Goal: Contribute content: Contribute content

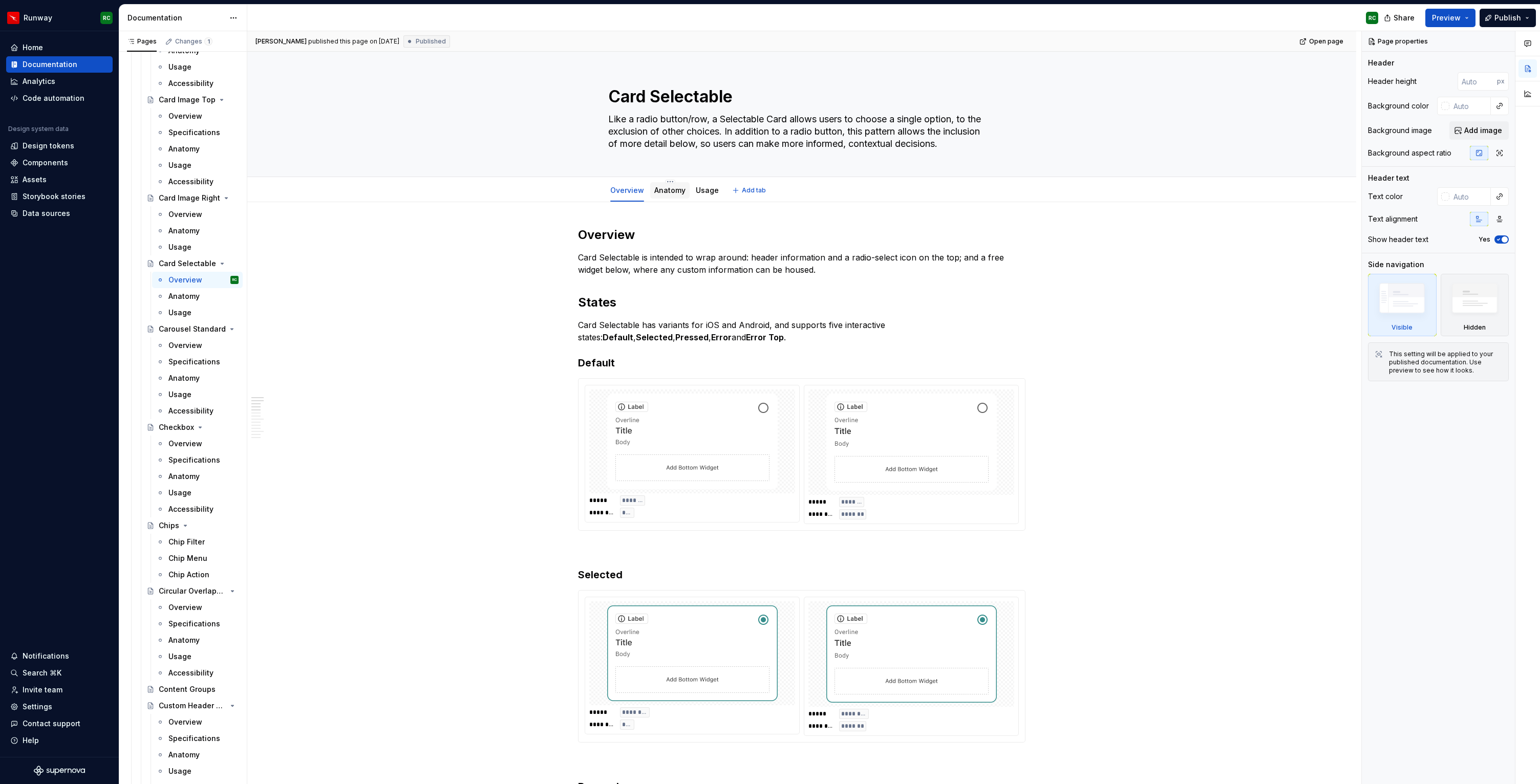
click at [660, 193] on link "Anatomy" at bounding box center [670, 190] width 31 height 8
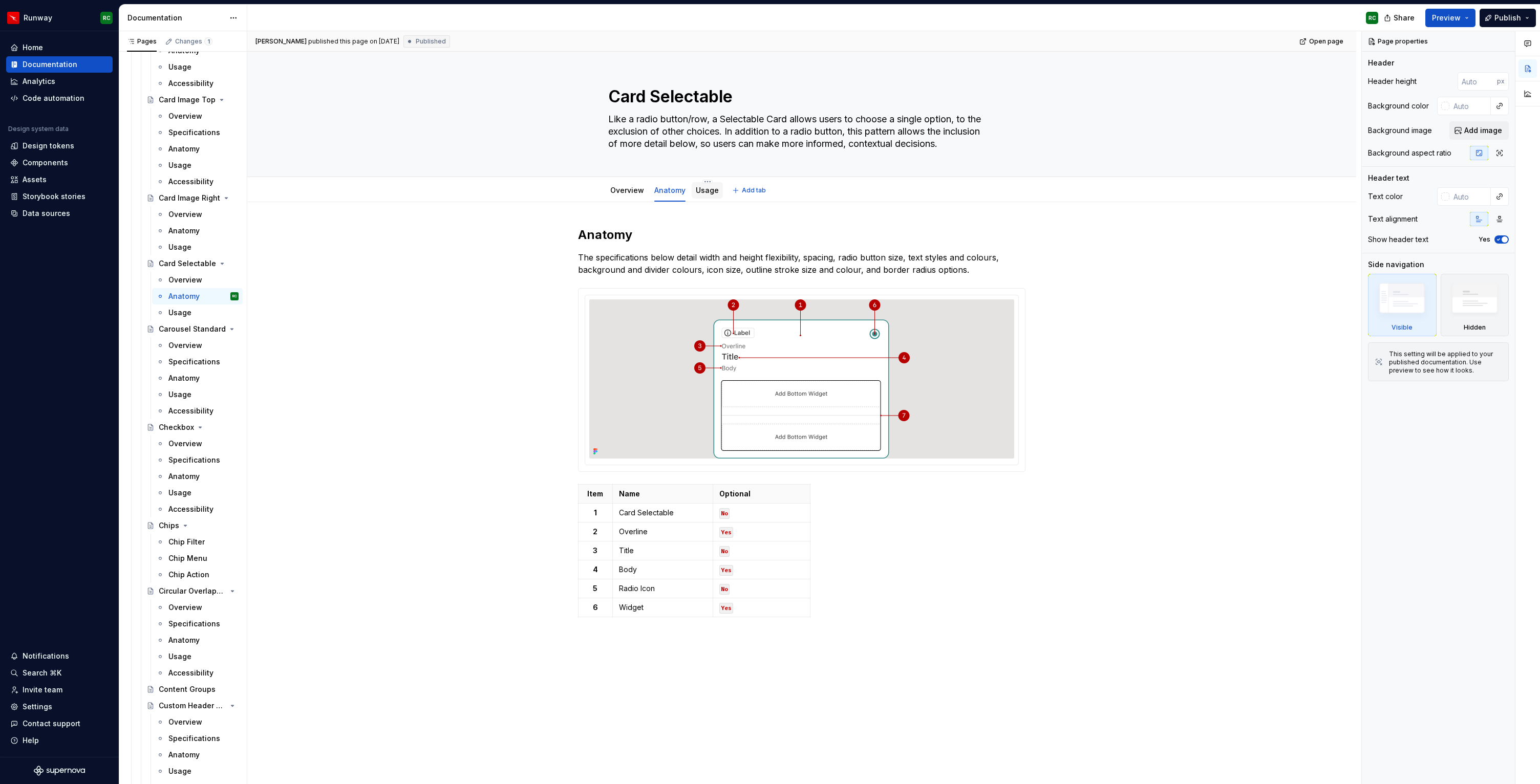
click at [712, 191] on link "Usage" at bounding box center [707, 190] width 23 height 8
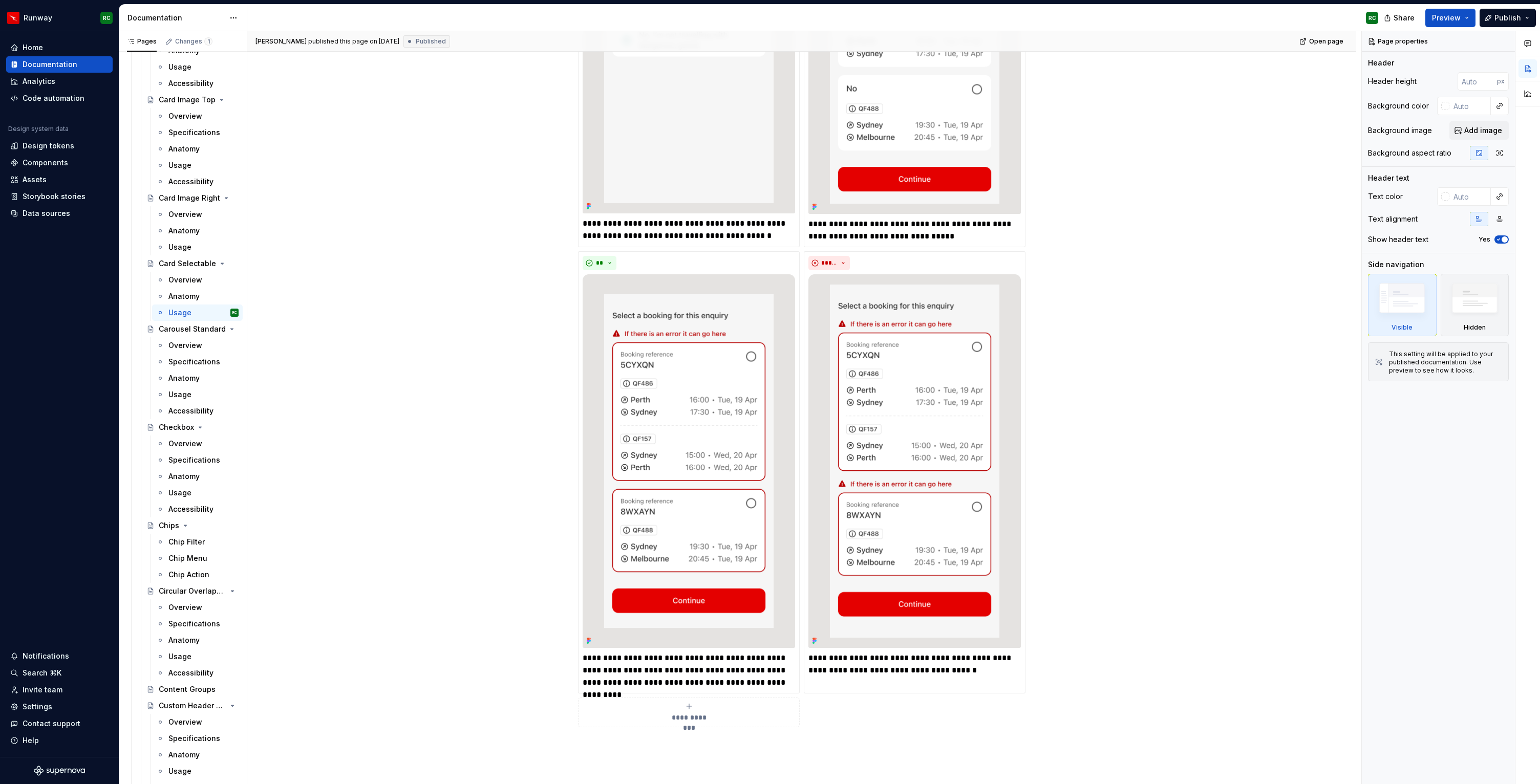
scroll to position [1904, 0]
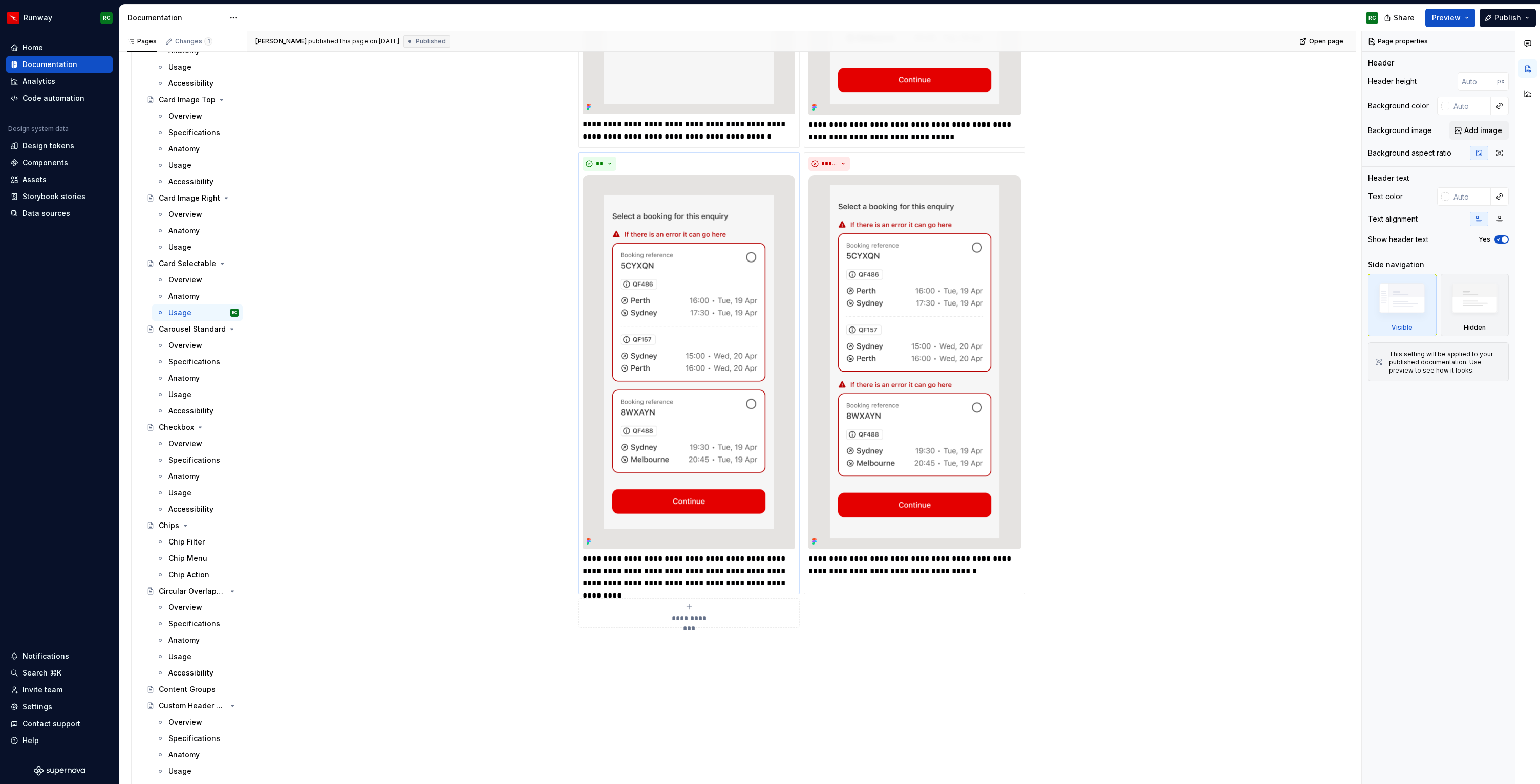
click at [201, 347] on div "Overview" at bounding box center [203, 345] width 70 height 10
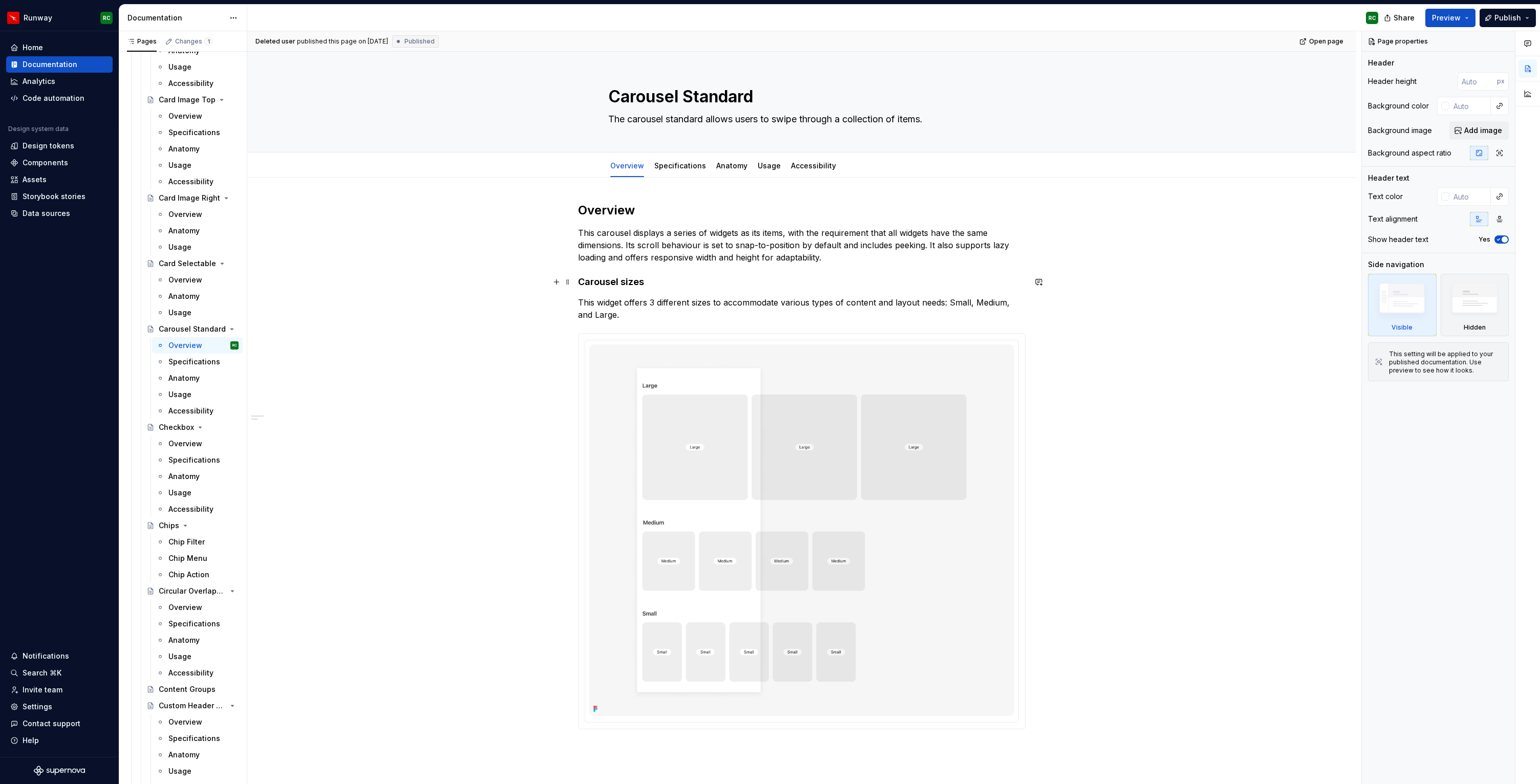
click at [447, 276] on div "Overview This carousel displays a series of widgets as its items, with the requ…" at bounding box center [802, 577] width 1109 height 799
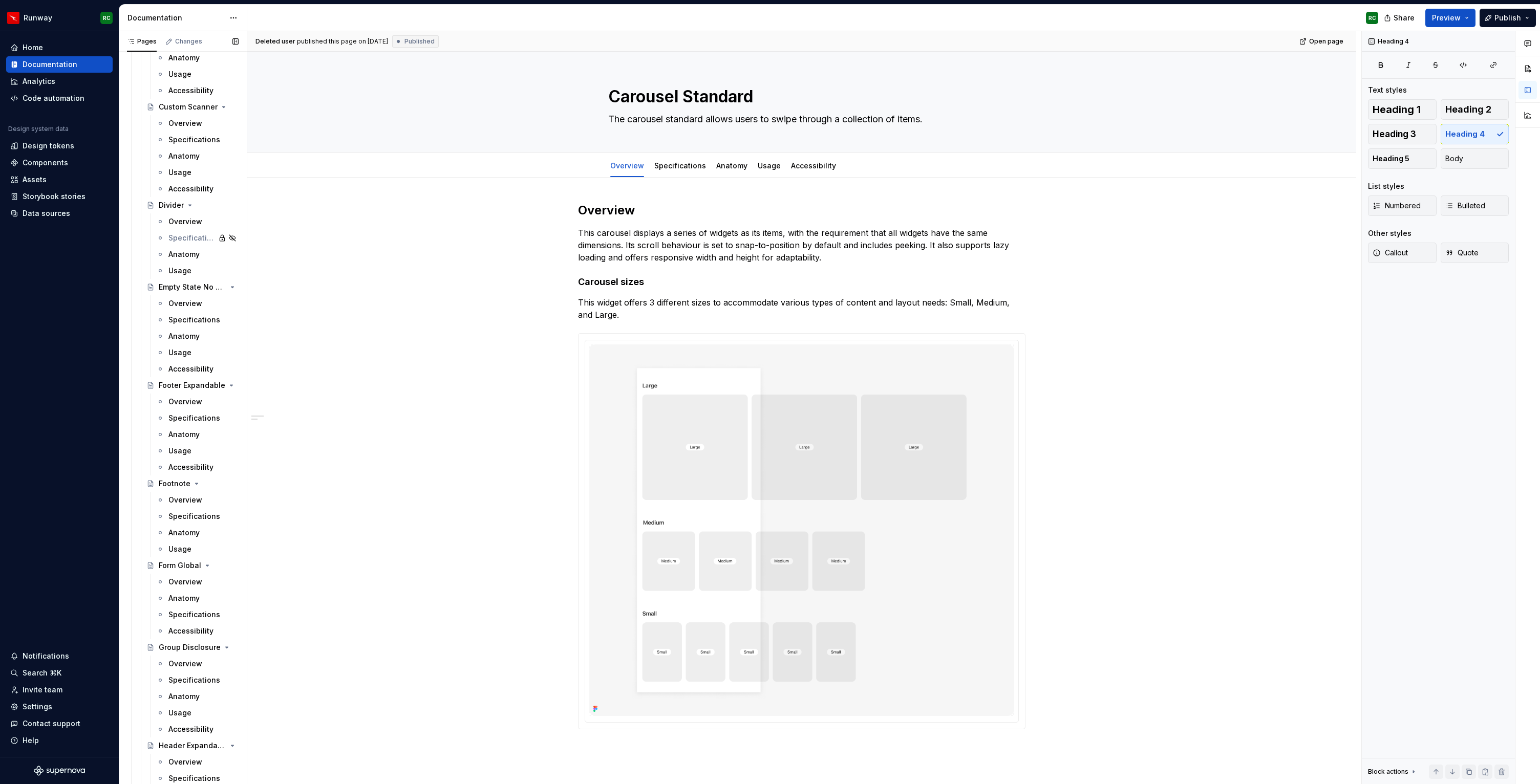
scroll to position [3427, 0]
click at [222, 407] on button "Page tree" at bounding box center [217, 407] width 14 height 14
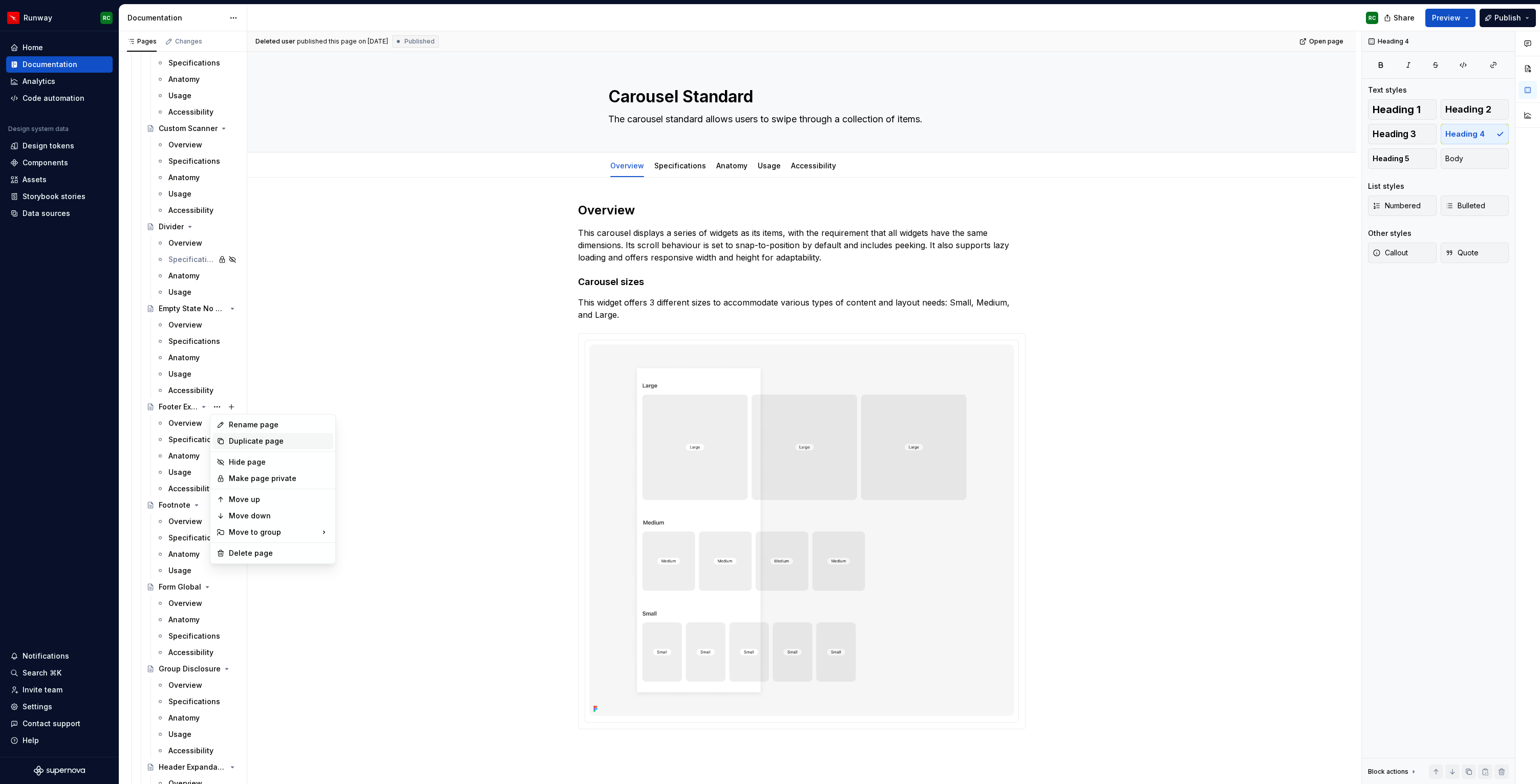
click at [259, 444] on div "Duplicate page" at bounding box center [279, 441] width 100 height 10
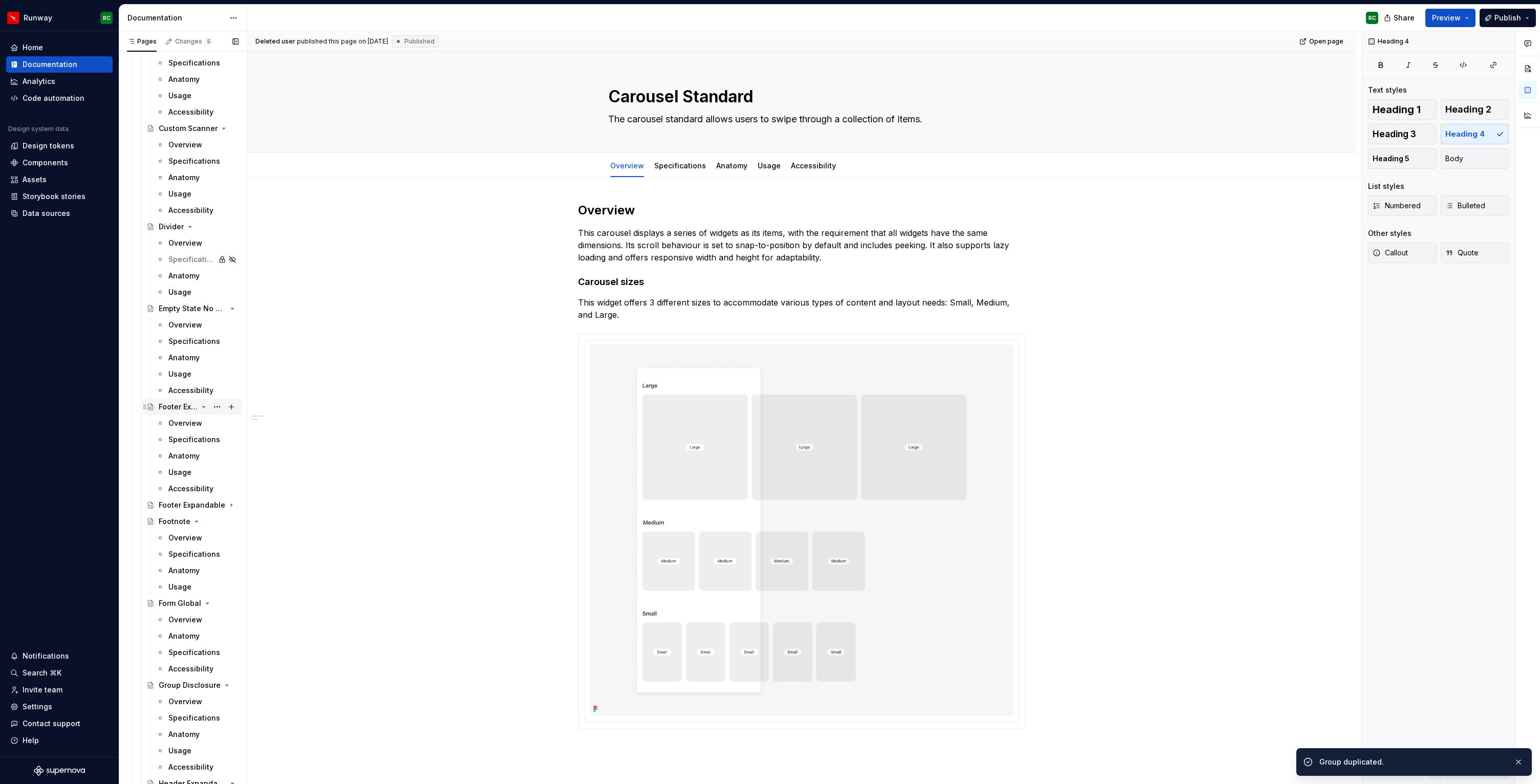
click at [191, 405] on div "Footer Expandable" at bounding box center [178, 407] width 39 height 10
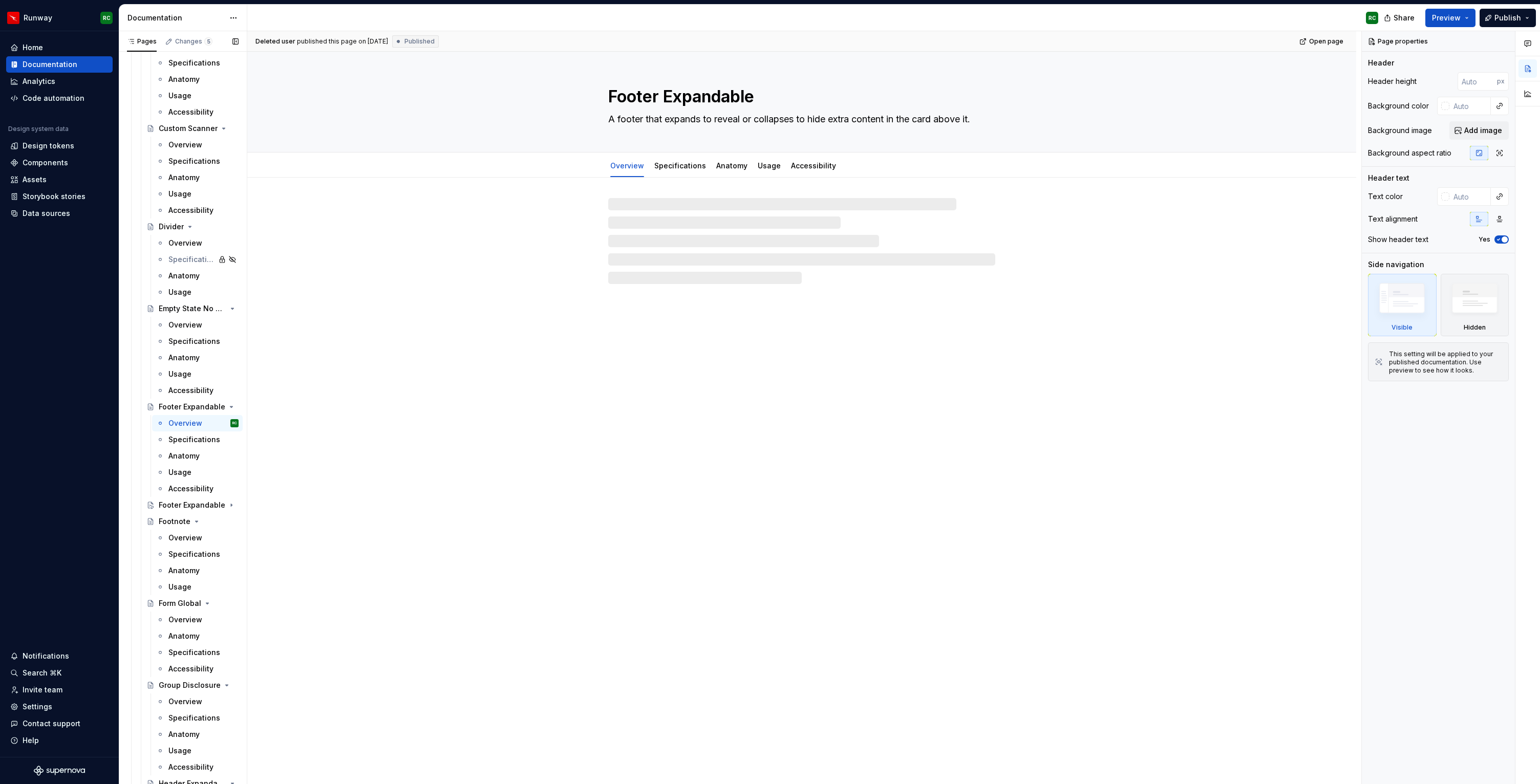
click at [0, 0] on button "Page tree" at bounding box center [0, 0] width 0 height 0
click at [267, 422] on div "Rename page" at bounding box center [279, 424] width 100 height 10
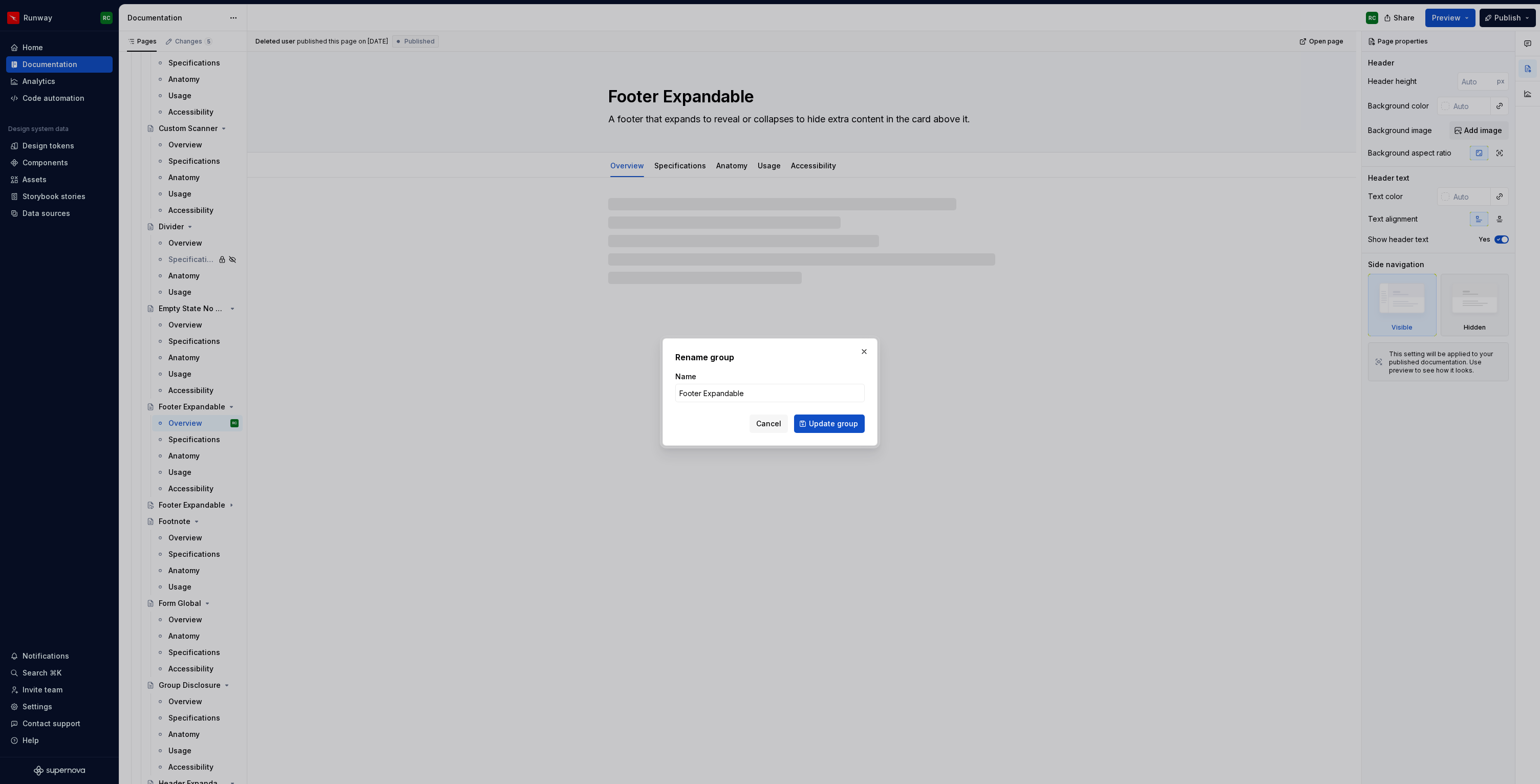
type textarea "*"
type input "I have two dates in mind, to come back to BKK on the [DATE] or the [DATE]"
type textarea "*"
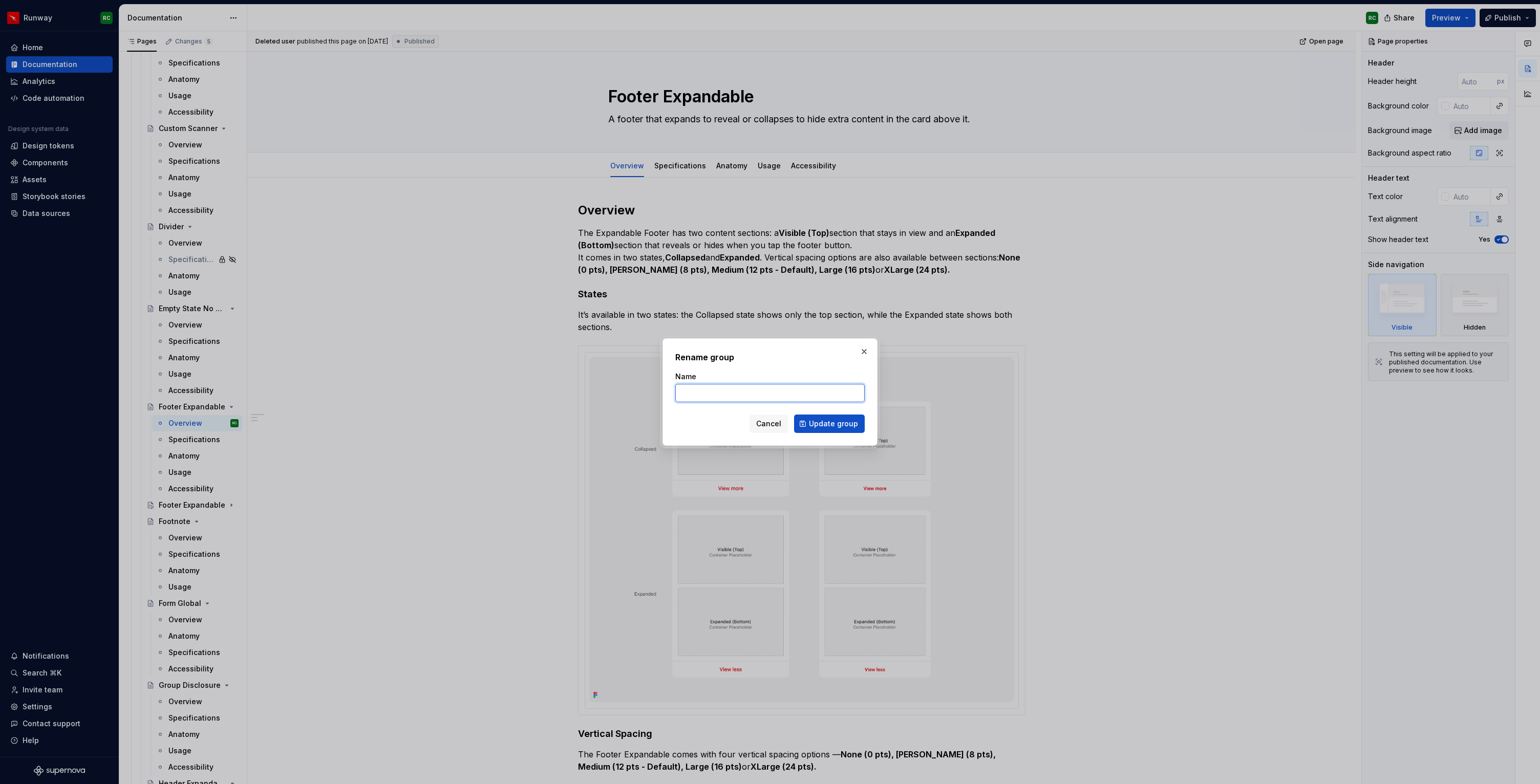
paste input "Expanding Card Image Clickable"
type input "Expanding Card Image Clickable"
click at [856, 422] on span "Update group" at bounding box center [834, 424] width 49 height 10
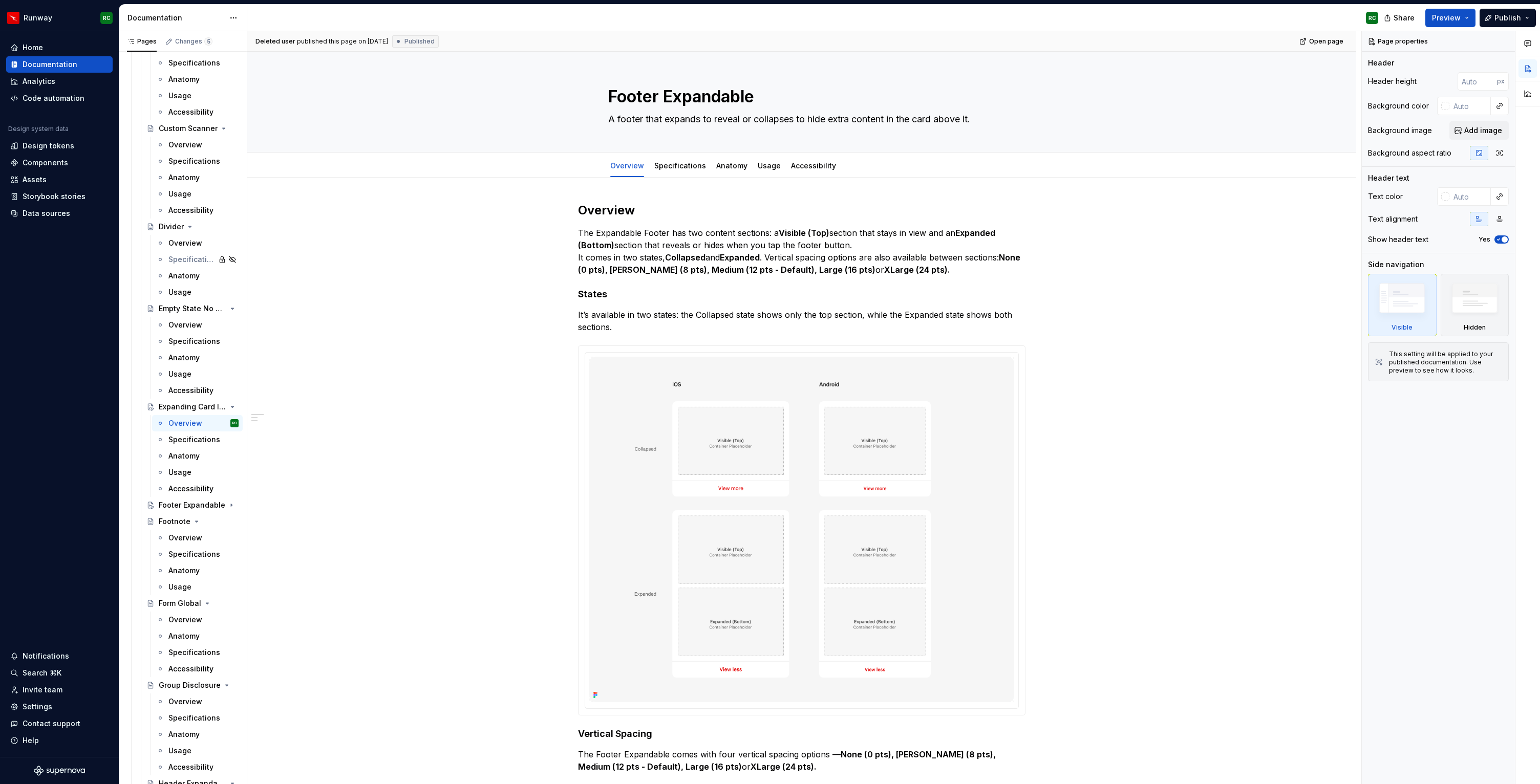
type textarea "*"
type textarea "Expanding Card Image Clickable"
click at [925, 117] on textarea "A footer that expands to reveal or collapses to hide extra content in the card …" at bounding box center [800, 119] width 387 height 16
paste textarea "Expanding Card Image Clickable is a card that  features an image in the centre …"
type textarea "*"
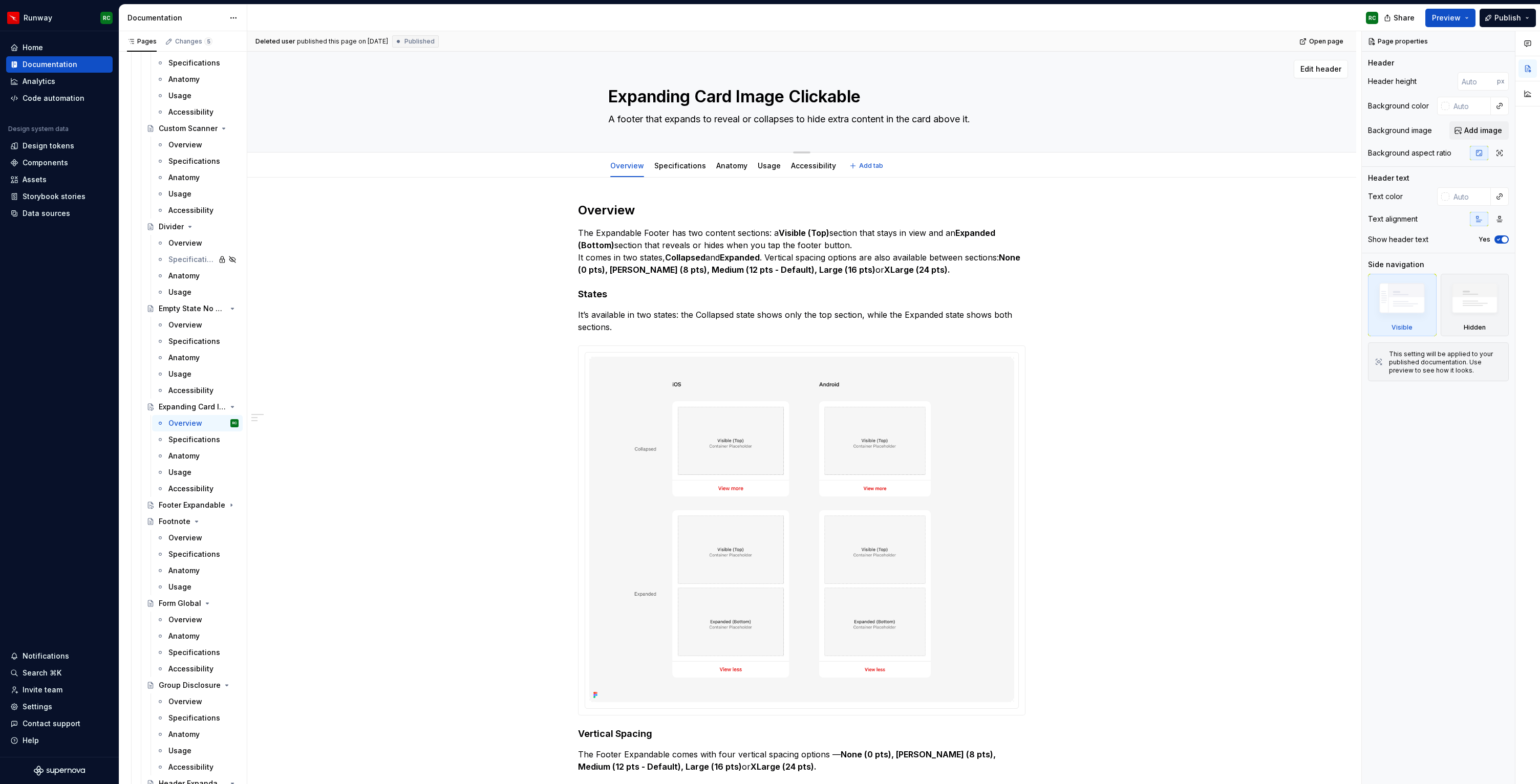
type textarea "Expanding Card Image Clickable is a card that  features an image in the centre …"
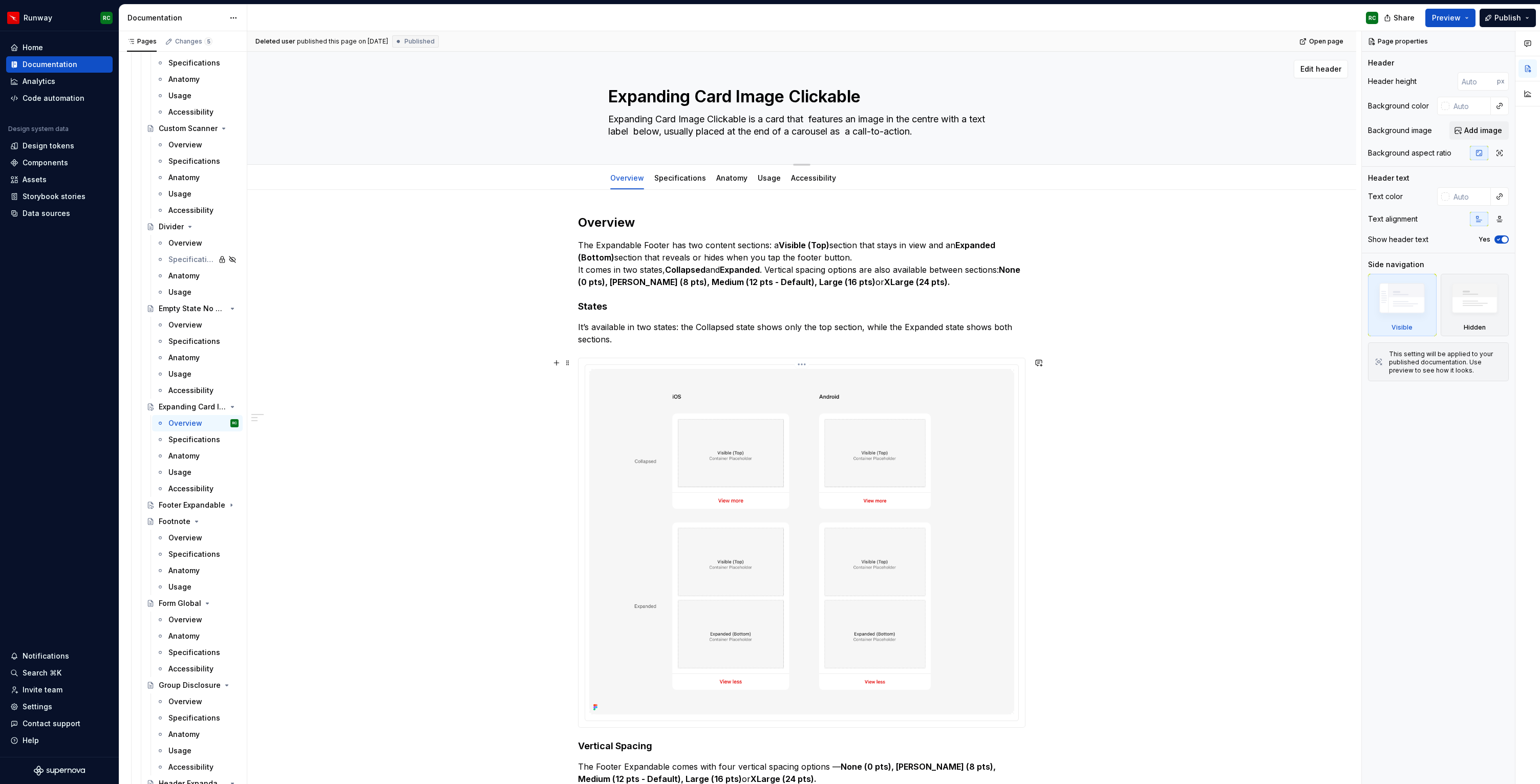
type textarea "*"
click at [874, 129] on textarea "Expanding Card Image Clickable is a card that  features an image in the centre …" at bounding box center [800, 125] width 387 height 29
type textarea "Expanding Card Image Clickable is a card that  features an image in the centre …"
type textarea "*"
type textarea "Expanding Card Image Clickable is a card that  features an image in the centre …"
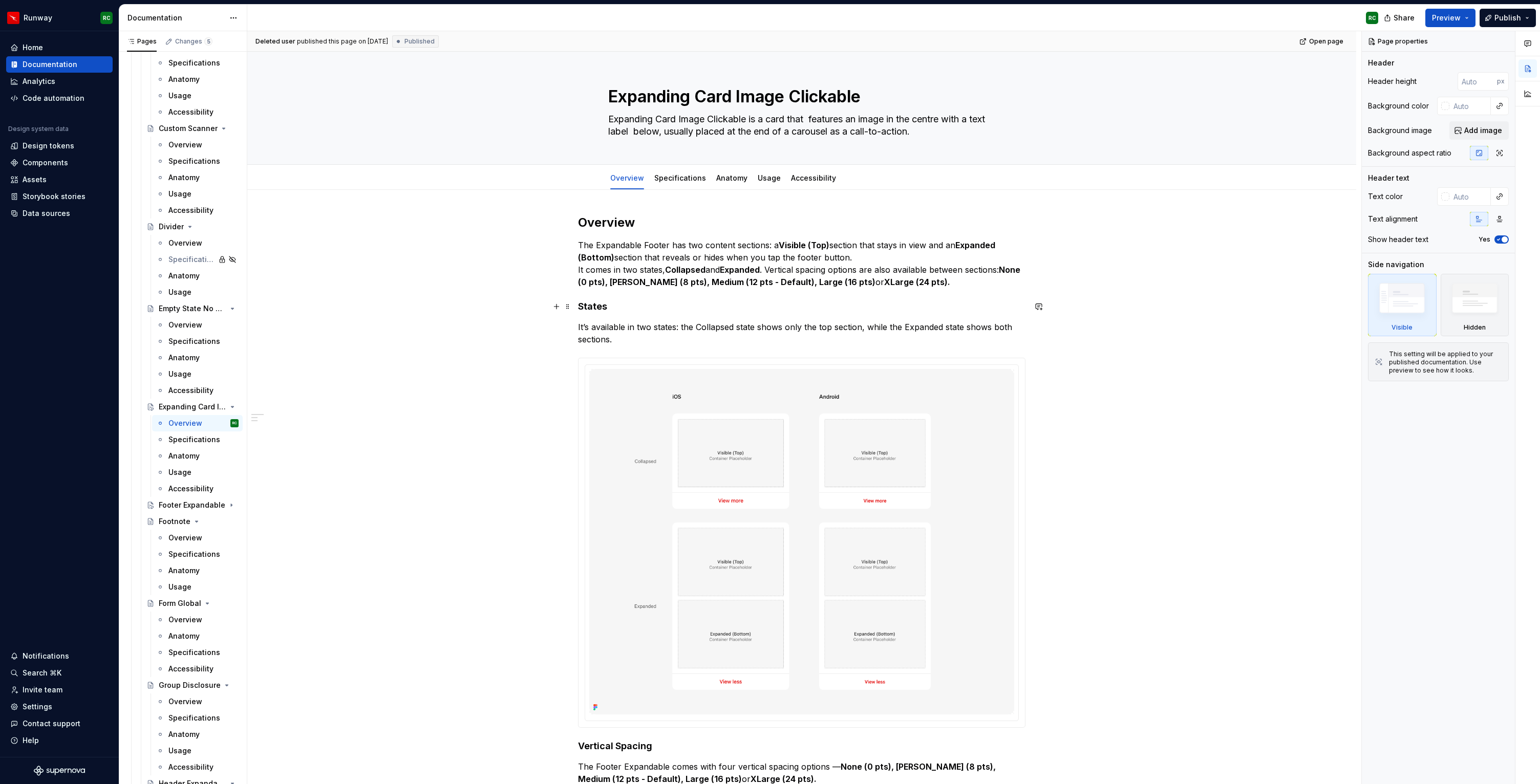
type textarea "*"
click at [601, 307] on h4 "States" at bounding box center [802, 306] width 448 height 12
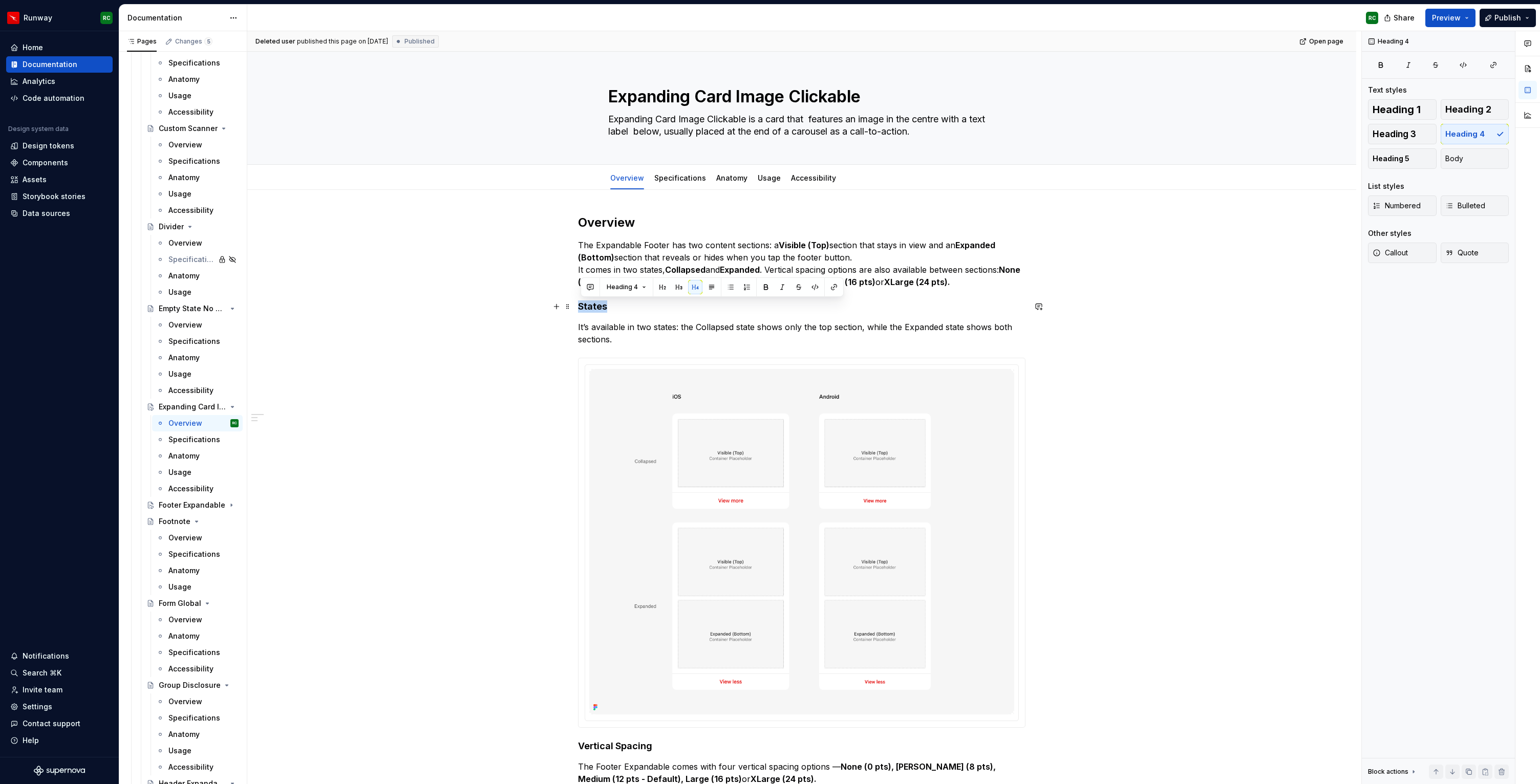
click at [601, 307] on h4 "States" at bounding box center [802, 306] width 448 height 12
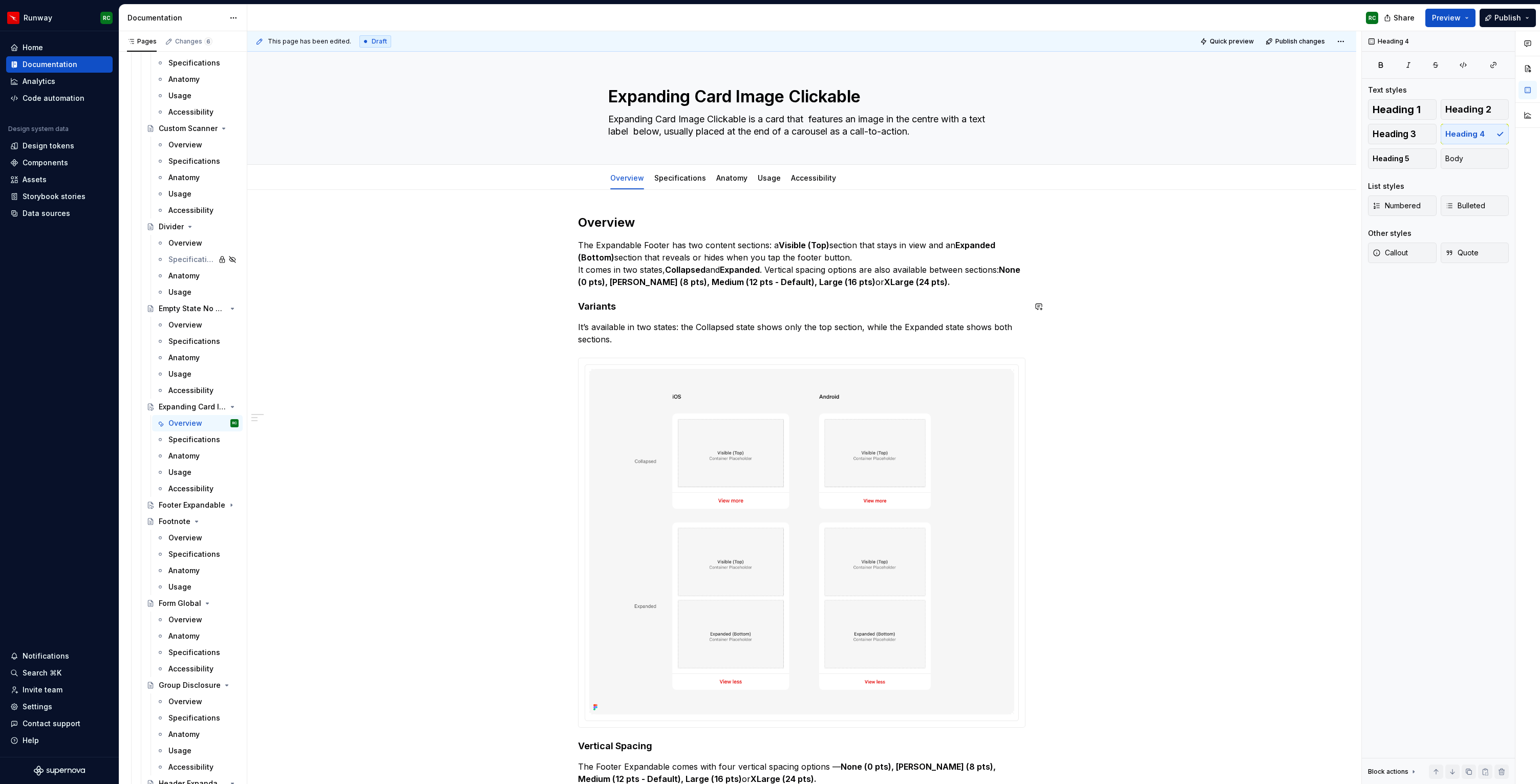
type textarea "*"
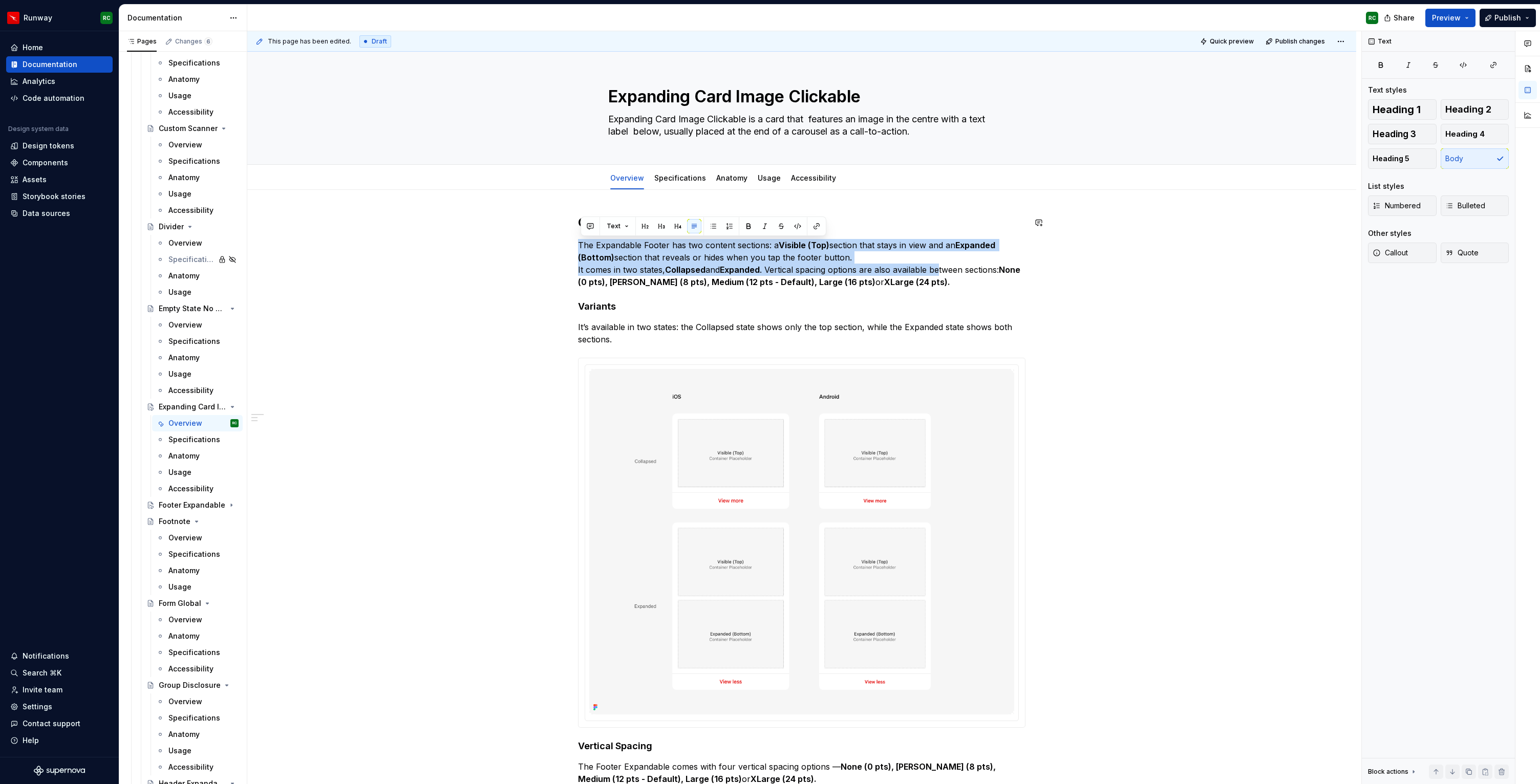
drag, startPoint x: 948, startPoint y: 275, endPoint x: 562, endPoint y: 237, distance: 387.9
drag, startPoint x: 904, startPoint y: 265, endPoint x: 941, endPoint y: 282, distance: 40.7
click at [904, 265] on p "The Expandable Footer has two content sections: a Visible (Top) section that st…" at bounding box center [802, 264] width 448 height 49
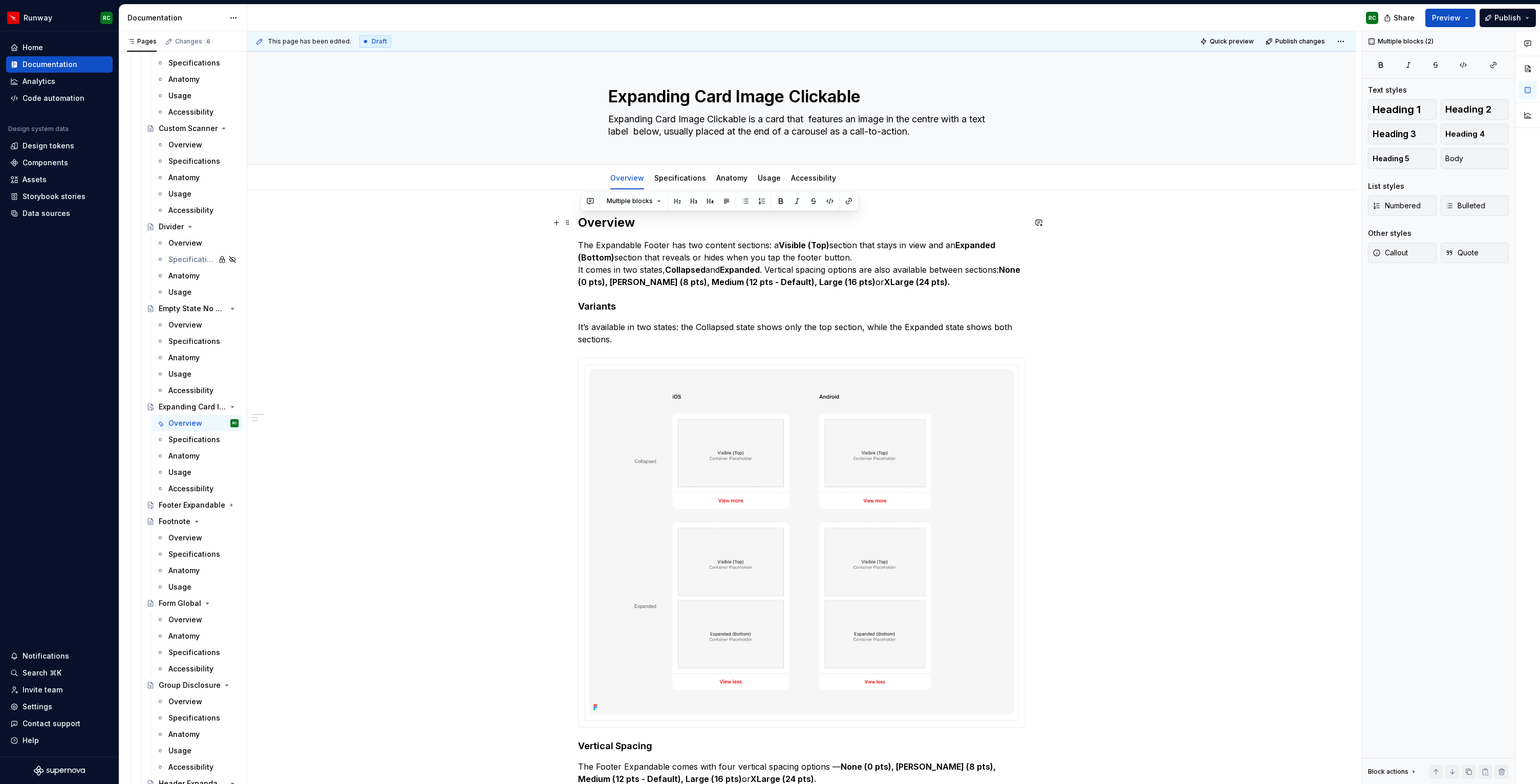
drag, startPoint x: 943, startPoint y: 283, endPoint x: 581, endPoint y: 222, distance: 367.1
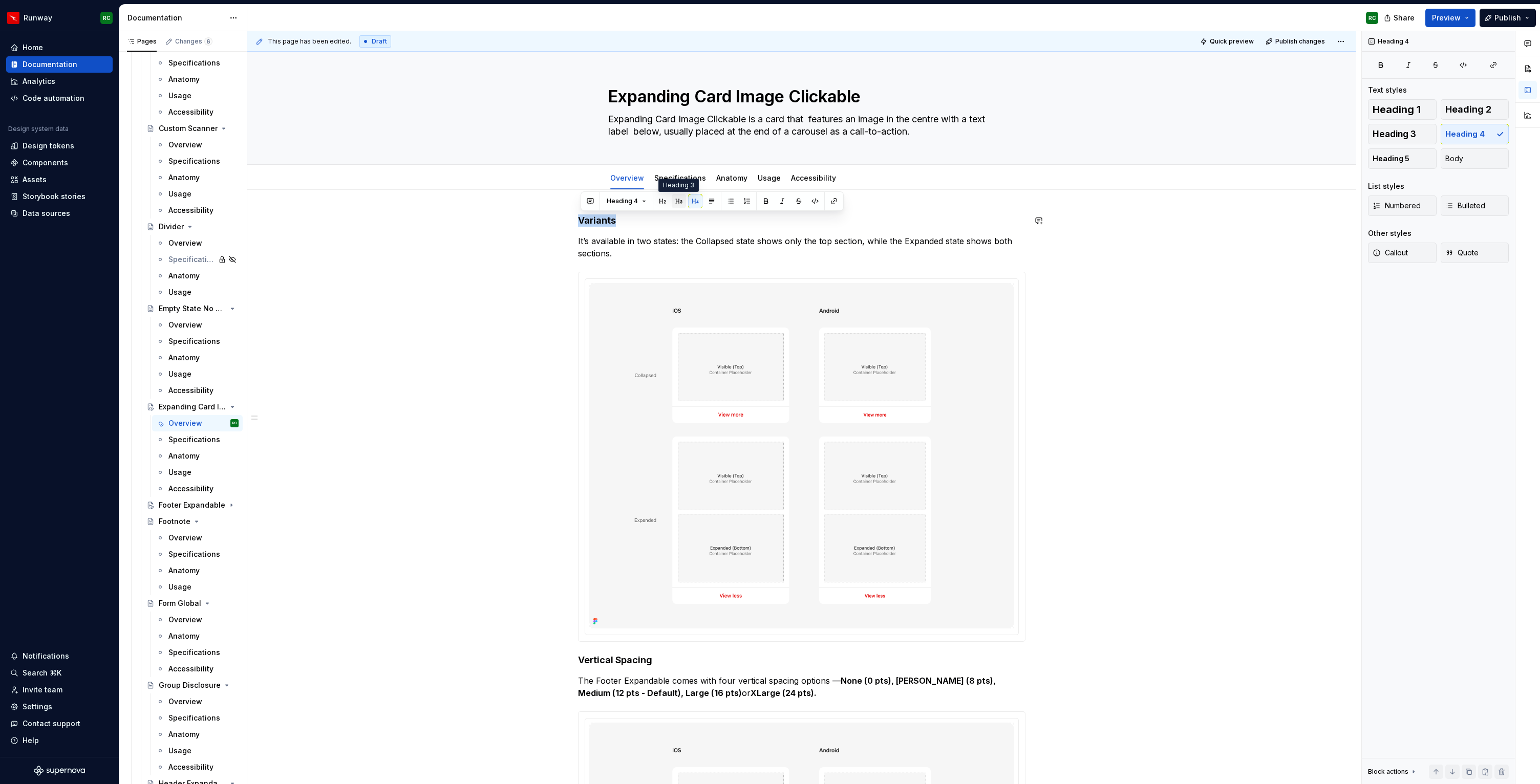
click at [680, 202] on button "button" at bounding box center [679, 201] width 14 height 14
click at [608, 225] on h3 "Variants" at bounding box center [802, 222] width 448 height 14
click at [660, 197] on button "button" at bounding box center [663, 201] width 14 height 14
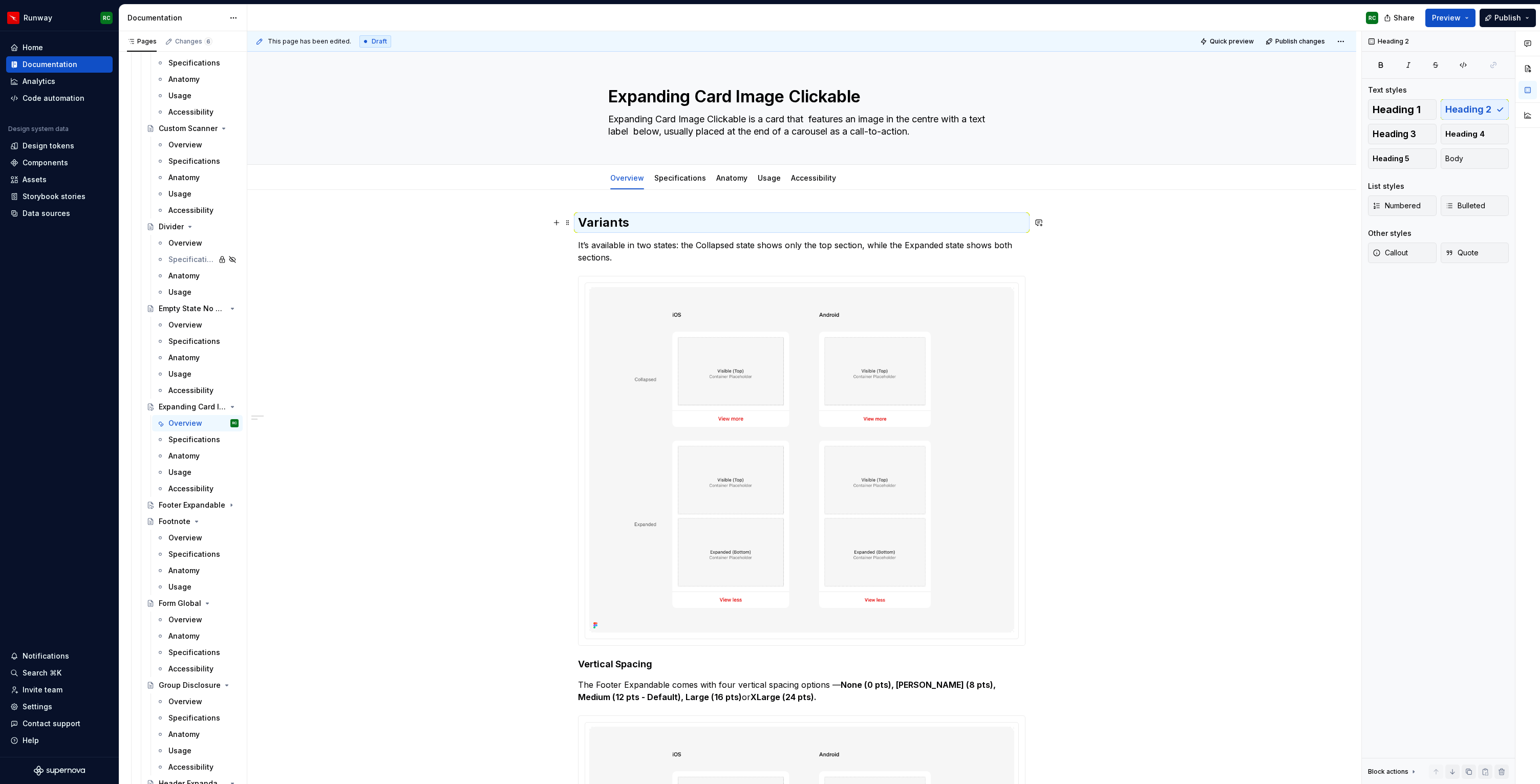
click at [657, 225] on h2 "Variants" at bounding box center [802, 222] width 448 height 16
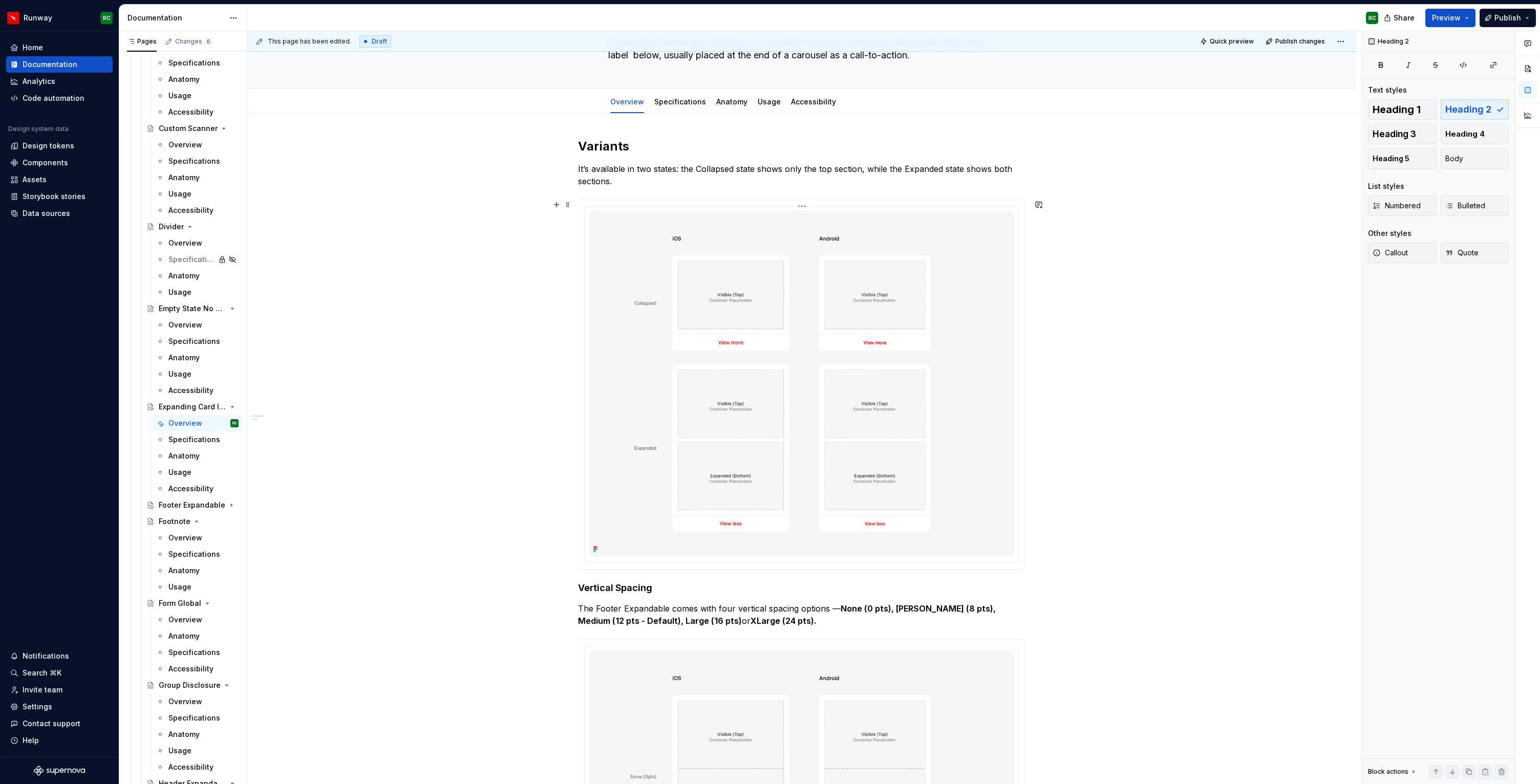
scroll to position [77, 0]
drag, startPoint x: 492, startPoint y: 168, endPoint x: 483, endPoint y: 167, distance: 9.1
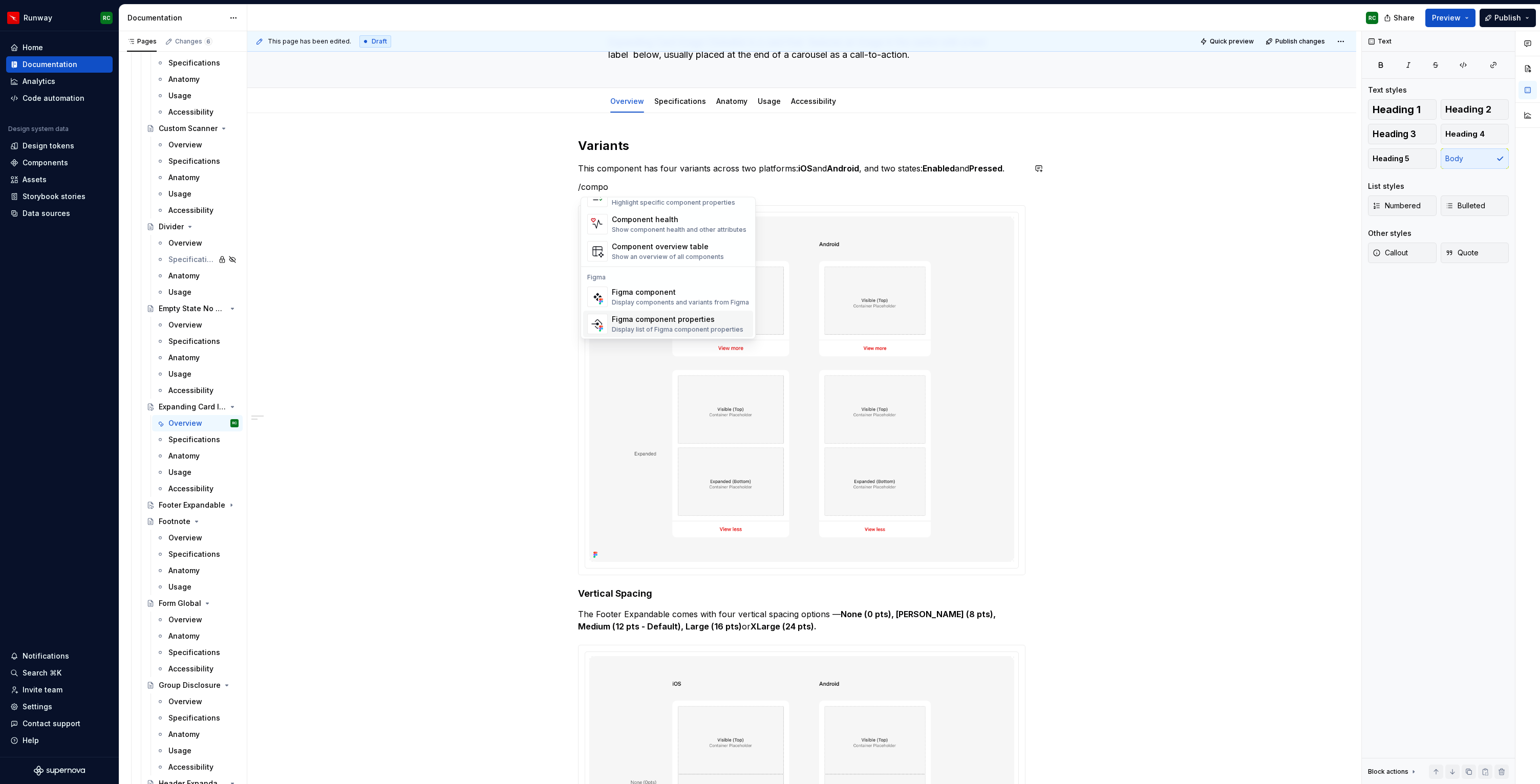
scroll to position [30, 0]
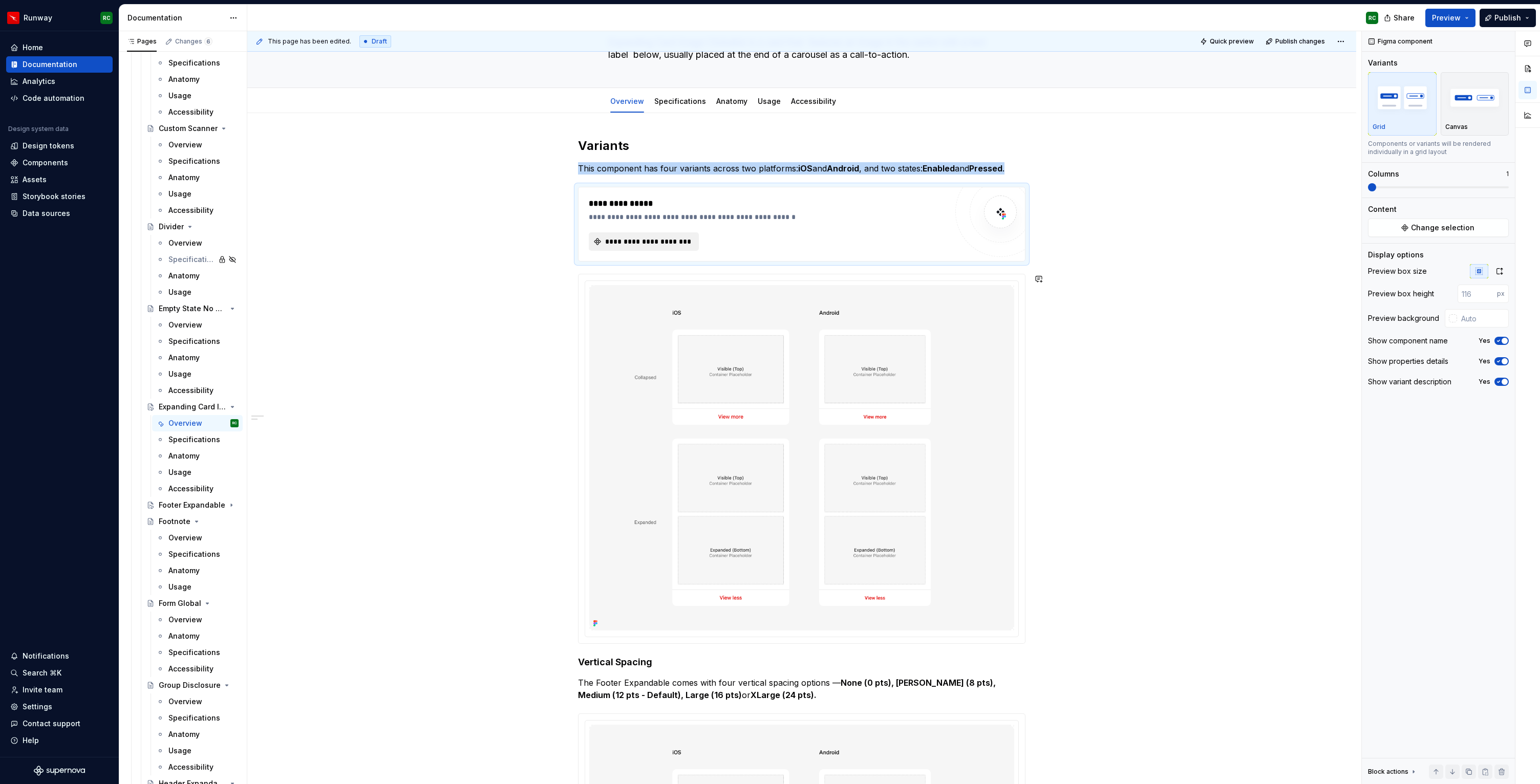
click at [636, 244] on span "**********" at bounding box center [648, 242] width 88 height 10
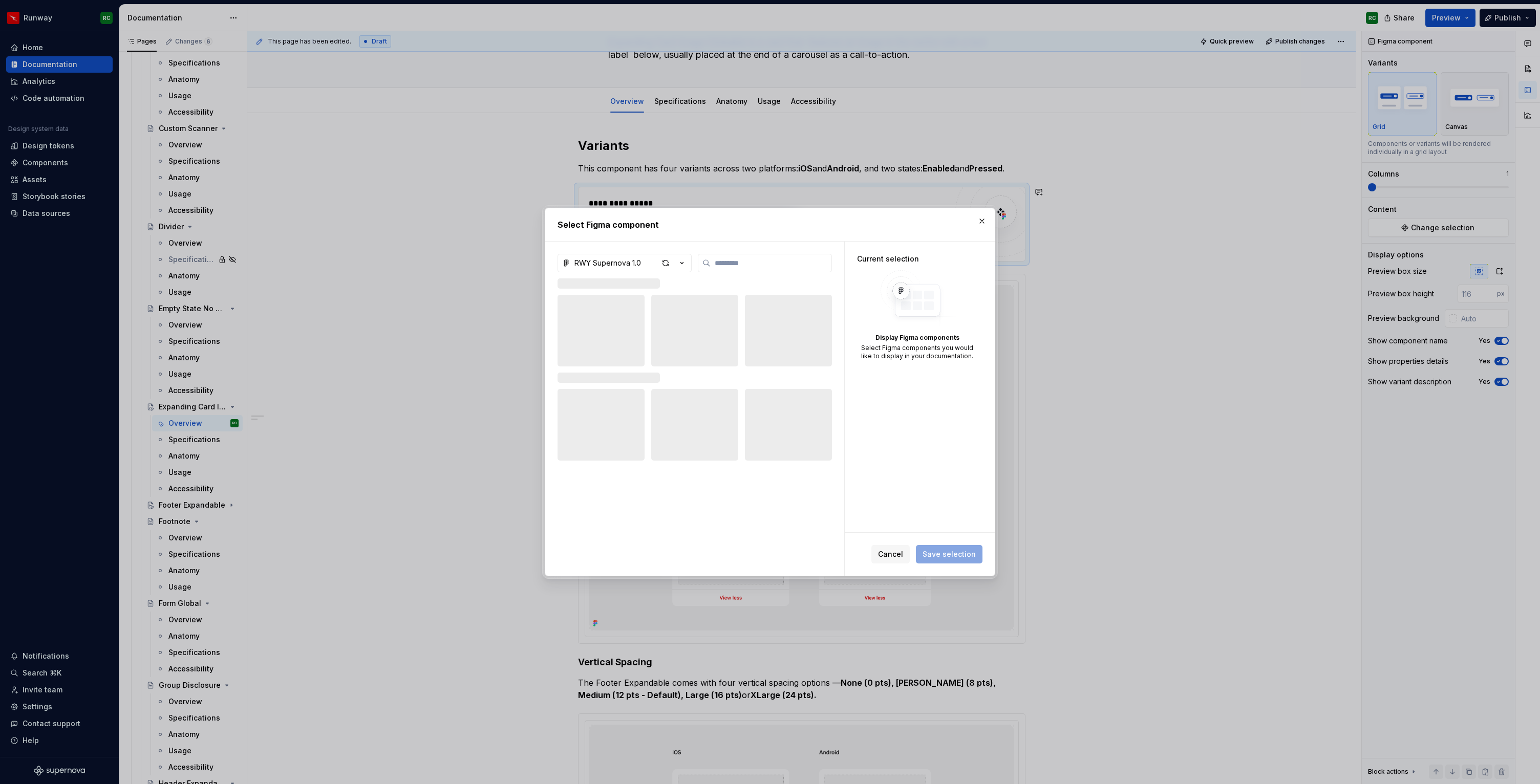
click at [585, 261] on div "RWY Supernova 1.0" at bounding box center [608, 263] width 66 height 10
click at [618, 326] on span "RWY Core 1.1 — App UI Kit" at bounding box center [657, 333] width 194 height 16
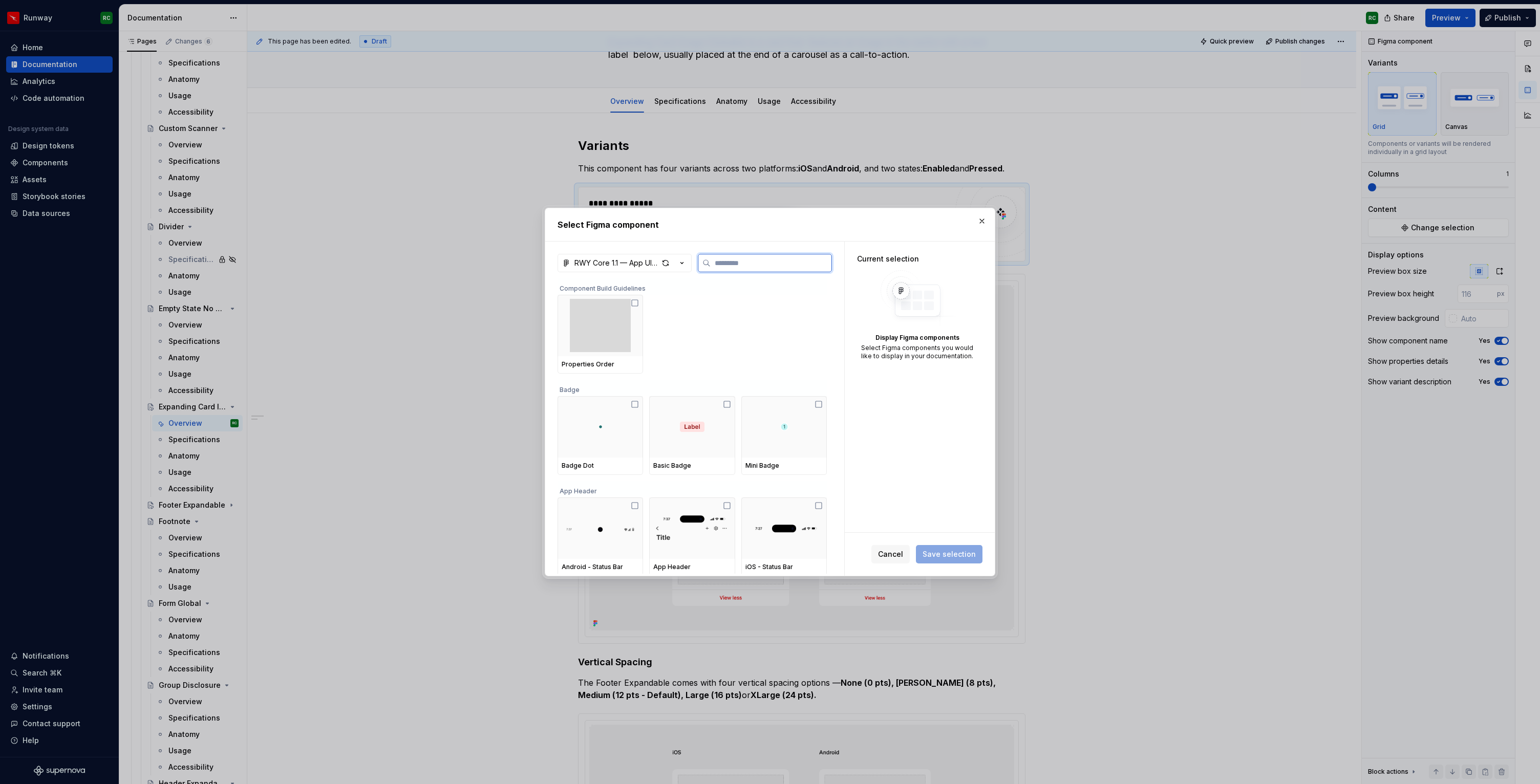
click at [752, 267] on input "search" at bounding box center [771, 263] width 121 height 10
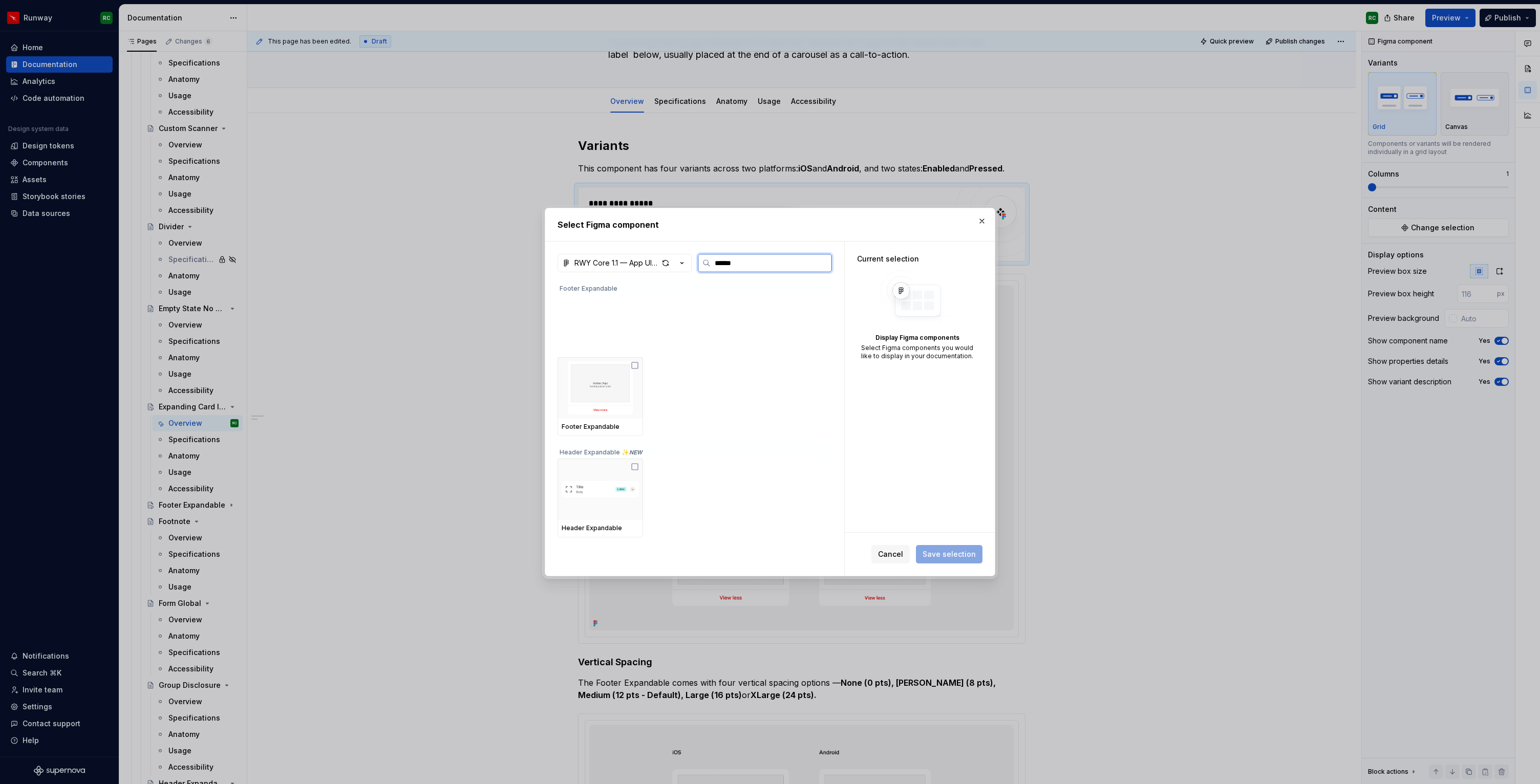
type input "******"
click at [603, 333] on img at bounding box center [600, 325] width 77 height 53
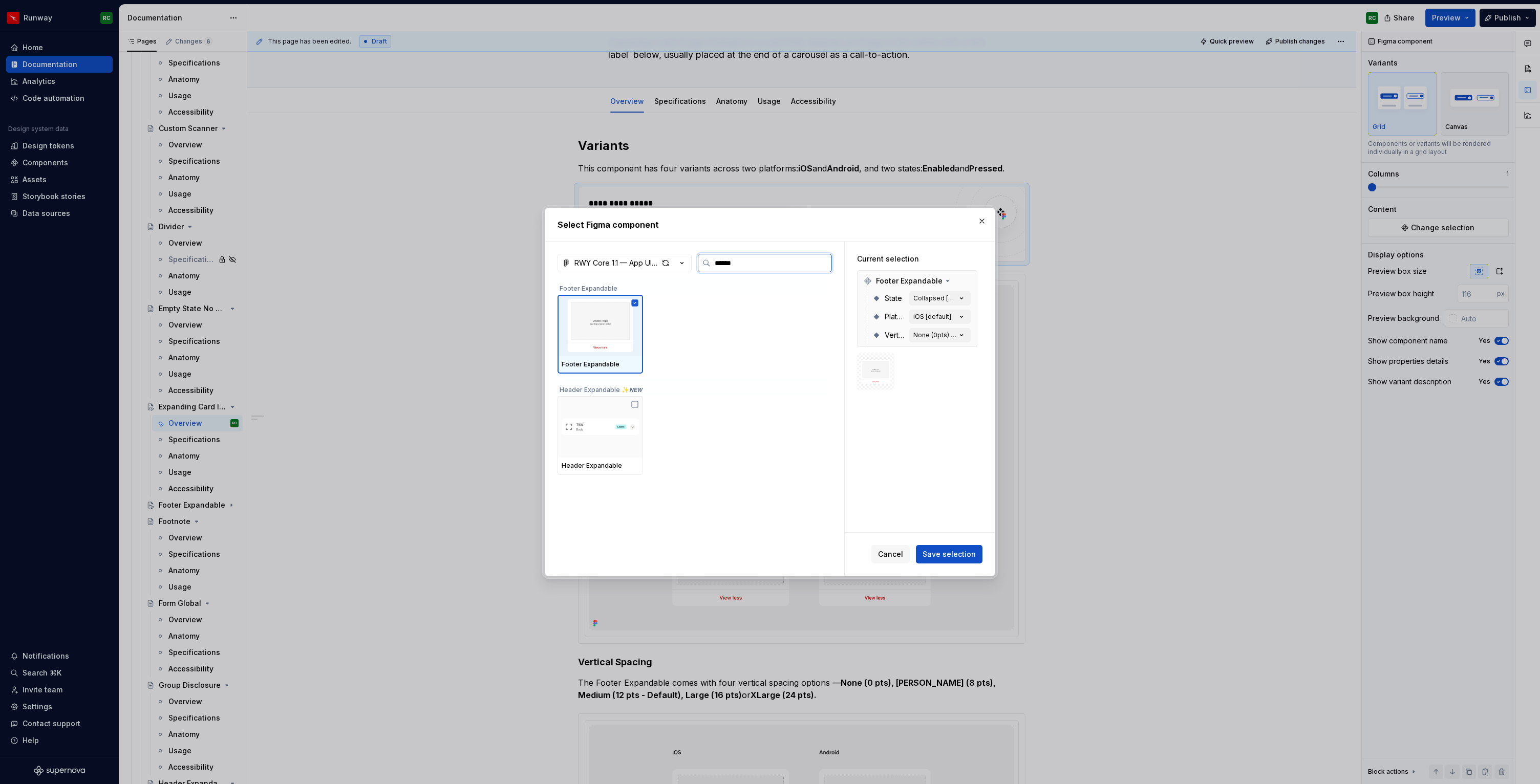
click at [596, 316] on img at bounding box center [600, 325] width 77 height 53
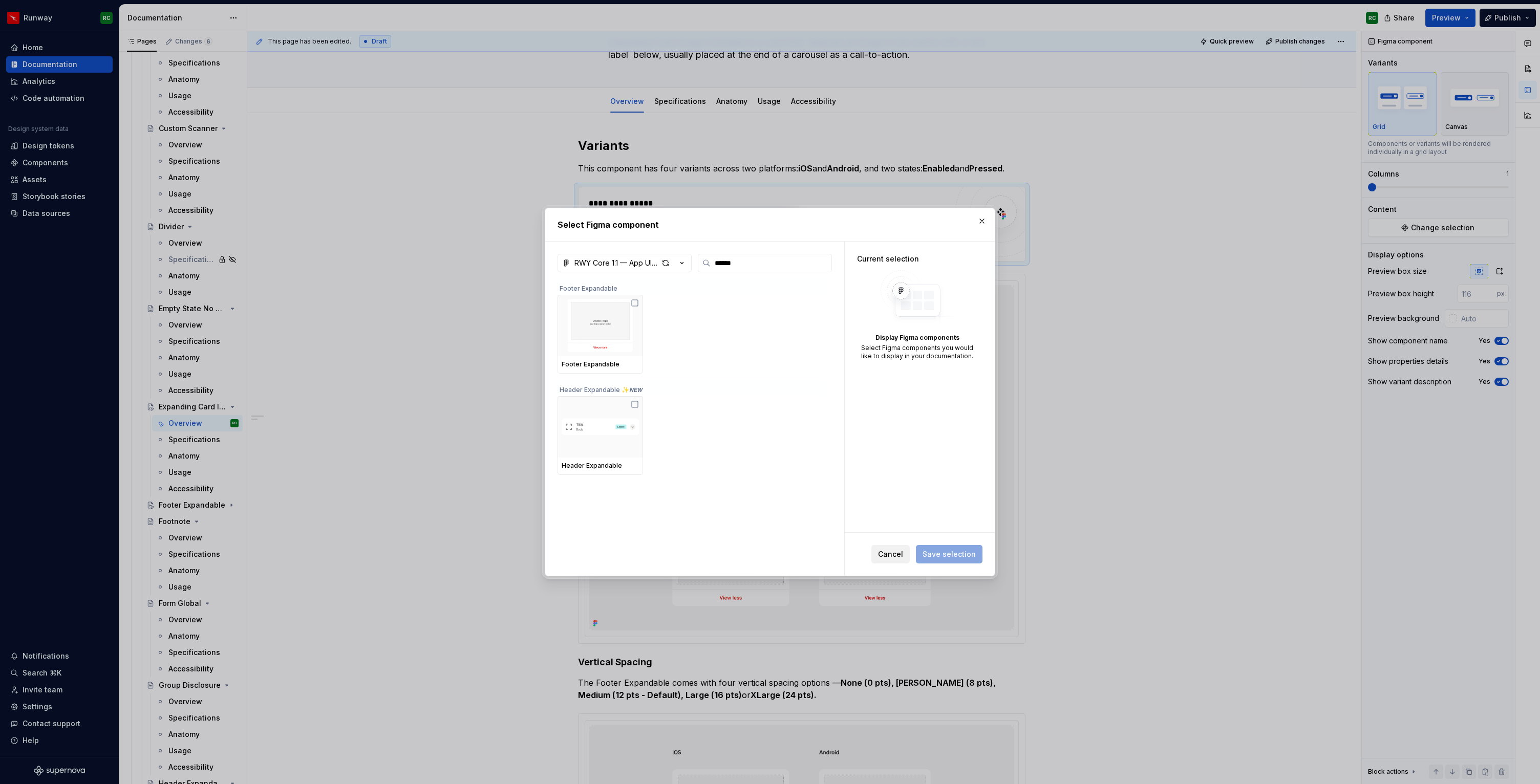
click at [901, 554] on span "Cancel" at bounding box center [891, 554] width 25 height 10
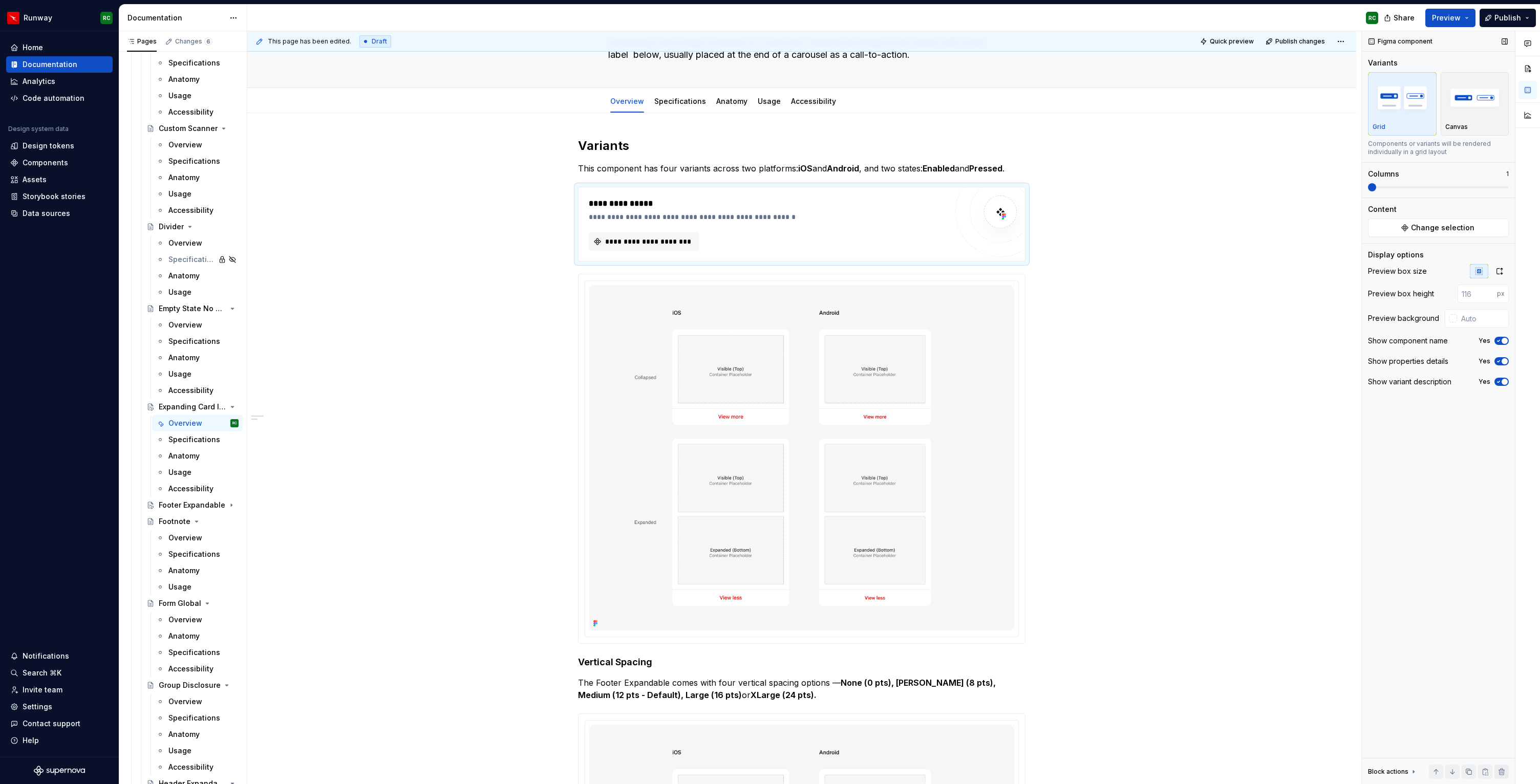
click at [1503, 773] on button "button" at bounding box center [1502, 772] width 14 height 14
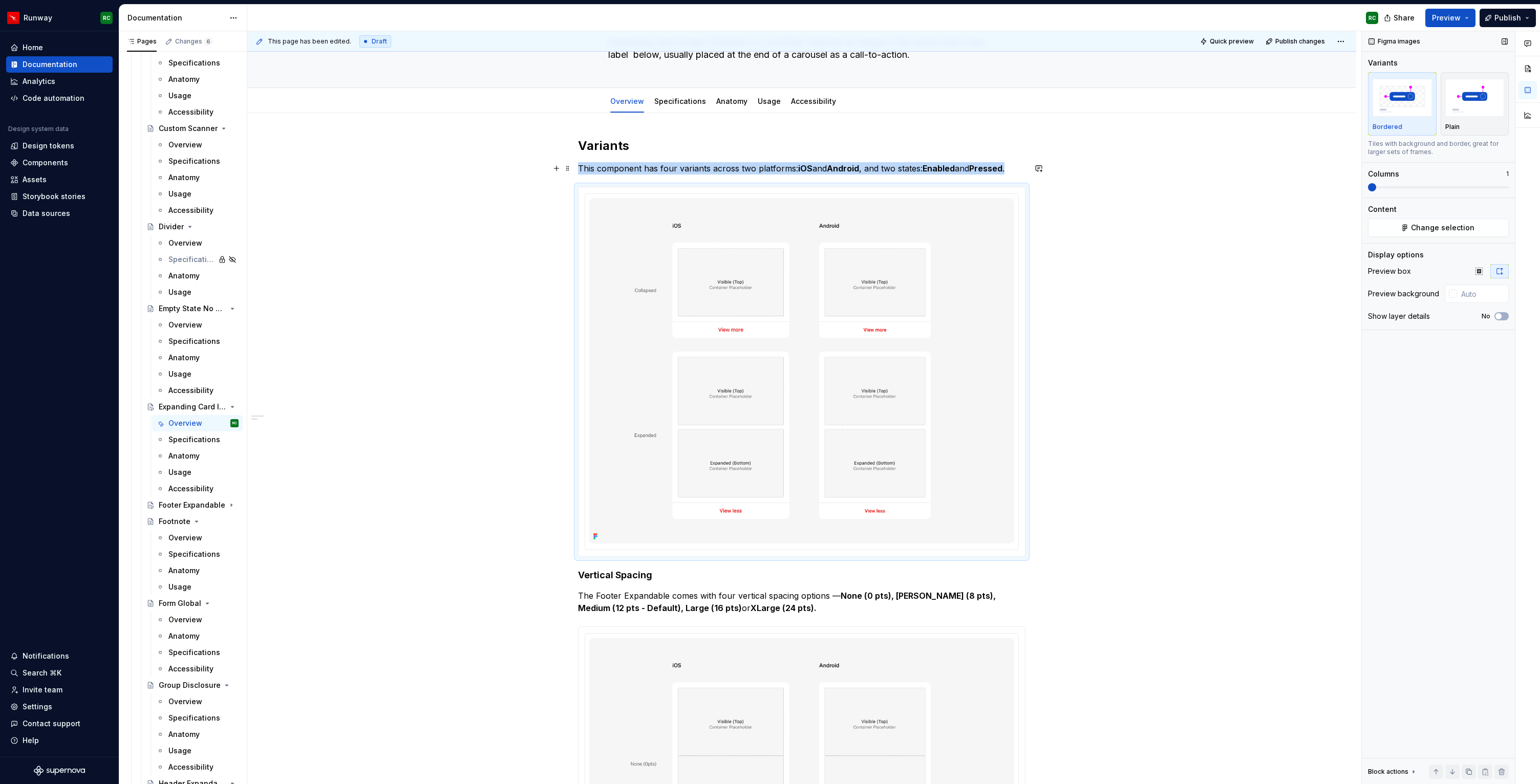
click at [1016, 169] on p "This component has four variants across two platforms: iOS and Android , and tw…" at bounding box center [802, 168] width 448 height 12
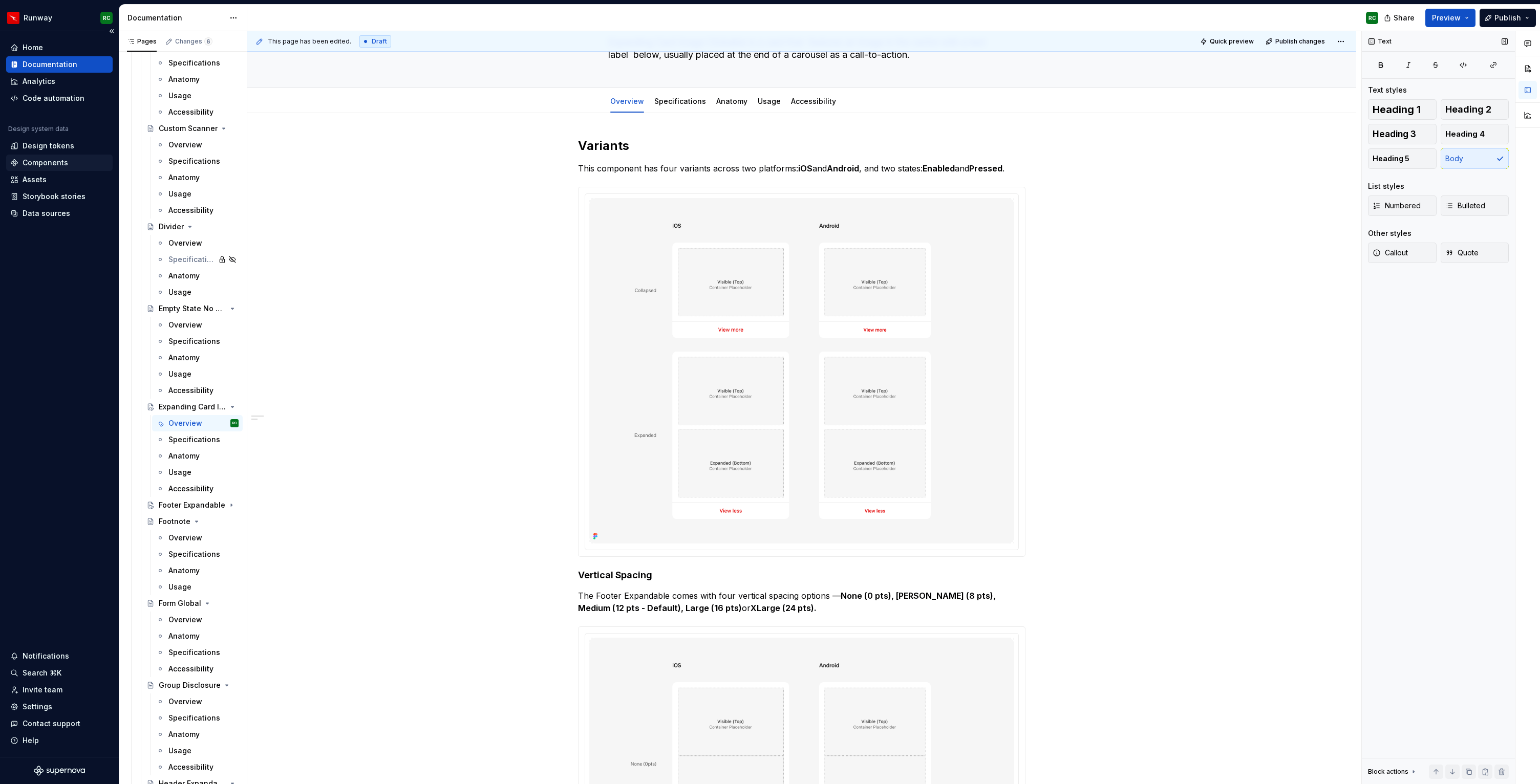
click at [56, 160] on div "Components" at bounding box center [45, 162] width 46 height 10
click at [1024, 168] on p "This component has four variants across two platforms: iOS and Android , and tw…" at bounding box center [802, 168] width 448 height 12
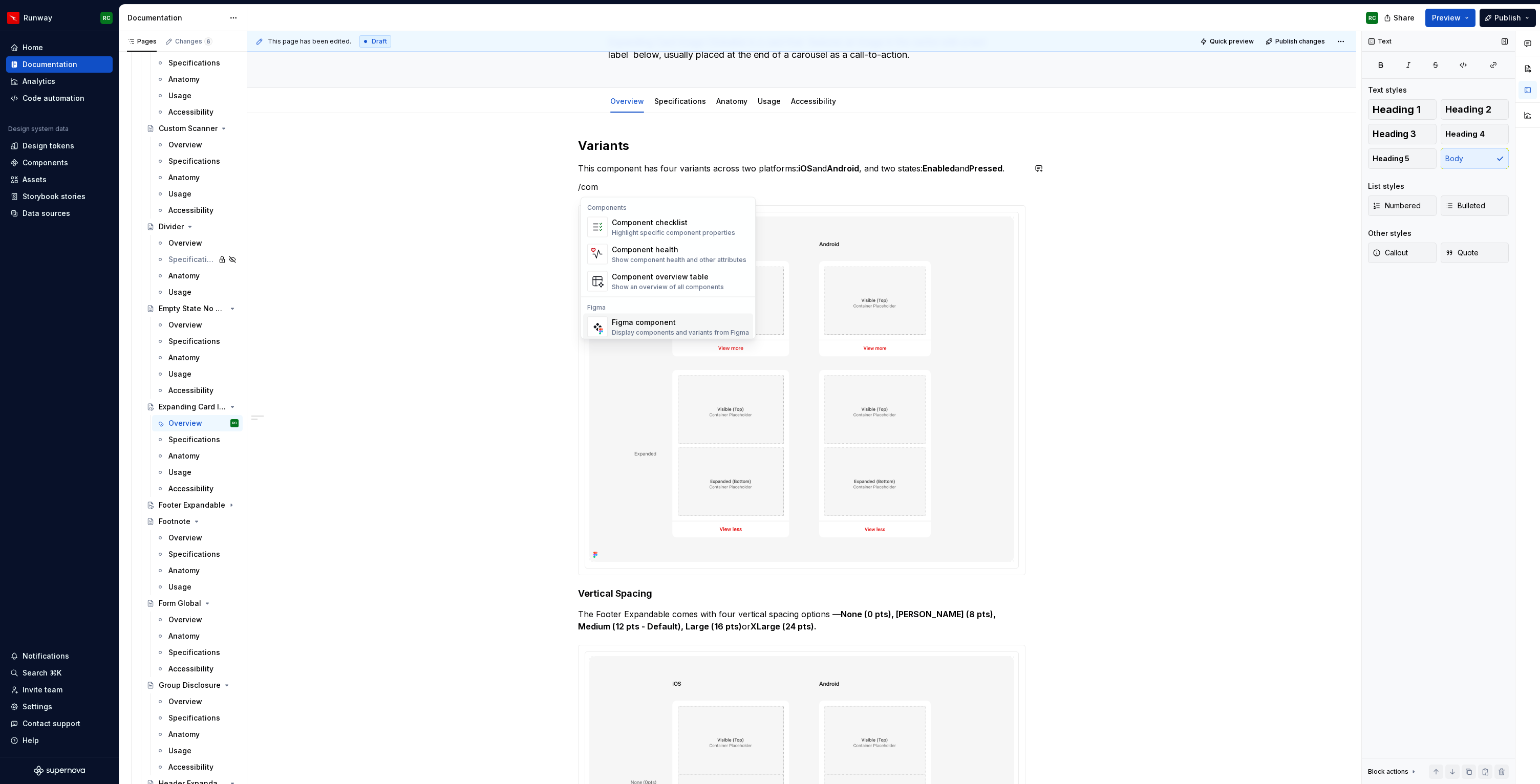
scroll to position [10, 0]
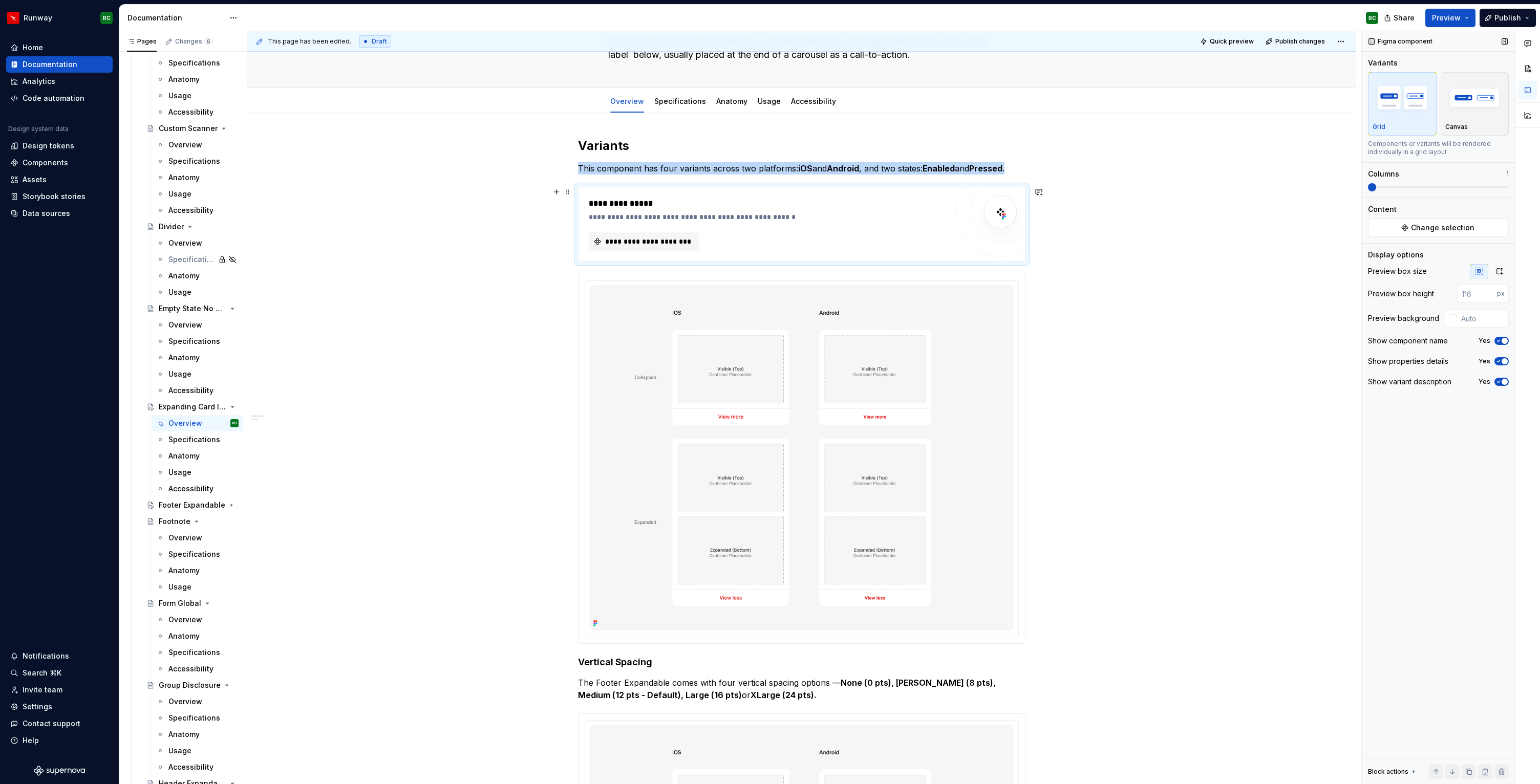
click at [648, 251] on div "**********" at bounding box center [802, 224] width 446 height 73
click at [648, 247] on button "**********" at bounding box center [644, 242] width 110 height 18
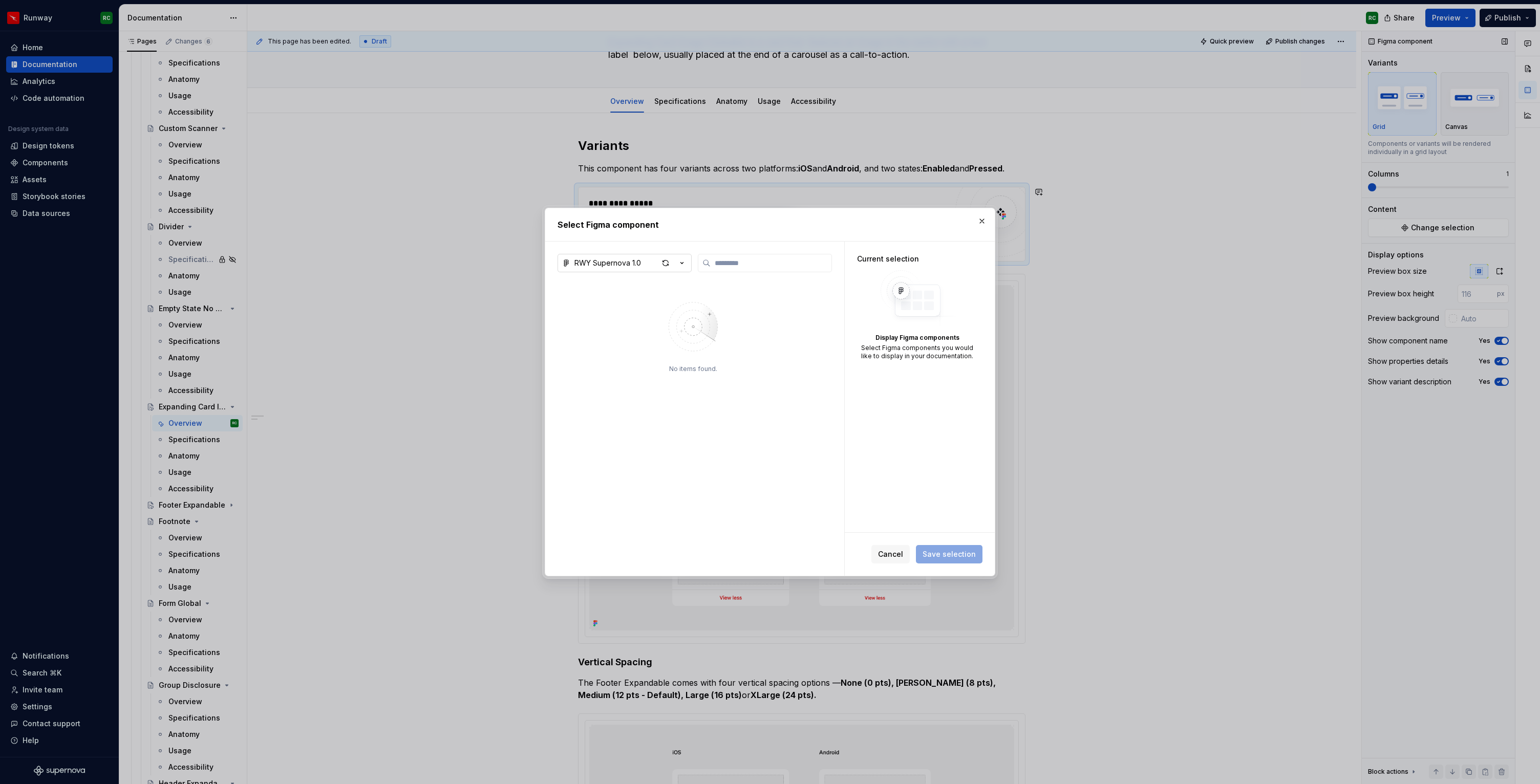
click at [636, 269] on button "RWY Supernova 1.0" at bounding box center [624, 263] width 134 height 18
type textarea "*"
click at [616, 343] on span "RWY Core 1.1 — App UI Kit" at bounding box center [657, 350] width 194 height 16
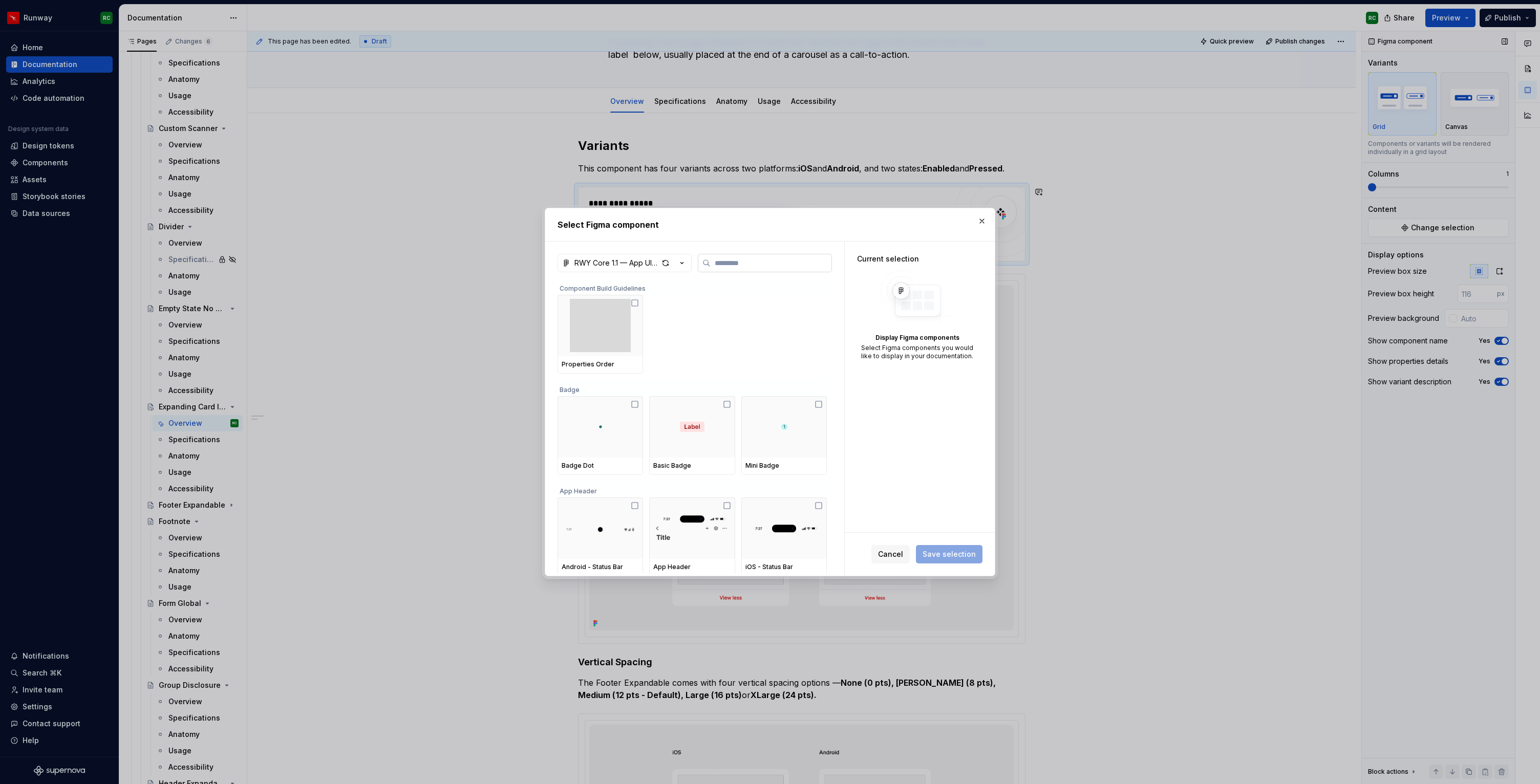
click at [768, 259] on input "search" at bounding box center [771, 263] width 121 height 10
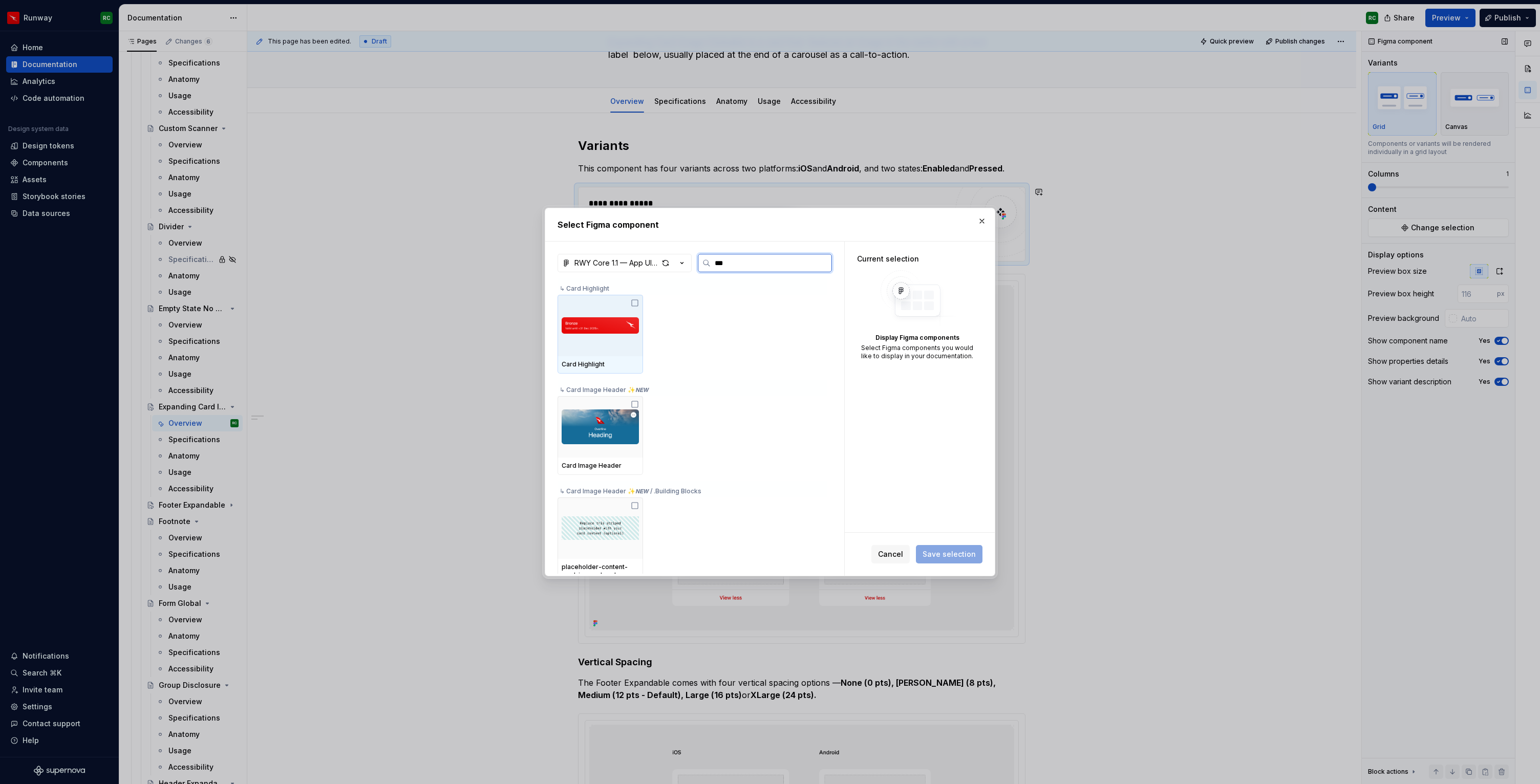
type input "****"
click at [667, 266] on div "button" at bounding box center [665, 263] width 14 height 14
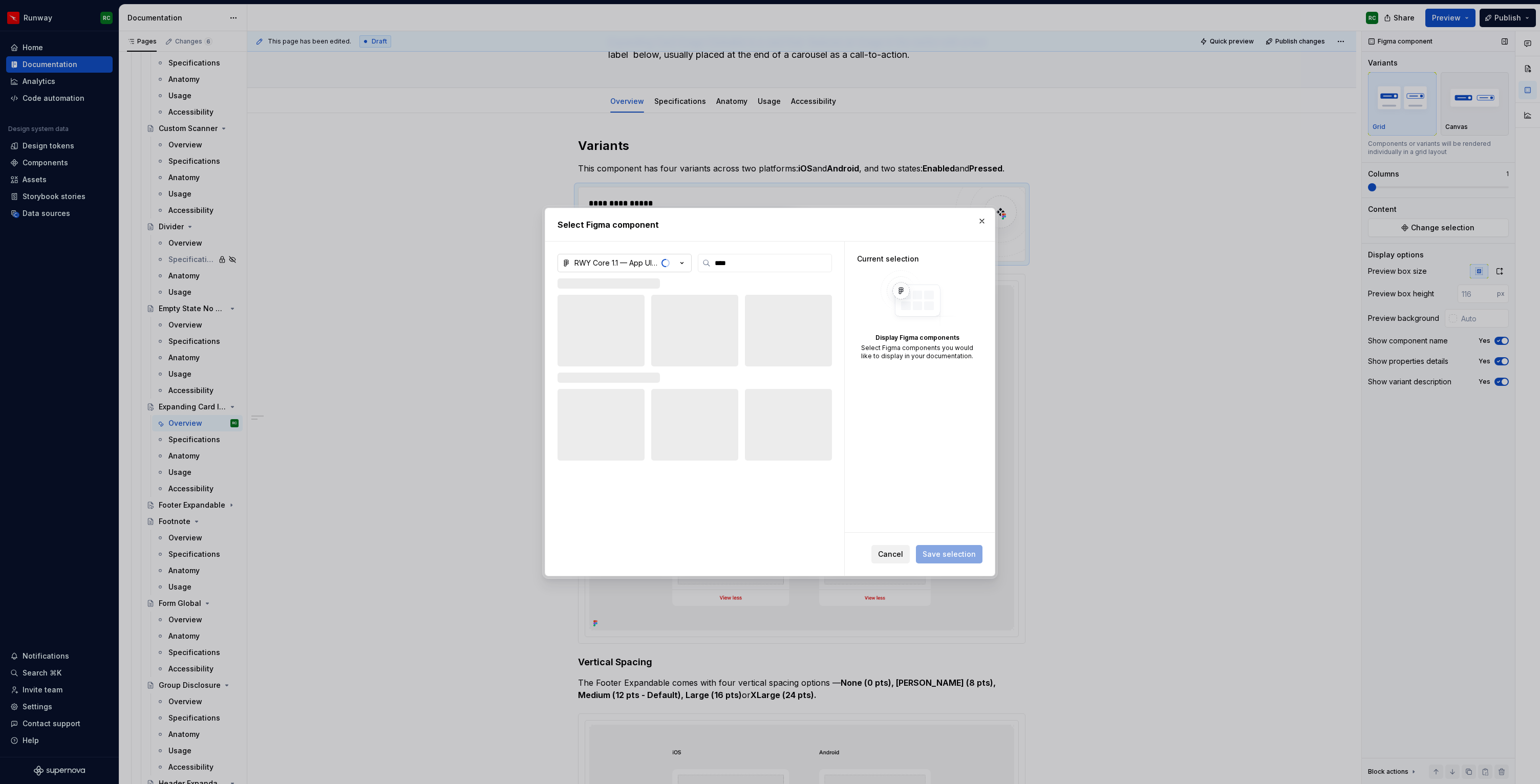
click at [898, 552] on span "Cancel" at bounding box center [891, 554] width 25 height 10
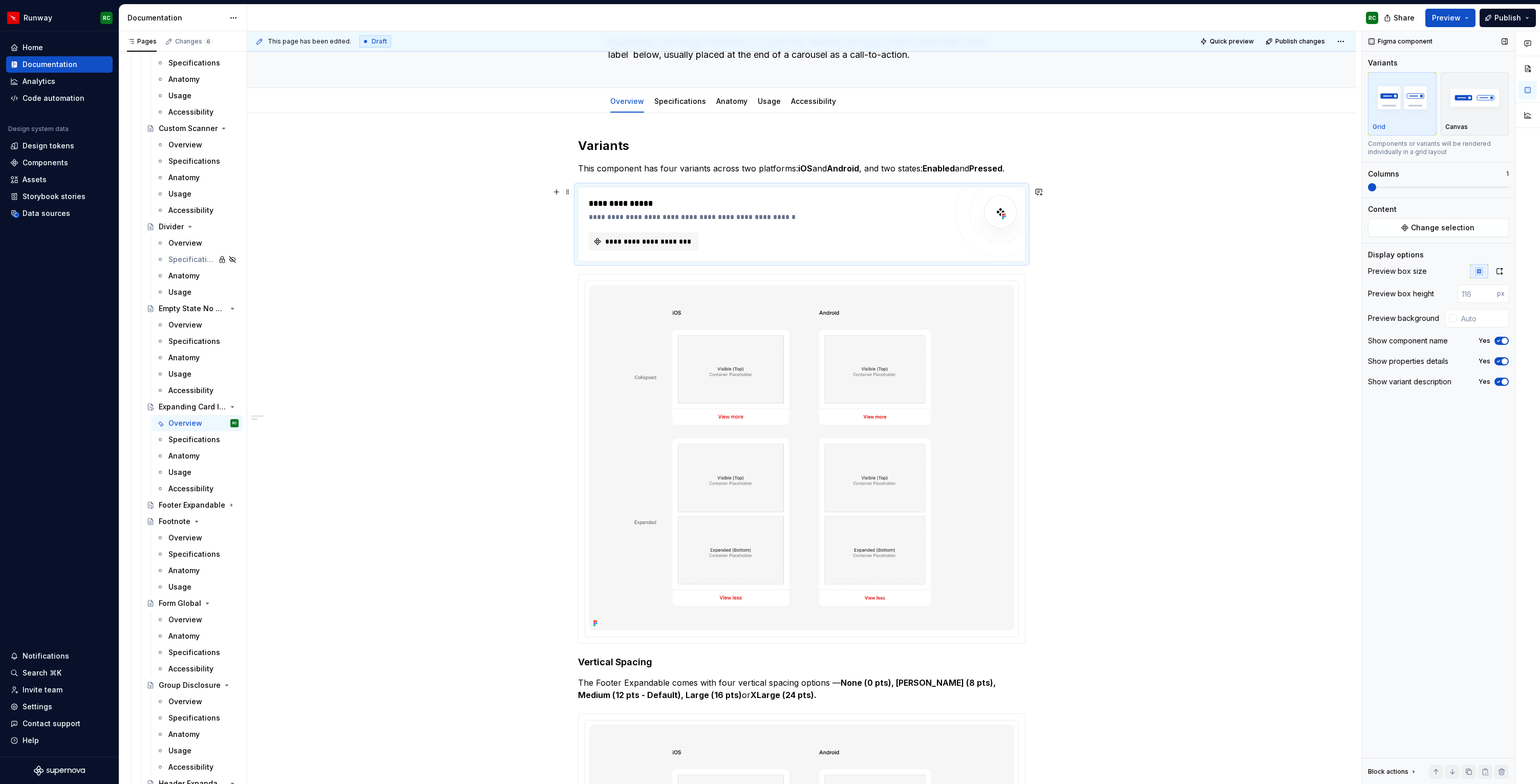
click at [669, 230] on div "**********" at bounding box center [768, 224] width 358 height 53
click at [669, 239] on span "**********" at bounding box center [648, 242] width 88 height 10
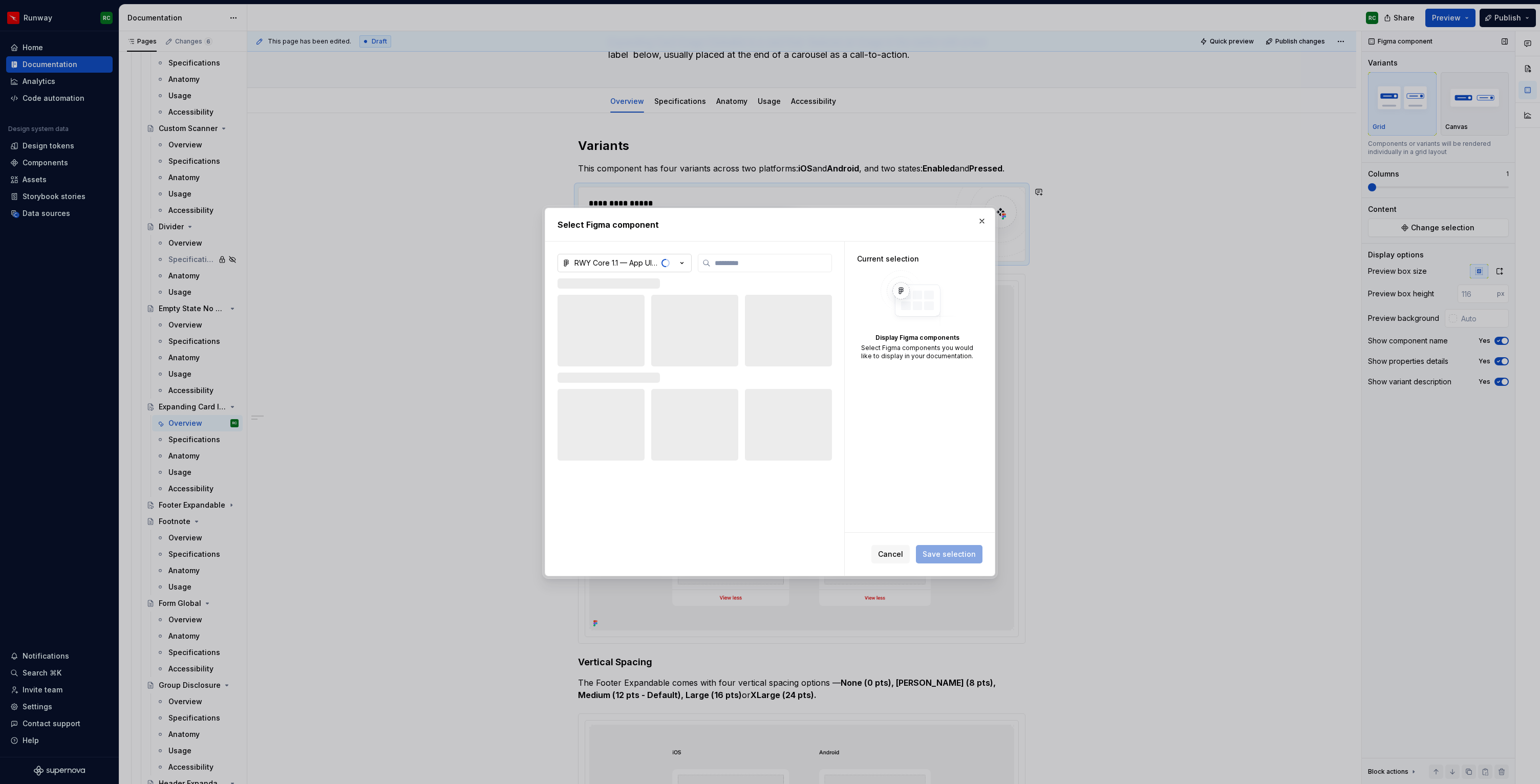
click at [665, 266] on span "button" at bounding box center [668, 263] width 5 height 8
click at [622, 345] on div "RWY Core 1.1 — App UI Kit" at bounding box center [632, 350] width 91 height 10
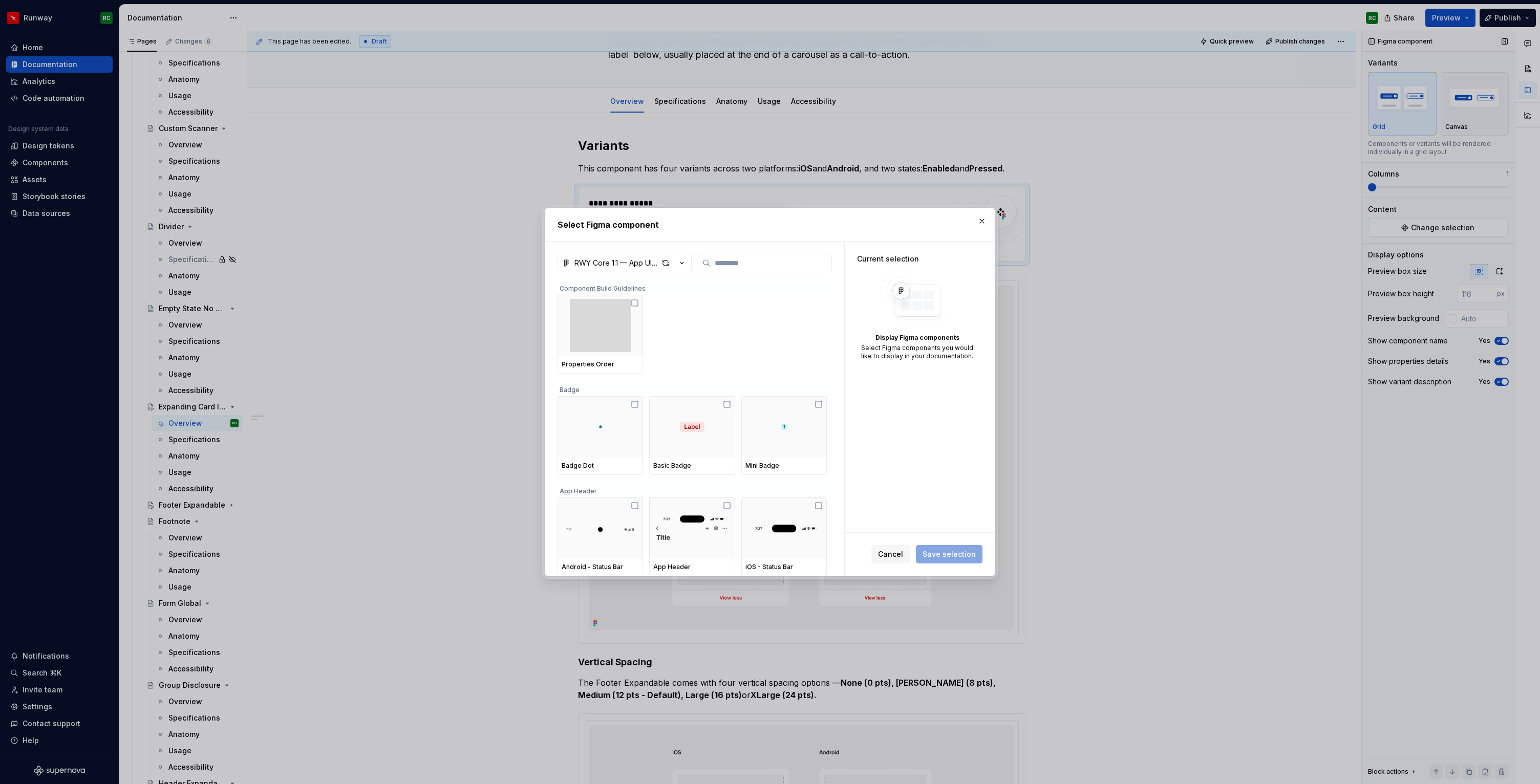
type textarea "*"
click at [762, 264] on input "search" at bounding box center [771, 263] width 121 height 10
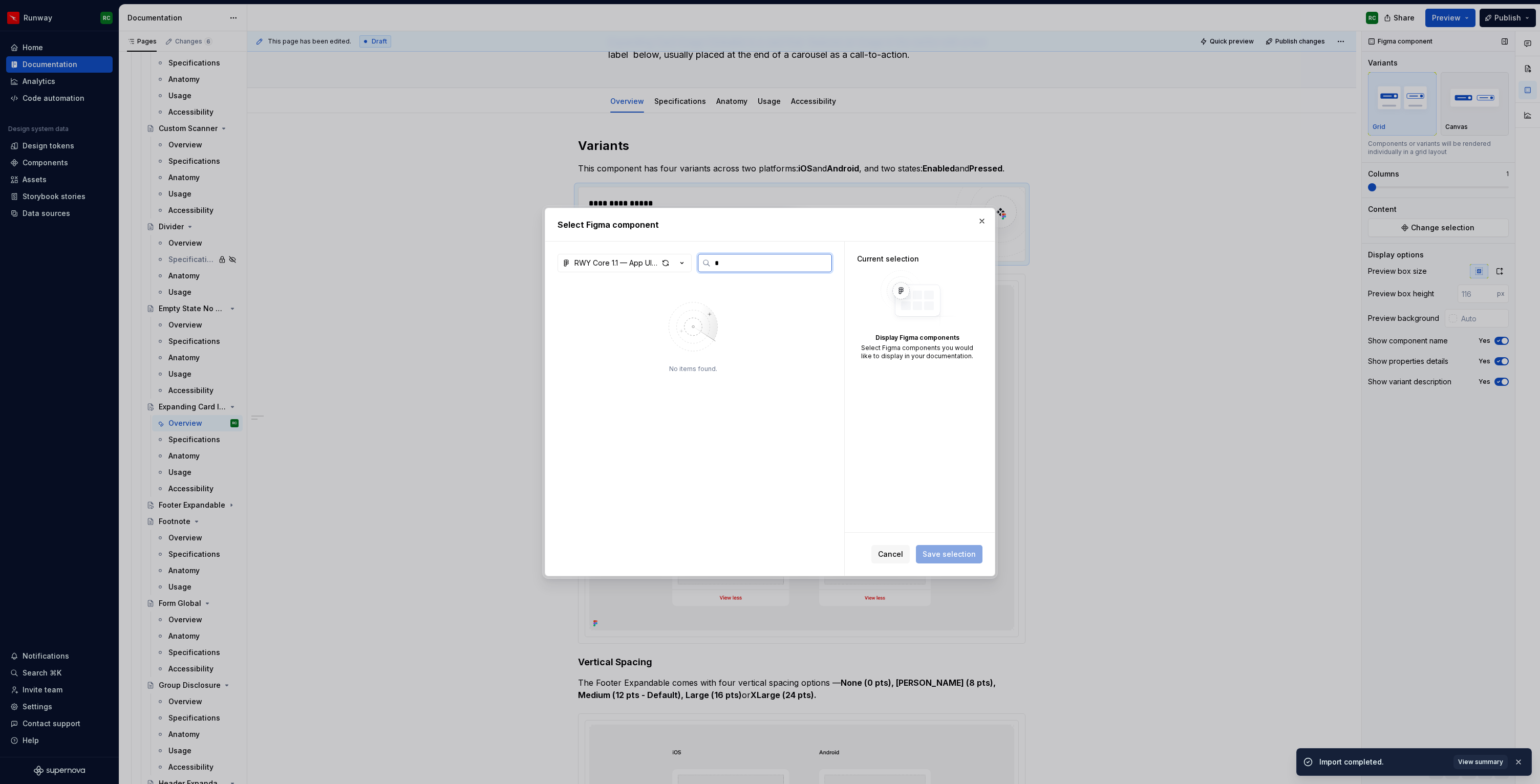
type input "*"
type input "***"
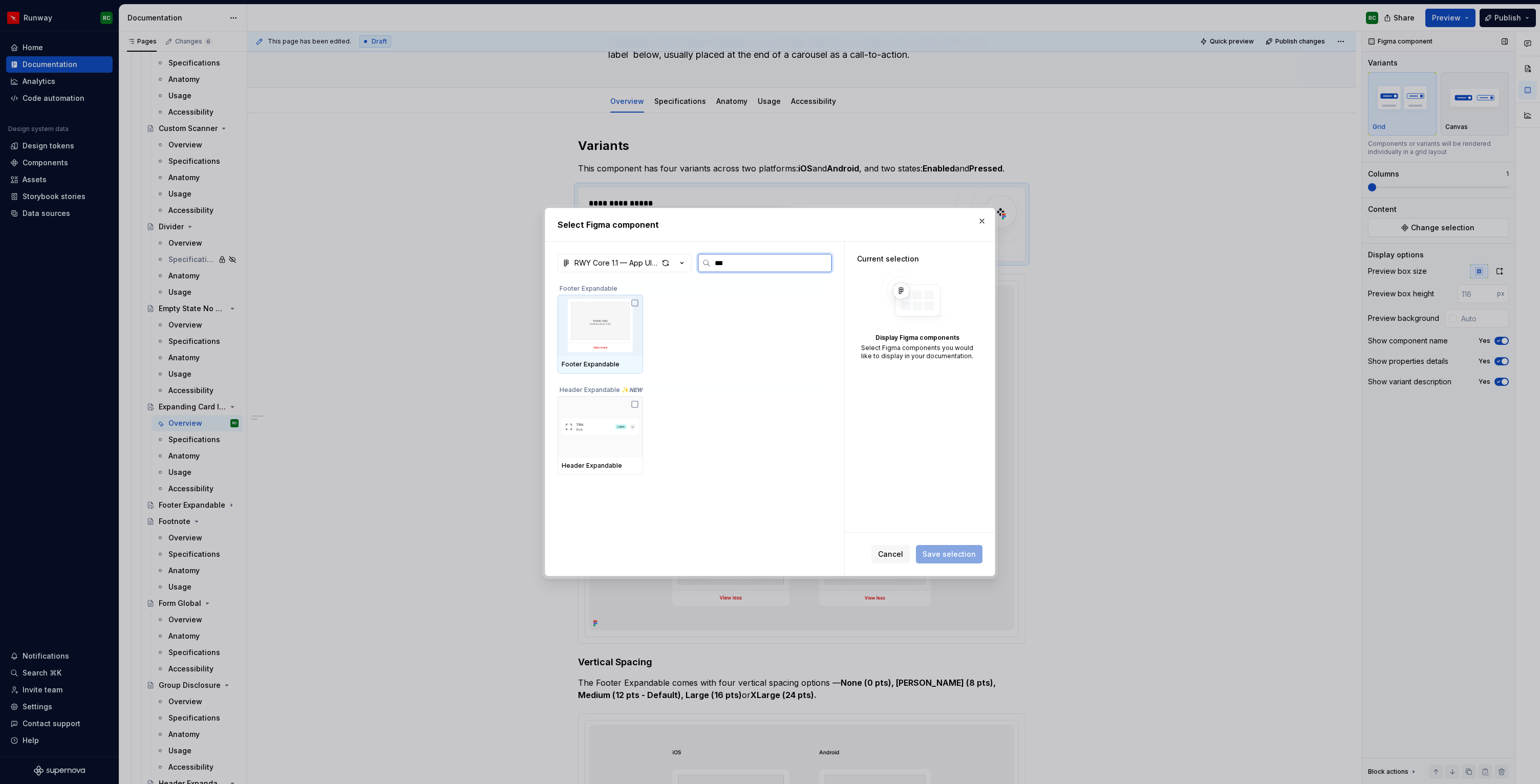
type textarea "*"
type input "****"
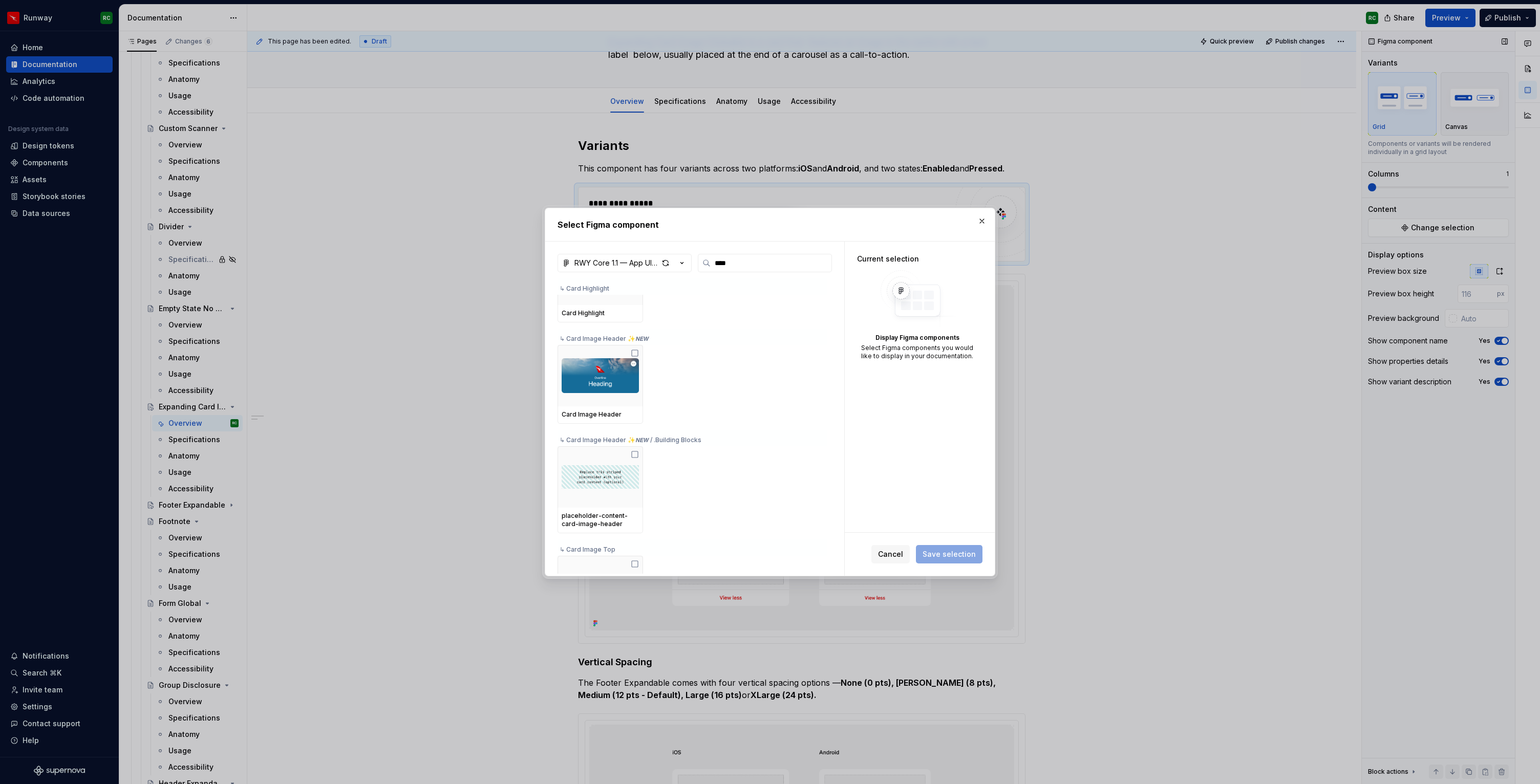
scroll to position [0, 0]
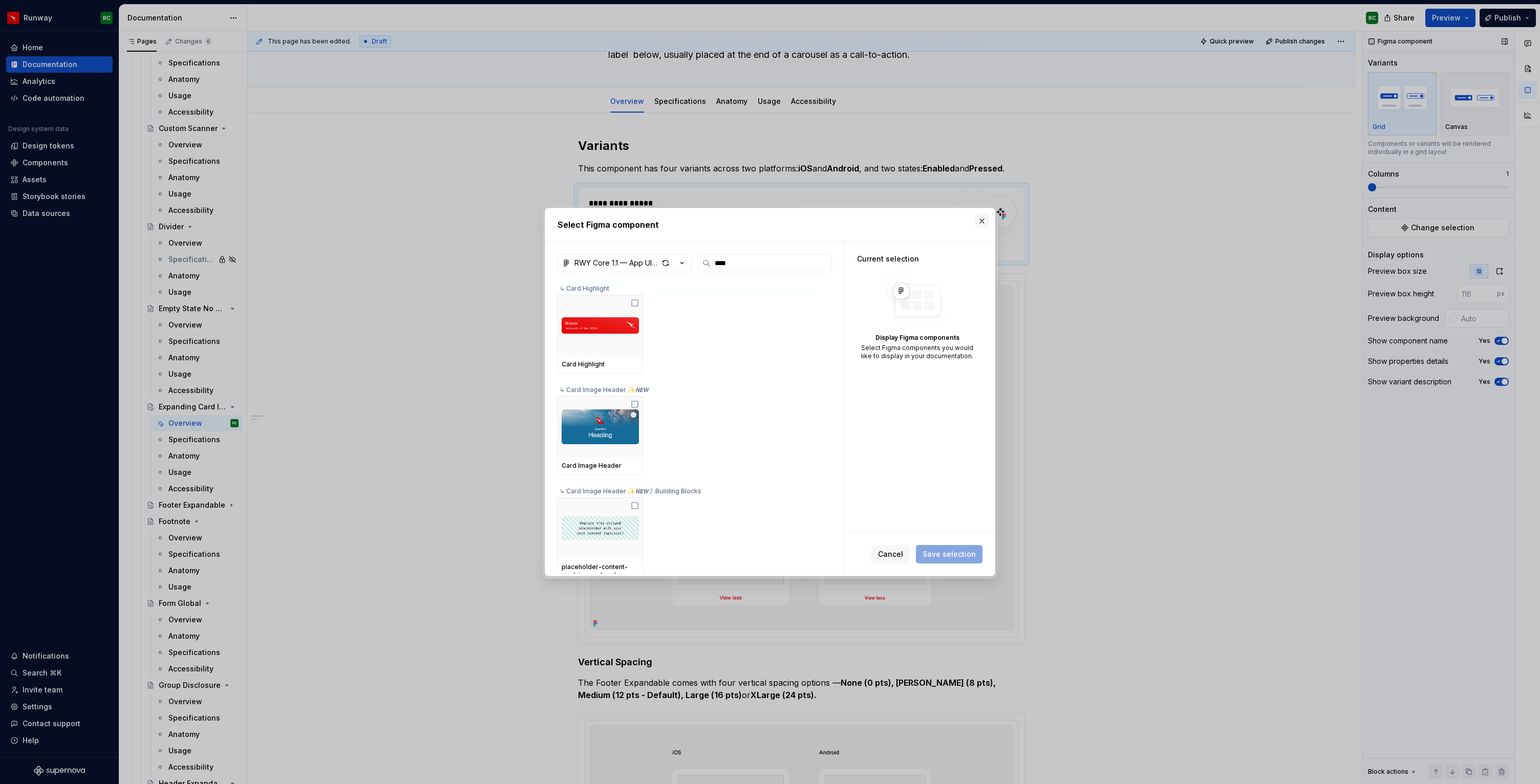
click at [988, 222] on button "button" at bounding box center [982, 221] width 14 height 14
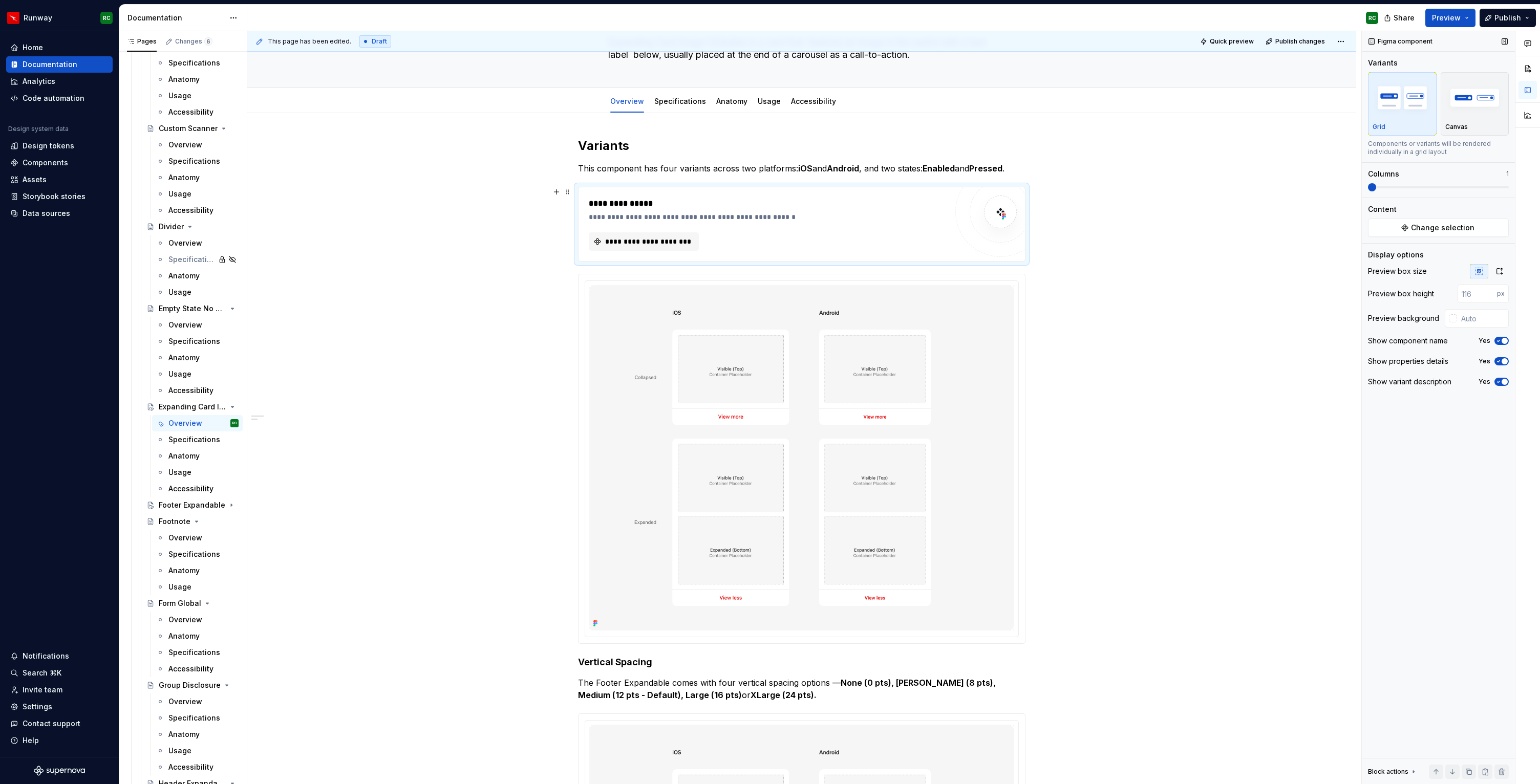
type textarea "*"
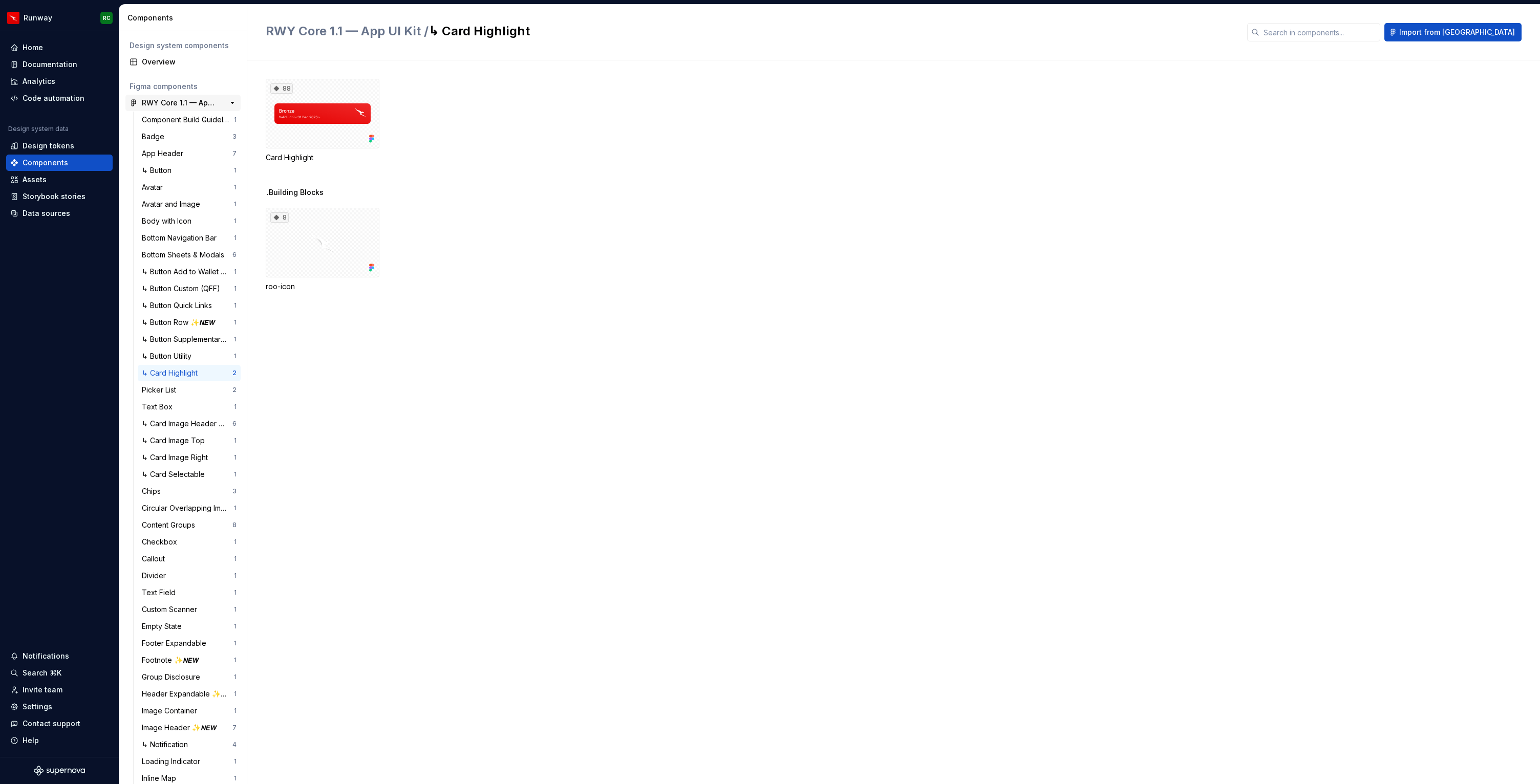
click at [188, 99] on div "RWY Core 1.1 — App UI Kit" at bounding box center [180, 102] width 76 height 10
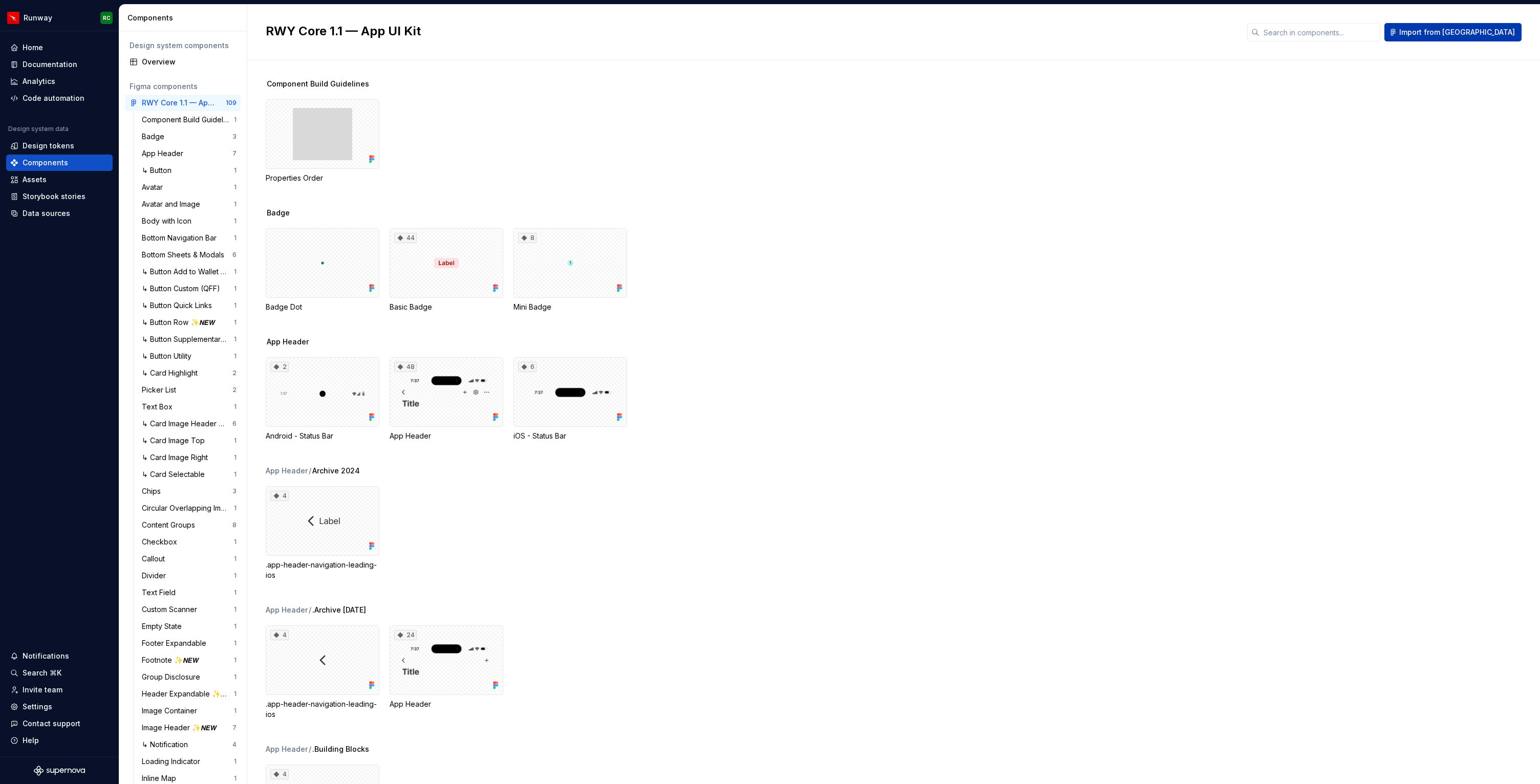
click at [1479, 32] on span "Import from Figma" at bounding box center [1457, 32] width 116 height 10
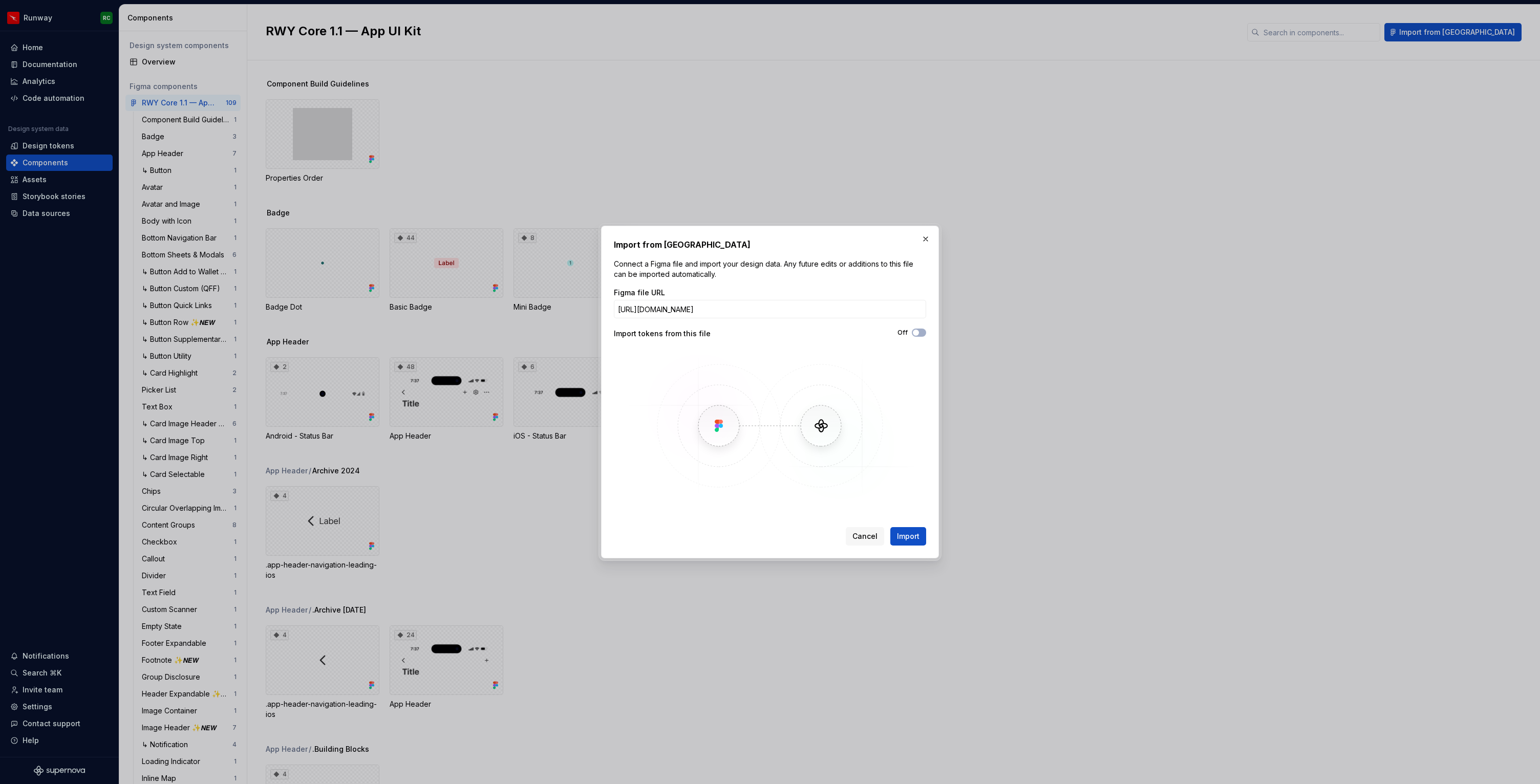
scroll to position [0, 194]
type input "https://www.figma.com/design/c8ndj7WflUxdCSSZe4ATrz/RWY-Core-1.1-%E2%80%94-App-…"
click at [912, 540] on span "Import" at bounding box center [908, 536] width 23 height 10
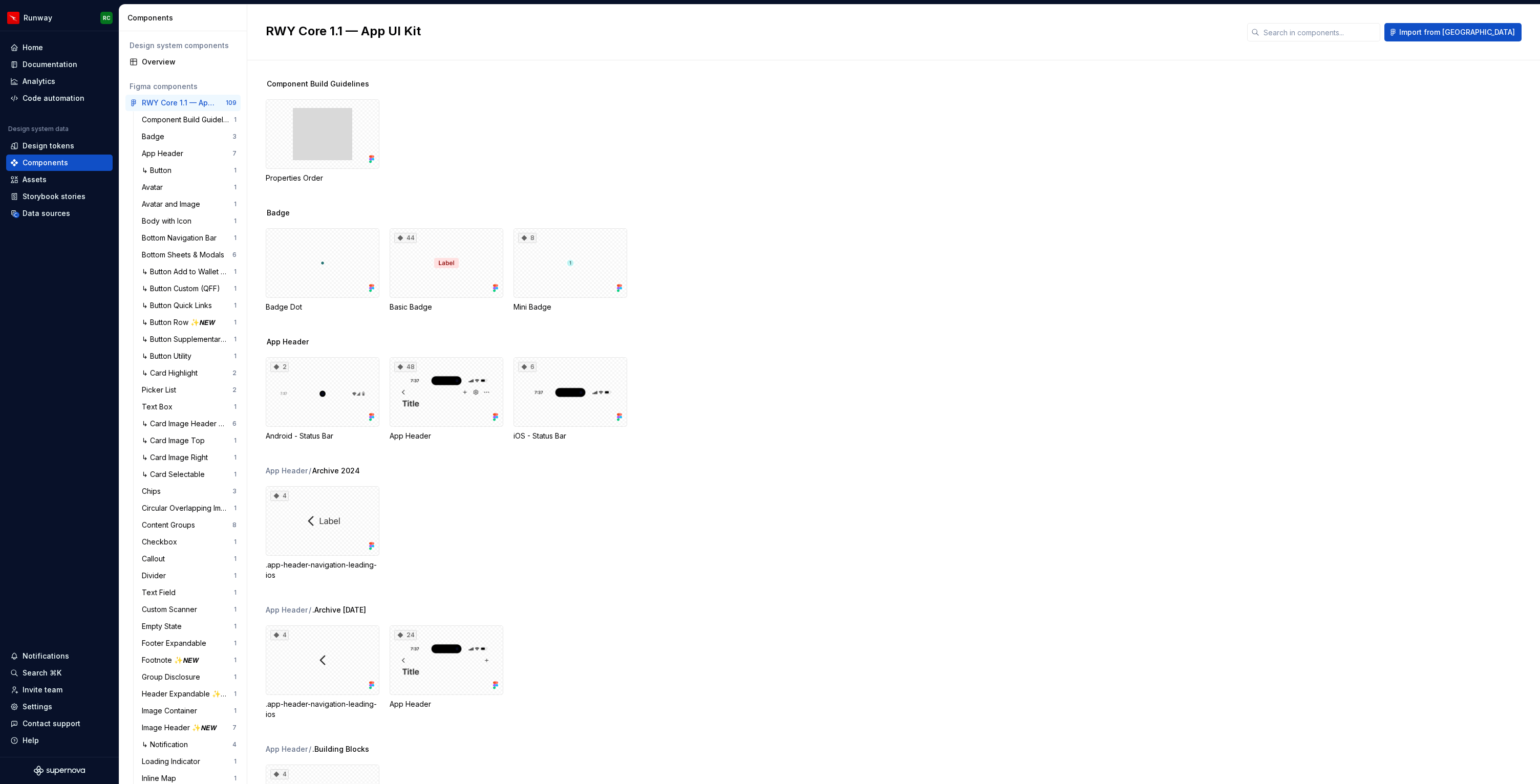
click at [490, 121] on div "Properties Order" at bounding box center [903, 141] width 1274 height 84
click at [1479, 25] on button "Import from Figma" at bounding box center [1453, 32] width 137 height 18
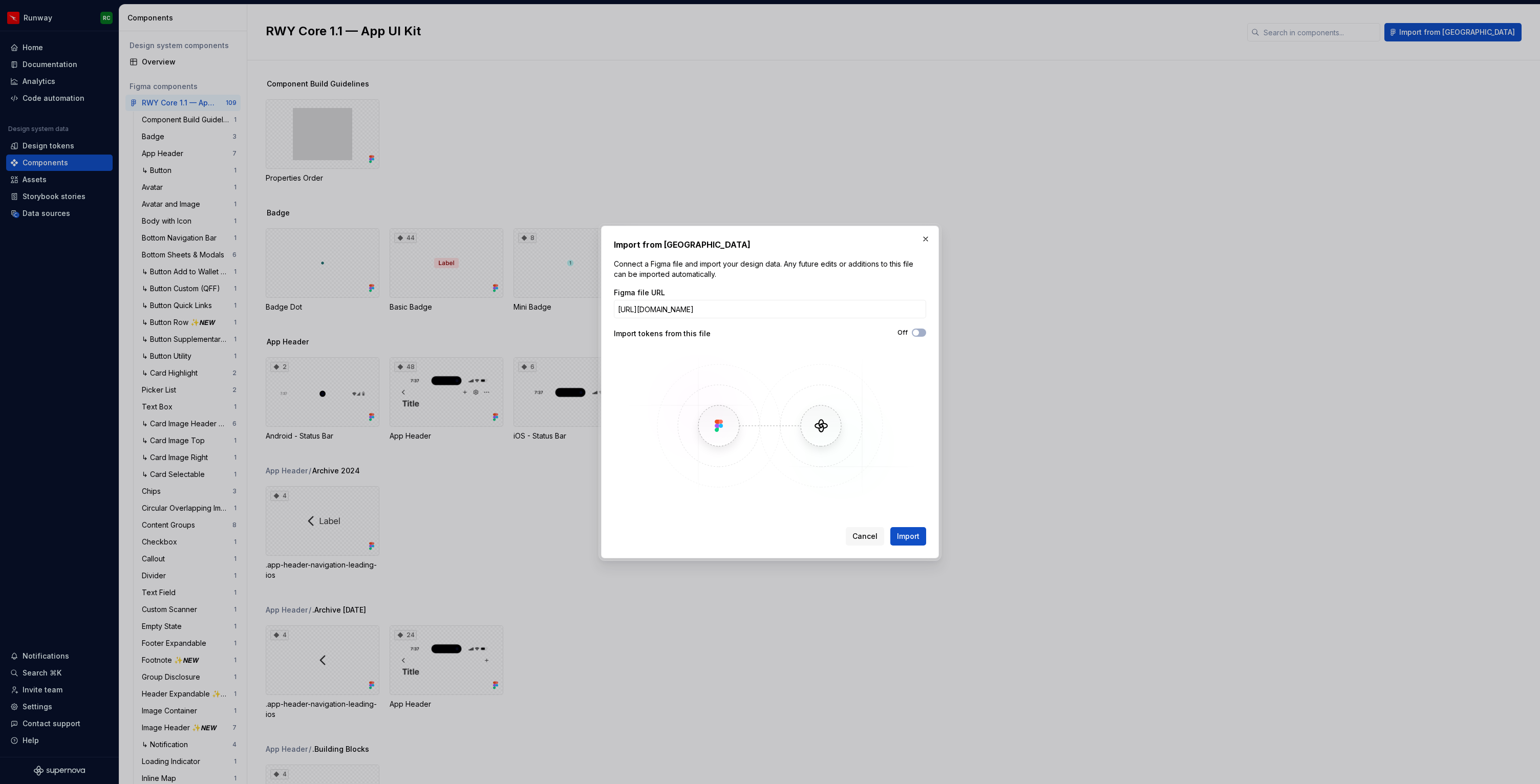
scroll to position [0, 194]
type input "https://www.figma.com/design/c8ndj7WflUxdCSSZe4ATrz/RWY-Core-1.1-%E2%80%94-App-…"
click at [901, 540] on span "Import" at bounding box center [908, 536] width 23 height 10
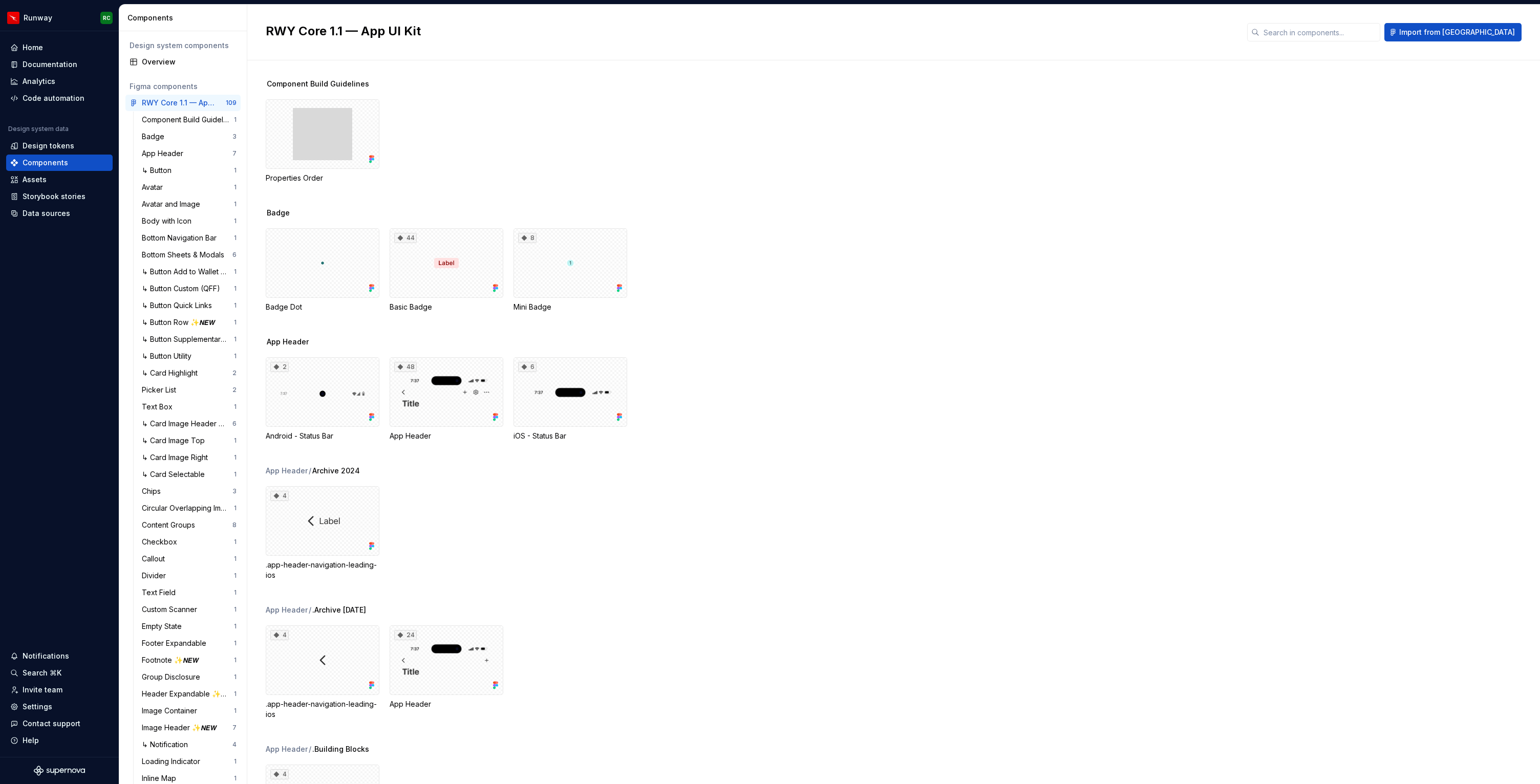
click at [668, 158] on div "Properties Order" at bounding box center [903, 141] width 1274 height 84
click at [183, 489] on div "↳ Expanding Card Image Clickable" at bounding box center [188, 492] width 92 height 10
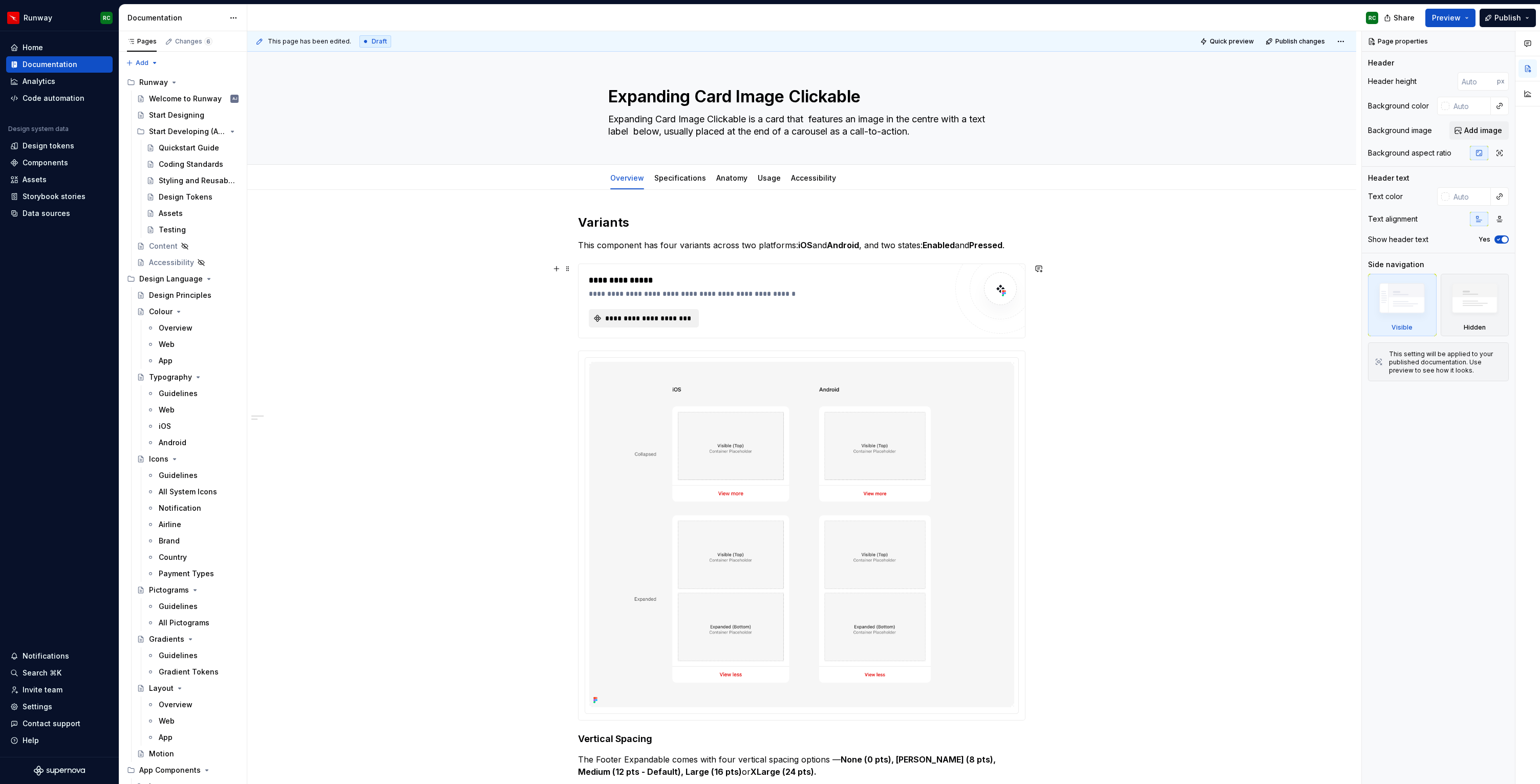
click at [652, 323] on button "**********" at bounding box center [644, 319] width 110 height 18
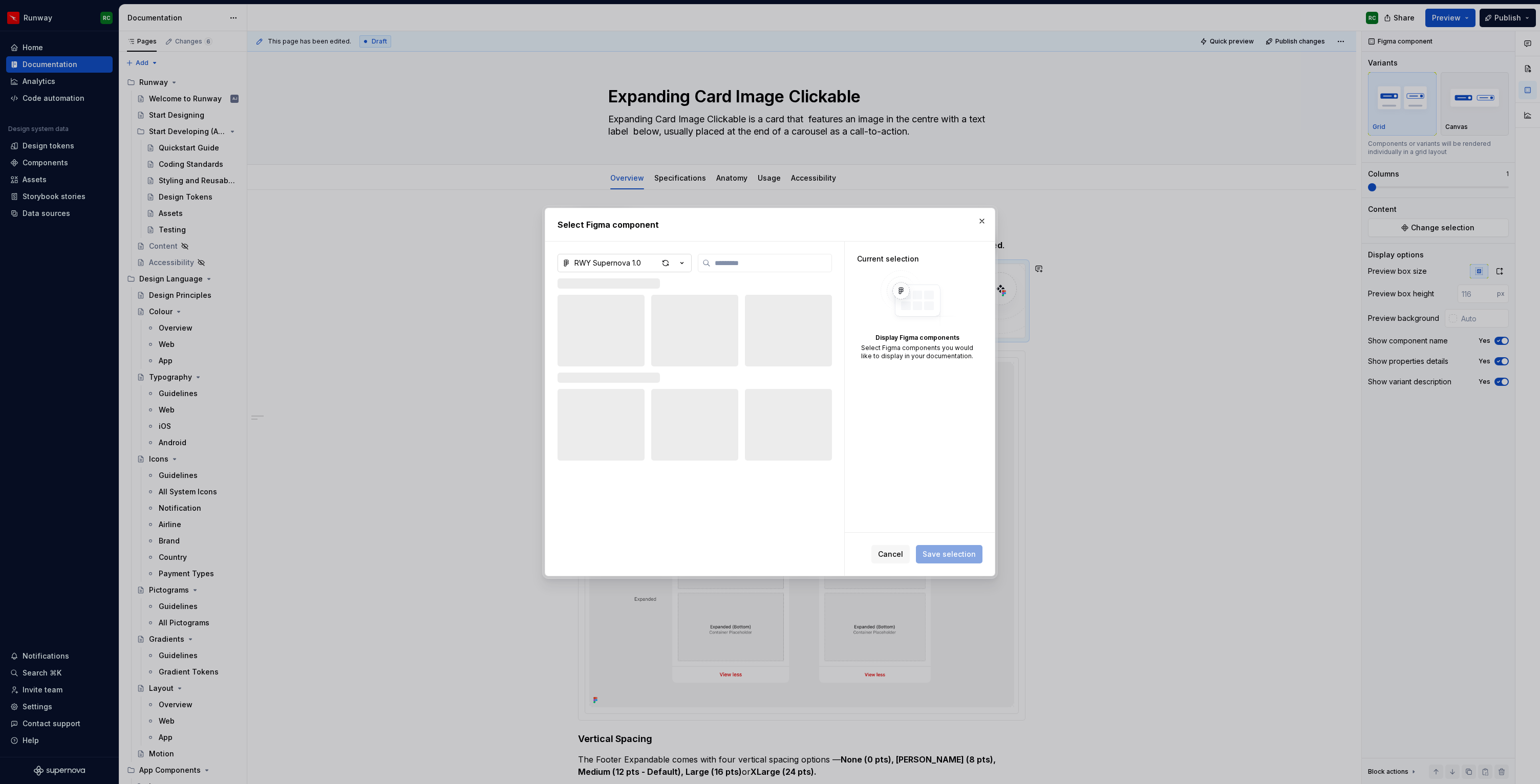
click at [632, 267] on div "RWY Supernova 1.0" at bounding box center [608, 263] width 66 height 10
click at [632, 344] on span "RWY Core 1.1 — App UI Kit" at bounding box center [657, 350] width 194 height 16
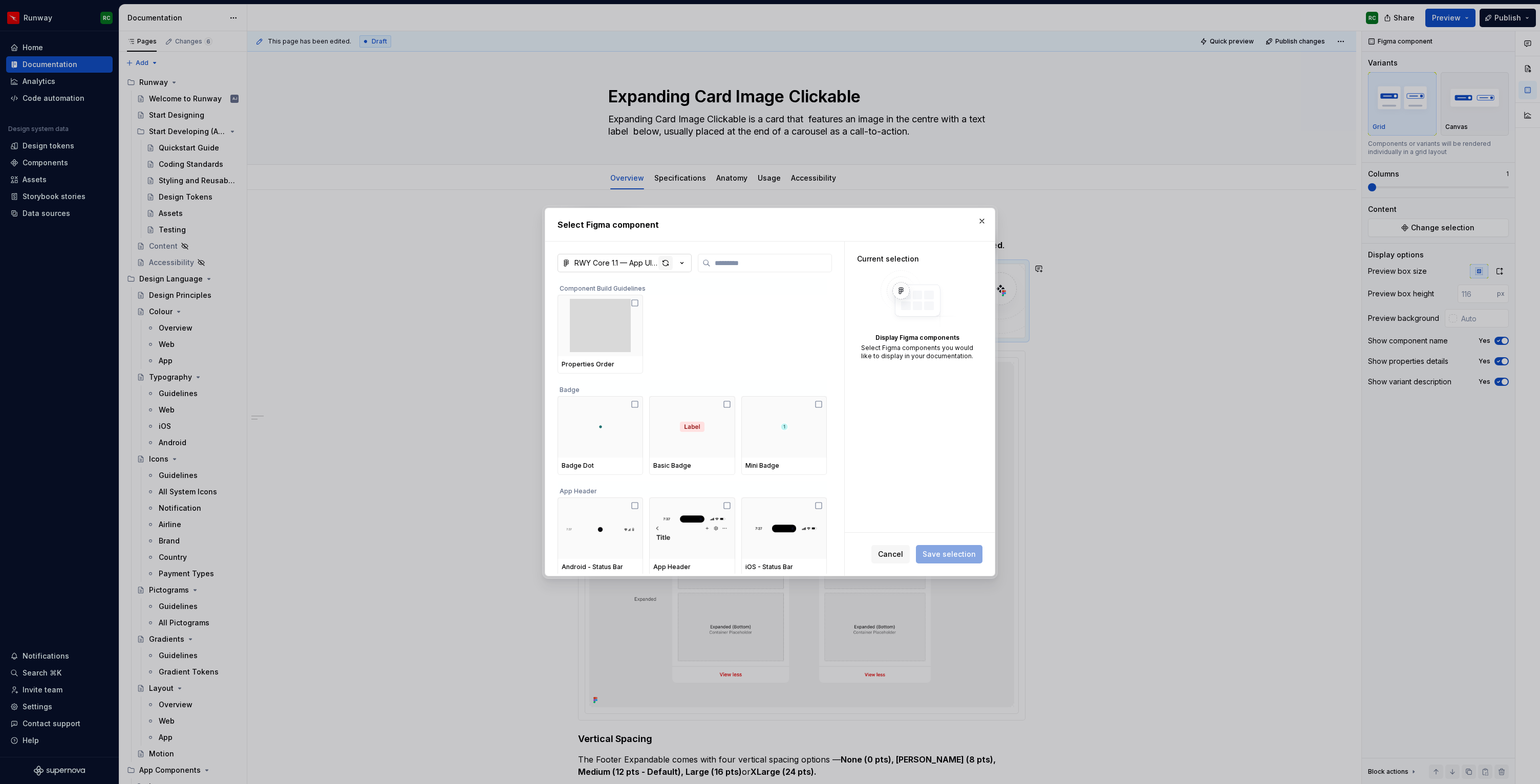
click at [667, 266] on div "button" at bounding box center [665, 263] width 14 height 14
type textarea "*"
click at [728, 261] on input "search" at bounding box center [771, 263] width 121 height 10
type input "**"
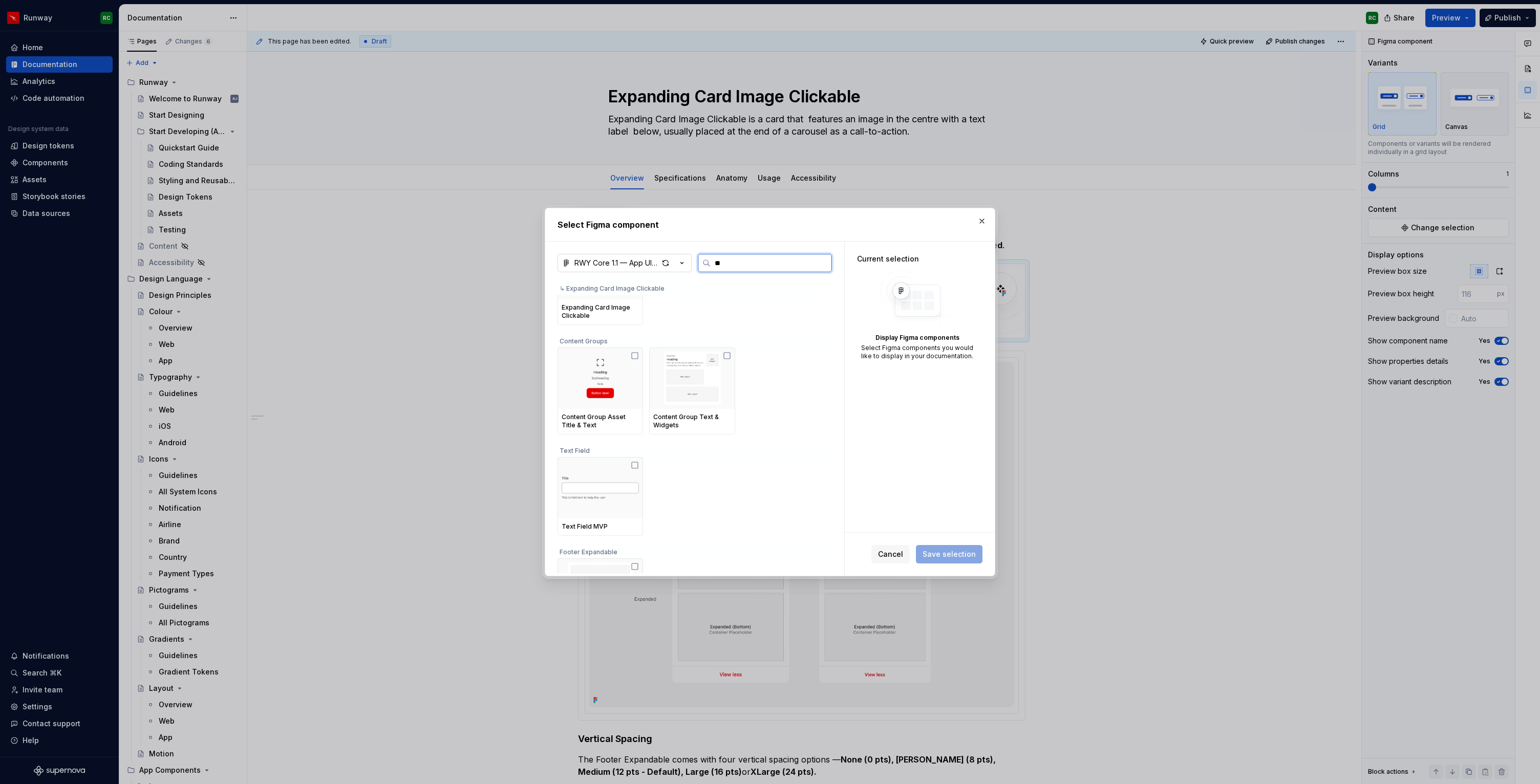
scroll to position [88, 0]
click at [630, 349] on img at bounding box center [600, 339] width 77 height 53
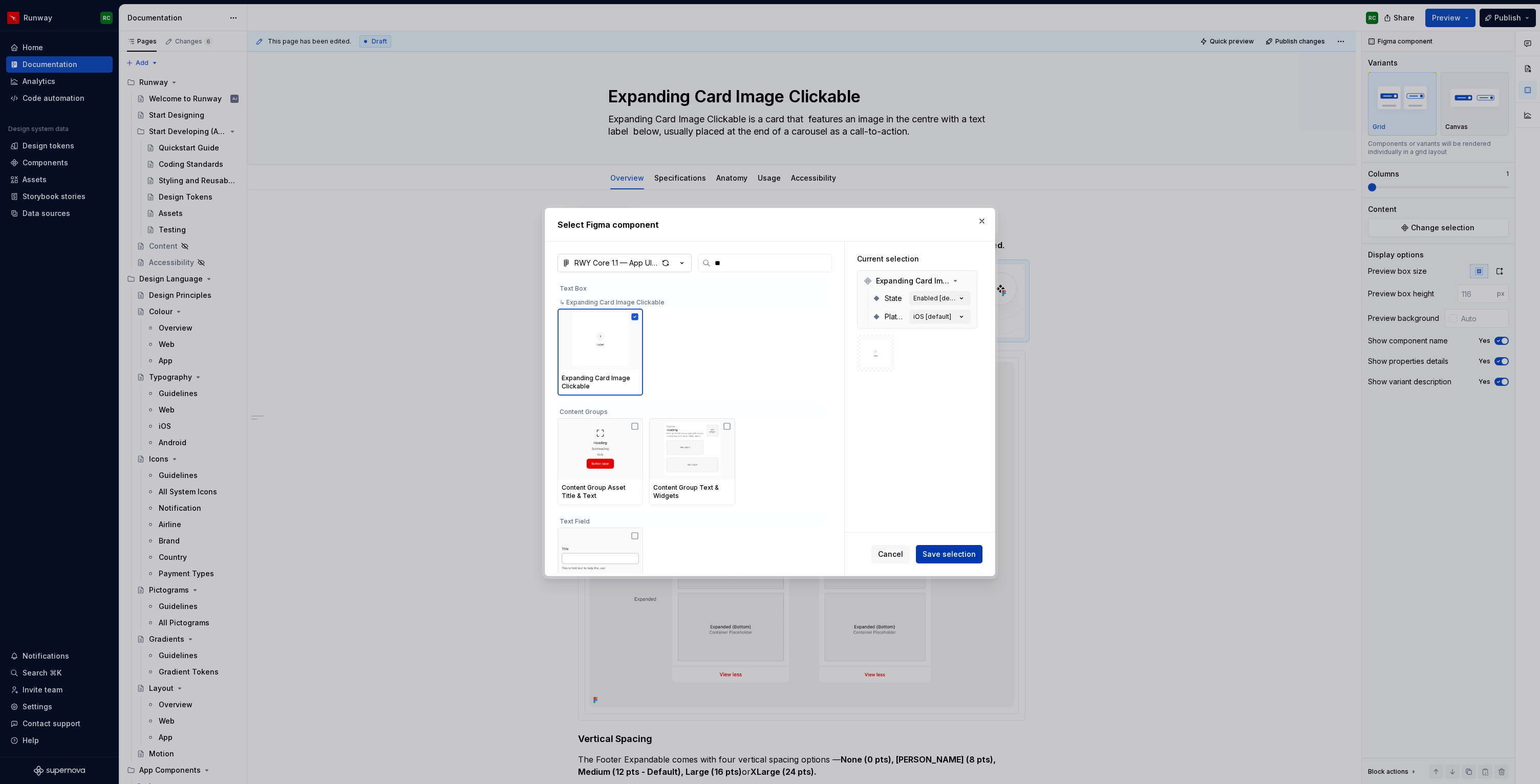
click at [951, 555] on span "Save selection" at bounding box center [949, 554] width 53 height 10
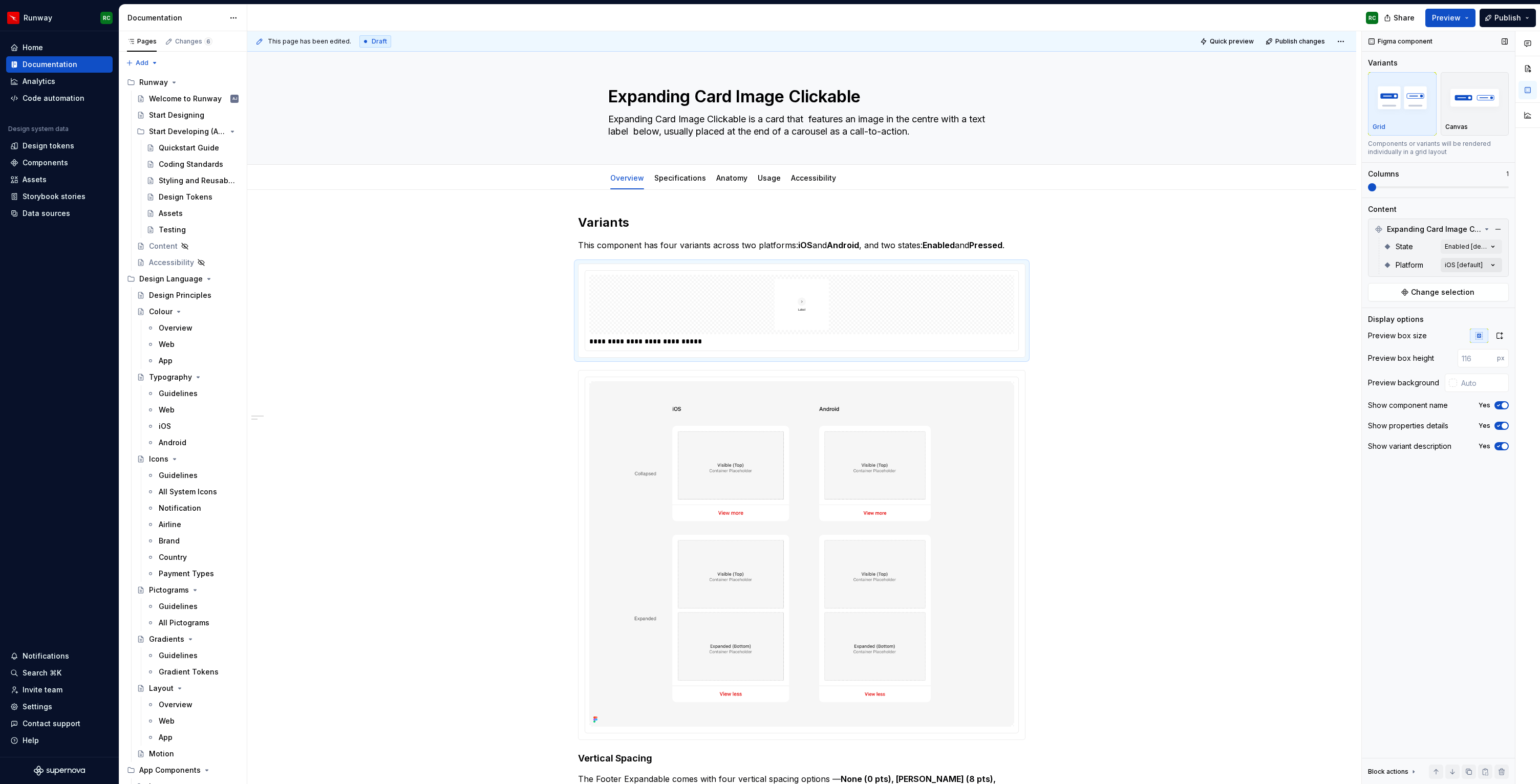
click at [1479, 264] on div "Comments Open comments No comments yet Select ‘Comment’ from the block context …" at bounding box center [1451, 408] width 178 height 754
click at [1414, 309] on div "iOS Default" at bounding box center [1433, 314] width 125 height 10
click at [1404, 330] on span "Android" at bounding box center [1397, 331] width 28 height 10
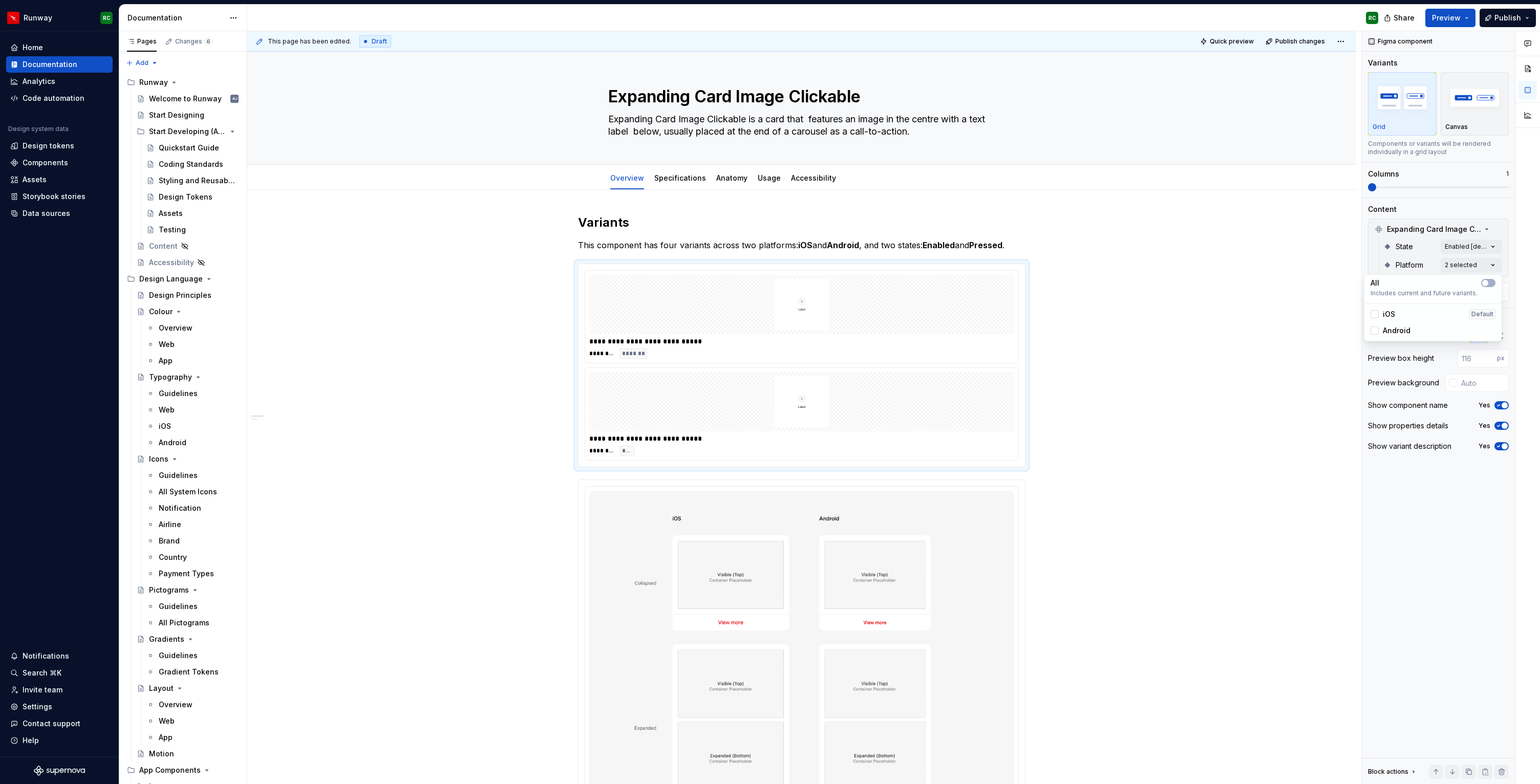
click at [1435, 252] on div "Comments Open comments No comments yet Select ‘Comment’ from the block context …" at bounding box center [1451, 408] width 178 height 754
click at [1391, 184] on span at bounding box center [1438, 187] width 141 height 8
click at [1394, 189] on span at bounding box center [1438, 187] width 141 height 8
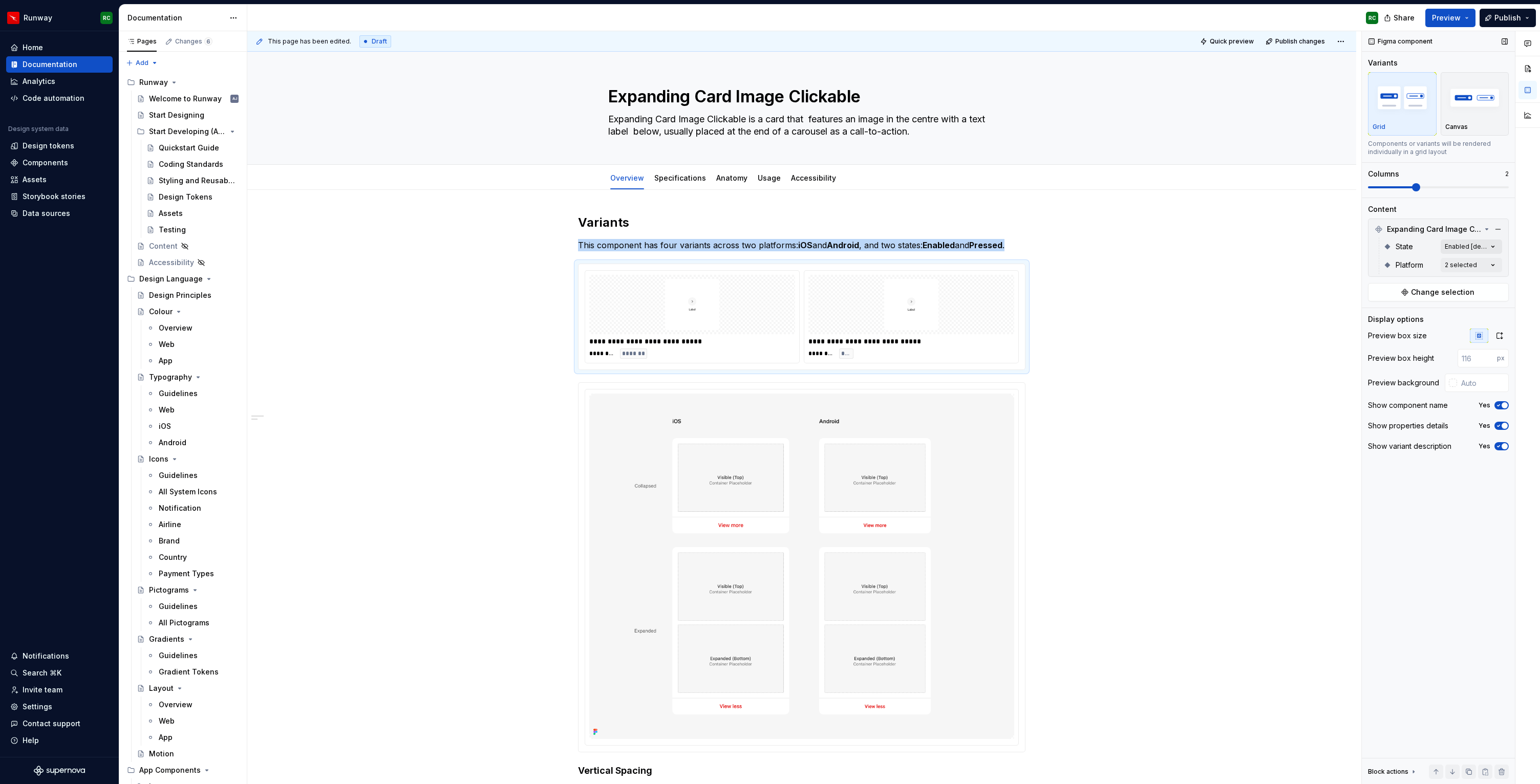
click at [1459, 245] on div "Comments Open comments No comments yet Select ‘Comment’ from the block context …" at bounding box center [1451, 408] width 178 height 754
click at [1393, 220] on div "Comments Open comments No comments yet Select ‘Comment’ from the block context …" at bounding box center [1451, 408] width 178 height 754
click at [1476, 249] on div "Comments Open comments No comments yet Select ‘Comment’ from the block context …" at bounding box center [1451, 408] width 178 height 754
click at [1415, 290] on div "Enabled Default" at bounding box center [1433, 295] width 133 height 16
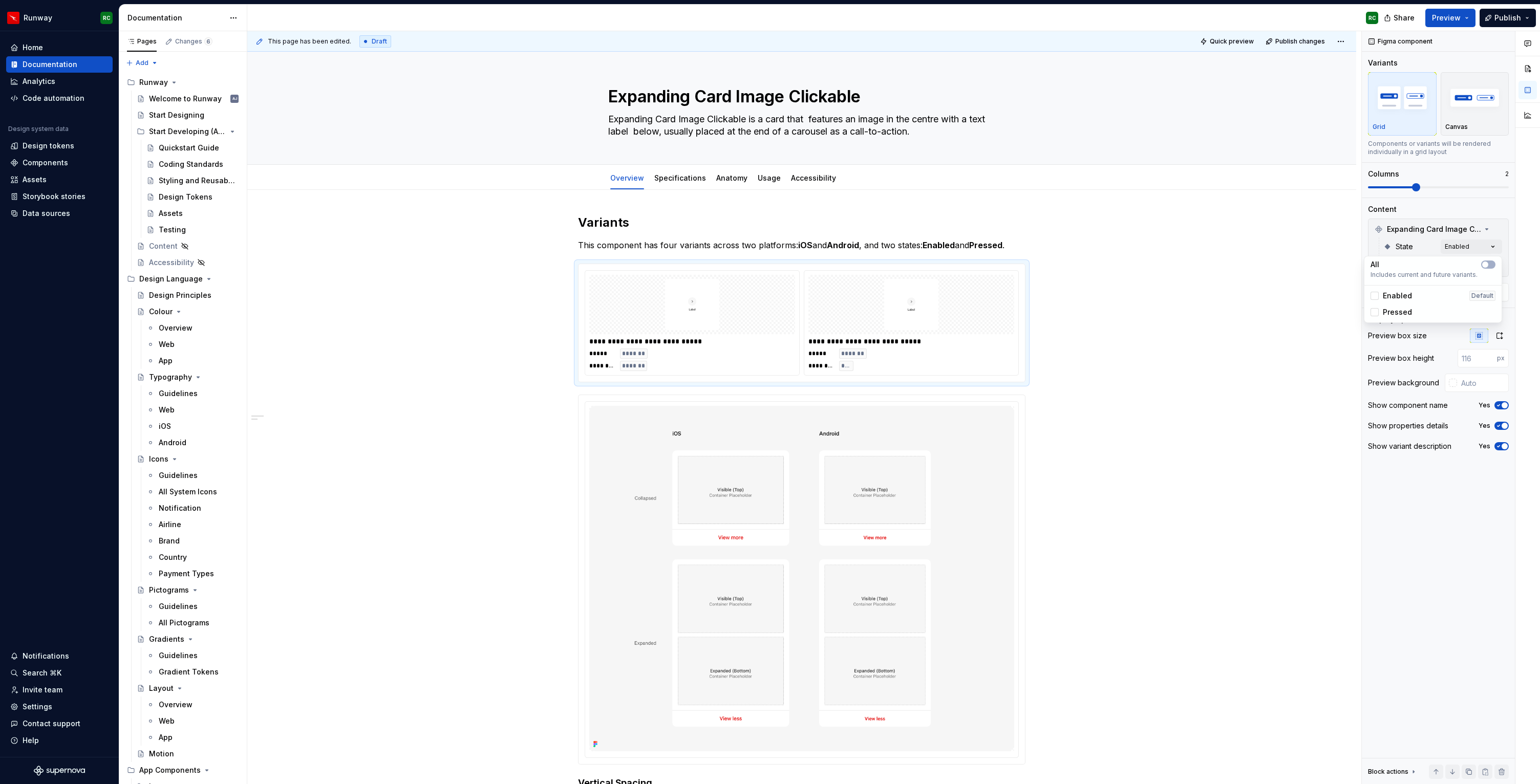
click at [1398, 311] on span "Pressed" at bounding box center [1397, 312] width 29 height 10
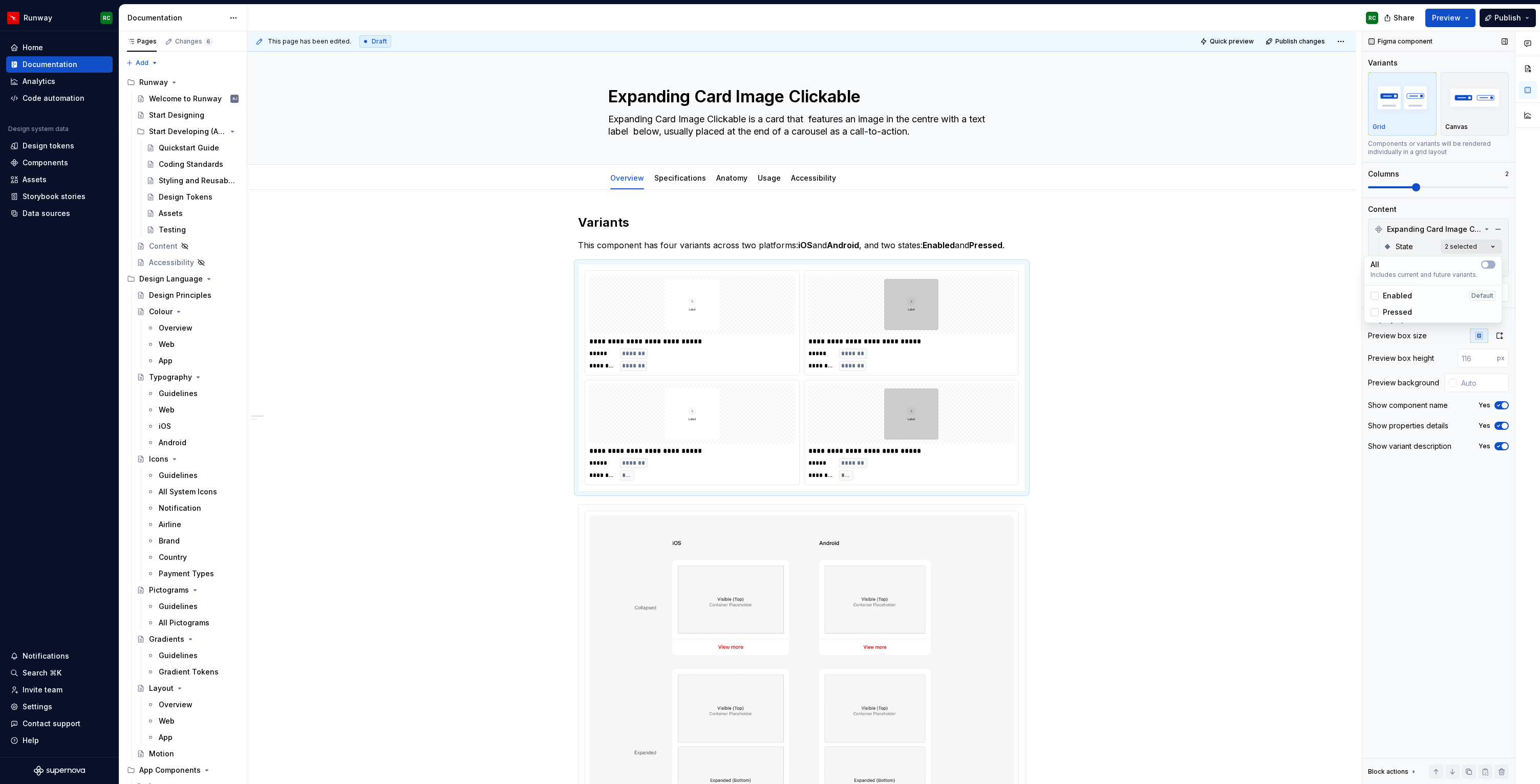
click at [1450, 239] on div "Comments Open comments No comments yet Select ‘Comment’ from the block context …" at bounding box center [1451, 408] width 178 height 754
click at [1450, 261] on div "Comments Open comments No comments yet Select ‘Comment’ from the block context …" at bounding box center [1451, 408] width 178 height 754
click at [1445, 254] on div "Comments Open comments No comments yet Select ‘Comment’ from the block context …" at bounding box center [1451, 408] width 178 height 754
click at [1464, 243] on div "Comments Open comments No comments yet Select ‘Comment’ from the block context …" at bounding box center [1451, 408] width 178 height 754
click at [1411, 293] on div "Enabled Default" at bounding box center [1433, 296] width 125 height 10
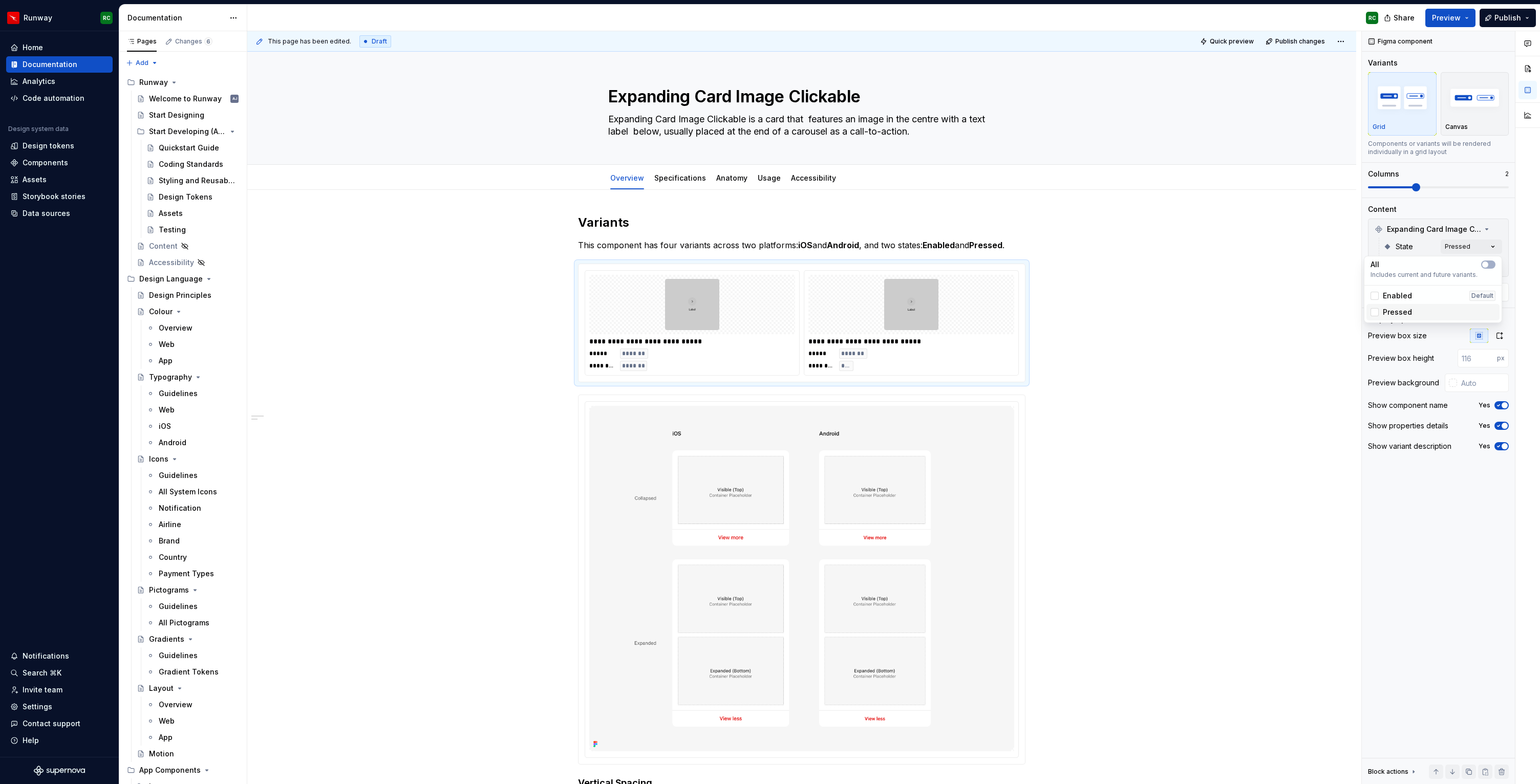
click at [1402, 311] on span "Pressed" at bounding box center [1397, 312] width 29 height 10
click at [1499, 334] on div "Comments Open comments No comments yet Select ‘Comment’ from the block context …" at bounding box center [1451, 408] width 178 height 754
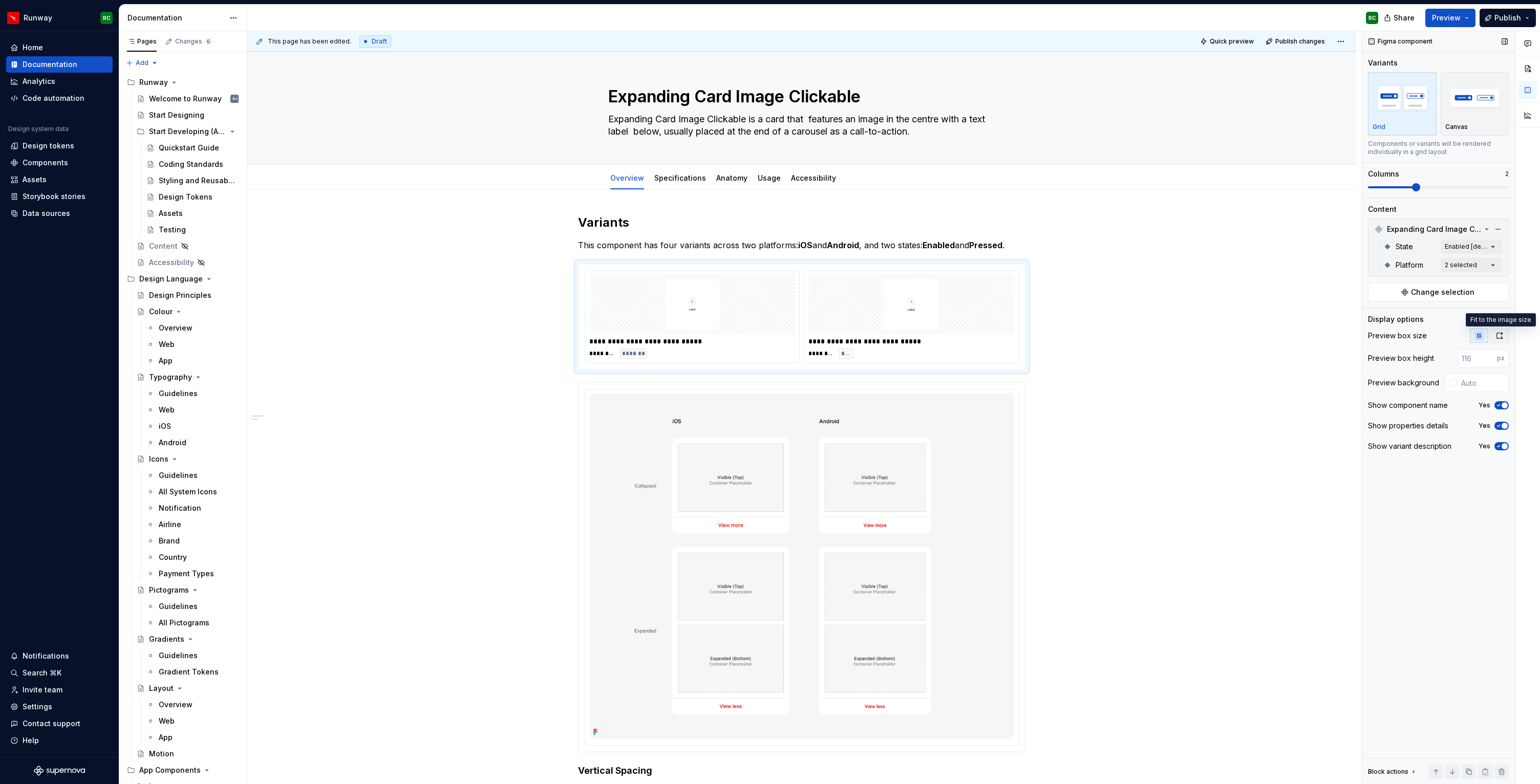
click at [1500, 338] on icon "button" at bounding box center [1500, 336] width 8 height 8
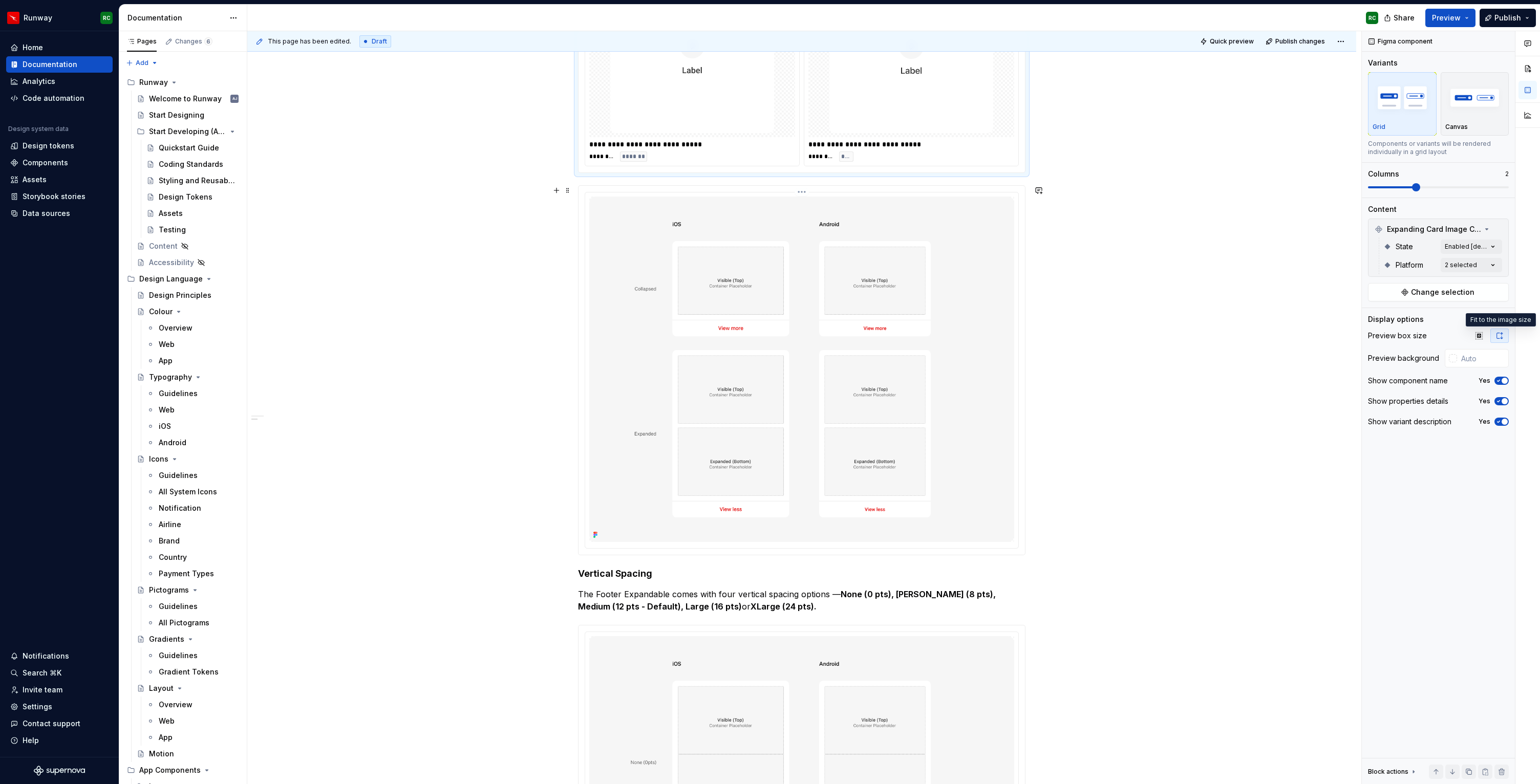
scroll to position [258, 0]
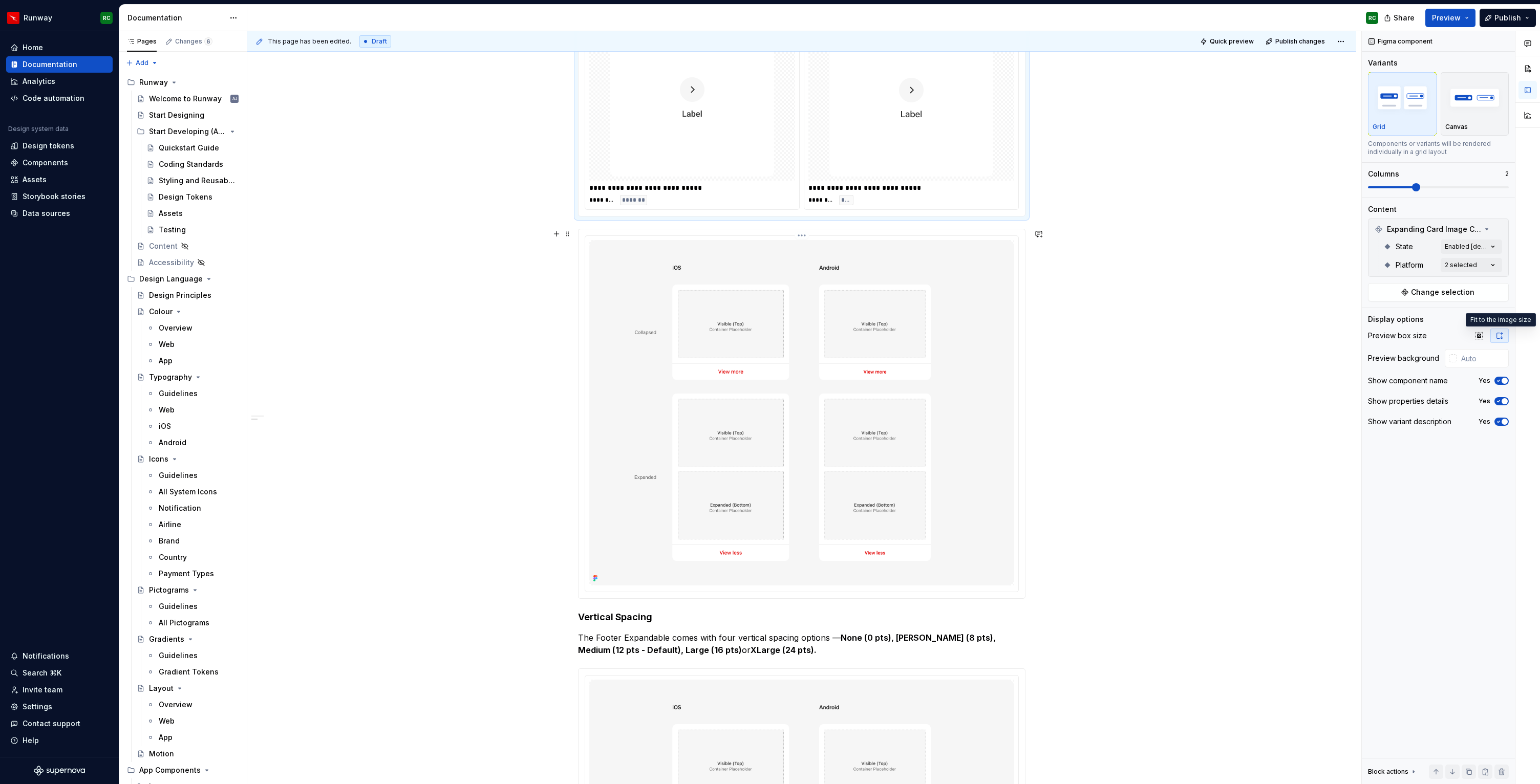
type textarea "*"
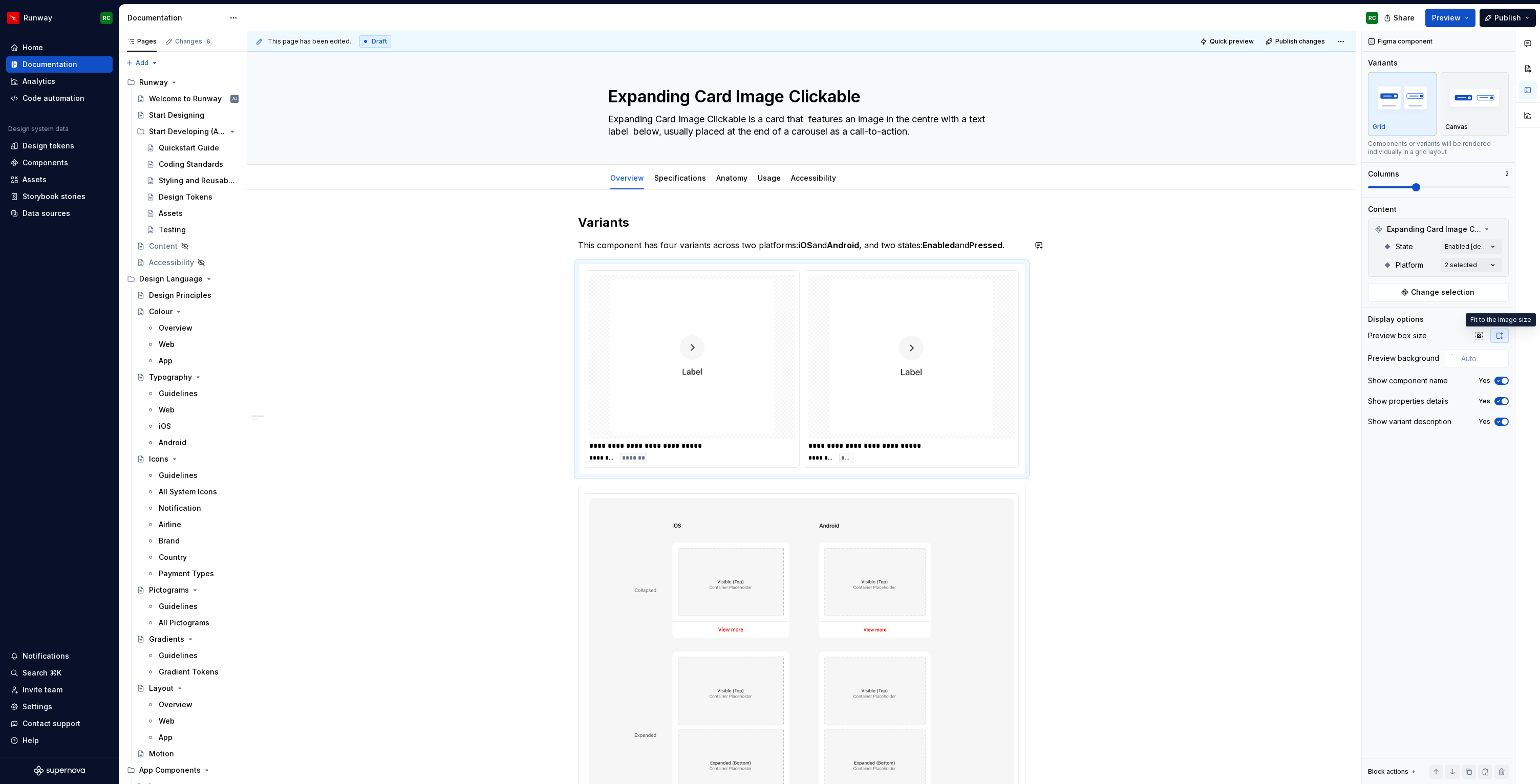
click at [735, 228] on h2 "Variants" at bounding box center [802, 222] width 448 height 16
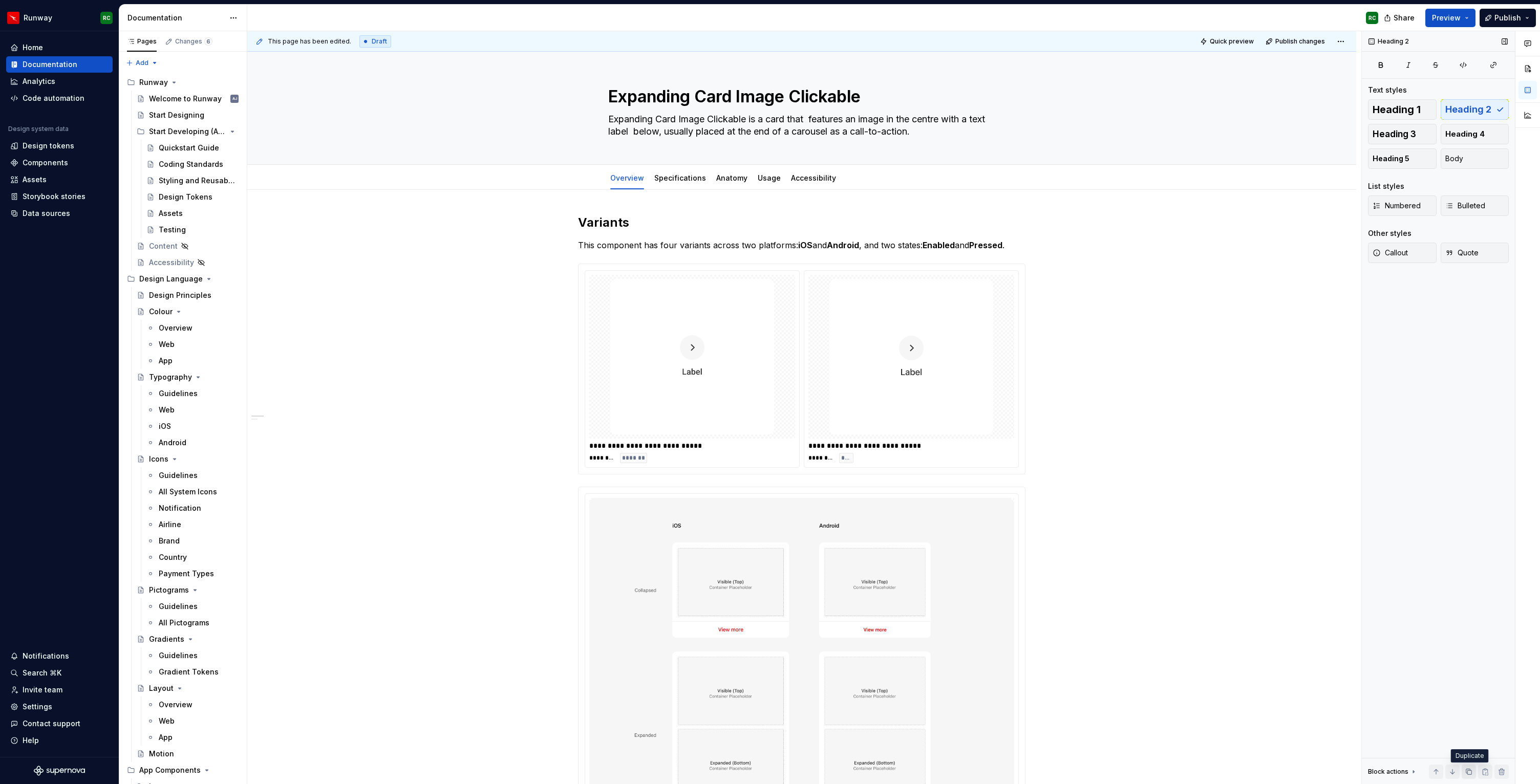
click at [1467, 768] on button "button" at bounding box center [1469, 772] width 14 height 14
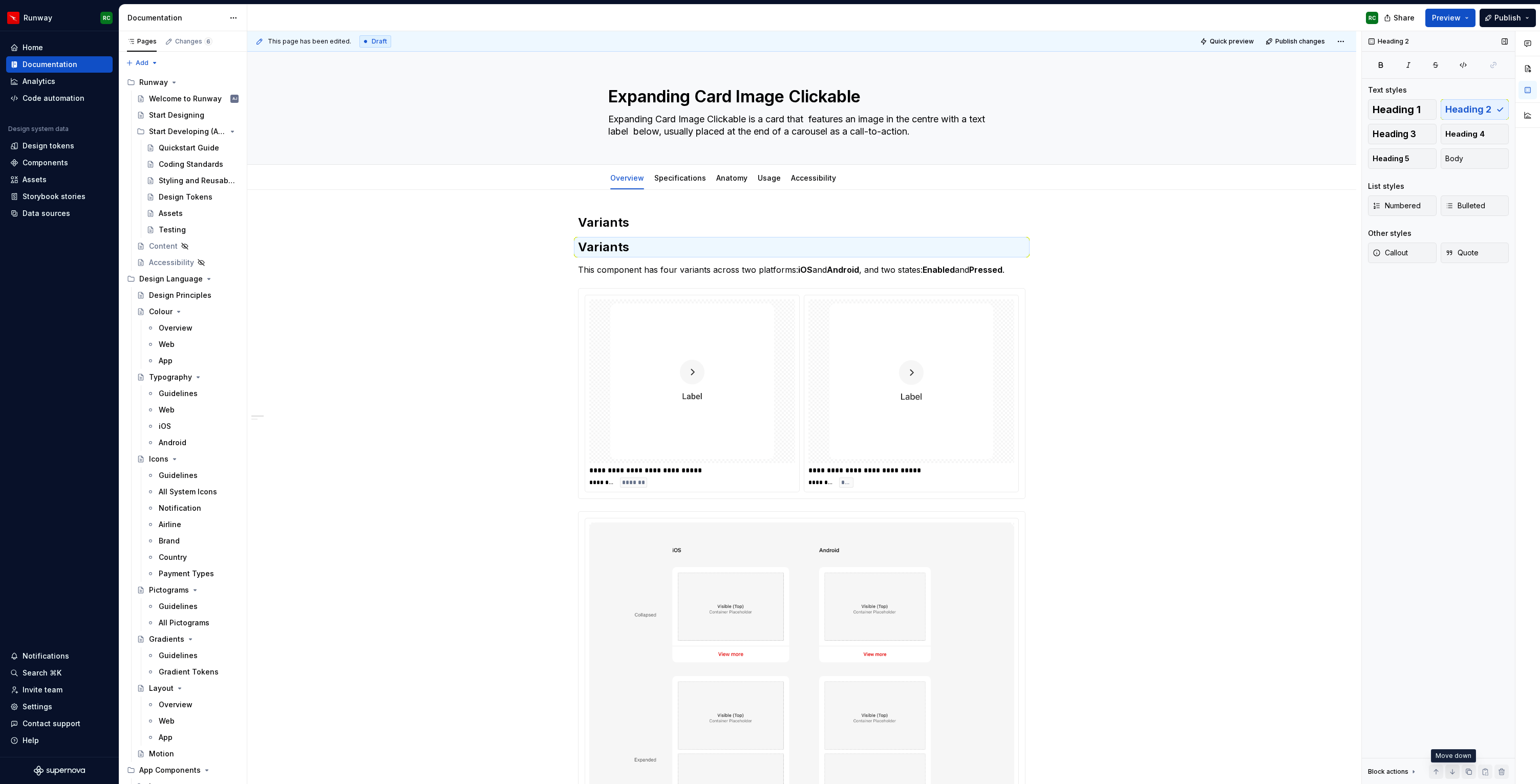
click at [1454, 769] on button "button" at bounding box center [1452, 772] width 14 height 14
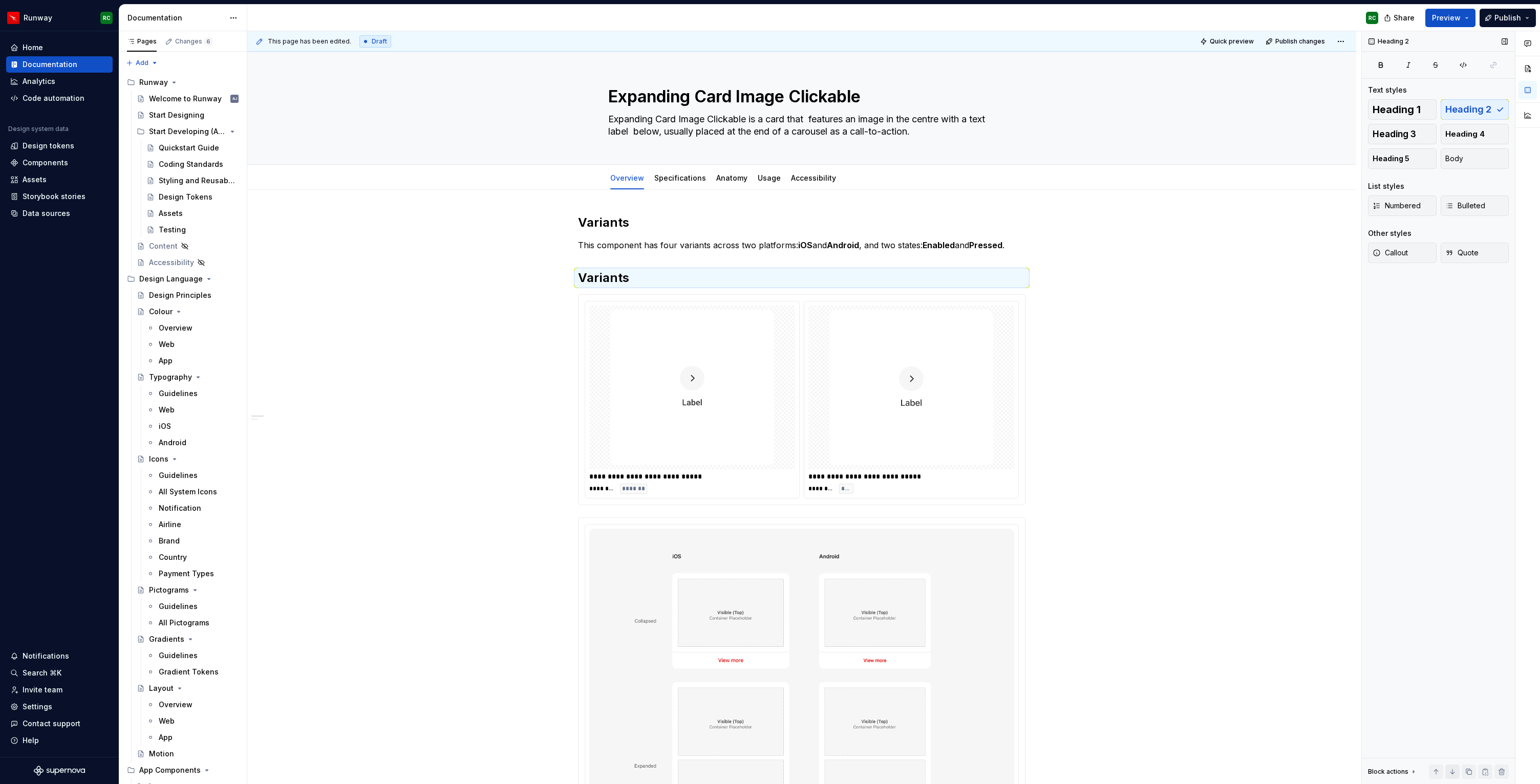
click at [1454, 769] on button "button" at bounding box center [1452, 772] width 14 height 14
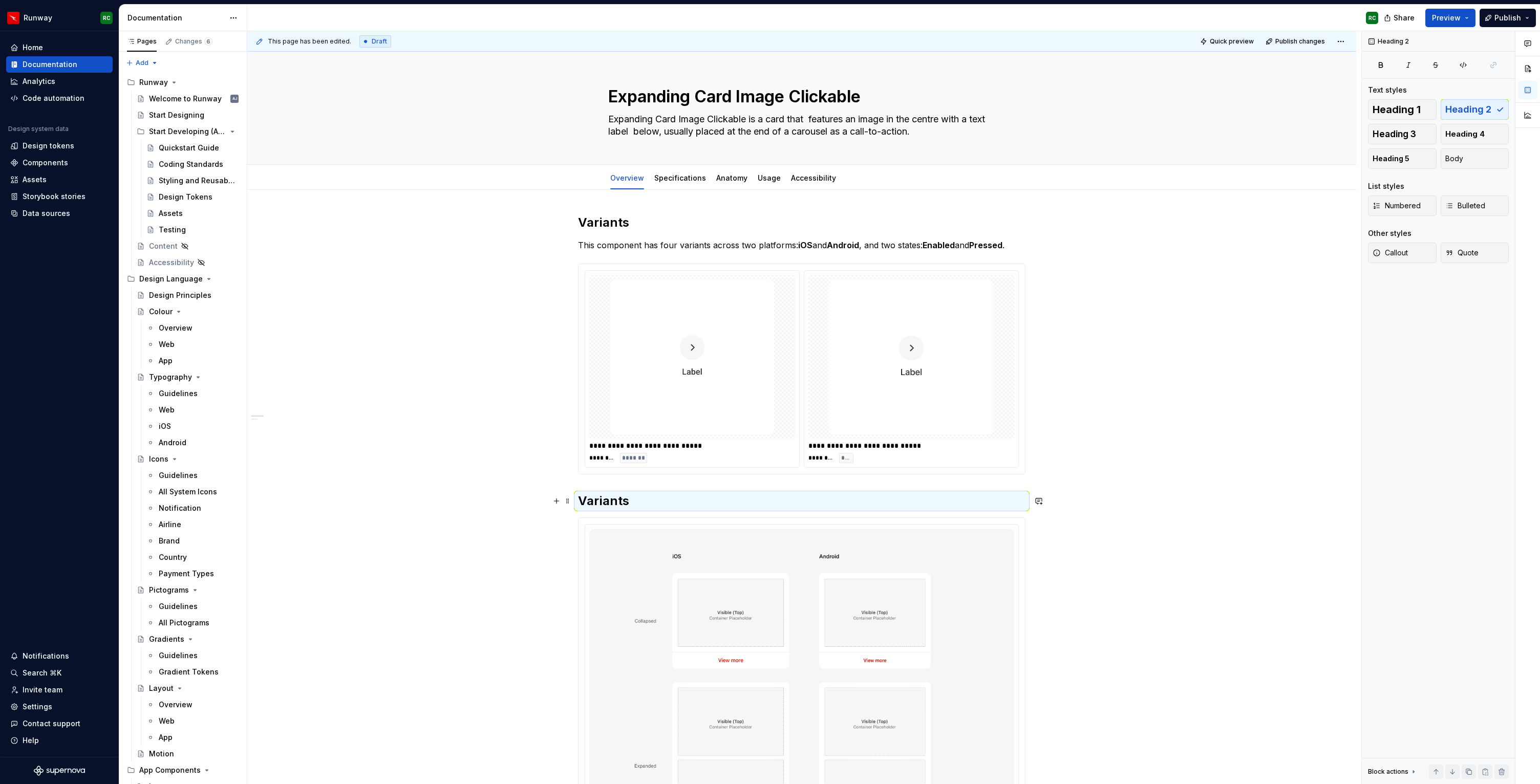
click at [617, 501] on h2 "Variants" at bounding box center [802, 501] width 448 height 16
click at [617, 501] on h2 "Variants" at bounding box center [802, 501] width 448 height 16
click at [725, 408] on img at bounding box center [692, 357] width 164 height 155
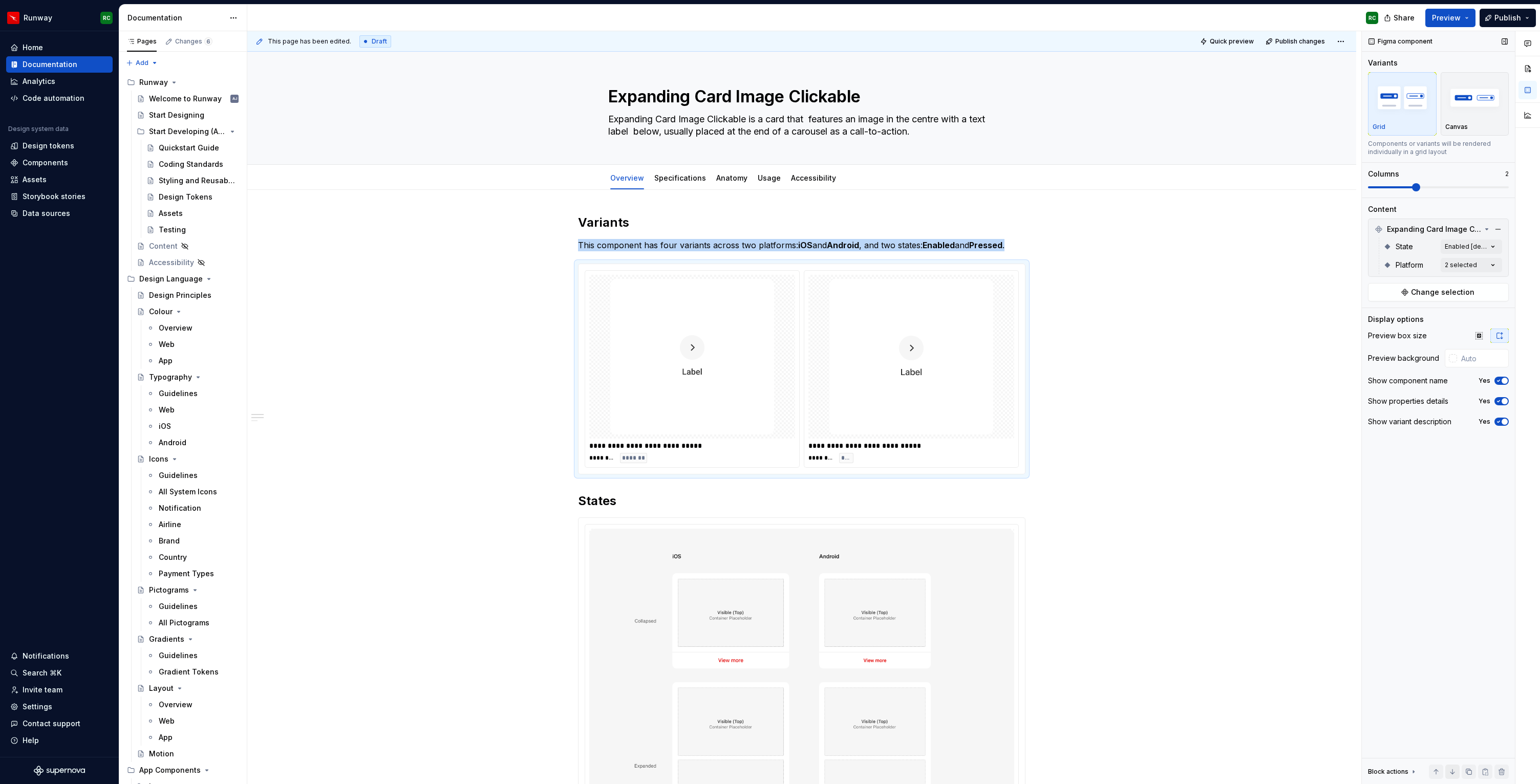
drag, startPoint x: 1469, startPoint y: 771, endPoint x: 1457, endPoint y: 771, distance: 12.0
click at [1469, 771] on button "button" at bounding box center [1469, 772] width 14 height 14
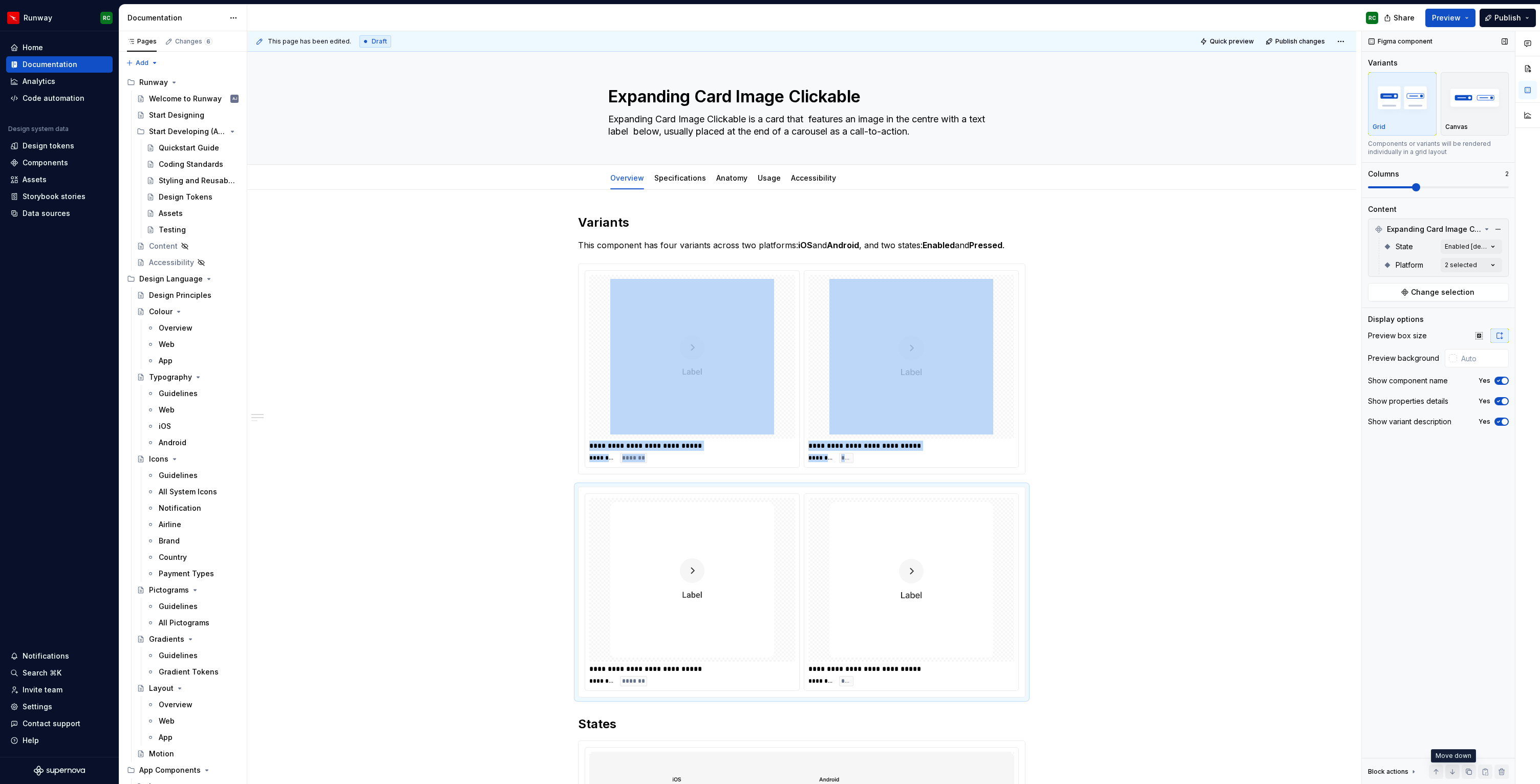
click at [1453, 771] on button "button" at bounding box center [1452, 772] width 14 height 14
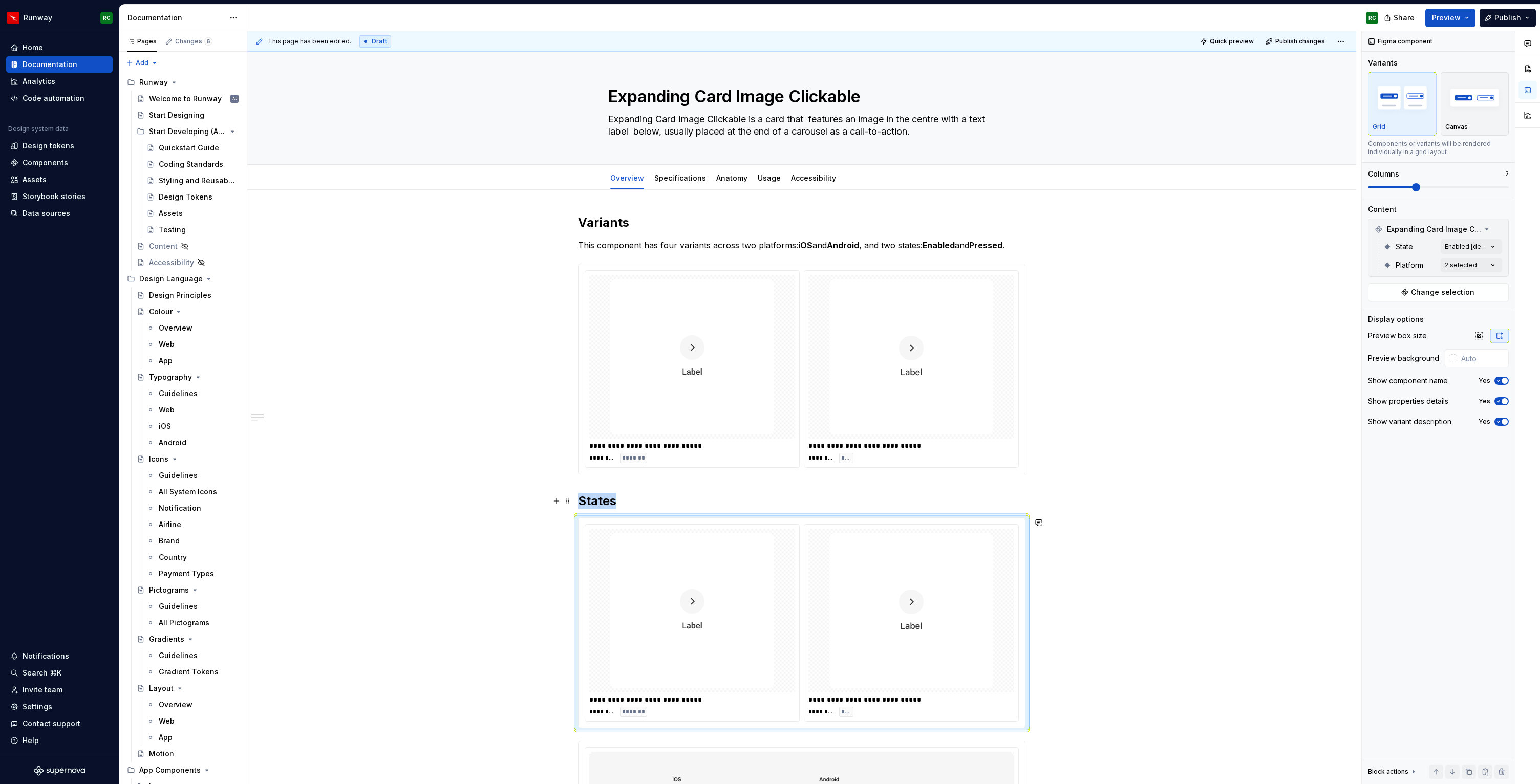
click at [645, 499] on h2 "States" at bounding box center [802, 501] width 448 height 16
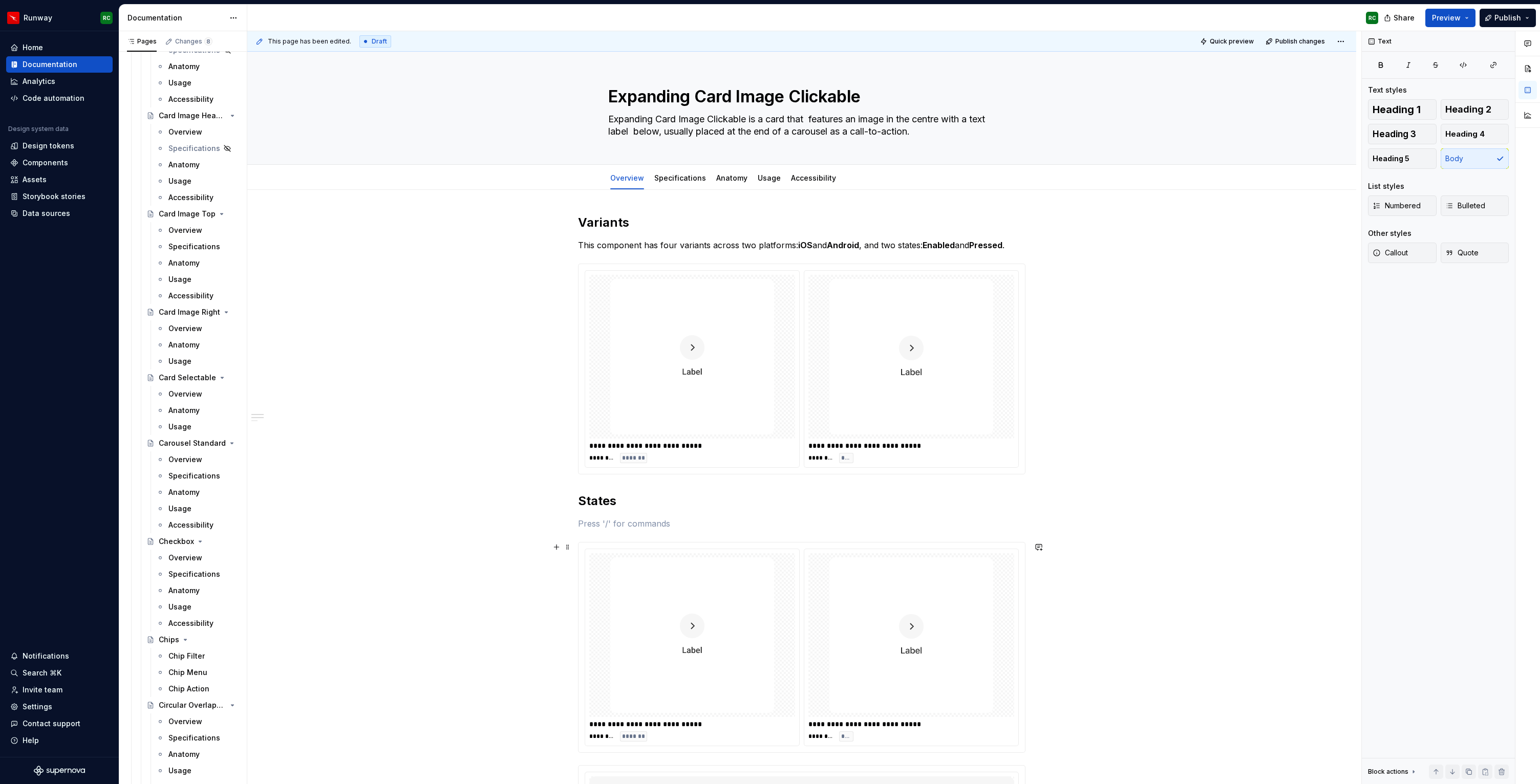
scroll to position [61, 0]
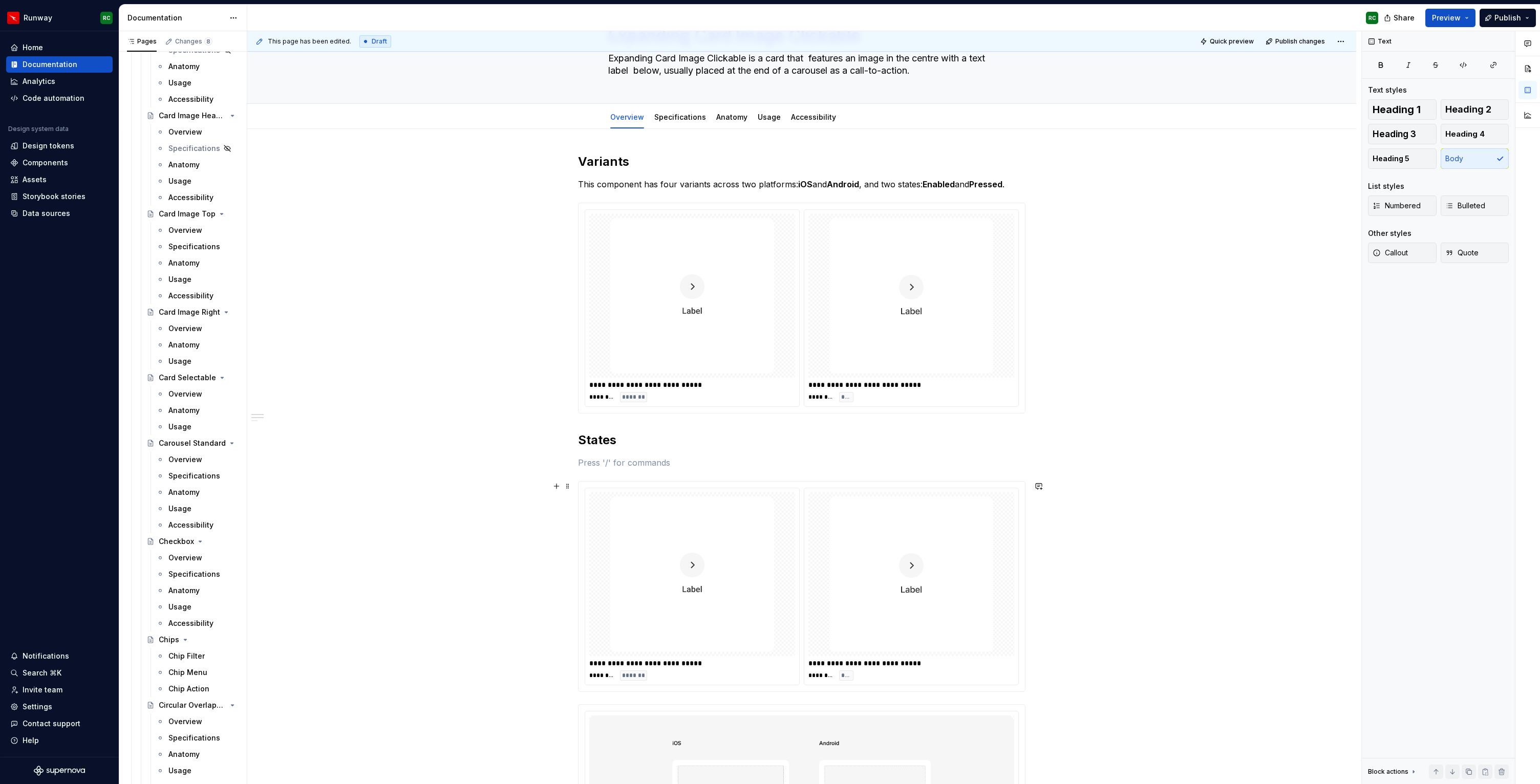
click at [604, 461] on p at bounding box center [802, 463] width 448 height 12
click at [190, 481] on div "Overview" at bounding box center [185, 480] width 34 height 10
click at [187, 482] on div "Overview" at bounding box center [185, 480] width 34 height 10
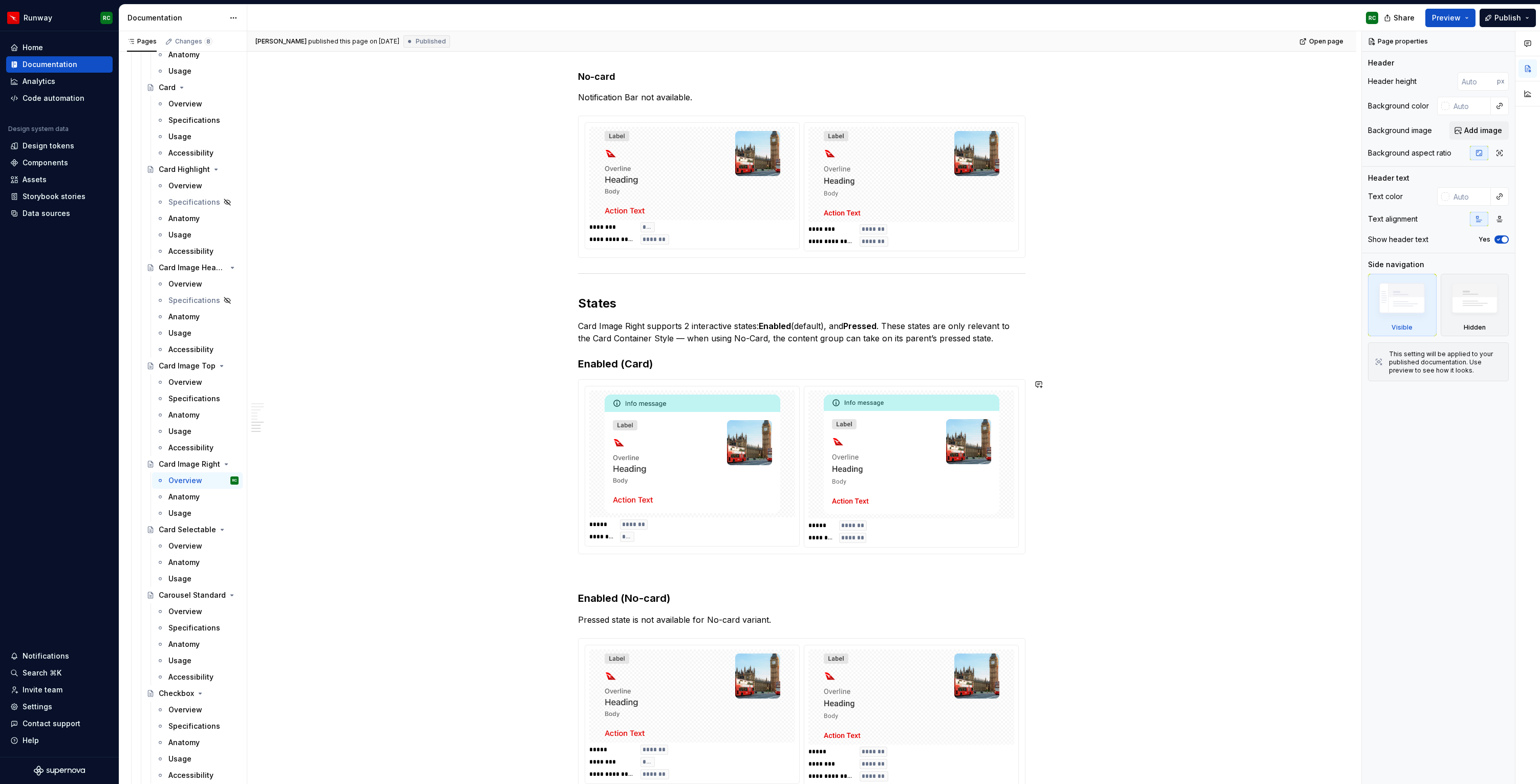
scroll to position [908, 0]
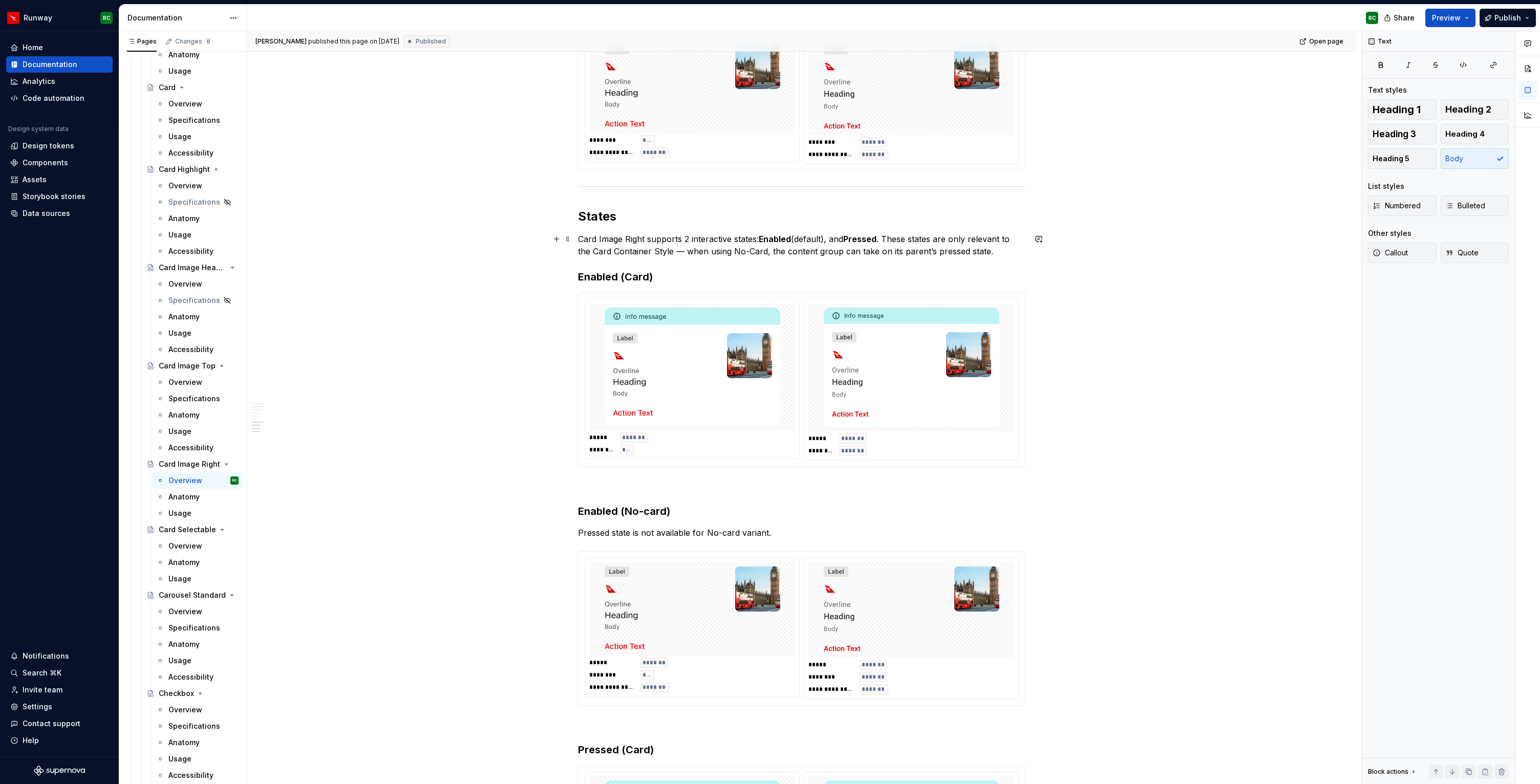
click at [990, 254] on p "Card Image Right supports 2 interactive states: Enabled (default), and Pressed …" at bounding box center [802, 245] width 448 height 25
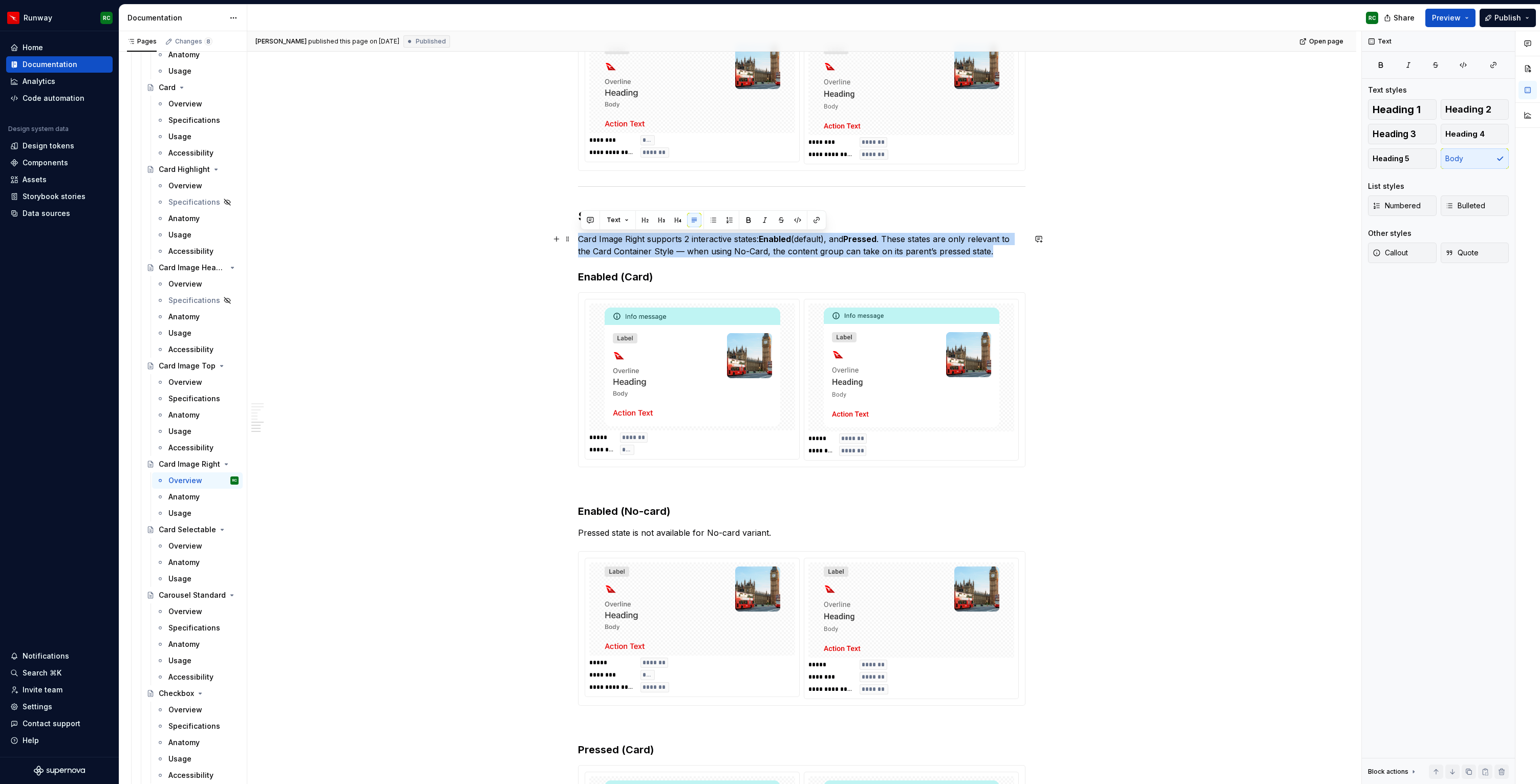
drag, startPoint x: 998, startPoint y: 251, endPoint x: 579, endPoint y: 242, distance: 419.1
click at [579, 242] on div "**********" at bounding box center [802, 235] width 1109 height 1906
copy p "Card Image Right supports 2 interactive states: Enabled (default), and Pressed …"
click at [182, 617] on div "Overview" at bounding box center [185, 621] width 34 height 10
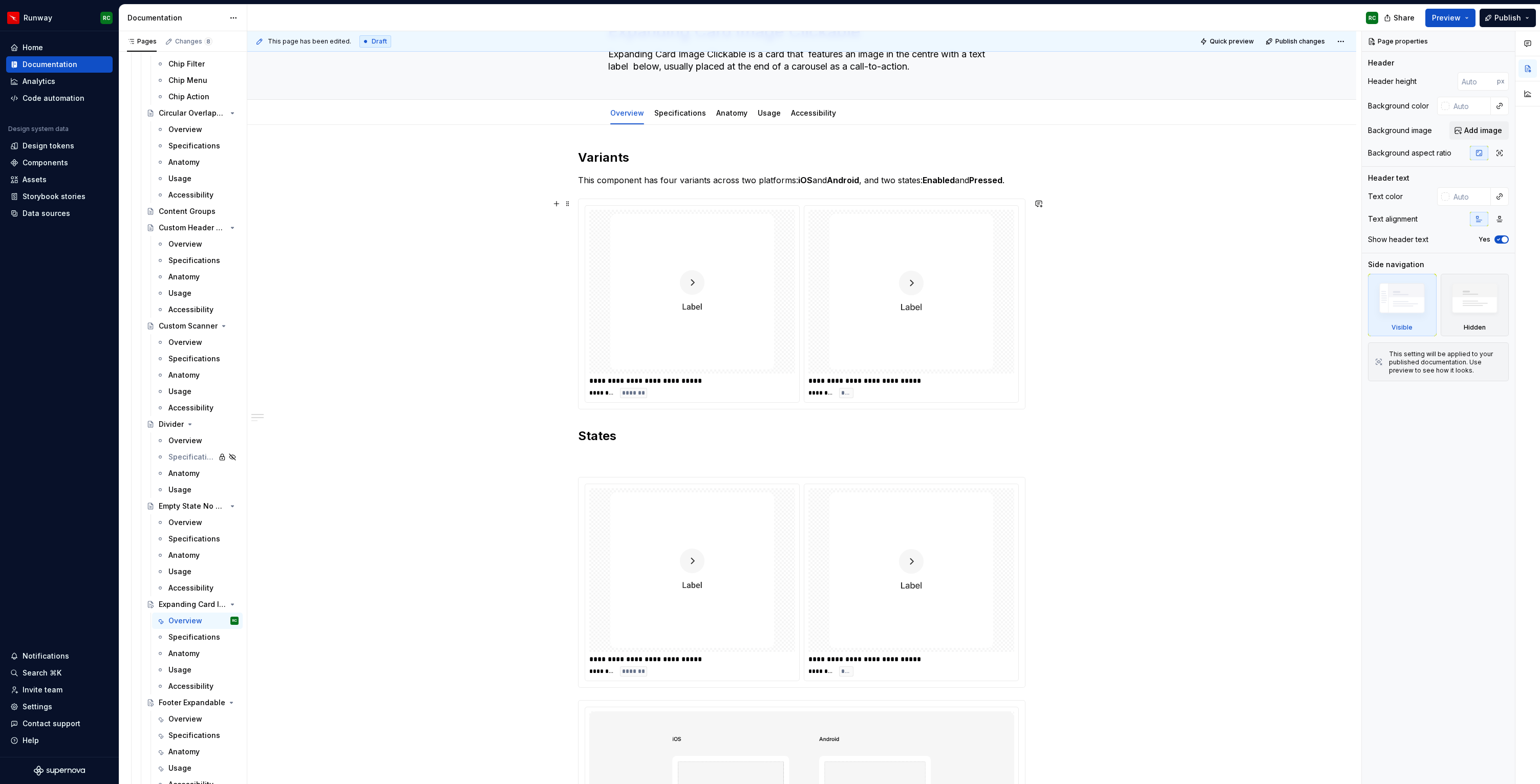
scroll to position [59, 0]
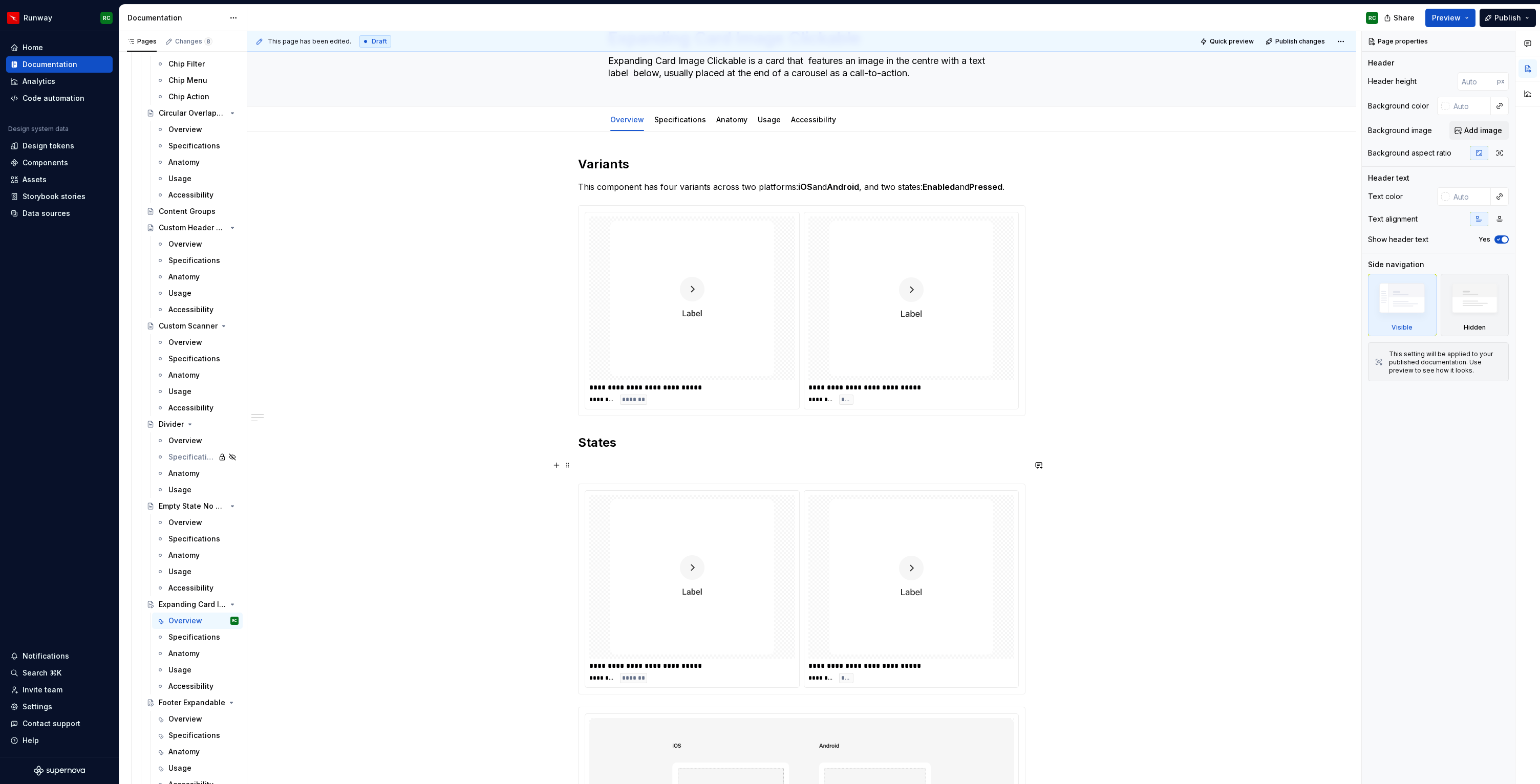
click at [636, 468] on p at bounding box center [802, 465] width 448 height 12
type textarea "*"
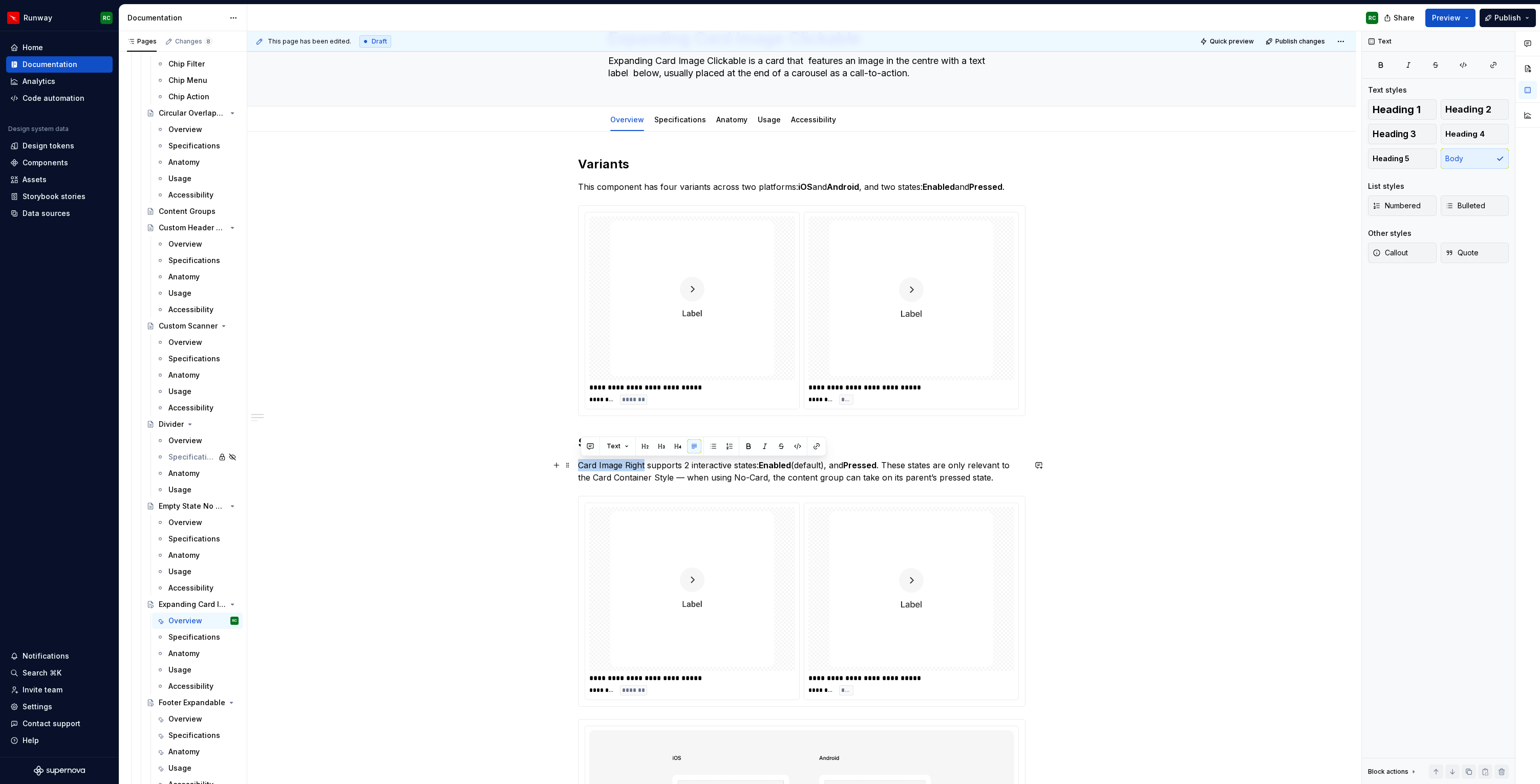
drag, startPoint x: 648, startPoint y: 463, endPoint x: 542, endPoint y: 461, distance: 106.0
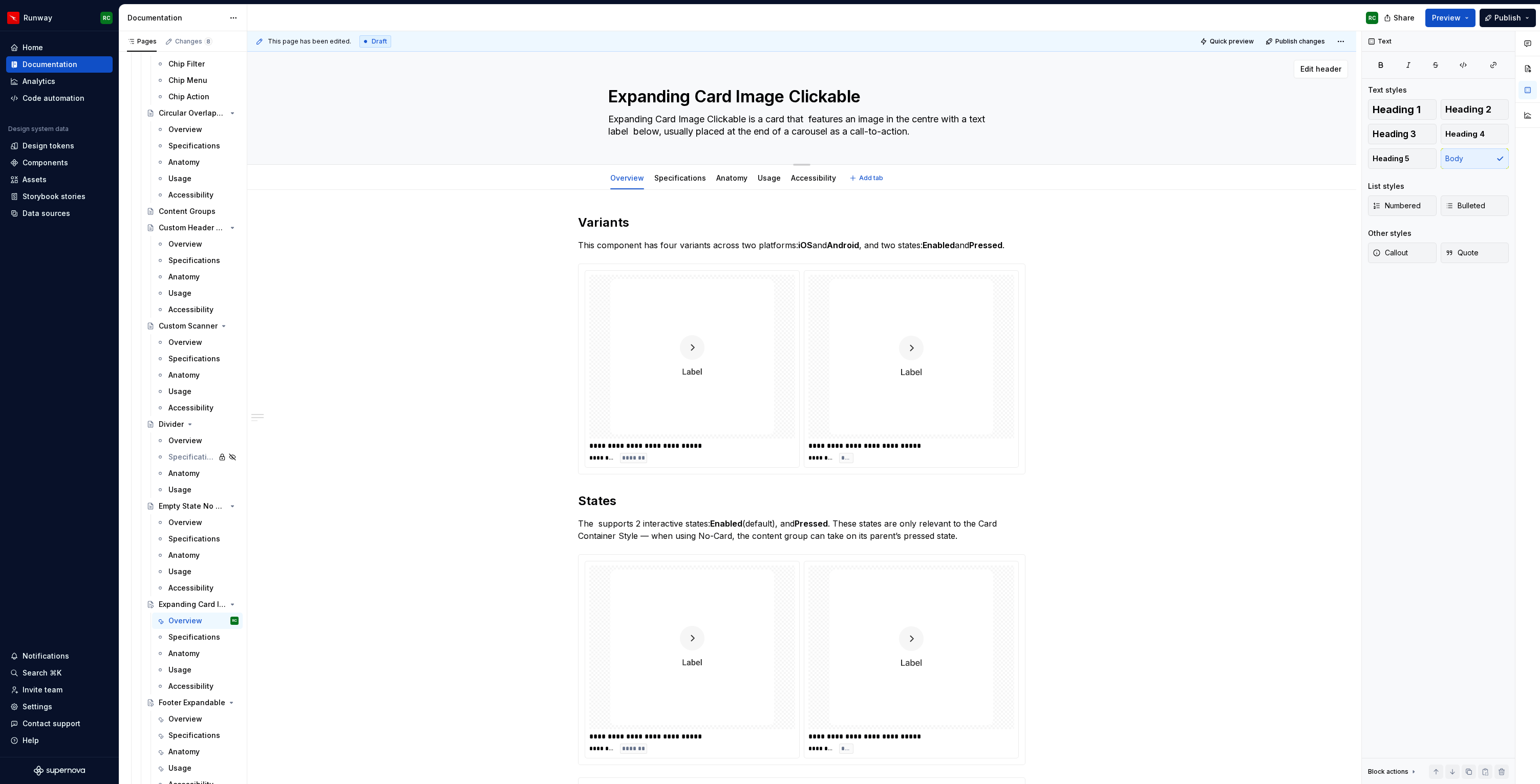
click at [668, 86] on textarea "Expanding Card Image Clickable" at bounding box center [800, 97] width 387 height 25
click at [596, 521] on p "The supports 2 interactive states: Enabled (default), and Pressed . These state…" at bounding box center [802, 530] width 448 height 25
click at [766, 520] on p "The Expanding Card Image Clickable supports 2 interactive states: Enabled (defa…" at bounding box center [802, 536] width 448 height 37
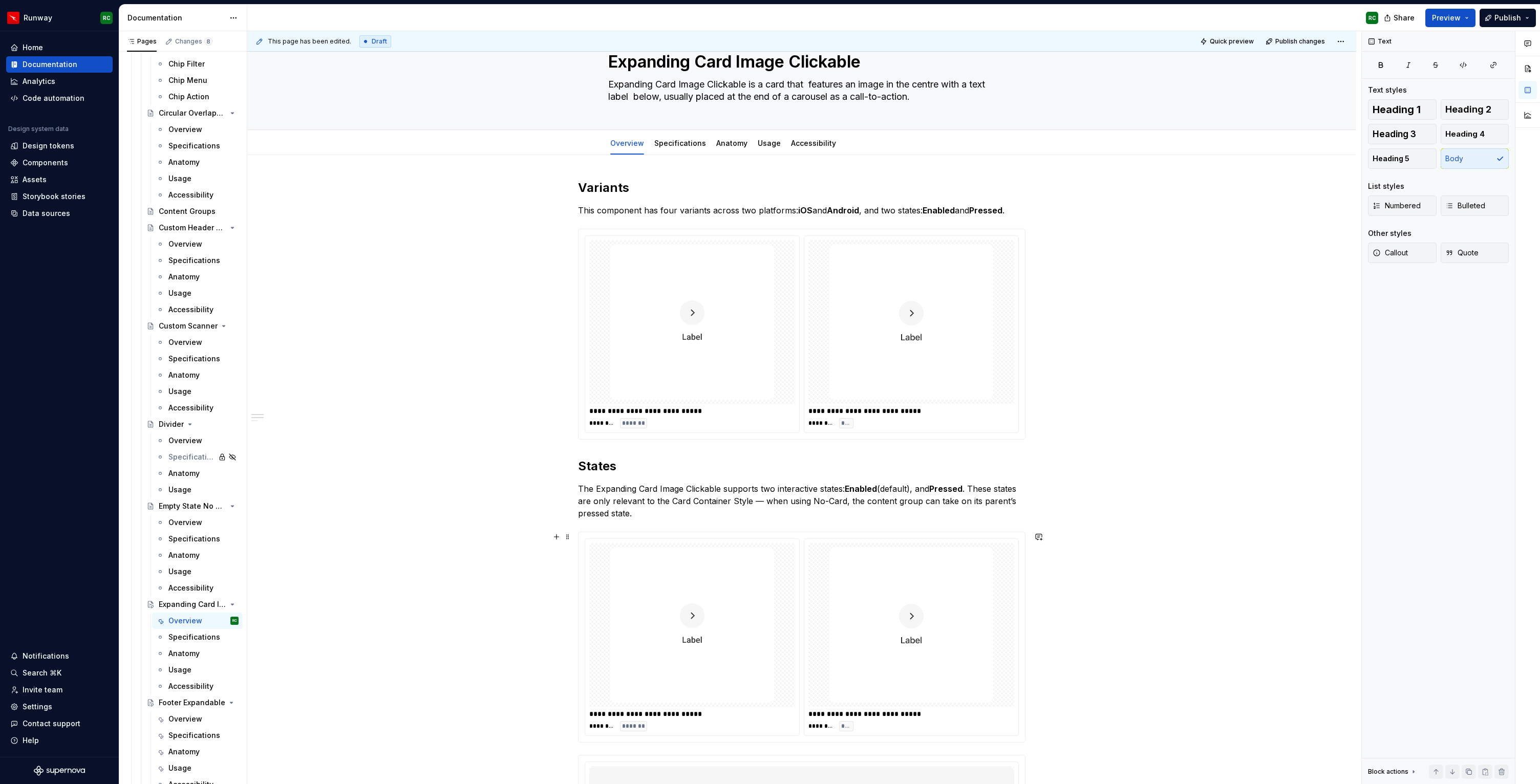
click at [844, 706] on div at bounding box center [911, 625] width 206 height 164
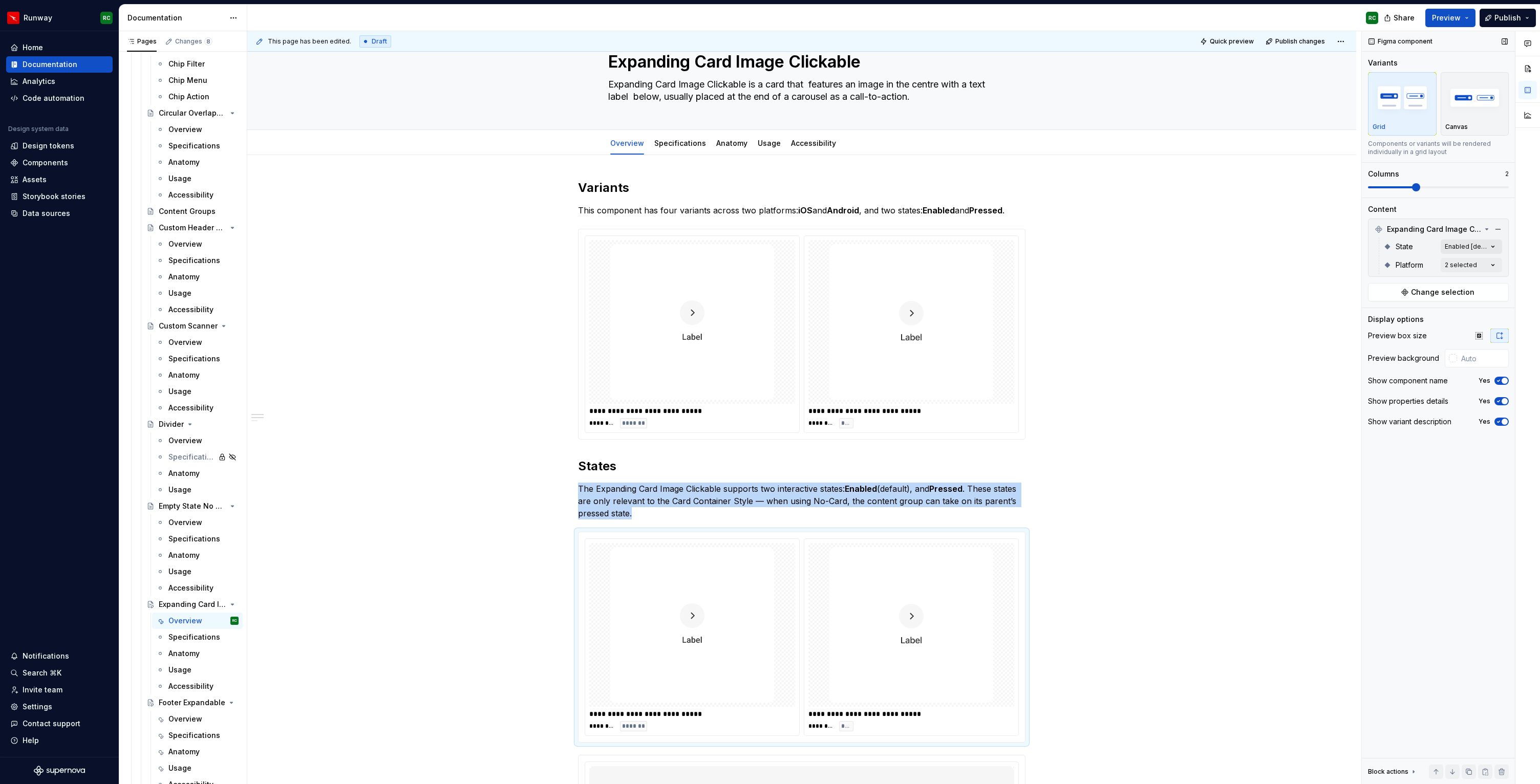
click at [1467, 247] on div "Comments Open comments No comments yet Select ‘Comment’ from the block context …" at bounding box center [1451, 408] width 178 height 754
click at [1417, 294] on div "Enabled Default" at bounding box center [1433, 296] width 125 height 10
click at [1415, 311] on div "Pressed" at bounding box center [1433, 312] width 125 height 10
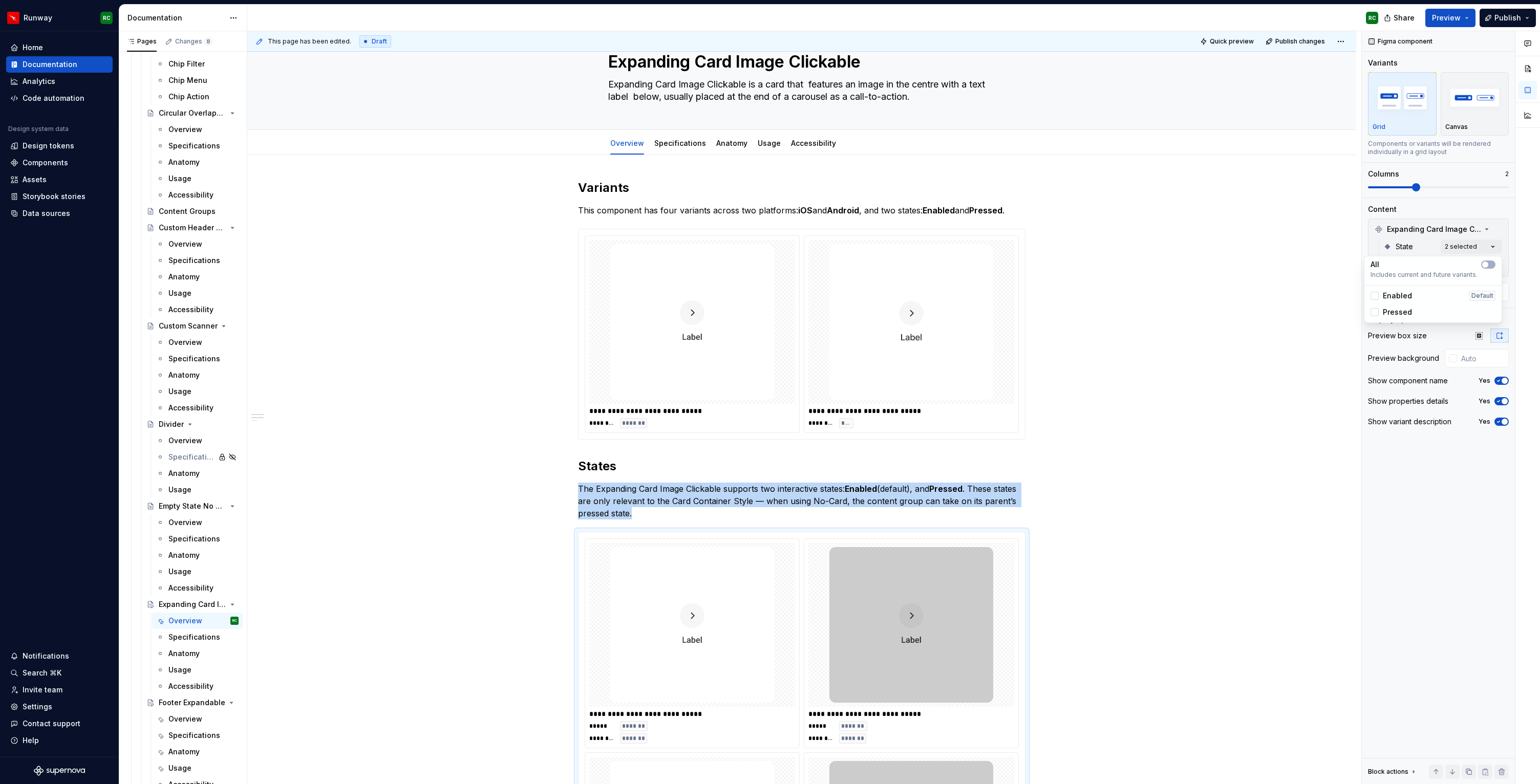
click at [1428, 247] on div "Comments Open comments No comments yet Select ‘Comment’ from the block context …" at bounding box center [1451, 408] width 178 height 754
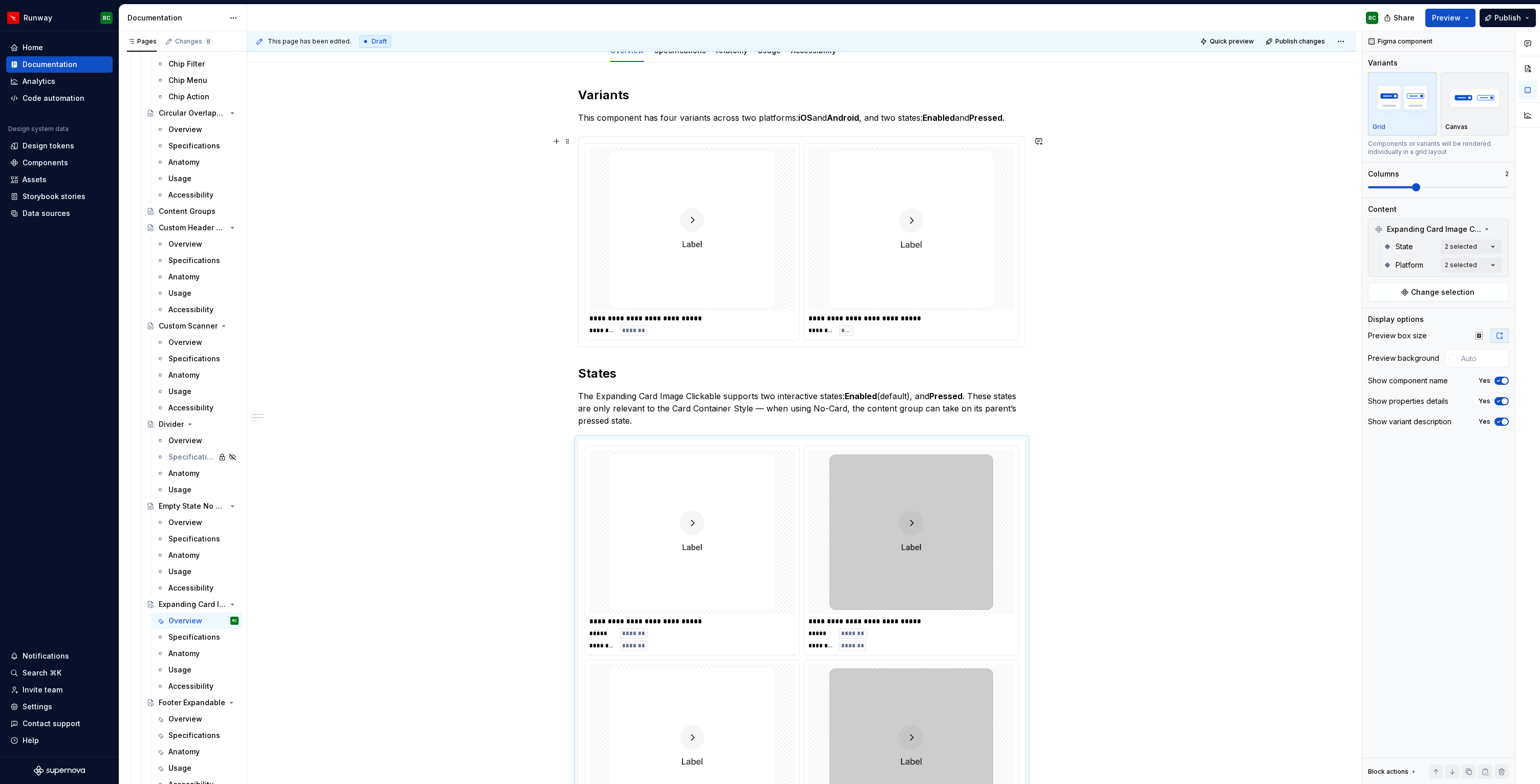
scroll to position [221, 0]
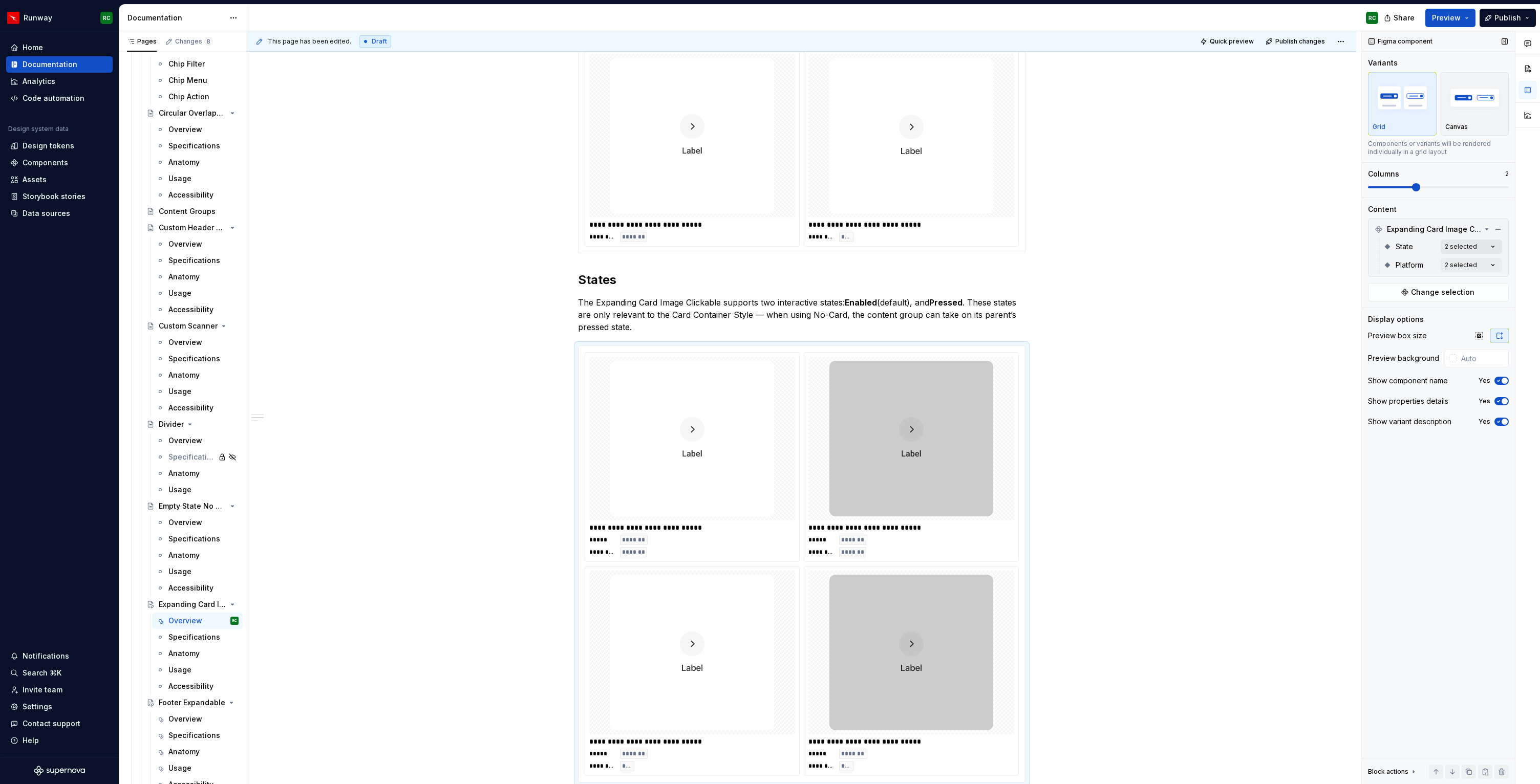
click at [1455, 244] on div "Comments Open comments No comments yet Select ‘Comment’ from the block context …" at bounding box center [1451, 408] width 178 height 754
click at [1389, 316] on span "Pressed" at bounding box center [1397, 312] width 29 height 10
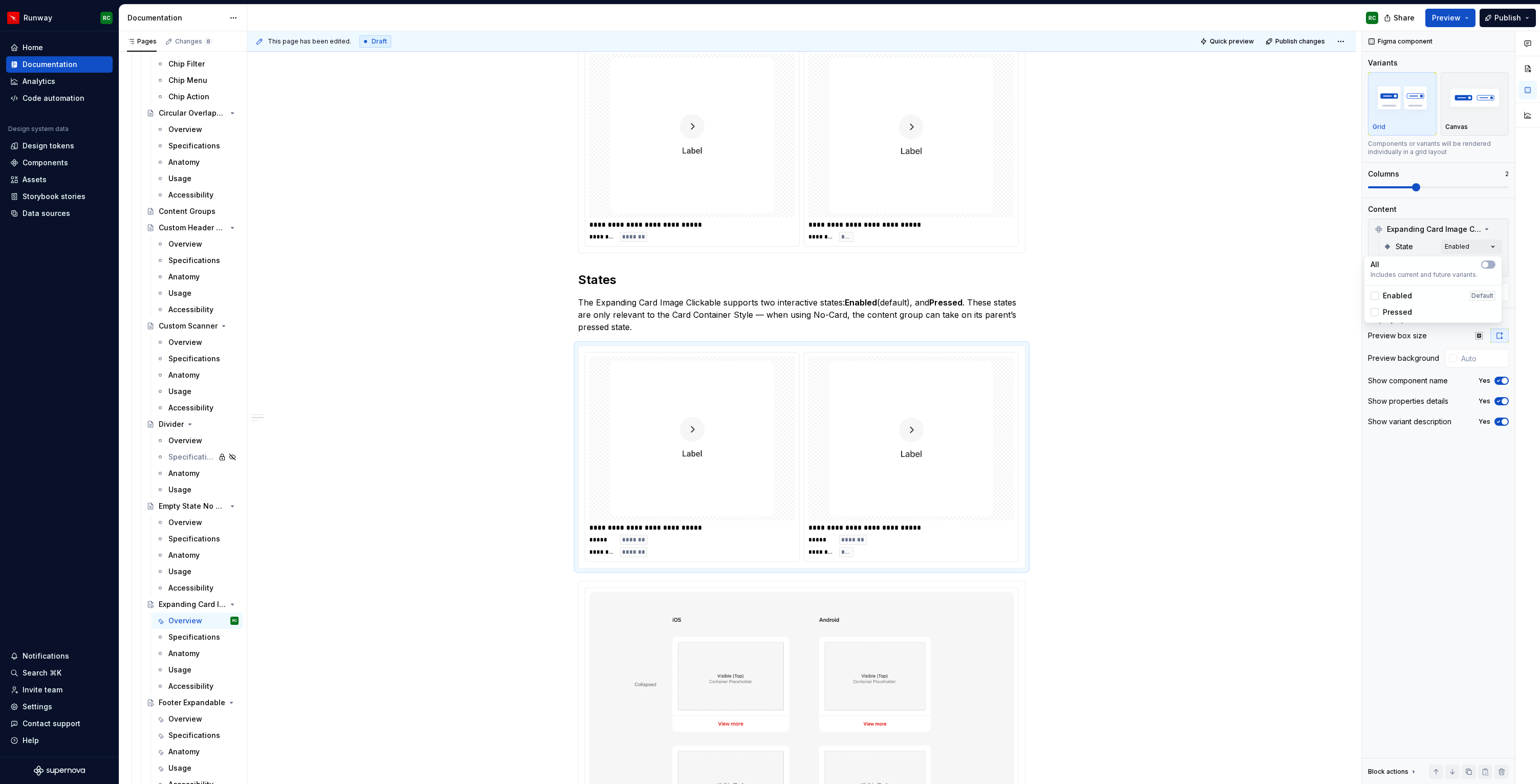
click at [730, 323] on html "Runway RC Home Documentation Analytics Code automation Design system data Desig…" at bounding box center [770, 392] width 1540 height 784
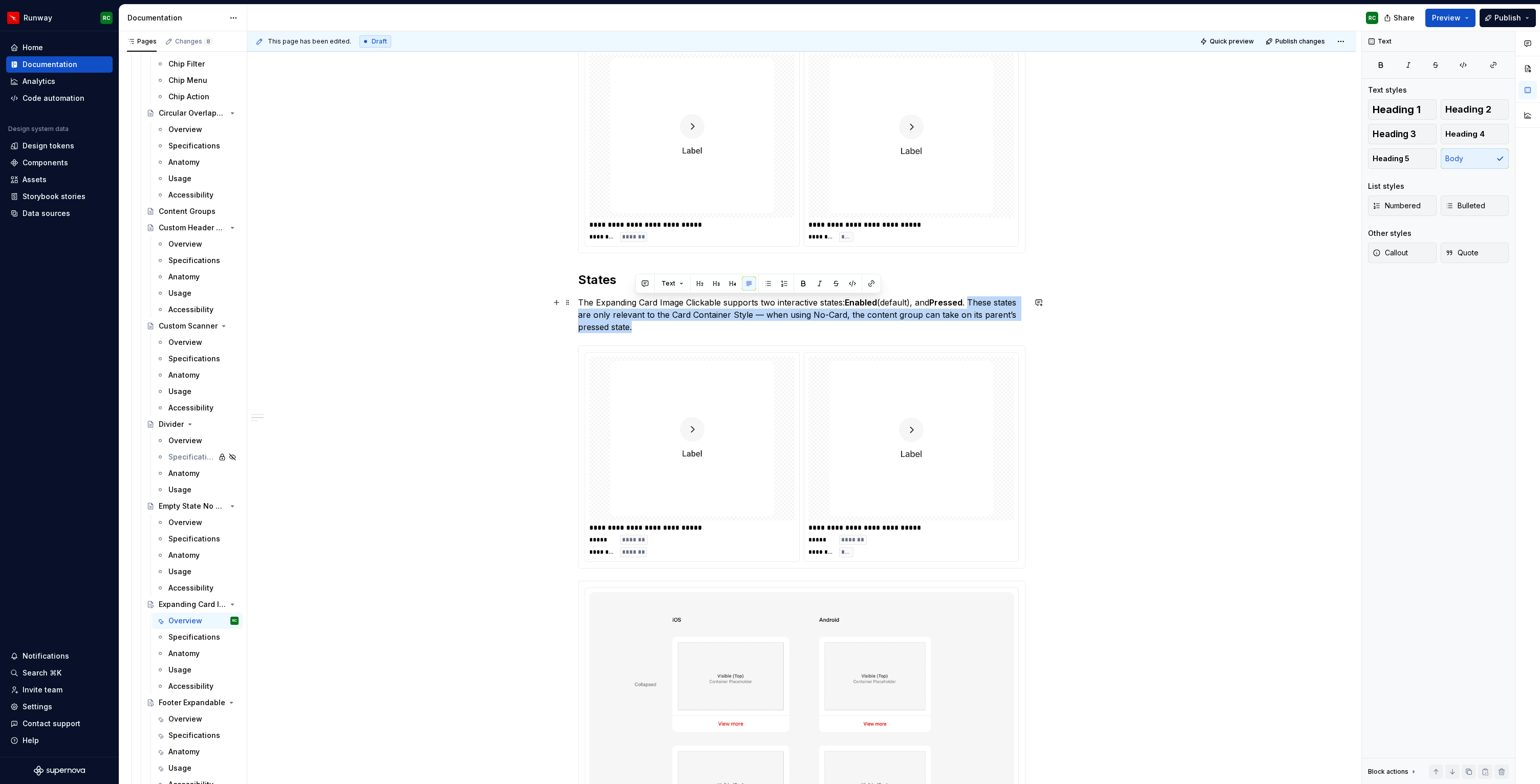
drag, startPoint x: 976, startPoint y: 299, endPoint x: 982, endPoint y: 328, distance: 29.6
click at [982, 328] on p "The Expanding Card Image Clickable supports two interactive states: Enabled (de…" at bounding box center [802, 315] width 448 height 37
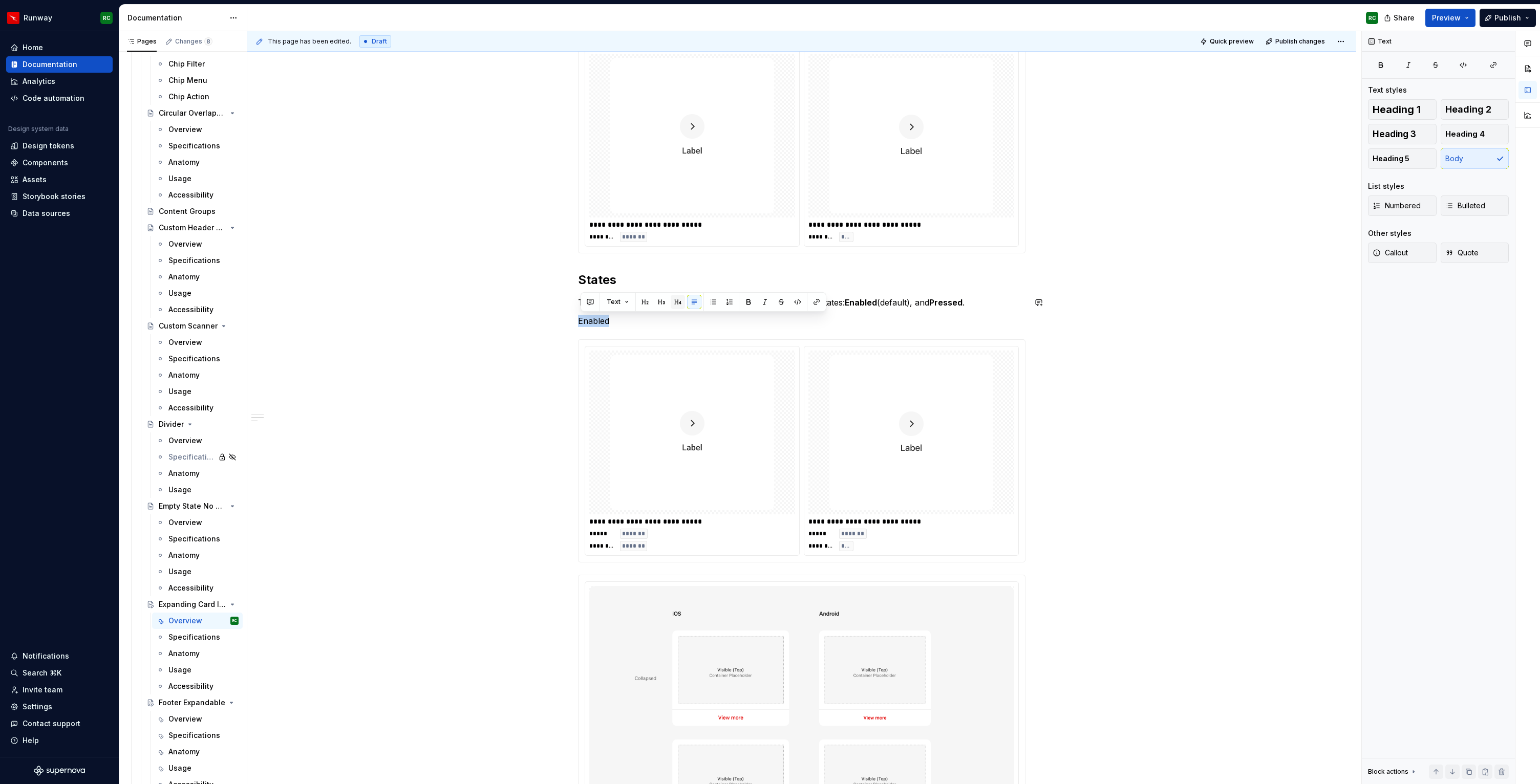
click at [680, 299] on button "button" at bounding box center [678, 302] width 14 height 14
click at [601, 283] on h2 "States" at bounding box center [802, 280] width 448 height 16
click at [600, 323] on h4 "Enabled" at bounding box center [802, 326] width 448 height 12
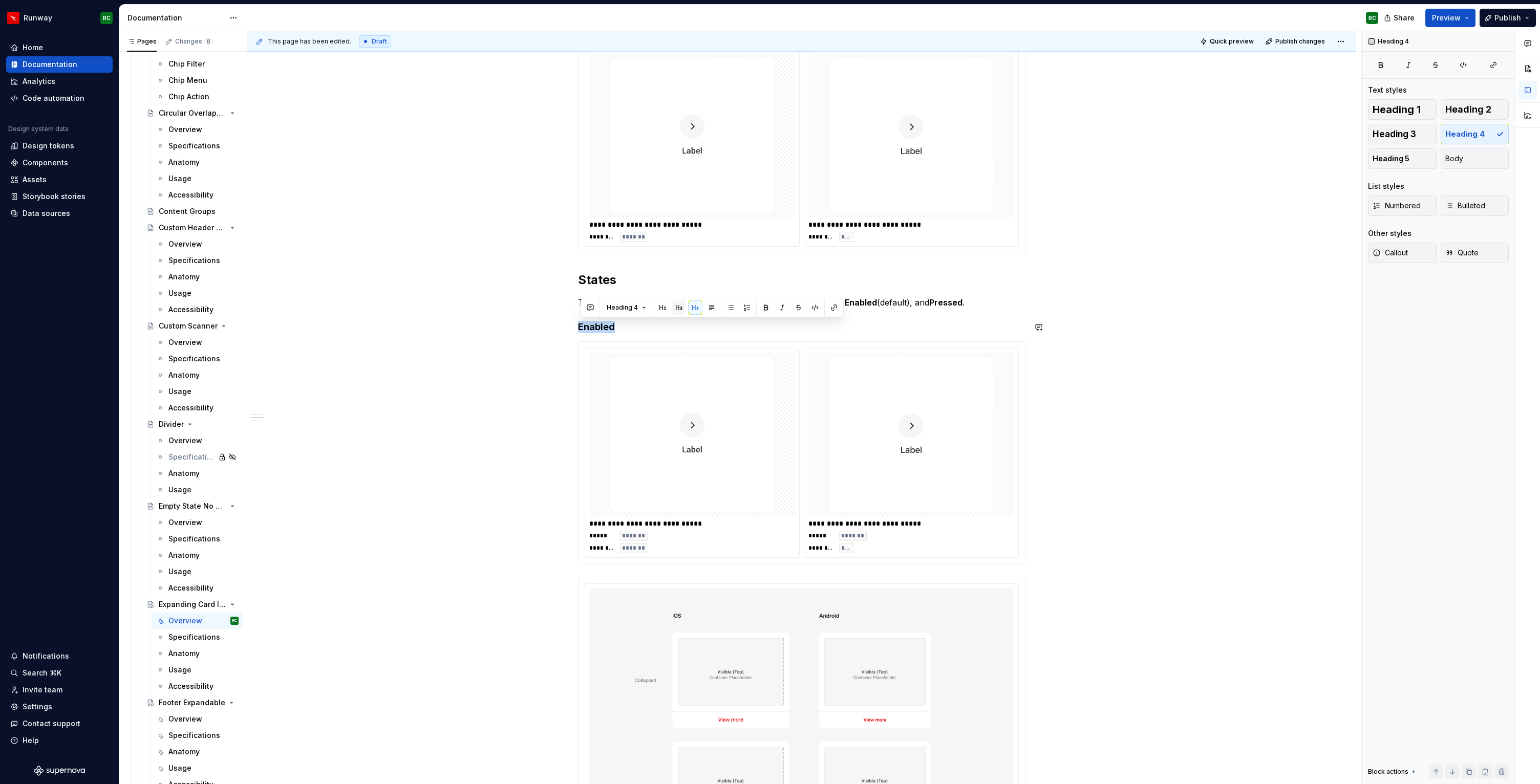
click at [673, 304] on button "button" at bounding box center [679, 307] width 14 height 14
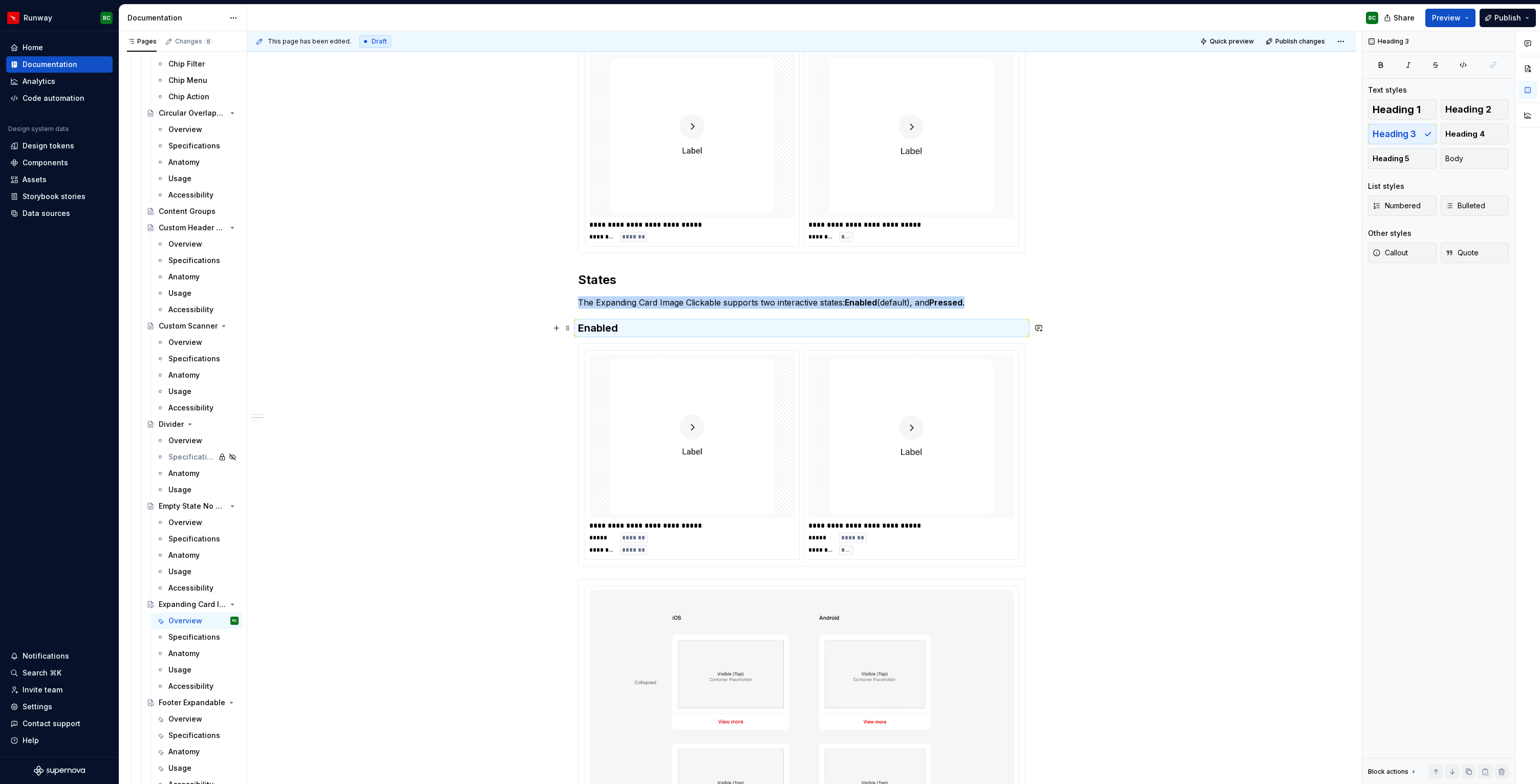
click at [669, 328] on h3 "Enabled" at bounding box center [802, 328] width 448 height 14
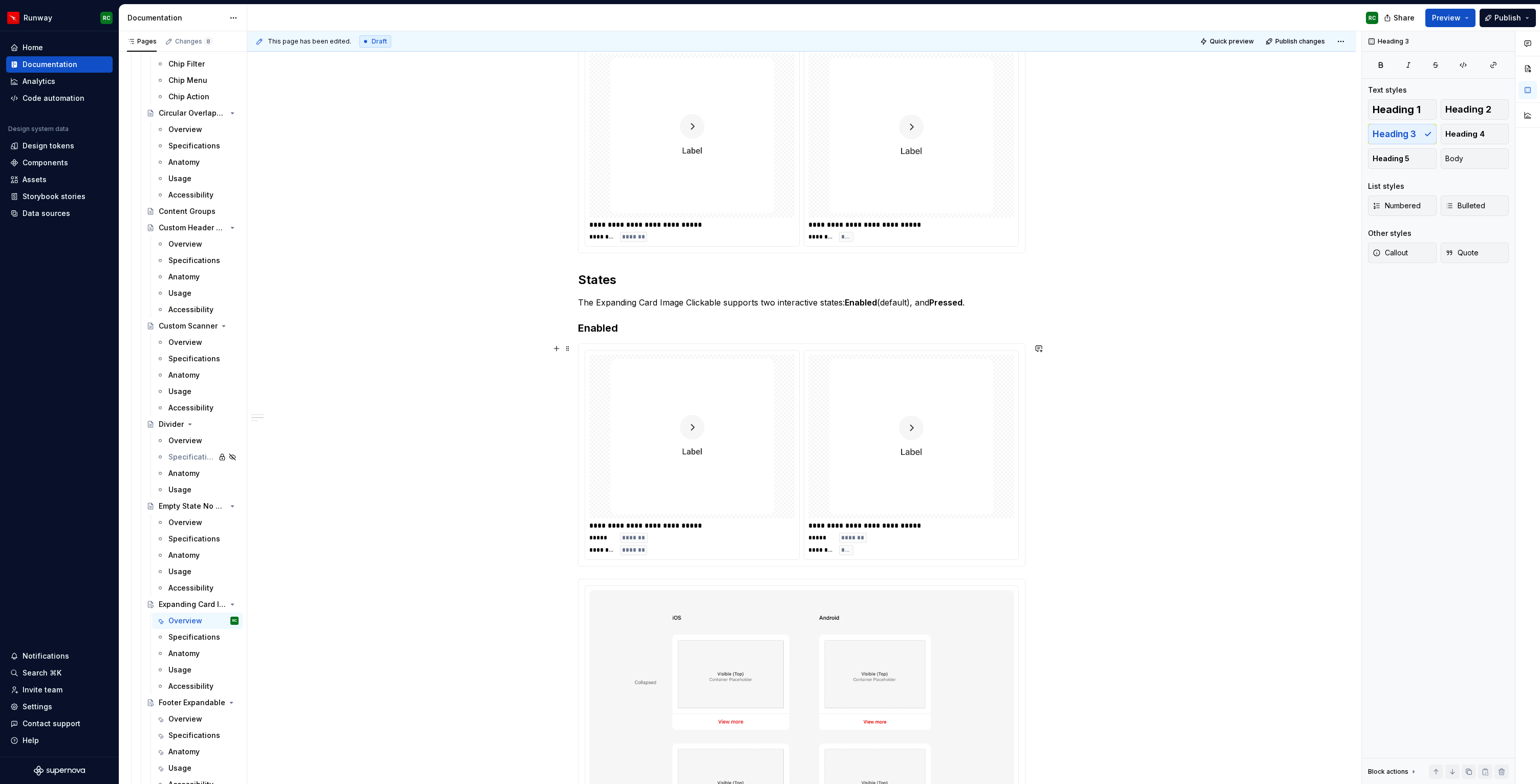
click at [687, 405] on img at bounding box center [692, 436] width 164 height 155
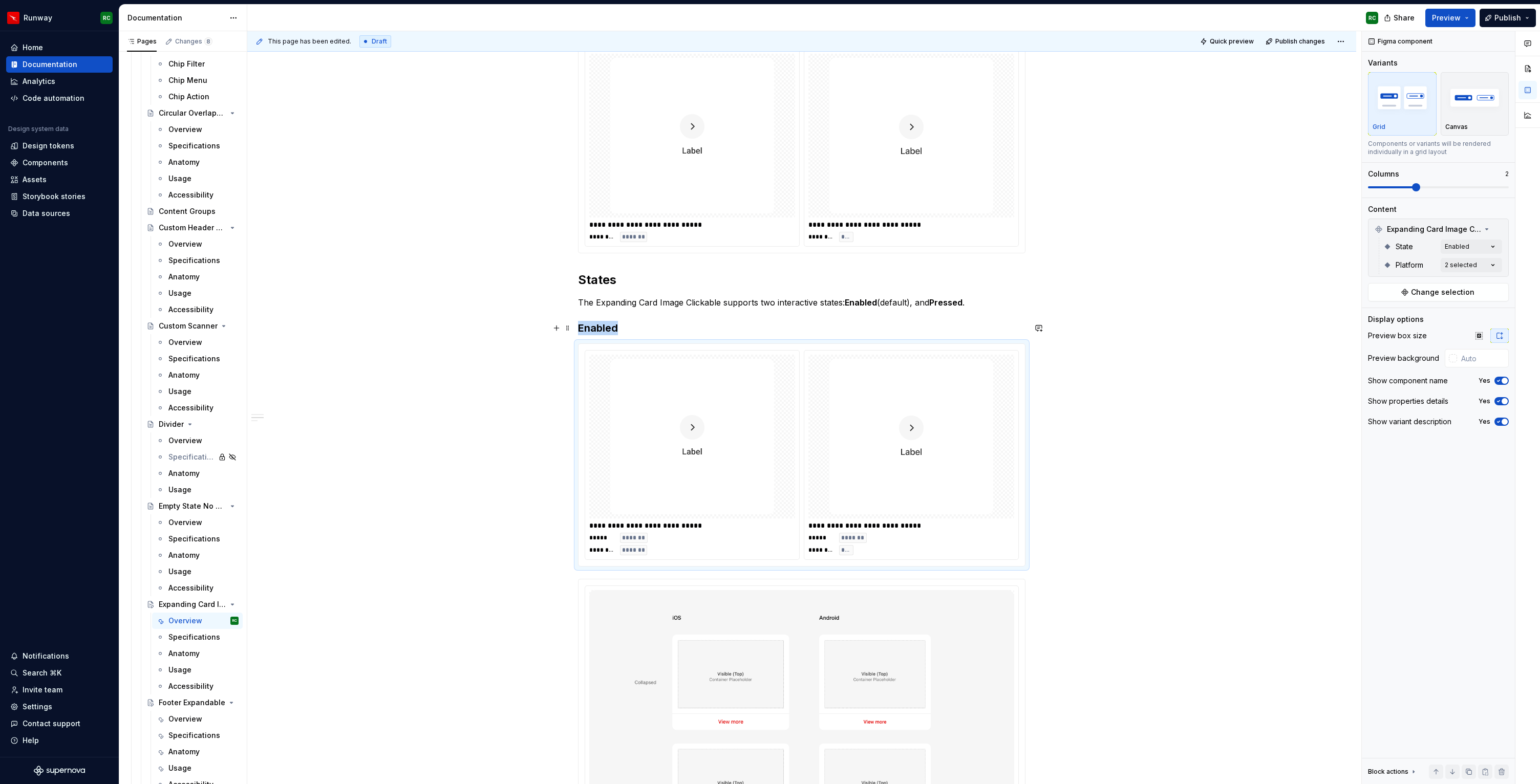
click at [620, 333] on h3 "Enabled" at bounding box center [802, 328] width 448 height 14
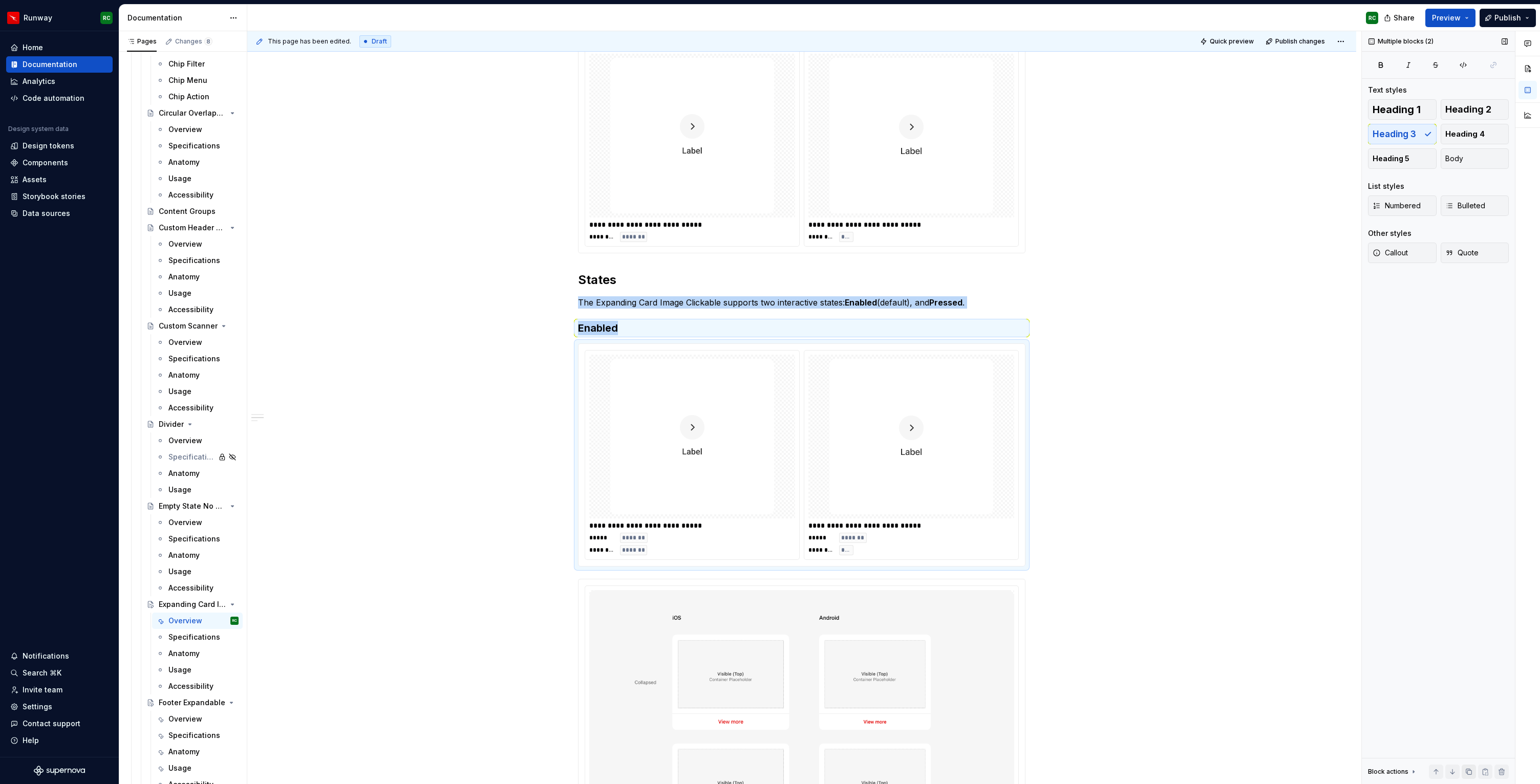
click at [1467, 773] on button "button" at bounding box center [1469, 772] width 14 height 14
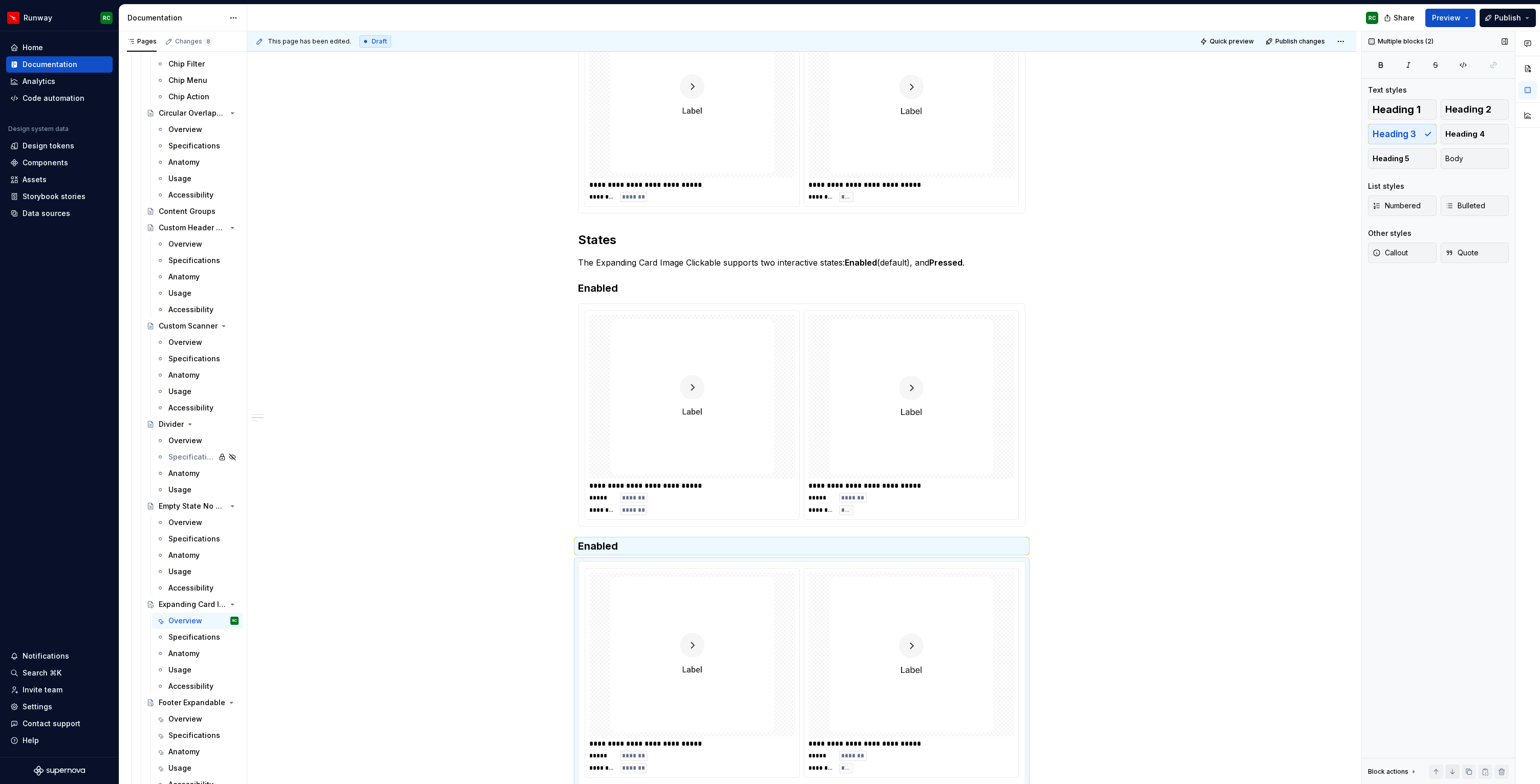
click at [1449, 776] on button "button" at bounding box center [1452, 772] width 14 height 14
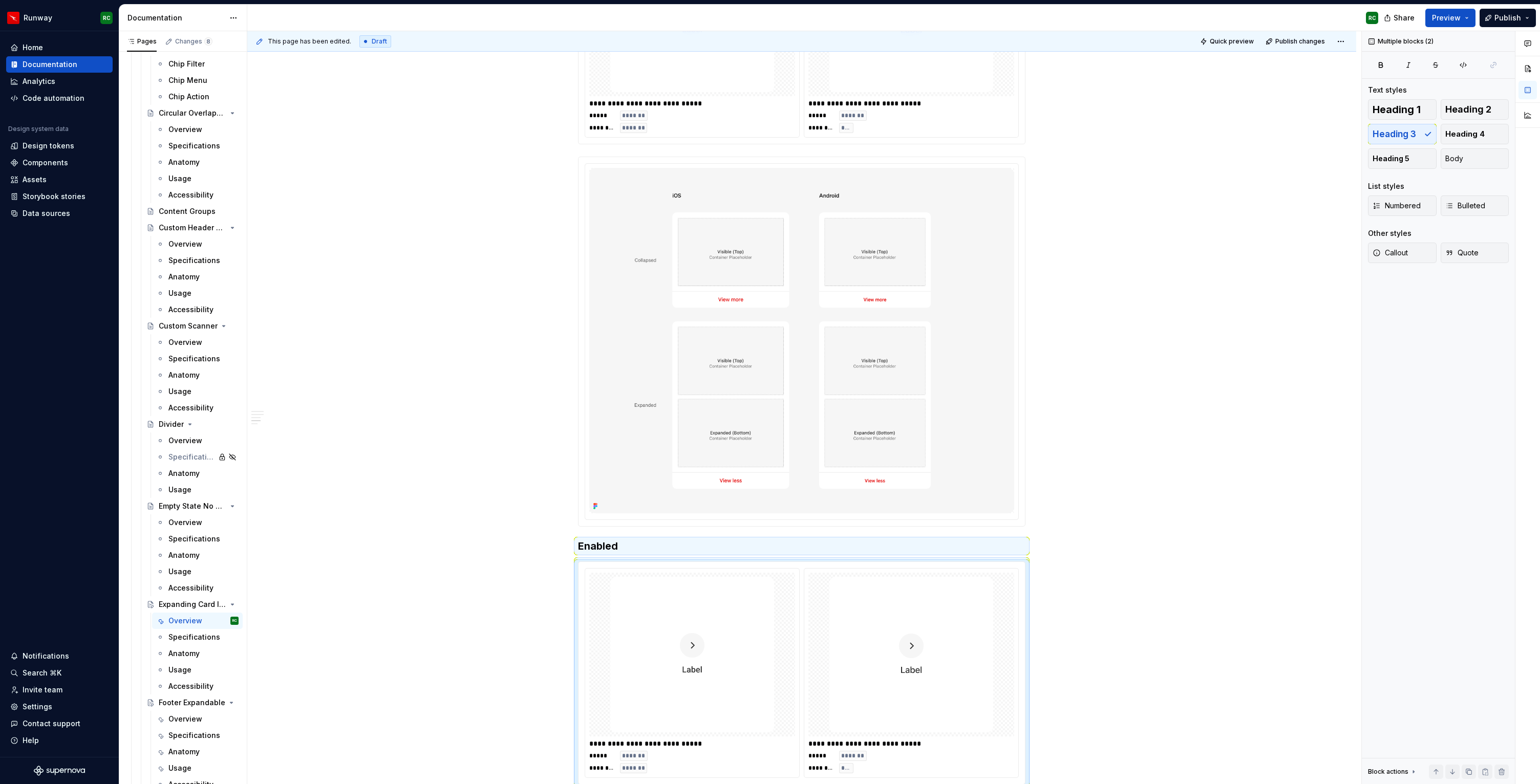
click at [1440, 775] on button "button" at bounding box center [1436, 772] width 14 height 14
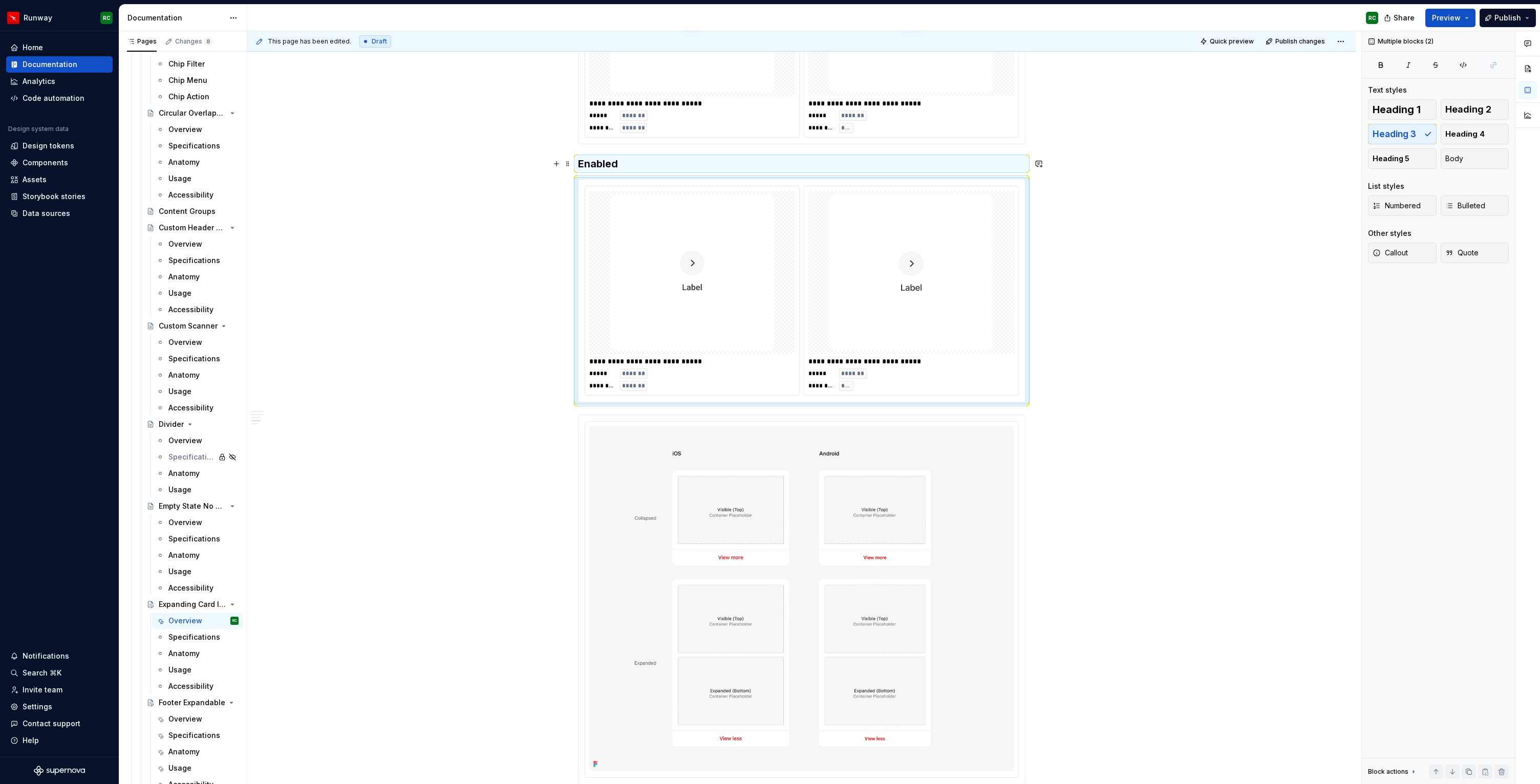
click at [610, 165] on h3 "Enabled" at bounding box center [802, 164] width 448 height 14
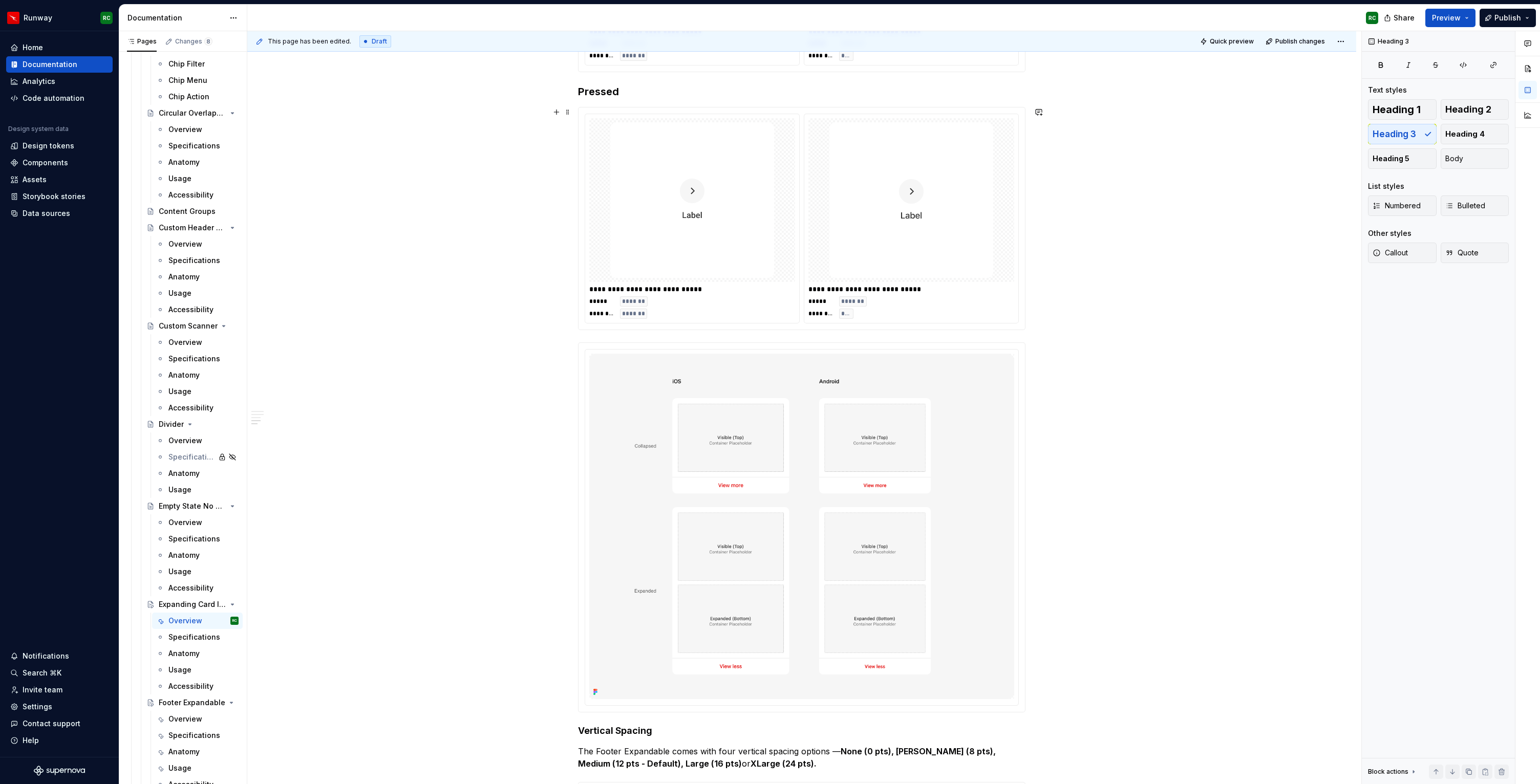
click at [662, 232] on img at bounding box center [692, 200] width 164 height 155
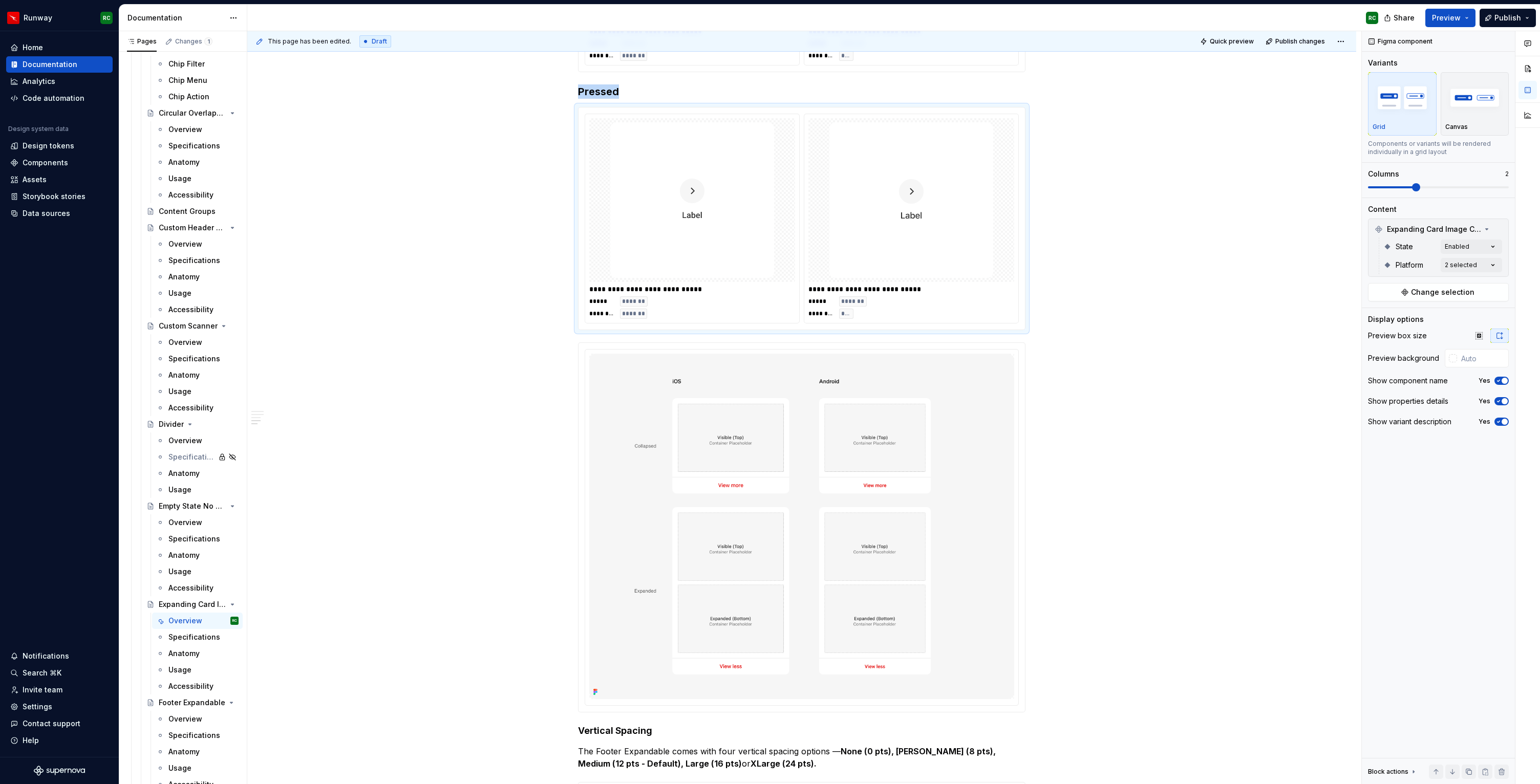
click at [1469, 268] on div "Comments Open comments No comments yet Select ‘Comment’ from the block context …" at bounding box center [1451, 408] width 178 height 754
click at [1464, 241] on div "Comments Open comments No comments yet Select ‘Comment’ from the block context …" at bounding box center [1451, 408] width 178 height 754
click at [1392, 291] on span "Enabled" at bounding box center [1397, 296] width 29 height 10
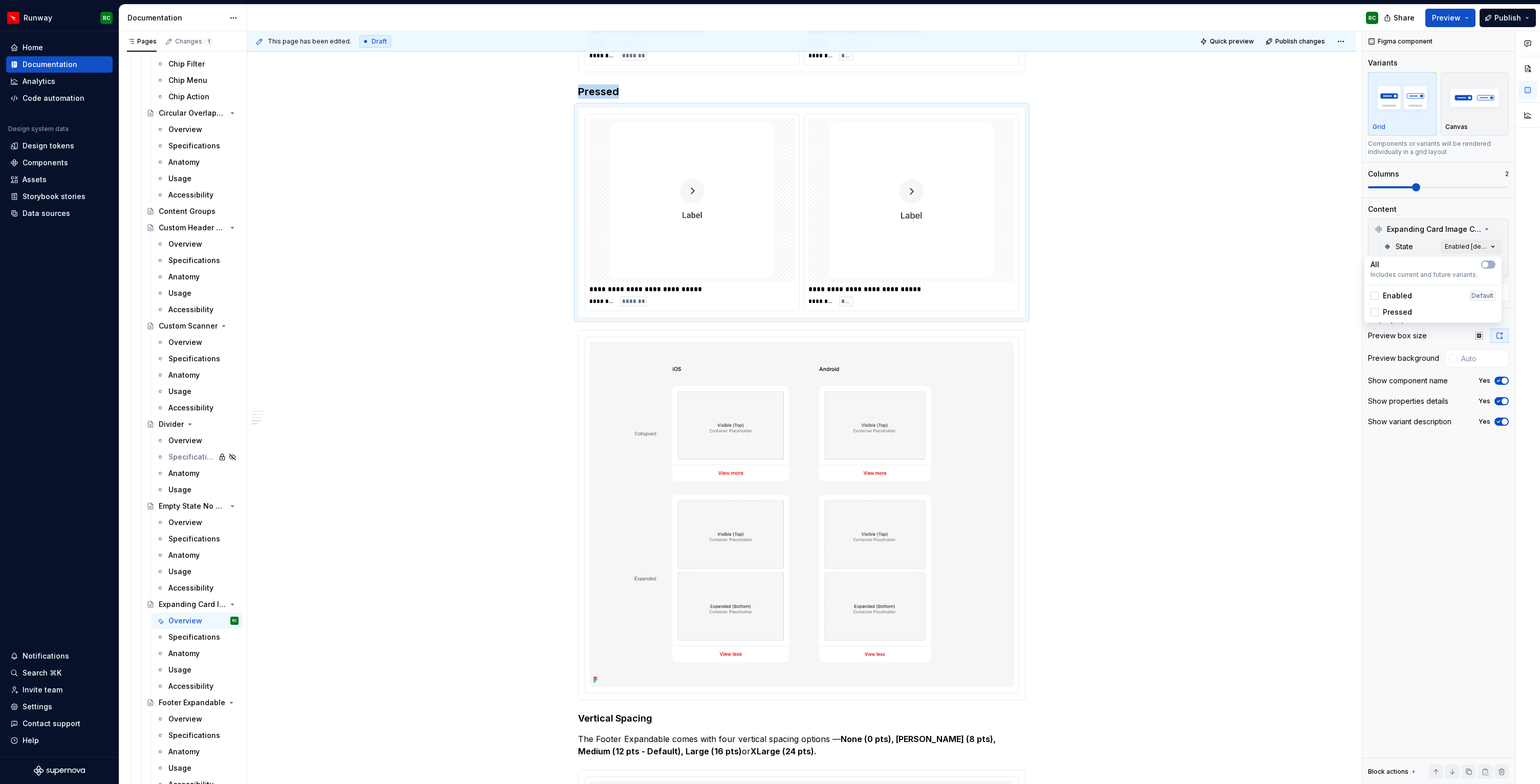
click at [1389, 308] on span "Pressed" at bounding box center [1397, 312] width 29 height 10
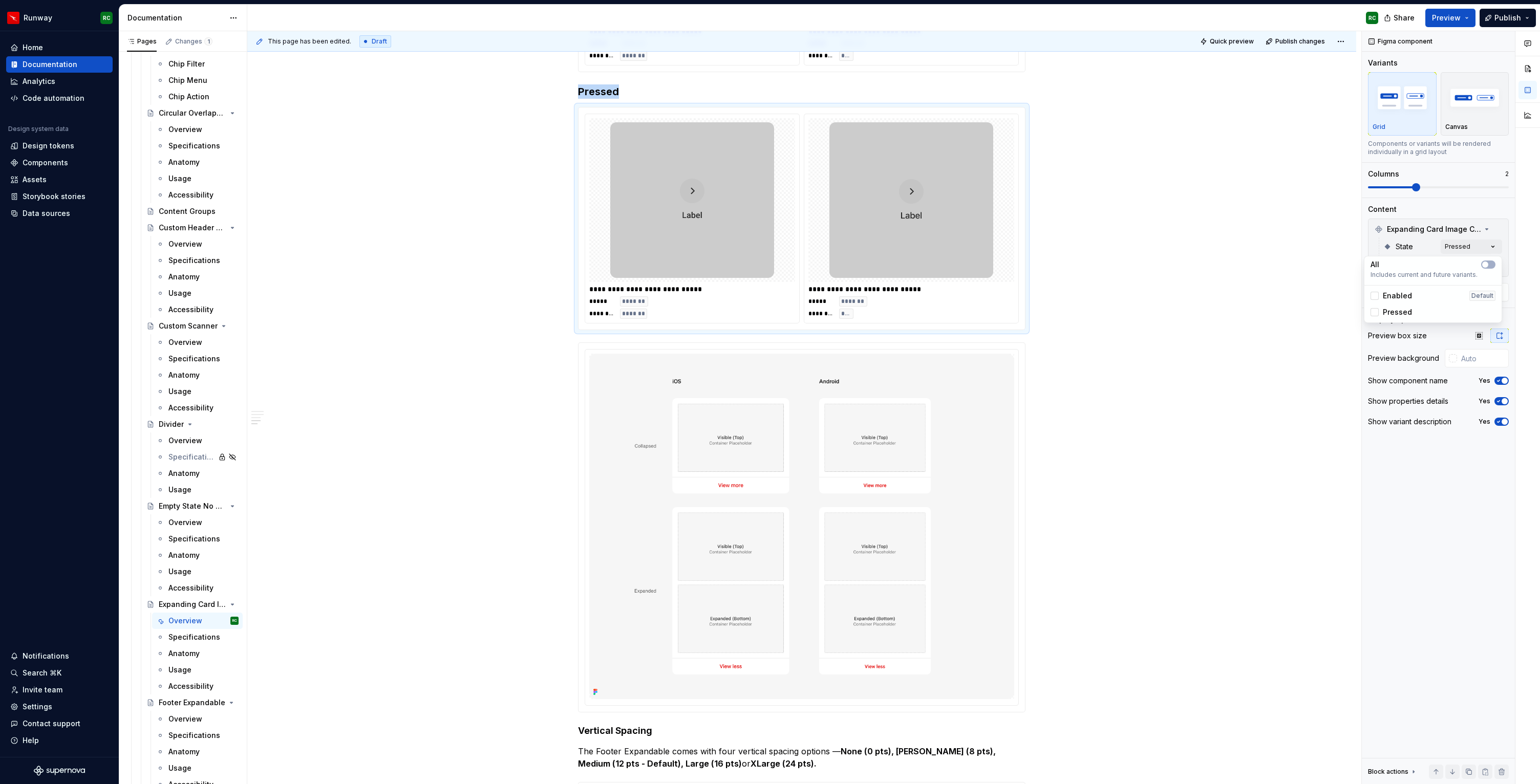
click at [1046, 367] on html "Runway RC Home Documentation Analytics Code automation Design system data Desig…" at bounding box center [770, 392] width 1540 height 784
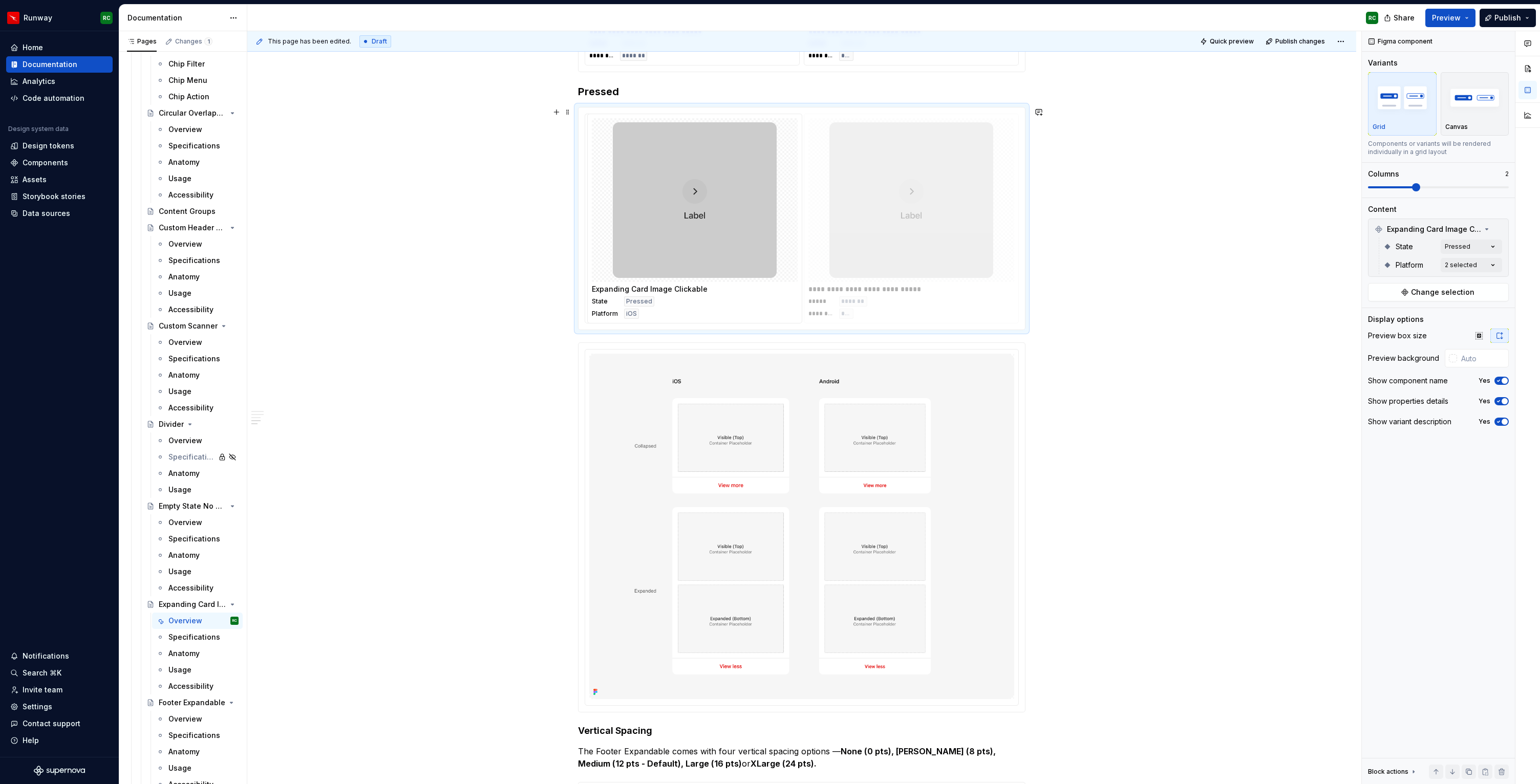
drag, startPoint x: 870, startPoint y: 265, endPoint x: 704, endPoint y: 265, distance: 166.0
click at [704, 265] on body "Runway RC Home Documentation Analytics Code automation Design system data Desig…" at bounding box center [770, 392] width 1540 height 784
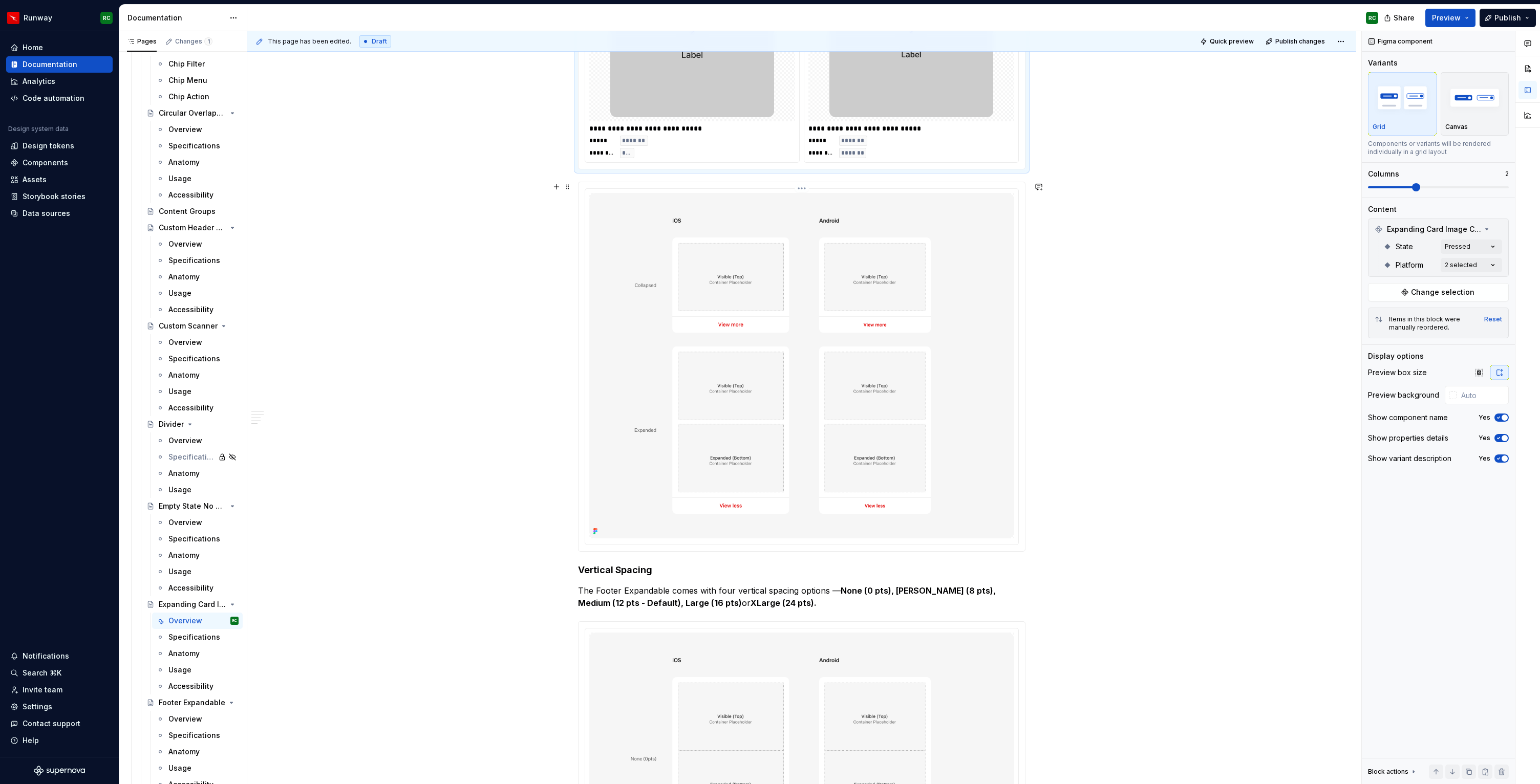
scroll to position [881, 0]
click at [852, 354] on img at bounding box center [802, 361] width 425 height 345
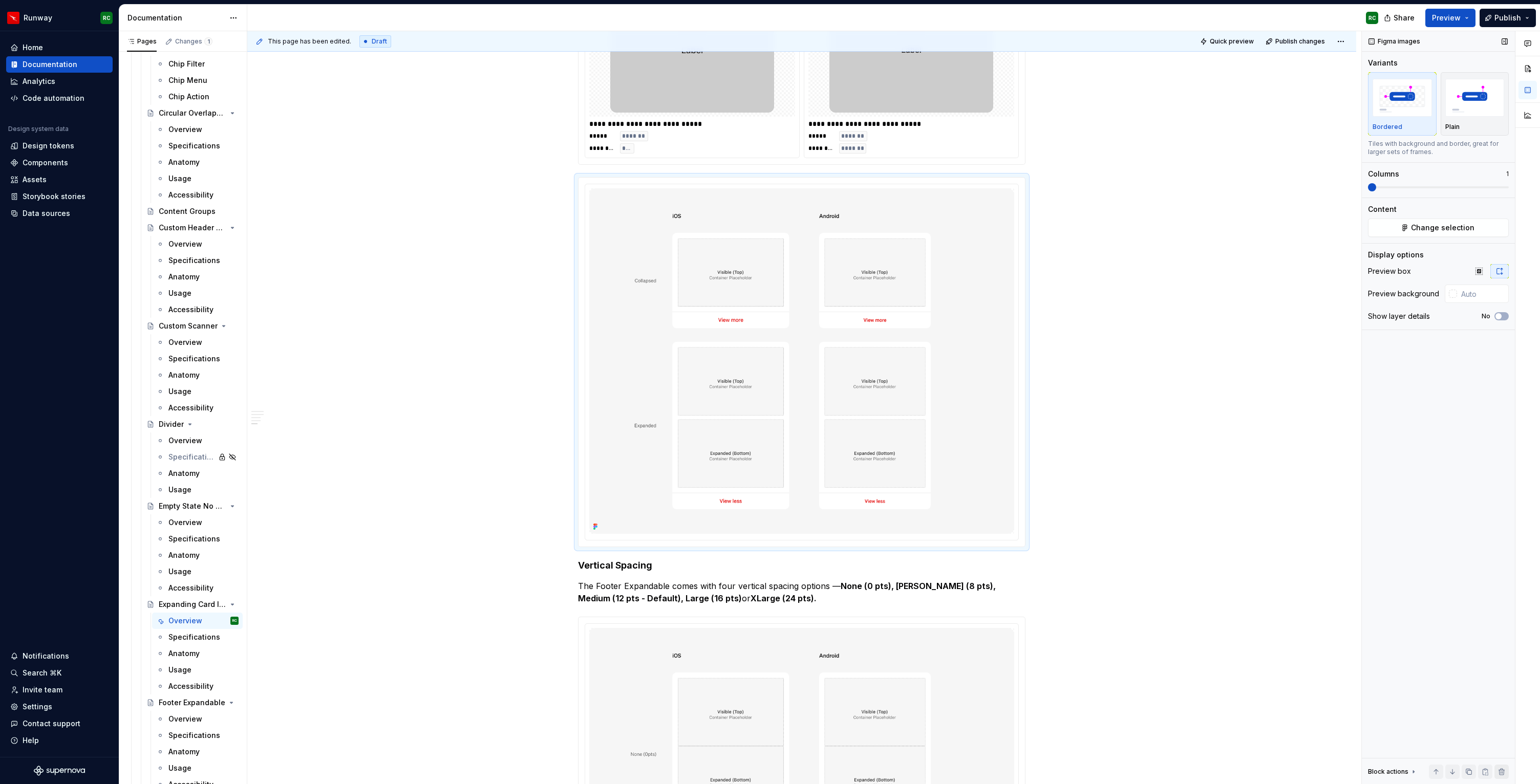
click at [1510, 773] on div "Block actions Move up Move down Duplicate Copy (⌘C) Cut (⌘X) Delete" at bounding box center [1438, 771] width 153 height 27
click at [1506, 773] on button "button" at bounding box center [1502, 772] width 14 height 14
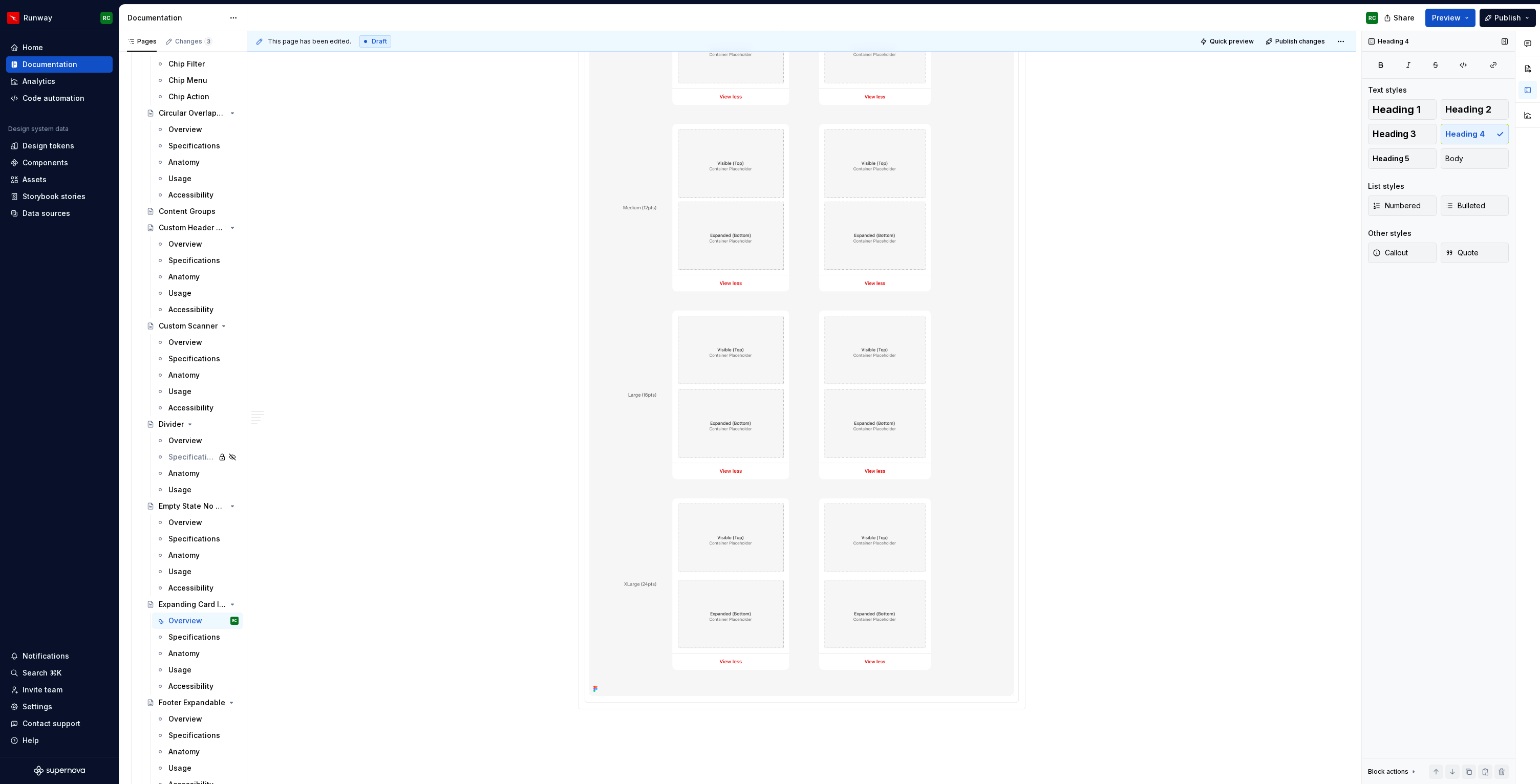
click at [788, 412] on img at bounding box center [802, 204] width 425 height 985
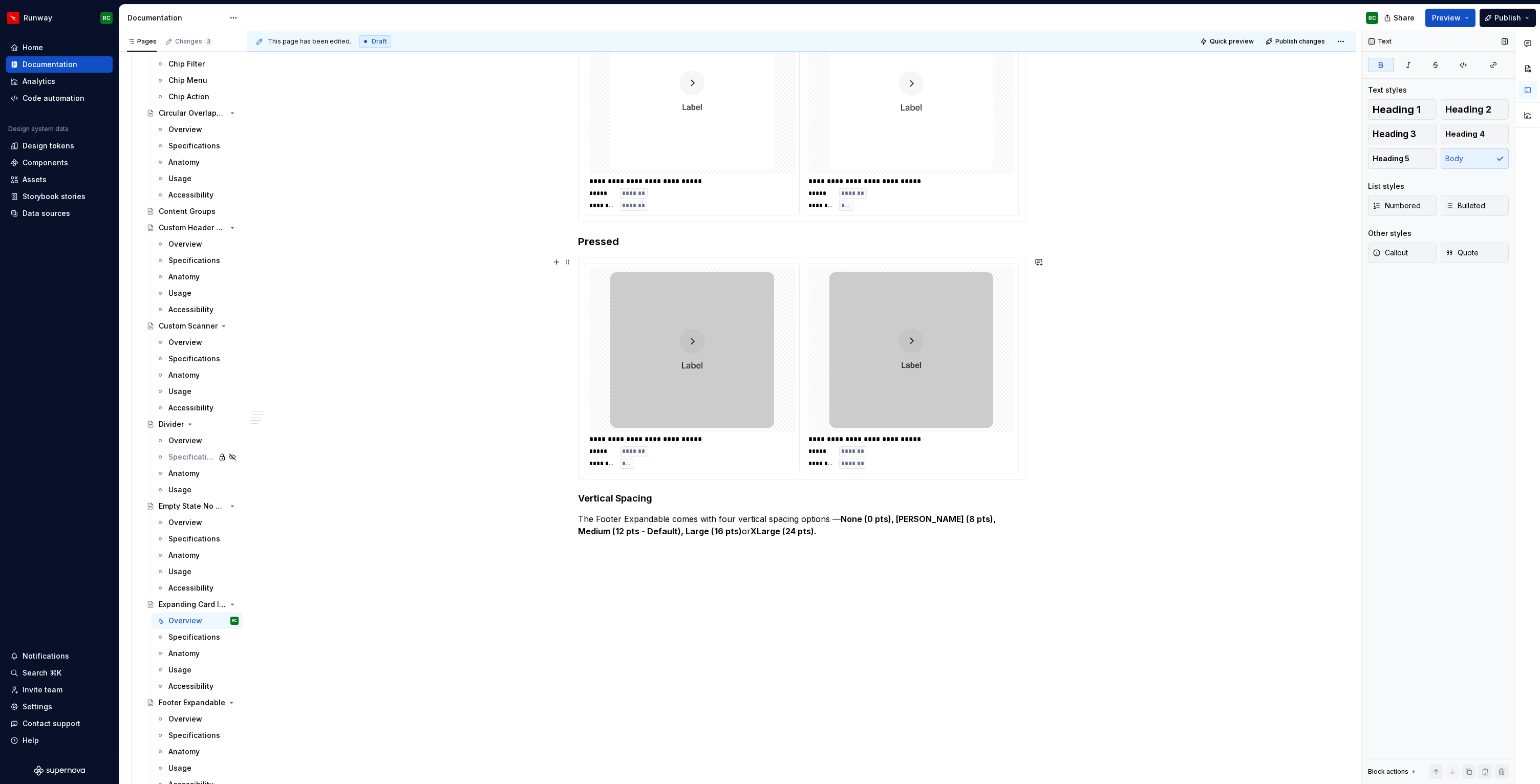
scroll to position [405, 0]
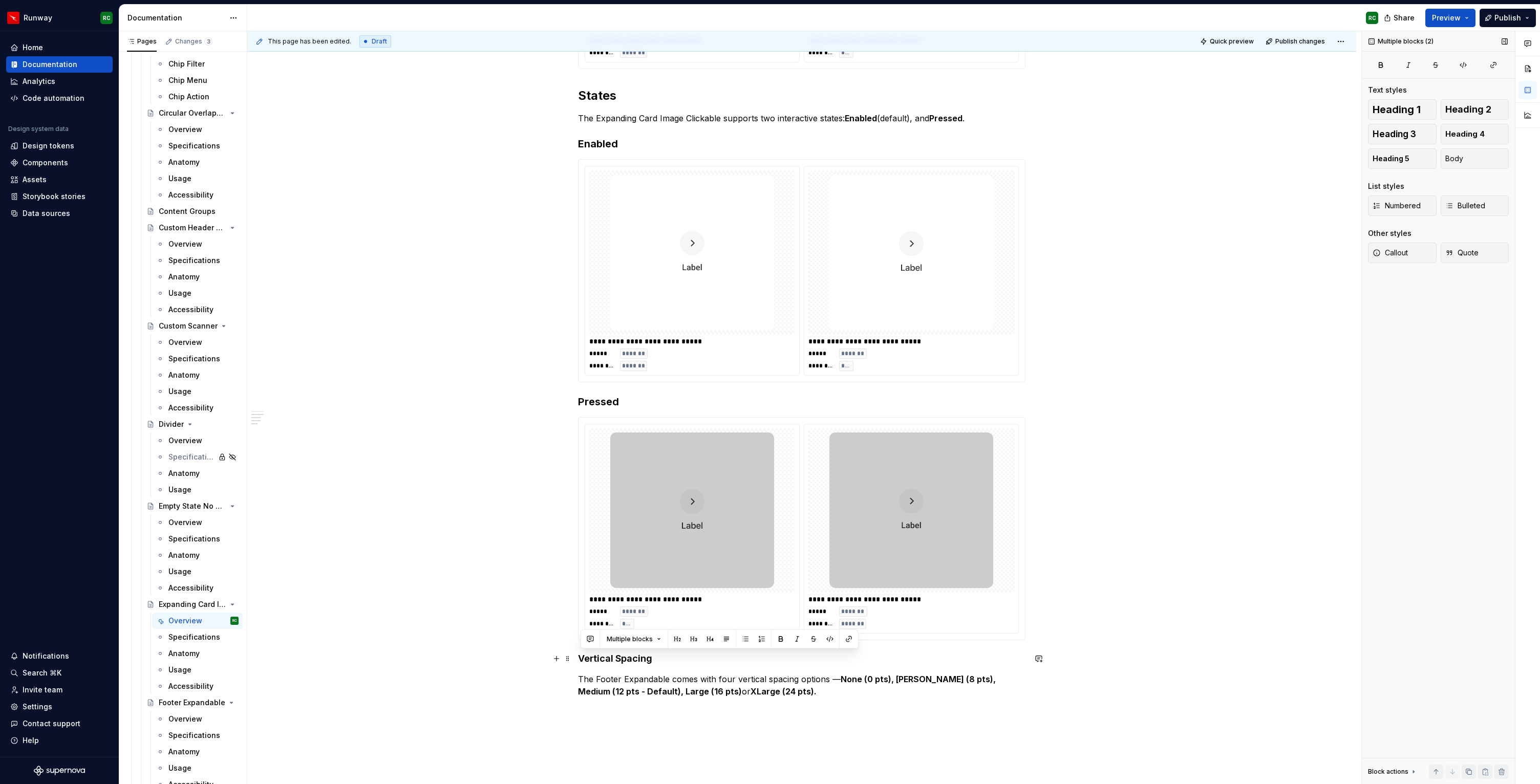
drag, startPoint x: 605, startPoint y: 667, endPoint x: 548, endPoint y: 657, distance: 57.9
click at [548, 657] on div "**********" at bounding box center [802, 365] width 1109 height 1161
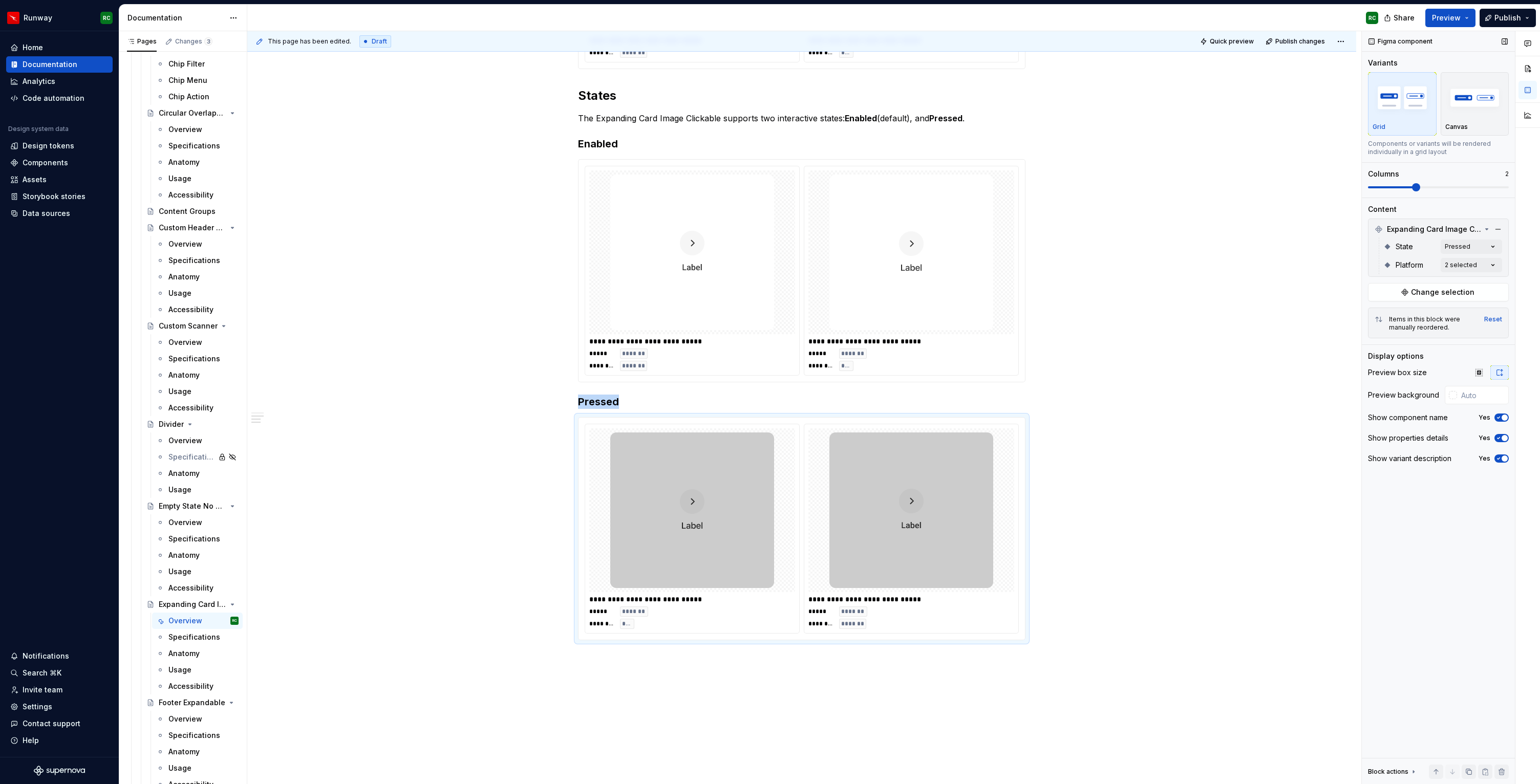
click at [665, 670] on div "**********" at bounding box center [802, 336] width 1109 height 1104
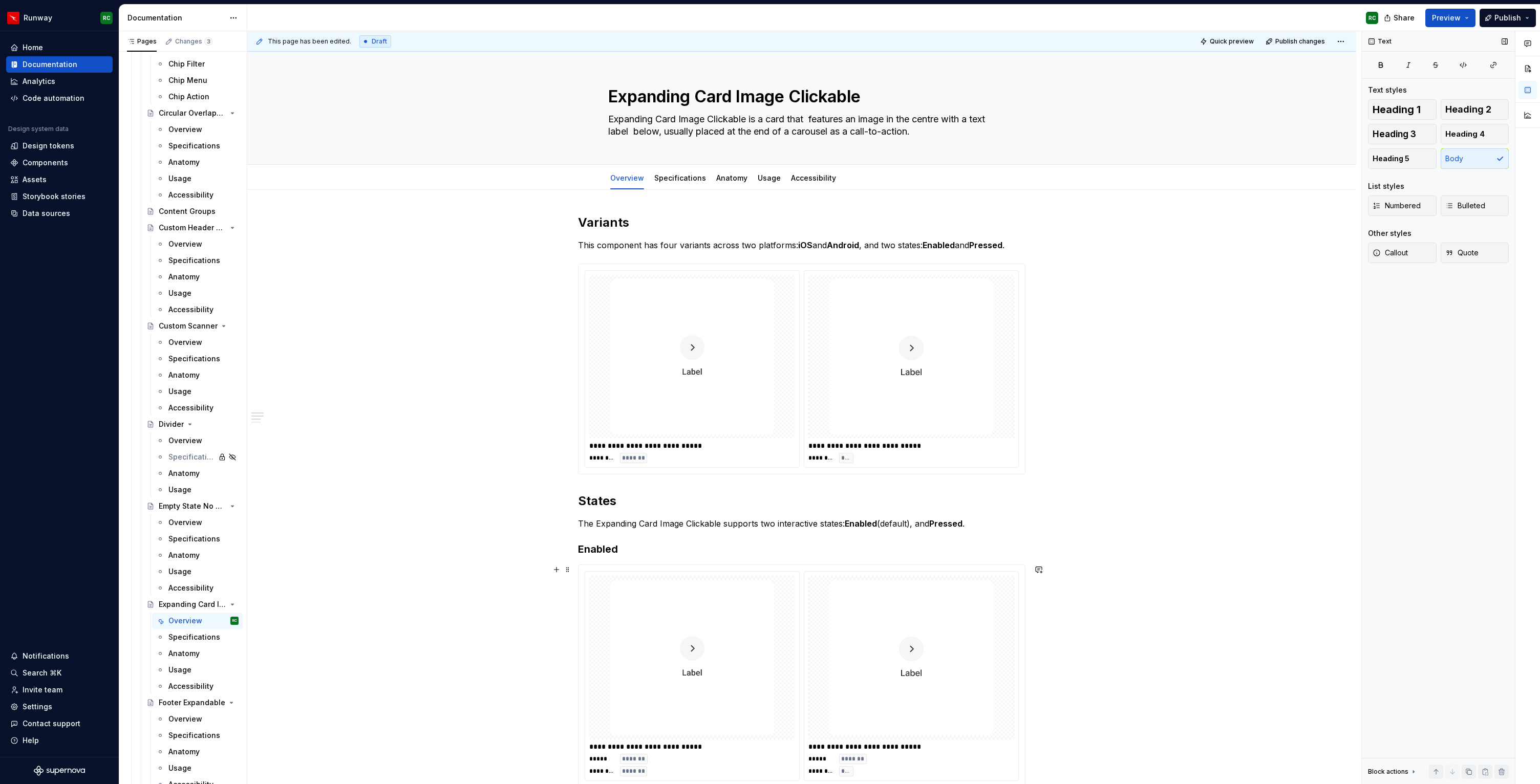
scroll to position [1, 0]
click at [581, 498] on h2 "States" at bounding box center [802, 500] width 448 height 16
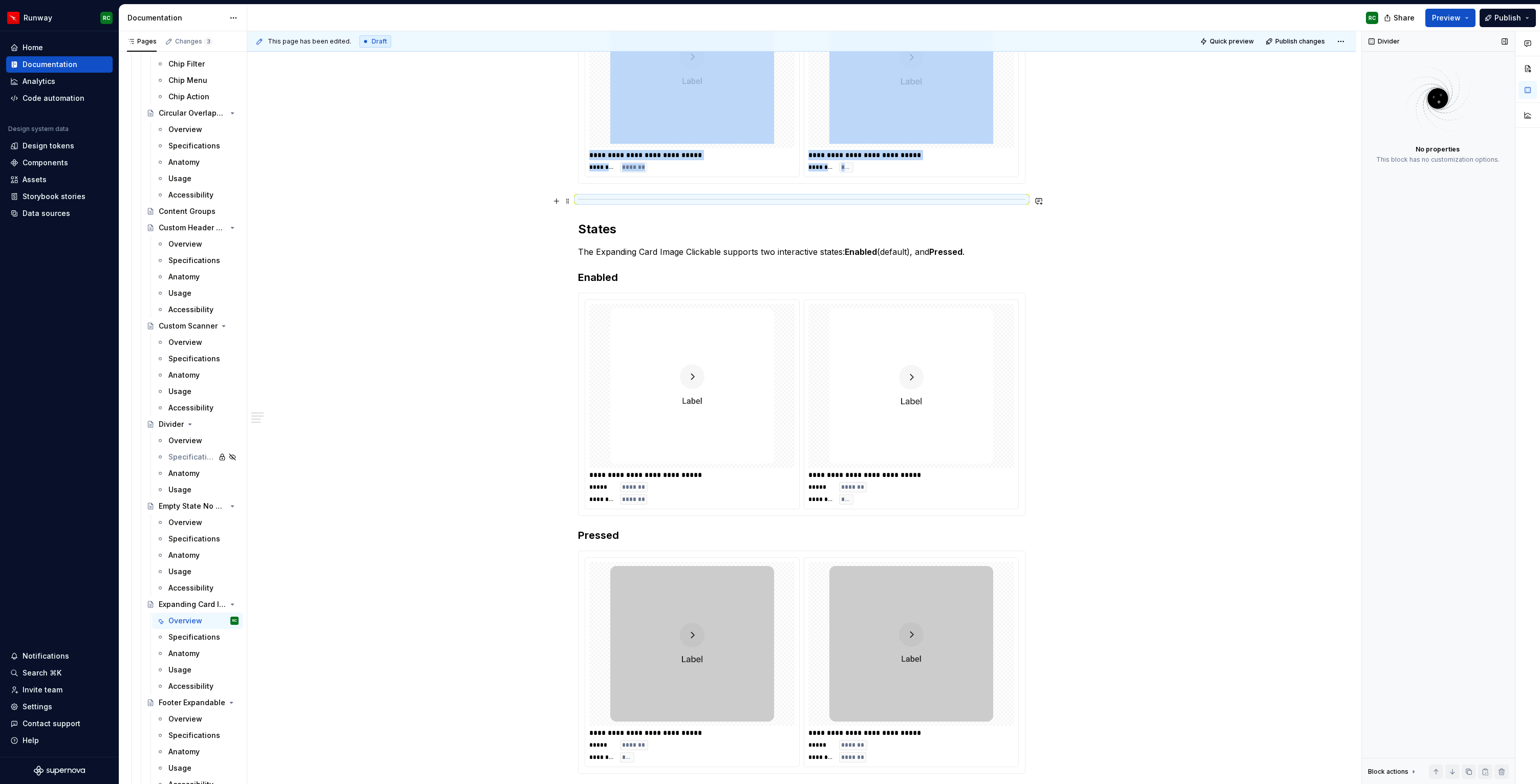
scroll to position [0, 0]
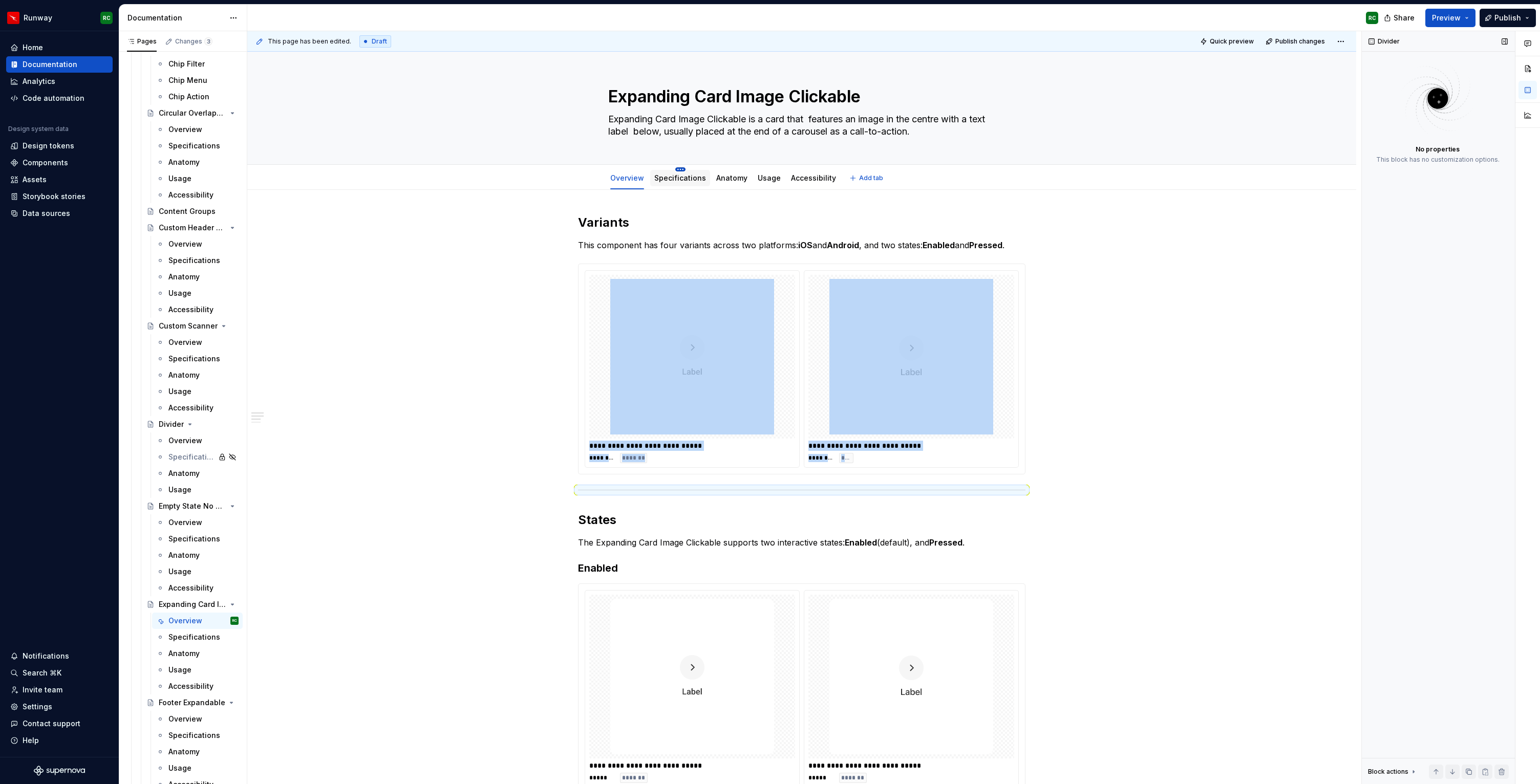
click at [677, 168] on html "Runway RC Home Documentation Analytics Code automation Design system data Desig…" at bounding box center [770, 392] width 1540 height 784
click at [699, 217] on div "Hide tab" at bounding box center [727, 222] width 66 height 10
click at [1291, 43] on span "Publish changes" at bounding box center [1301, 42] width 49 height 8
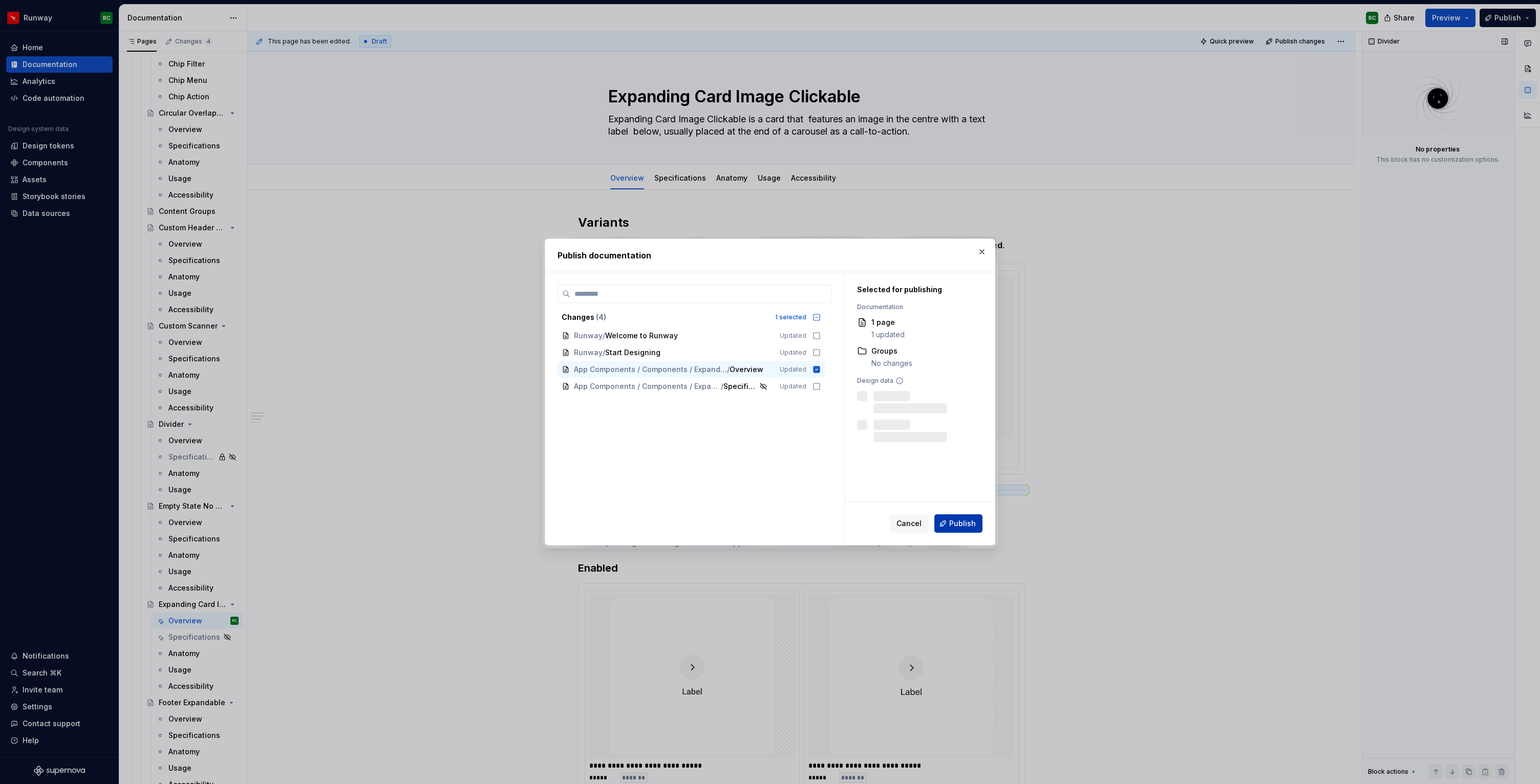
click at [952, 523] on span "Publish" at bounding box center [963, 523] width 27 height 10
click at [816, 395] on div "Changes ( 4 ) 1 selected Runway / Welcome to Runway Updated Runway / Start Desi…" at bounding box center [694, 352] width 275 height 86
click at [819, 385] on icon at bounding box center [817, 386] width 6 height 6
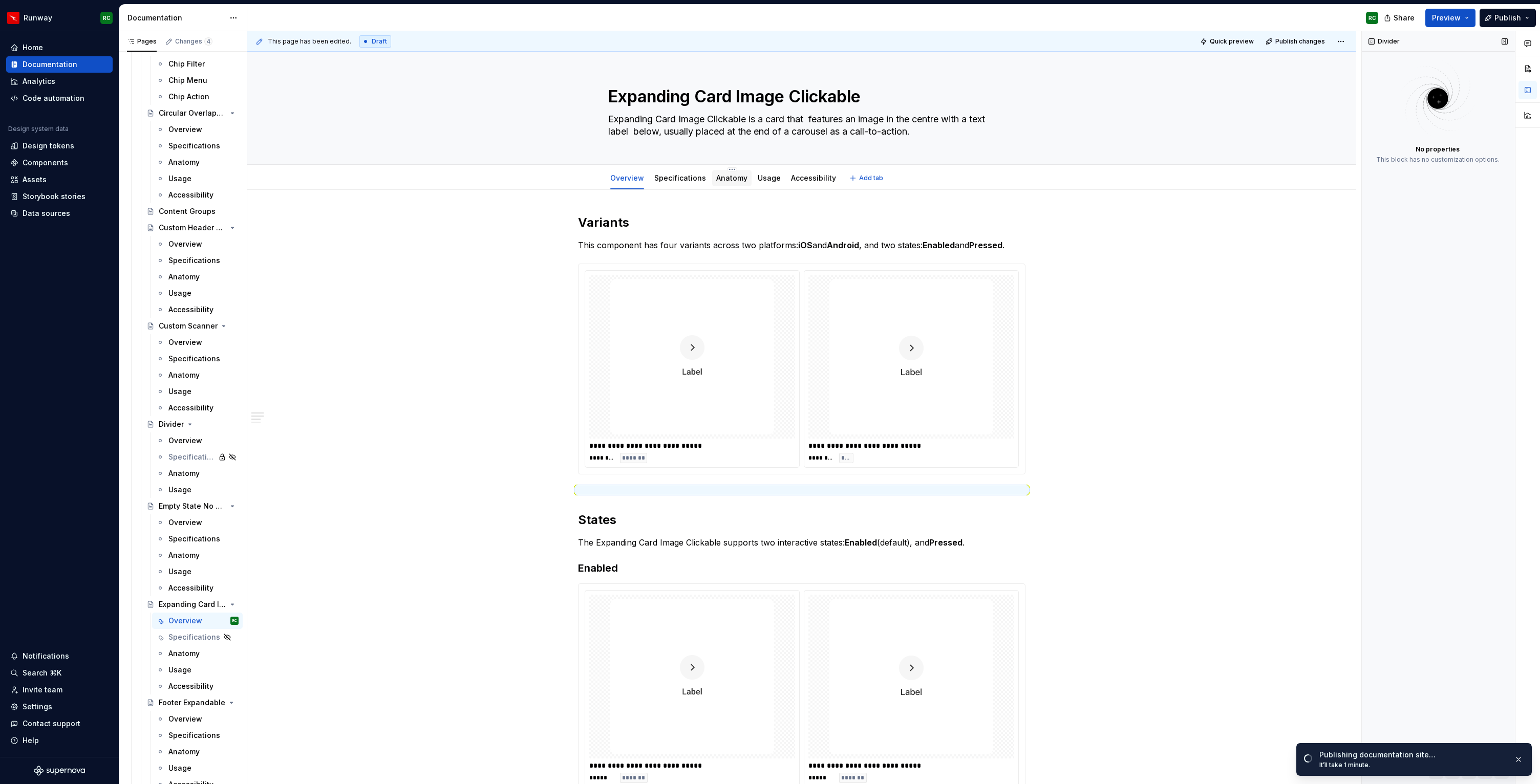
click at [723, 182] on div "Anatomy" at bounding box center [732, 178] width 31 height 10
click at [745, 177] on link "Anatomy" at bounding box center [732, 178] width 31 height 8
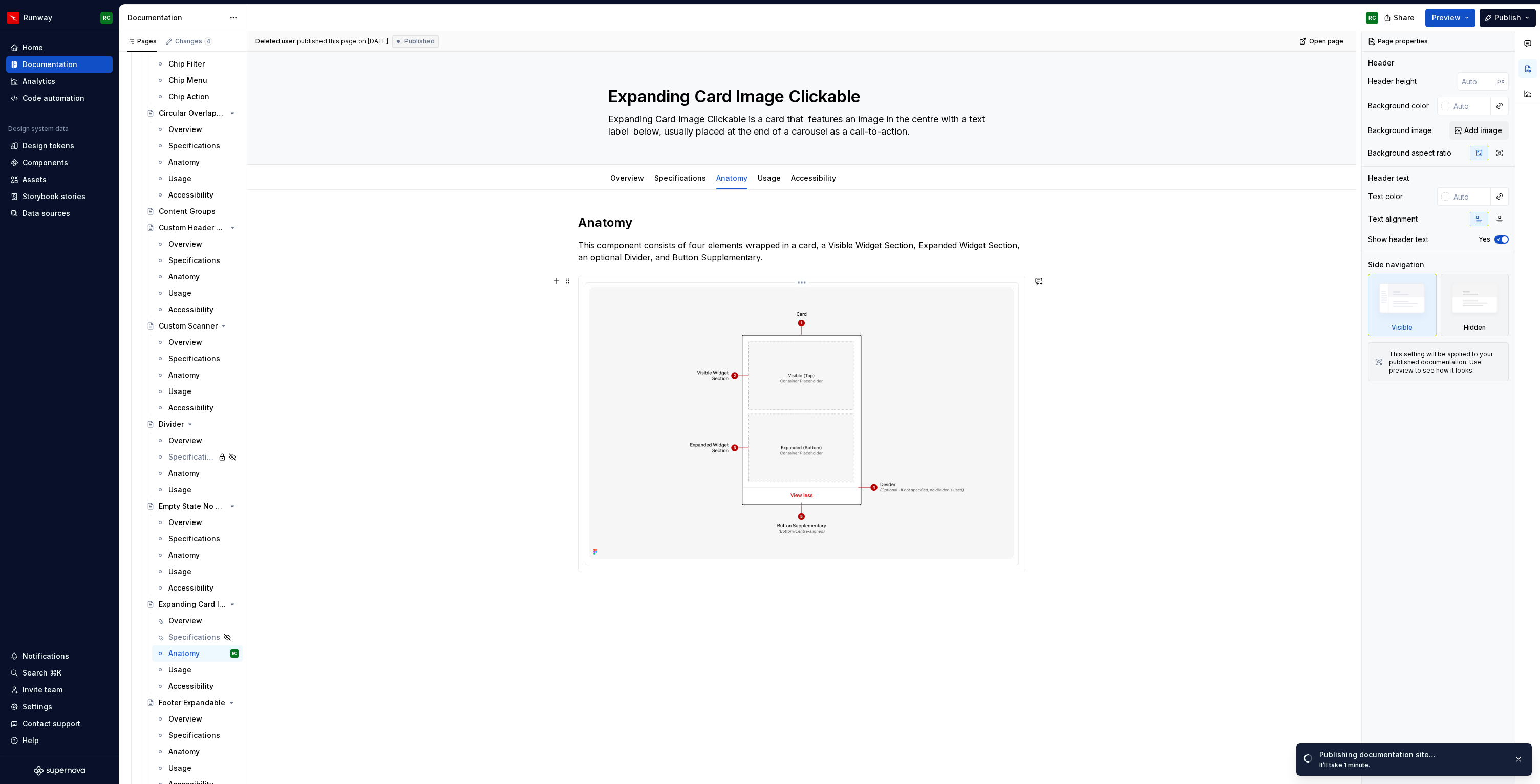
click at [699, 307] on img at bounding box center [802, 423] width 425 height 272
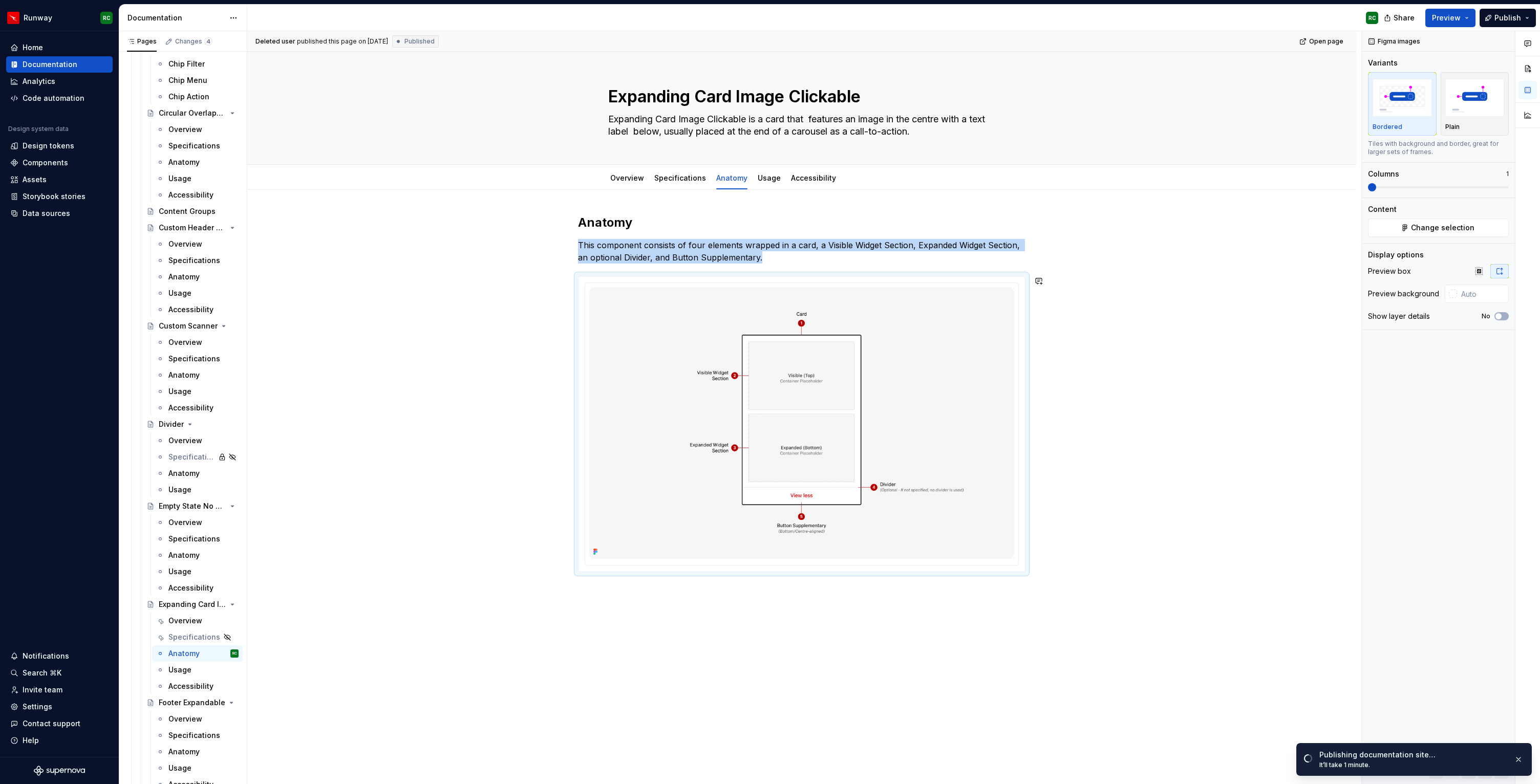
click at [658, 608] on div "Anatomy This component consists of four elements wrapped in a card, a Visible W…" at bounding box center [802, 505] width 1109 height 630
click at [1423, 232] on span "Change selection" at bounding box center [1443, 227] width 64 height 10
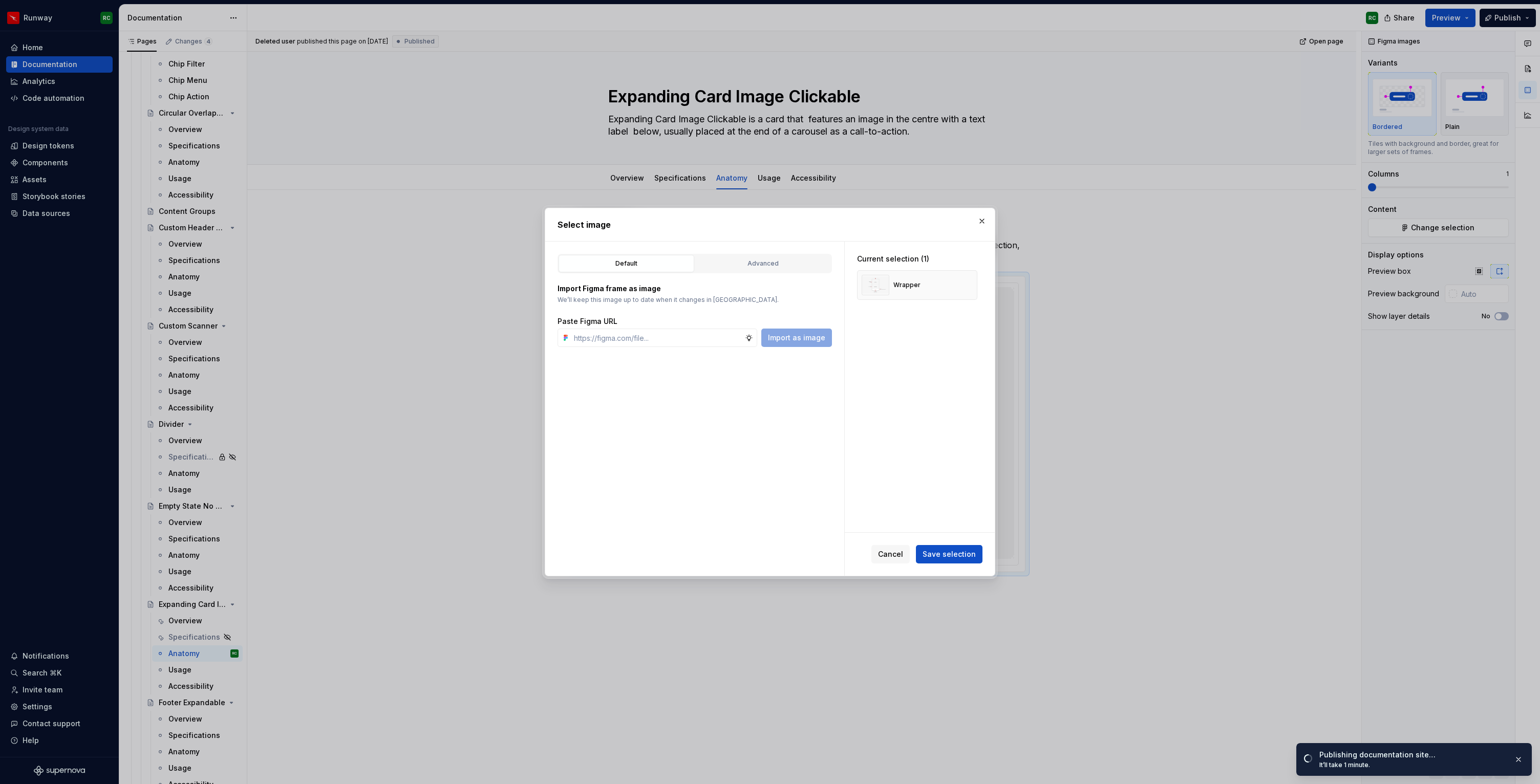
click at [768, 263] on div "Advanced" at bounding box center [763, 263] width 129 height 10
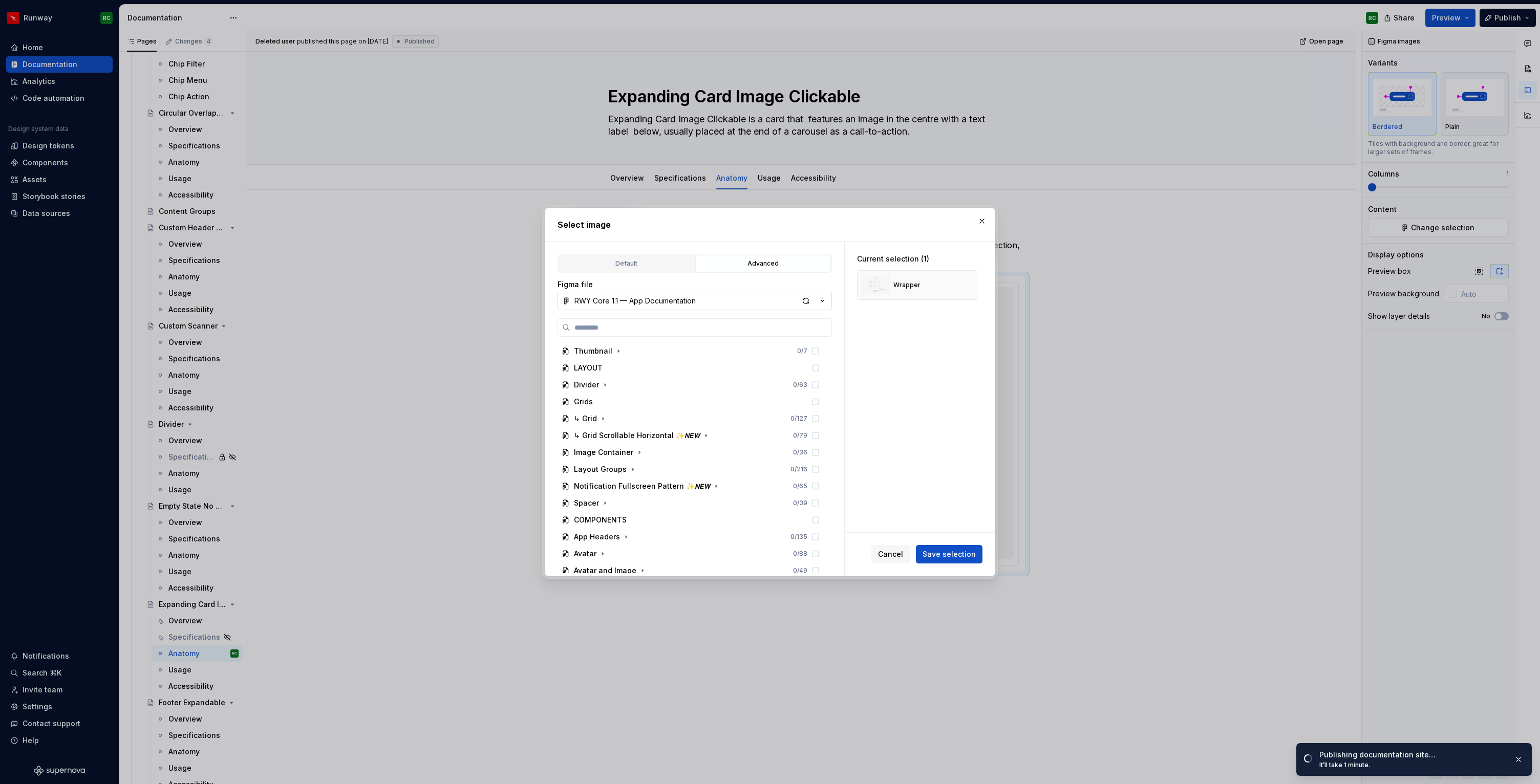
click at [670, 297] on div "RWY Core 1.1 — App Documentation" at bounding box center [635, 301] width 122 height 10
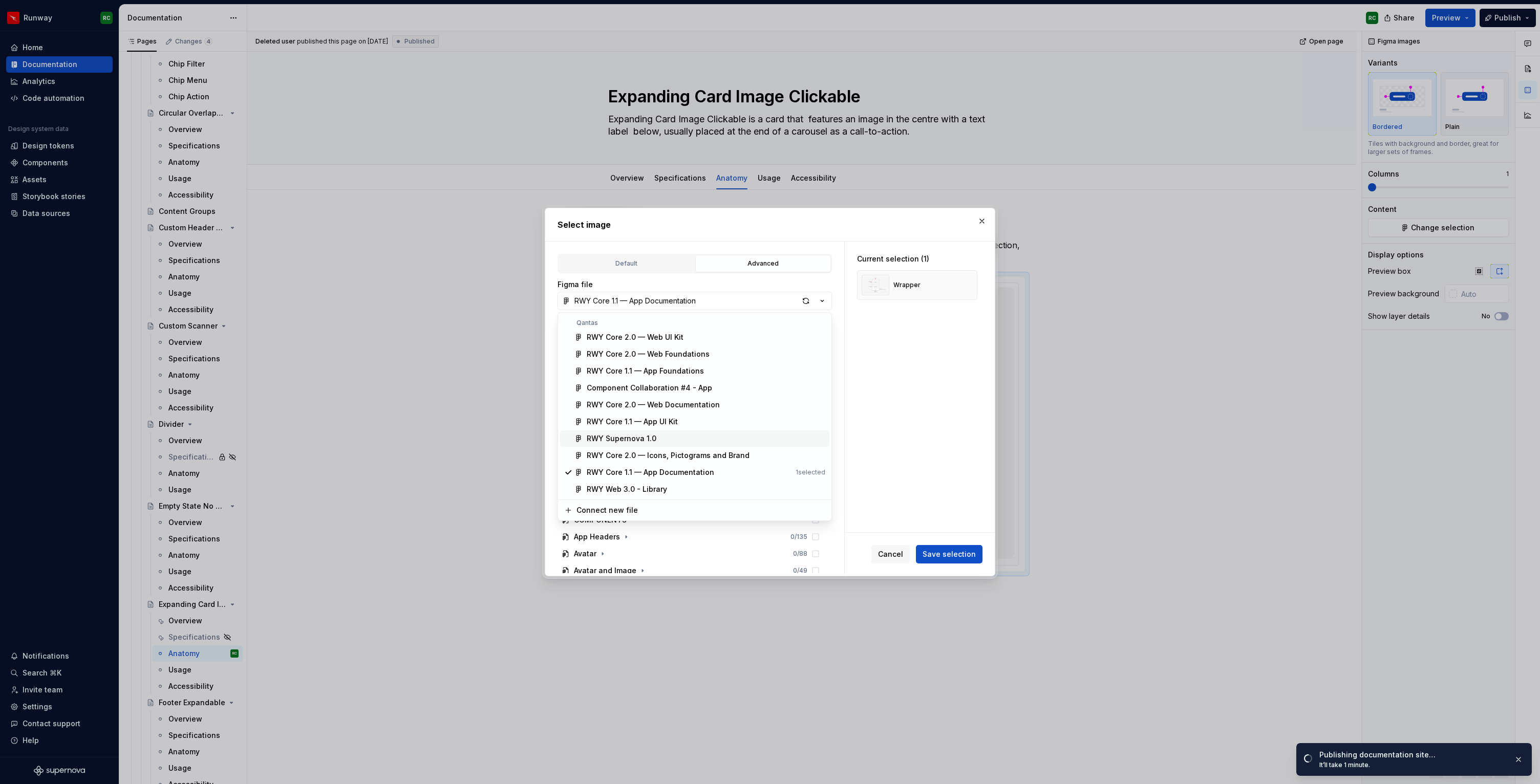
click at [651, 434] on div "RWY Supernova 1.0" at bounding box center [622, 439] width 70 height 10
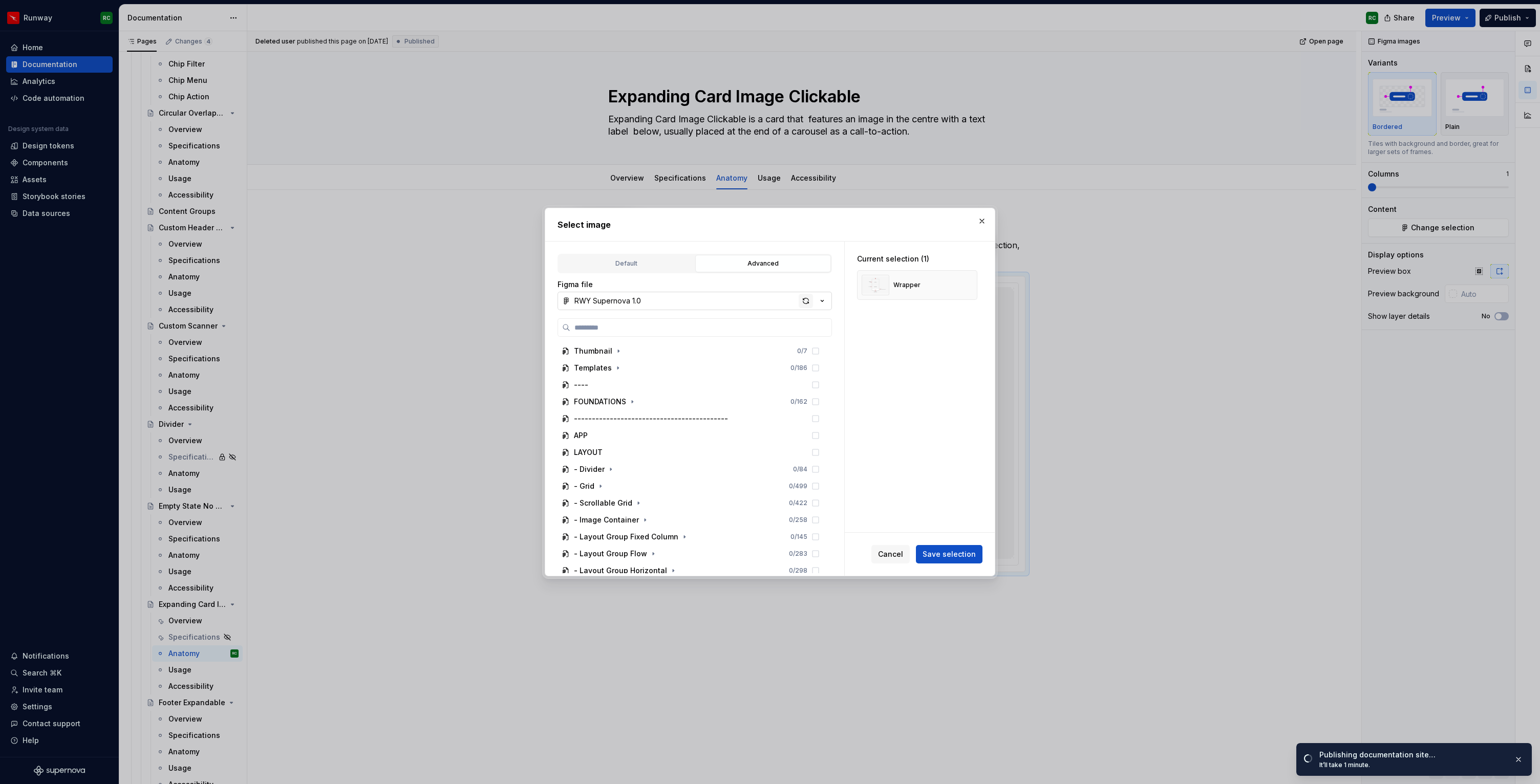
click at [810, 301] on div "button" at bounding box center [806, 301] width 14 height 14
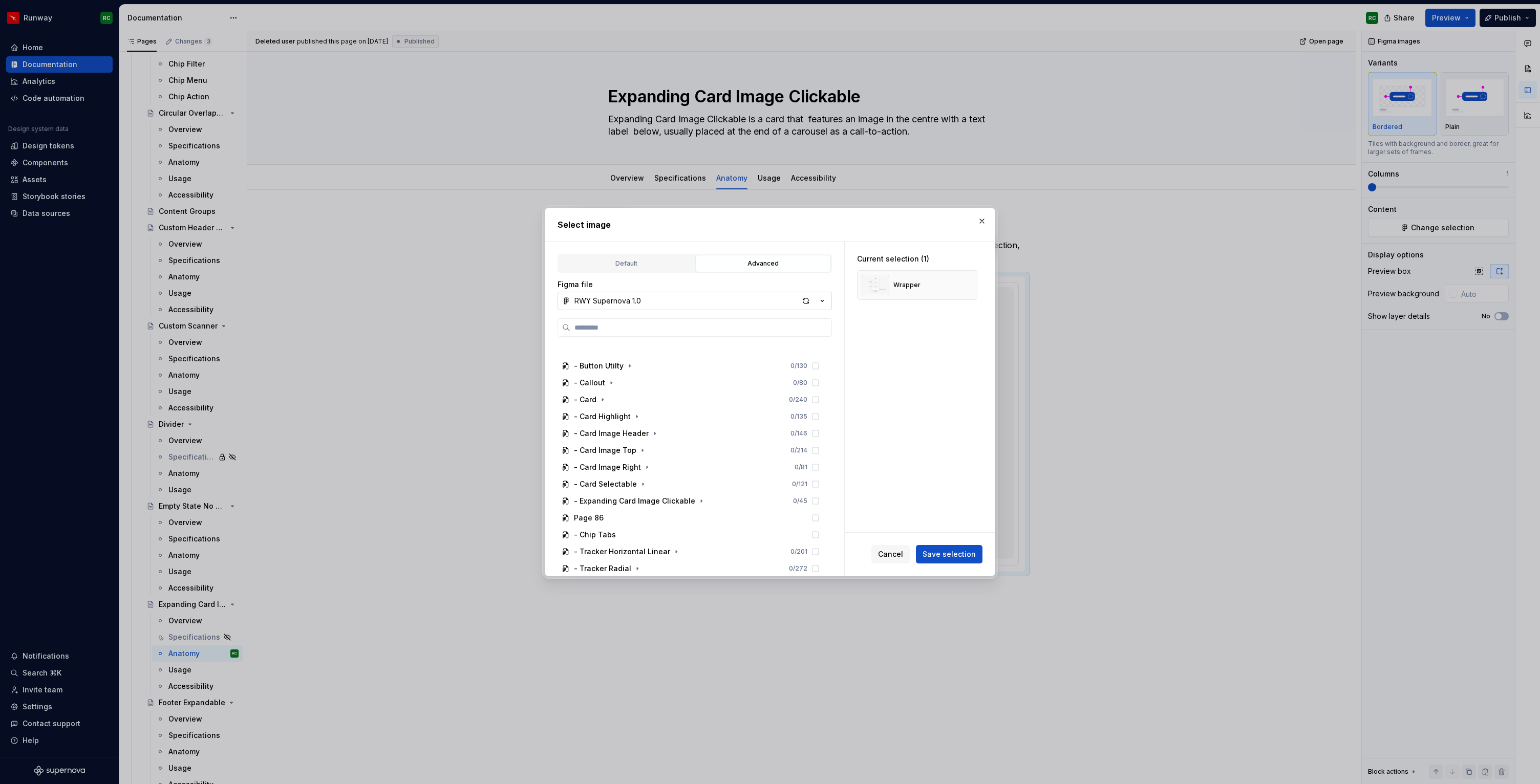
scroll to position [655, 0]
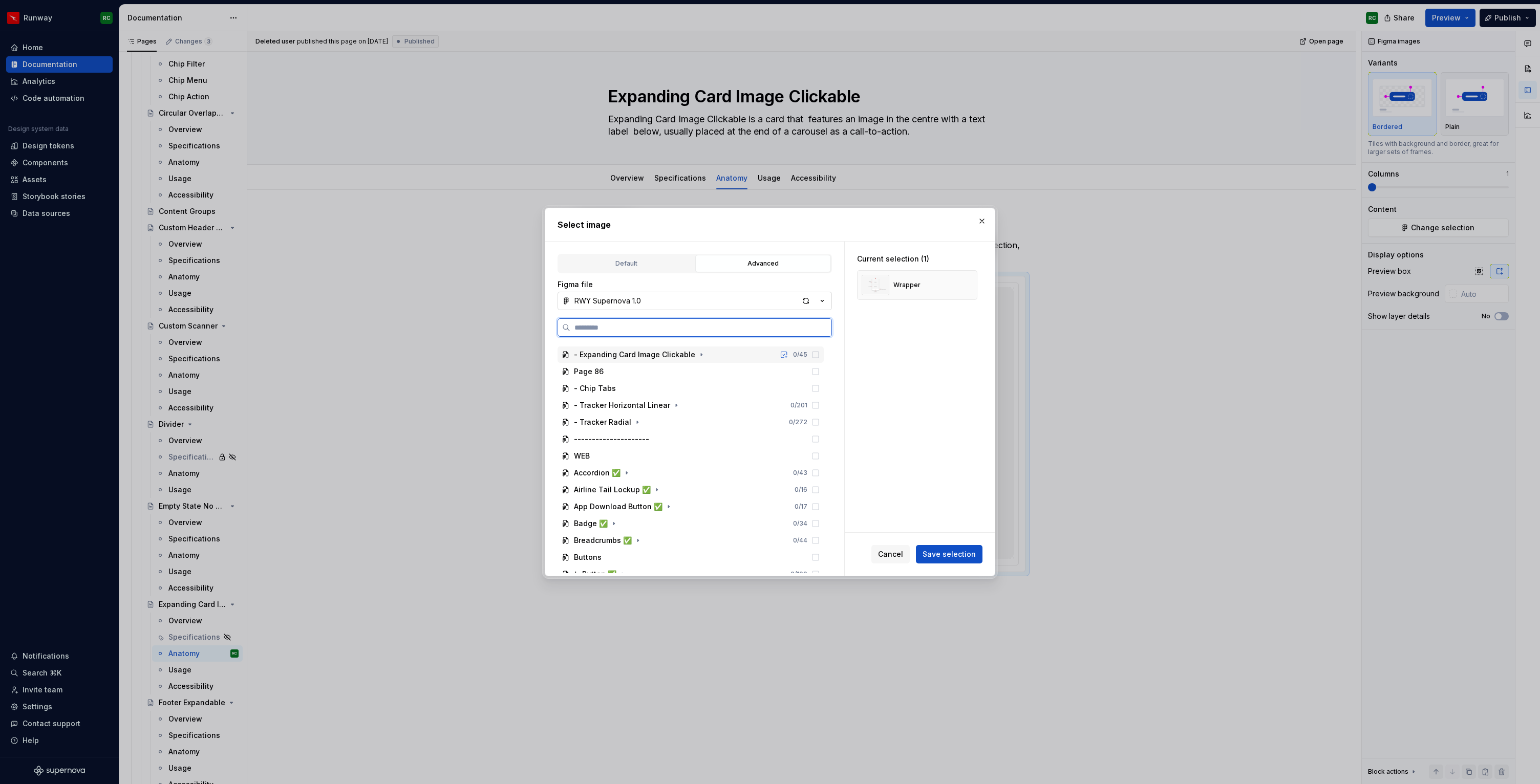
click at [701, 355] on div "- Expanding Card Image Clickable 0 / 45" at bounding box center [690, 355] width 266 height 16
click at [705, 371] on icon "button" at bounding box center [705, 372] width 1 height 3
click at [704, 372] on icon "button" at bounding box center [706, 372] width 3 height 1
click at [803, 299] on div "button" at bounding box center [806, 301] width 14 height 14
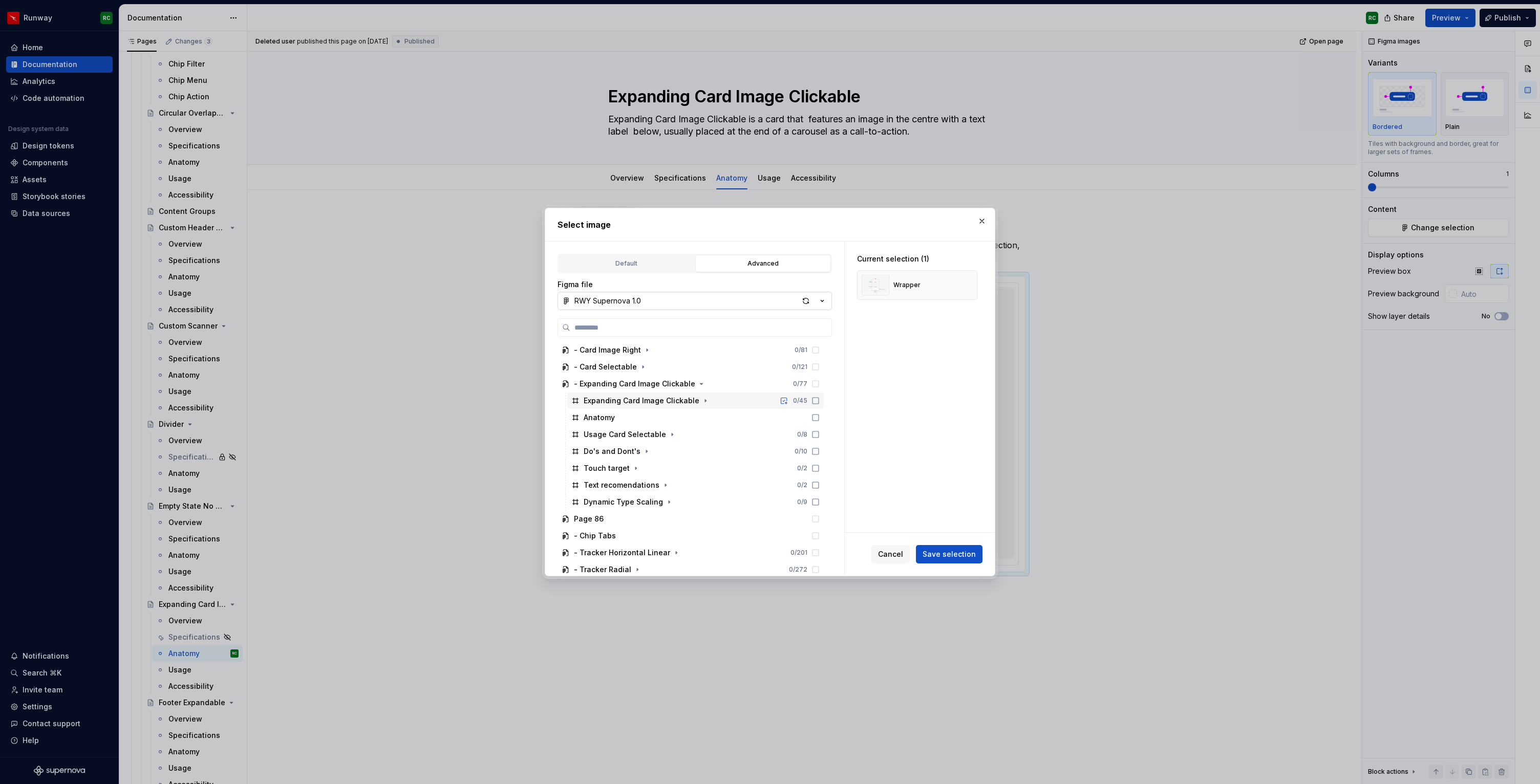
scroll to position [651, 0]
click at [715, 397] on div "Anatomy" at bounding box center [695, 393] width 256 height 16
click at [972, 285] on button "button" at bounding box center [966, 285] width 14 height 14
click at [967, 550] on span "Save selection" at bounding box center [949, 554] width 53 height 10
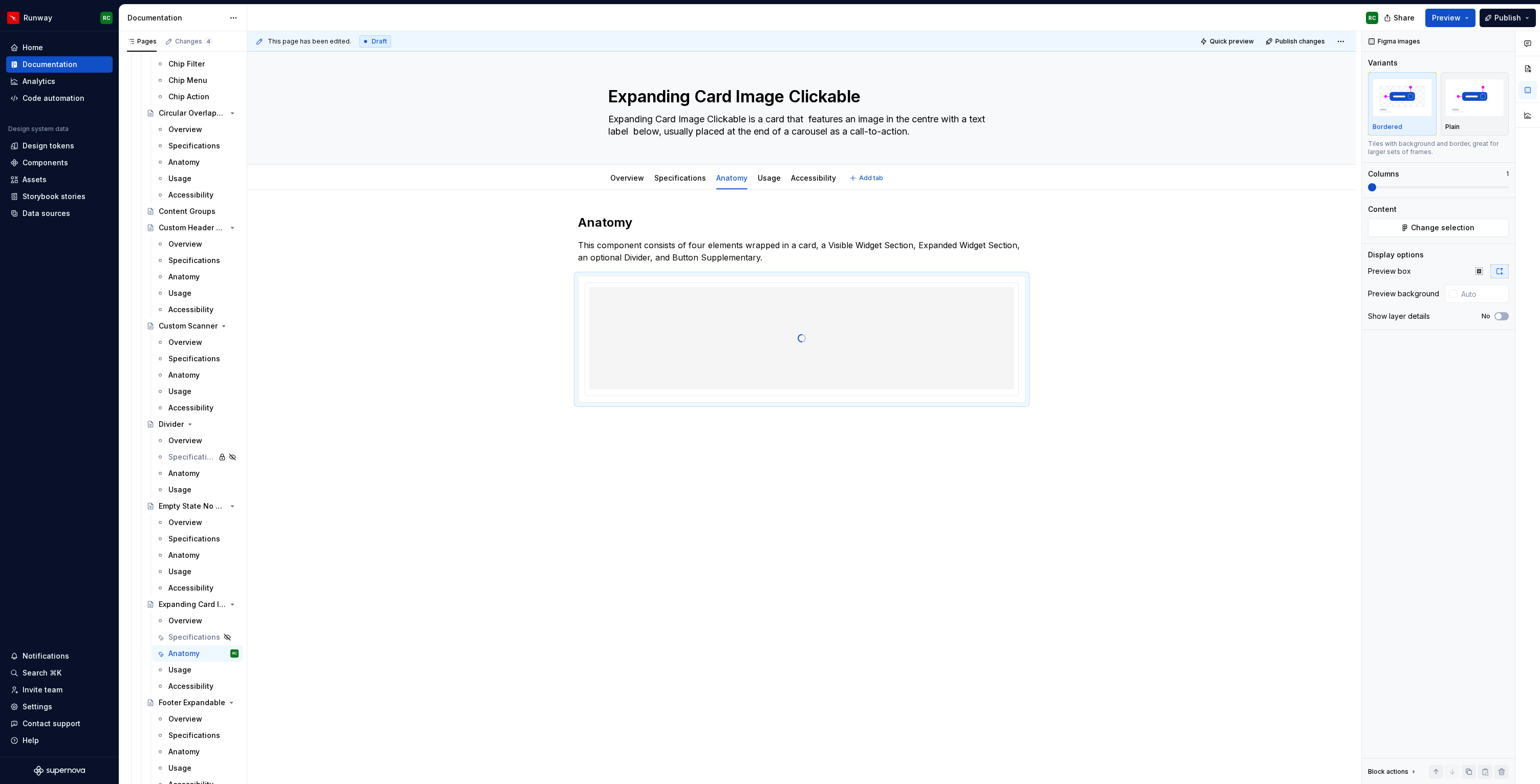
type textarea "*"
click at [781, 425] on div "Anatomy This component consists of four elements wrapped in a card, a Visible W…" at bounding box center [802, 420] width 1109 height 461
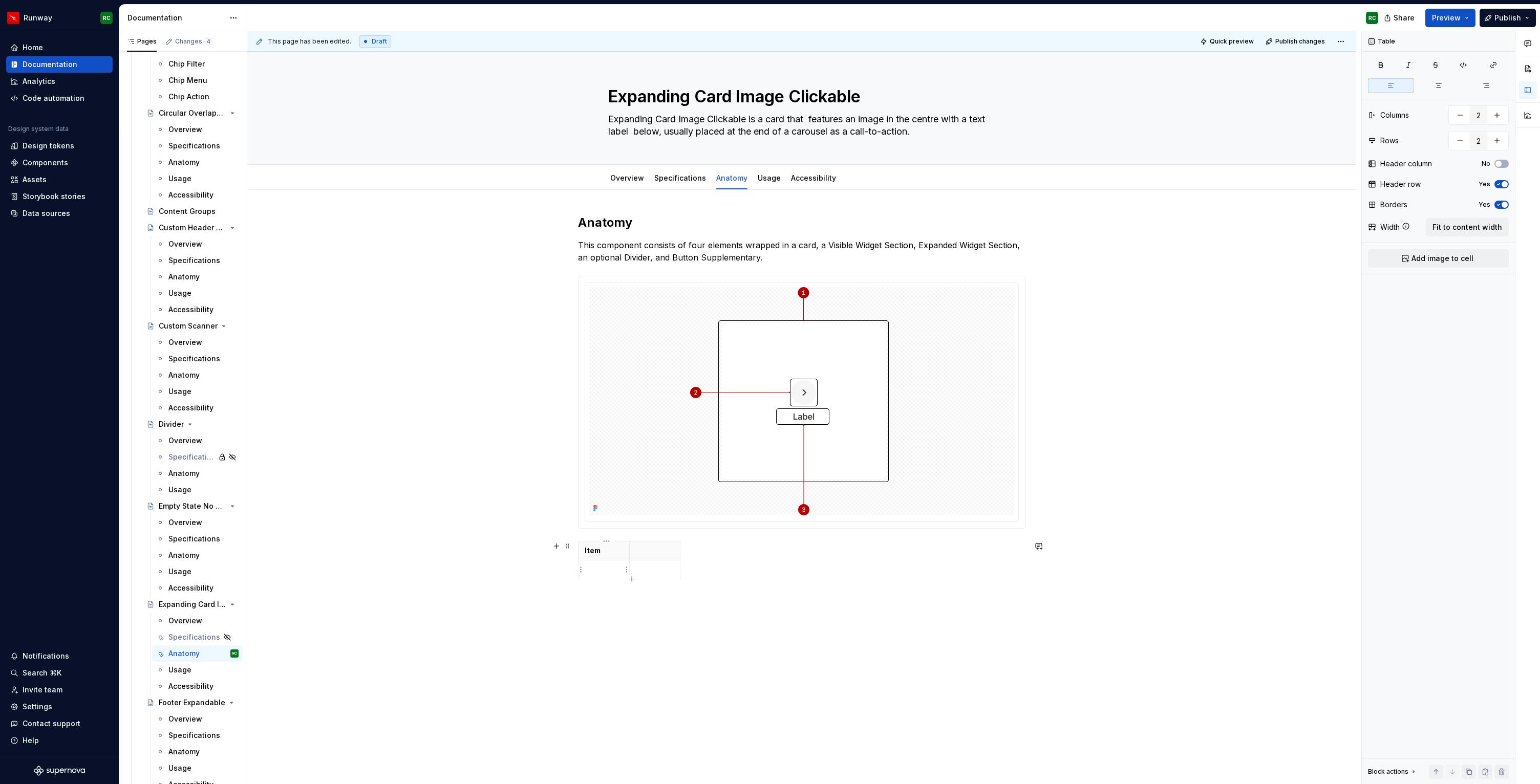
click at [617, 571] on p at bounding box center [604, 570] width 38 height 10
click at [633, 581] on div "Item 1" at bounding box center [802, 562] width 448 height 42
click at [632, 578] on icon "button" at bounding box center [632, 580] width 8 height 8
click at [632, 598] on icon "button" at bounding box center [632, 598] width 5 height 5
type input "4"
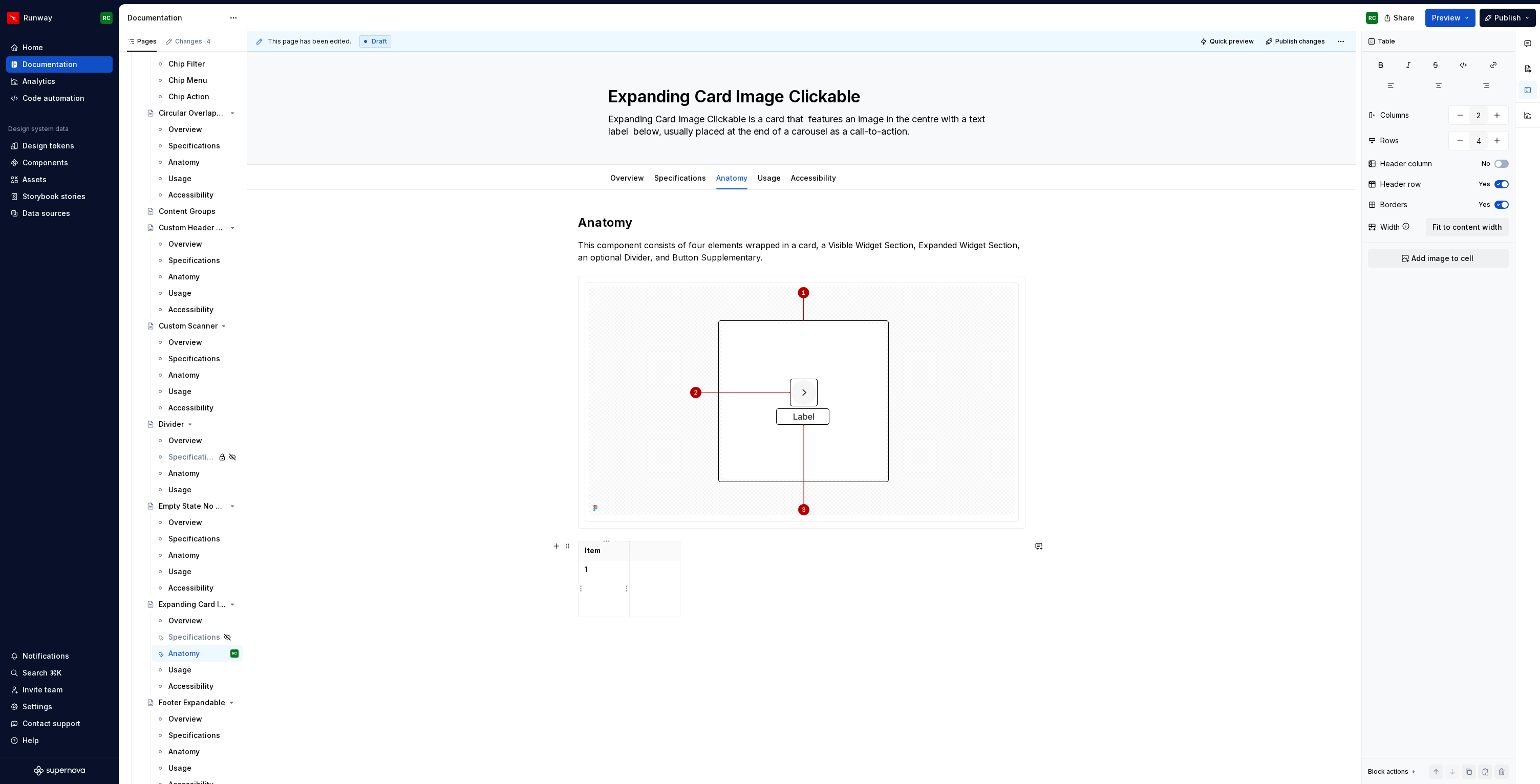
click at [603, 595] on td at bounding box center [604, 589] width 51 height 19
click at [595, 613] on td at bounding box center [604, 607] width 51 height 19
drag, startPoint x: 597, startPoint y: 539, endPoint x: 596, endPoint y: 524, distance: 15.0
click at [596, 524] on div "Anatomy This component consists of four elements wrapped in a card, a Visible W…" at bounding box center [802, 418] width 448 height 407
click at [1456, 85] on button "button" at bounding box center [1438, 85] width 46 height 14
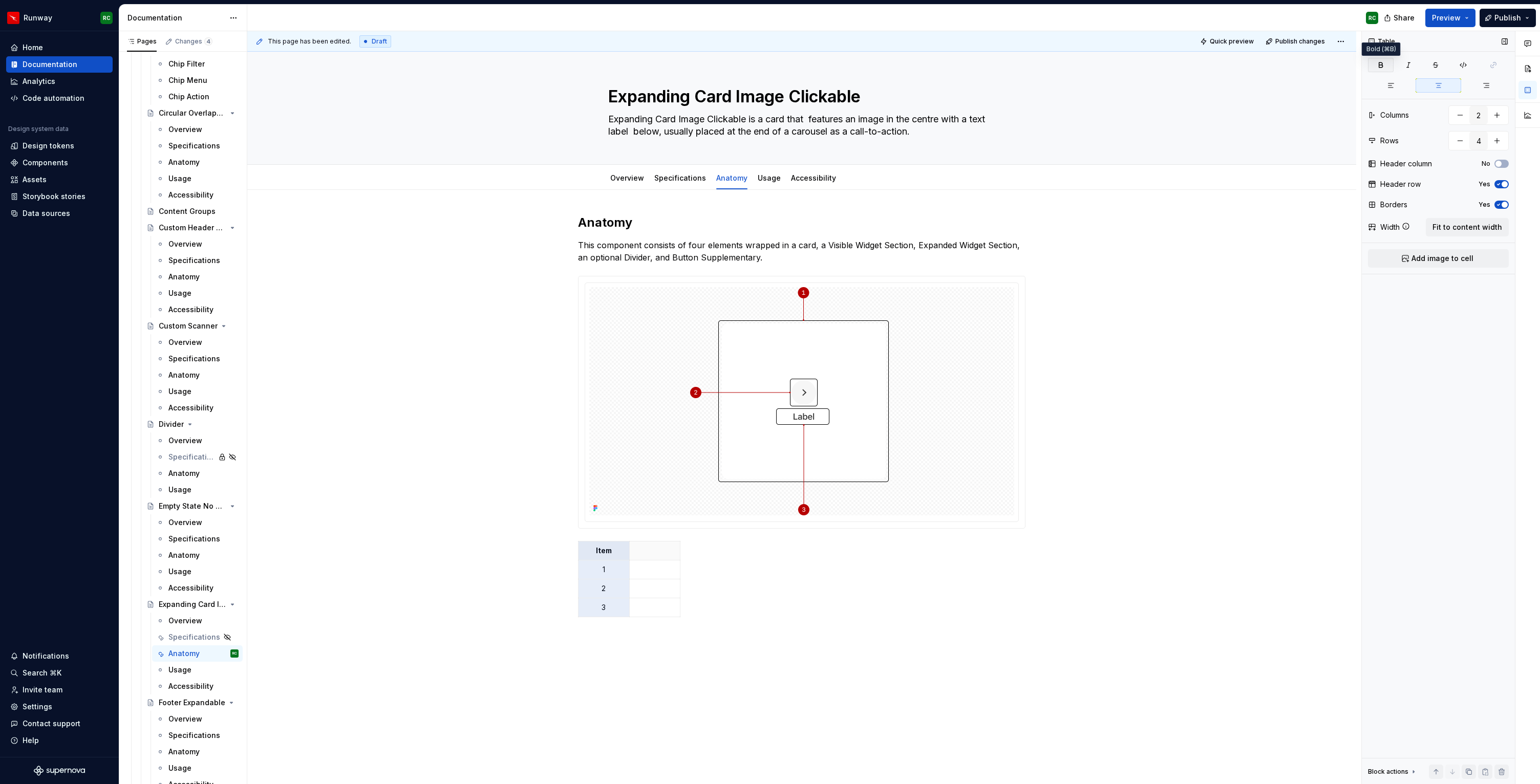
click at [1379, 60] on button "button" at bounding box center [1381, 65] width 25 height 14
type textarea "*"
drag, startPoint x: 633, startPoint y: 564, endPoint x: 613, endPoint y: 563, distance: 20.0
click at [613, 563] on td at bounding box center [635, 570] width 51 height 19
drag, startPoint x: 662, startPoint y: 557, endPoint x: 733, endPoint y: 567, distance: 71.7
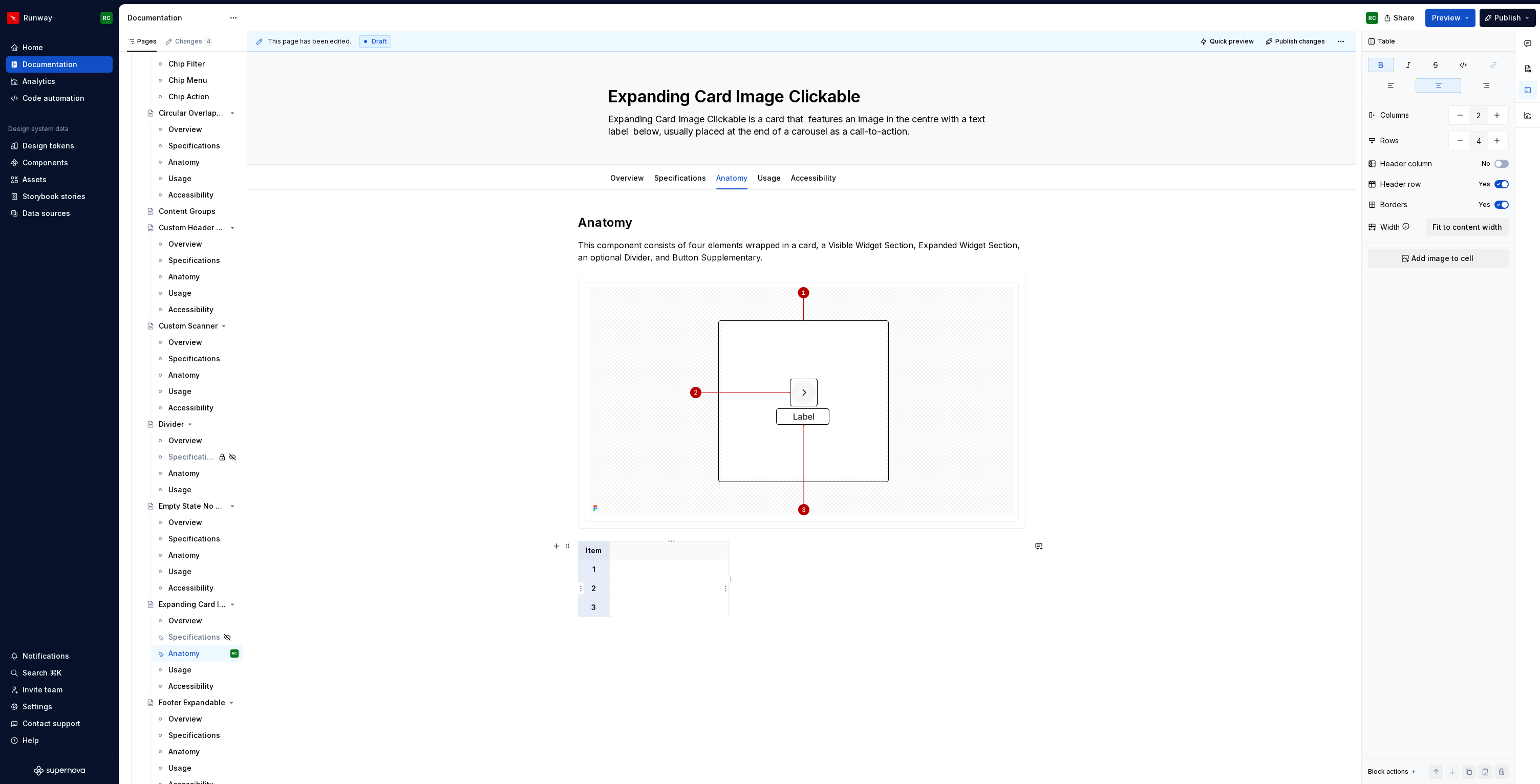
click at [732, 581] on icon "button" at bounding box center [731, 580] width 8 height 8
type input "3"
drag, startPoint x: 748, startPoint y: 561, endPoint x: 832, endPoint y: 554, distance: 84.3
click at [669, 554] on p at bounding box center [669, 551] width 106 height 10
click at [668, 569] on p at bounding box center [669, 570] width 106 height 10
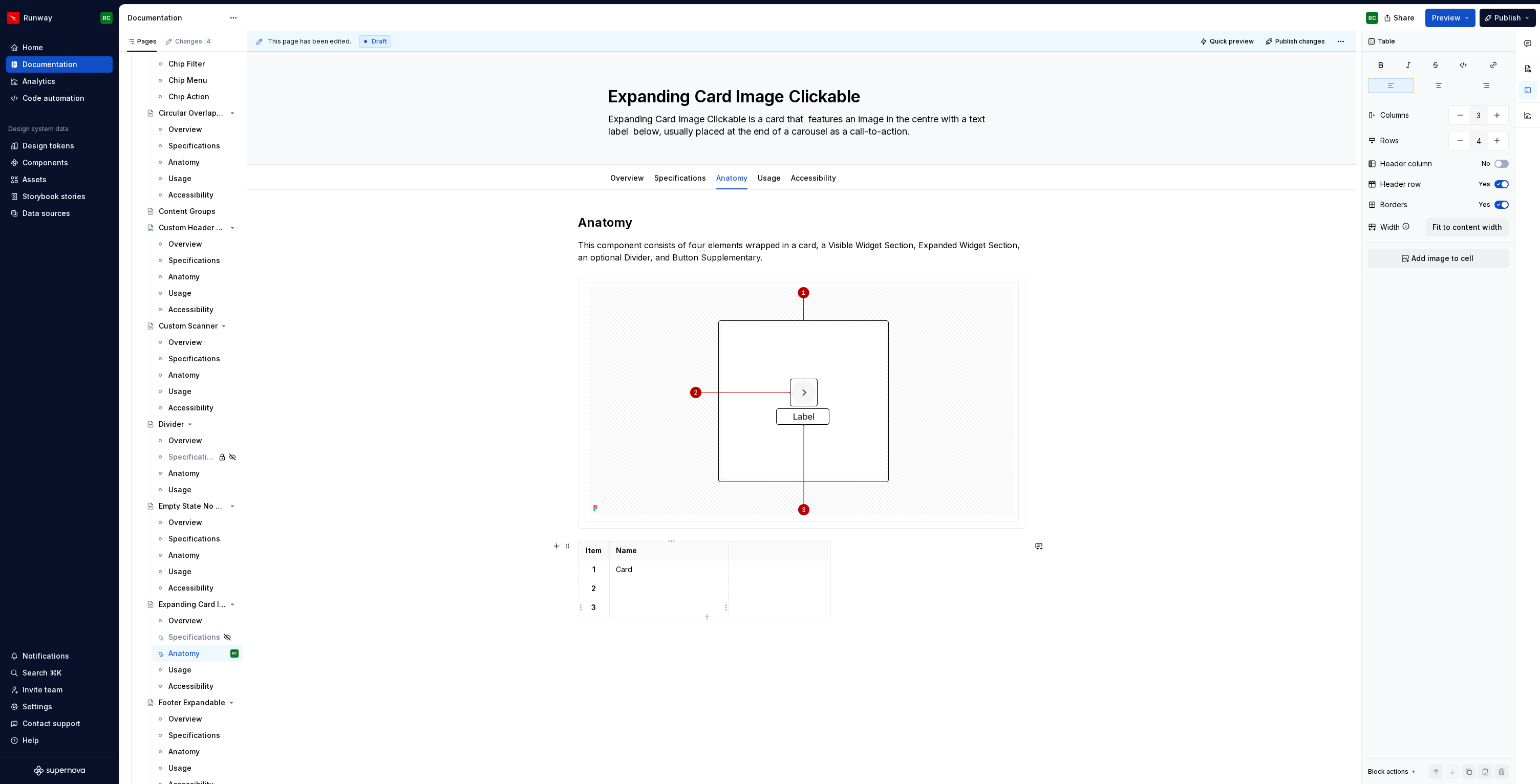
click at [656, 582] on td at bounding box center [669, 589] width 119 height 19
click at [652, 605] on p at bounding box center [669, 607] width 106 height 10
click at [794, 562] on td at bounding box center [779, 570] width 102 height 19
click at [813, 554] on button "button" at bounding box center [816, 552] width 14 height 14
click at [771, 595] on td at bounding box center [779, 589] width 102 height 19
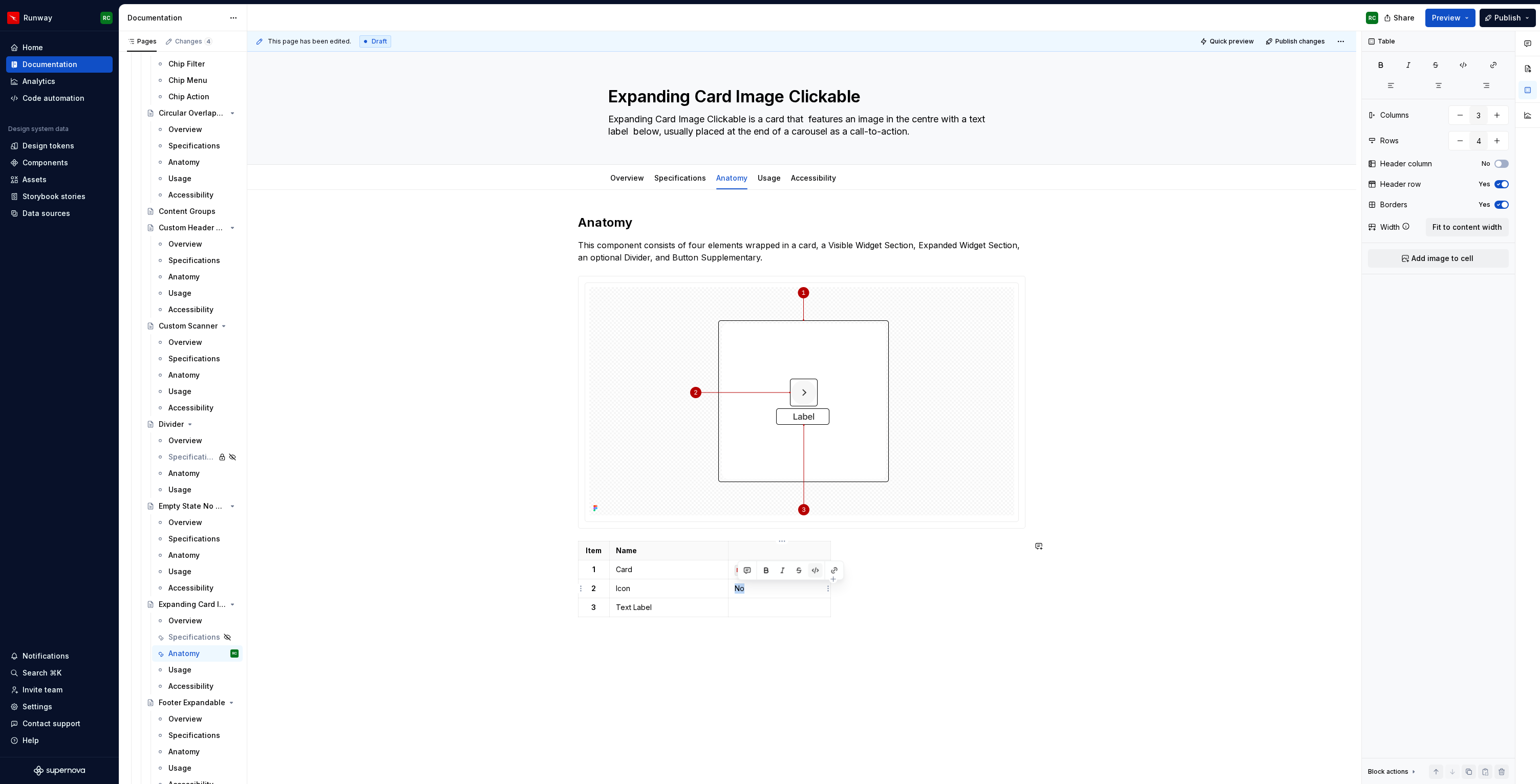
click at [812, 566] on button "button" at bounding box center [816, 571] width 14 height 14
click at [779, 607] on p at bounding box center [779, 607] width 90 height 10
click at [815, 588] on button "button" at bounding box center [816, 590] width 14 height 14
click at [773, 547] on p at bounding box center [779, 551] width 90 height 10
click at [1310, 40] on span "Publish changes" at bounding box center [1301, 42] width 49 height 8
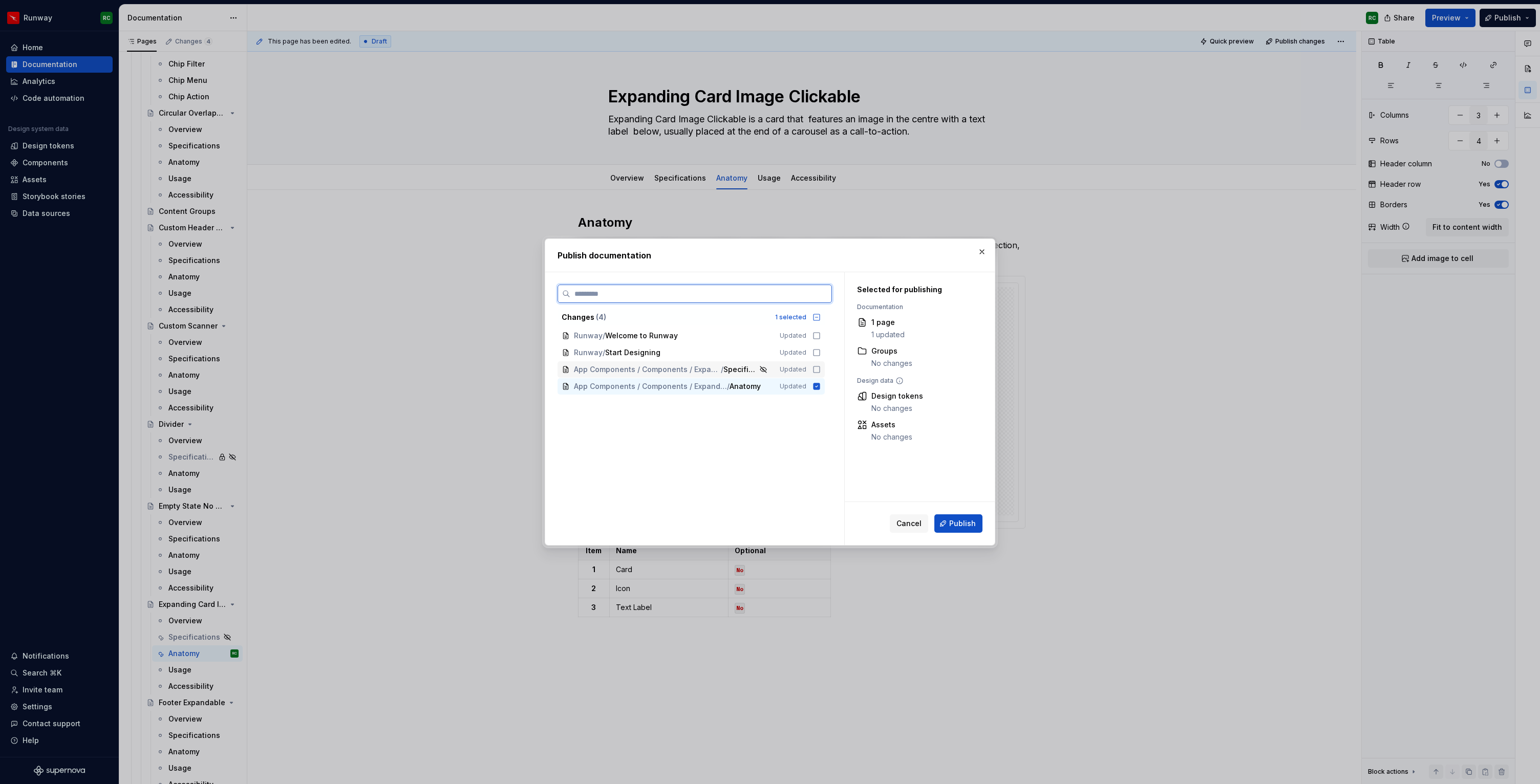
click at [778, 366] on div "App Components / Components / Expanding Card Image Clickable / Specifications U…" at bounding box center [691, 369] width 267 height 16
click at [956, 525] on span "Publish" at bounding box center [963, 523] width 27 height 10
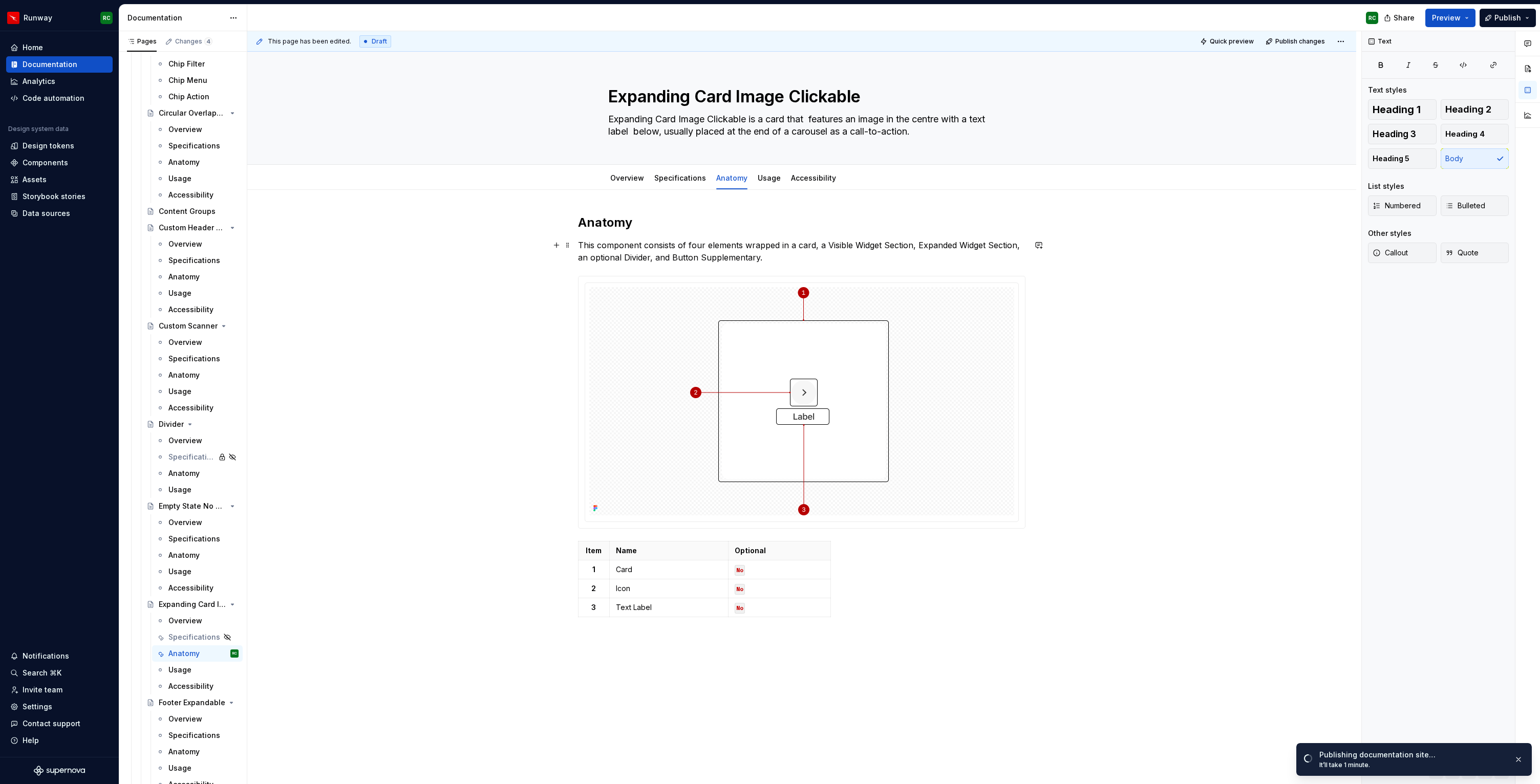
click at [737, 248] on p "This component consists of four elements wrapped in a card, a Visible Widget Se…" at bounding box center [802, 251] width 448 height 25
click at [1304, 44] on span "Publish changes" at bounding box center [1301, 42] width 49 height 8
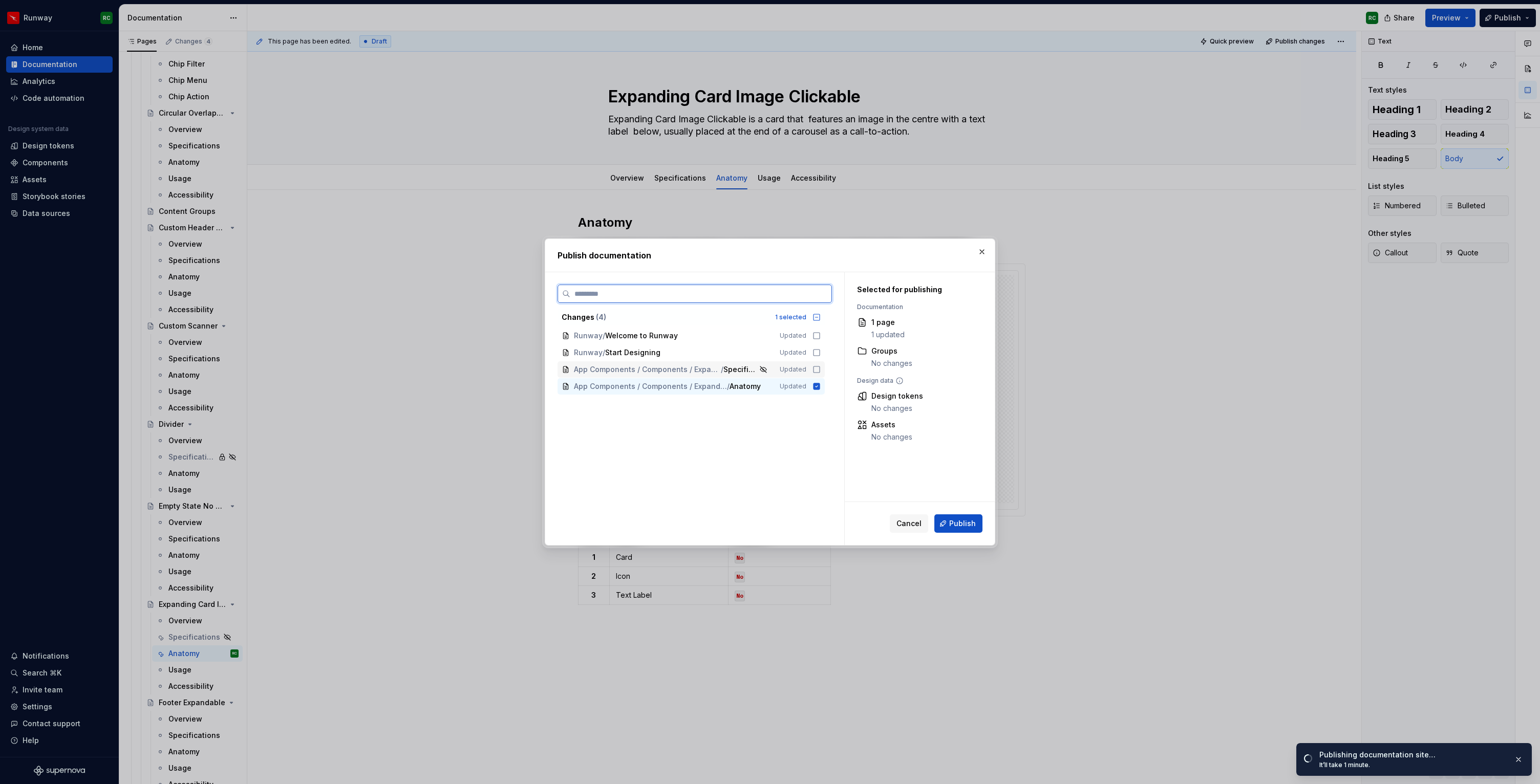
click at [800, 373] on span "Updated" at bounding box center [793, 370] width 27 height 8
click at [969, 523] on span "Publish" at bounding box center [963, 523] width 27 height 10
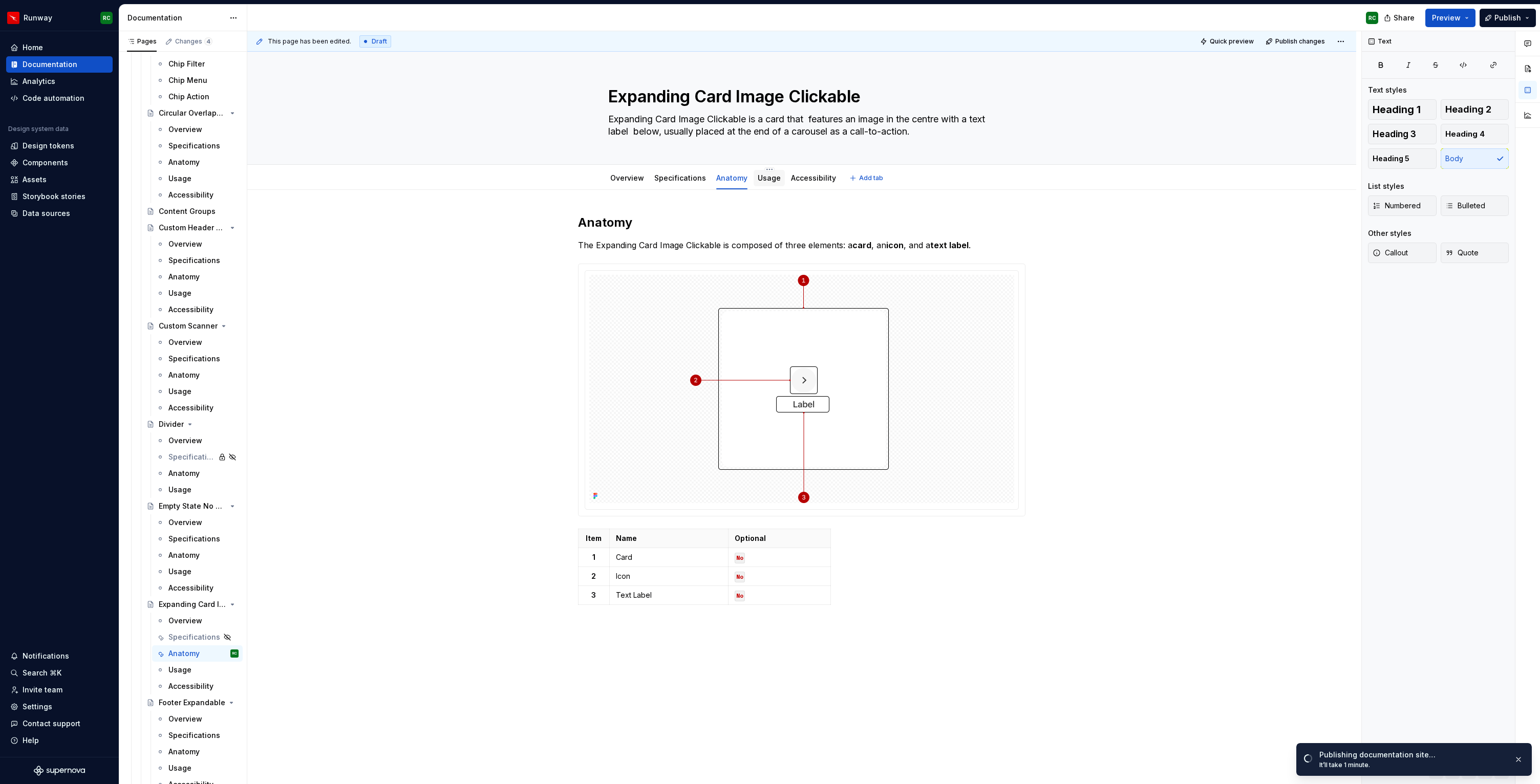
click at [771, 184] on div "Usage" at bounding box center [769, 178] width 23 height 12
click at [771, 176] on link "Usage" at bounding box center [769, 178] width 23 height 8
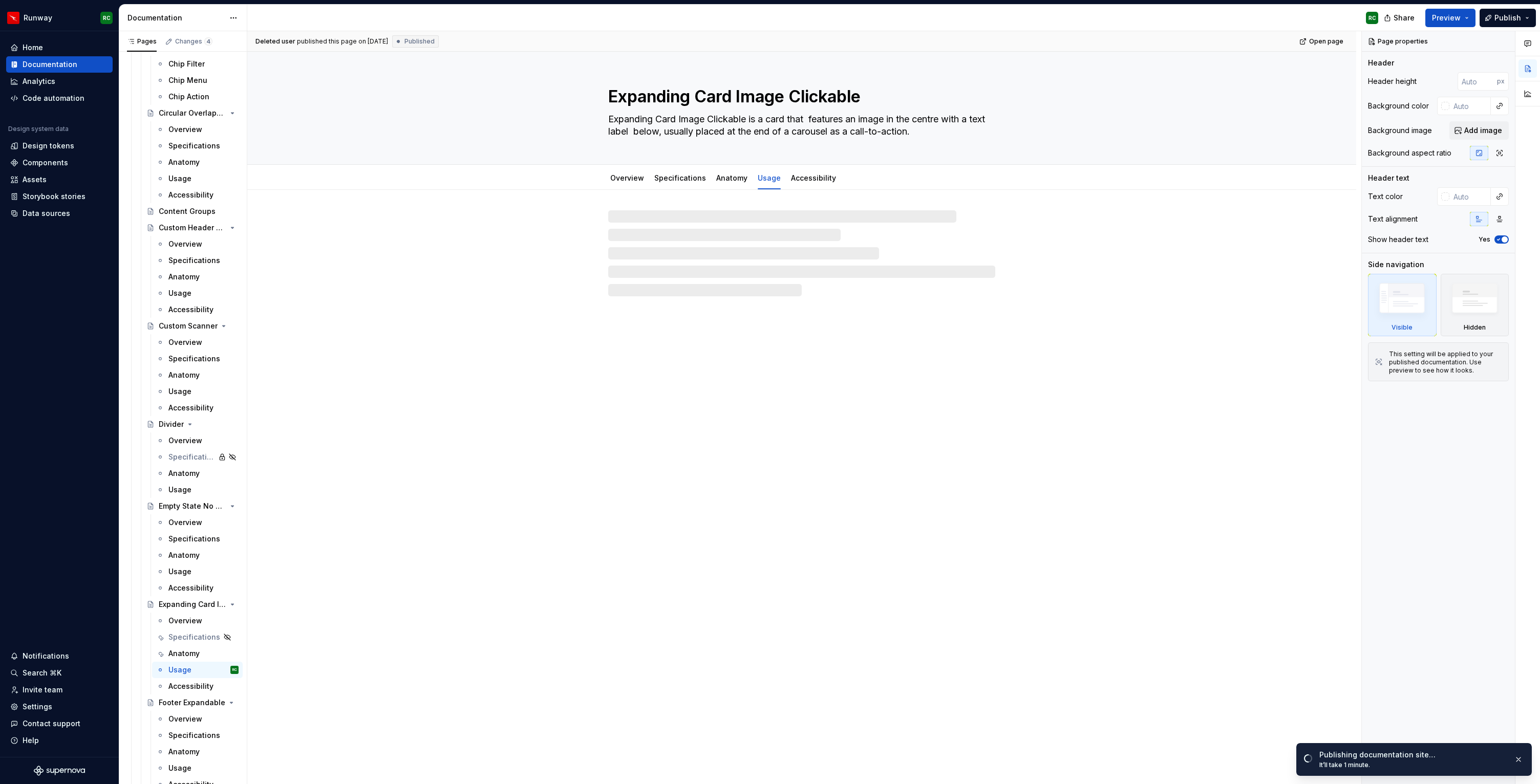
type textarea "*"
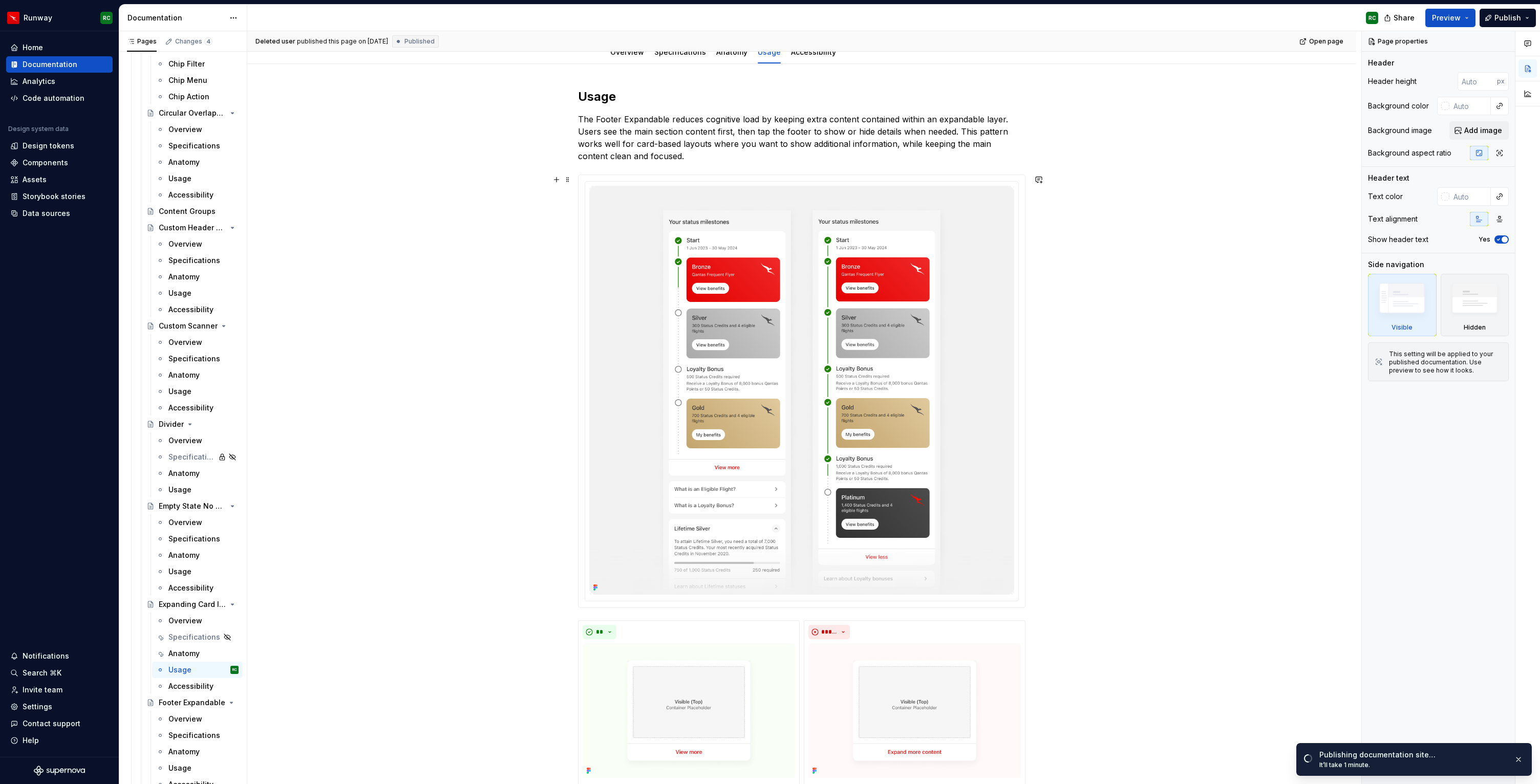
scroll to position [81, 0]
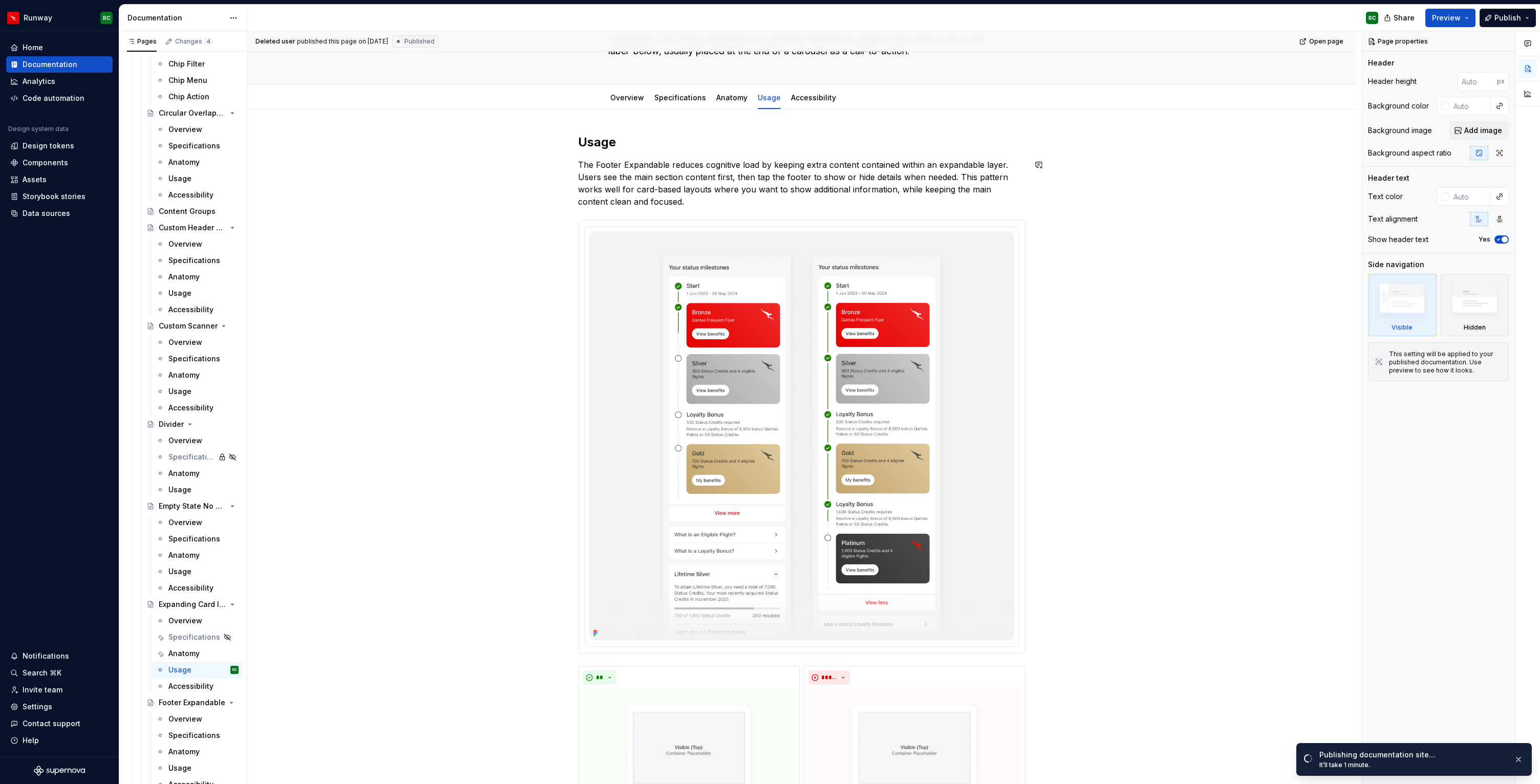
click at [753, 167] on p "The Footer Expandable reduces cognitive load by keeping extra content contained…" at bounding box center [802, 184] width 448 height 49
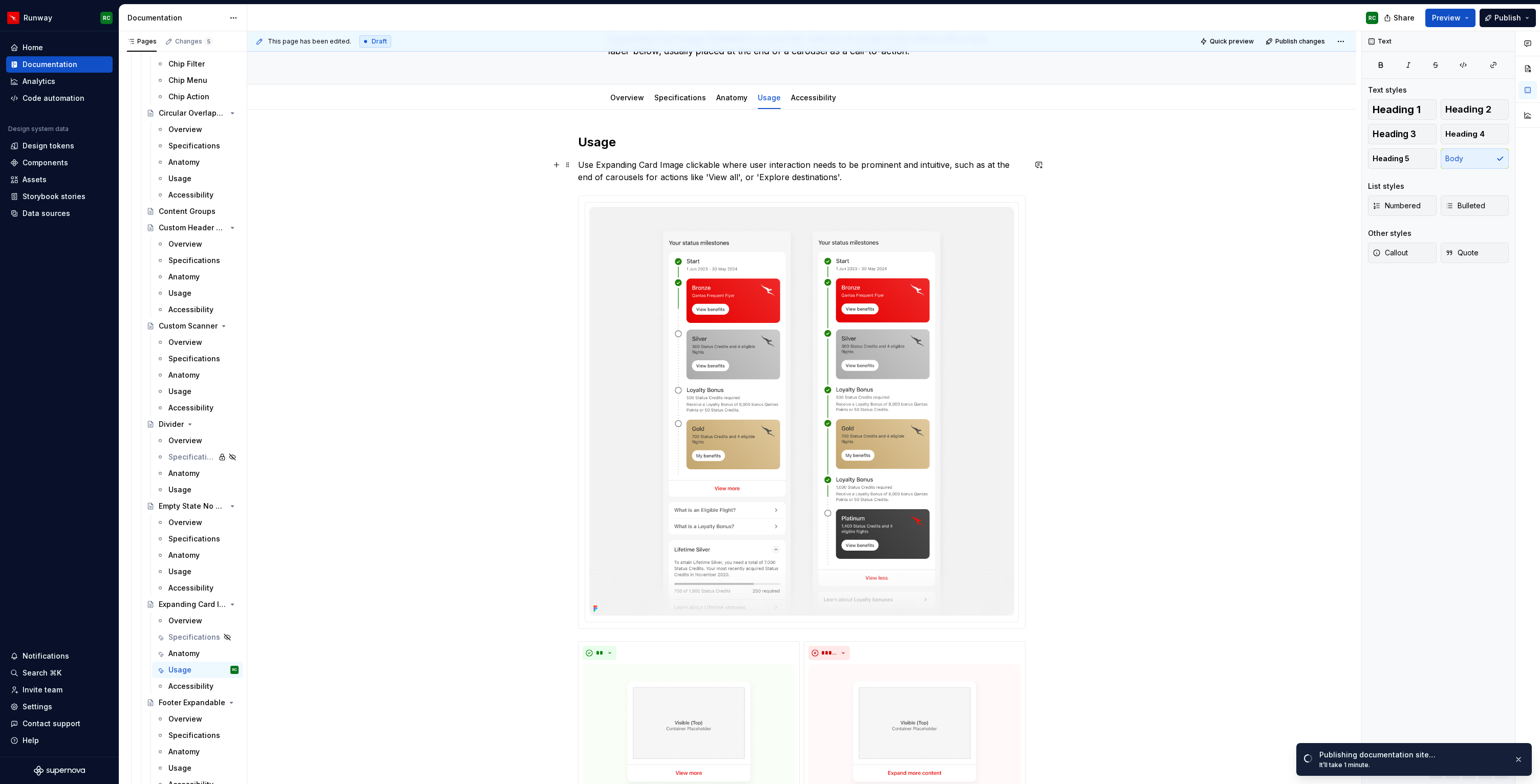
click at [742, 176] on p "Use Expanding Card Image clickable where user interaction needs to be prominent…" at bounding box center [802, 171] width 448 height 25
click at [692, 174] on p "Use Expanding Card Image clickable where user interaction needs to be prominent…" at bounding box center [802, 171] width 448 height 25
click at [692, 174] on p "Use Expanding Card Image clickable where user interaction needs to be prominent…" at bounding box center [802, 171] width 448 height 25
click at [870, 156] on button "button" at bounding box center [874, 158] width 14 height 14
drag, startPoint x: 743, startPoint y: 176, endPoint x: 826, endPoint y: 178, distance: 83.0
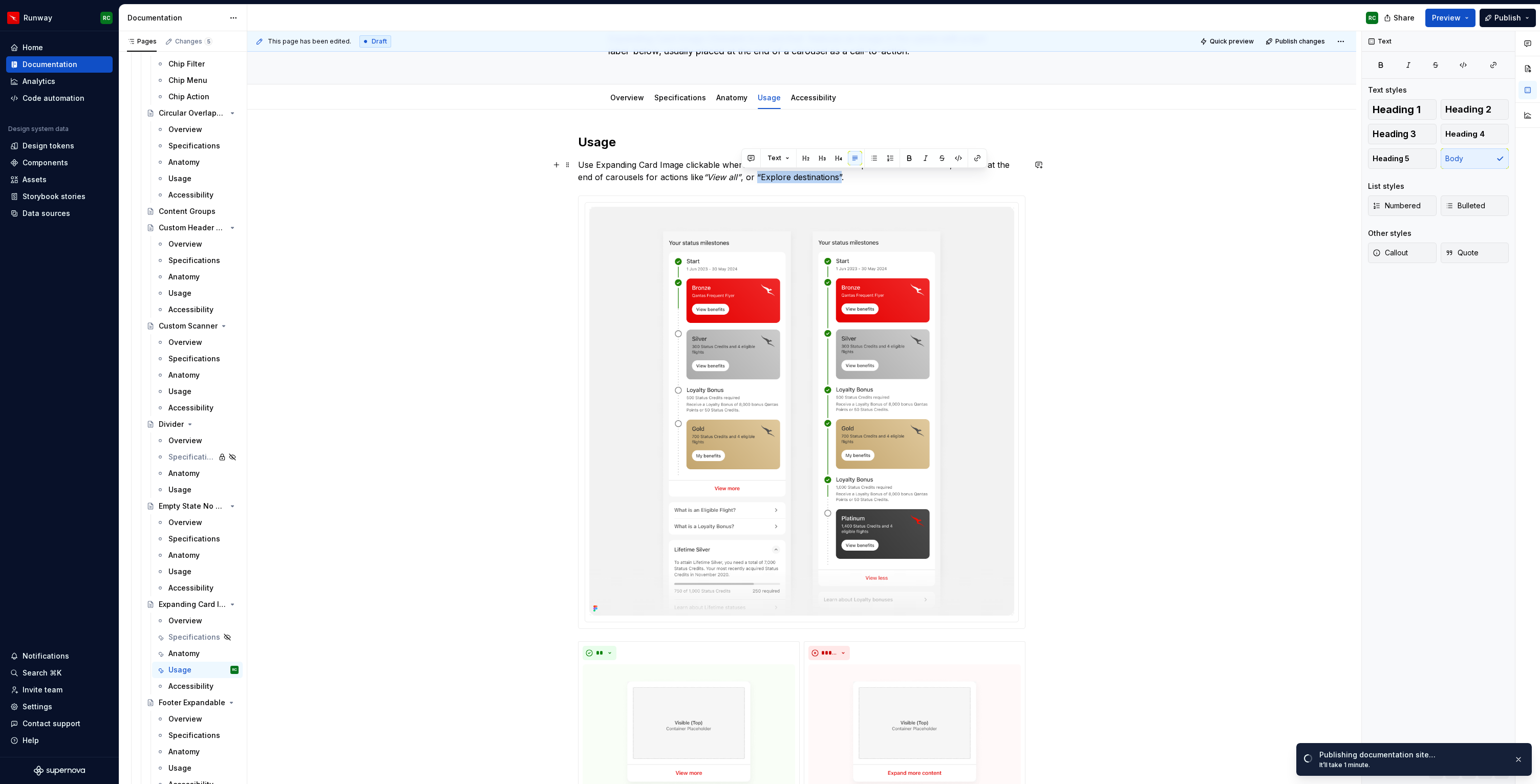
click at [826, 178] on p "Use Expanding Card Image clickable where user interaction needs to be prominent…" at bounding box center [802, 171] width 448 height 25
click at [918, 156] on button "button" at bounding box center [925, 158] width 14 height 14
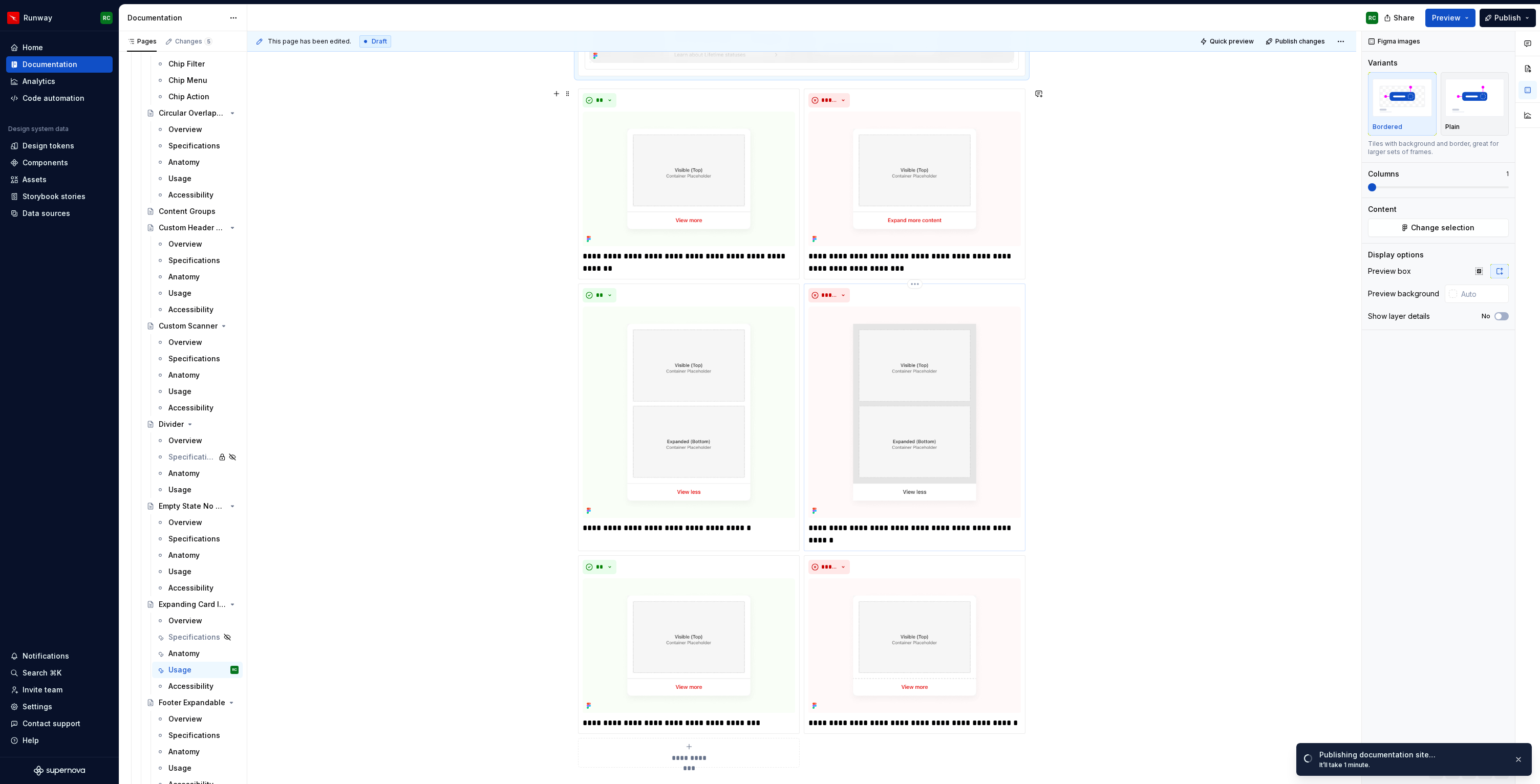
scroll to position [815, 0]
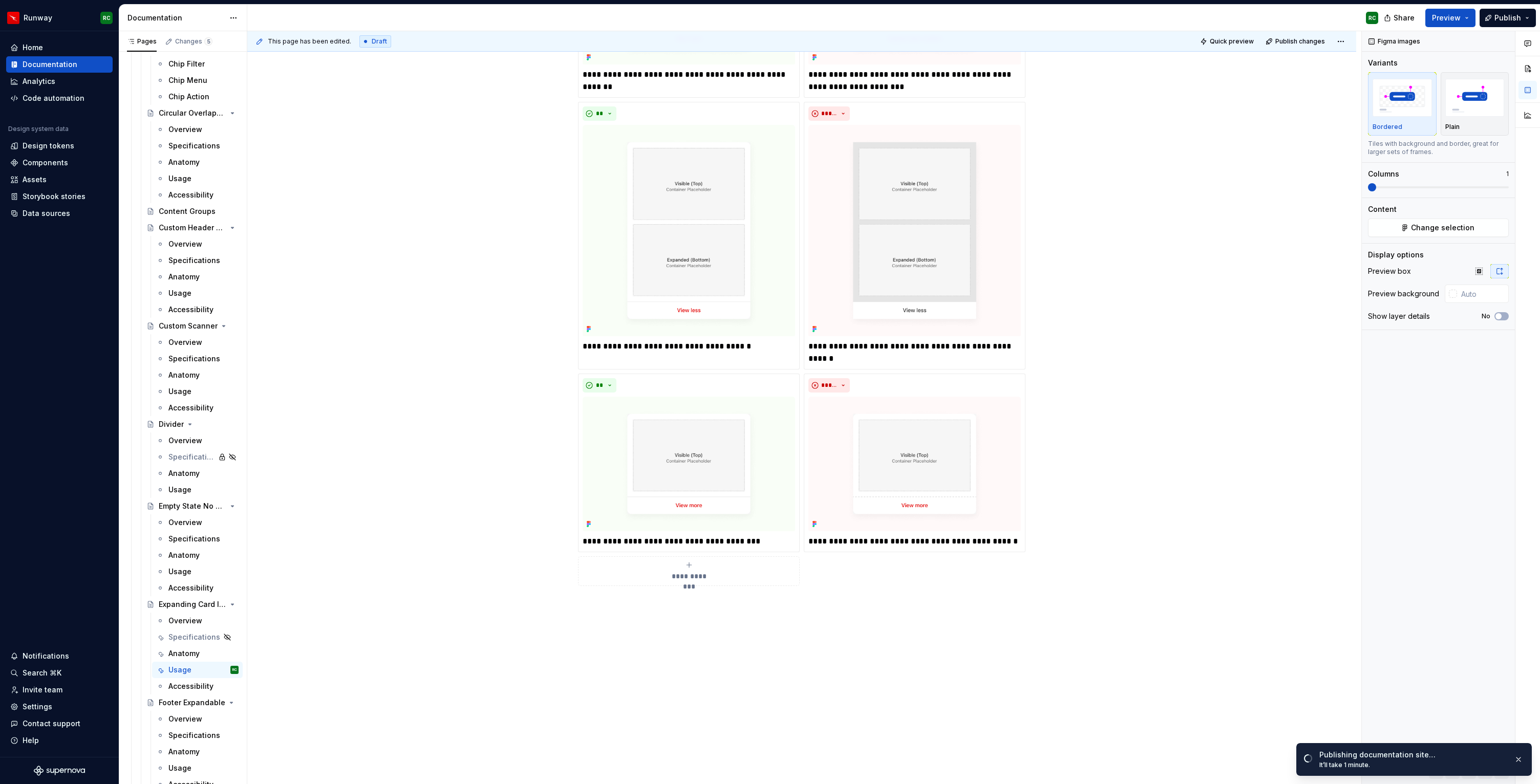
click at [869, 574] on div "**********" at bounding box center [802, 247] width 448 height 679
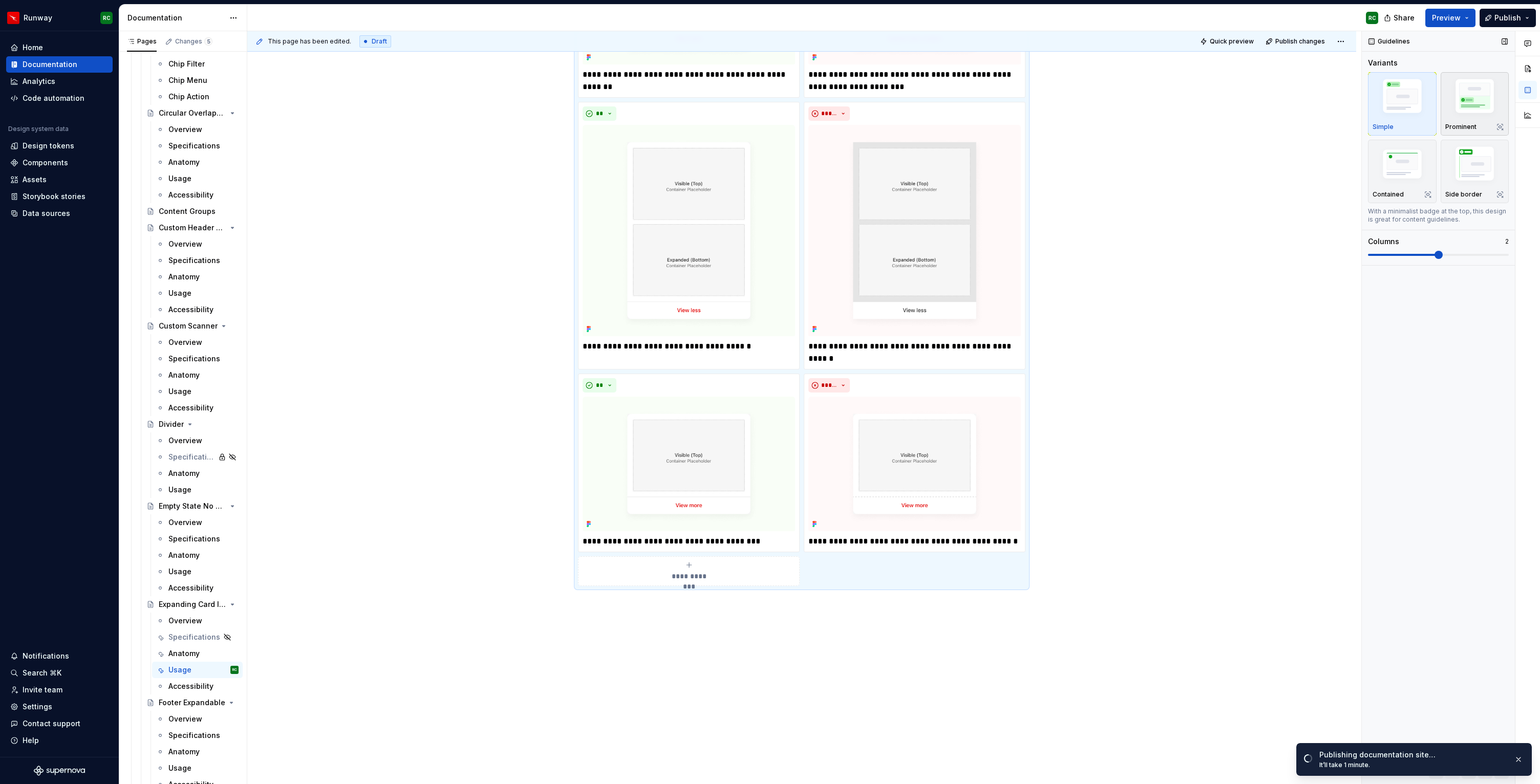
click at [1464, 107] on img "button" at bounding box center [1475, 97] width 59 height 44
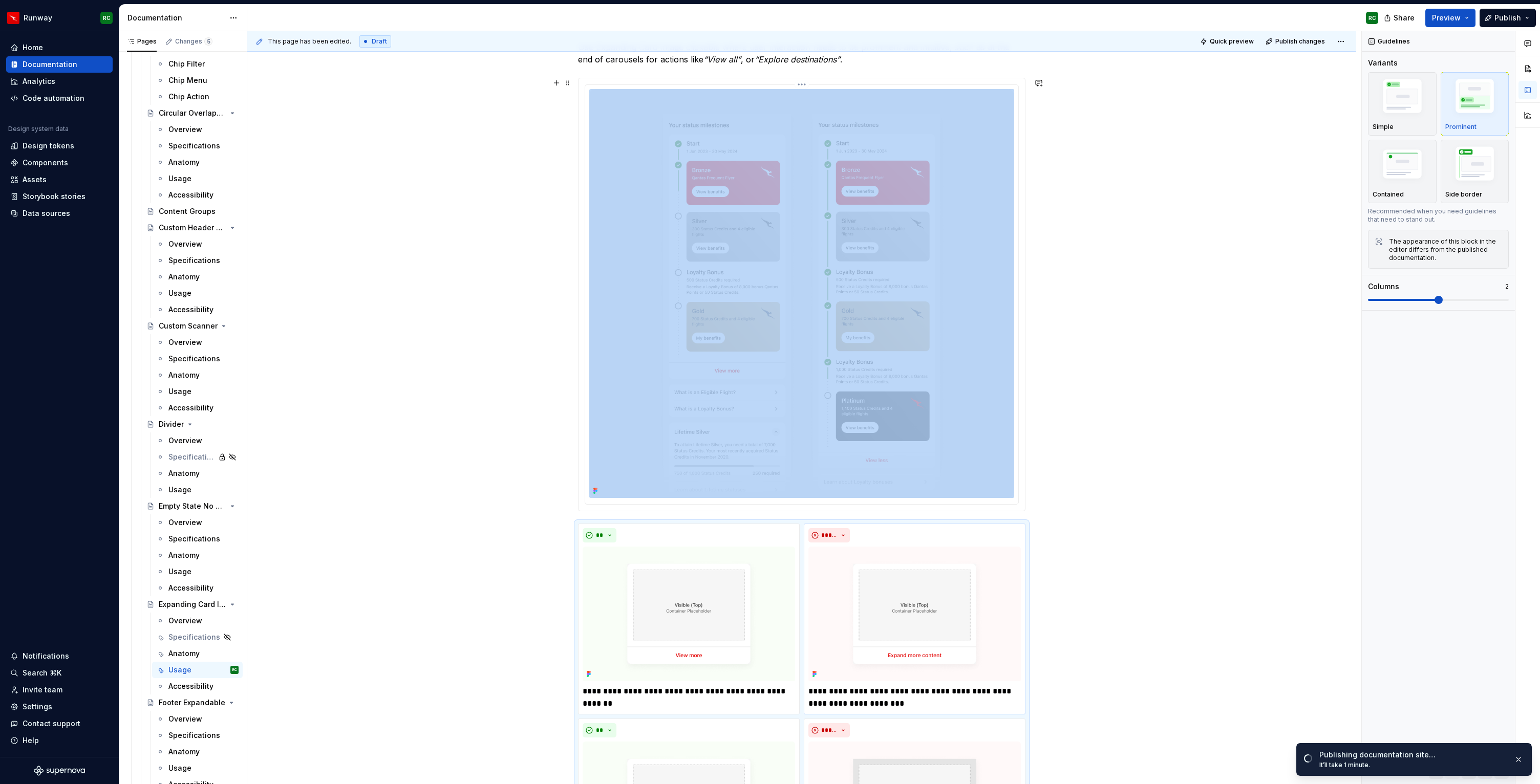
scroll to position [153, 0]
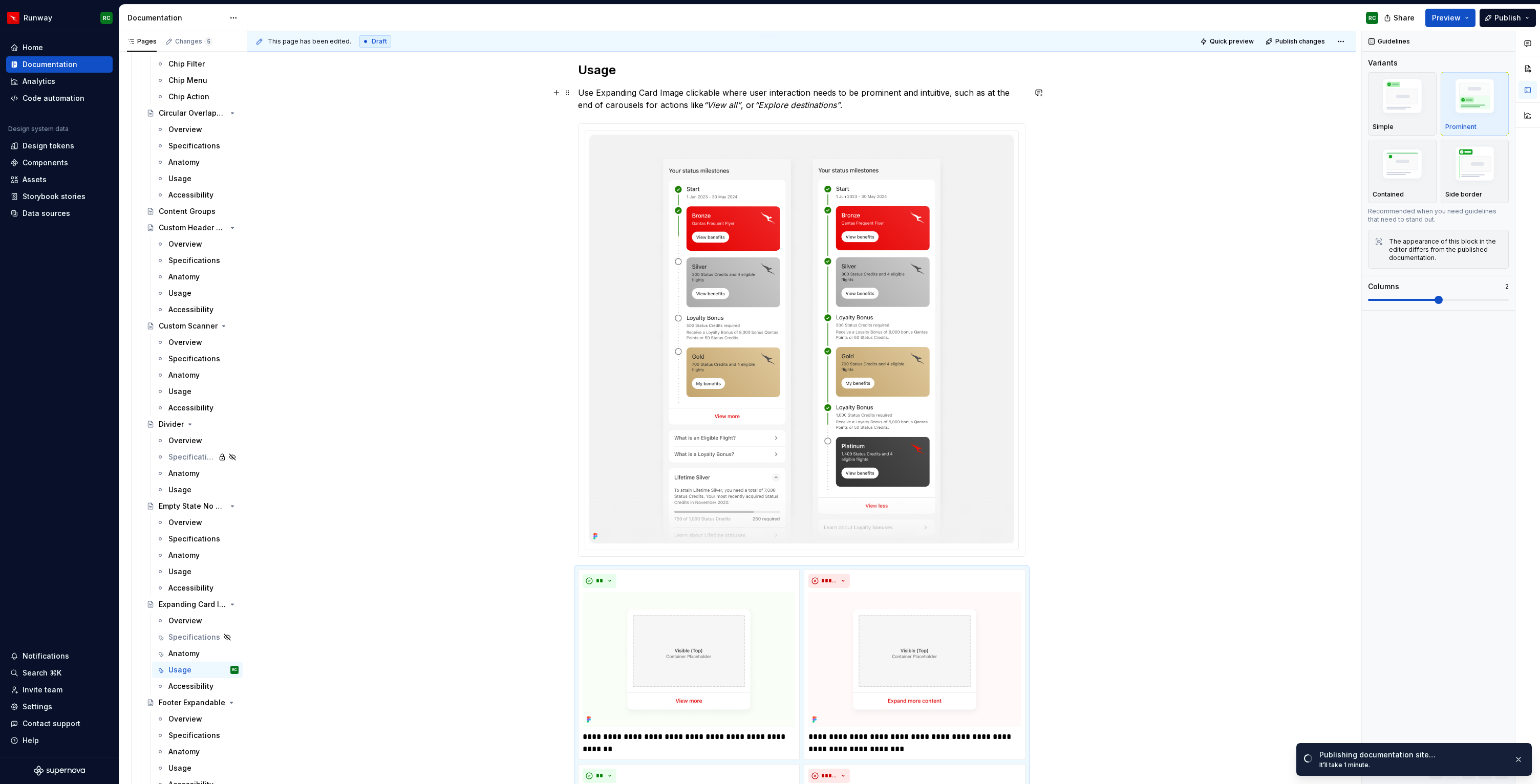
click at [863, 103] on p "Use Expanding Card Image clickable where user interaction needs to be prominent…" at bounding box center [802, 98] width 448 height 25
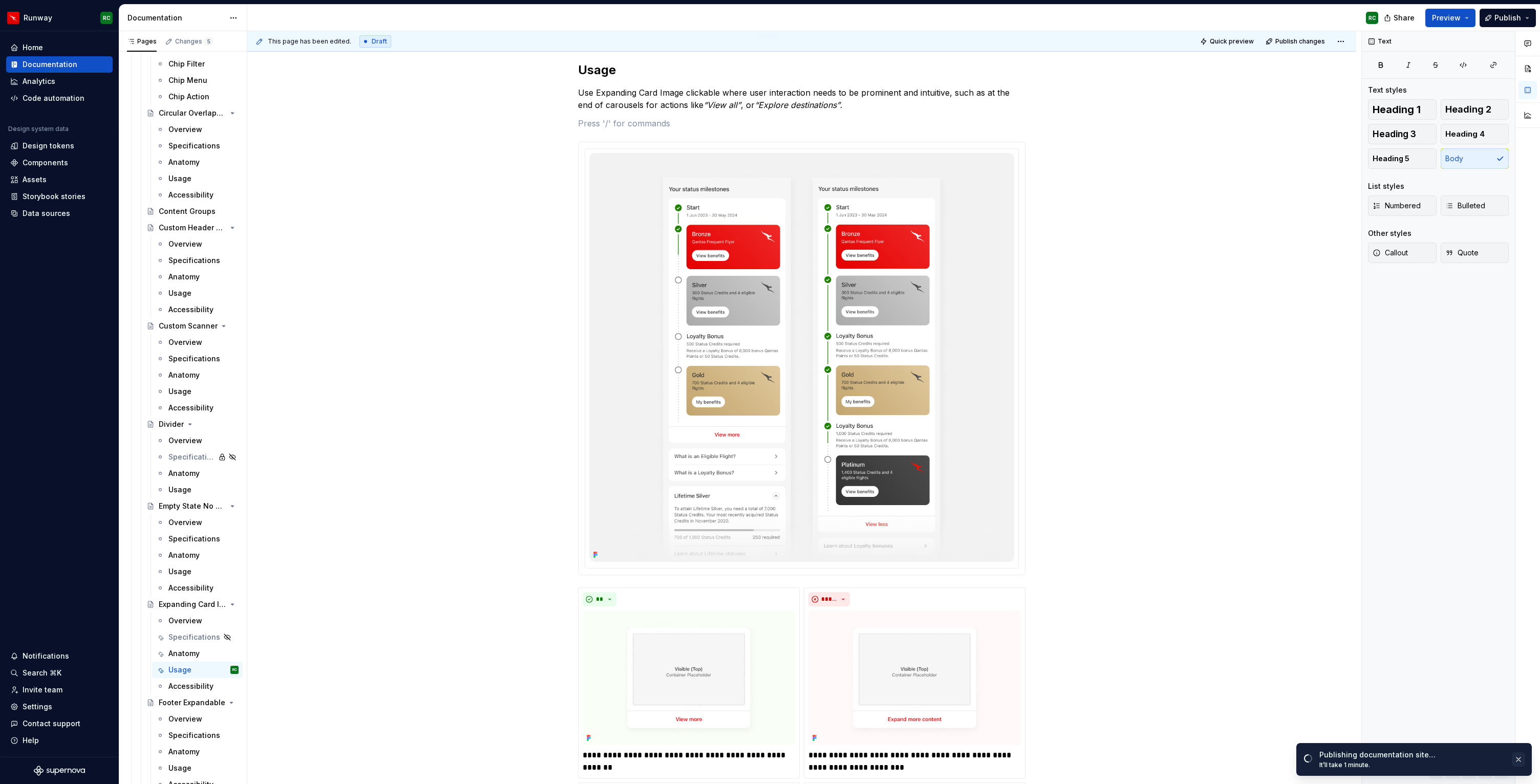
click at [1520, 758] on button "button" at bounding box center [1518, 760] width 13 height 14
click at [1455, 772] on button "button" at bounding box center [1452, 772] width 14 height 14
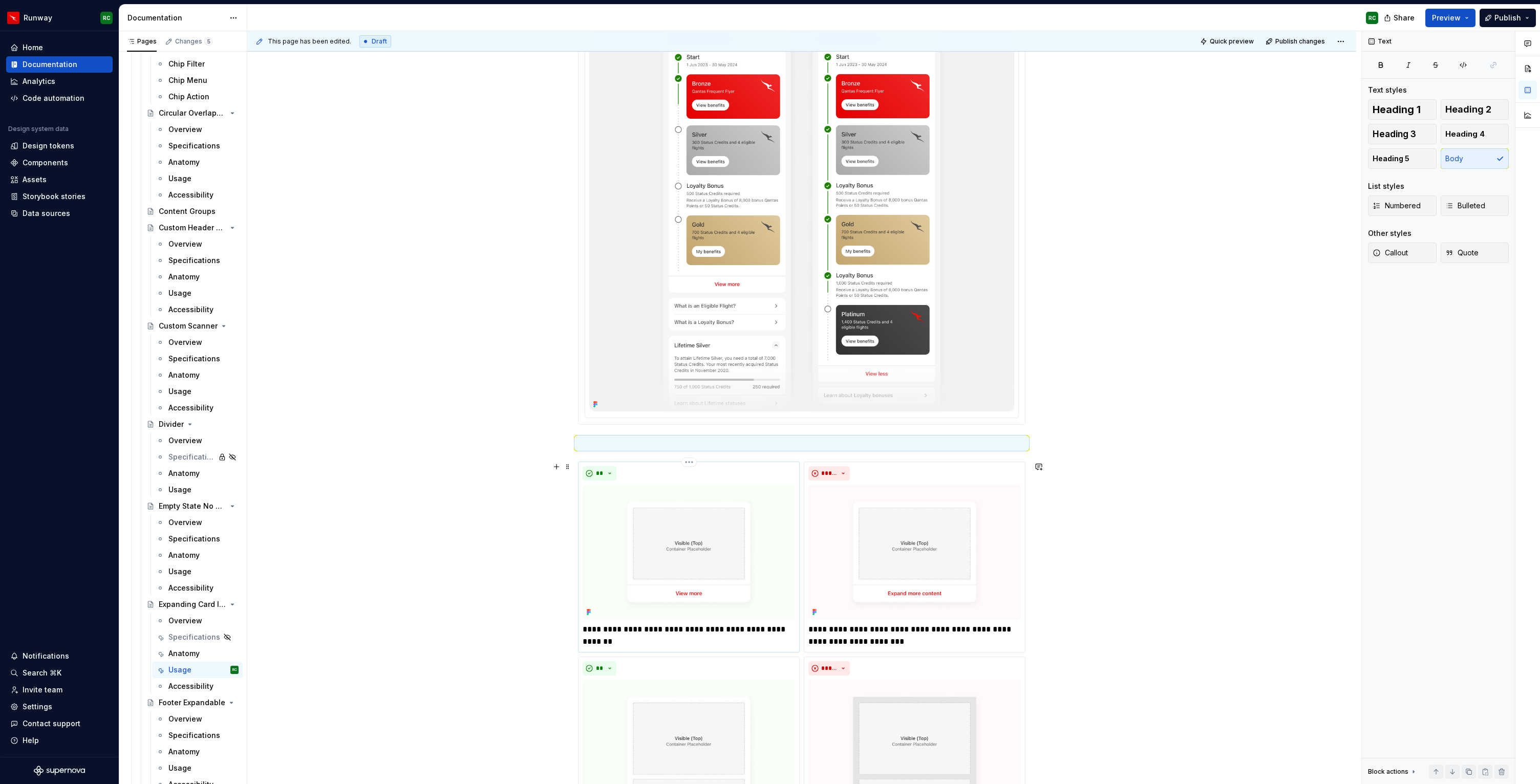
scroll to position [0, 0]
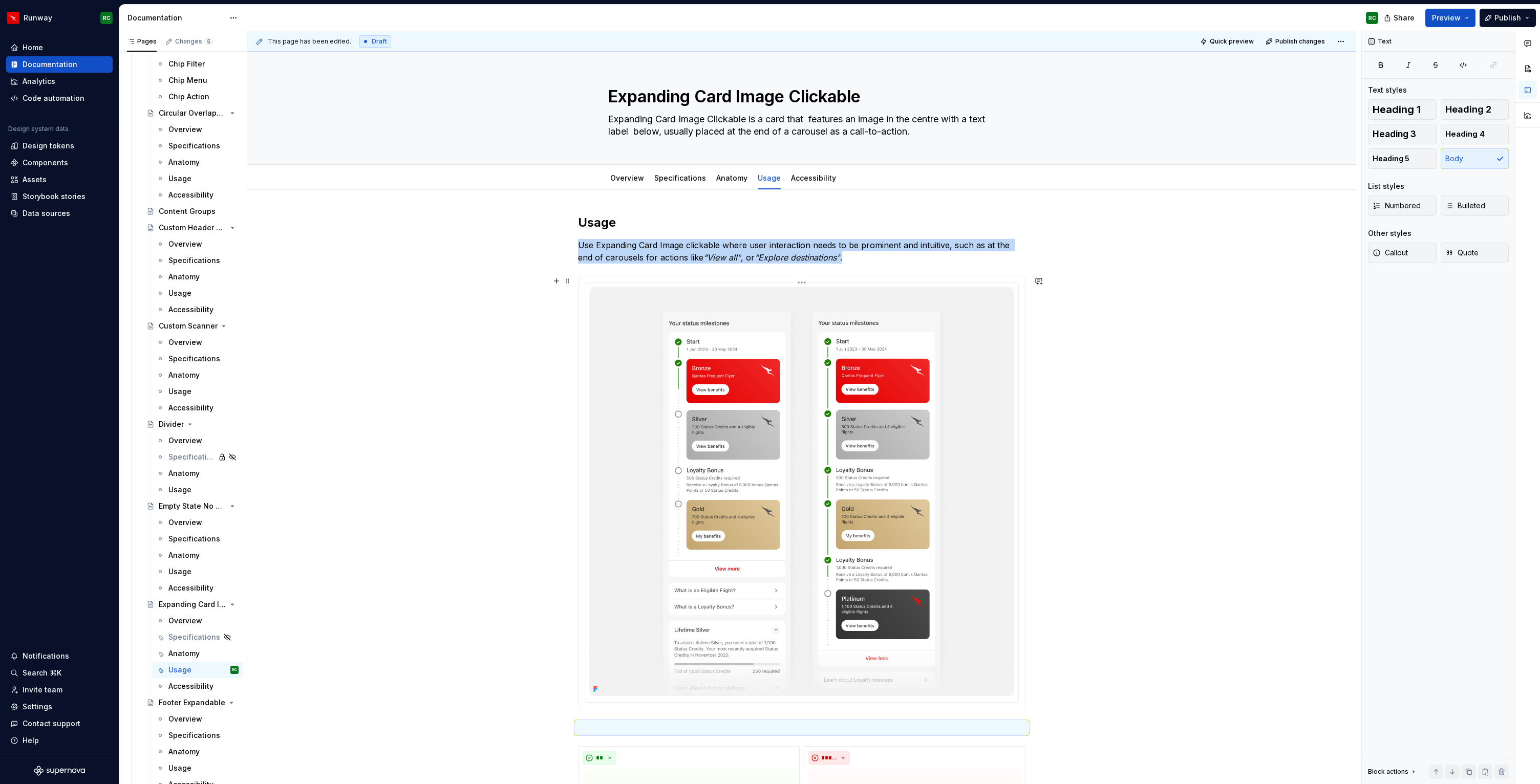
click at [769, 496] on img at bounding box center [802, 492] width 425 height 409
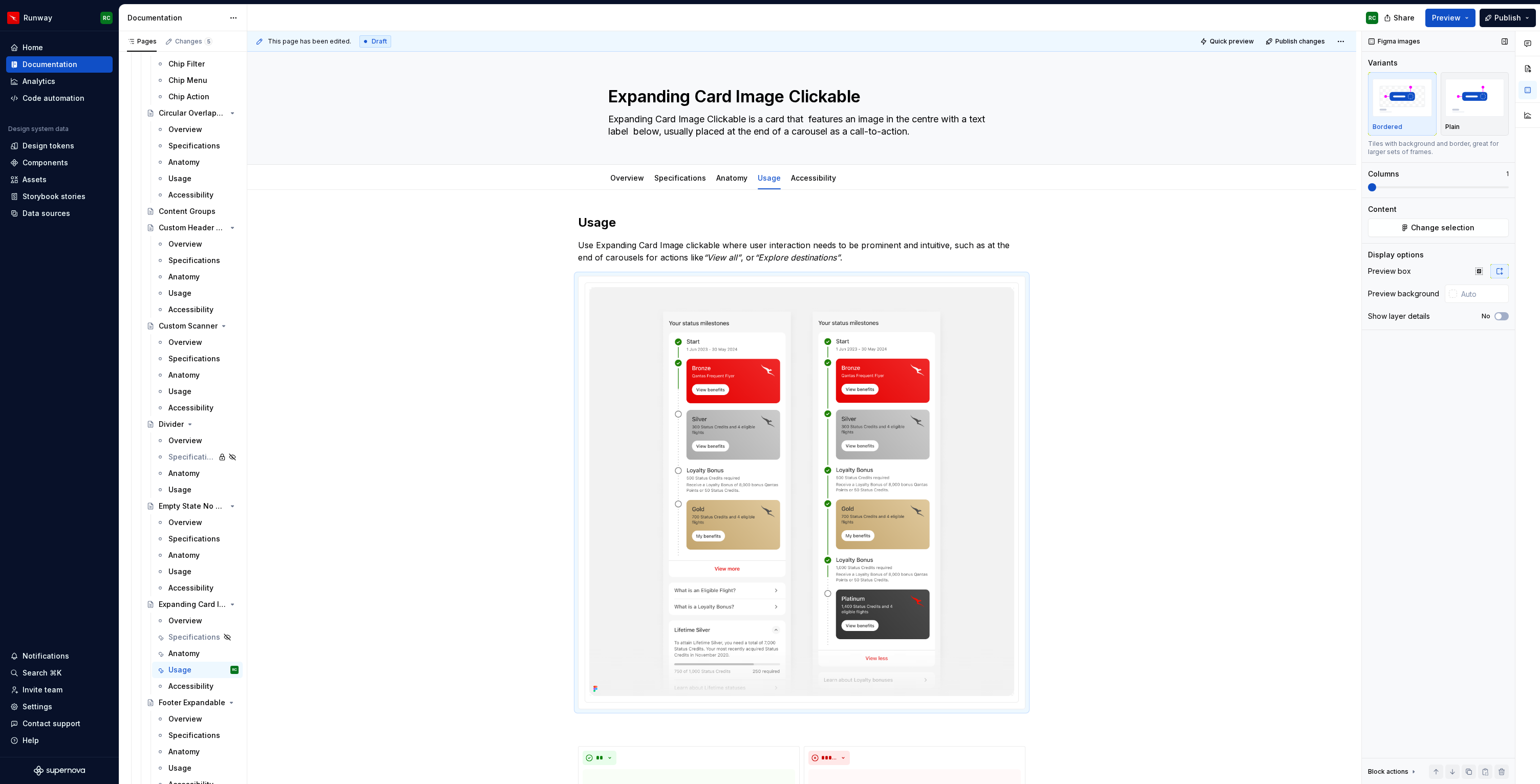
click at [1467, 238] on div "Figma images Variants Bordered Plain Tiles with background and border, great fo…" at bounding box center [1438, 408] width 153 height 754
click at [1466, 232] on span "Change selection" at bounding box center [1443, 227] width 64 height 10
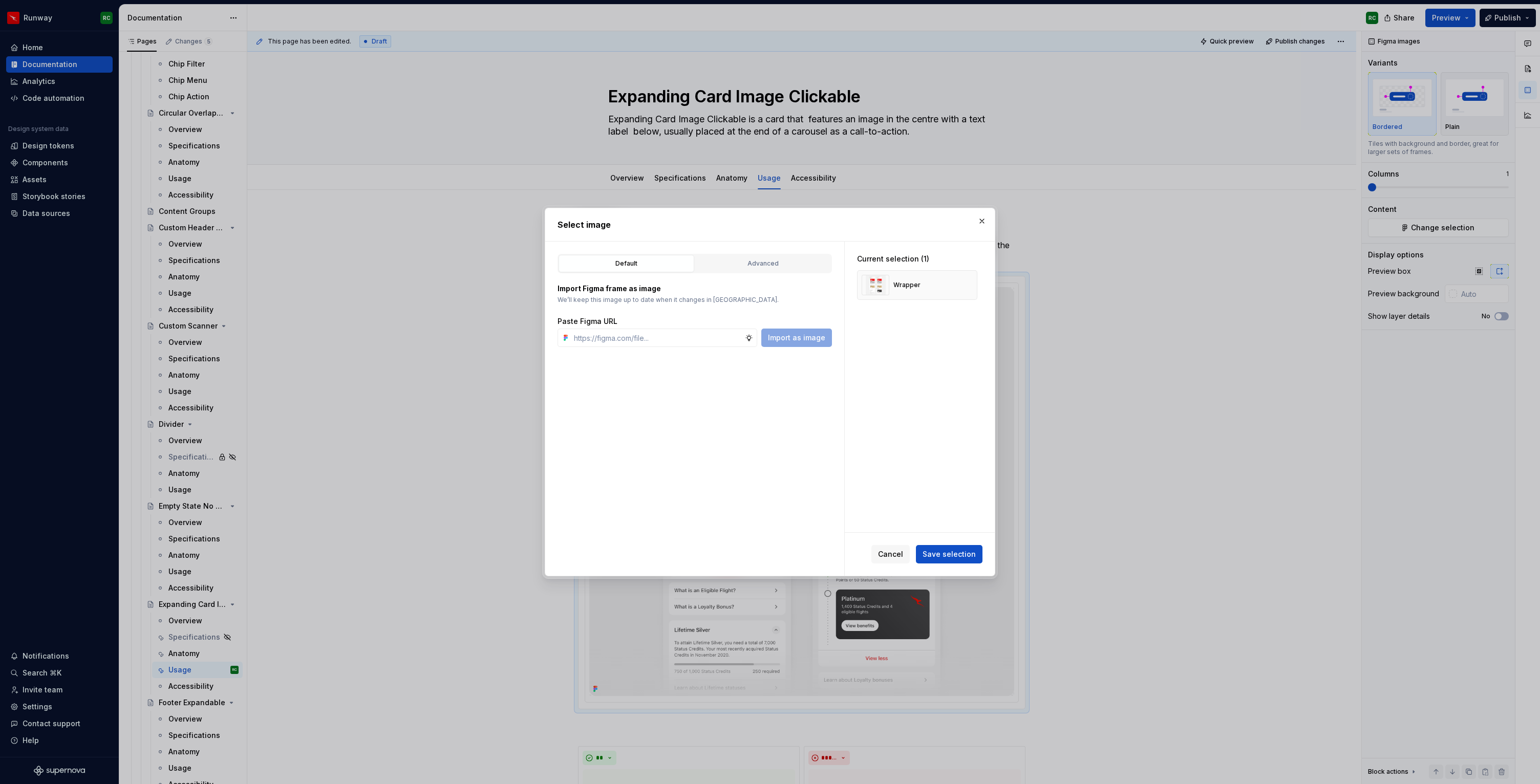
click at [772, 252] on div "Default Advanced Import Figma frame as image We’ll keep this image up to date w…" at bounding box center [694, 408] width 299 height 334
click at [769, 262] on div "Advanced" at bounding box center [763, 263] width 129 height 10
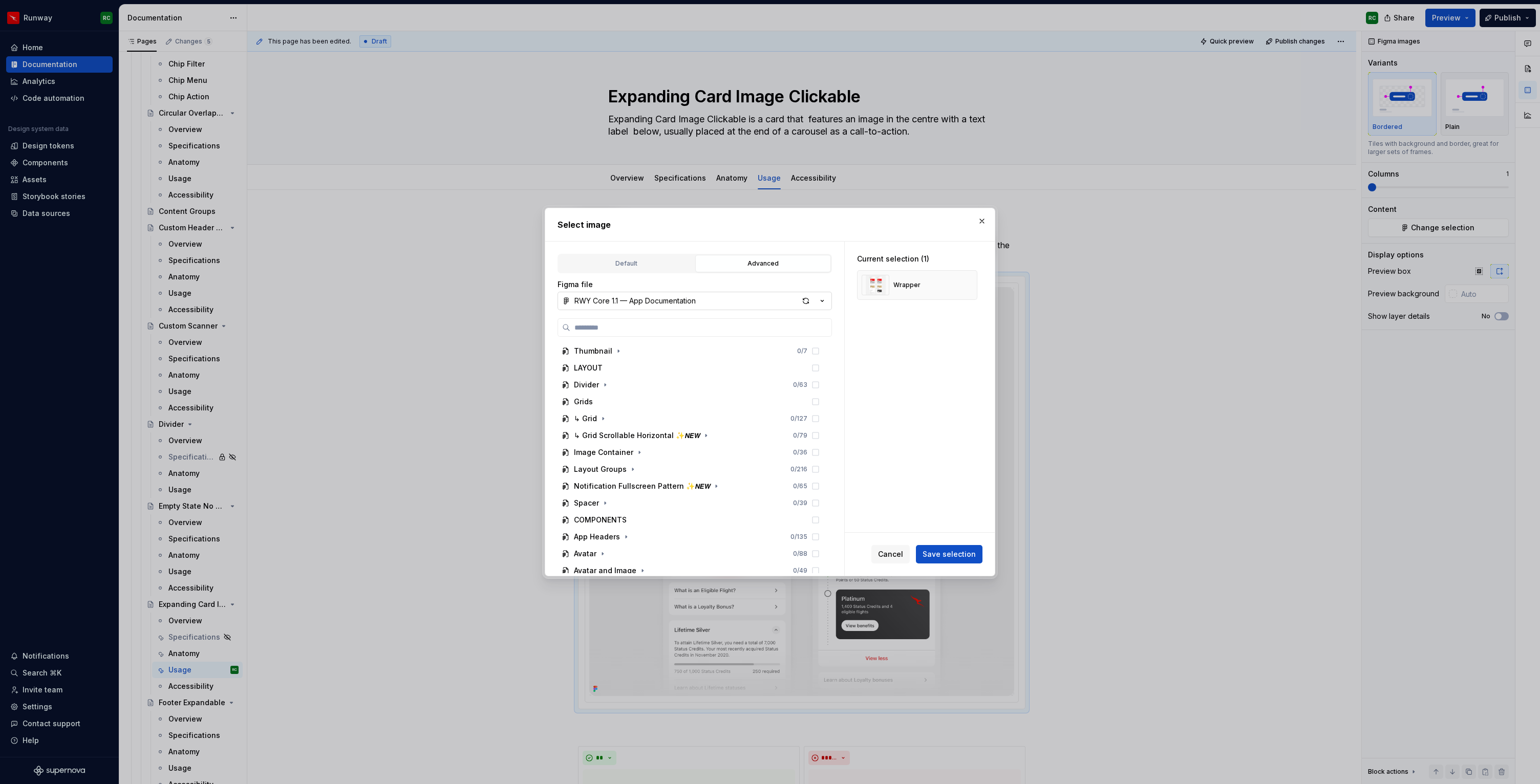
click at [673, 297] on div "RWY Core 1.1 — App Documentation" at bounding box center [635, 301] width 122 height 10
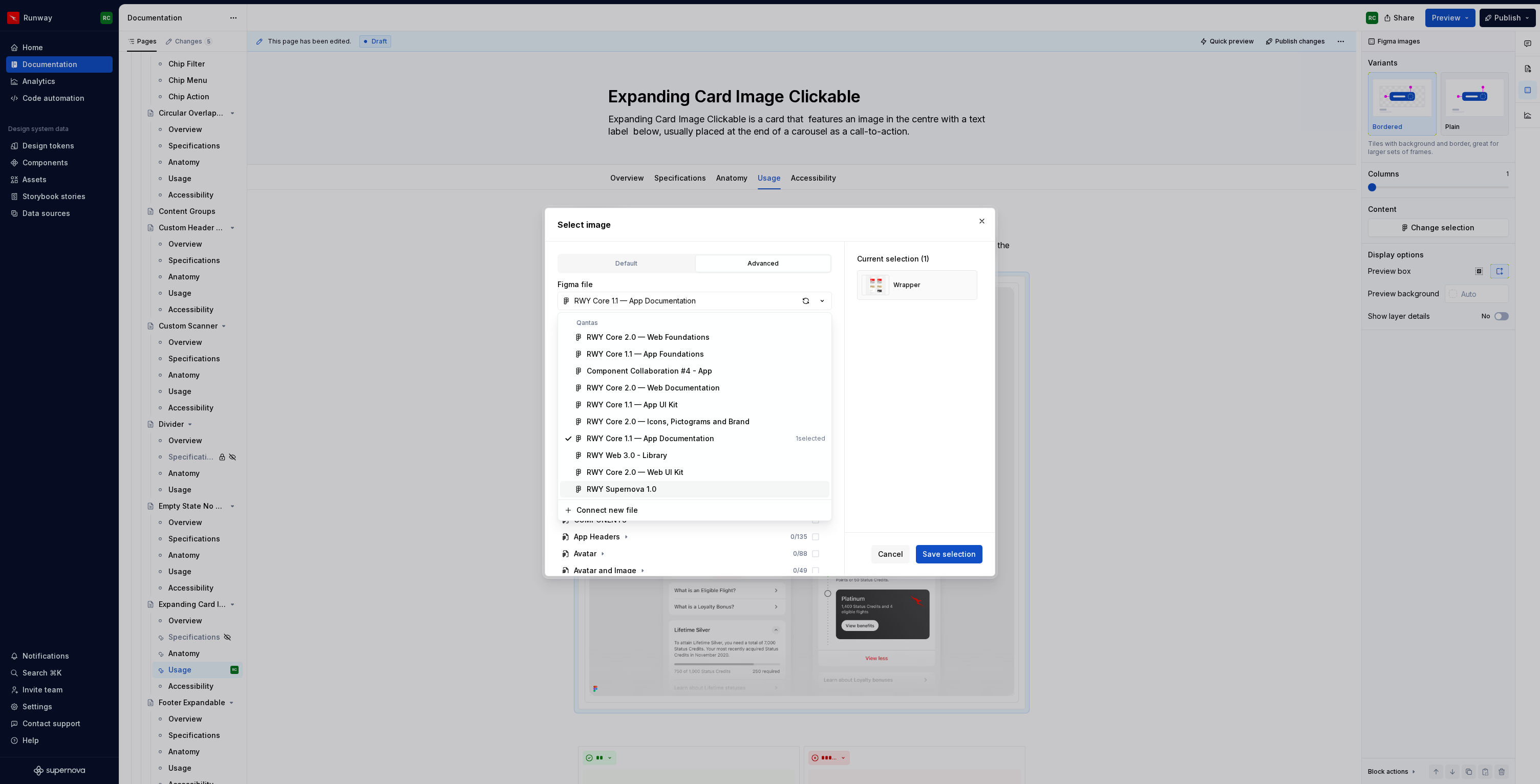
click at [646, 487] on div "RWY Supernova 1.0" at bounding box center [622, 489] width 70 height 10
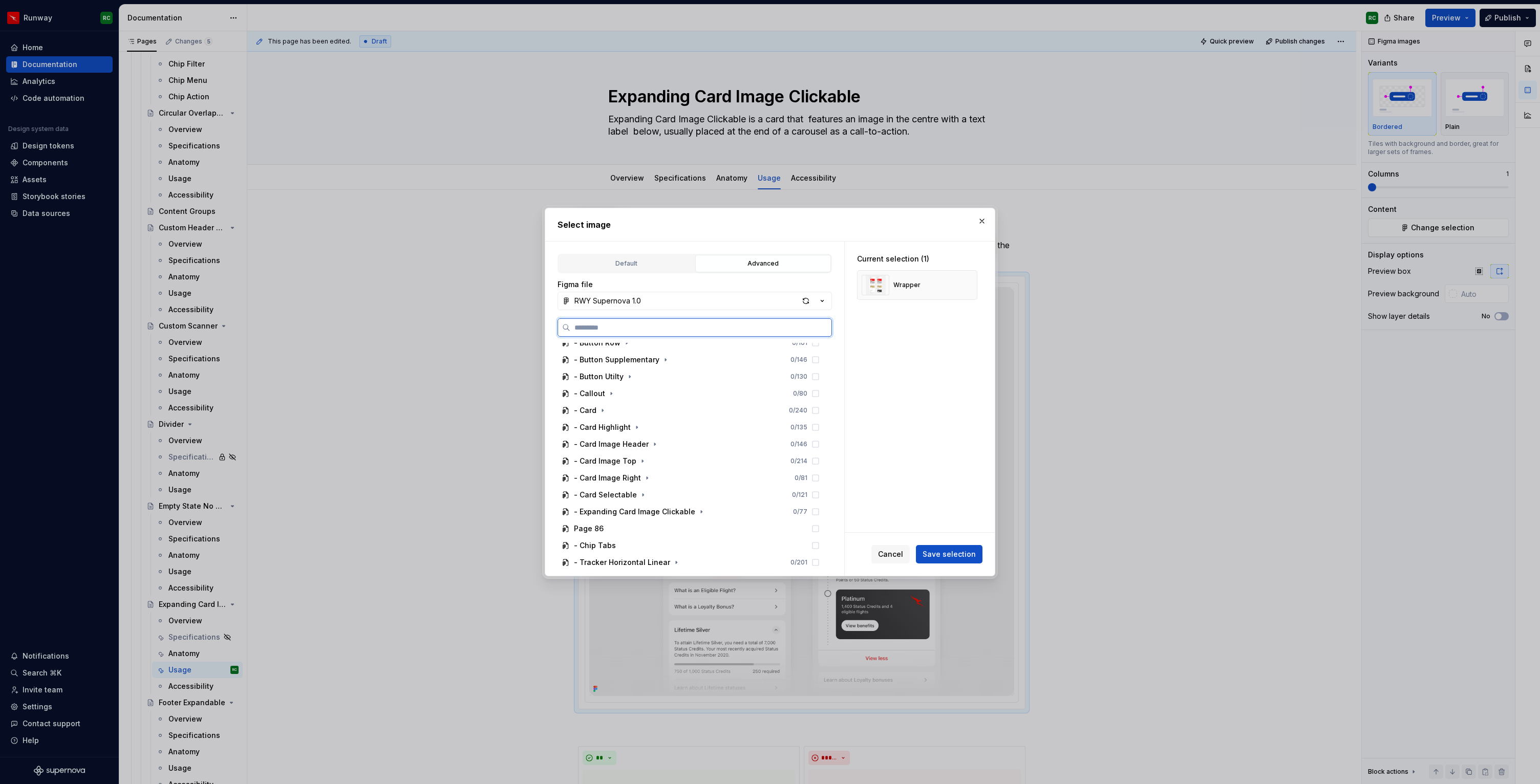
scroll to position [511, 0]
drag, startPoint x: 695, startPoint y: 499, endPoint x: 695, endPoint y: 477, distance: 22.0
click at [701, 499] on icon "button" at bounding box center [701, 500] width 1 height 3
click at [645, 484] on icon "button" at bounding box center [647, 485] width 8 height 8
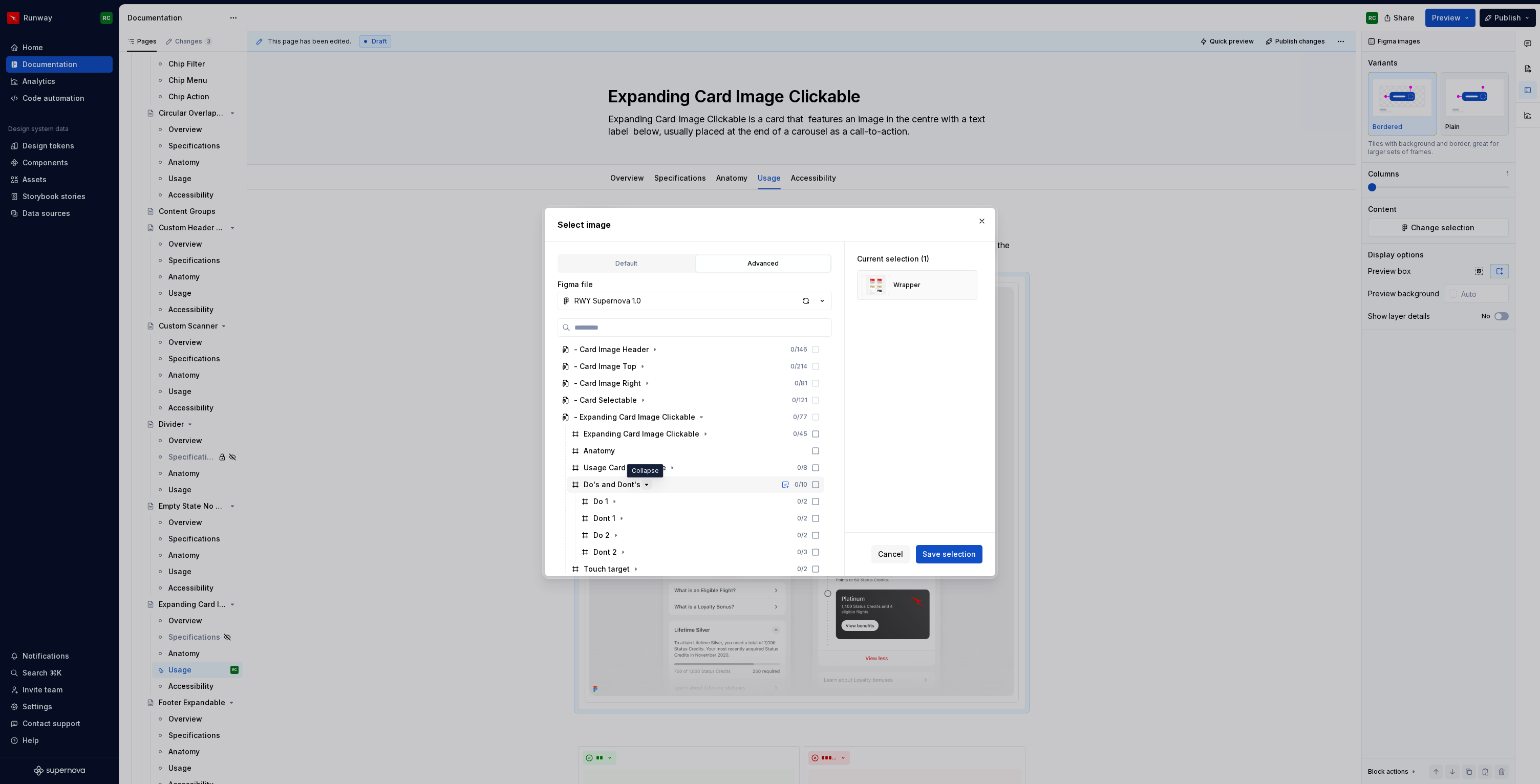
click at [647, 484] on icon "button" at bounding box center [647, 485] width 8 height 8
click at [671, 468] on button "button" at bounding box center [672, 468] width 10 height 10
click at [670, 468] on icon "button" at bounding box center [673, 468] width 8 height 8
click at [665, 481] on div "Usage 1 0 / 4" at bounding box center [700, 485] width 247 height 16
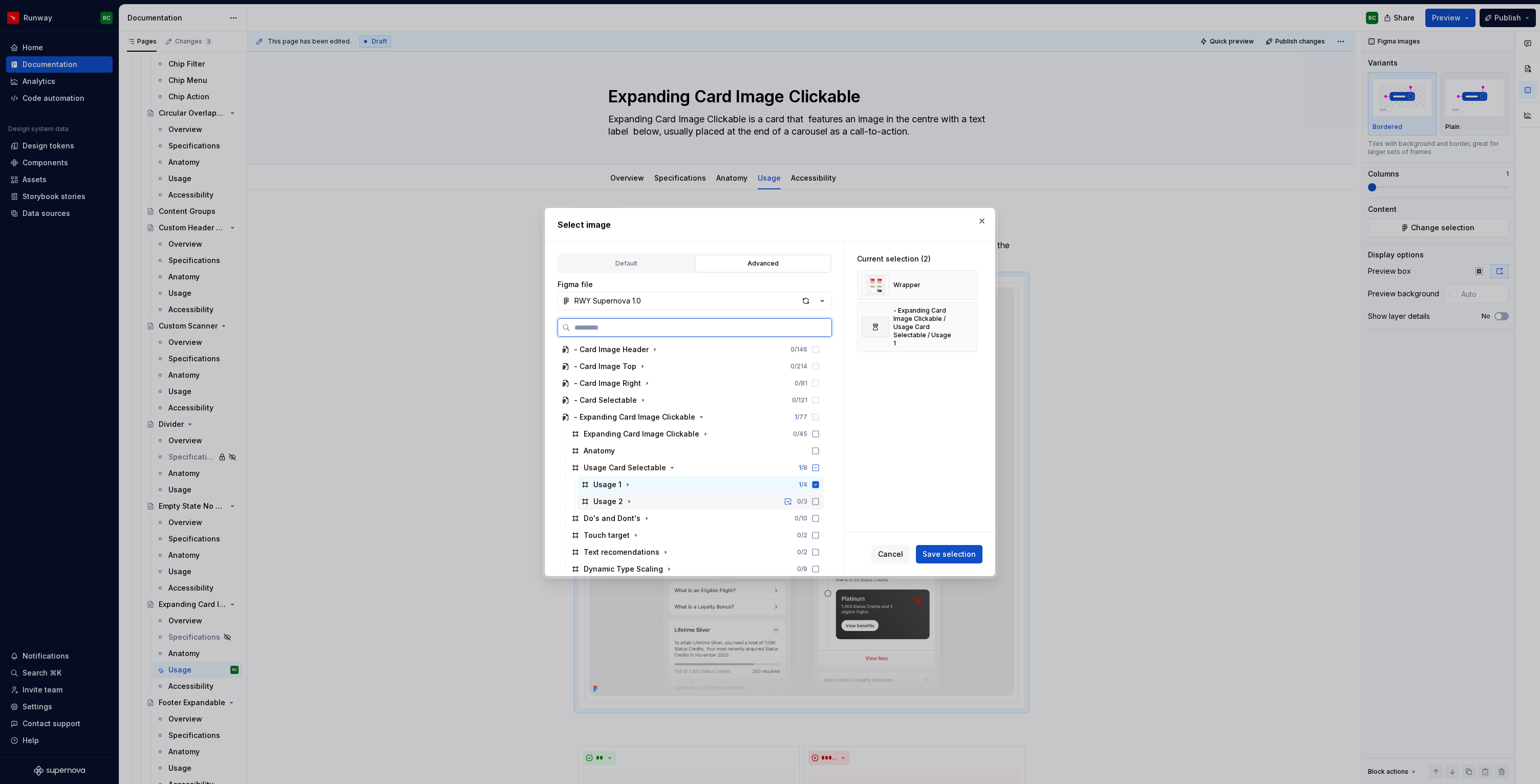
click at [667, 498] on div "Usage 2 0 / 3" at bounding box center [700, 501] width 247 height 16
click at [965, 284] on button "button" at bounding box center [966, 285] width 14 height 14
click at [941, 560] on button "Save selection" at bounding box center [949, 554] width 66 height 18
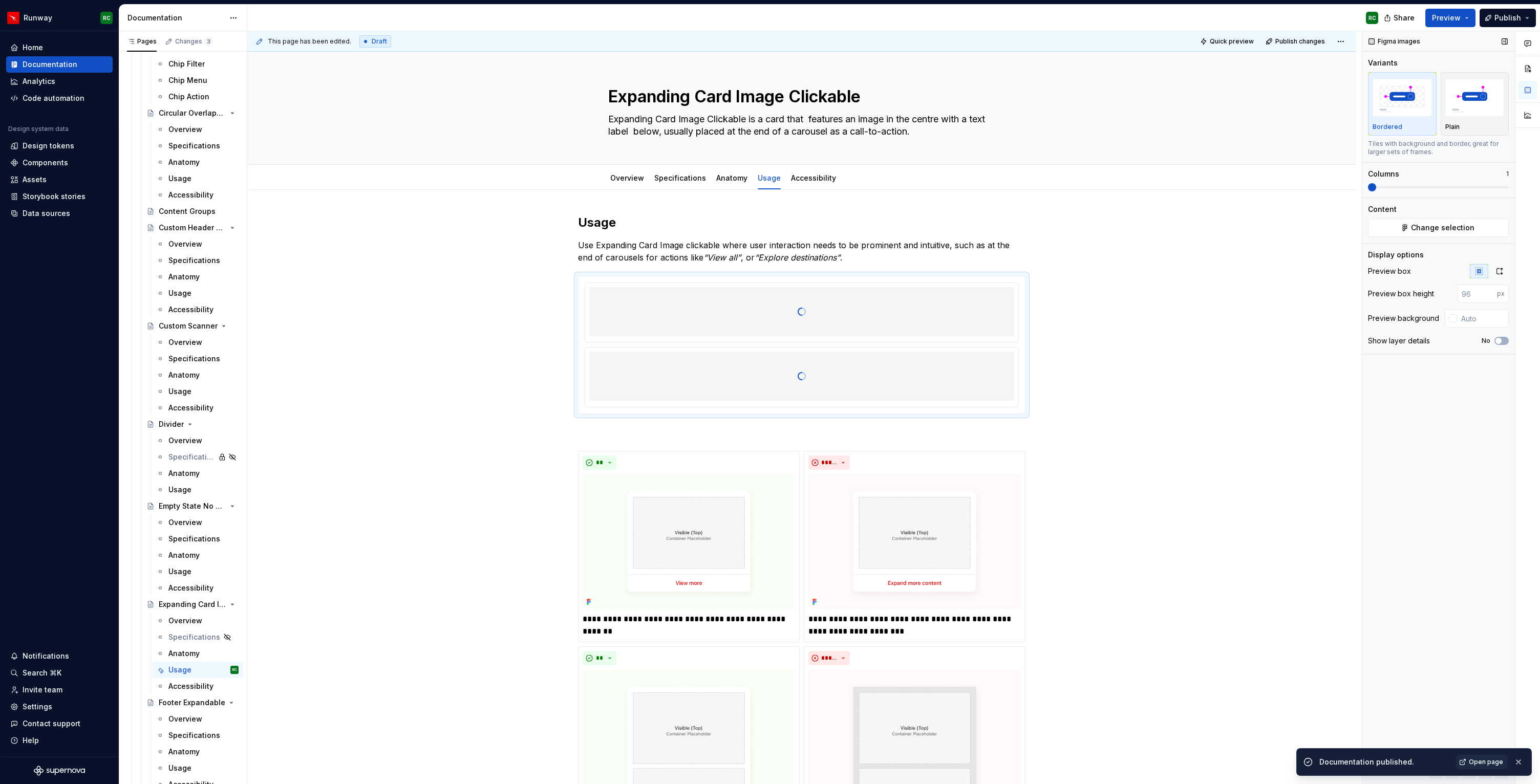
click at [1397, 185] on span at bounding box center [1438, 187] width 141 height 8
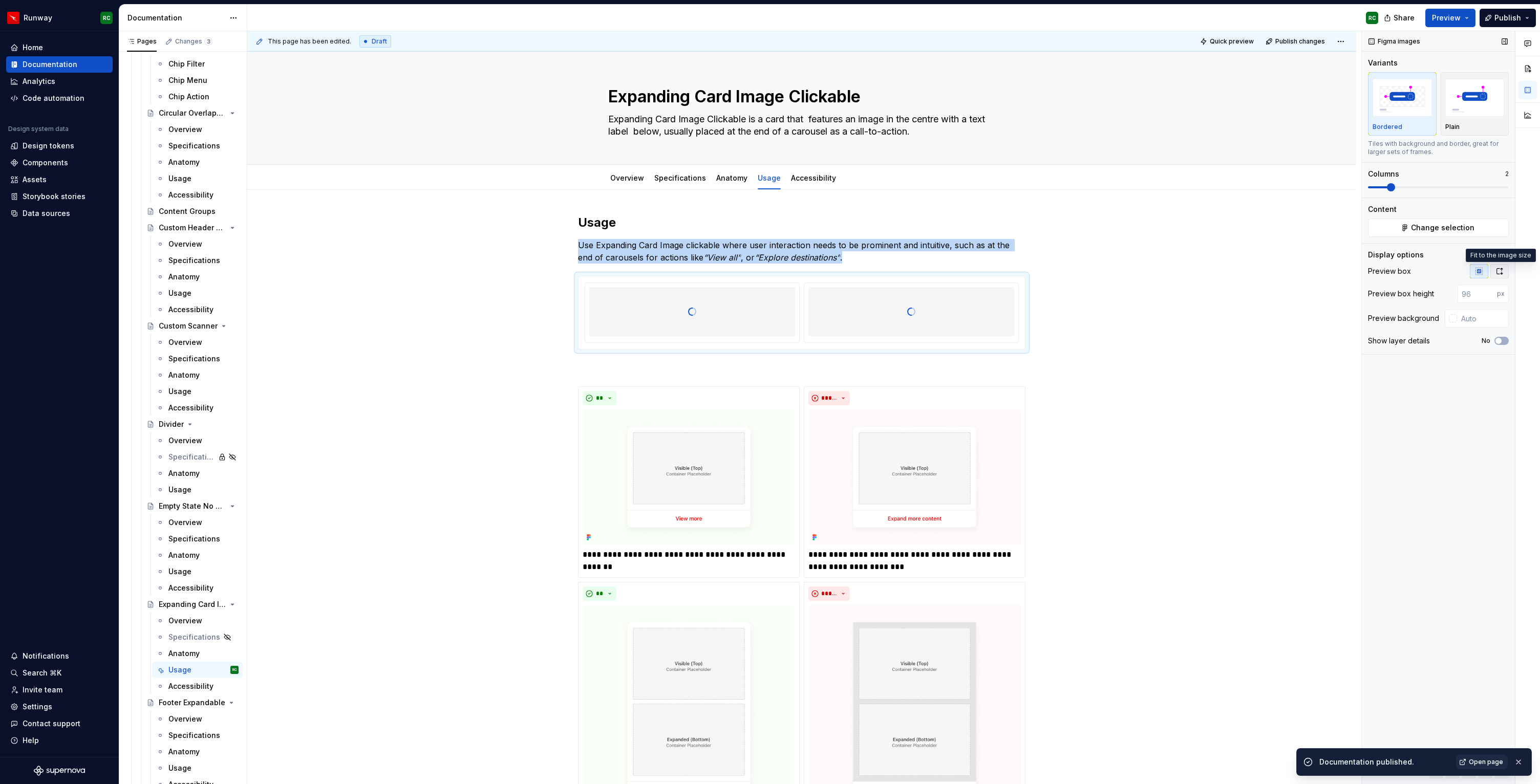
click at [1501, 271] on icon "button" at bounding box center [1500, 271] width 8 height 8
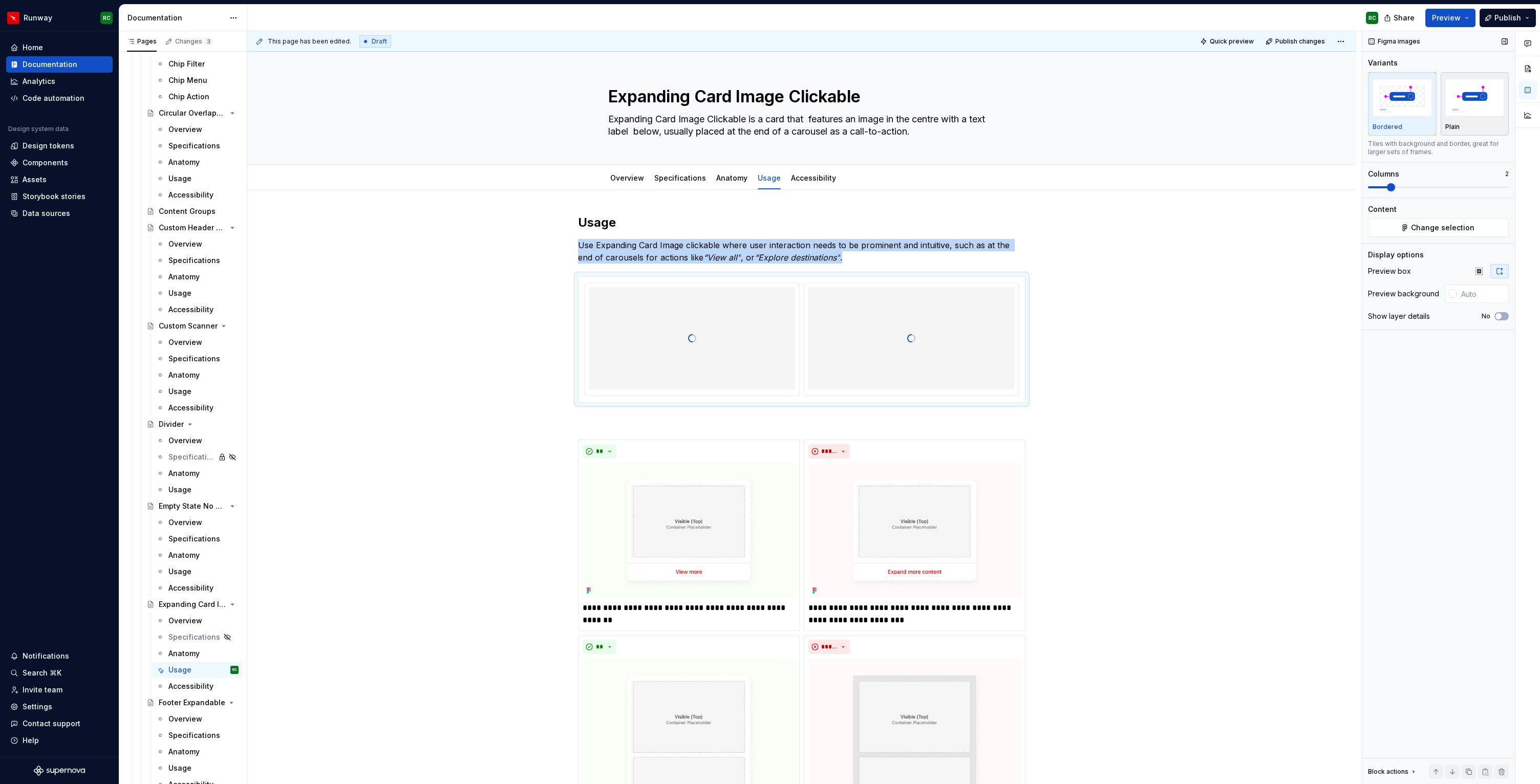
click at [1469, 97] on img "button" at bounding box center [1475, 97] width 59 height 37
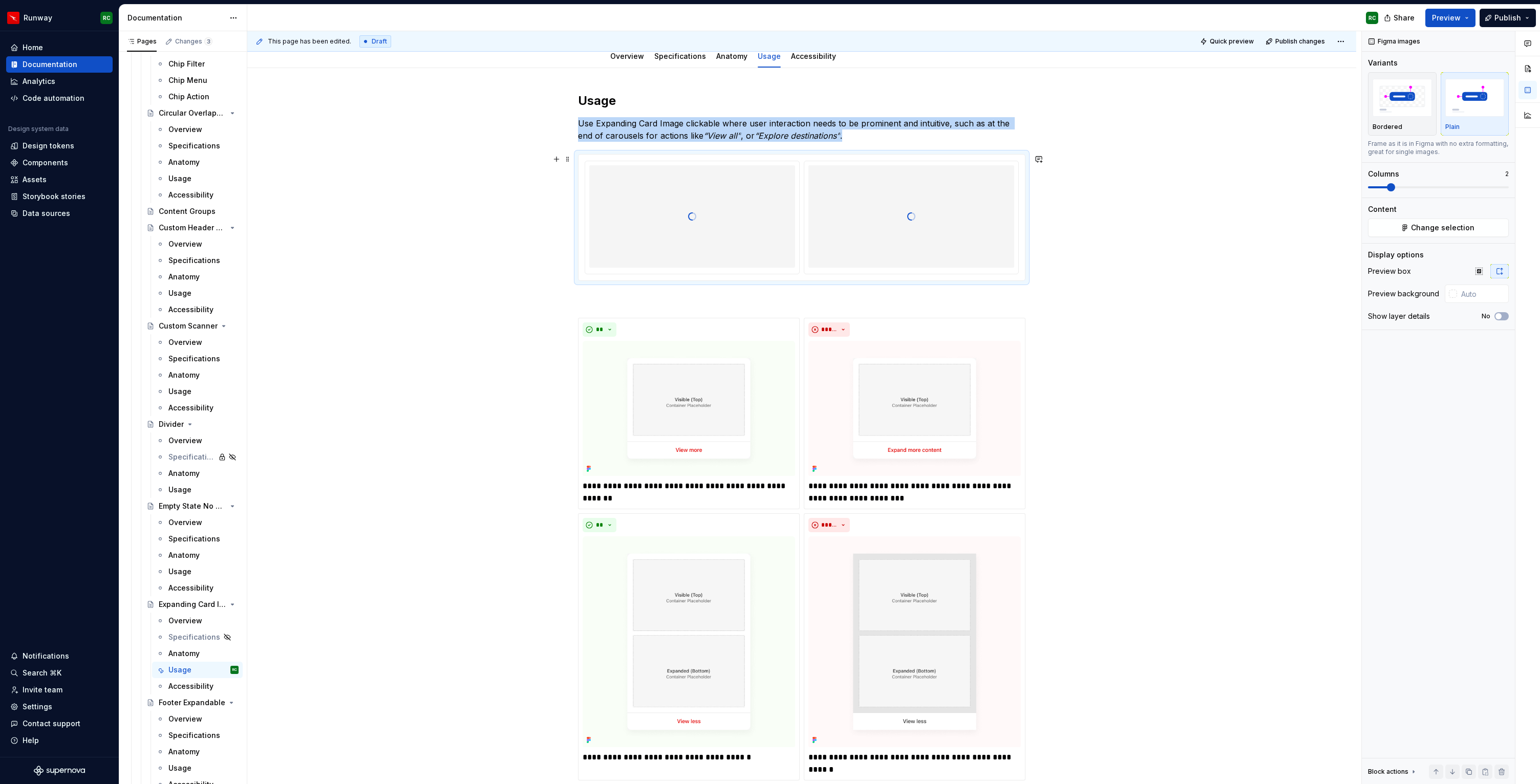
scroll to position [126, 0]
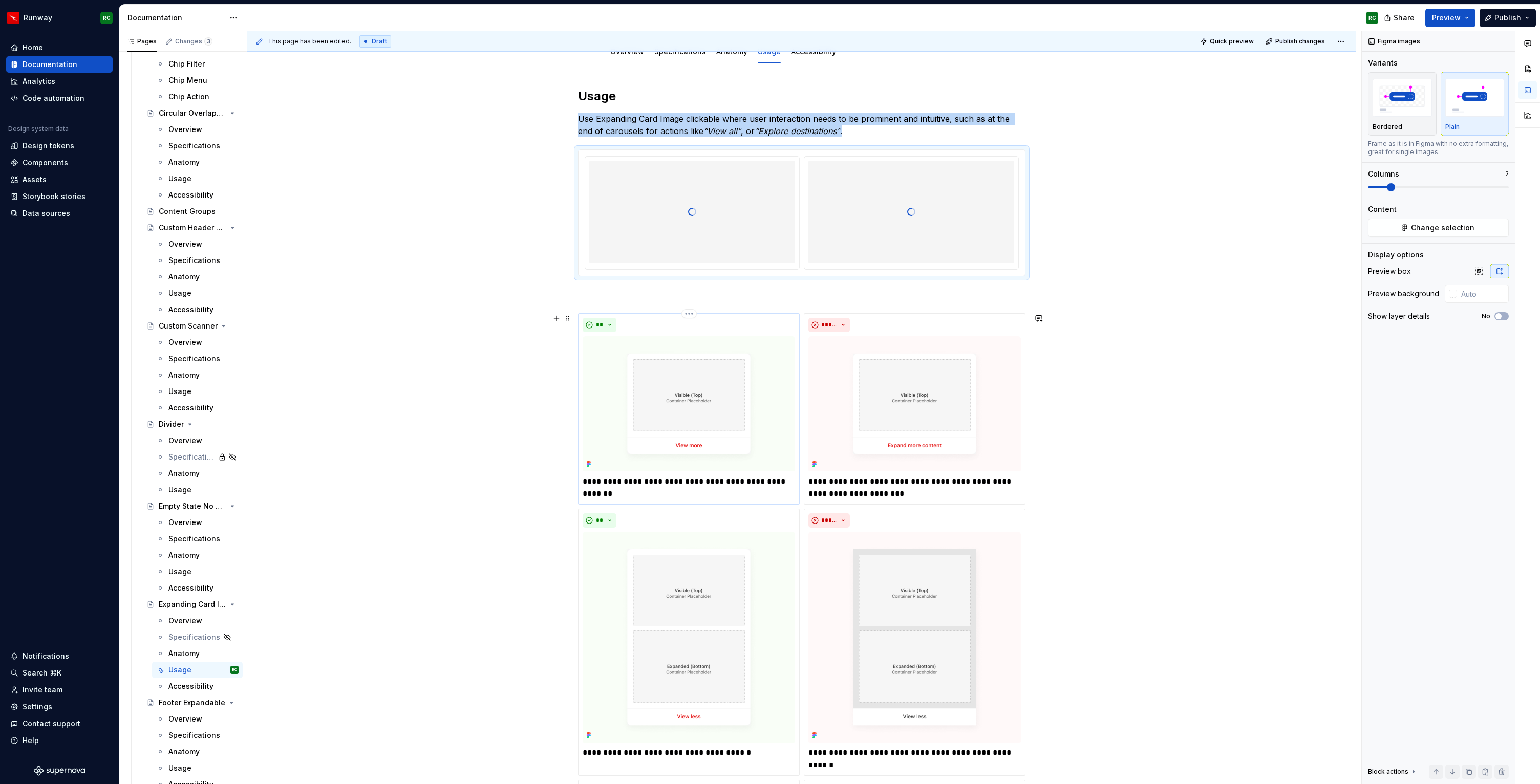
click at [704, 417] on img at bounding box center [689, 403] width 213 height 135
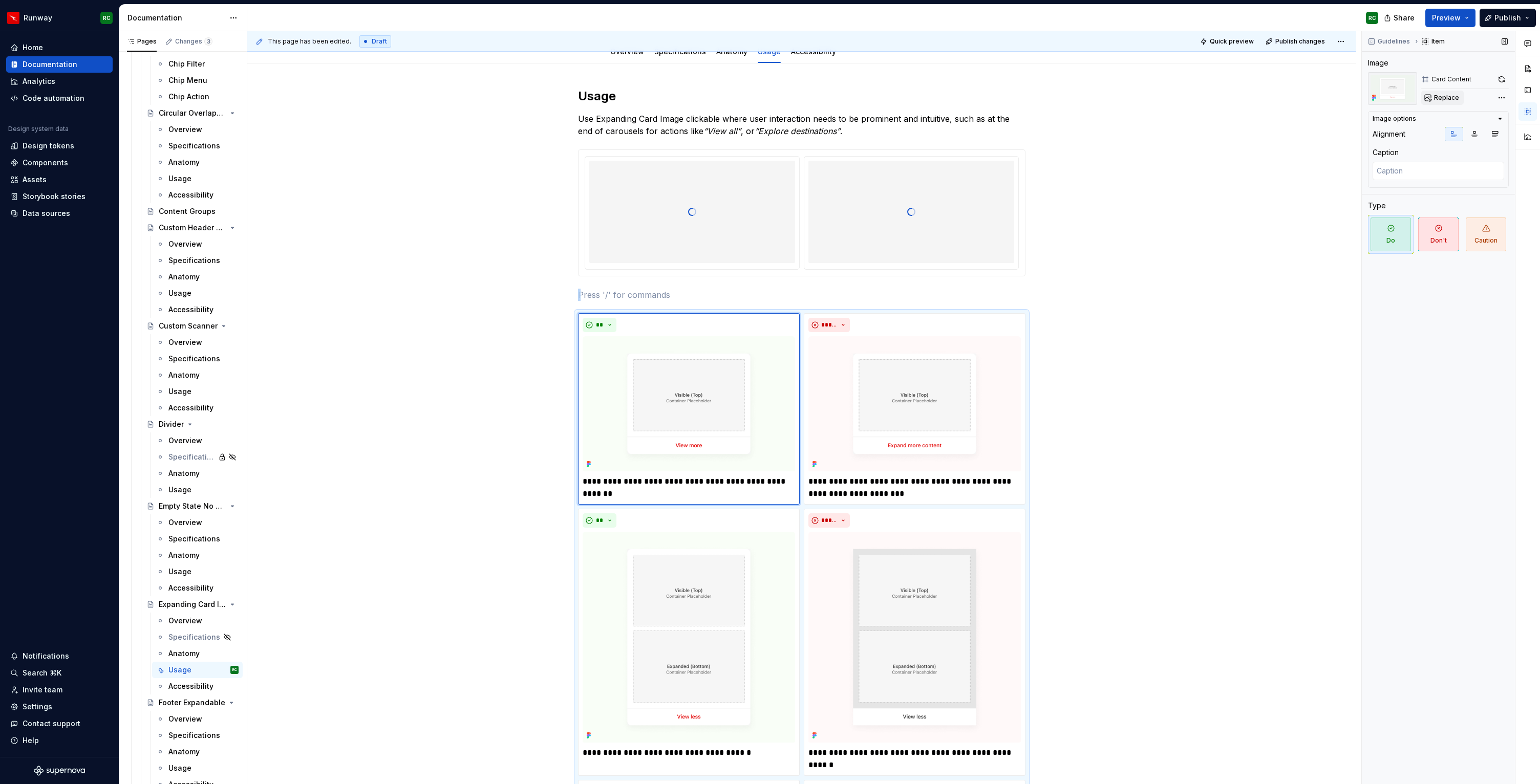
click at [1457, 95] on span "Replace" at bounding box center [1447, 98] width 25 height 8
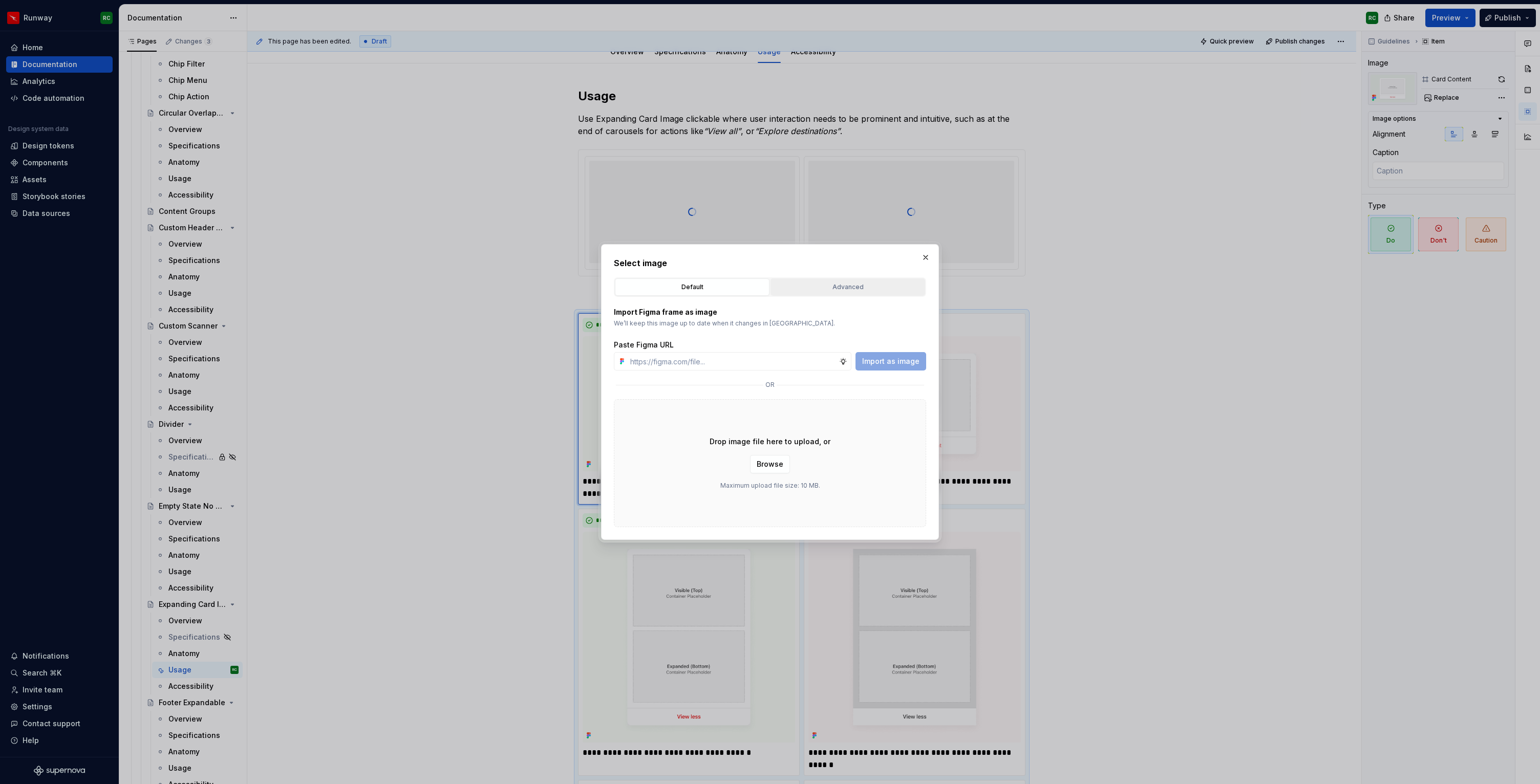
click at [810, 287] on div "Advanced" at bounding box center [848, 287] width 148 height 10
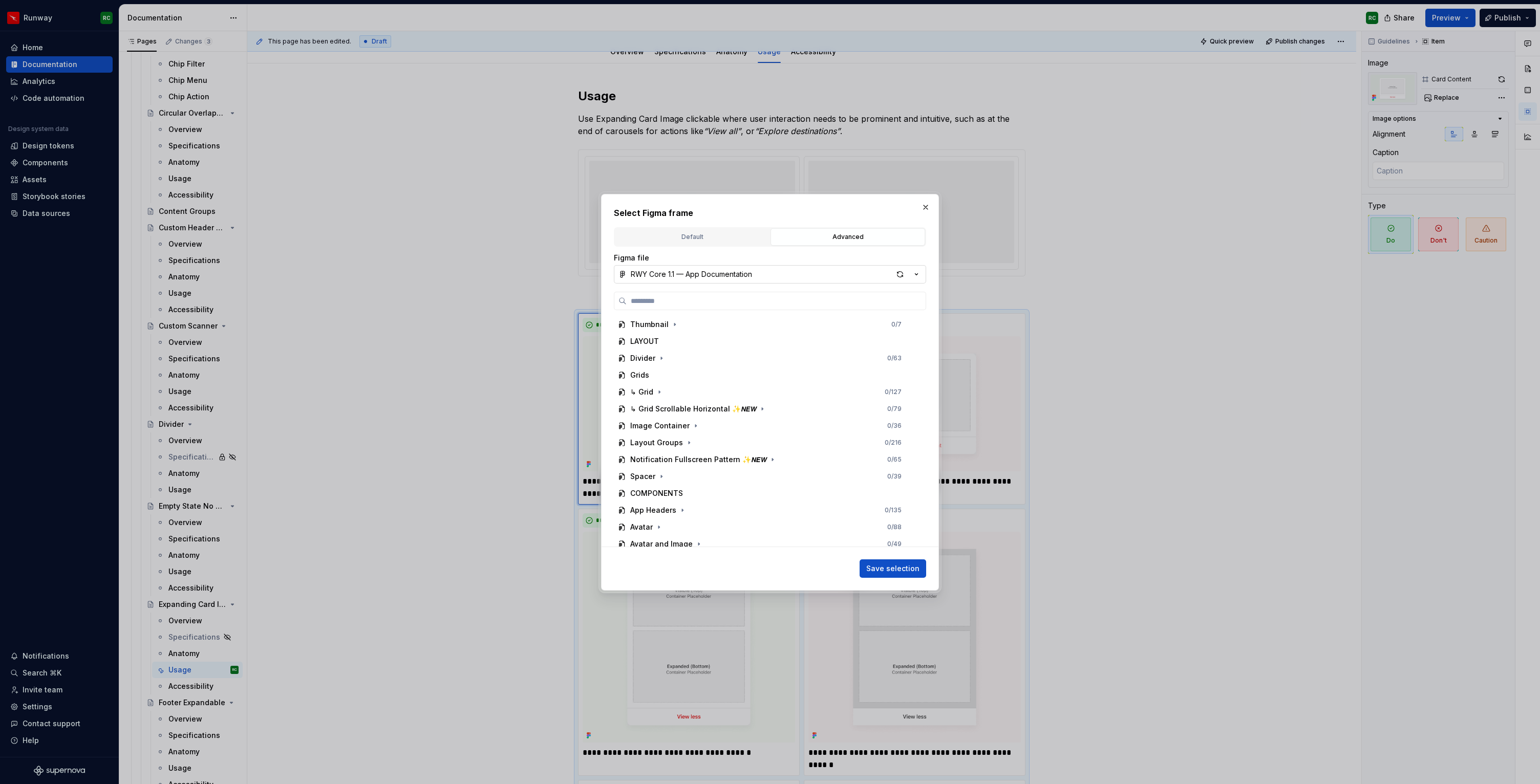
click at [694, 268] on button "RWY Core 1.1 — App Documentation" at bounding box center [770, 274] width 312 height 18
click at [697, 458] on div "RWY Supernova 1.0" at bounding box center [677, 463] width 70 height 10
click at [754, 367] on icon "button" at bounding box center [758, 372] width 8 height 8
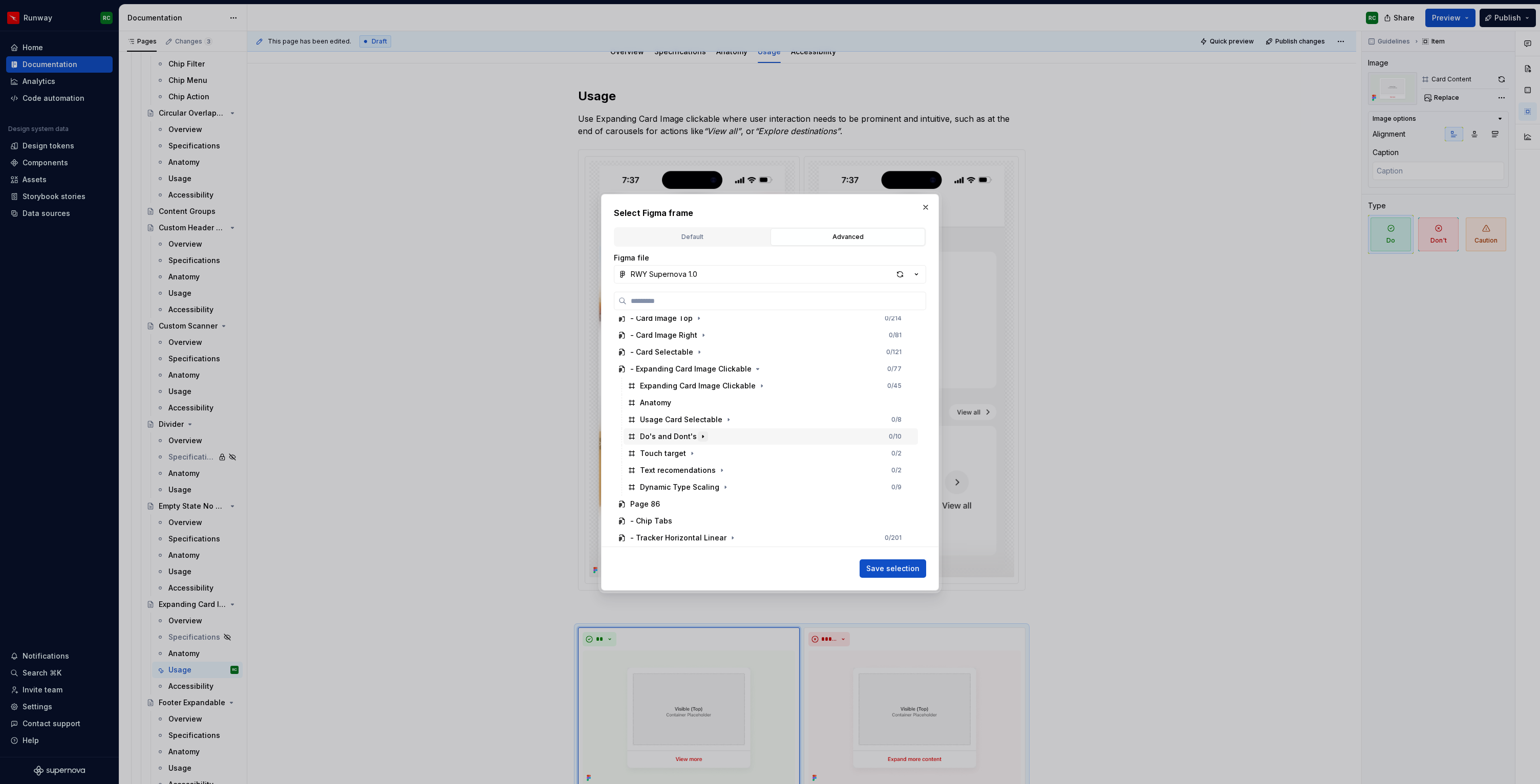
click at [701, 436] on icon "button" at bounding box center [703, 436] width 8 height 8
click at [708, 453] on div "Do 1 0 / 2" at bounding box center [776, 453] width 285 height 16
click at [898, 571] on span "Save selection" at bounding box center [892, 569] width 53 height 10
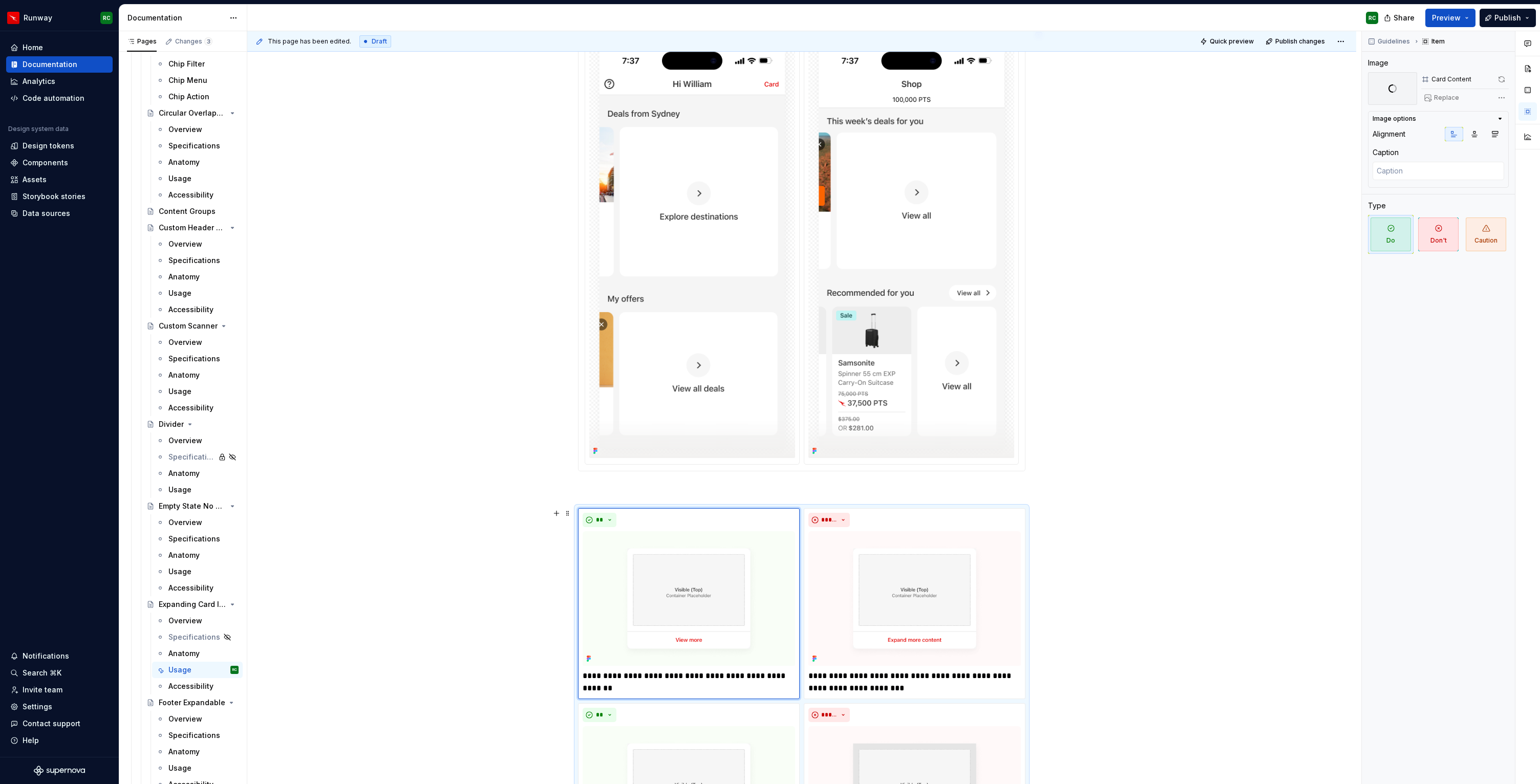
scroll to position [354, 0]
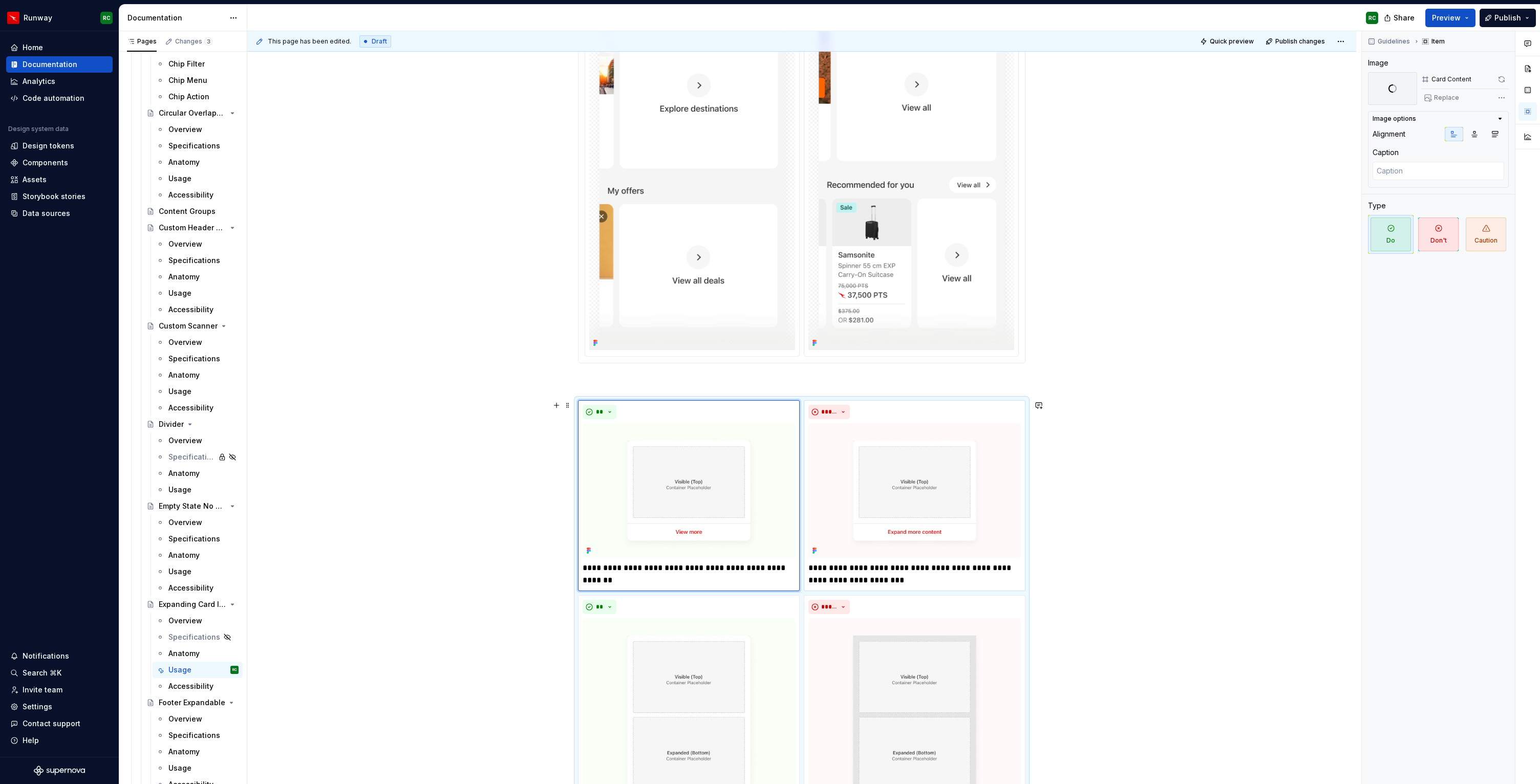
click at [942, 463] on img at bounding box center [915, 490] width 213 height 135
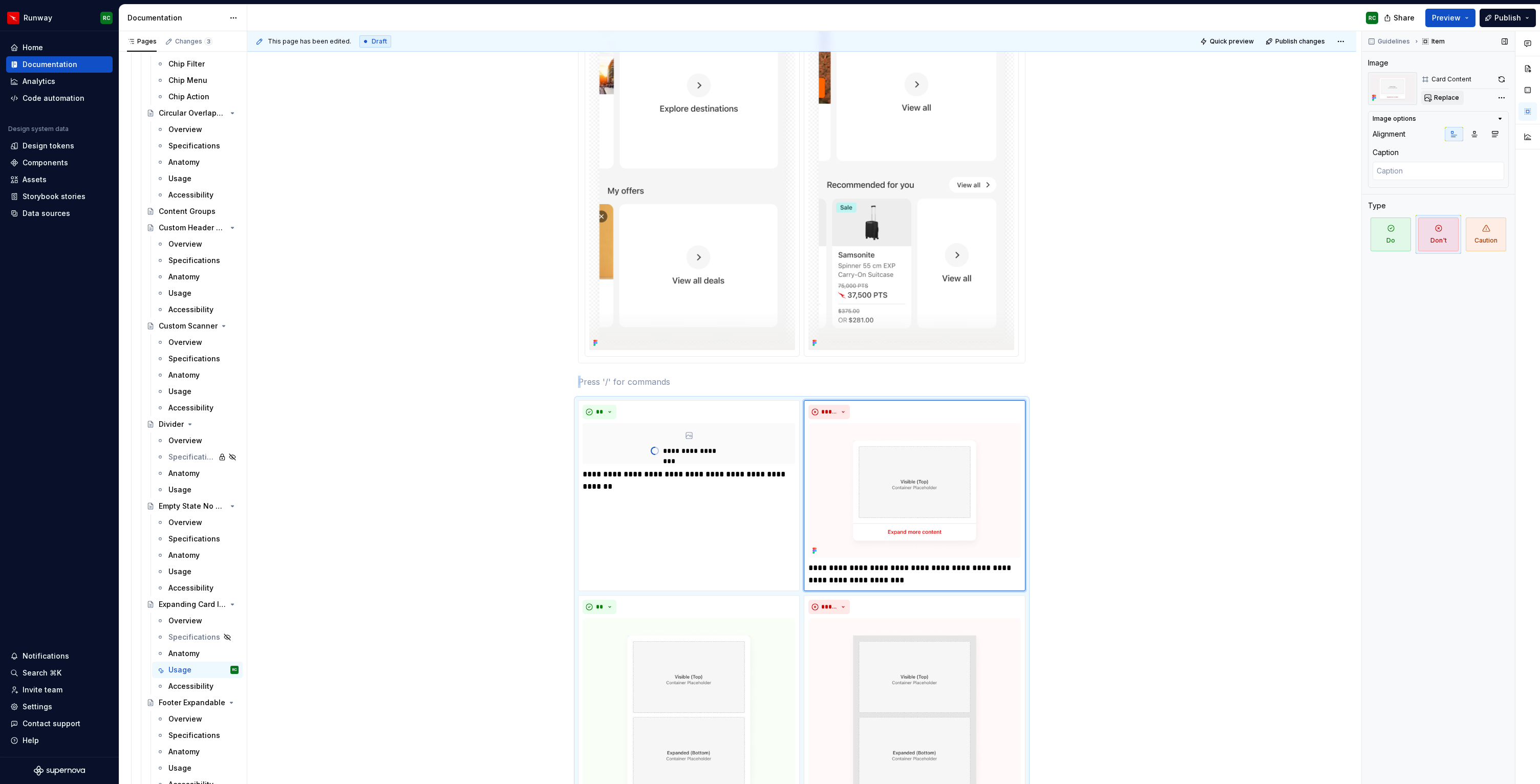
click at [1444, 97] on span "Replace" at bounding box center [1447, 98] width 25 height 8
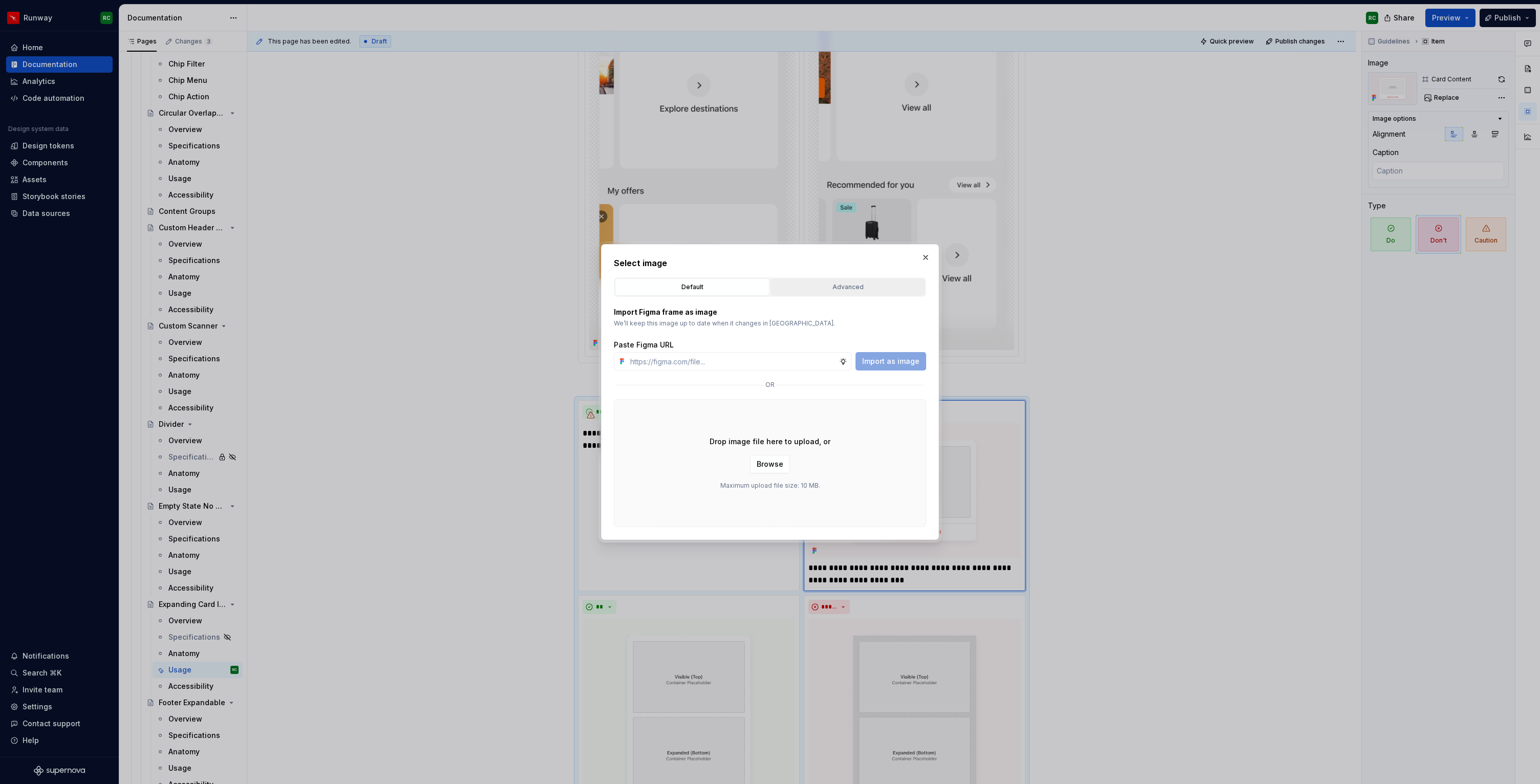
click at [812, 290] on div "Advanced" at bounding box center [848, 287] width 148 height 10
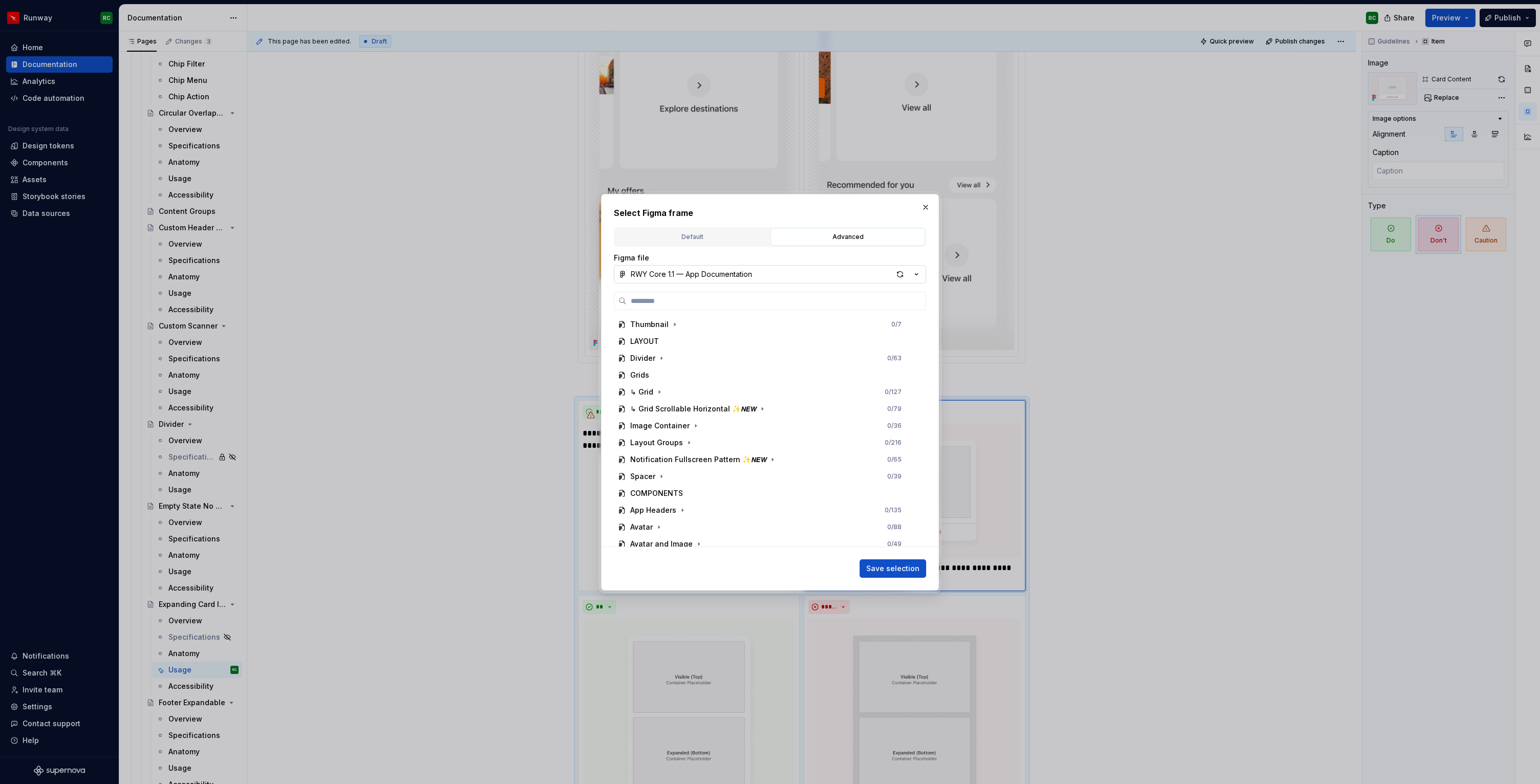
click at [706, 273] on div "RWY Core 1.1 — App Documentation" at bounding box center [692, 274] width 122 height 10
click at [704, 461] on div "RWY Supernova 1.0" at bounding box center [677, 463] width 70 height 10
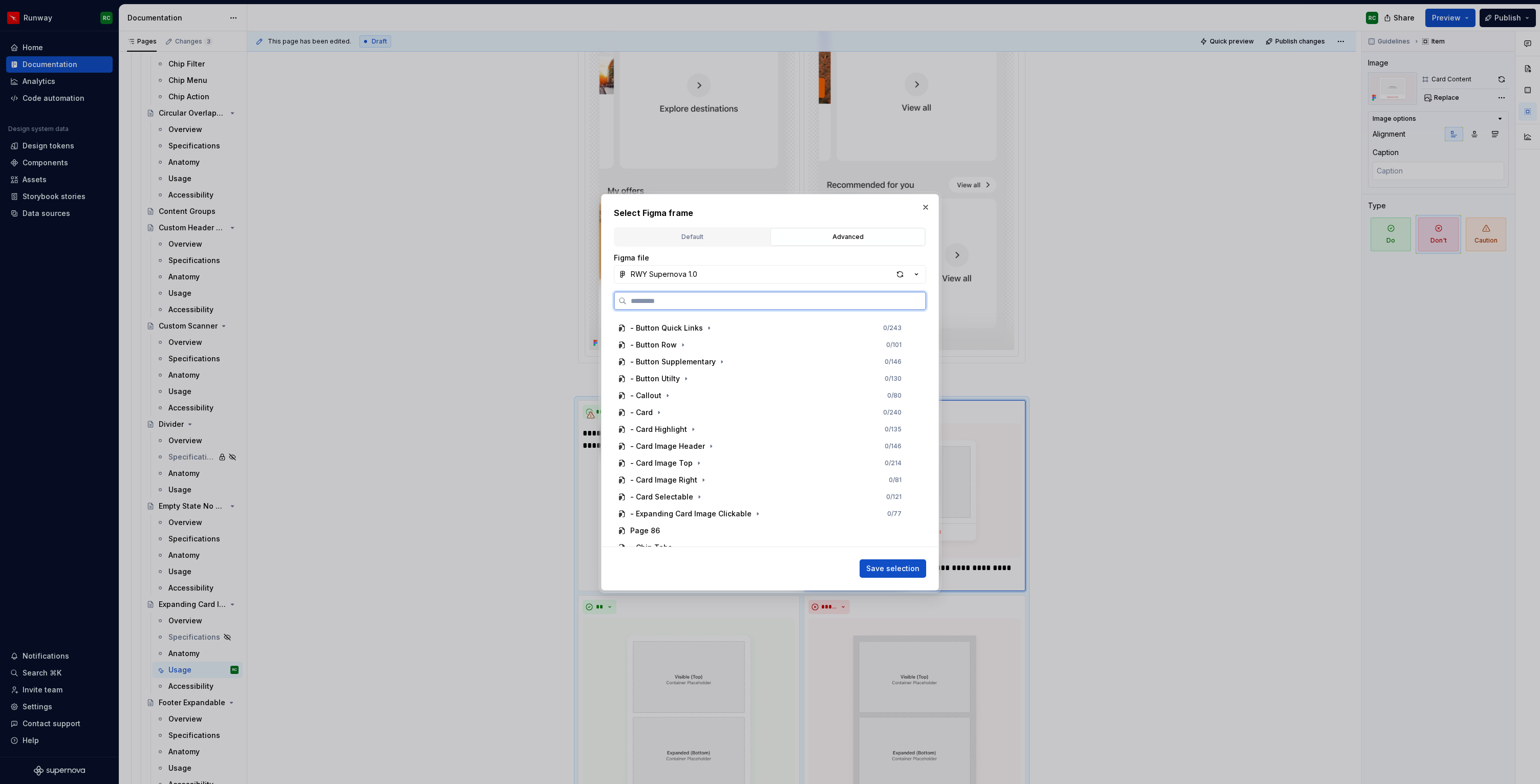
scroll to position [475, 0]
click at [755, 509] on icon "button" at bounding box center [758, 509] width 8 height 8
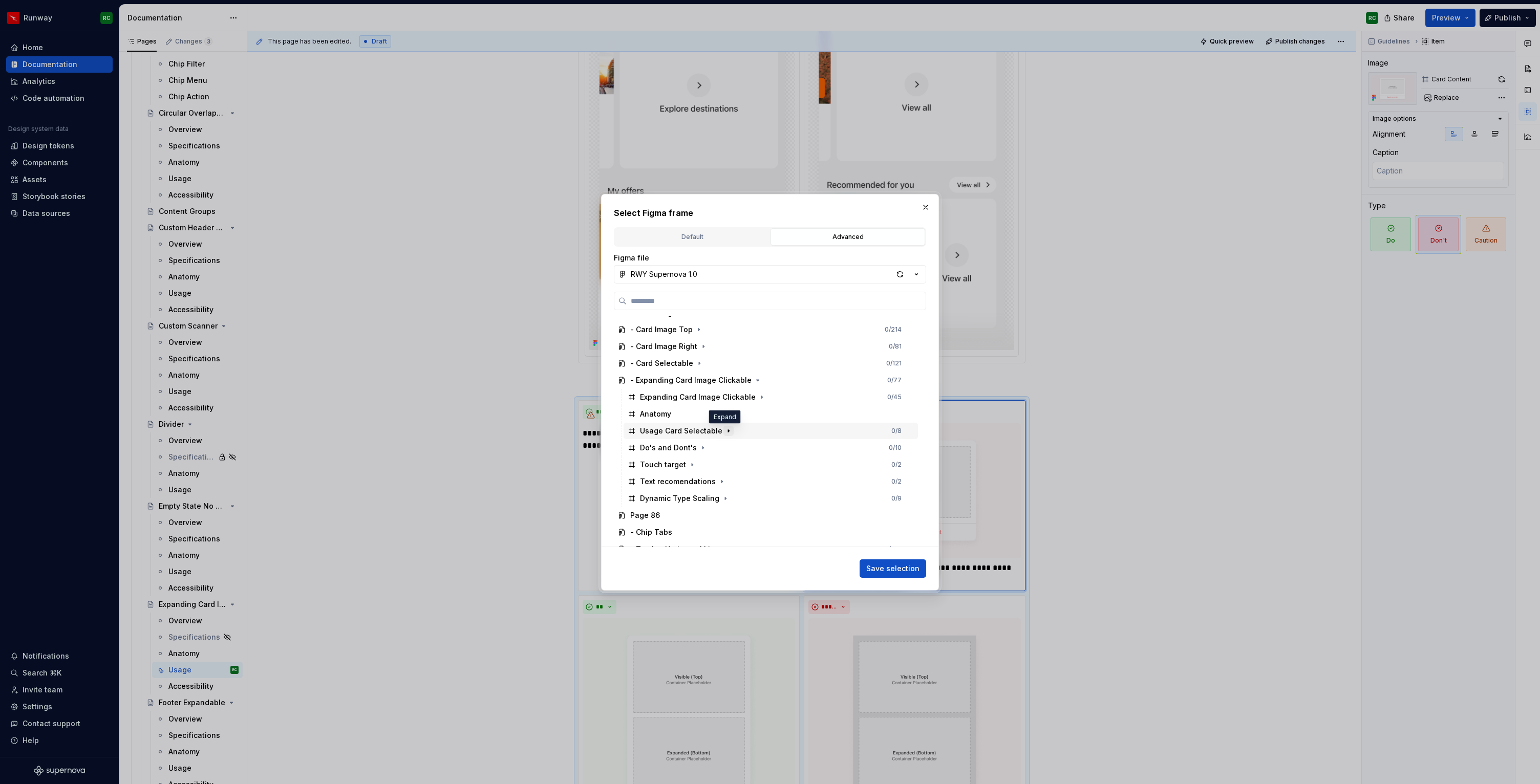
click at [725, 433] on icon "button" at bounding box center [729, 432] width 8 height 8
click at [702, 449] on icon "button" at bounding box center [702, 448] width 1 height 3
click at [701, 482] on div "Dont 1 0 / 2" at bounding box center [776, 481] width 285 height 16
click at [908, 570] on span "Save selection" at bounding box center [892, 569] width 53 height 10
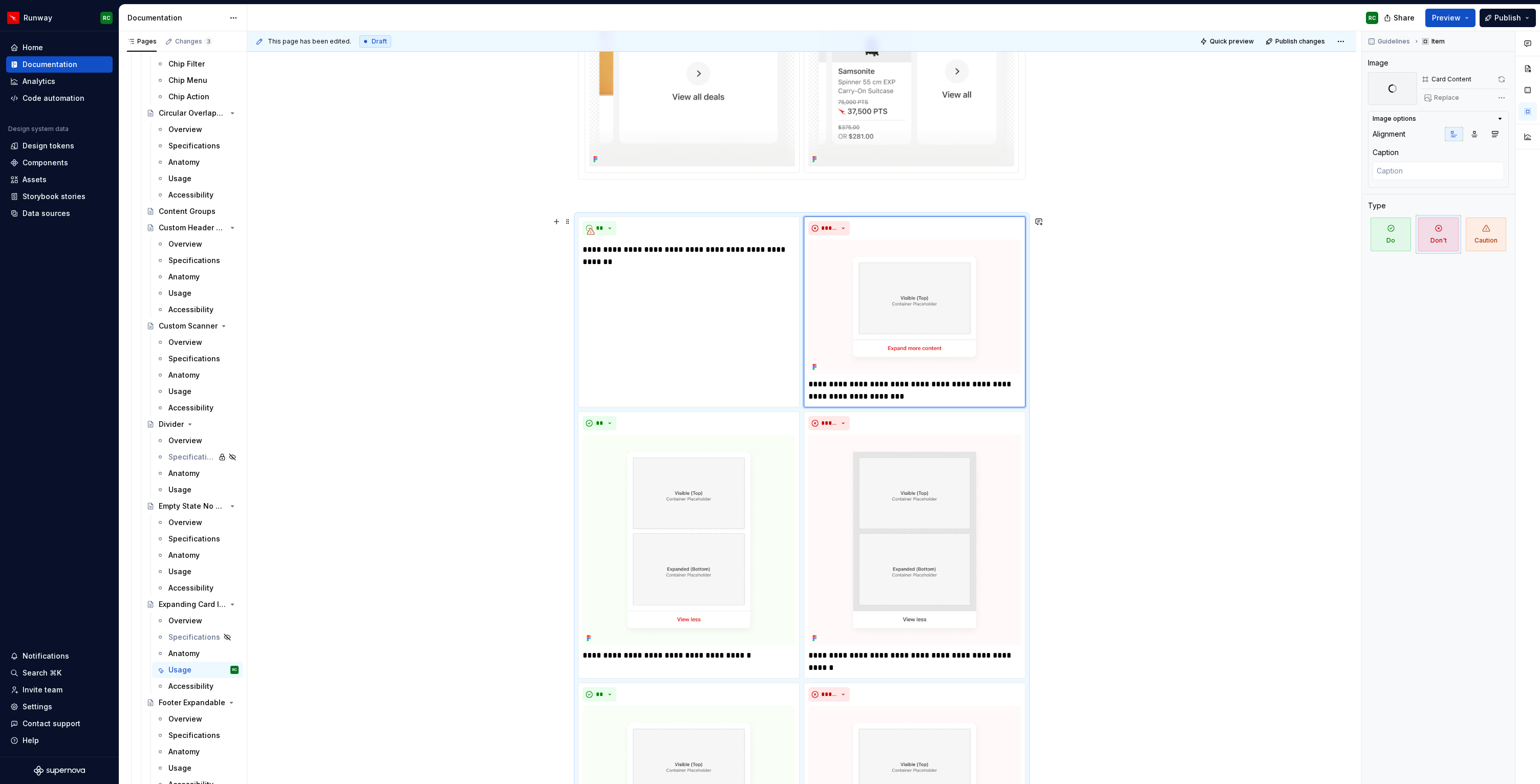
scroll to position [667, 0]
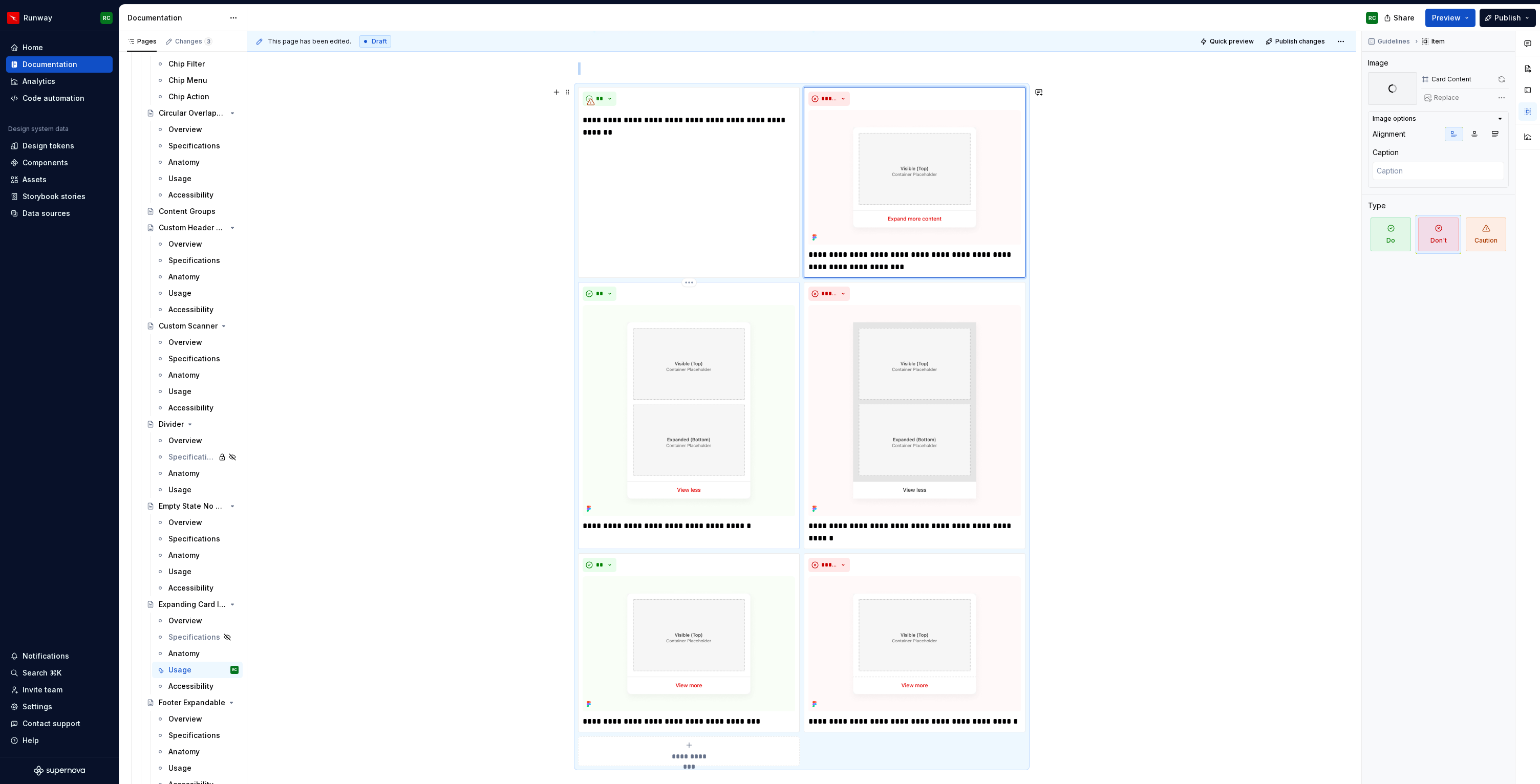
click at [654, 376] on img at bounding box center [689, 410] width 213 height 211
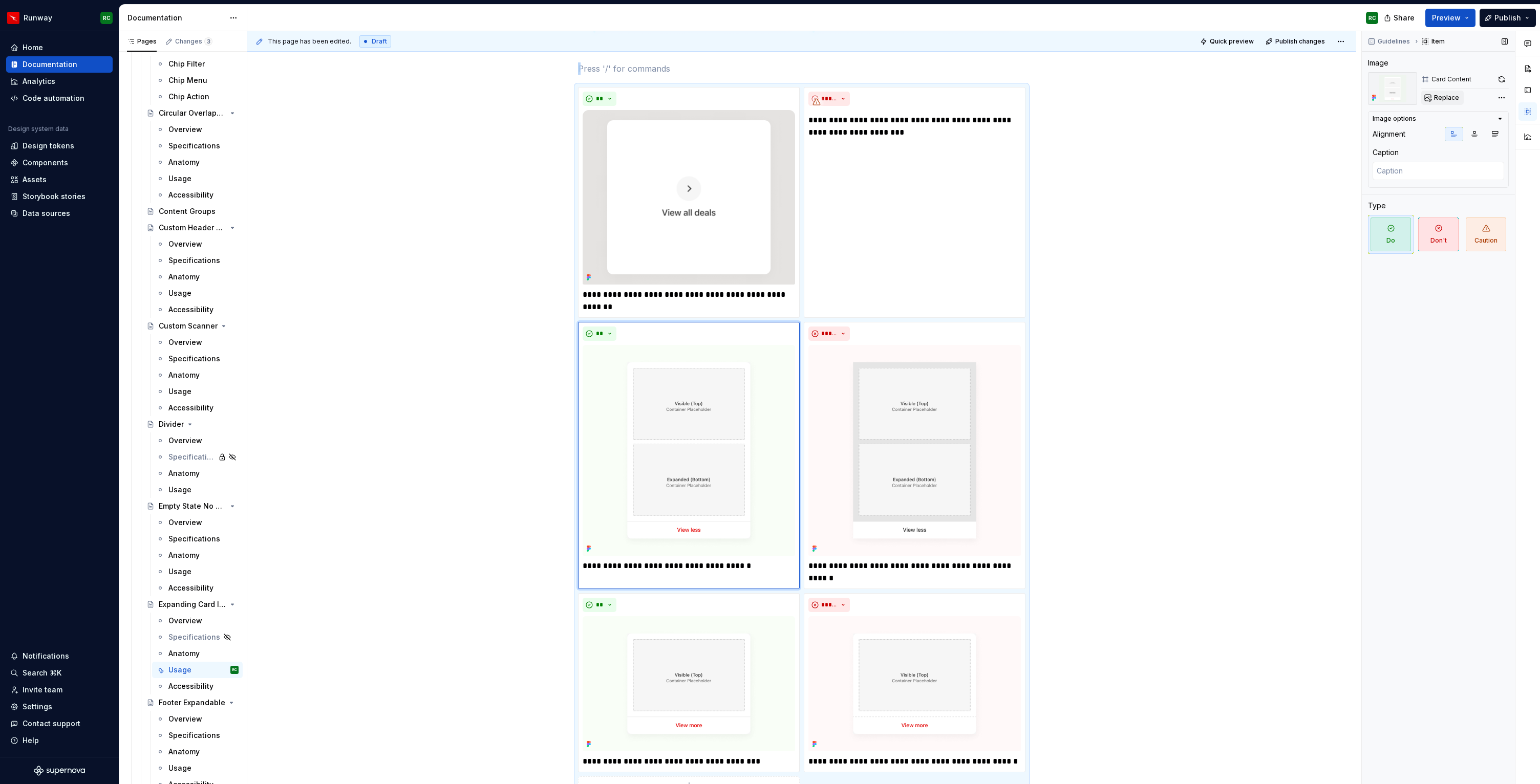
click at [1440, 100] on span "Replace" at bounding box center [1447, 98] width 25 height 8
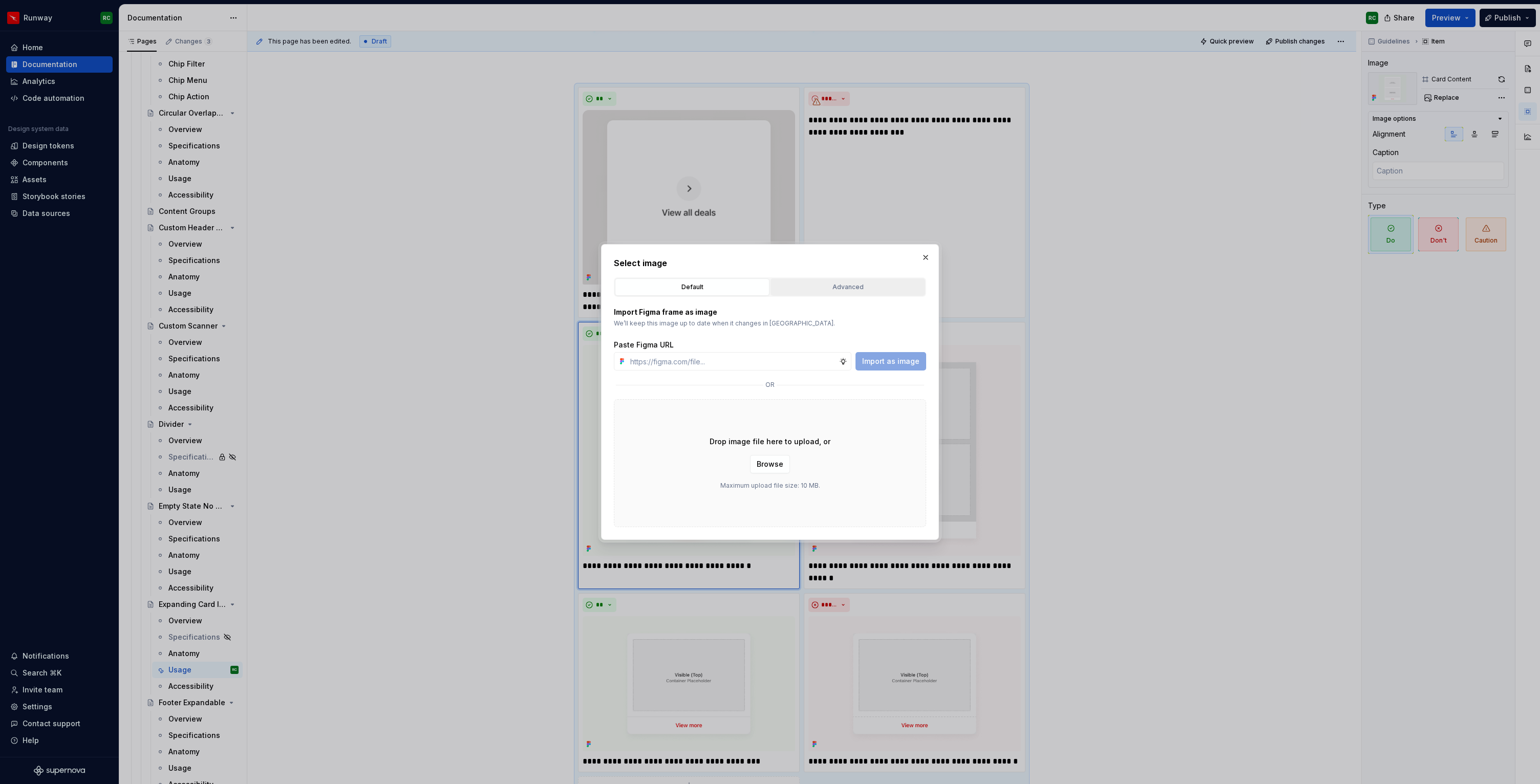
click at [894, 280] on button "Advanced" at bounding box center [848, 287] width 155 height 18
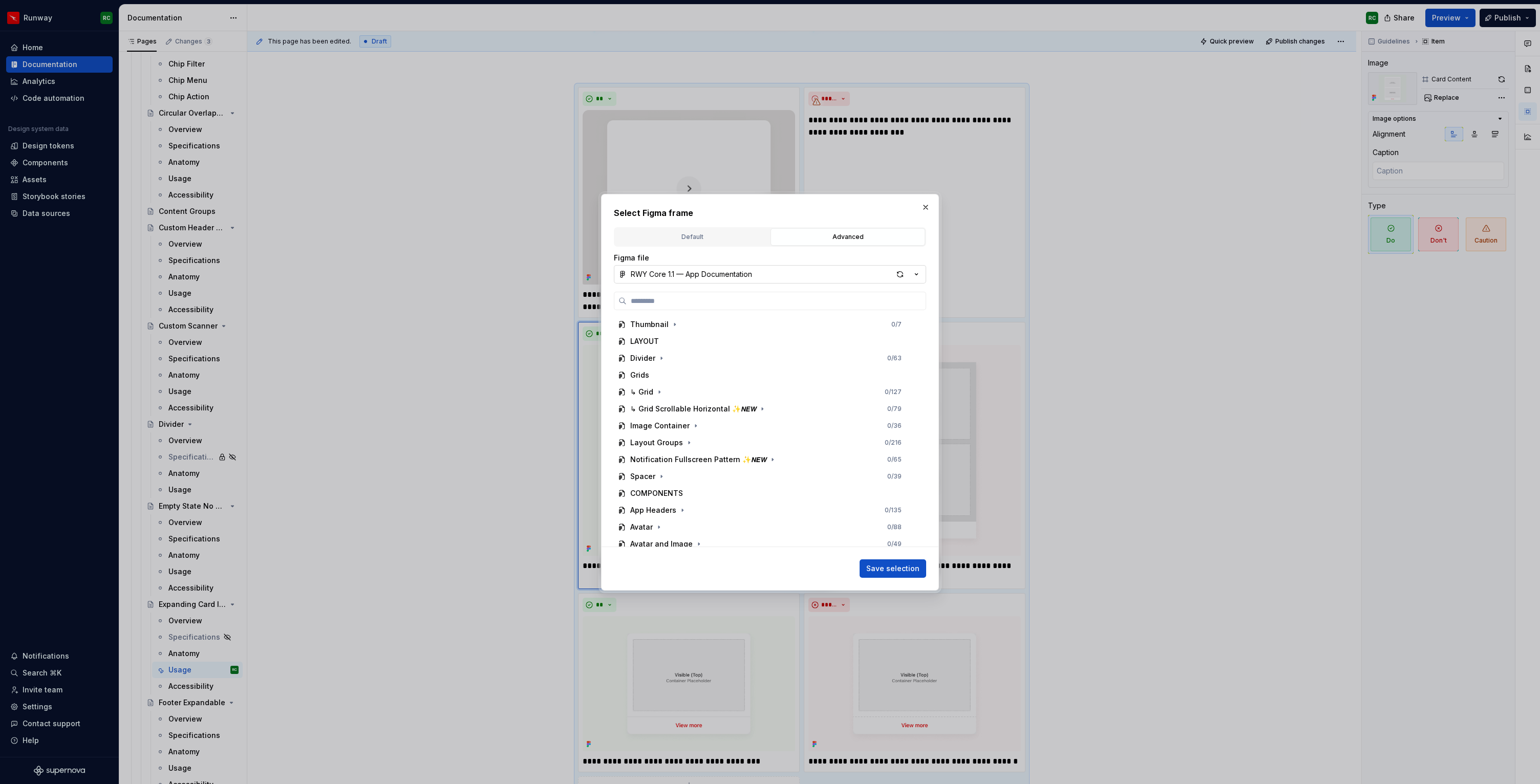
click at [721, 269] on div "RWY Core 1.1 — App Documentation" at bounding box center [692, 274] width 122 height 10
click at [699, 464] on div "RWY Supernova 1.0" at bounding box center [677, 463] width 70 height 10
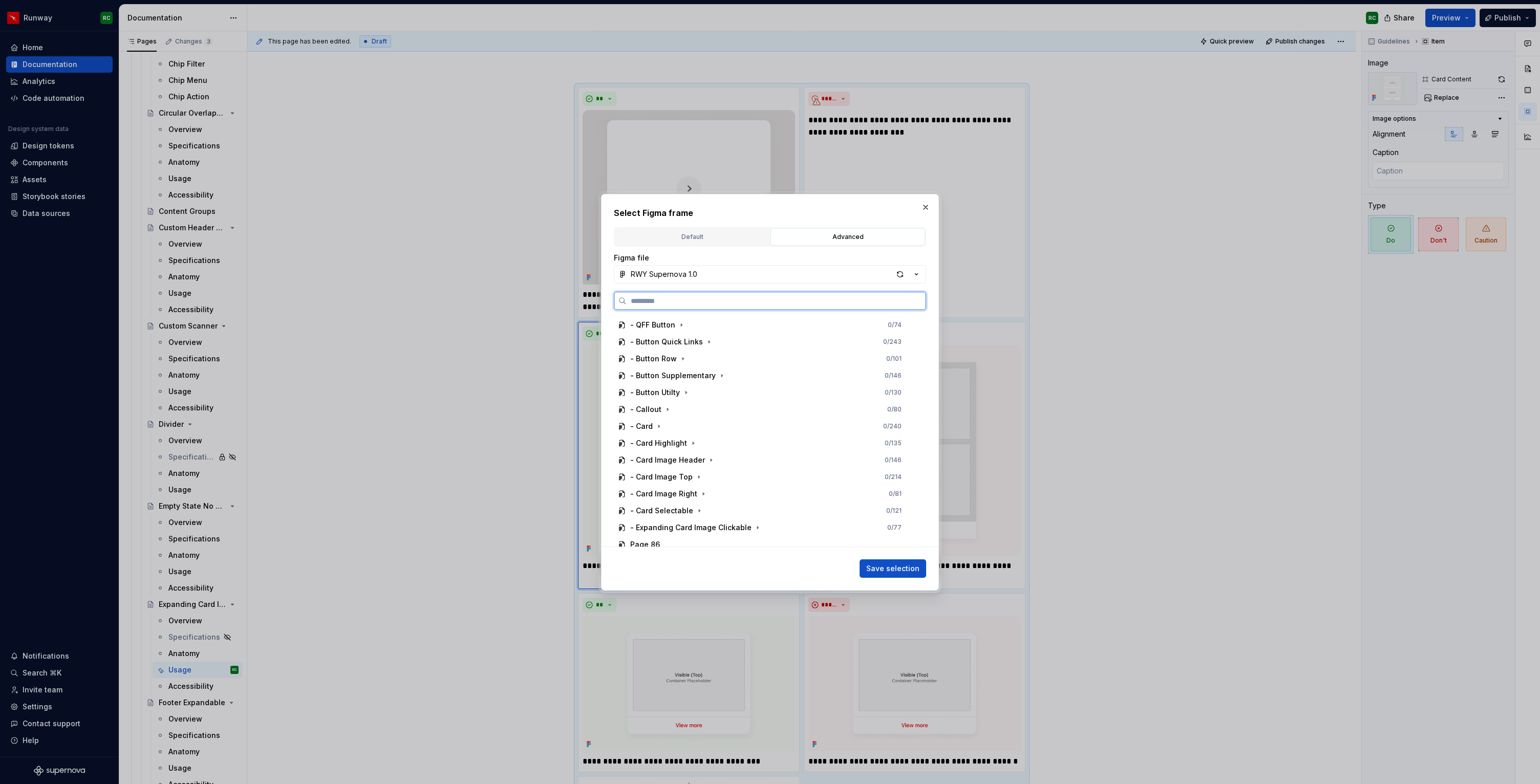
scroll to position [516, 0]
click at [754, 466] on icon "button" at bounding box center [758, 467] width 8 height 8
click at [704, 434] on icon "button" at bounding box center [703, 436] width 8 height 8
click at [687, 479] on div "Do 2 0 / 2" at bounding box center [776, 486] width 285 height 16
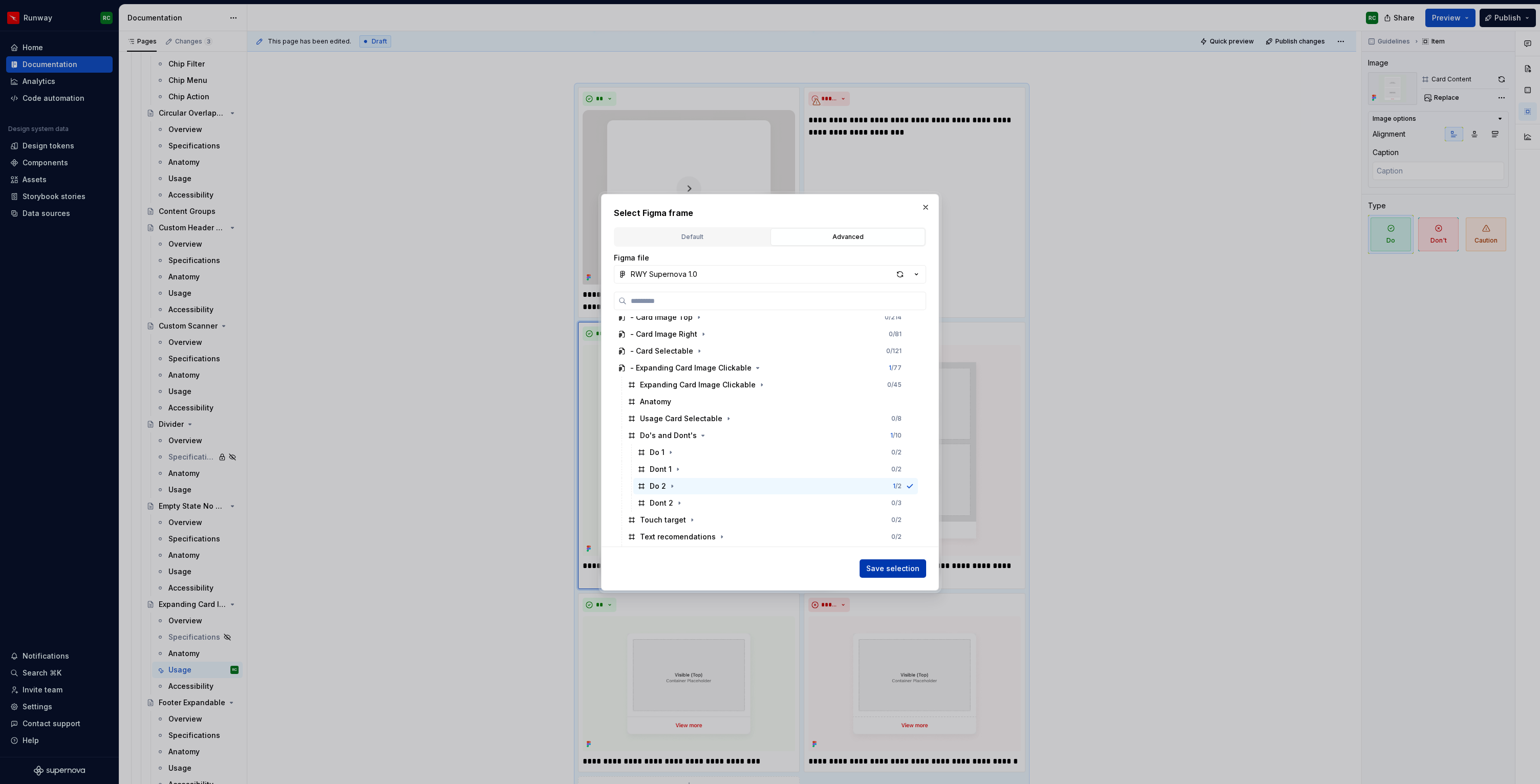
click at [891, 572] on span "Save selection" at bounding box center [892, 569] width 53 height 10
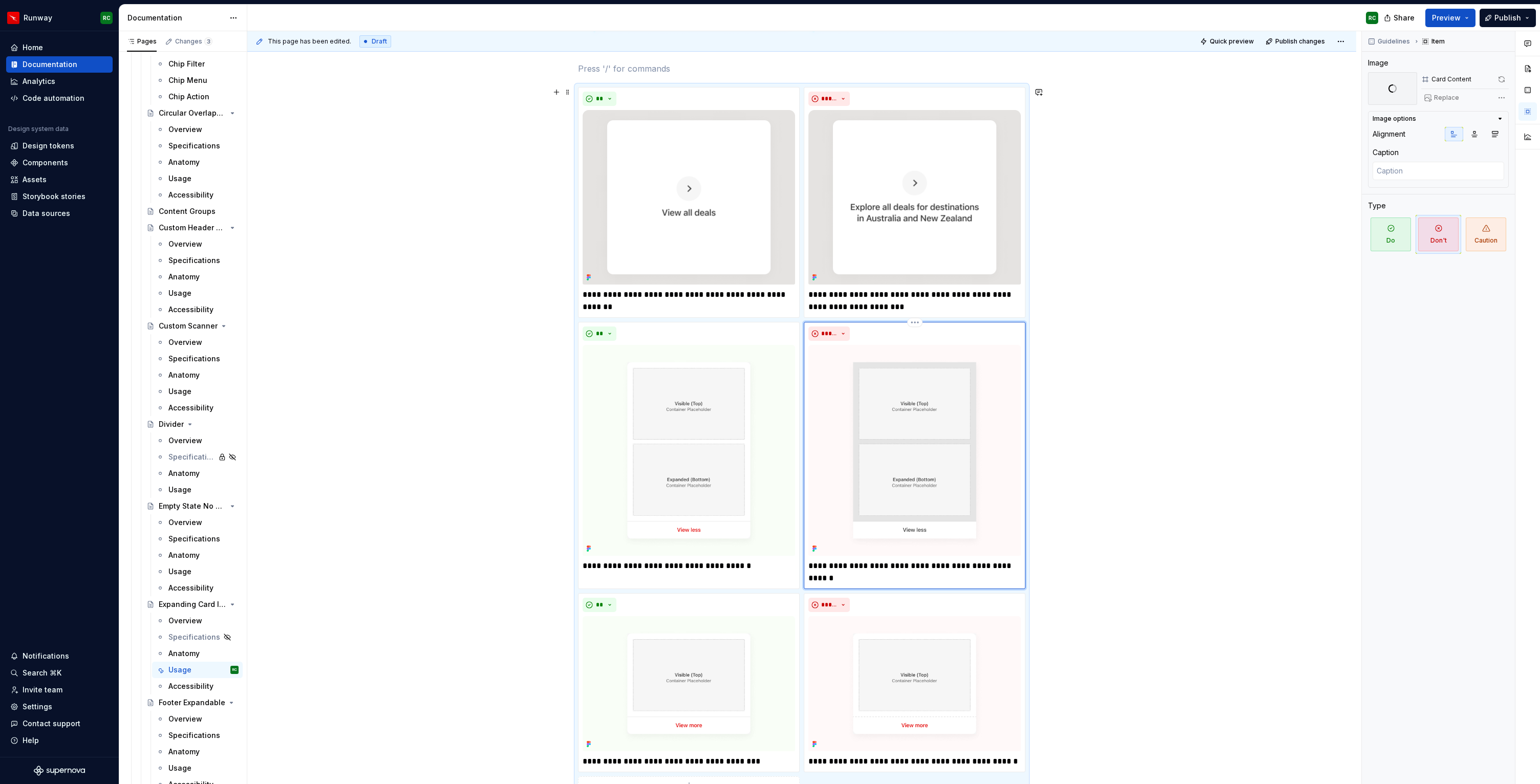
click at [948, 395] on img at bounding box center [915, 451] width 213 height 211
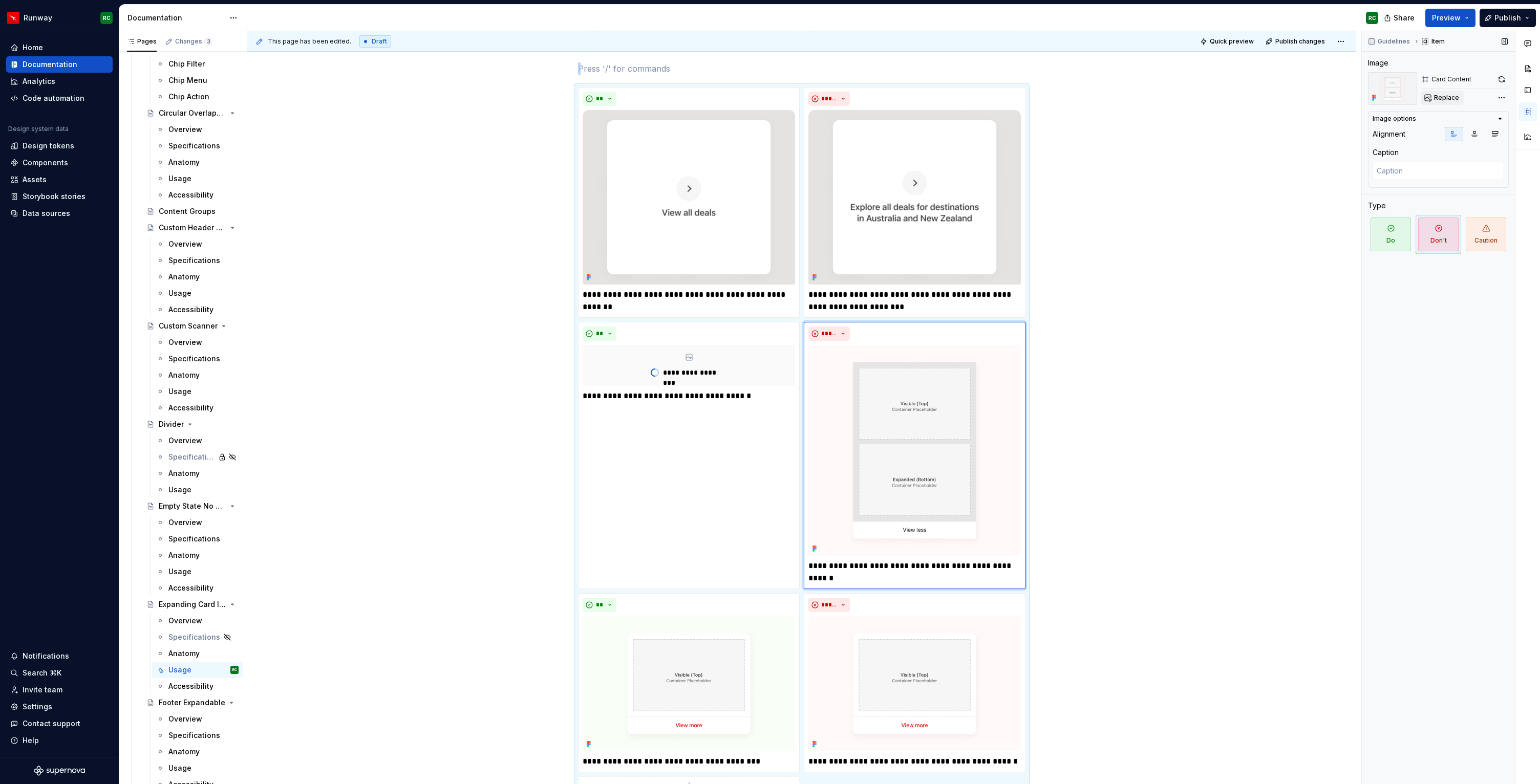
click at [1451, 100] on span "Replace" at bounding box center [1447, 98] width 25 height 8
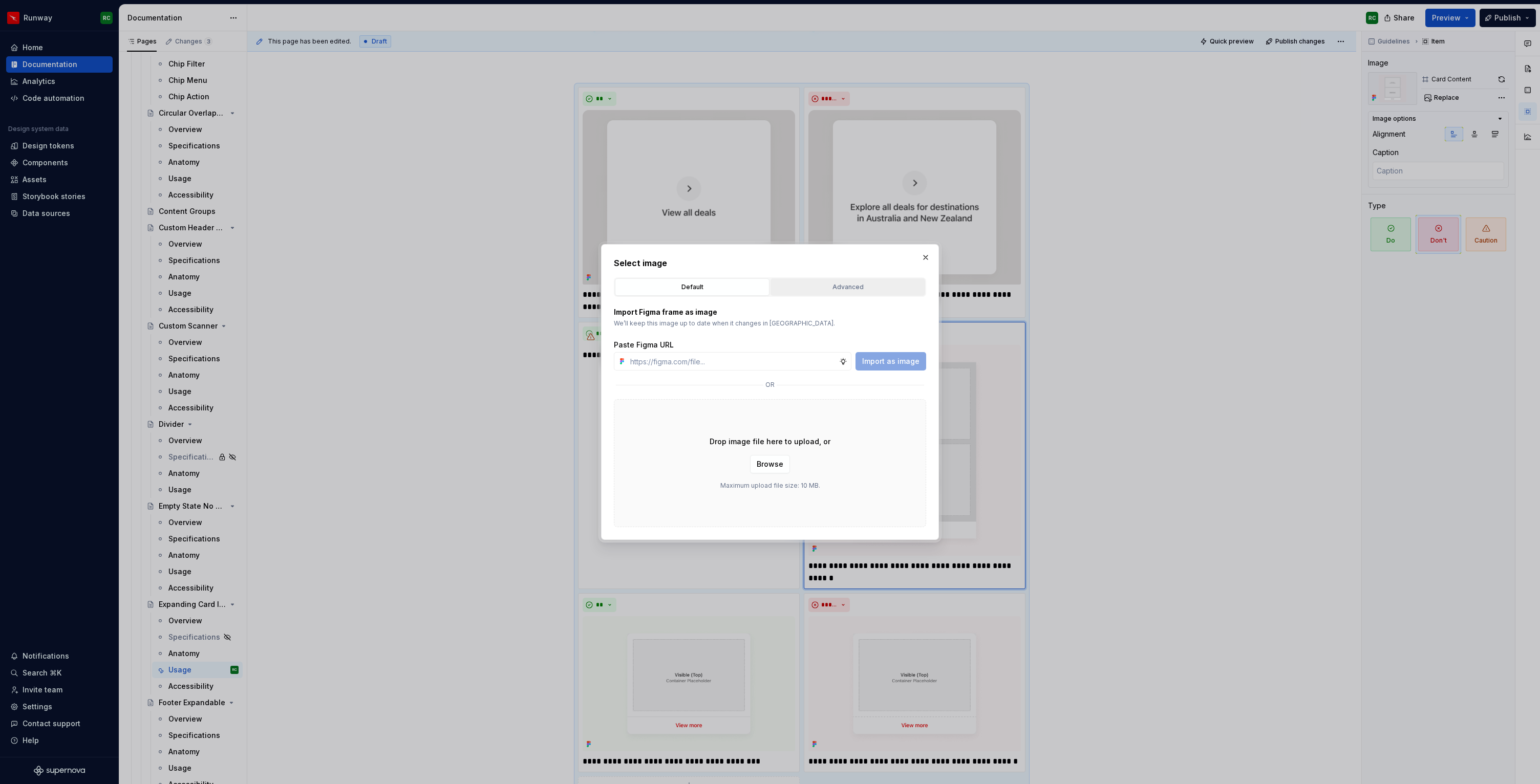
click at [814, 282] on div "Advanced" at bounding box center [848, 287] width 148 height 10
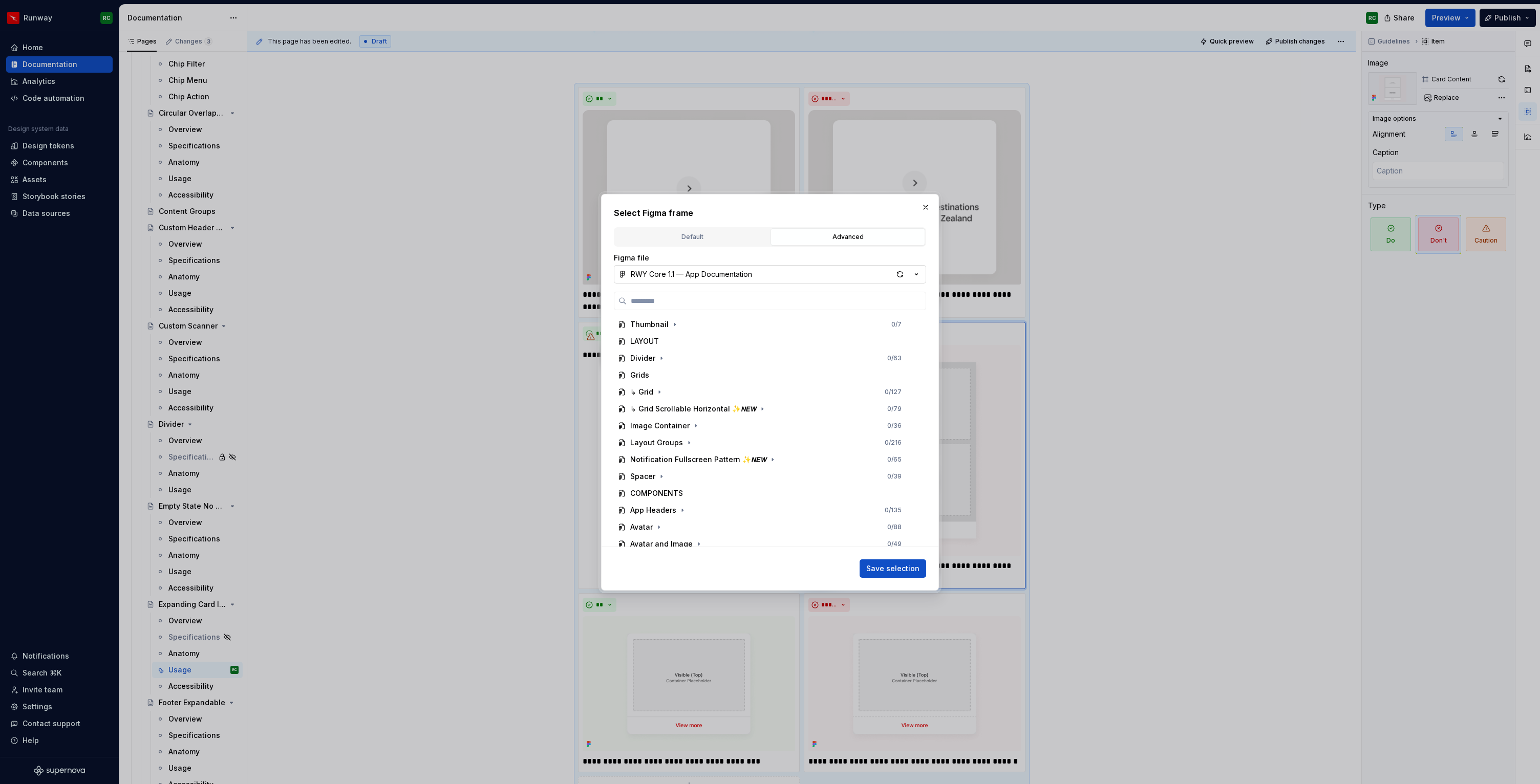
click at [718, 275] on div "RWY Core 1.1 — App Documentation" at bounding box center [692, 274] width 122 height 10
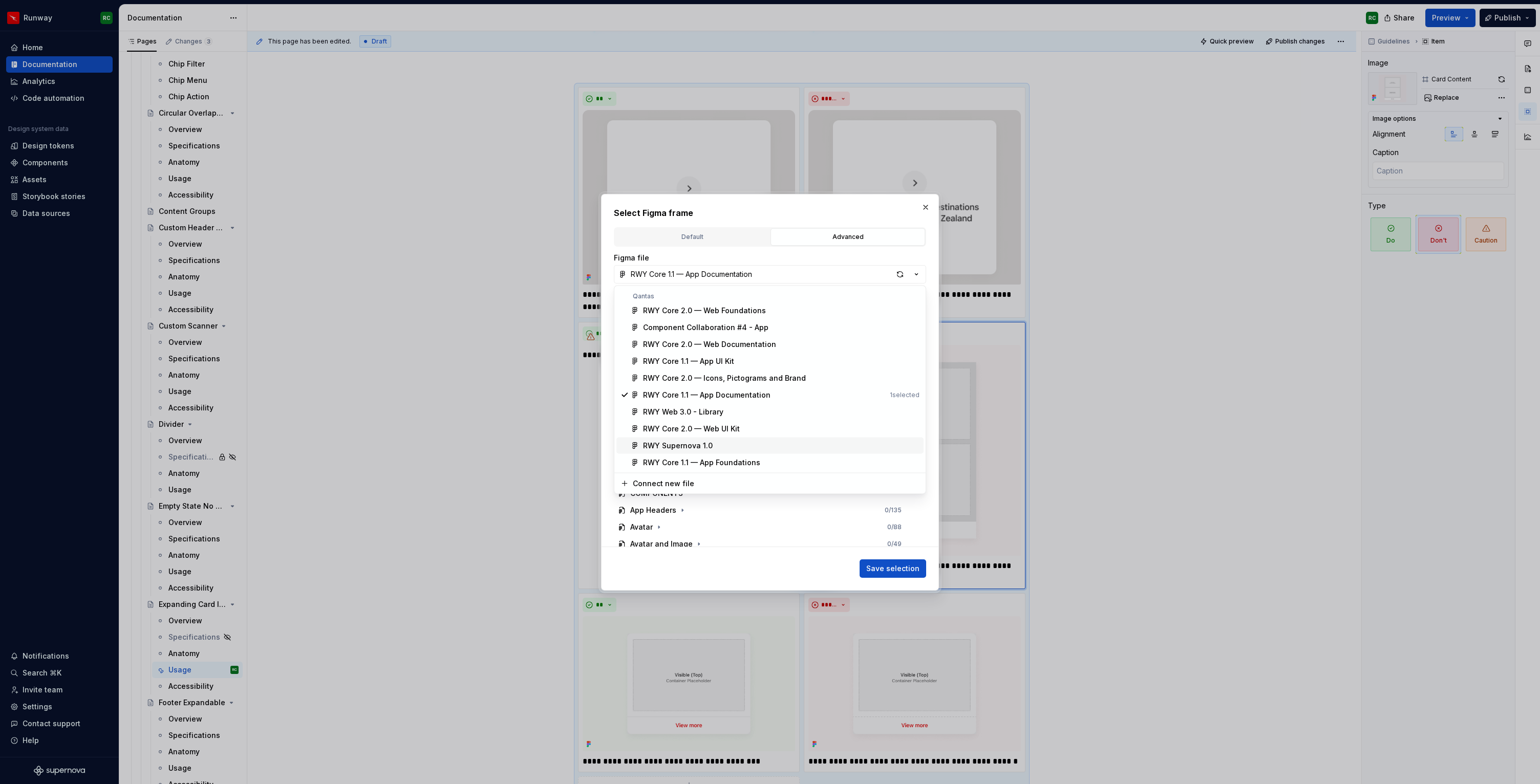
click at [716, 444] on div "RWY Supernova 1.0" at bounding box center [781, 446] width 276 height 10
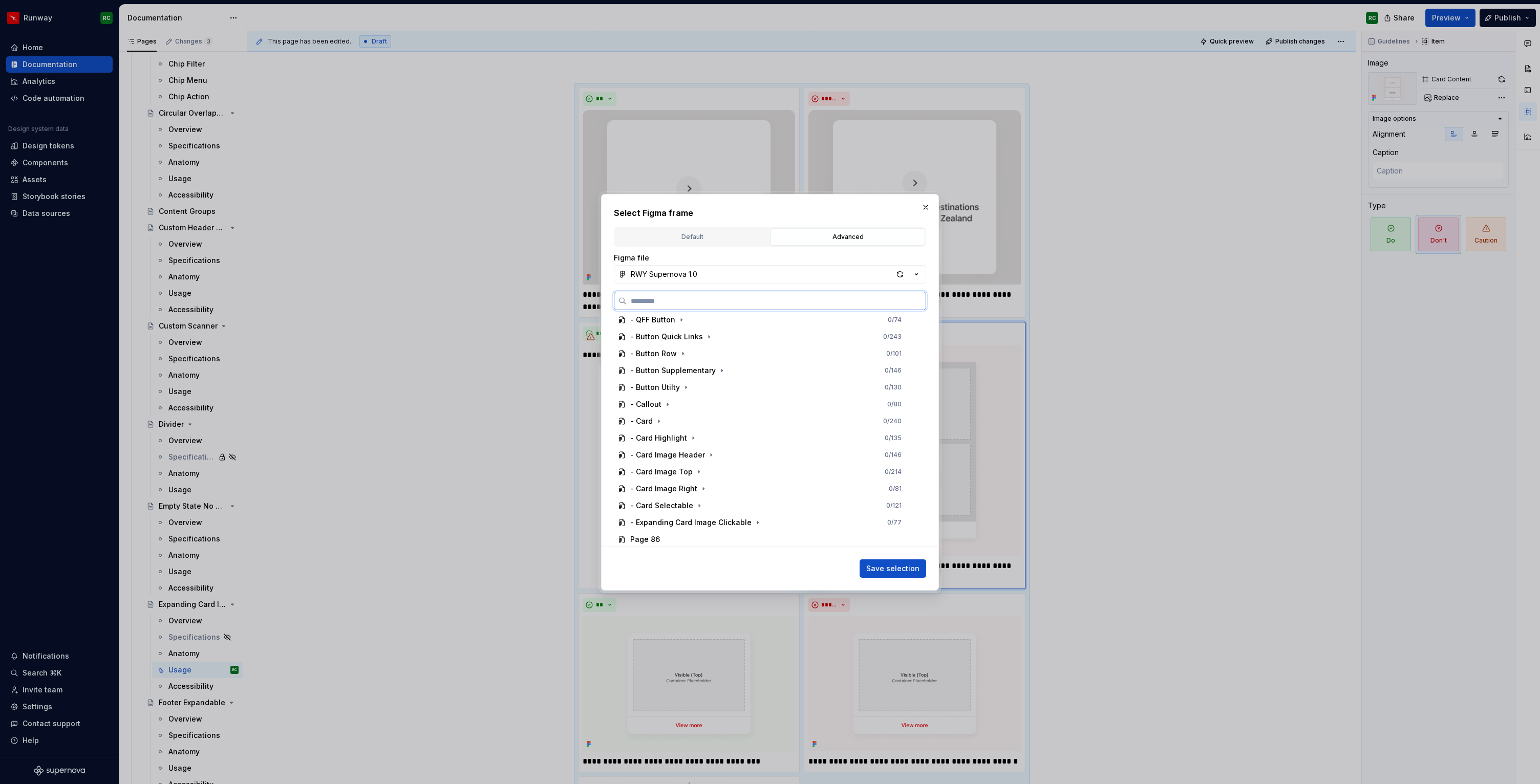
scroll to position [482, 0]
click at [755, 501] on icon "button" at bounding box center [758, 501] width 8 height 8
click at [700, 447] on icon "button" at bounding box center [703, 450] width 8 height 8
click at [705, 509] on div "Dont 2 0 / 3" at bounding box center [776, 516] width 285 height 16
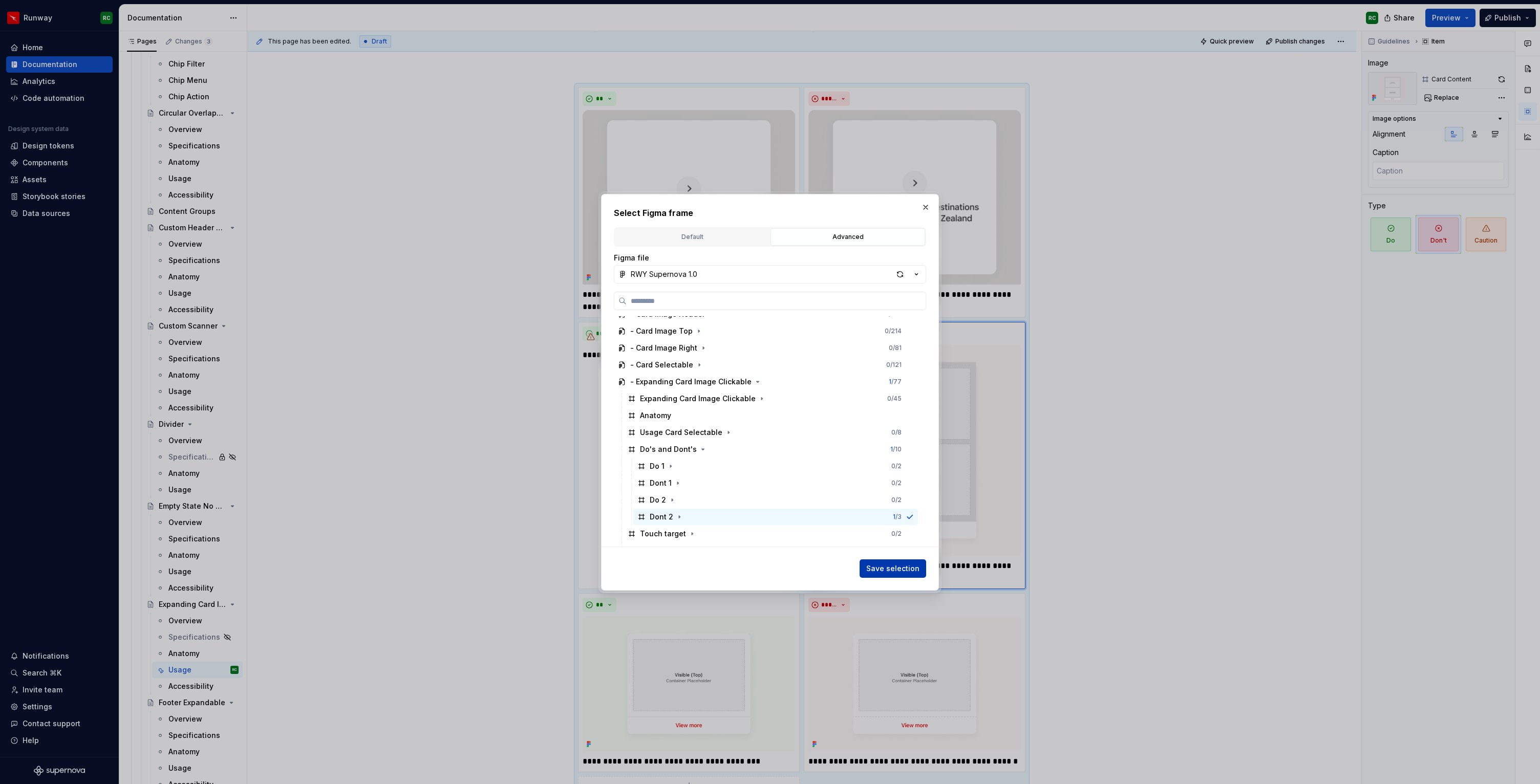
click at [918, 565] on span "Save selection" at bounding box center [892, 569] width 53 height 10
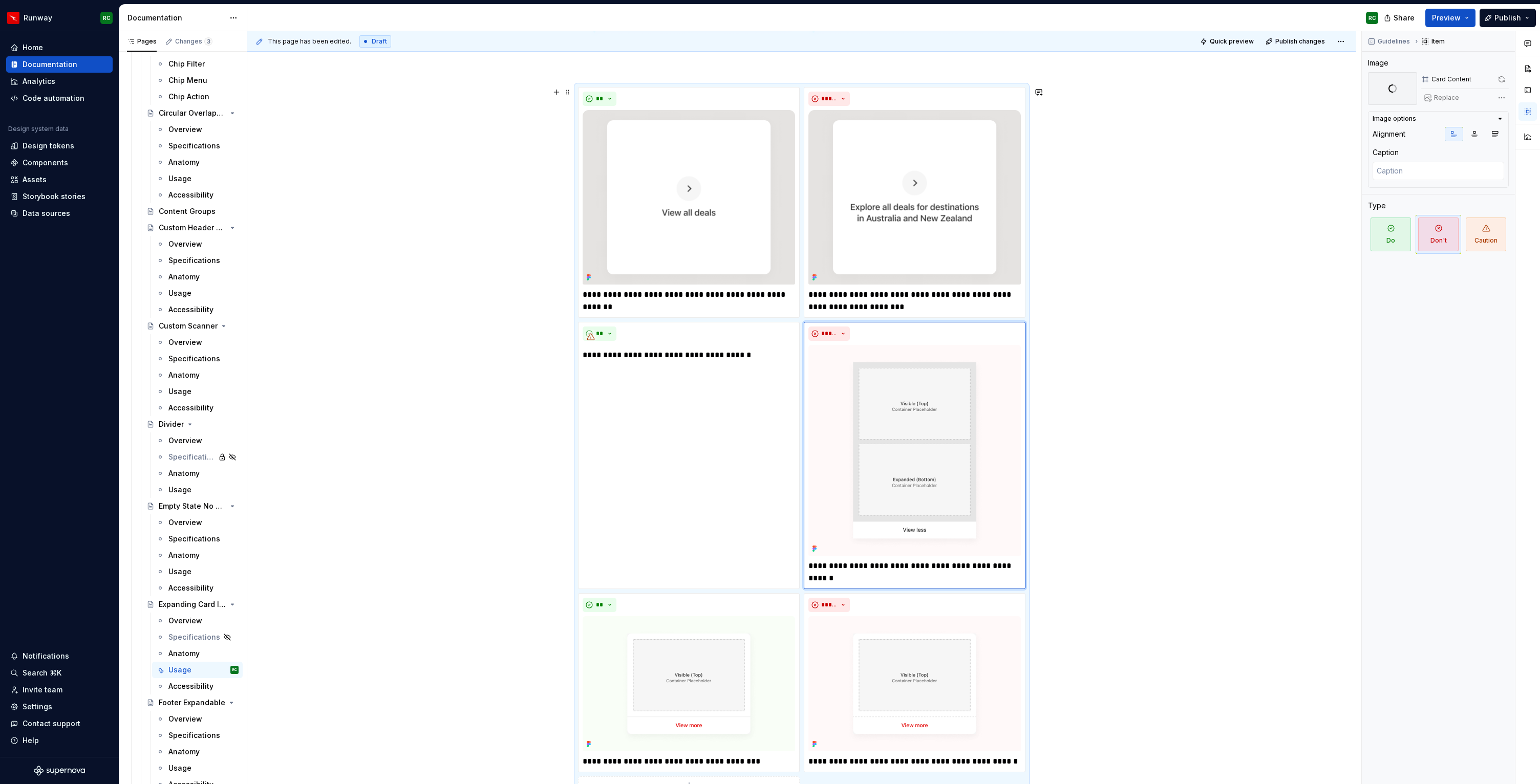
scroll to position [903, 0]
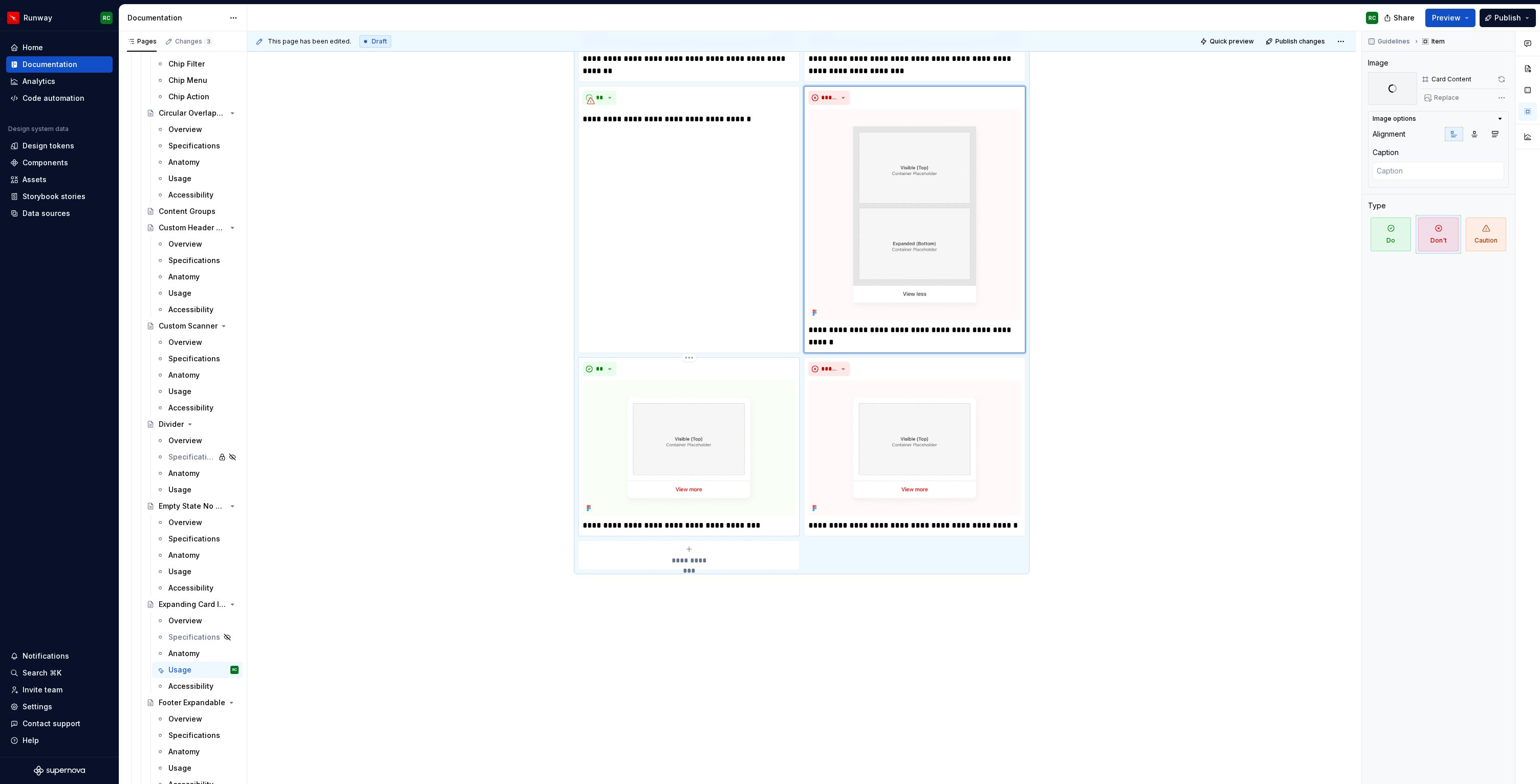
click at [716, 457] on img at bounding box center [689, 448] width 213 height 135
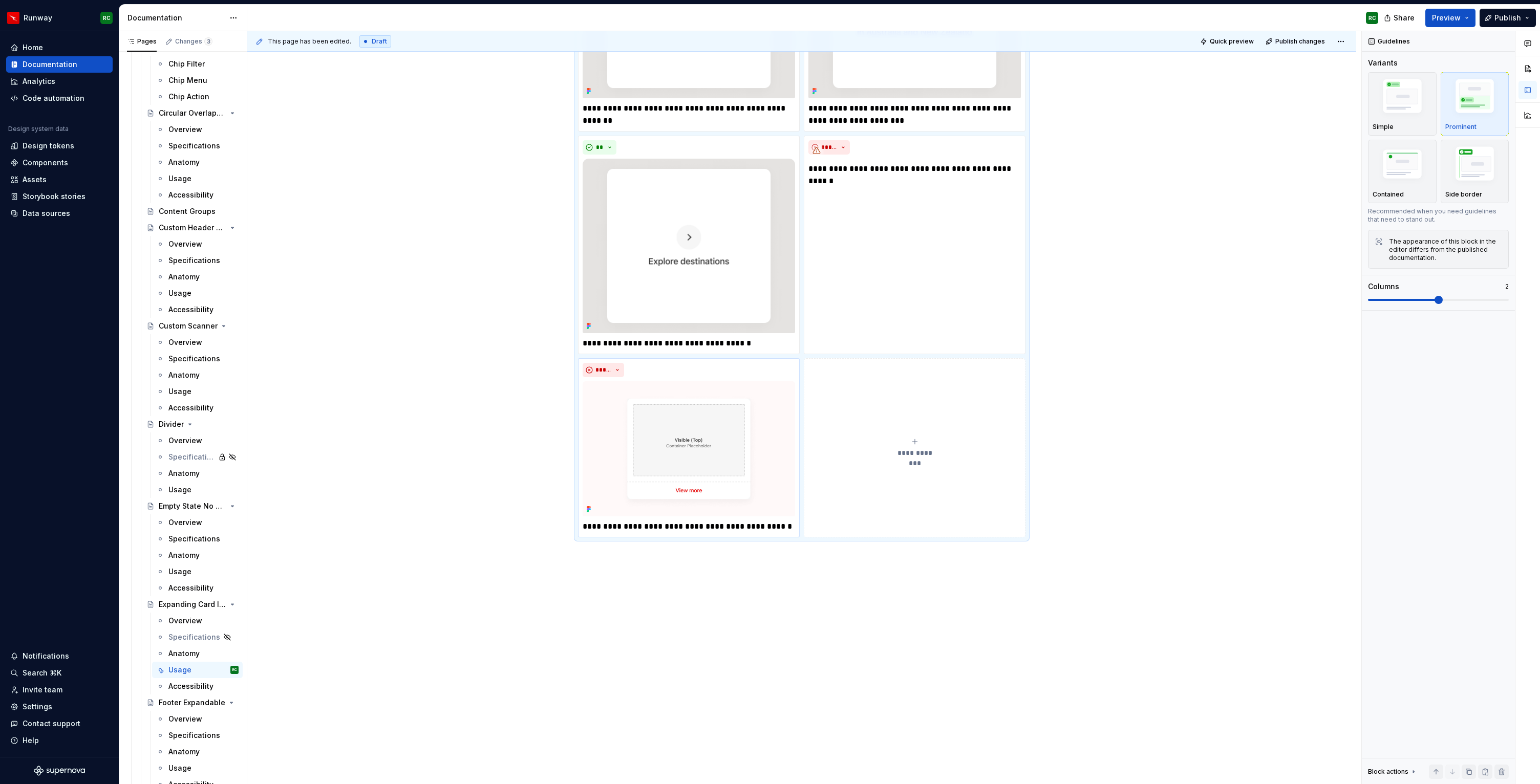
scroll to position [853, 0]
click at [726, 432] on img at bounding box center [689, 449] width 213 height 135
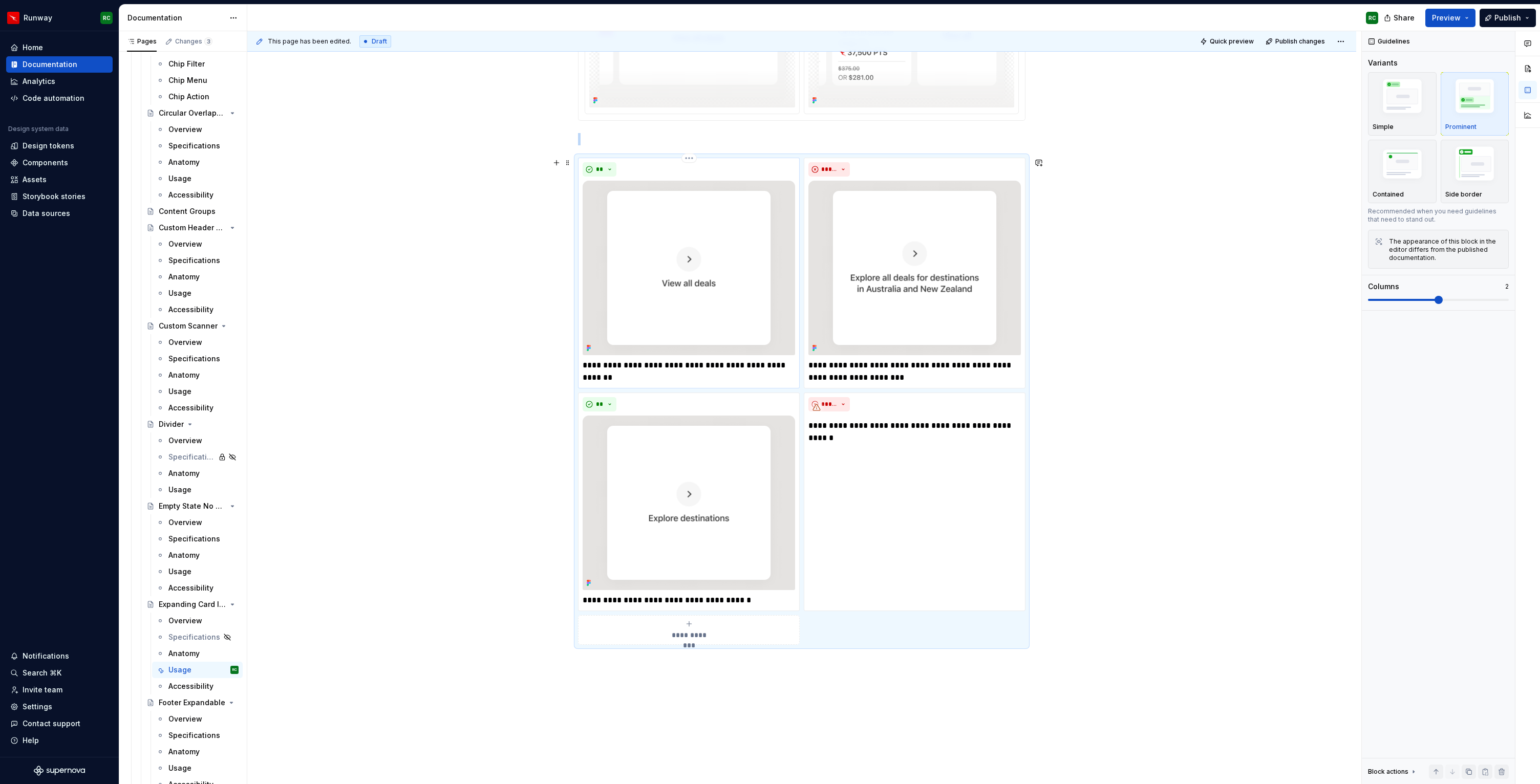
scroll to position [584, 0]
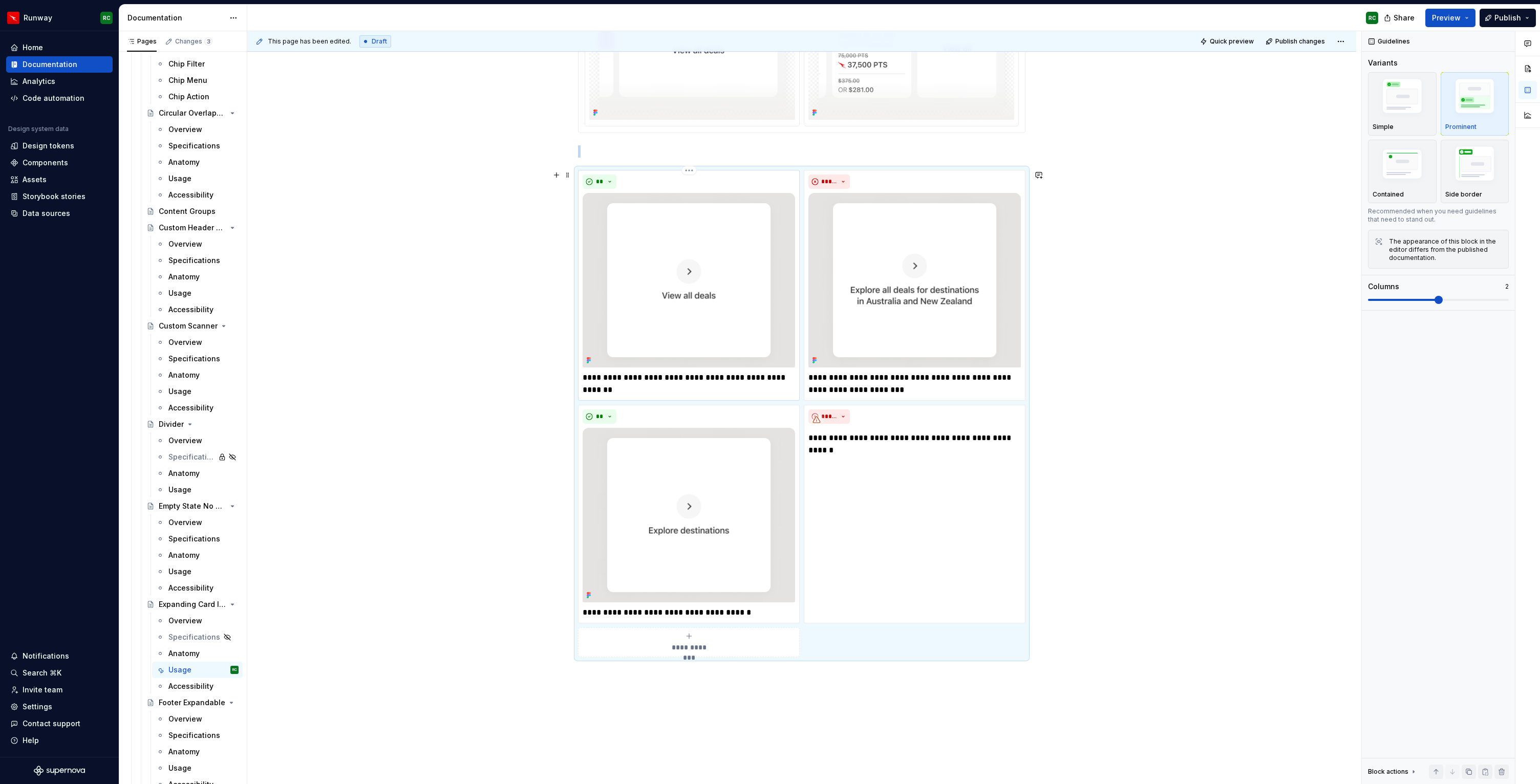
click at [634, 381] on p "**********" at bounding box center [689, 384] width 213 height 25
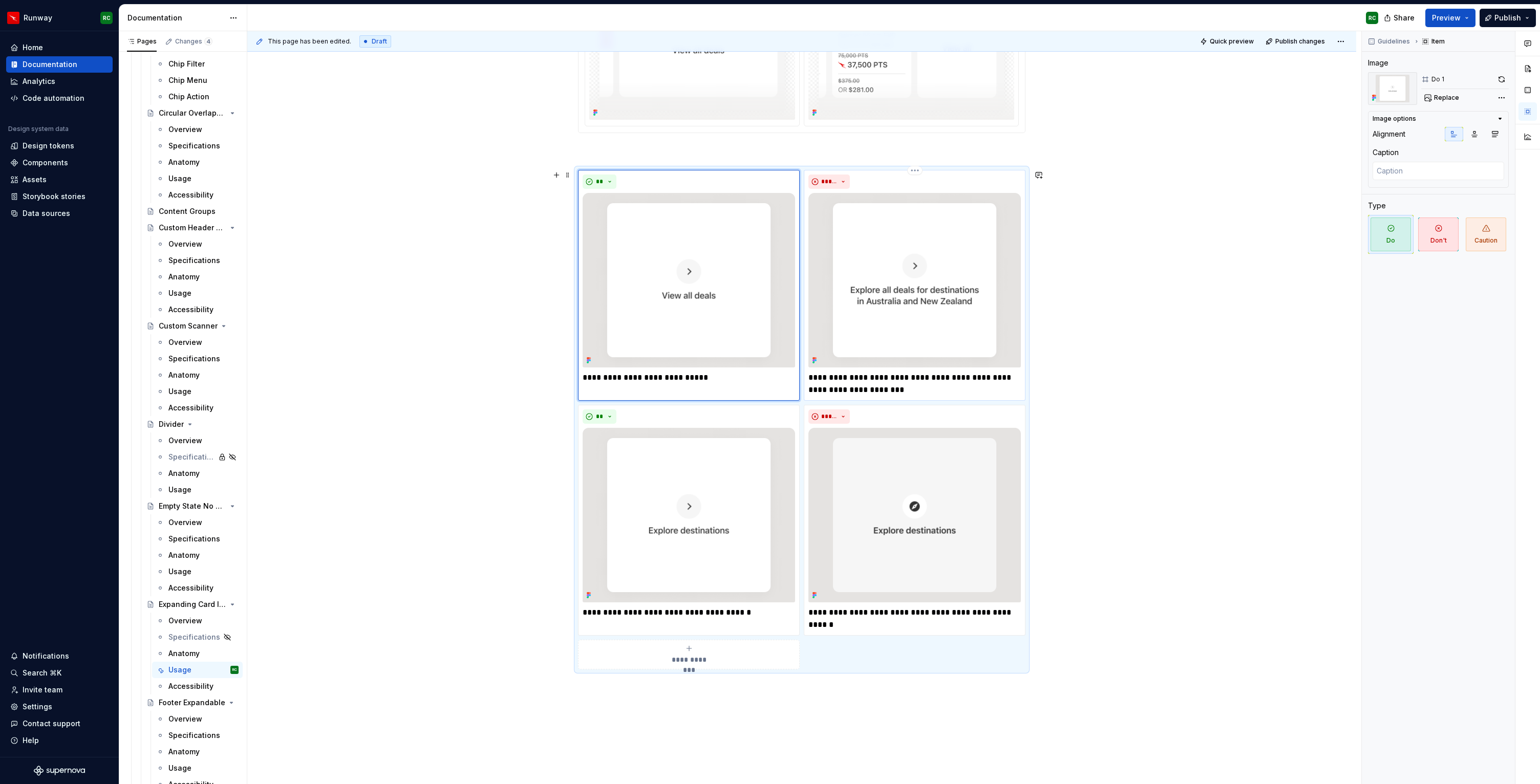
click at [883, 378] on p "**********" at bounding box center [915, 384] width 213 height 25
click at [689, 612] on p "**********" at bounding box center [689, 612] width 213 height 12
click at [906, 622] on p "**********" at bounding box center [915, 619] width 213 height 25
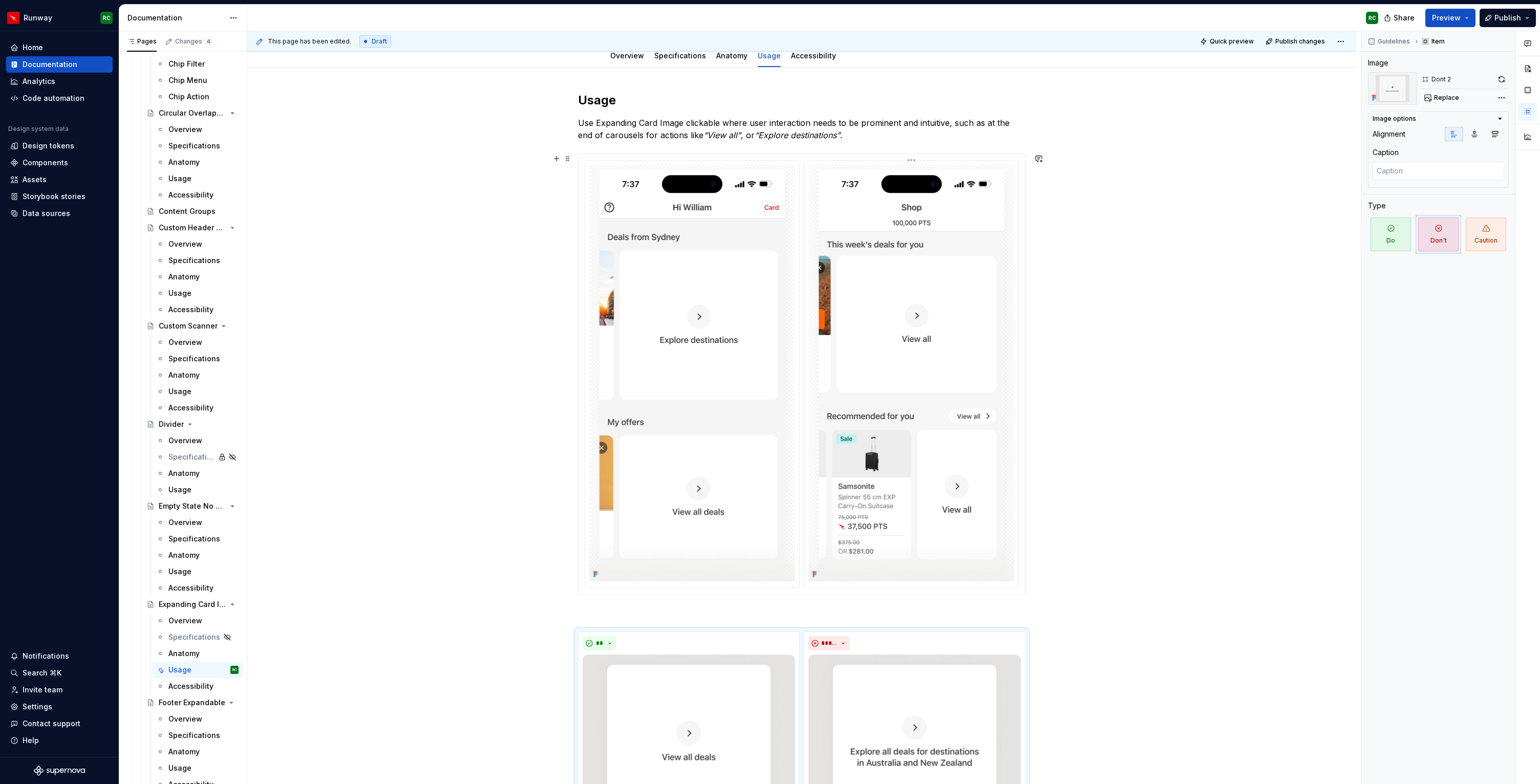
scroll to position [0, 0]
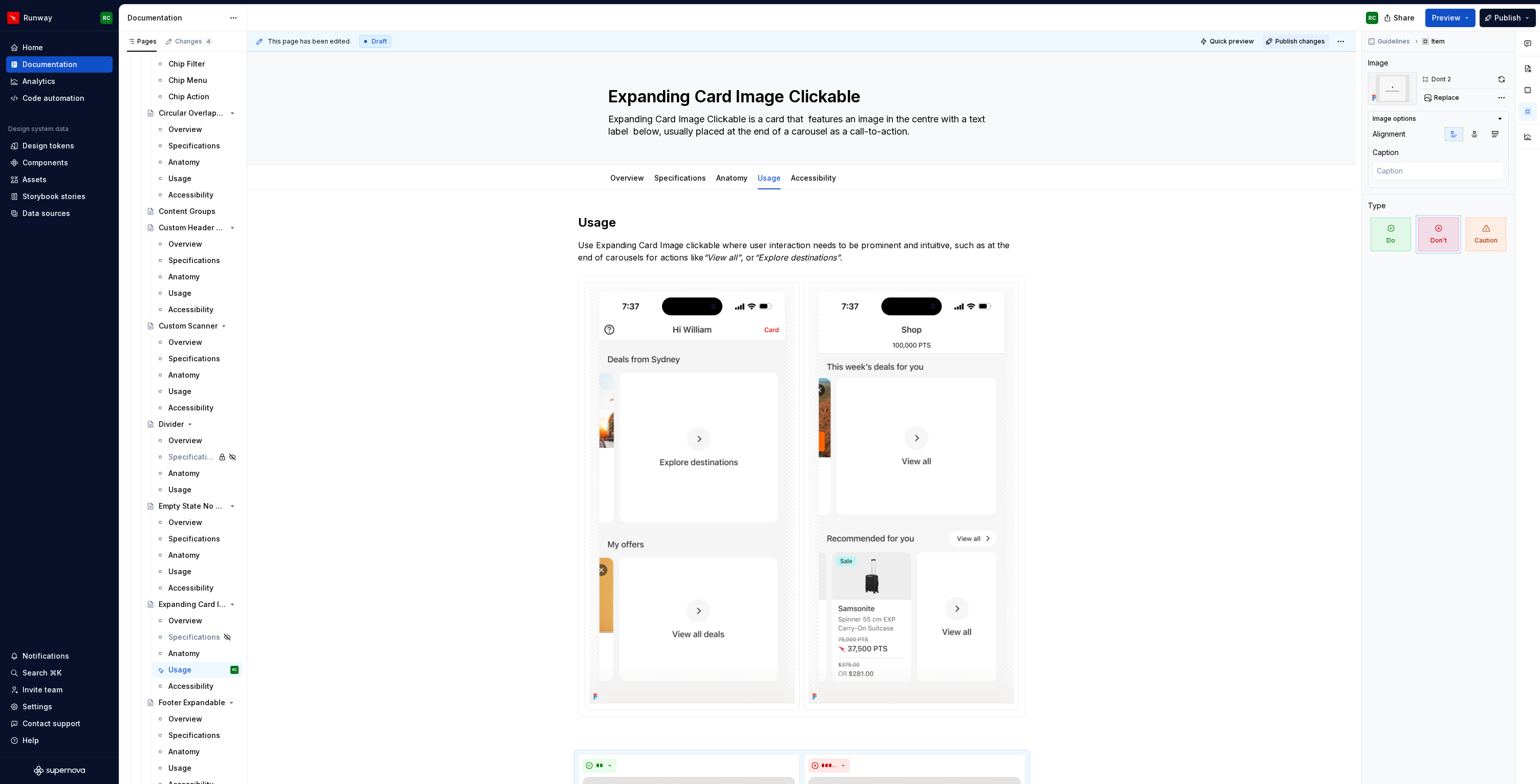
click at [1283, 37] on span "Publish changes" at bounding box center [1301, 42] width 49 height 8
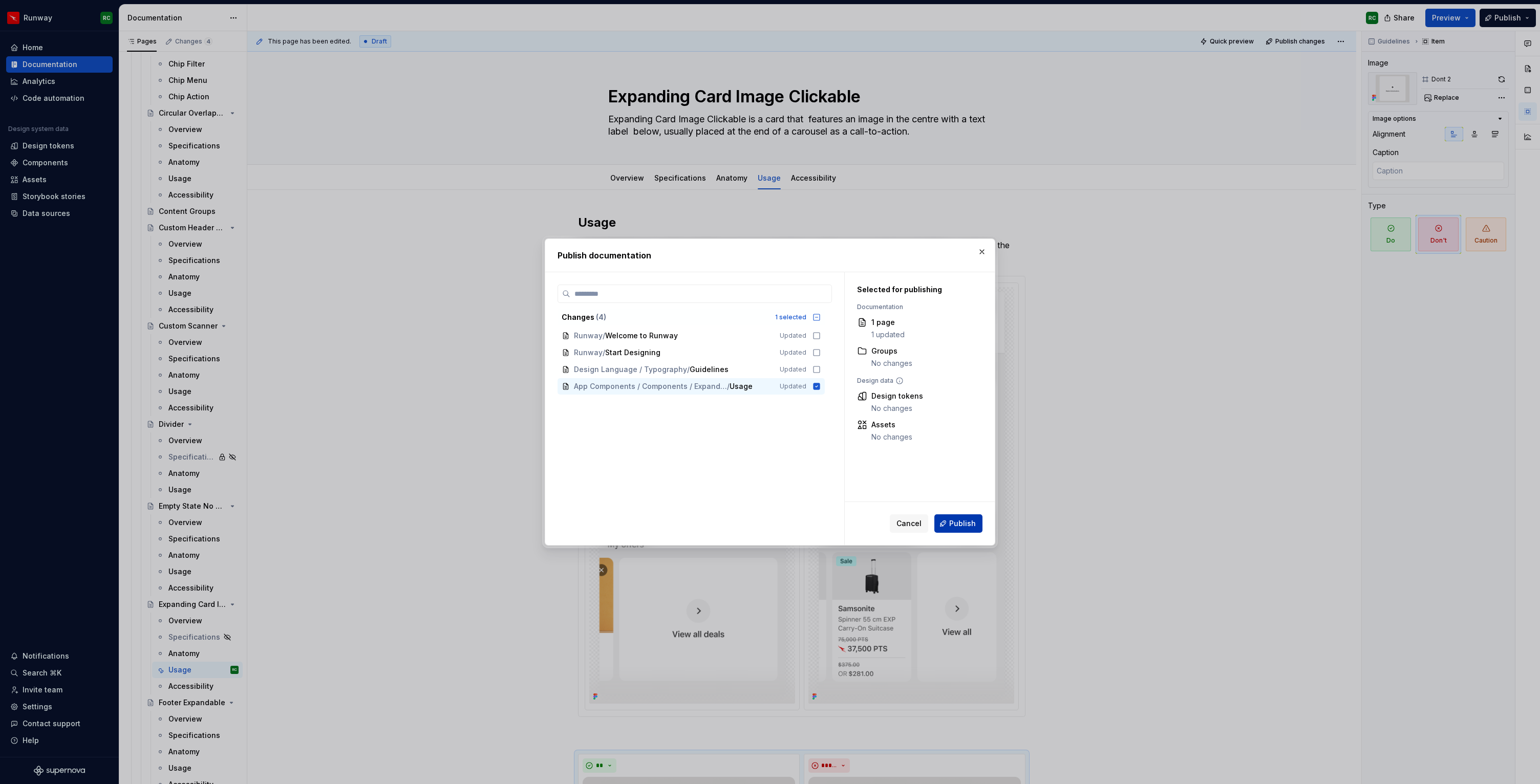
click at [959, 524] on span "Publish" at bounding box center [963, 523] width 27 height 10
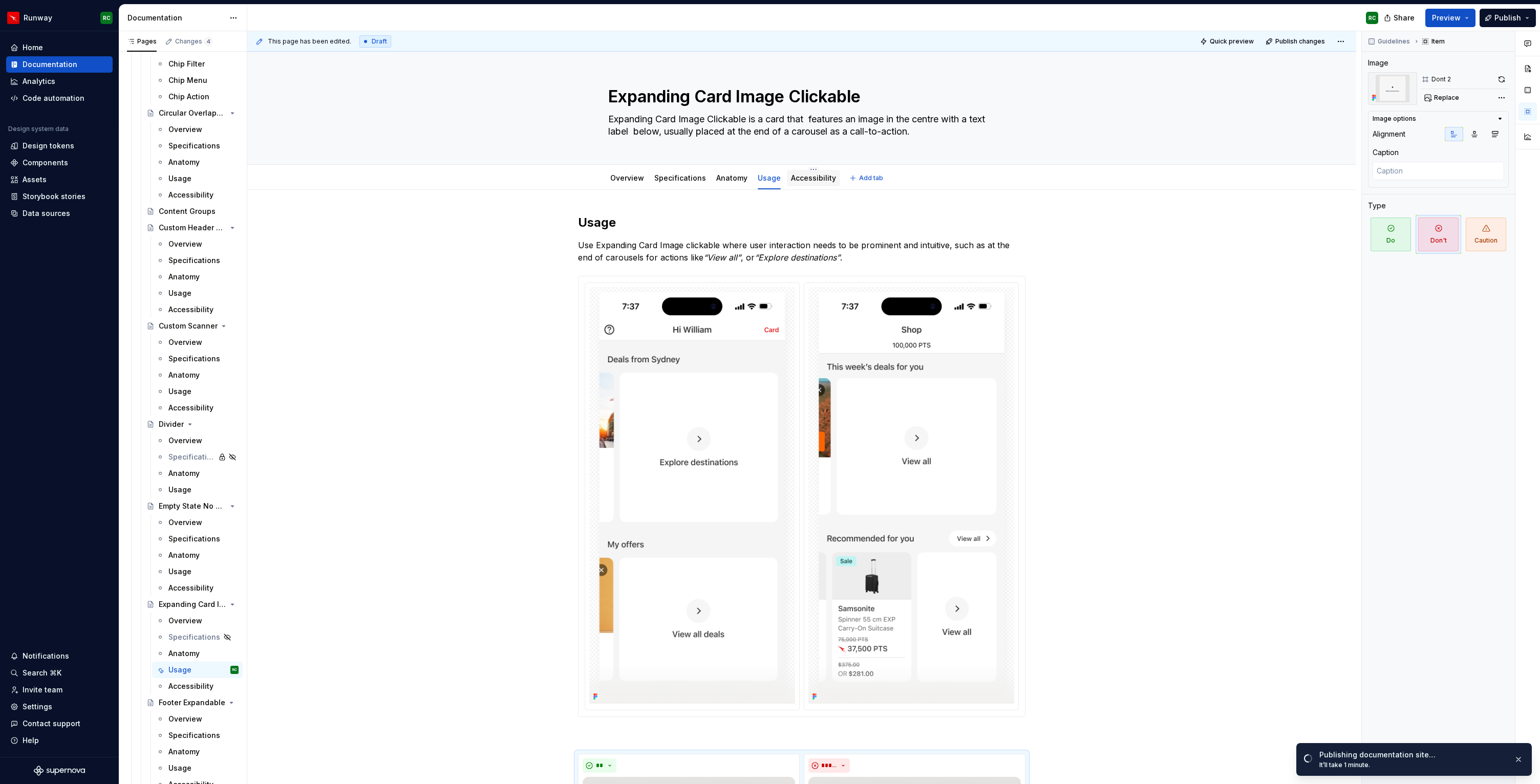
click at [822, 177] on link "Accessibility" at bounding box center [814, 178] width 45 height 8
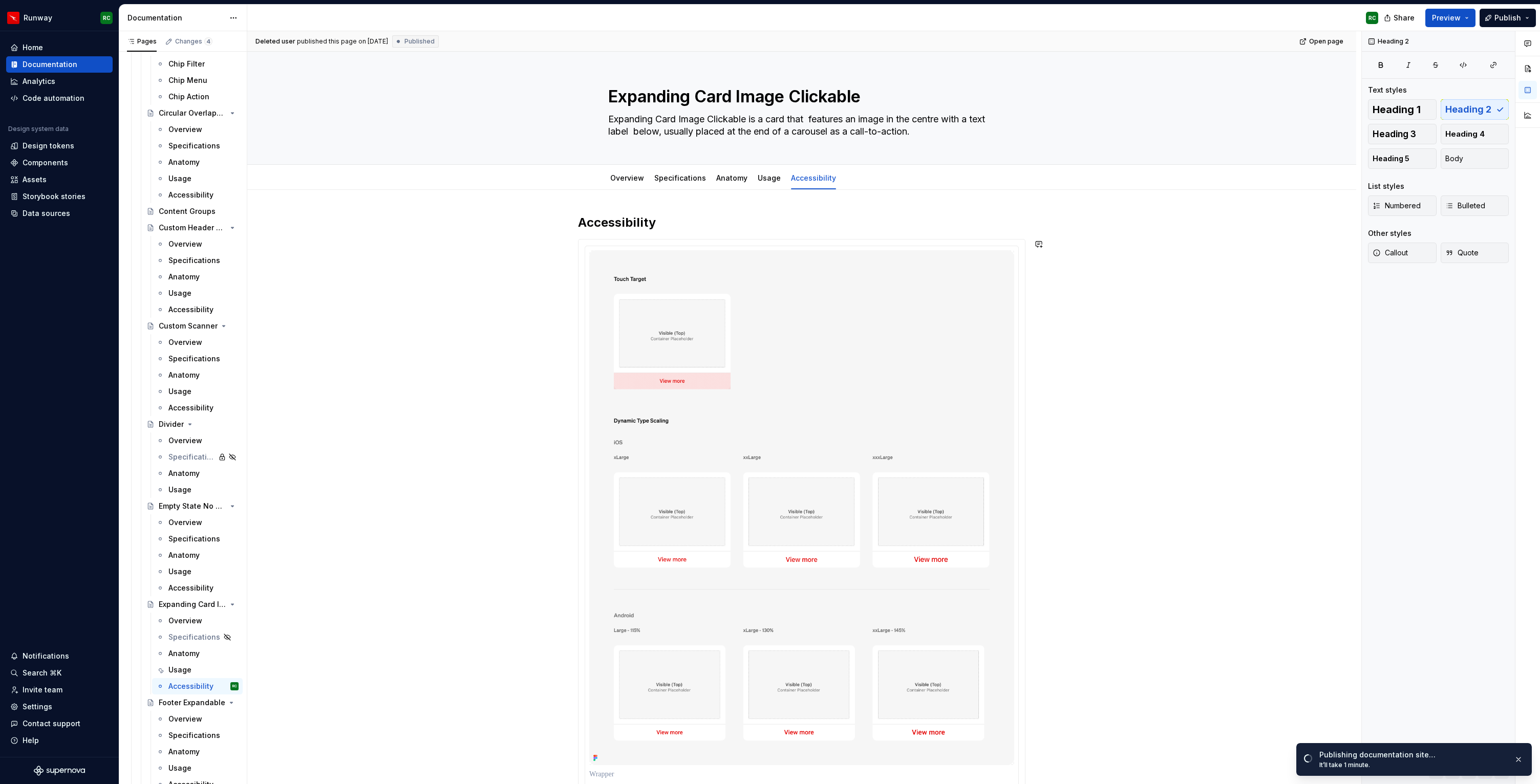
click at [748, 234] on div "Accessibility" at bounding box center [802, 510] width 448 height 590
click at [740, 338] on img at bounding box center [802, 507] width 425 height 515
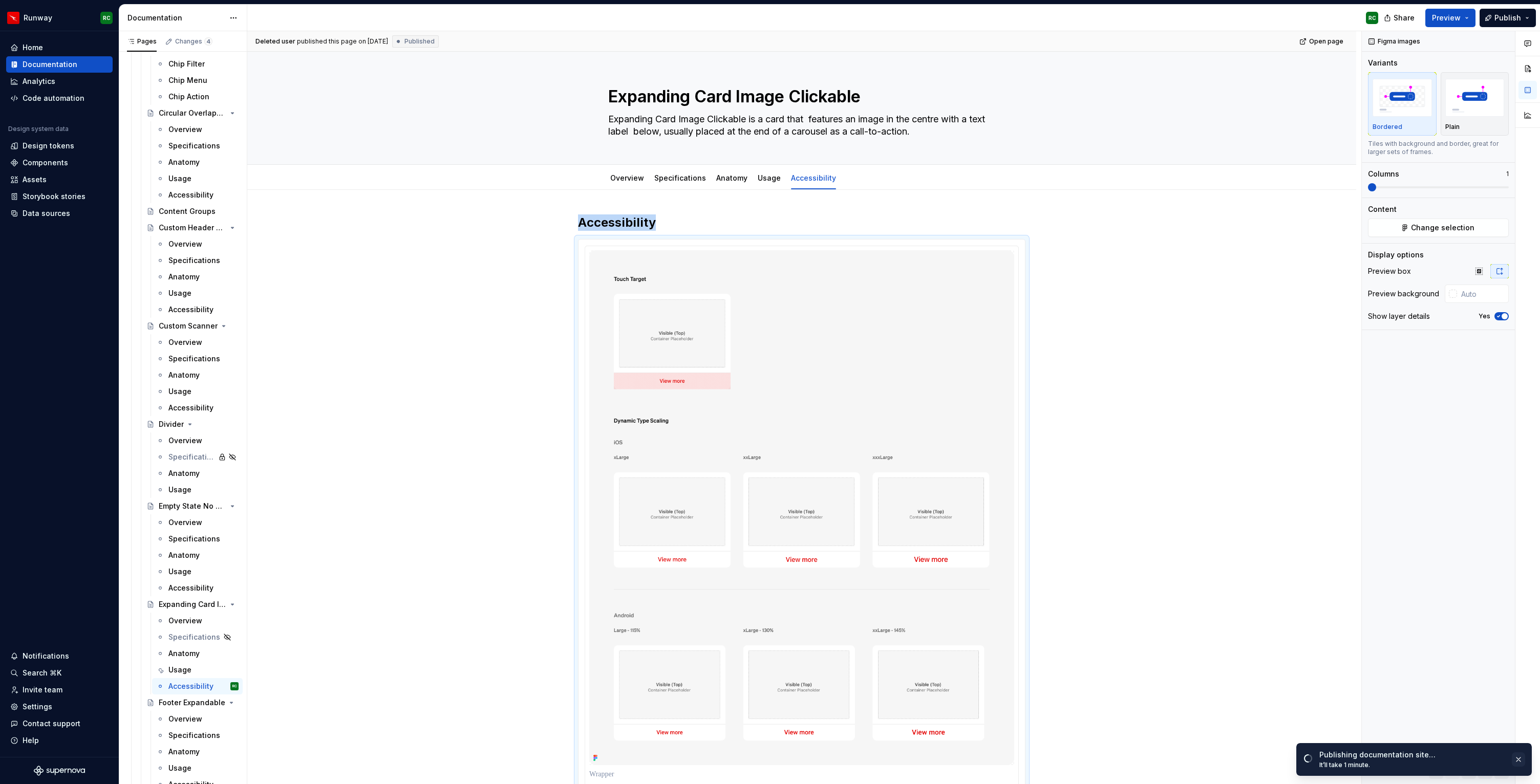
click at [1520, 759] on button "button" at bounding box center [1518, 760] width 13 height 14
type textarea "*"
click at [1471, 770] on button "button" at bounding box center [1469, 772] width 14 height 14
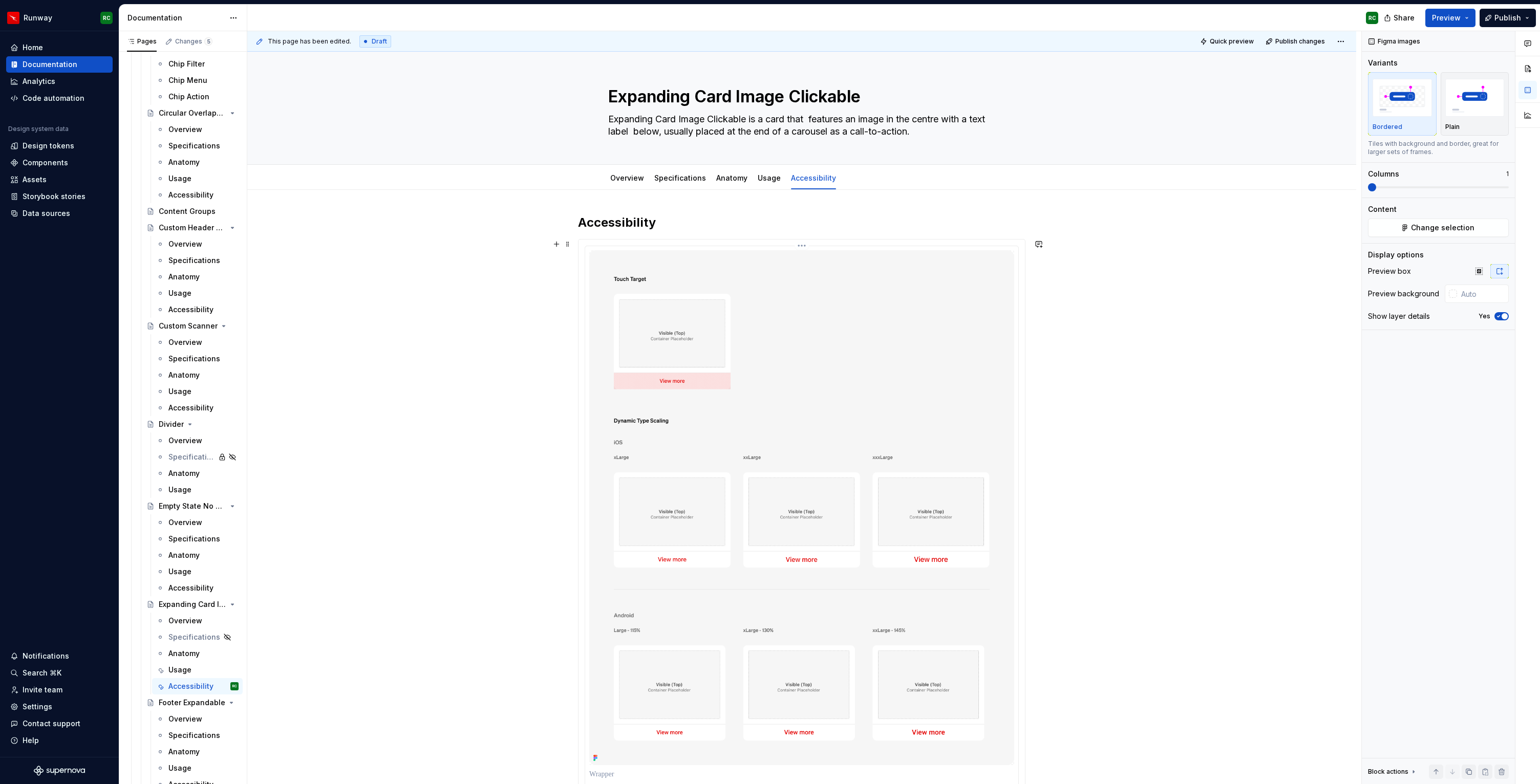
click at [726, 278] on img at bounding box center [802, 507] width 425 height 515
click at [697, 222] on h2 "Accessibility" at bounding box center [802, 222] width 448 height 16
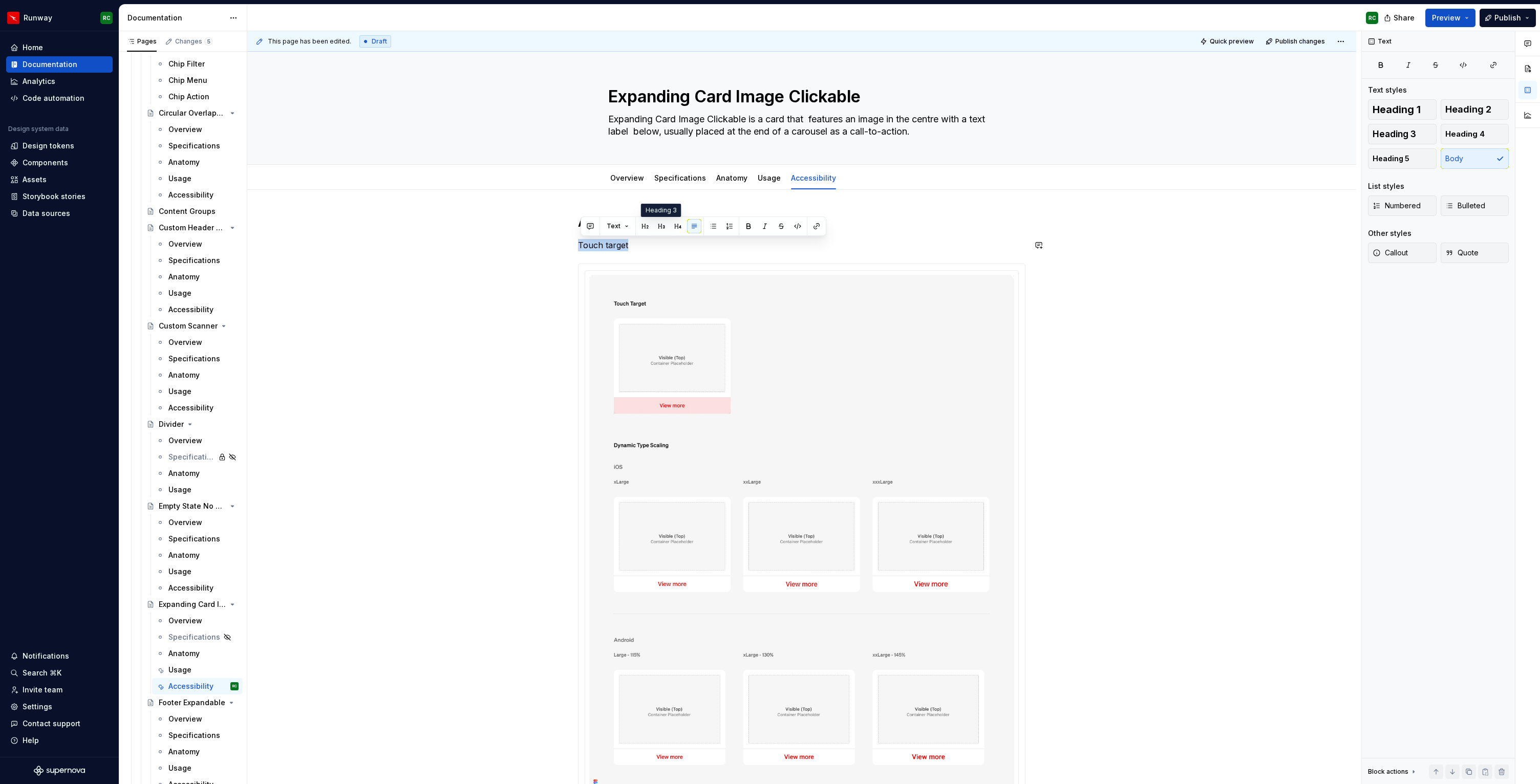
click at [656, 225] on button "button" at bounding box center [661, 226] width 14 height 14
click at [688, 352] on img at bounding box center [802, 530] width 425 height 515
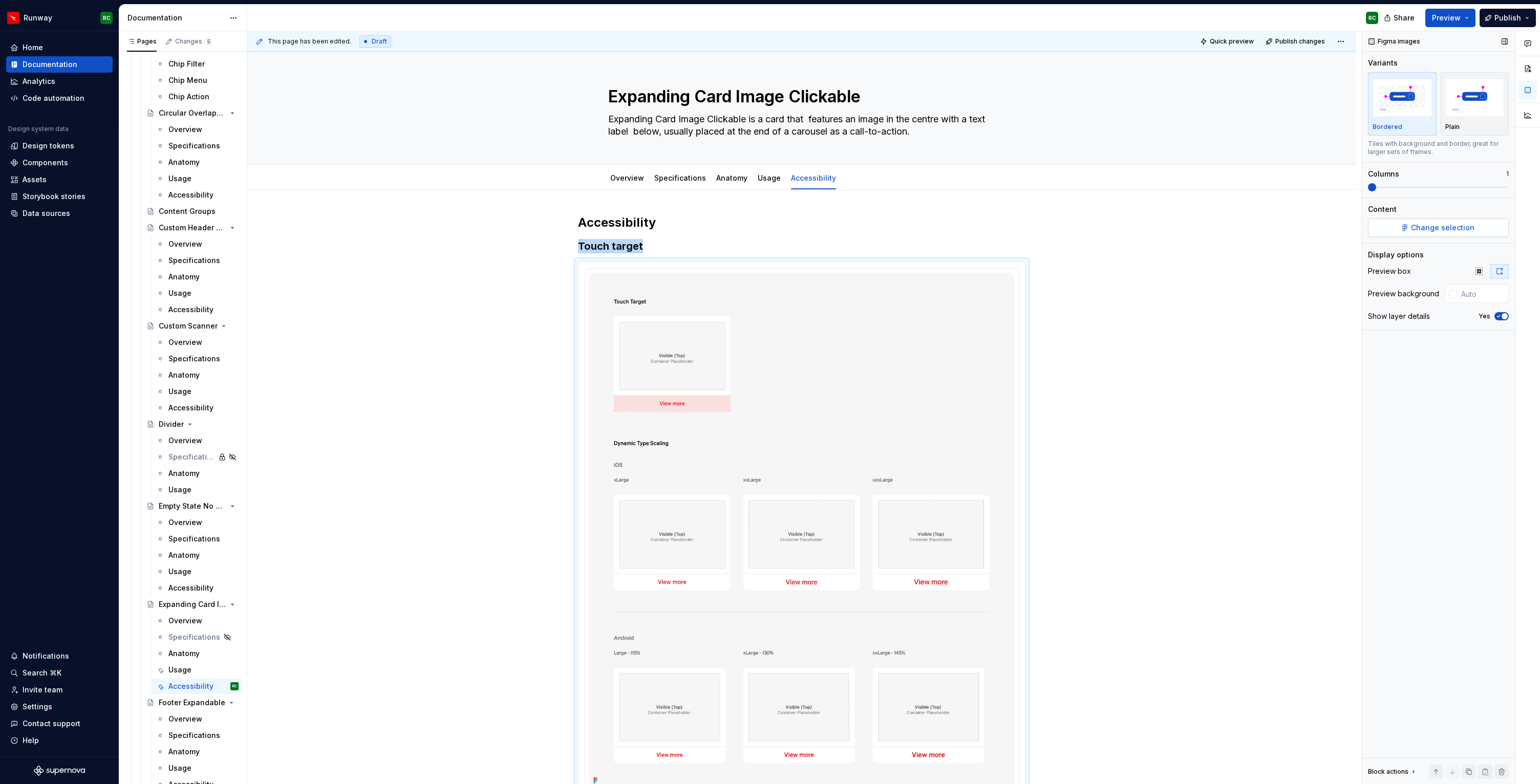
click at [1416, 230] on span "Change selection" at bounding box center [1443, 227] width 64 height 10
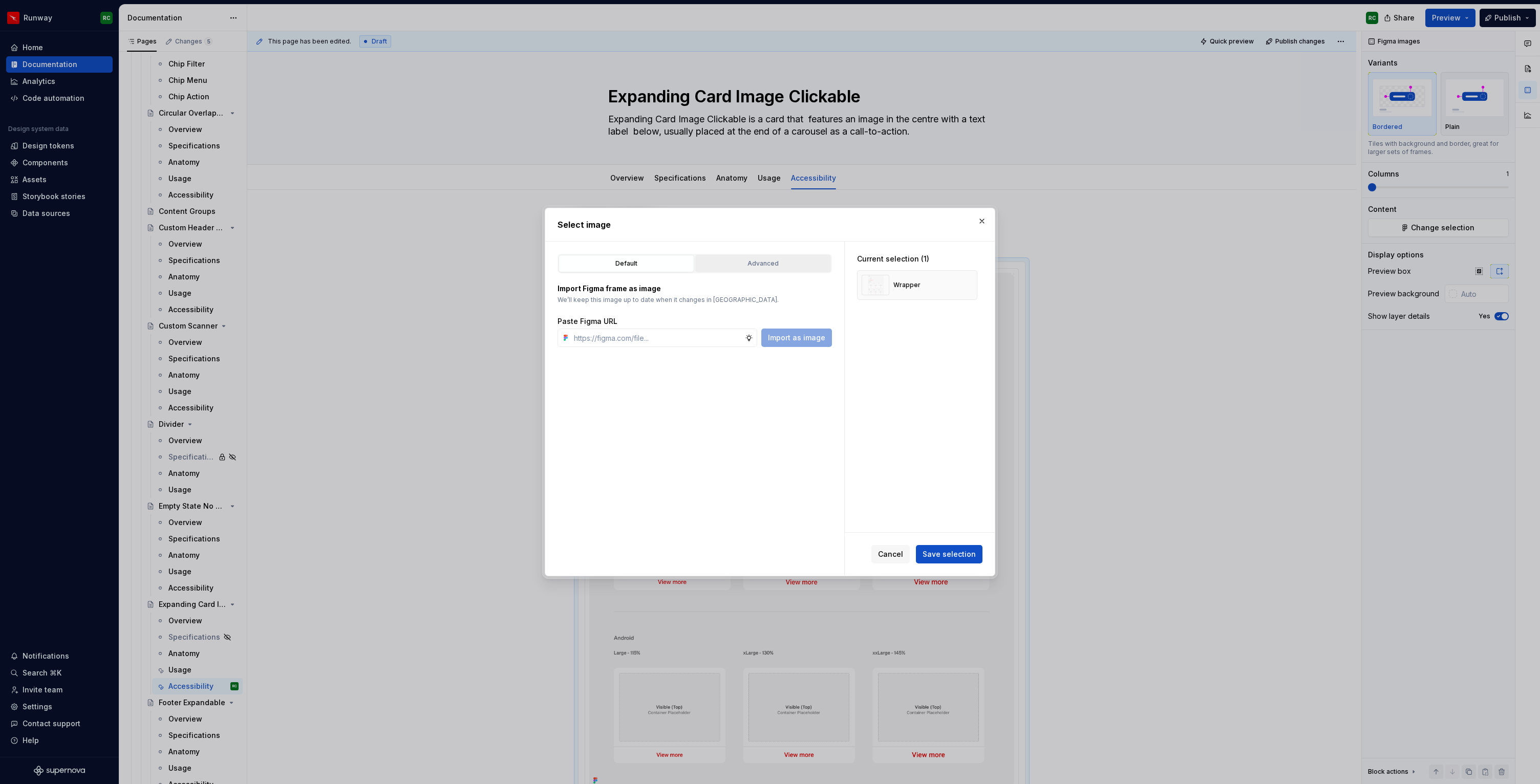
click at [762, 260] on div "Advanced" at bounding box center [763, 263] width 129 height 10
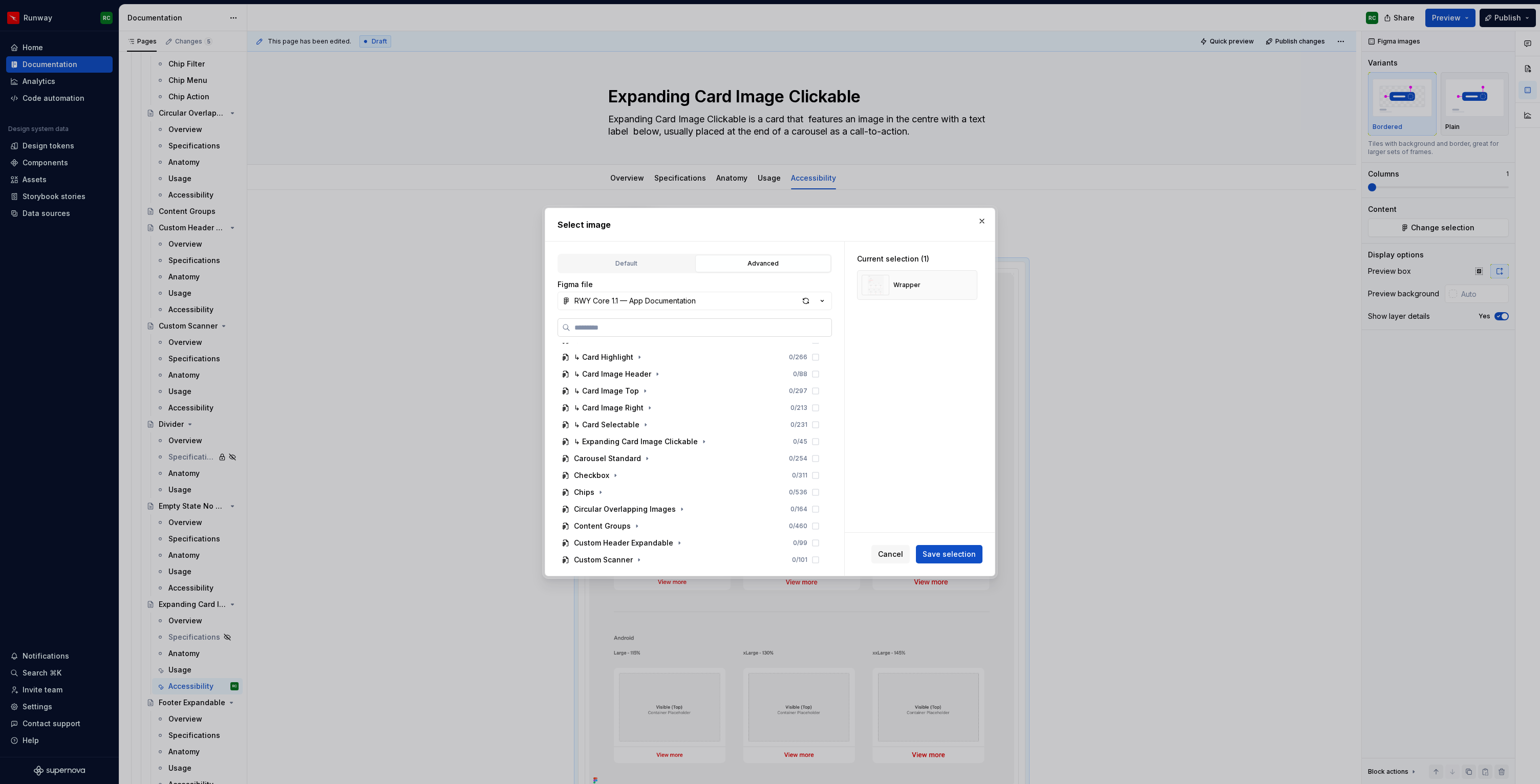
scroll to position [480, 0]
click at [674, 297] on div "RWY Core 1.1 — App Documentation" at bounding box center [635, 301] width 122 height 10
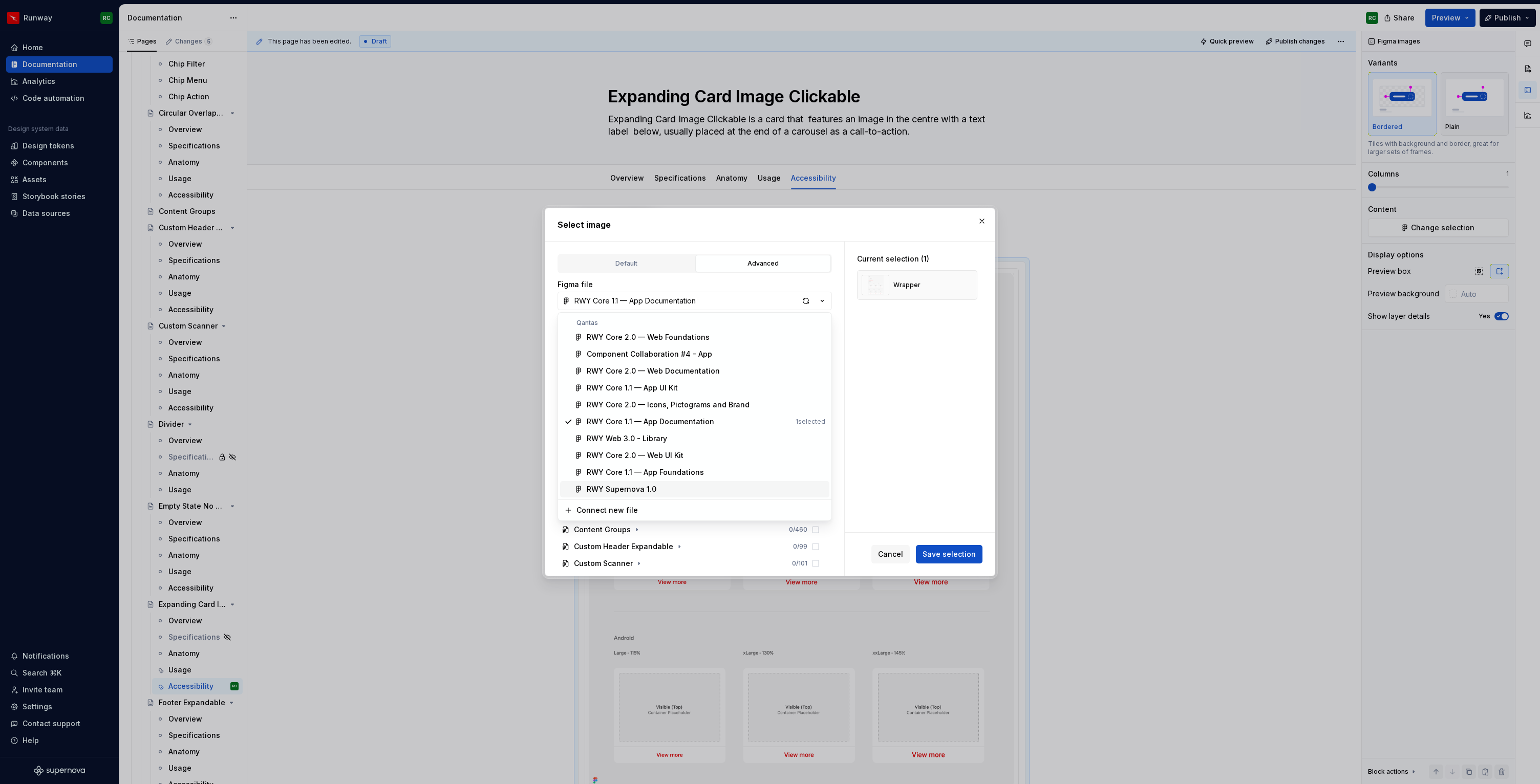
click at [646, 482] on span "RWY Supernova 1.0" at bounding box center [694, 489] width 269 height 16
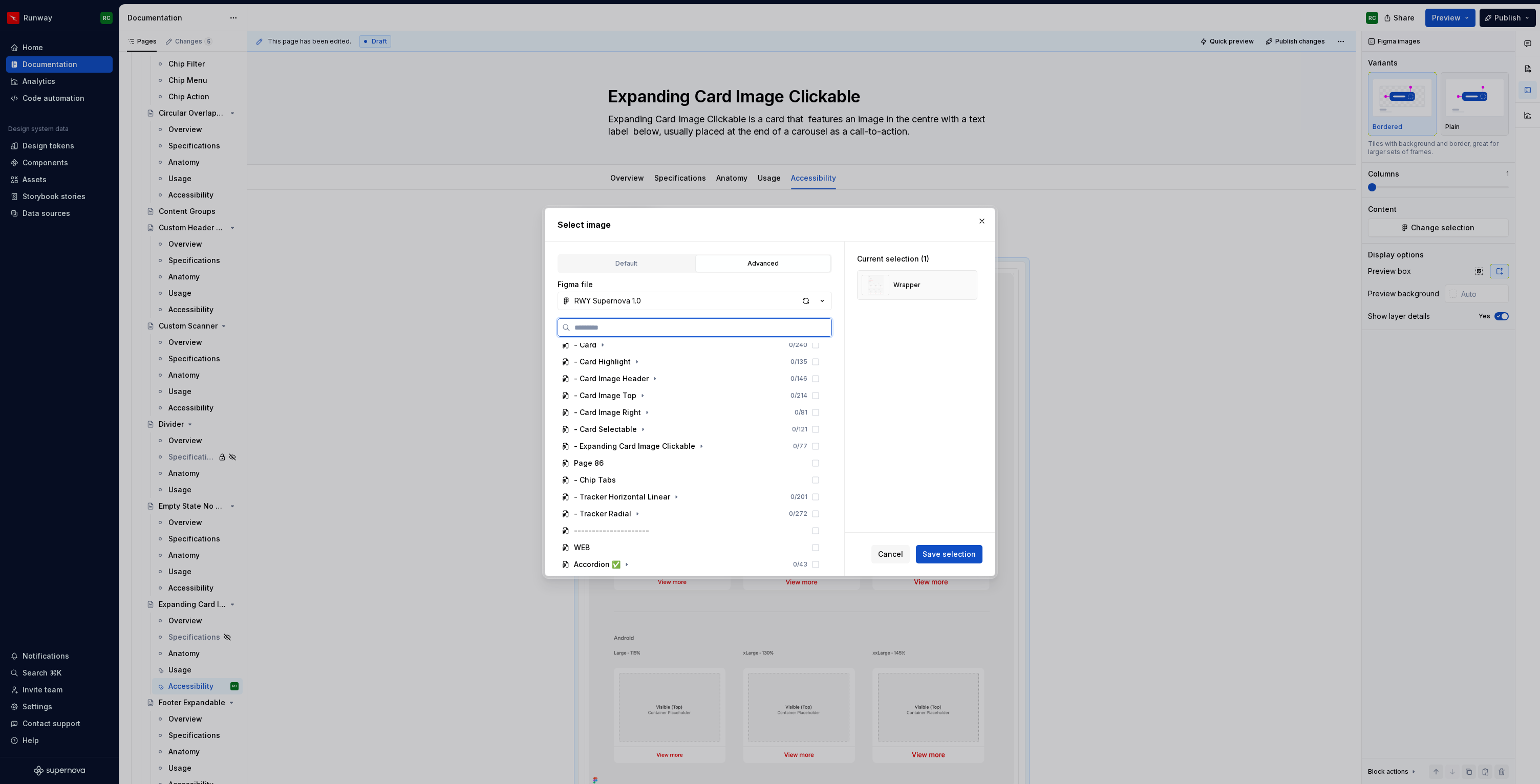
scroll to position [565, 0]
click at [697, 446] on icon "button" at bounding box center [701, 446] width 8 height 8
click at [657, 430] on div "Touch target 0 / 2" at bounding box center [695, 426] width 256 height 16
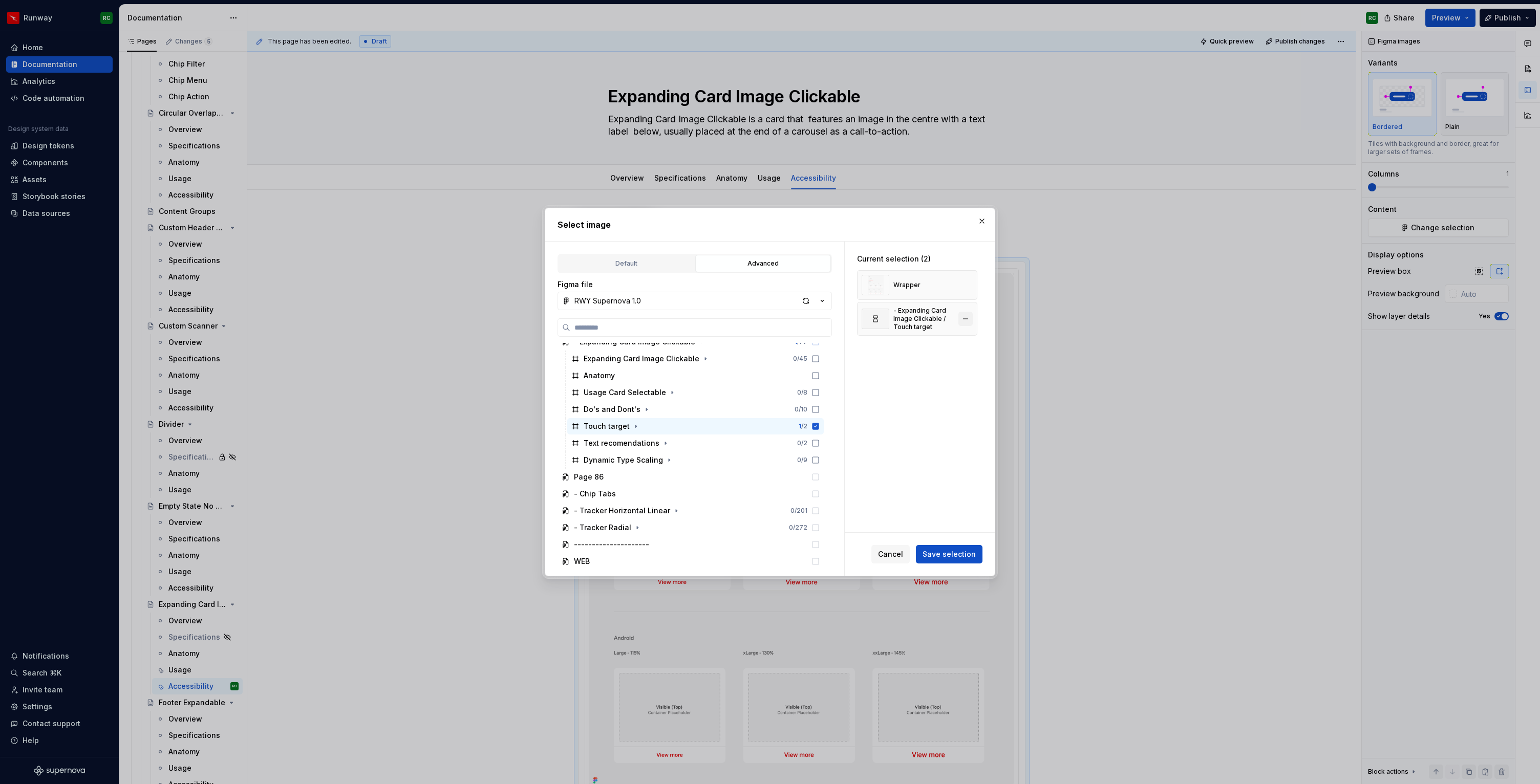
click at [965, 283] on button "button" at bounding box center [966, 285] width 14 height 14
click at [961, 559] on button "Save selection" at bounding box center [949, 554] width 66 height 18
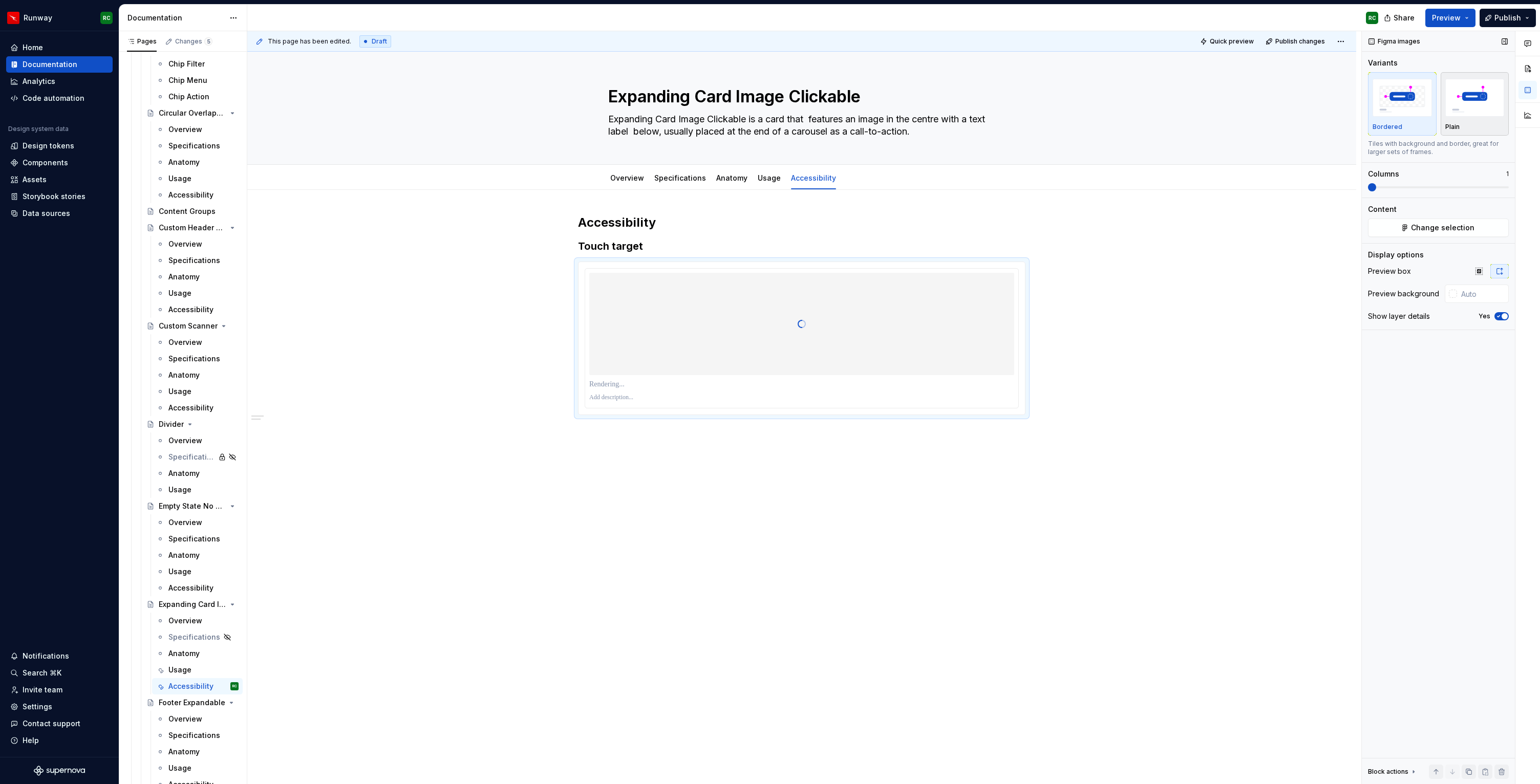
click at [1477, 100] on img "button" at bounding box center [1475, 97] width 59 height 37
click at [1407, 187] on span at bounding box center [1438, 187] width 141 height 2
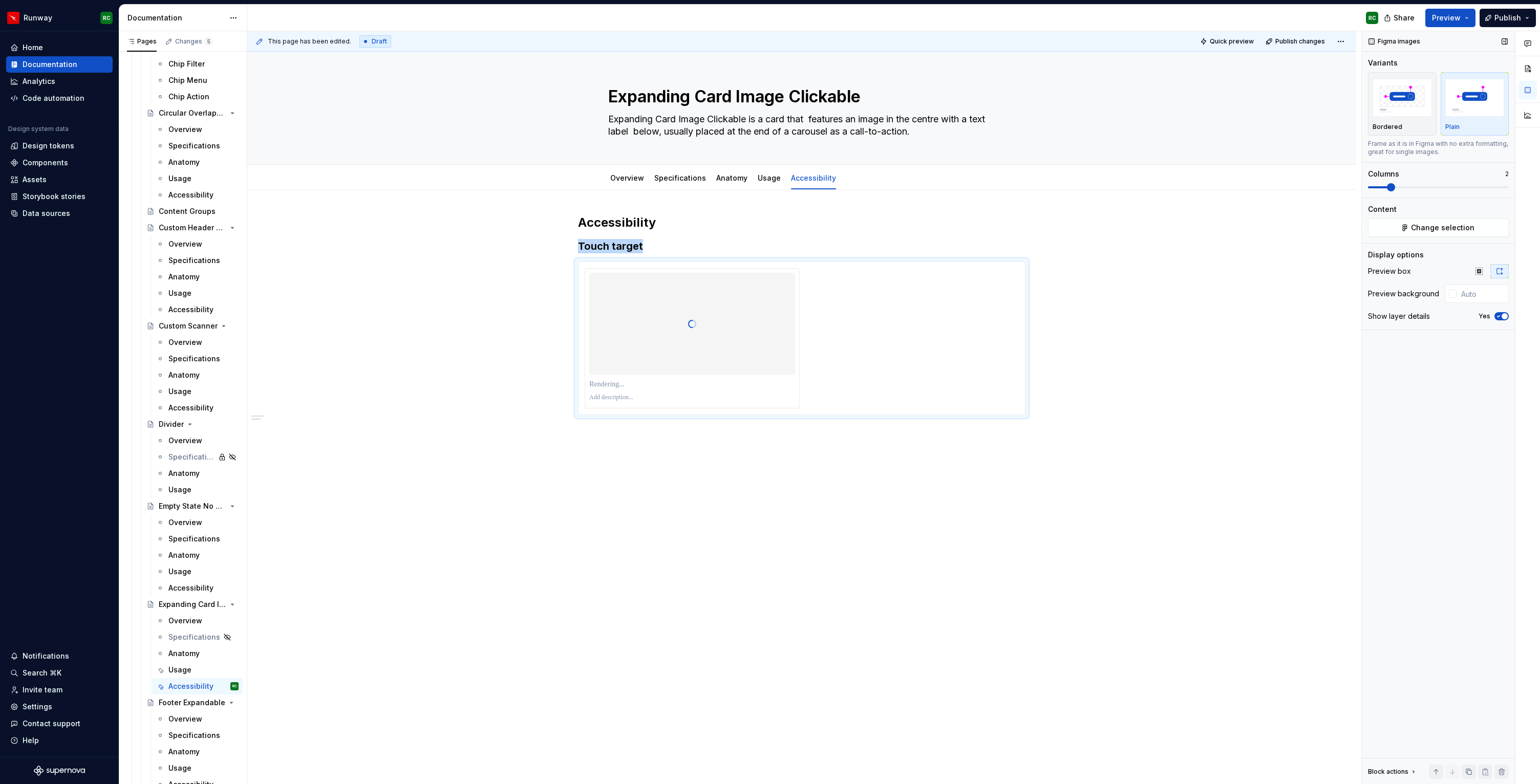
click at [1392, 185] on span at bounding box center [1392, 187] width 8 height 8
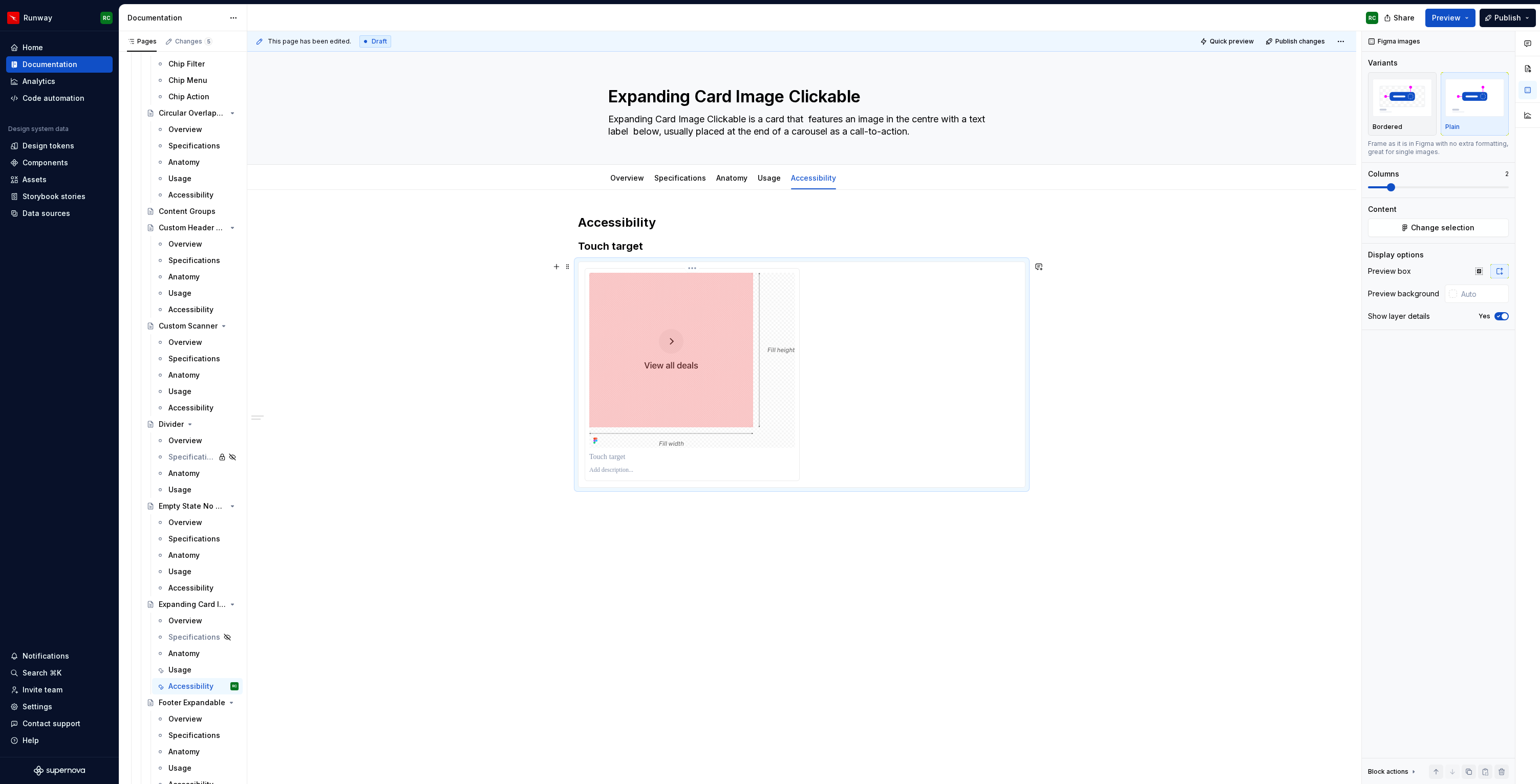
click at [697, 461] on p at bounding box center [692, 457] width 206 height 10
click at [709, 509] on div "Accessibility Touch target" at bounding box center [802, 463] width 1109 height 546
click at [778, 427] on img at bounding box center [692, 360] width 206 height 175
click at [1505, 315] on span "button" at bounding box center [1505, 316] width 6 height 6
click at [718, 519] on div "Accessibility Touch target" at bounding box center [802, 449] width 1109 height 519
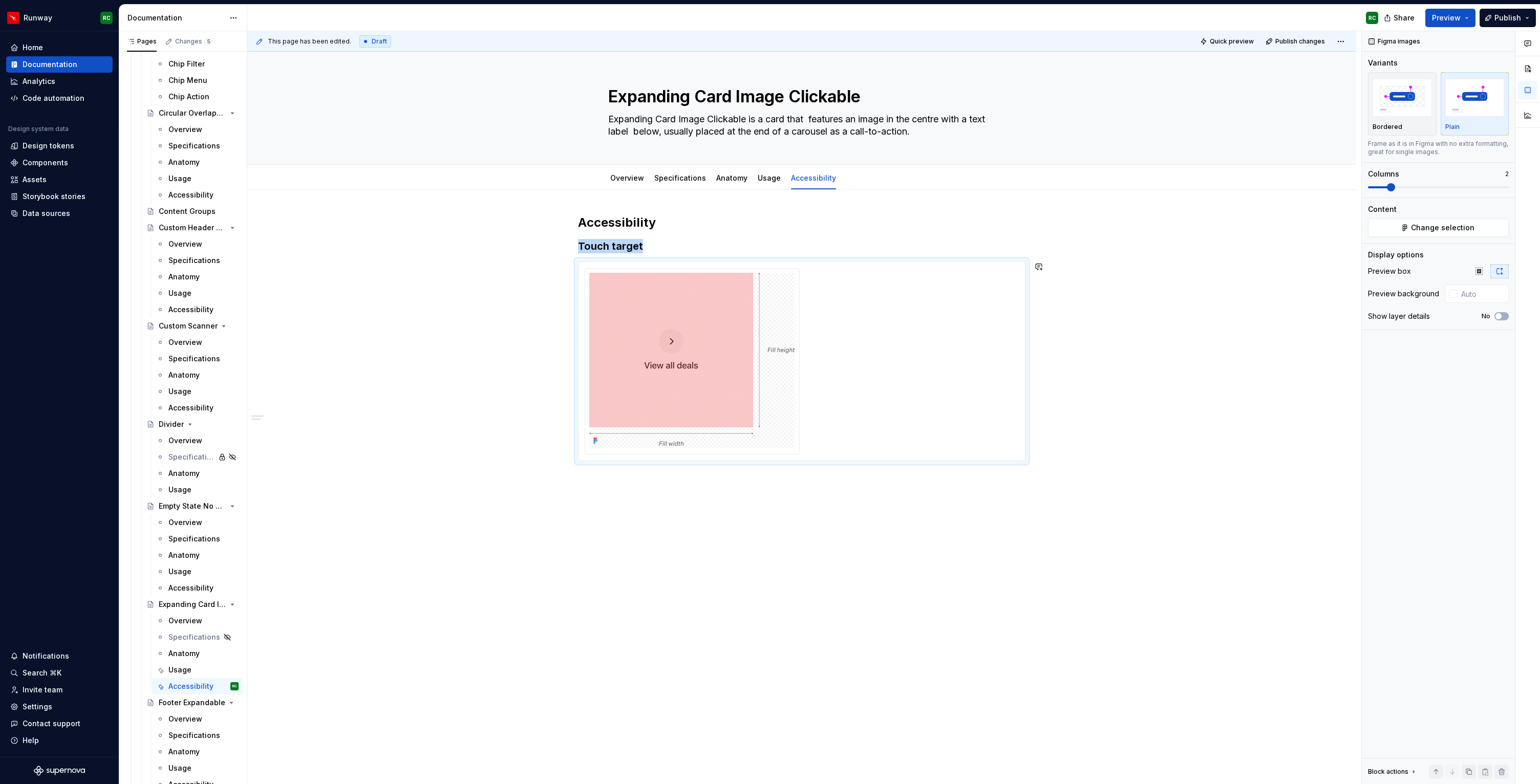
click at [718, 490] on div "Accessibility Touch target" at bounding box center [802, 449] width 1109 height 519
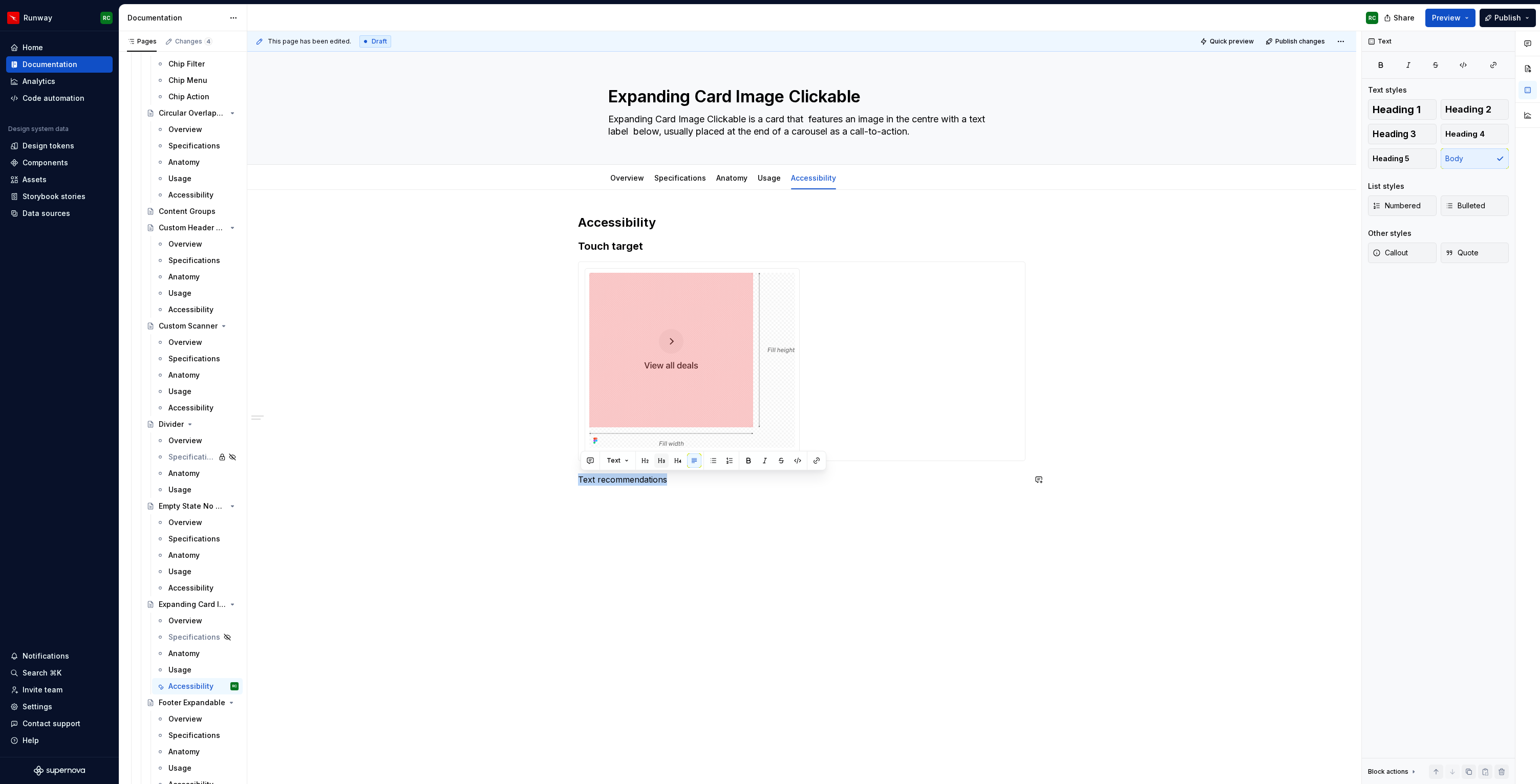
click at [663, 460] on button "button" at bounding box center [661, 461] width 14 height 14
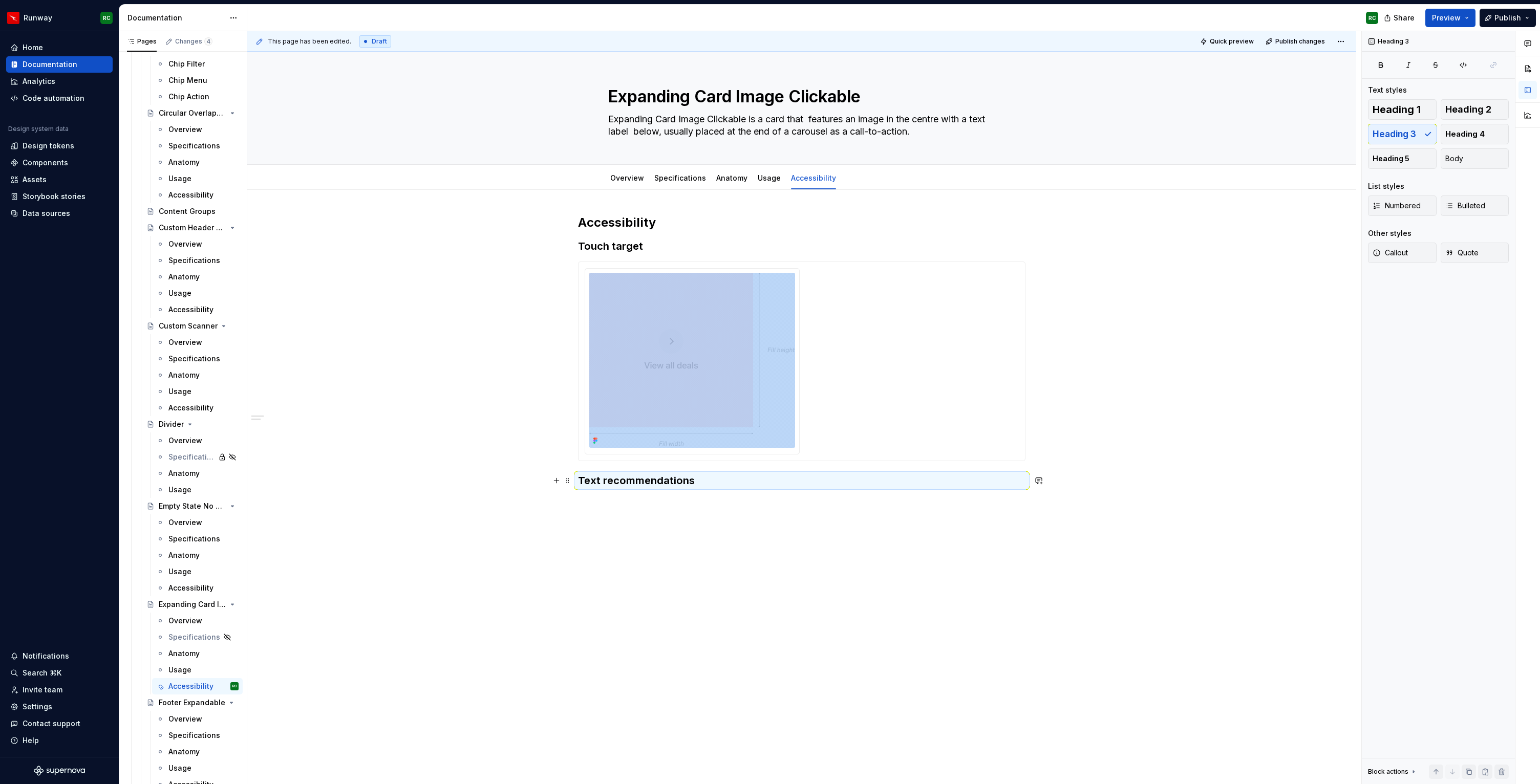
click at [670, 481] on h3 "Text recommendations" at bounding box center [802, 480] width 448 height 14
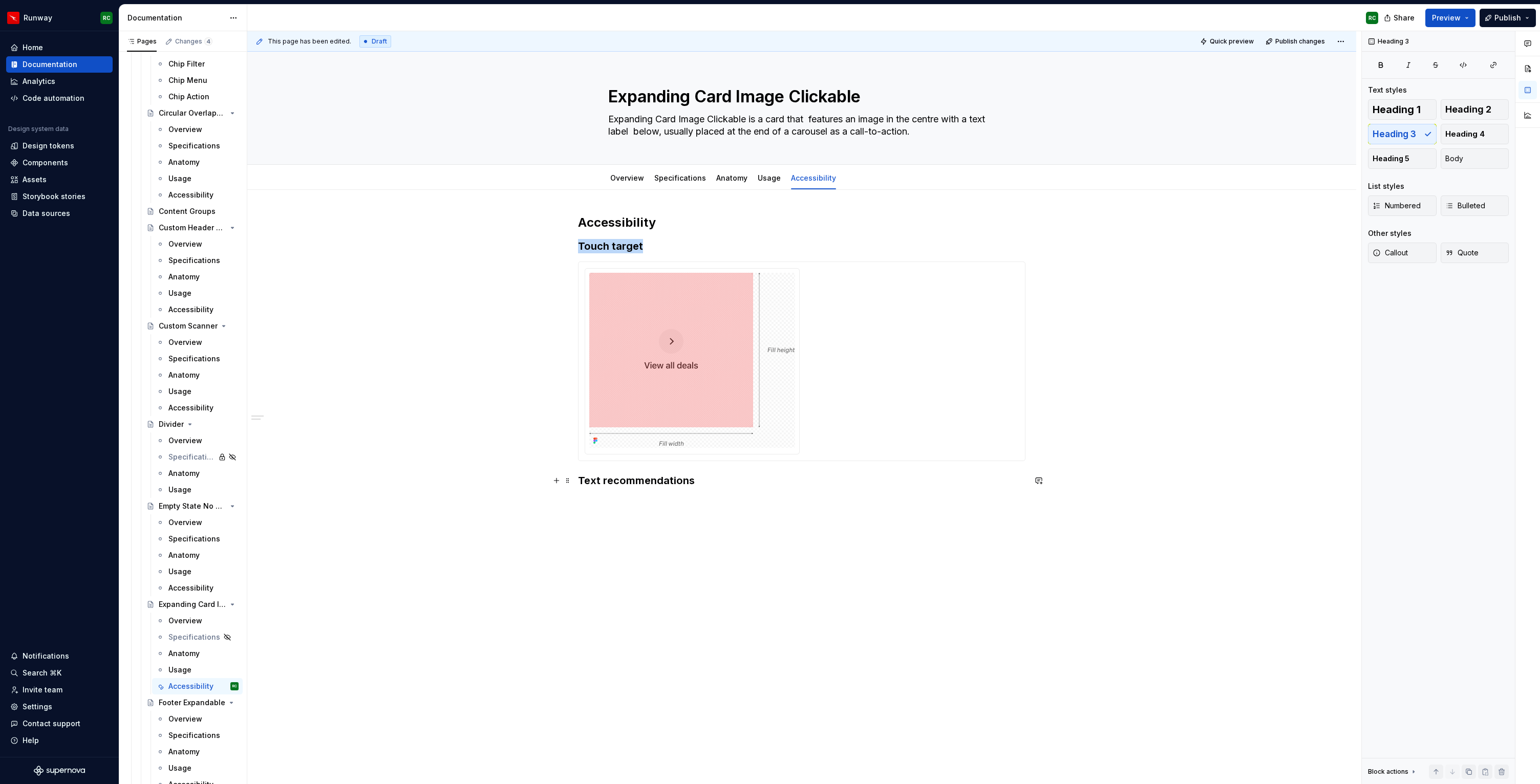
click at [762, 422] on img at bounding box center [692, 360] width 206 height 175
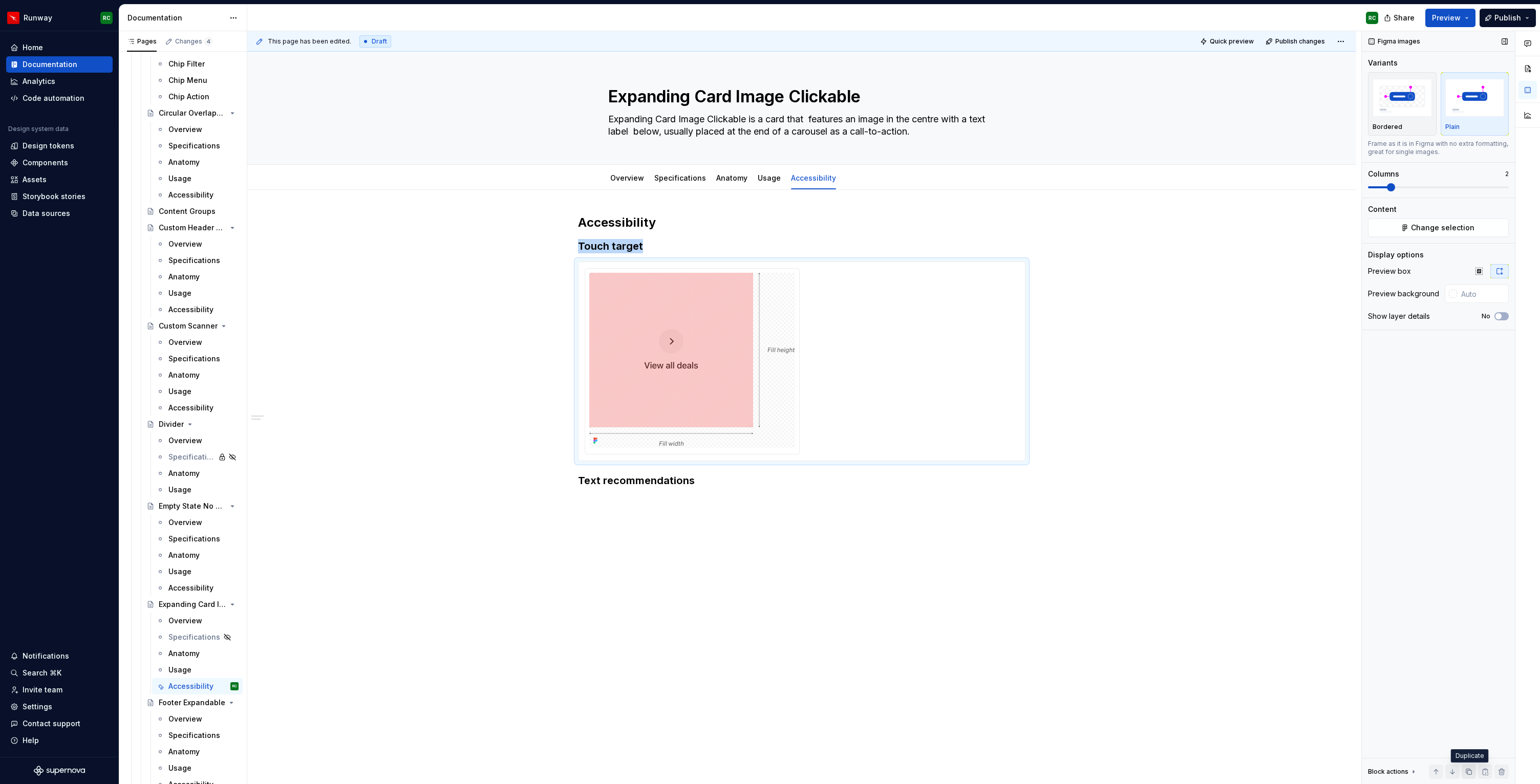
click at [1472, 769] on button "button" at bounding box center [1469, 772] width 14 height 14
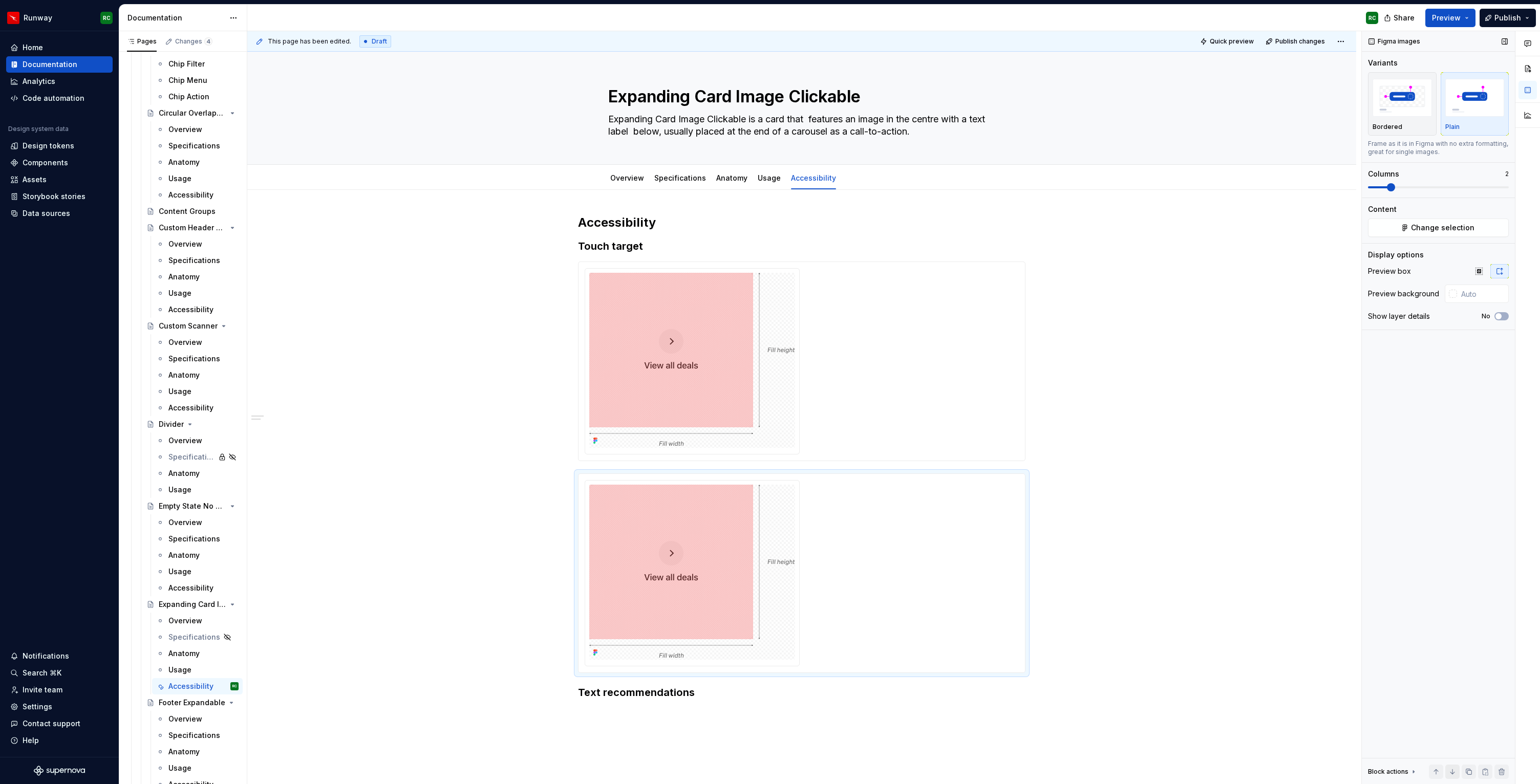
click at [1455, 768] on button "button" at bounding box center [1452, 772] width 14 height 14
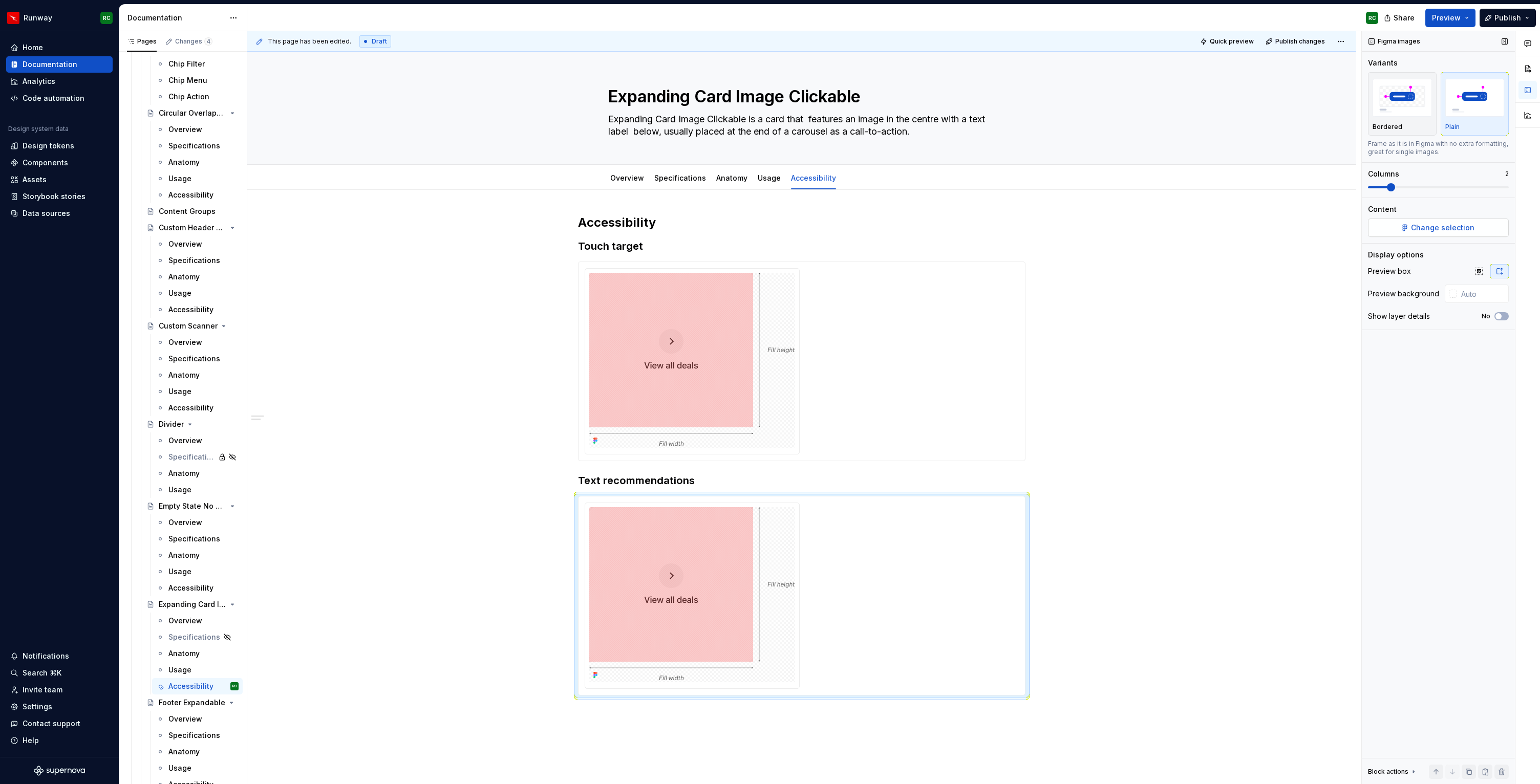
click at [1403, 228] on button "Change selection" at bounding box center [1438, 228] width 141 height 18
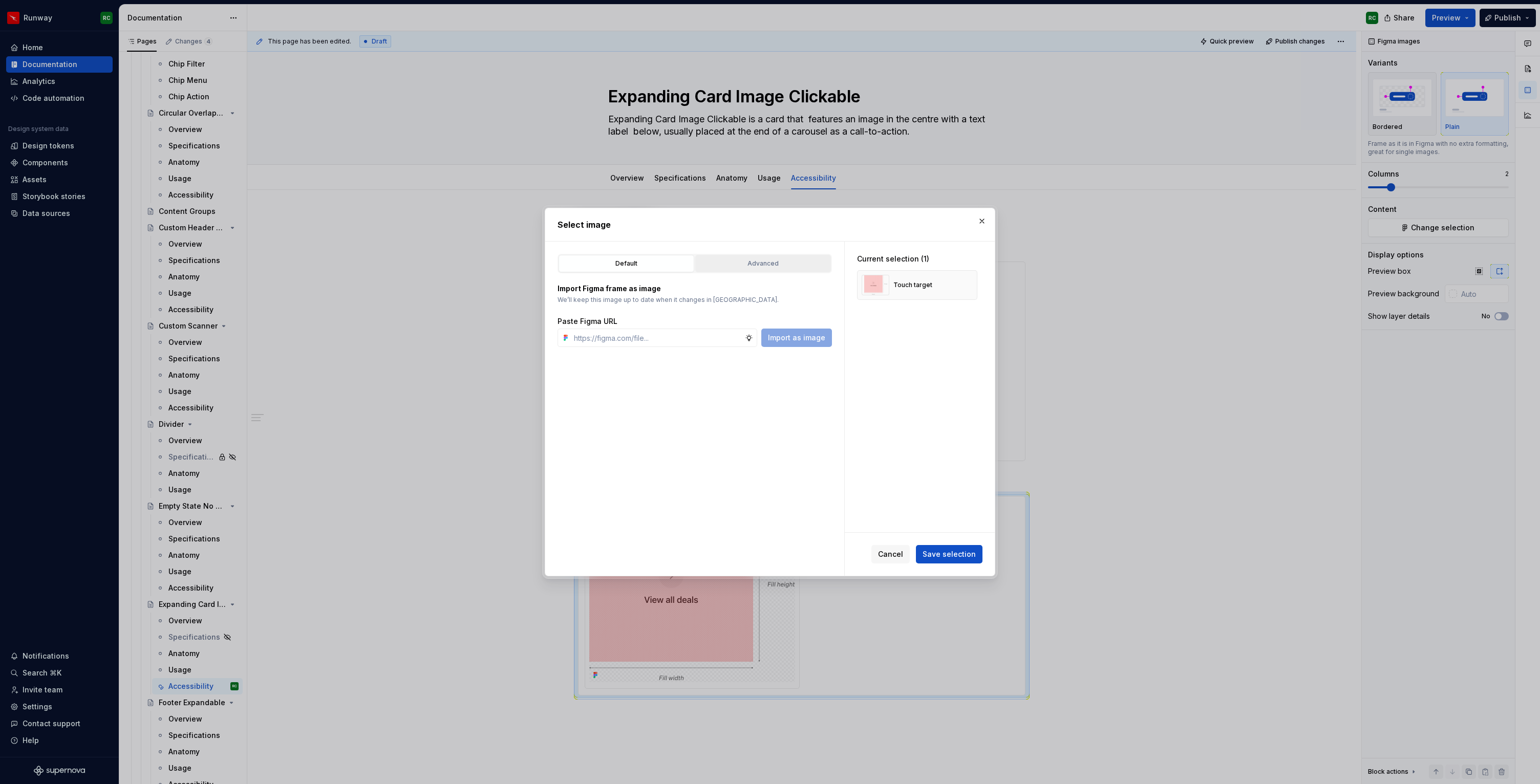
click at [781, 261] on div "Advanced" at bounding box center [763, 263] width 129 height 10
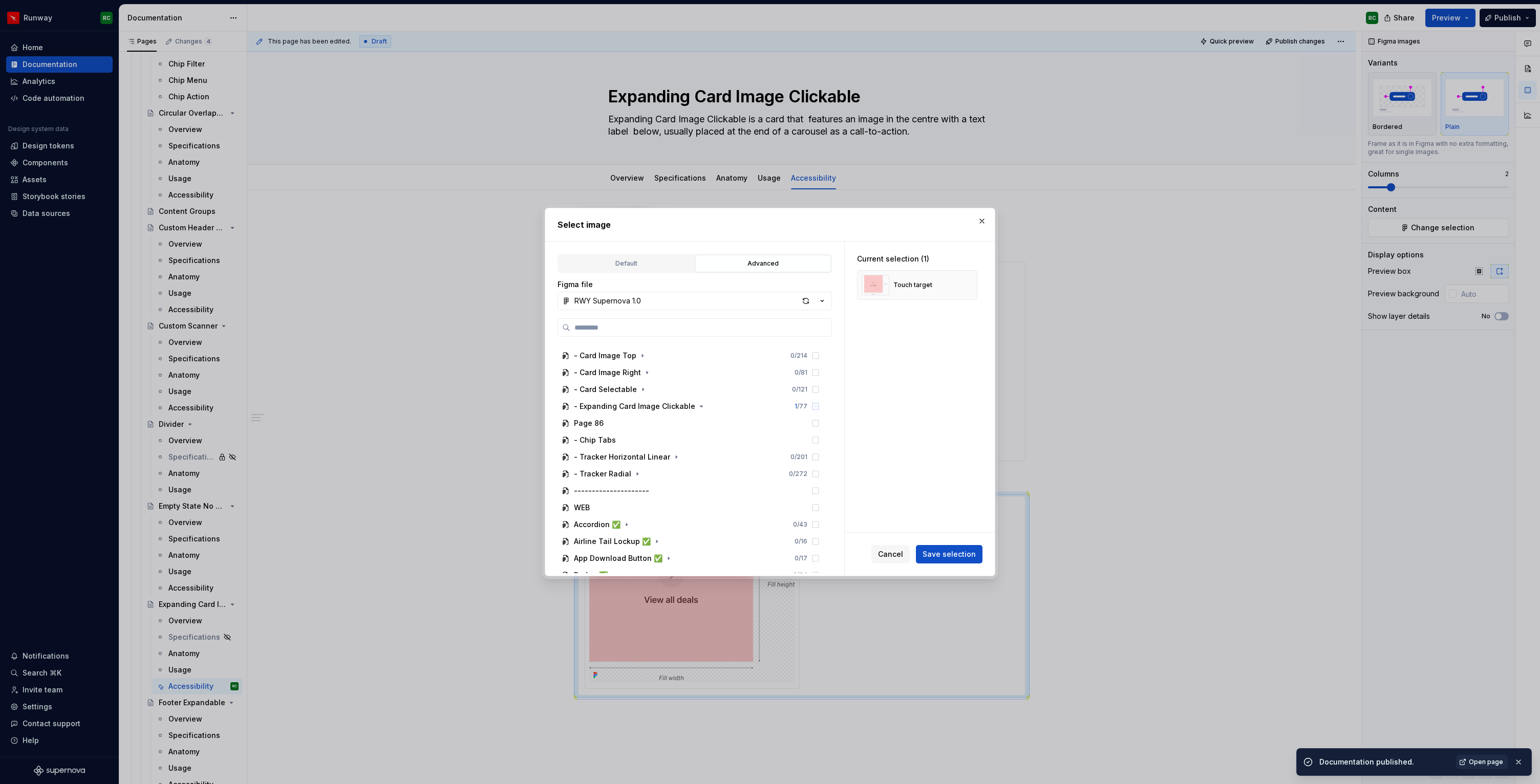
scroll to position [609, 0]
click at [701, 401] on icon "button" at bounding box center [702, 401] width 3 height 1
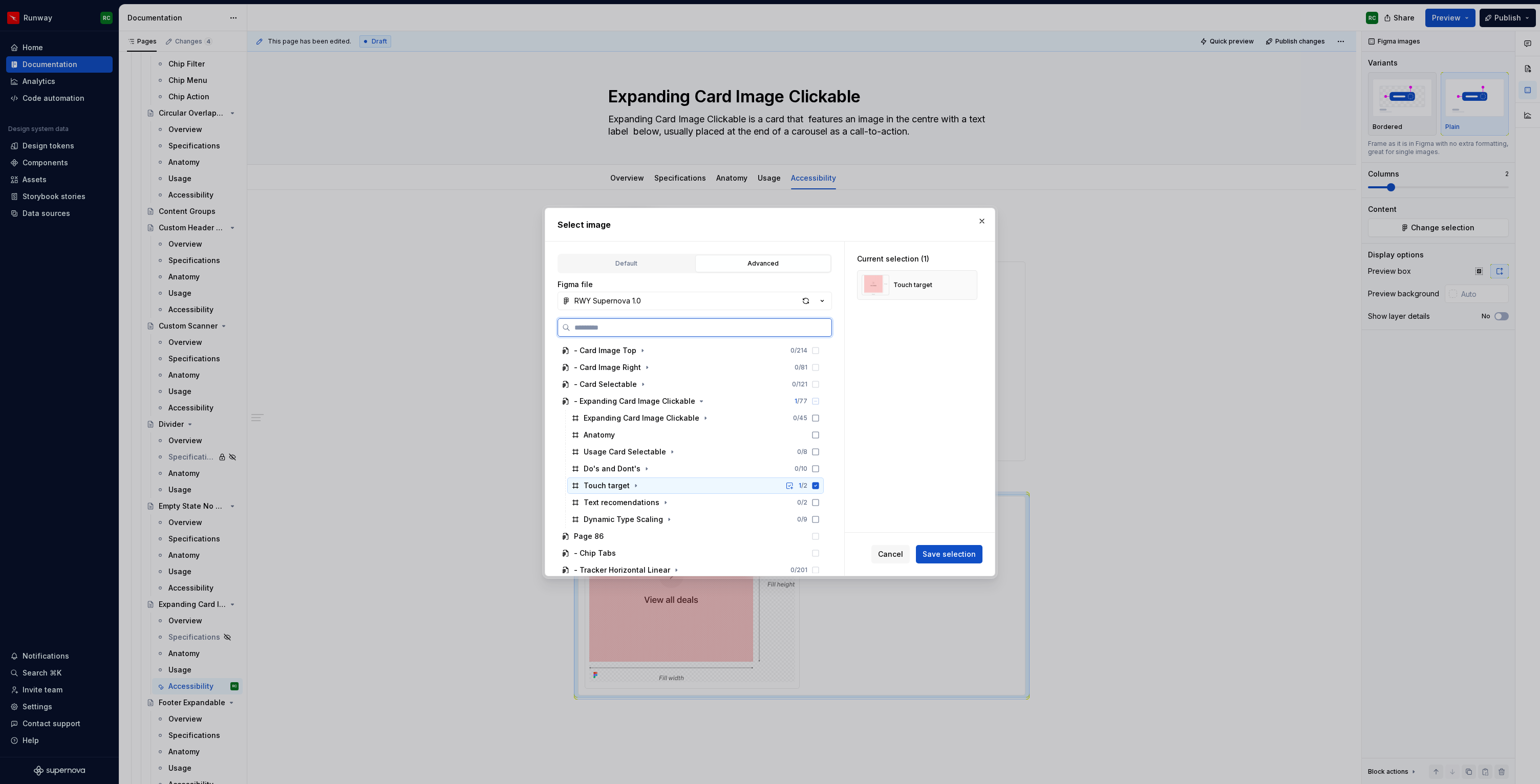
click at [678, 483] on div "Touch target 1 / 2" at bounding box center [695, 485] width 256 height 16
click at [689, 503] on div "Text recomendations 0 / 2" at bounding box center [695, 502] width 256 height 16
click at [947, 550] on span "Save selection" at bounding box center [949, 554] width 53 height 10
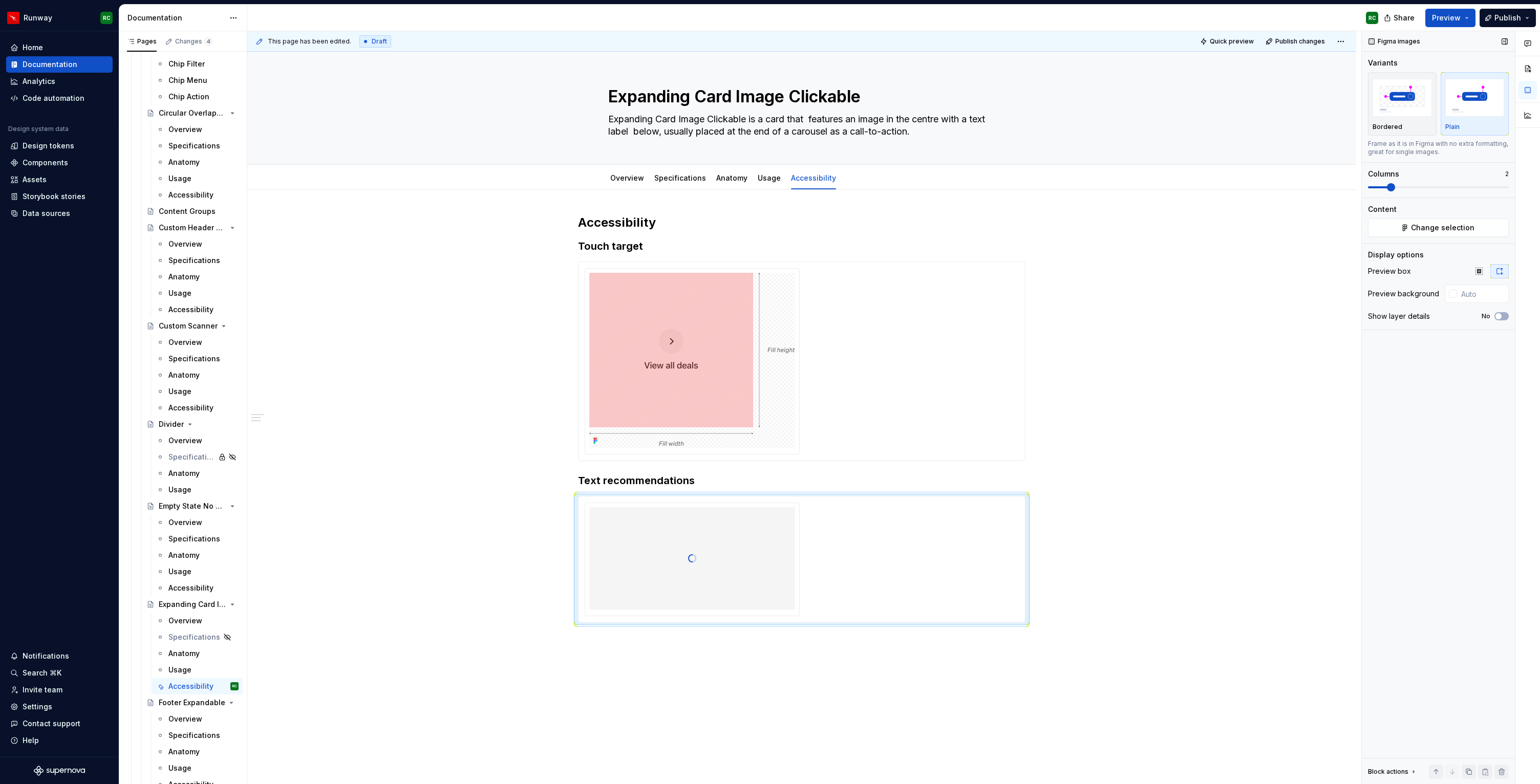
click at [1406, 189] on span at bounding box center [1438, 187] width 141 height 8
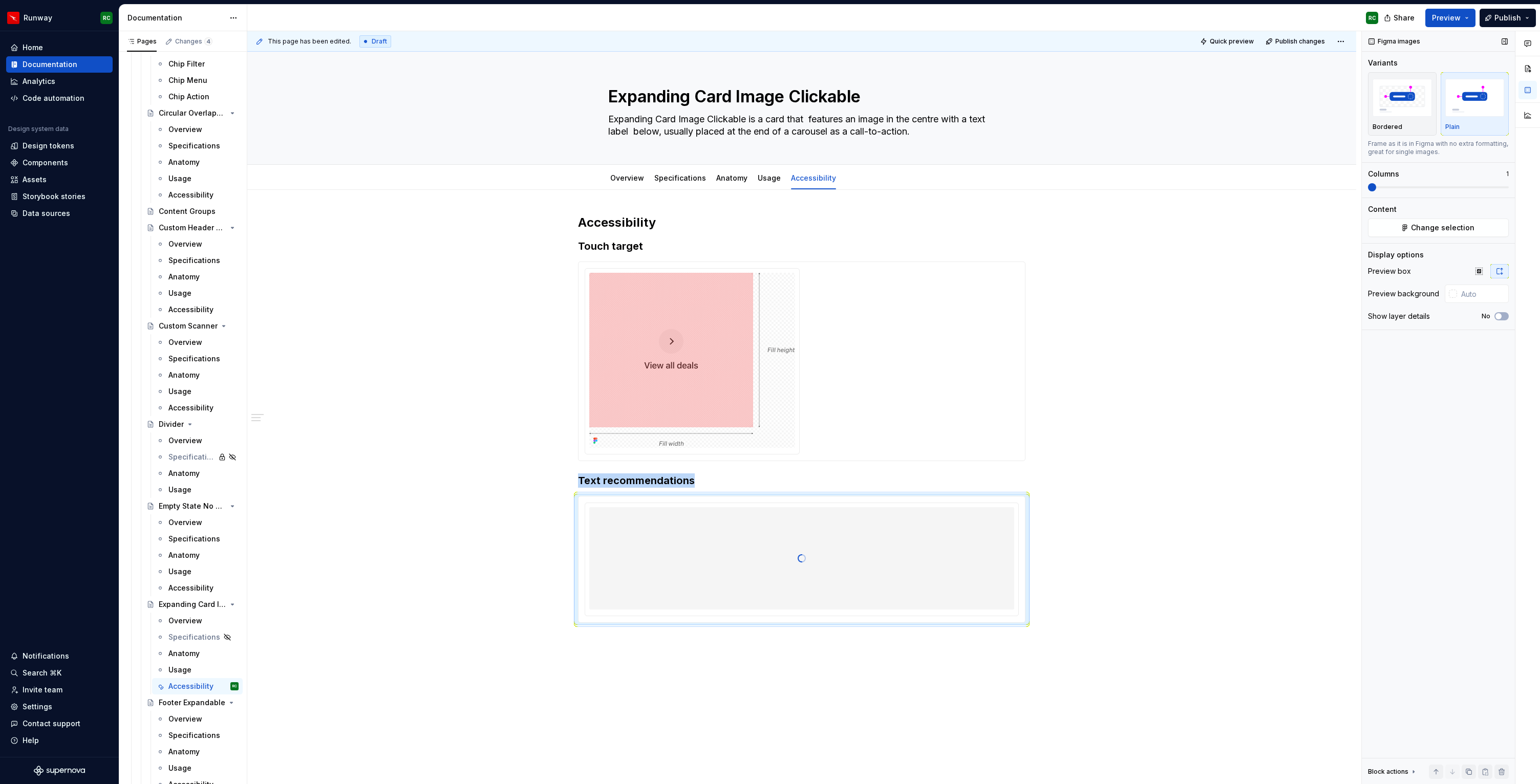
click at [1368, 187] on span at bounding box center [1373, 187] width 8 height 8
click at [1382, 187] on span at bounding box center [1438, 187] width 141 height 2
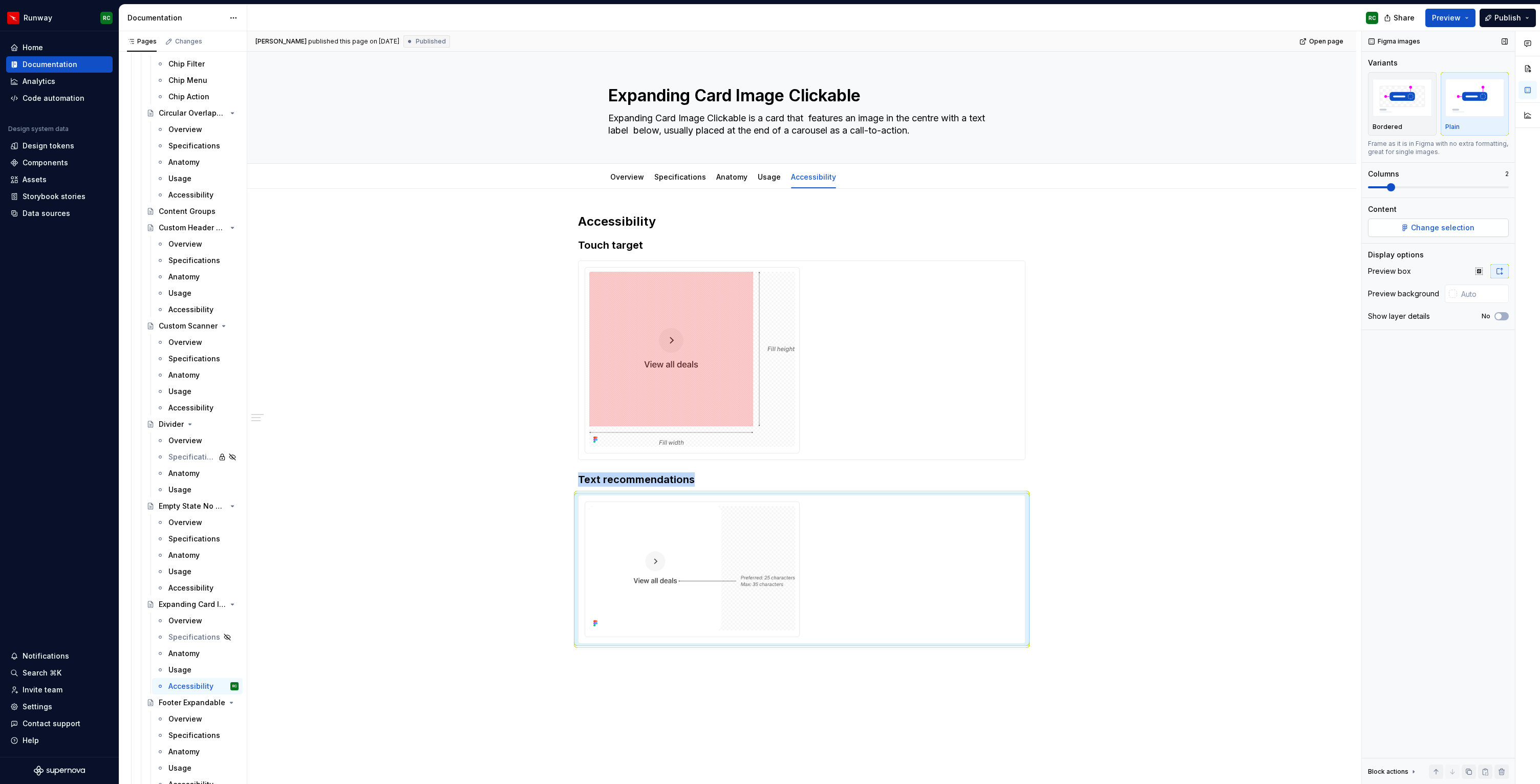
click at [1423, 229] on span "Change selection" at bounding box center [1443, 227] width 64 height 10
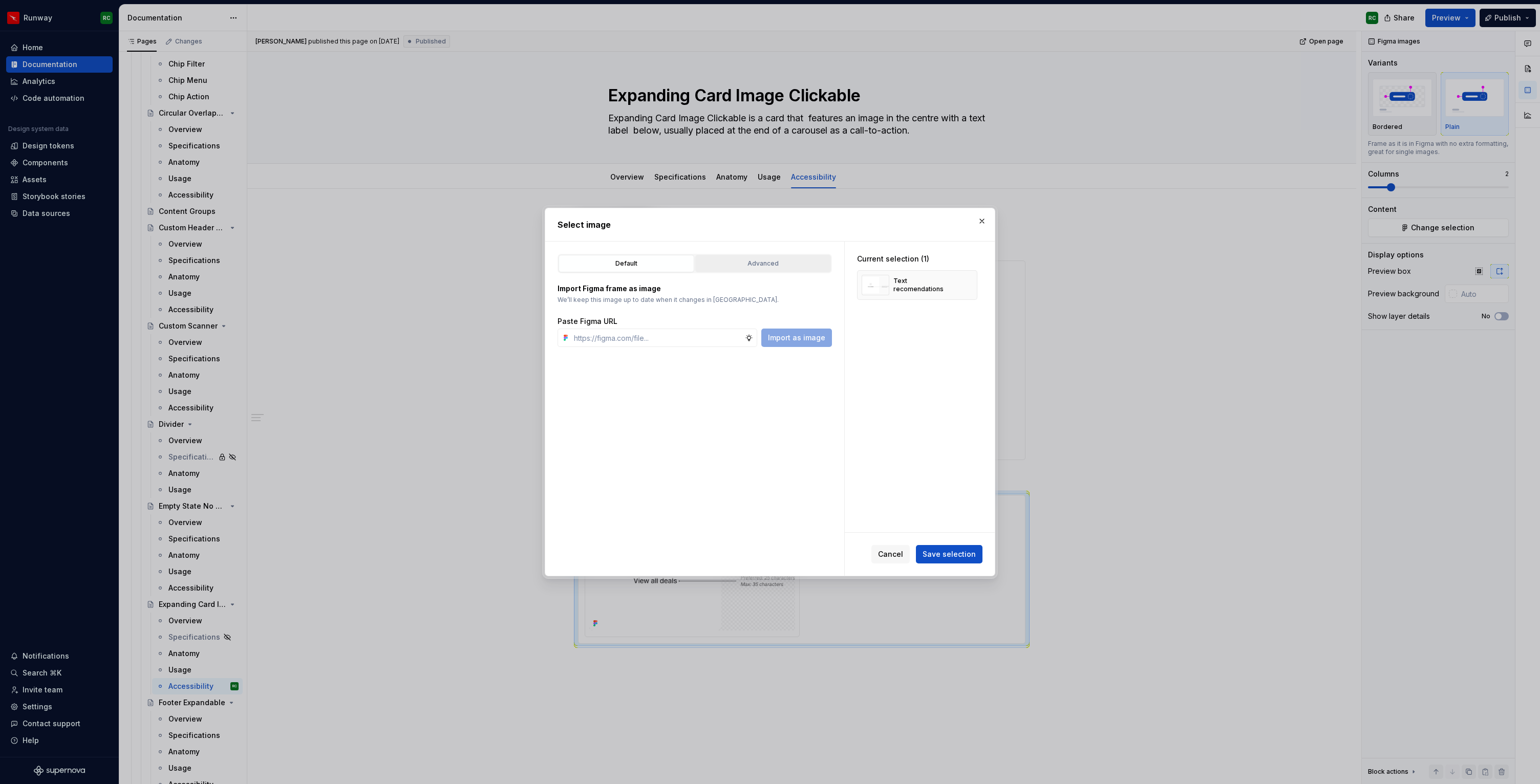
click at [790, 259] on div "Advanced" at bounding box center [763, 263] width 129 height 10
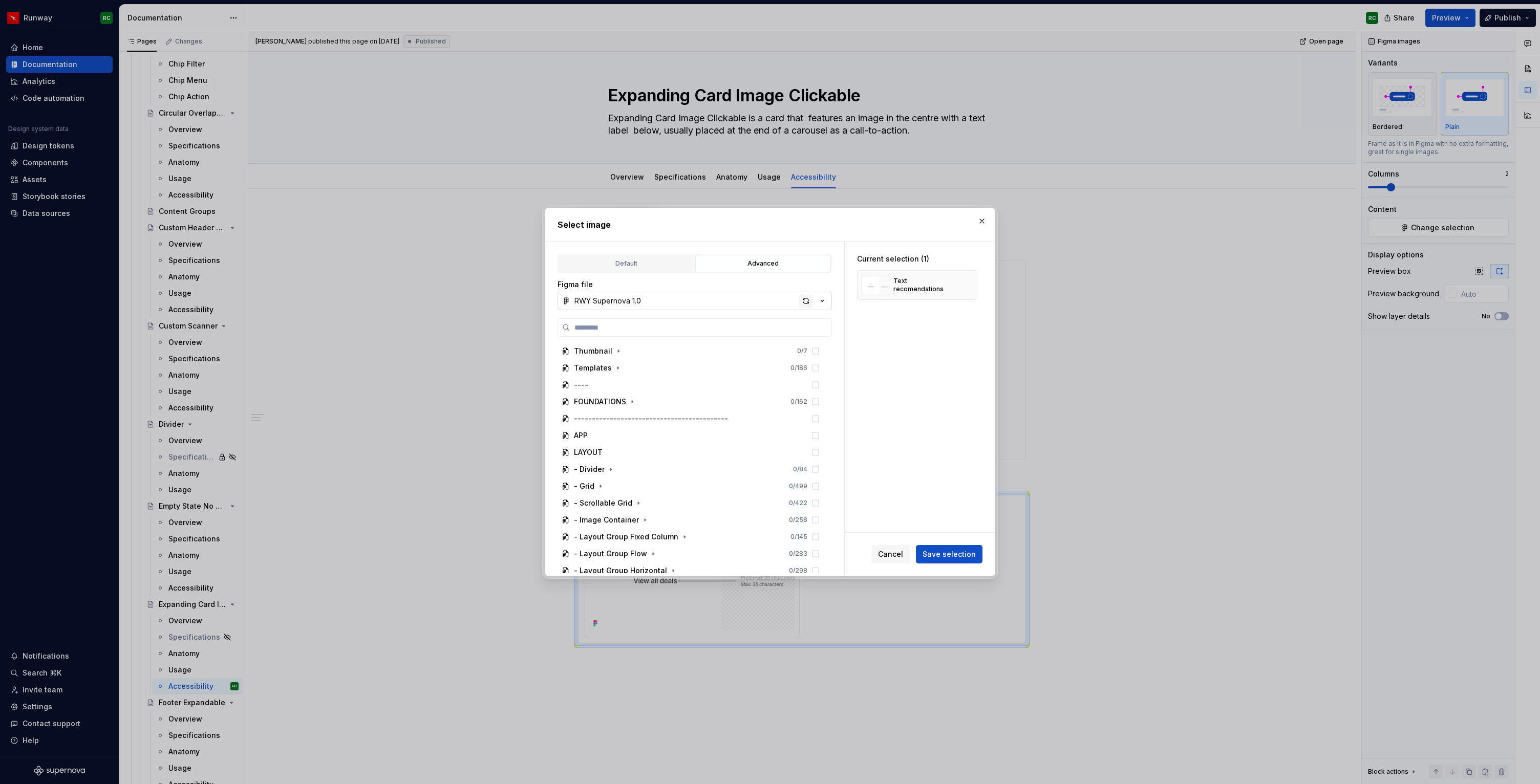
click at [805, 302] on div "button" at bounding box center [806, 301] width 14 height 14
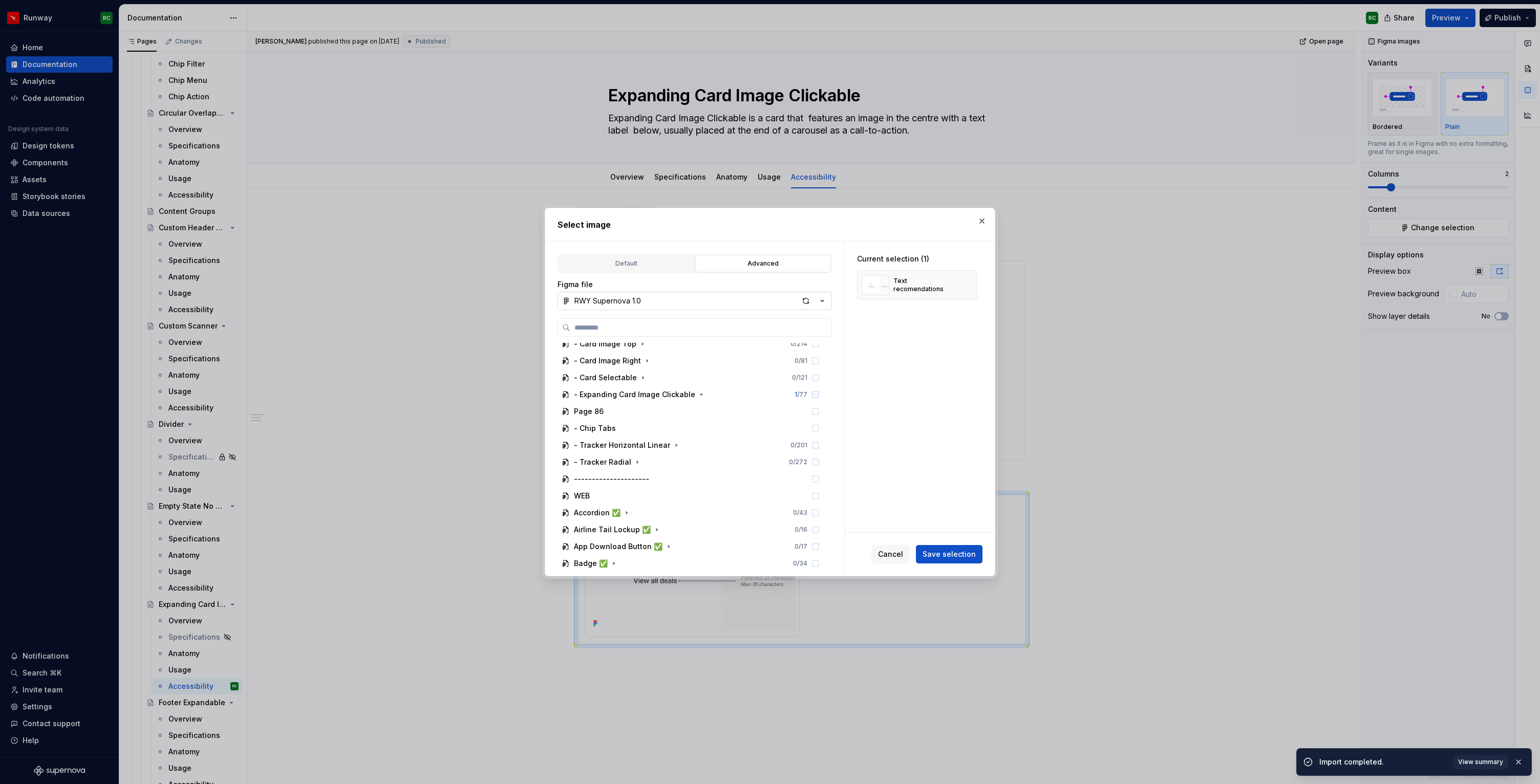
scroll to position [604, 0]
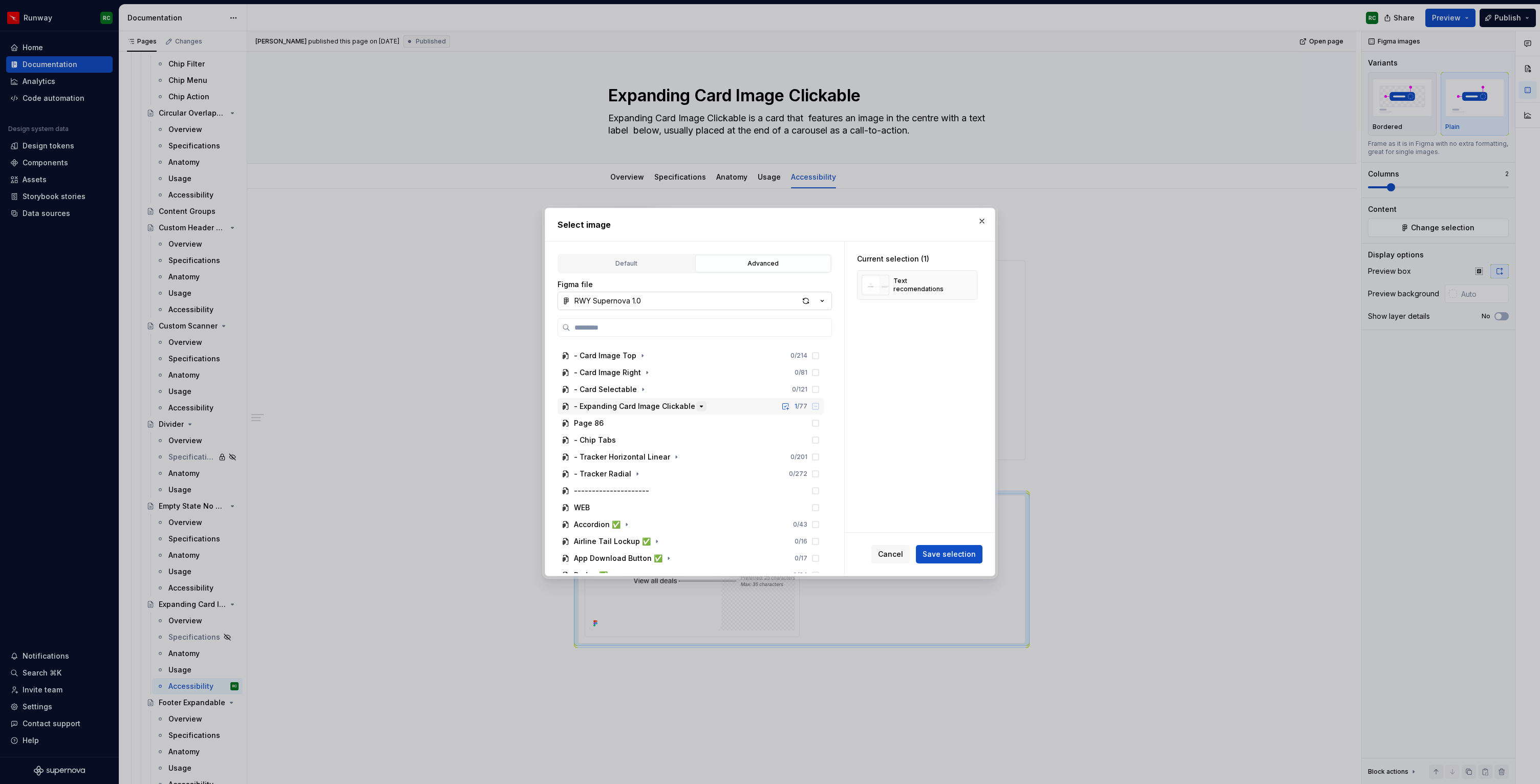
click at [701, 407] on icon "button" at bounding box center [702, 406] width 3 height 1
click at [946, 556] on span "Save selection" at bounding box center [949, 554] width 53 height 10
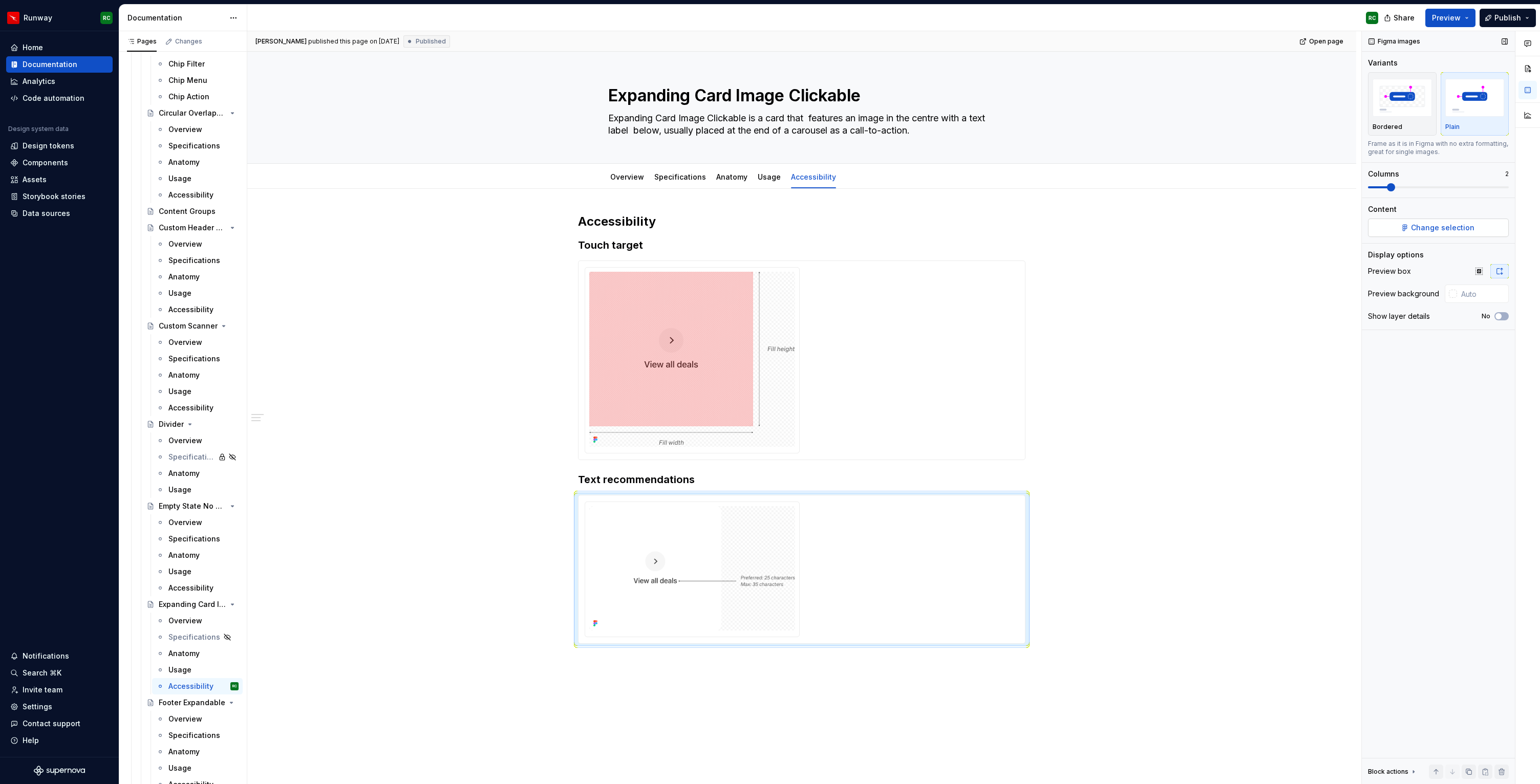
click at [1433, 227] on span "Change selection" at bounding box center [1443, 227] width 64 height 10
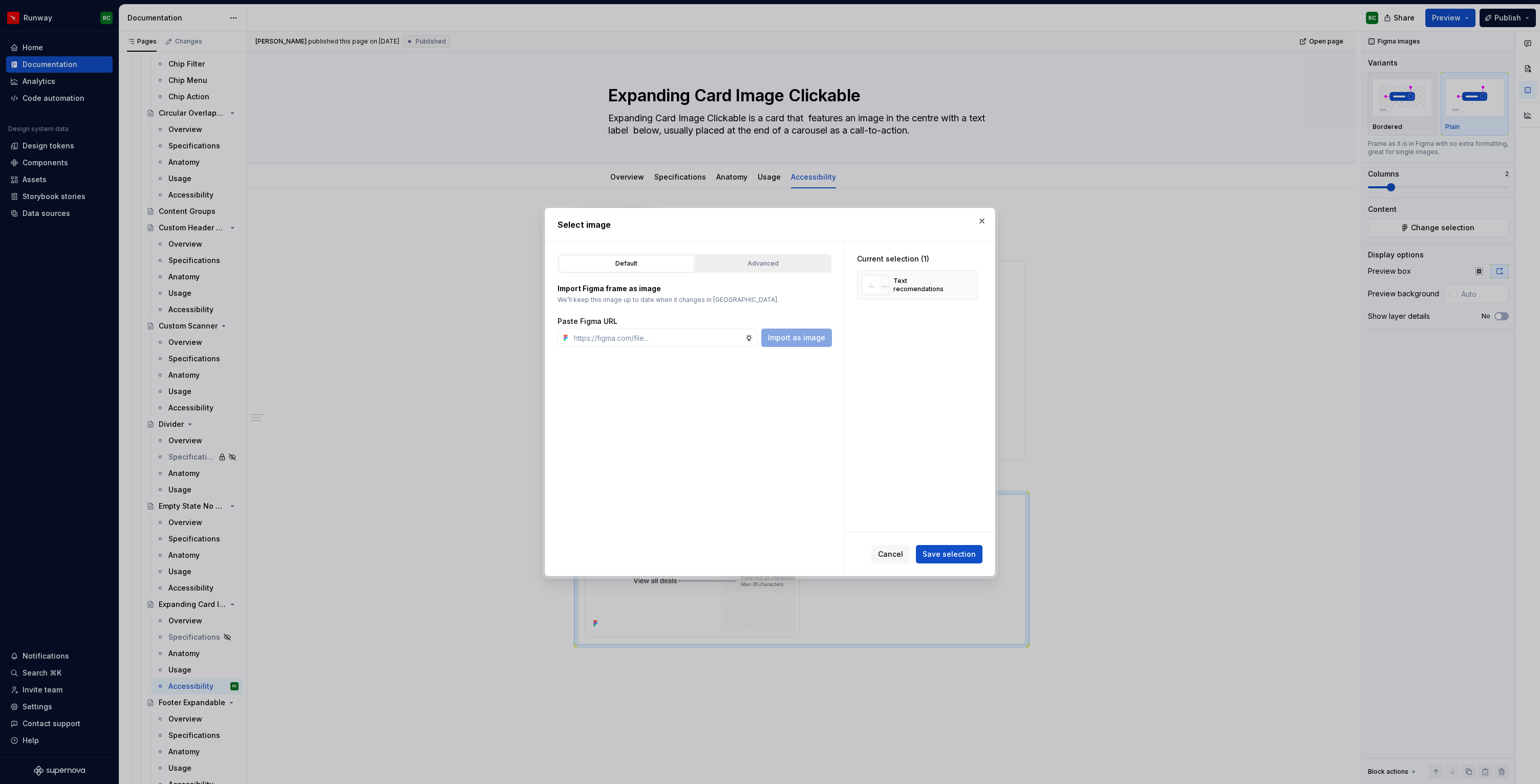
click at [781, 267] on div "Advanced" at bounding box center [763, 263] width 129 height 10
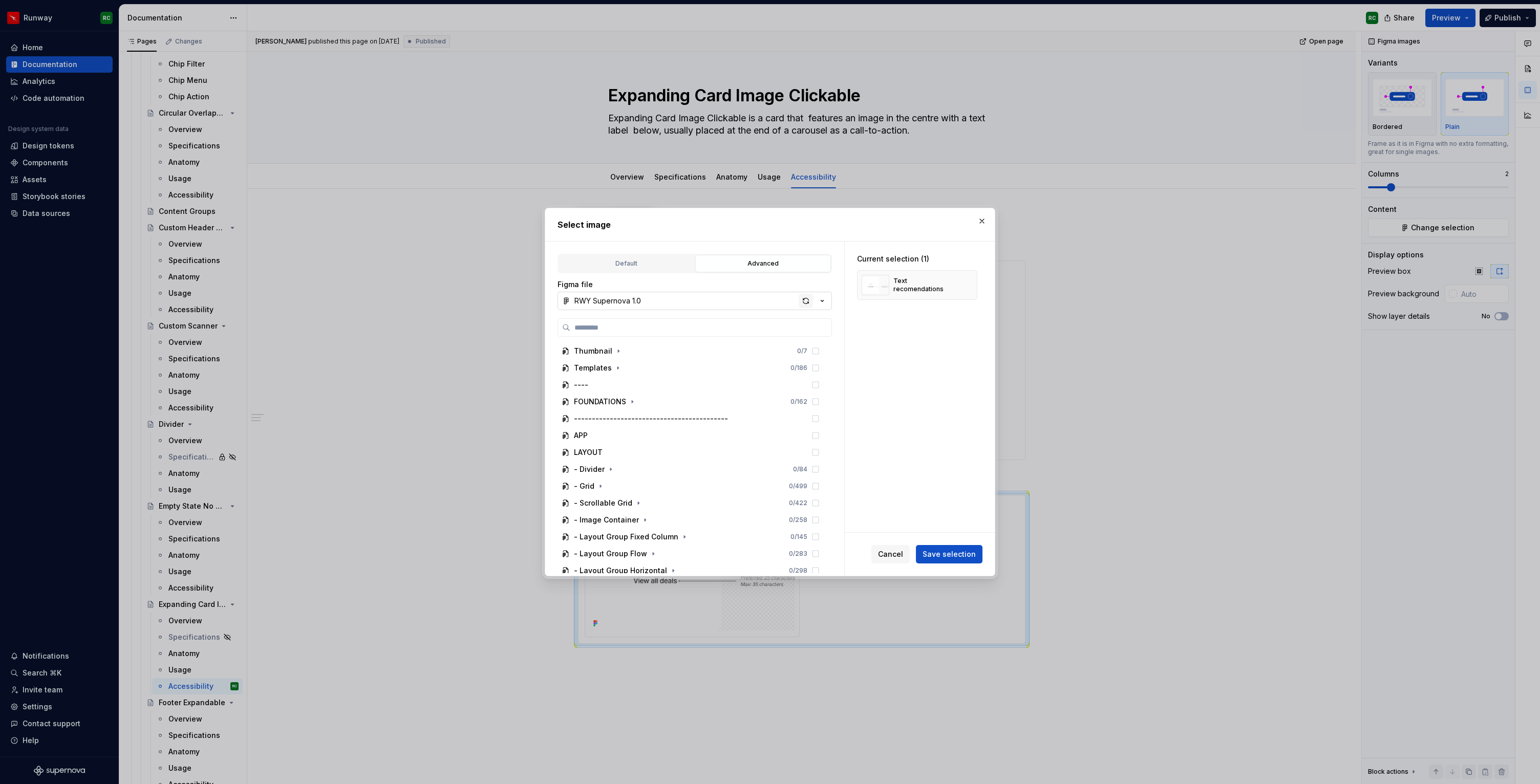
click at [801, 302] on div "button" at bounding box center [806, 301] width 14 height 14
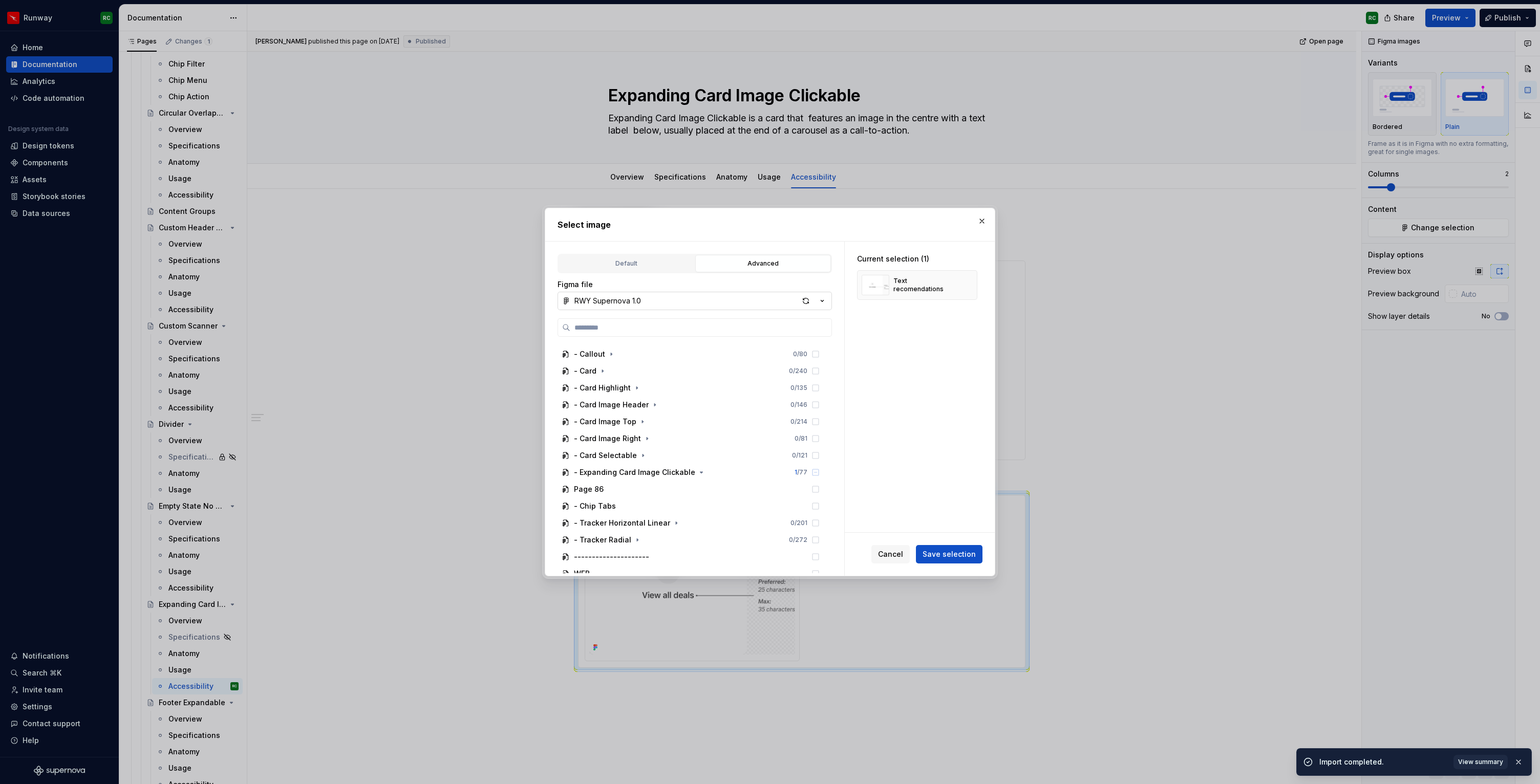
scroll to position [542, 0]
click at [699, 468] on icon "button" at bounding box center [701, 468] width 8 height 8
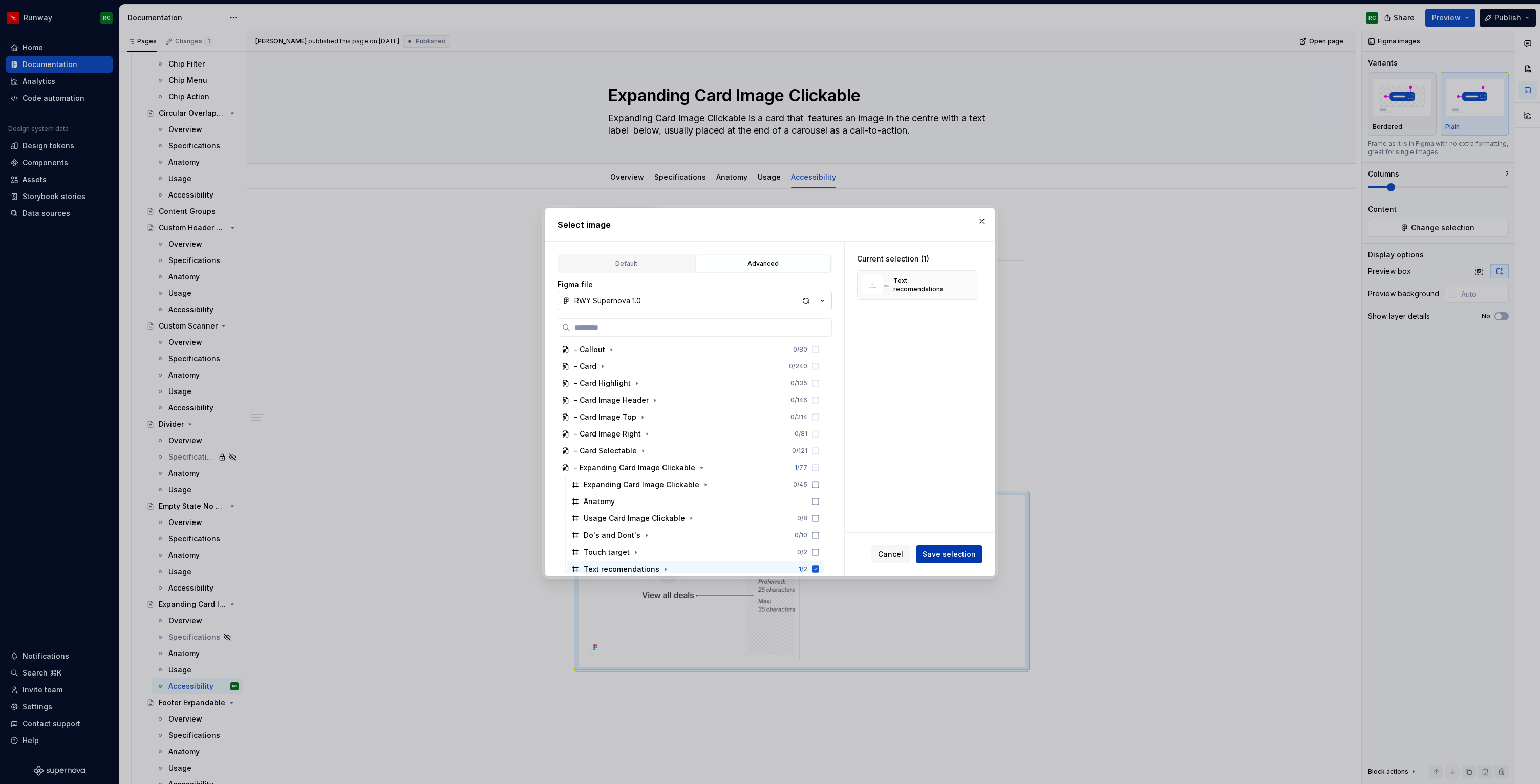
click at [932, 554] on span "Save selection" at bounding box center [949, 554] width 53 height 10
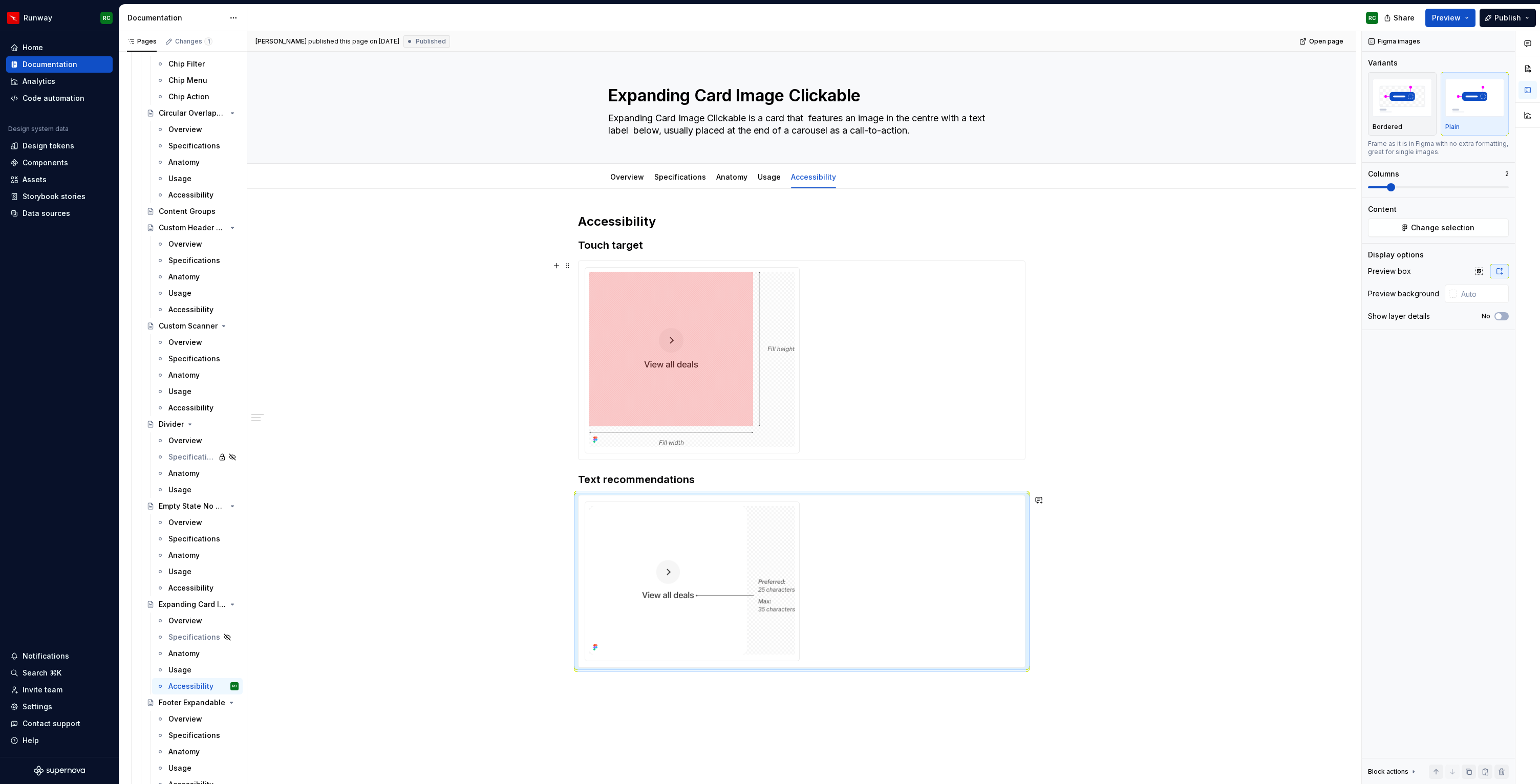
click at [1077, 449] on div "Accessibility Touch target Text recommendations" at bounding box center [802, 552] width 1109 height 727
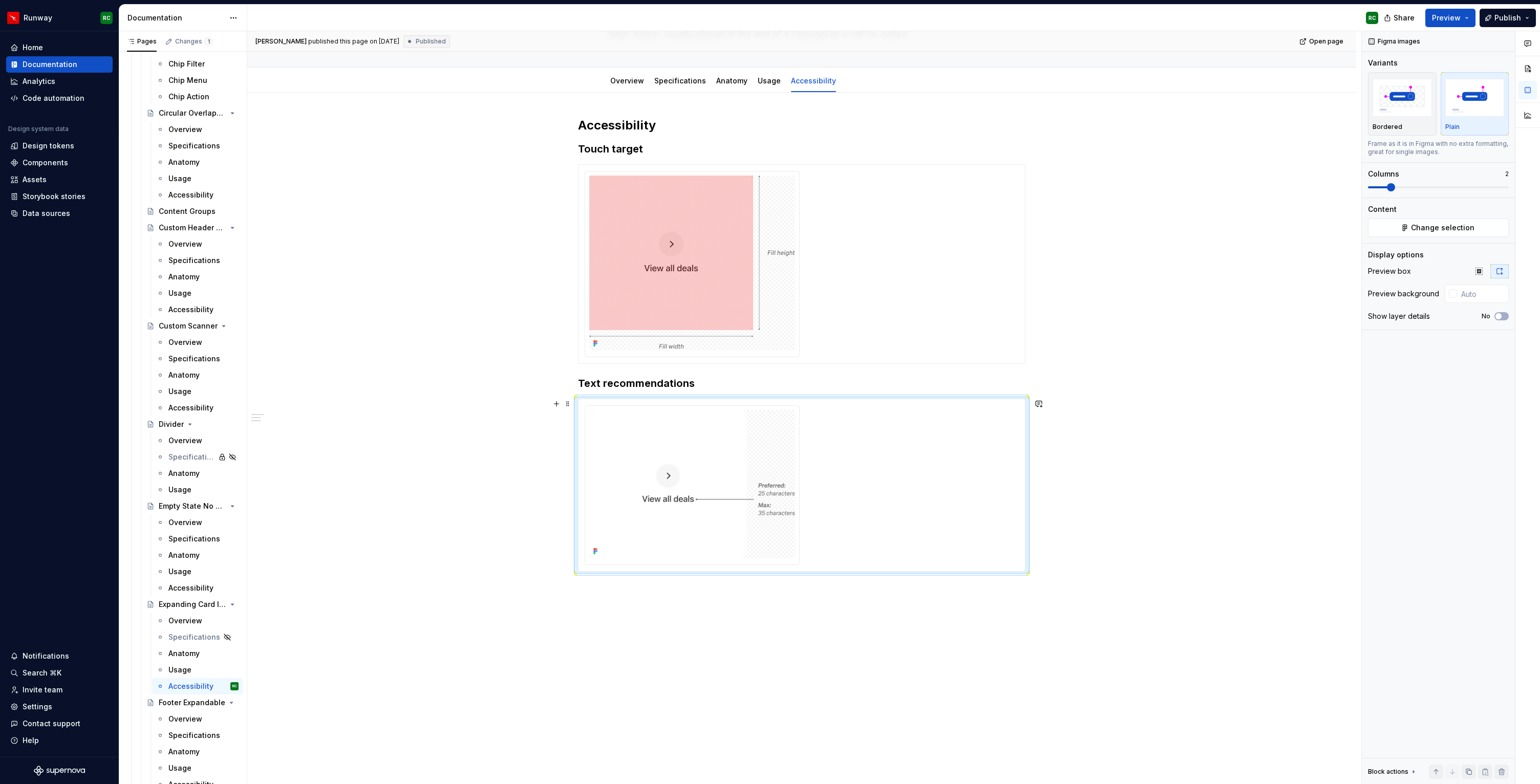
scroll to position [105, 0]
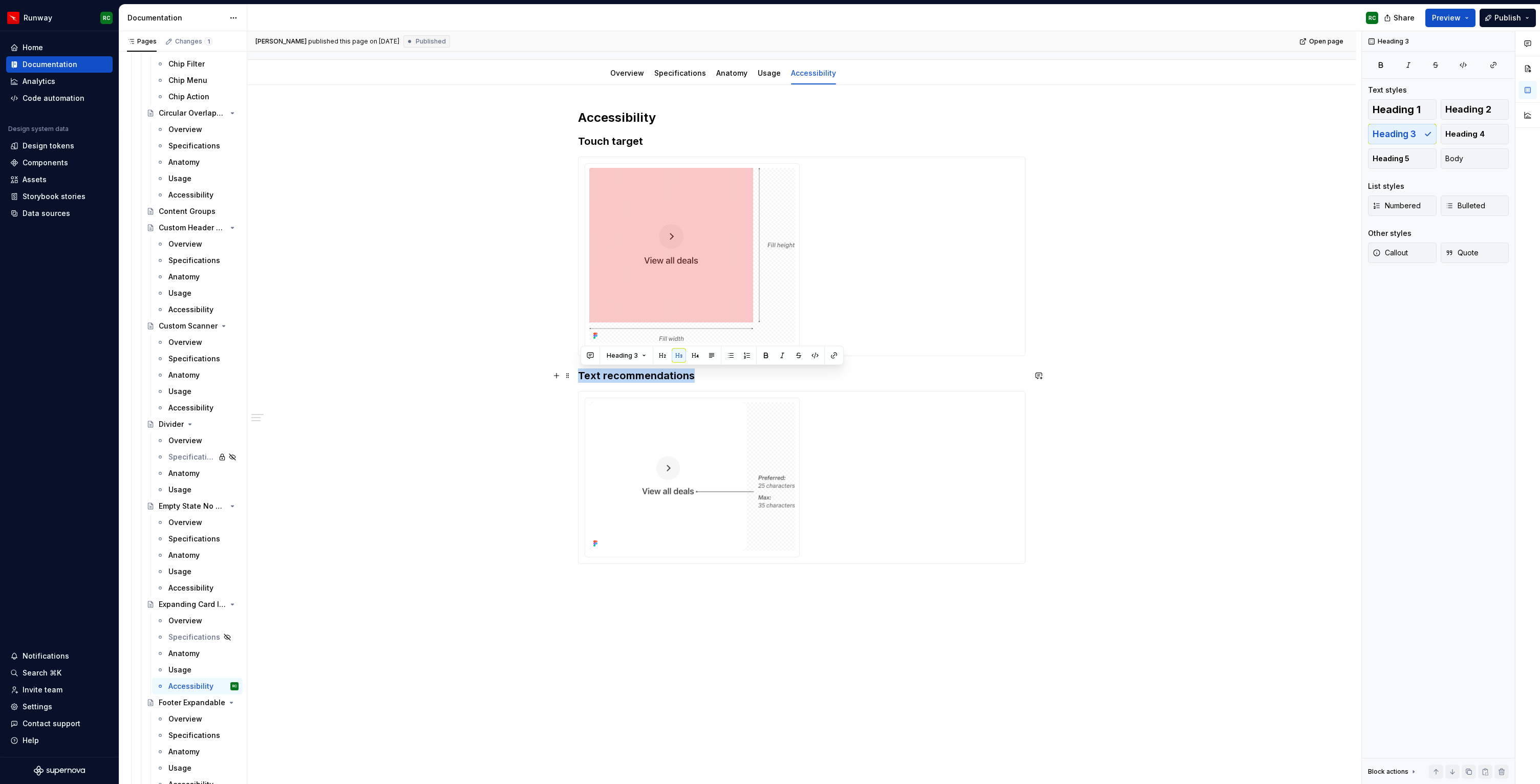
drag, startPoint x: 697, startPoint y: 379, endPoint x: 545, endPoint y: 379, distance: 152.0
click at [545, 379] on div "Accessibility Touch target Text recommendations" at bounding box center [802, 448] width 1109 height 727
click at [701, 386] on div "Accessibility Touch target Text recommendations" at bounding box center [802, 337] width 448 height 455
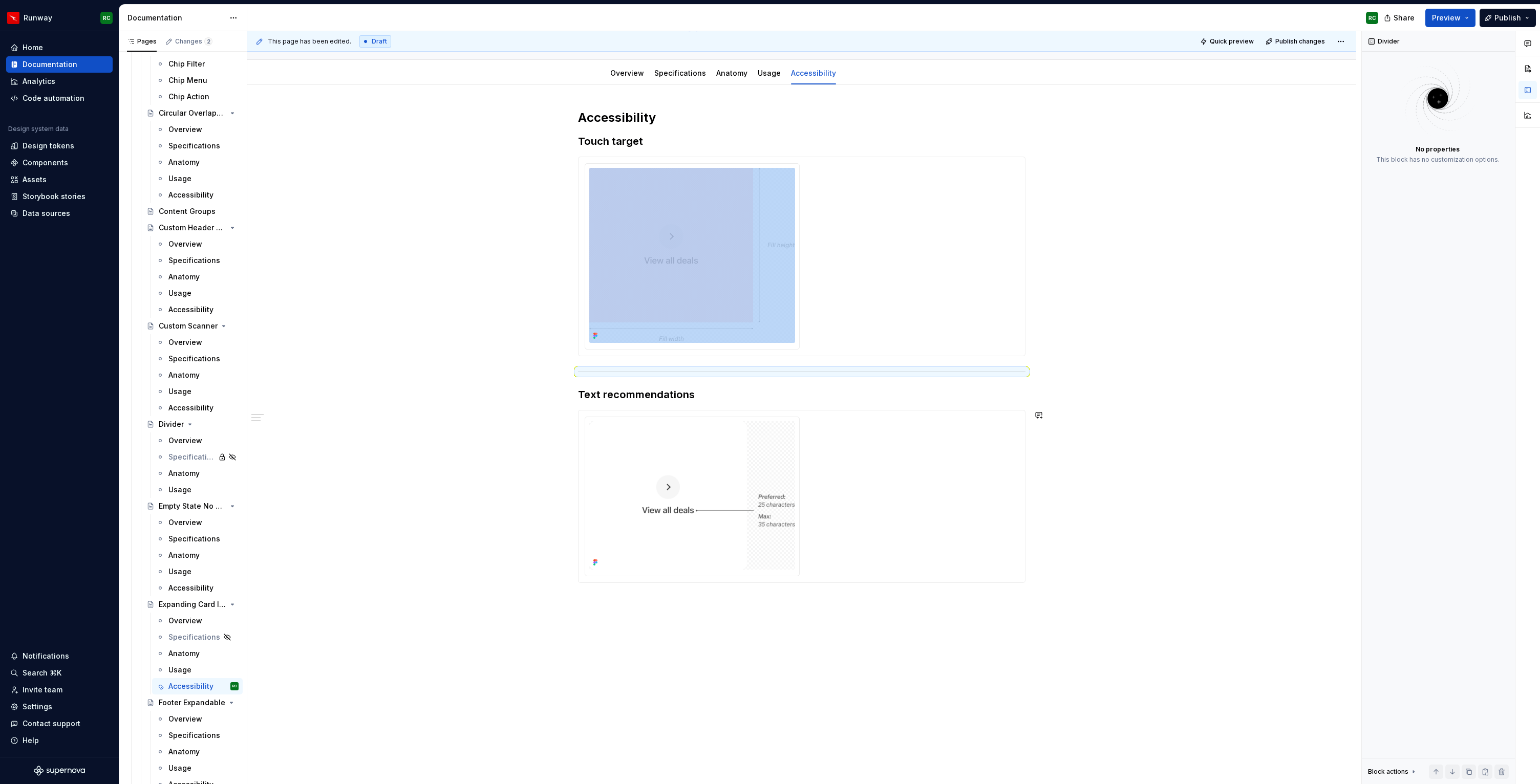
click at [641, 606] on div "Accessibility Touch target Text recommendations" at bounding box center [802, 458] width 1109 height 746
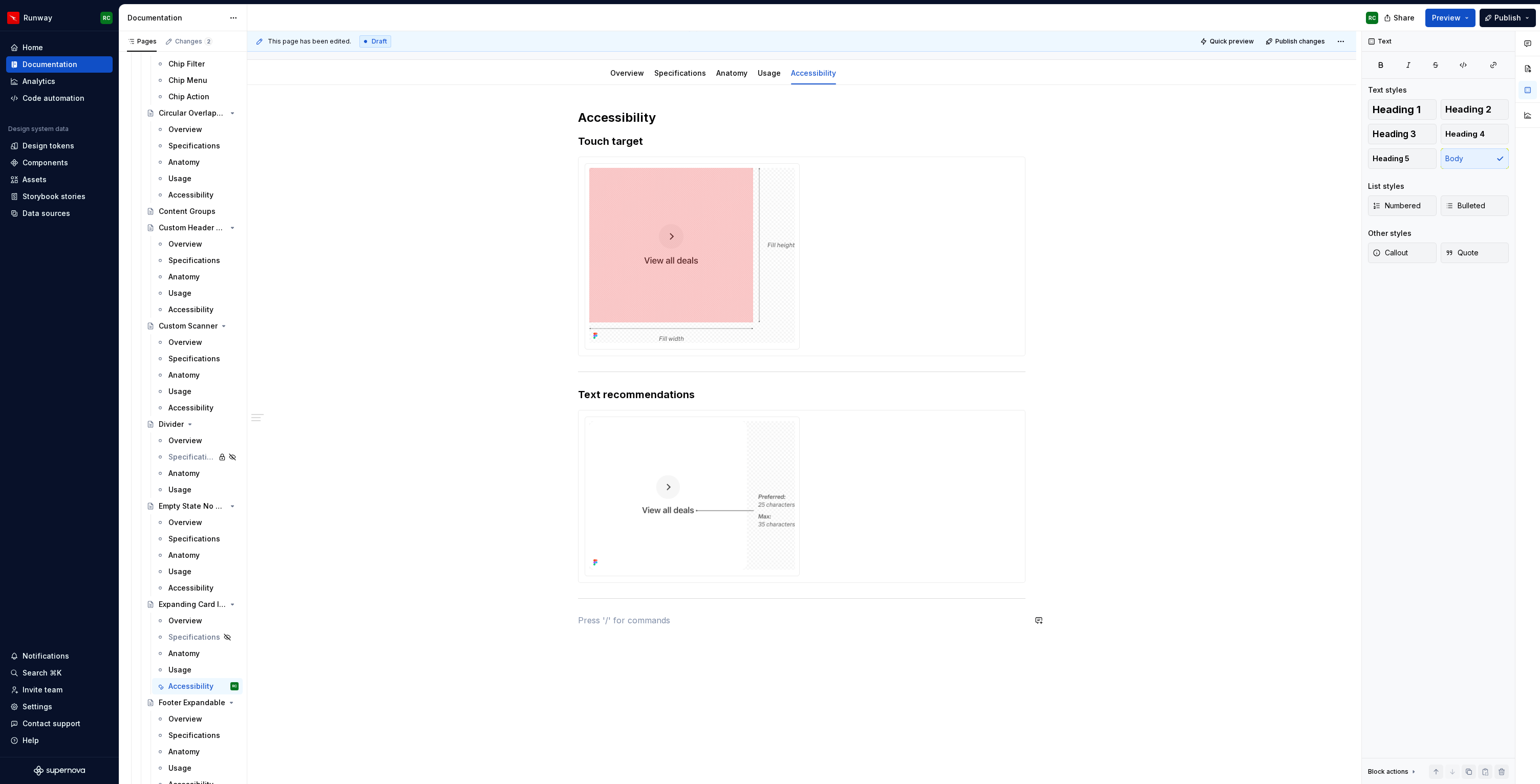
scroll to position [118, 0]
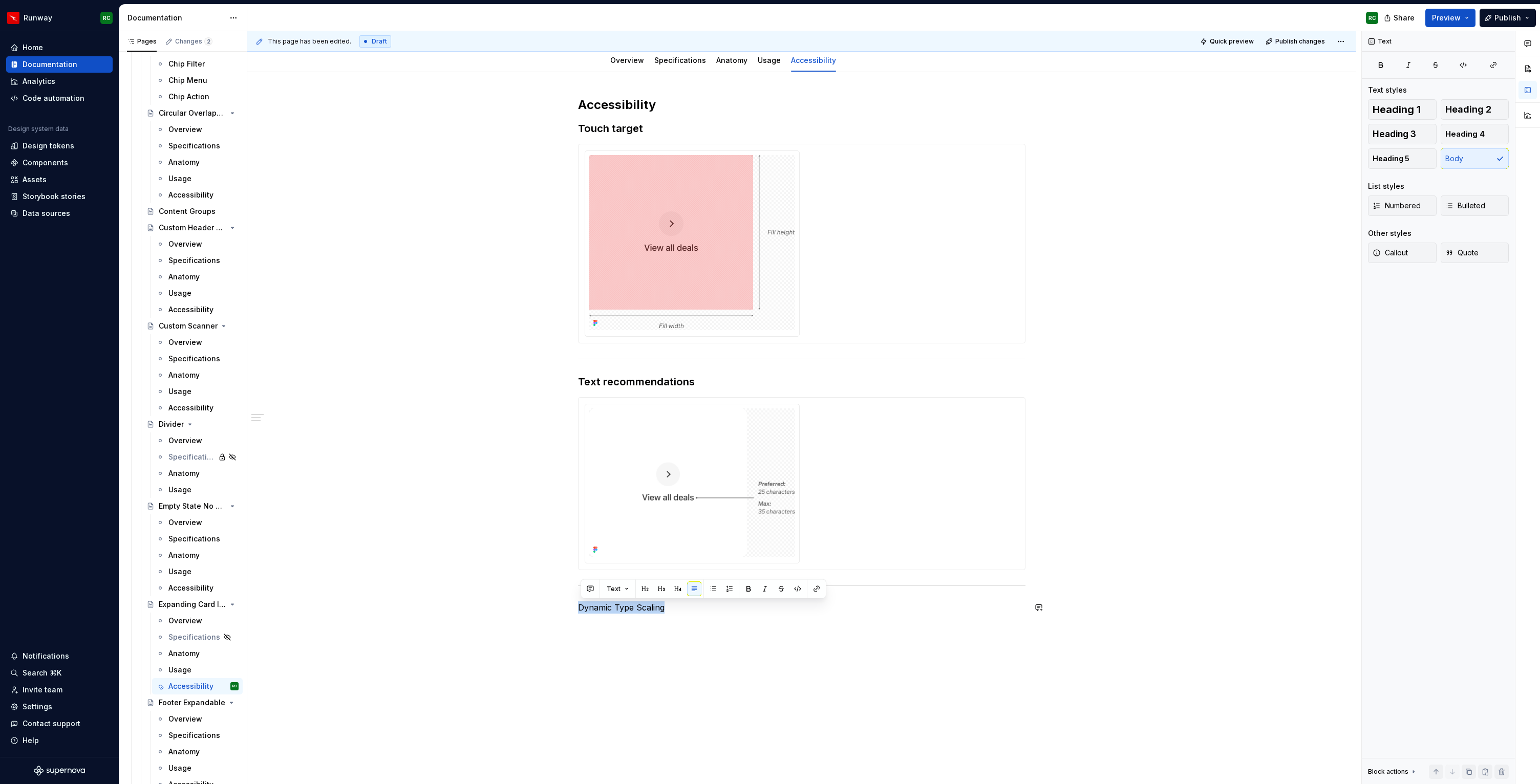
click at [658, 589] on button "button" at bounding box center [661, 589] width 14 height 14
click at [695, 614] on h3 "Dynamic Type Scaling" at bounding box center [802, 609] width 448 height 14
click at [695, 613] on h3 "Dynamic Type Scaling" at bounding box center [802, 609] width 448 height 14
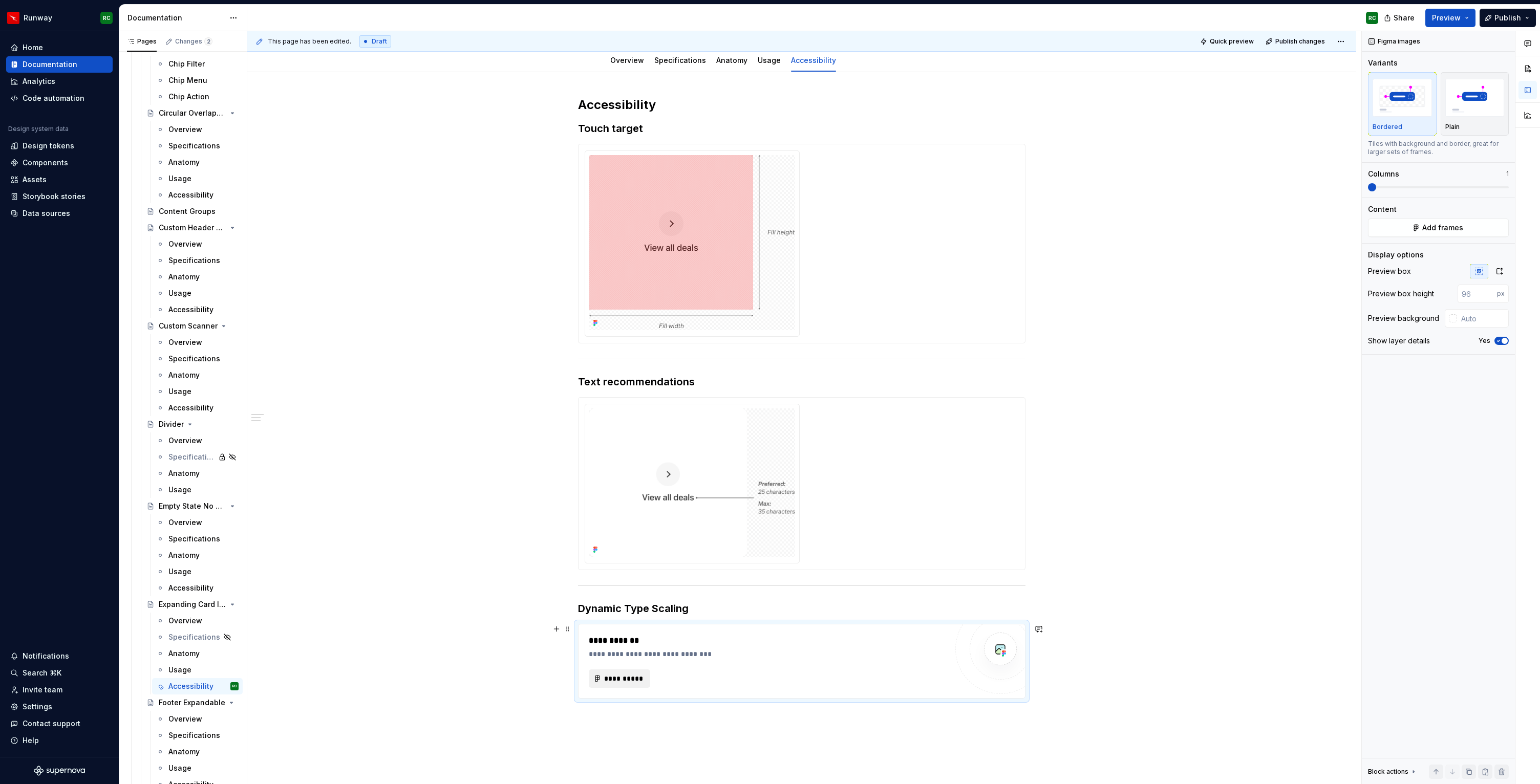
type textarea "*"
click at [1463, 228] on button "Add frames" at bounding box center [1438, 228] width 141 height 18
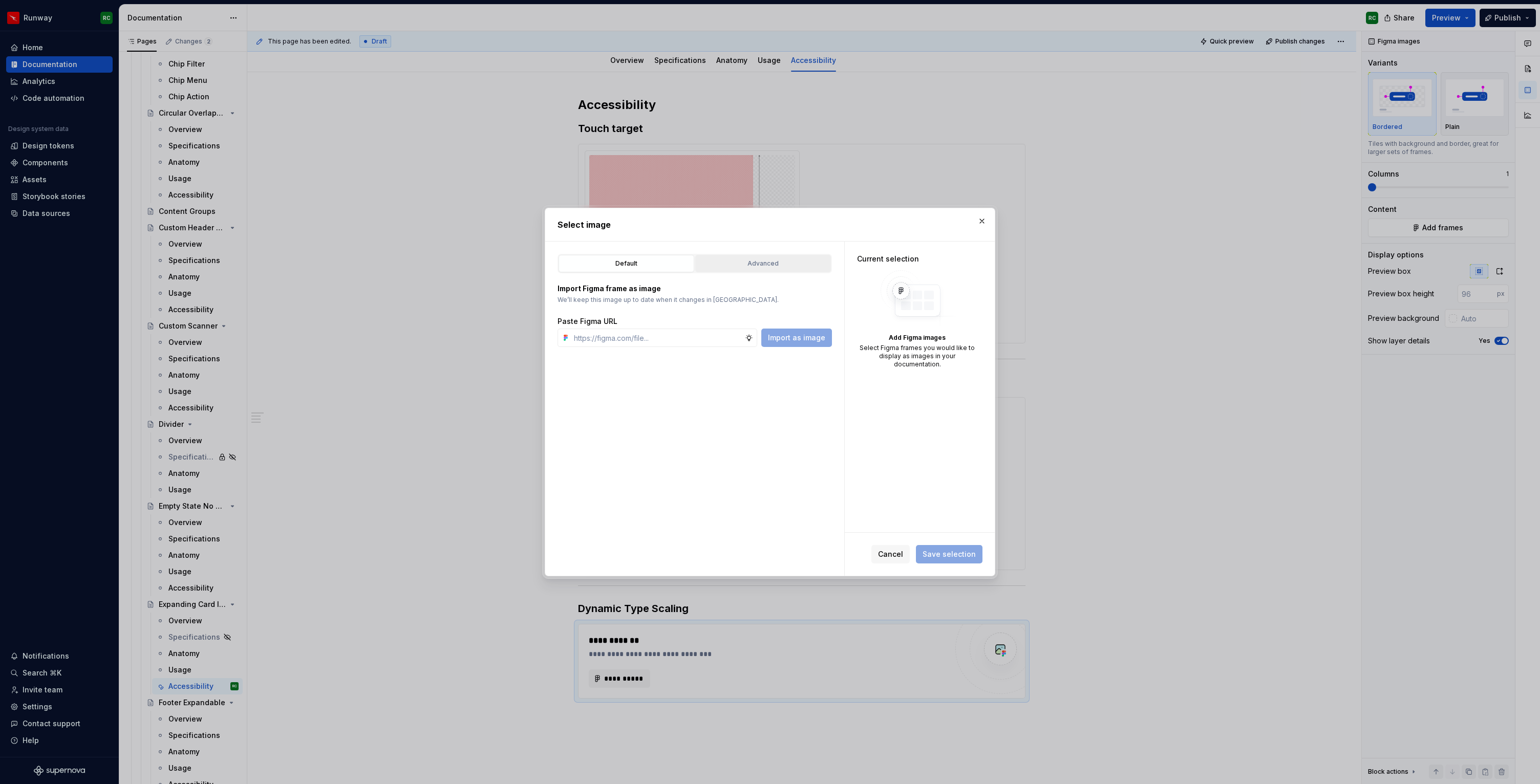
click at [758, 258] on button "Advanced" at bounding box center [763, 263] width 136 height 18
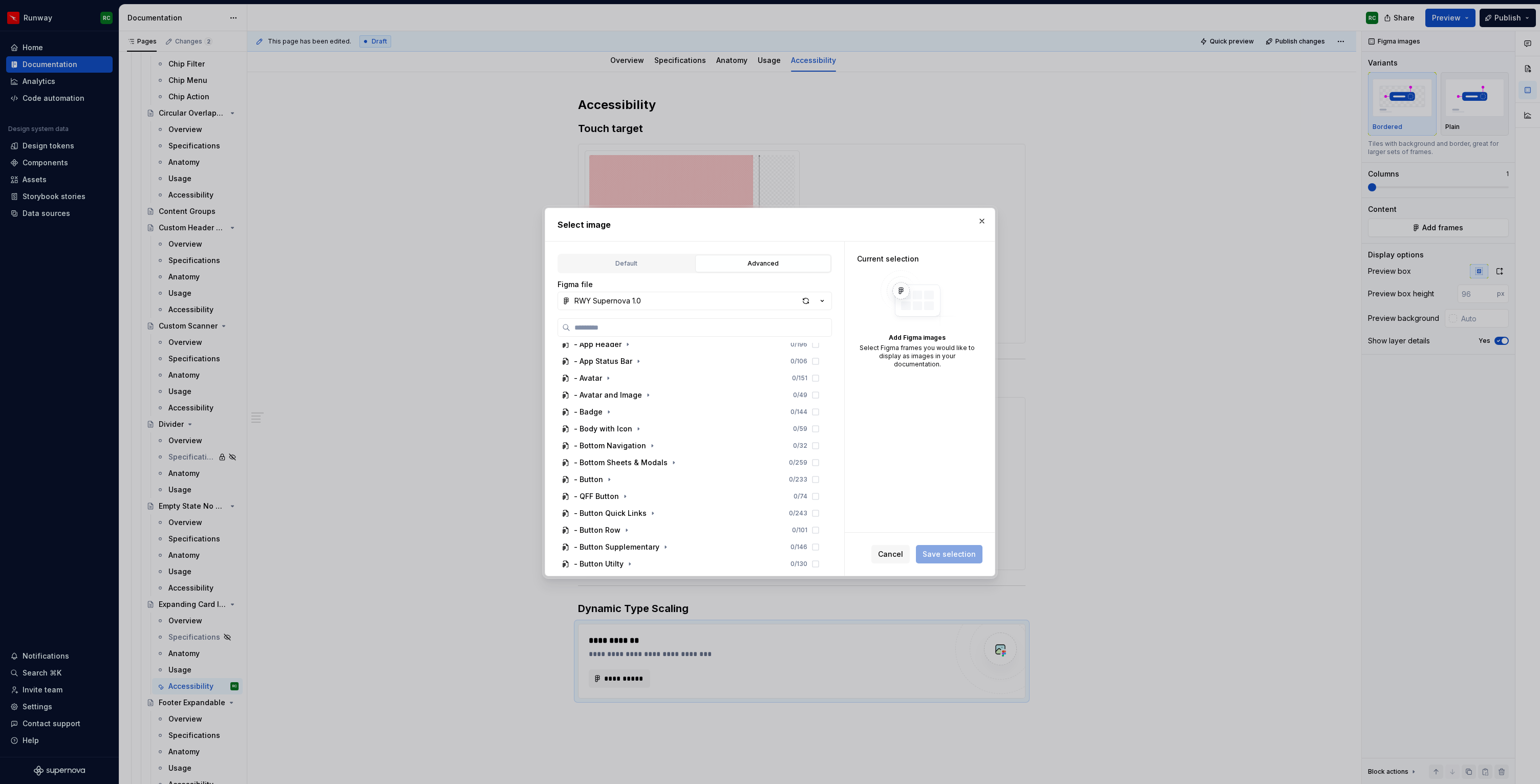
scroll to position [514, 0]
click at [697, 494] on icon "button" at bounding box center [701, 496] width 8 height 8
click at [668, 508] on icon "button" at bounding box center [670, 511] width 8 height 8
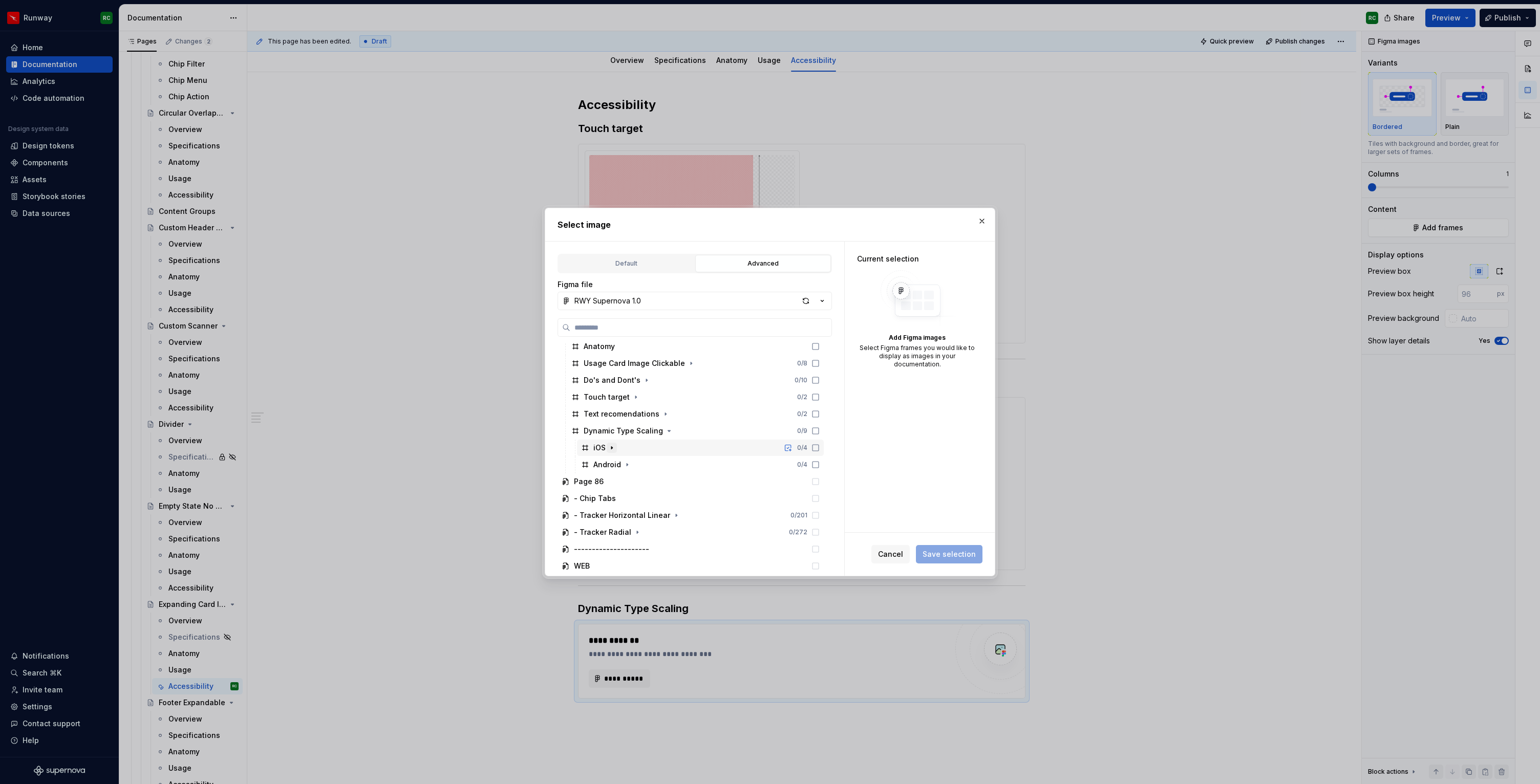
click at [613, 448] on icon "button" at bounding box center [612, 448] width 8 height 8
click at [649, 463] on div "xxLarge" at bounding box center [706, 465] width 237 height 16
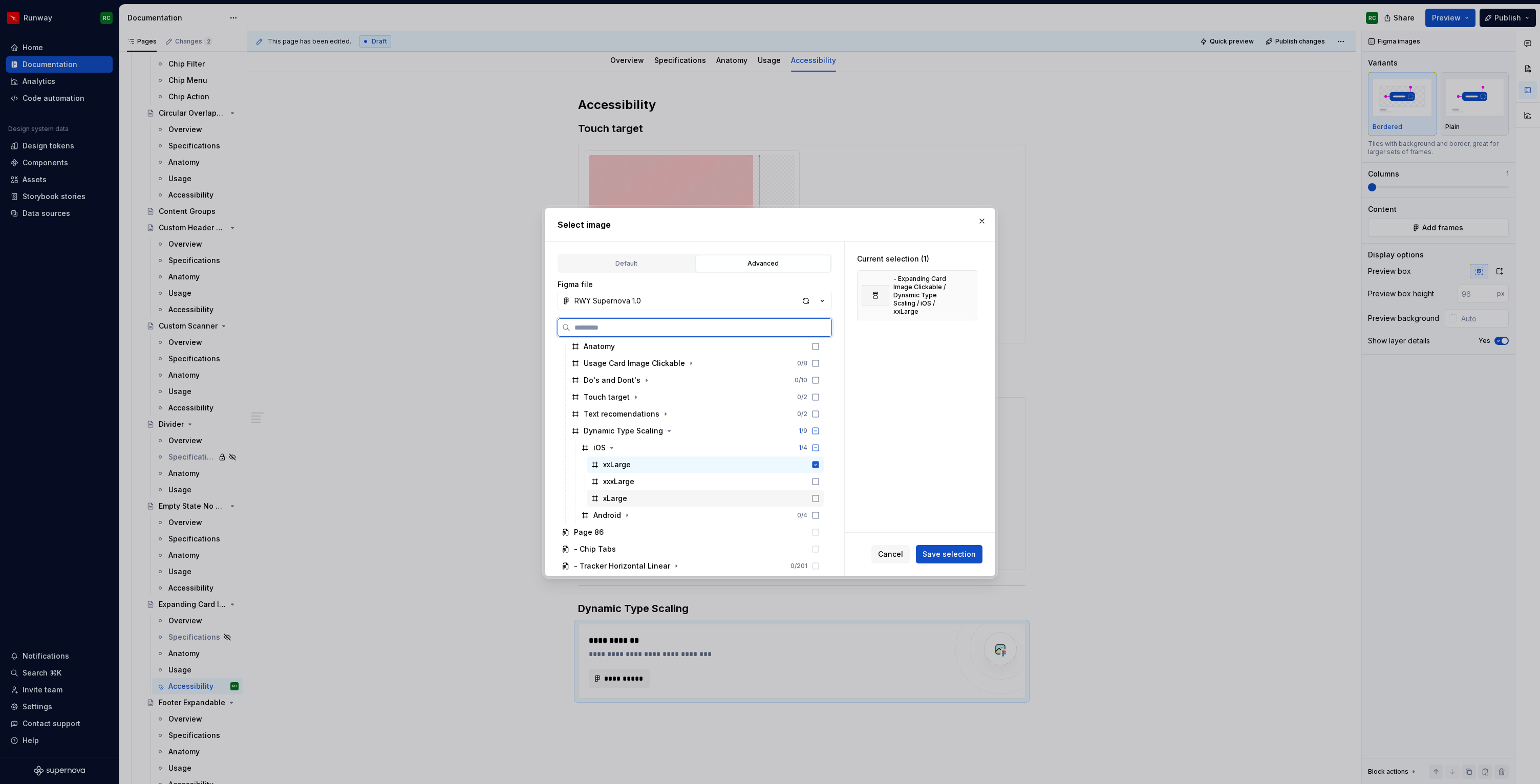
click at [648, 499] on div "xLarge" at bounding box center [706, 498] width 237 height 16
drag, startPoint x: 654, startPoint y: 480, endPoint x: 675, endPoint y: 494, distance: 25.2
click at [654, 480] on div "xxxLarge" at bounding box center [706, 481] width 237 height 16
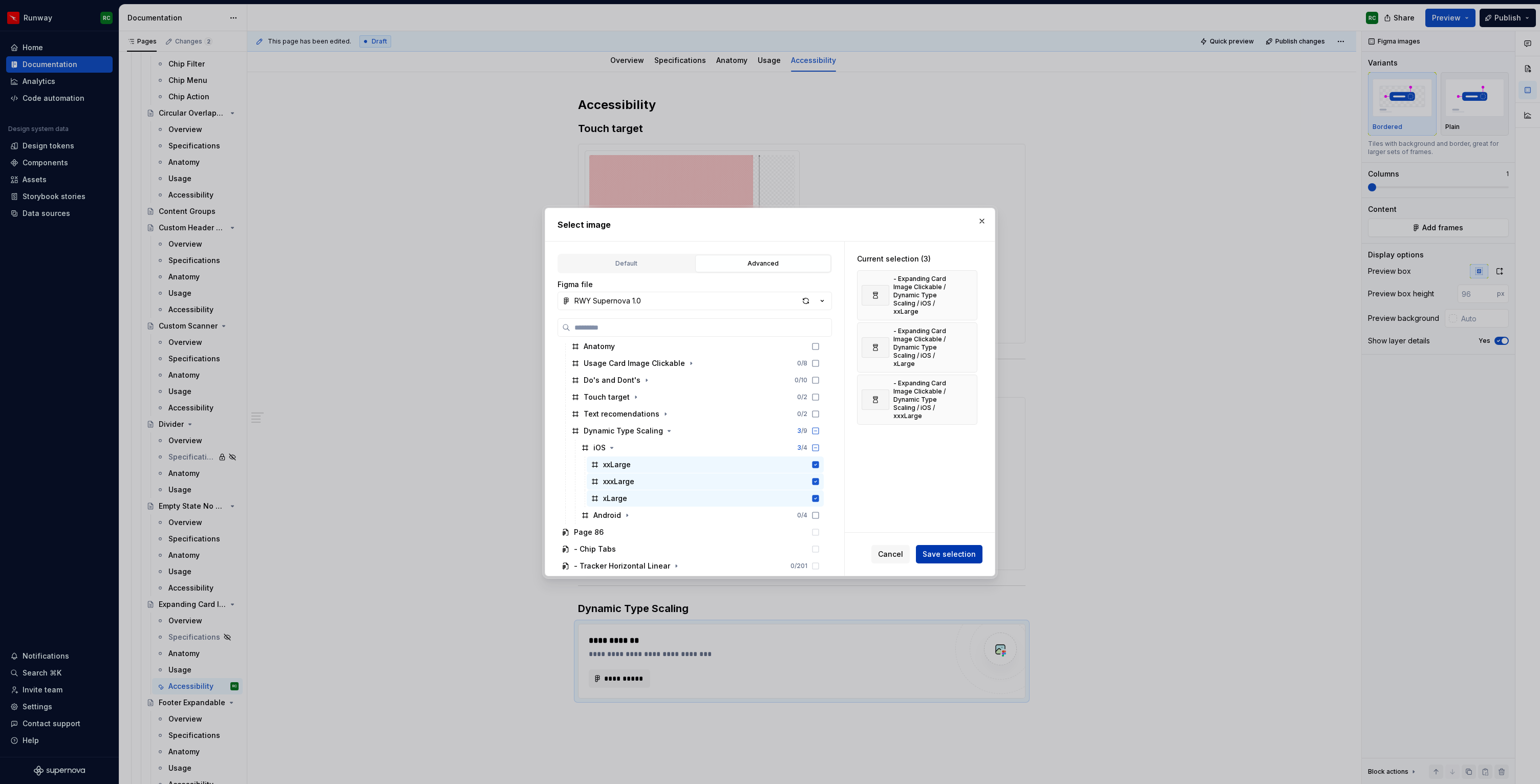
click at [969, 560] on button "Save selection" at bounding box center [949, 554] width 66 height 18
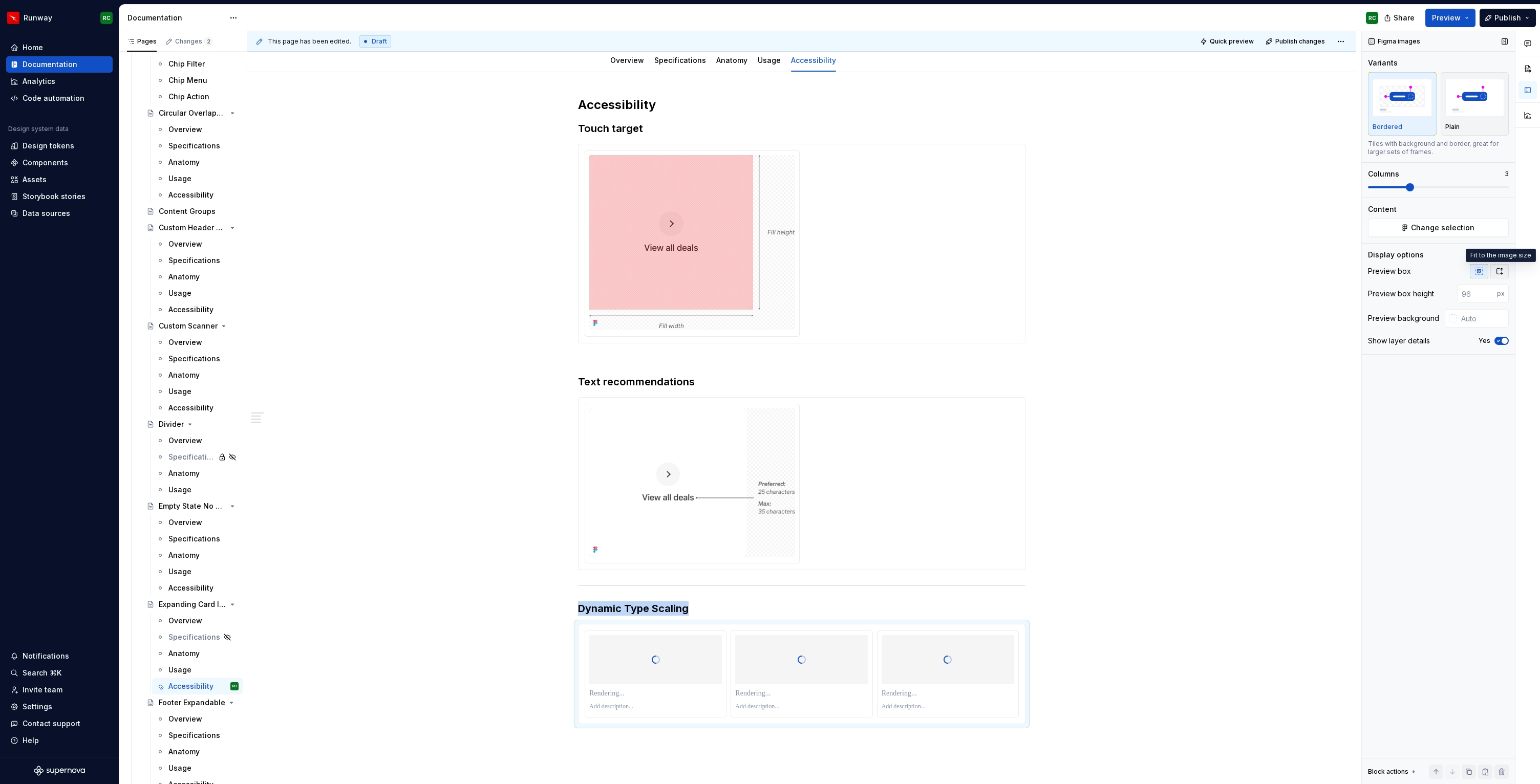
click at [1503, 272] on icon "button" at bounding box center [1500, 271] width 8 height 8
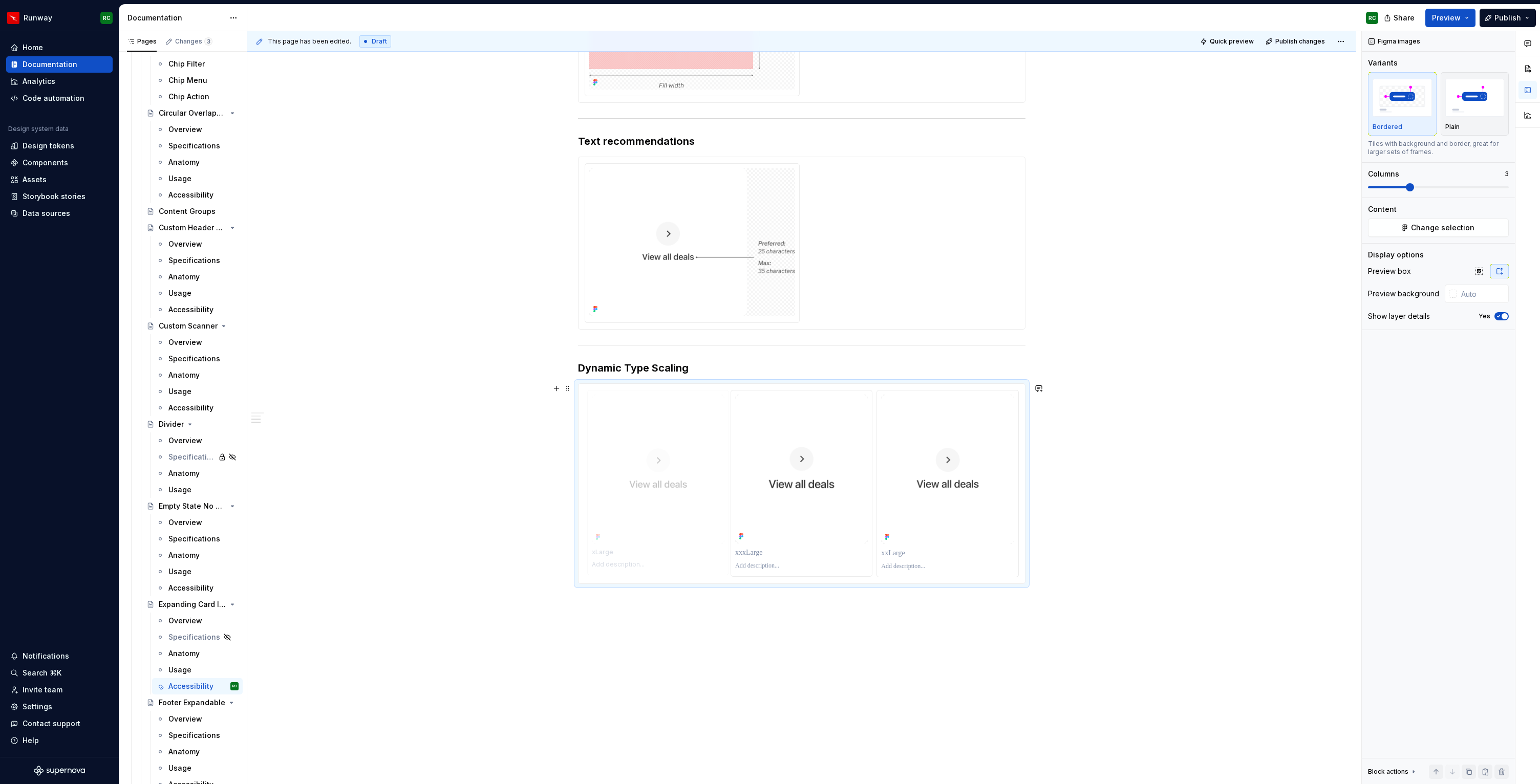
drag, startPoint x: 963, startPoint y: 490, endPoint x: 719, endPoint y: 485, distance: 244.1
click at [719, 485] on body "Runway RC Home Documentation Analytics Code automation Design system data Desig…" at bounding box center [770, 392] width 1540 height 784
drag, startPoint x: 936, startPoint y: 498, endPoint x: 793, endPoint y: 497, distance: 143.0
click at [793, 497] on body "Runway RC Home Documentation Analytics Code automation Design system data Desig…" at bounding box center [770, 392] width 1540 height 784
click at [636, 550] on p at bounding box center [656, 553] width 133 height 10
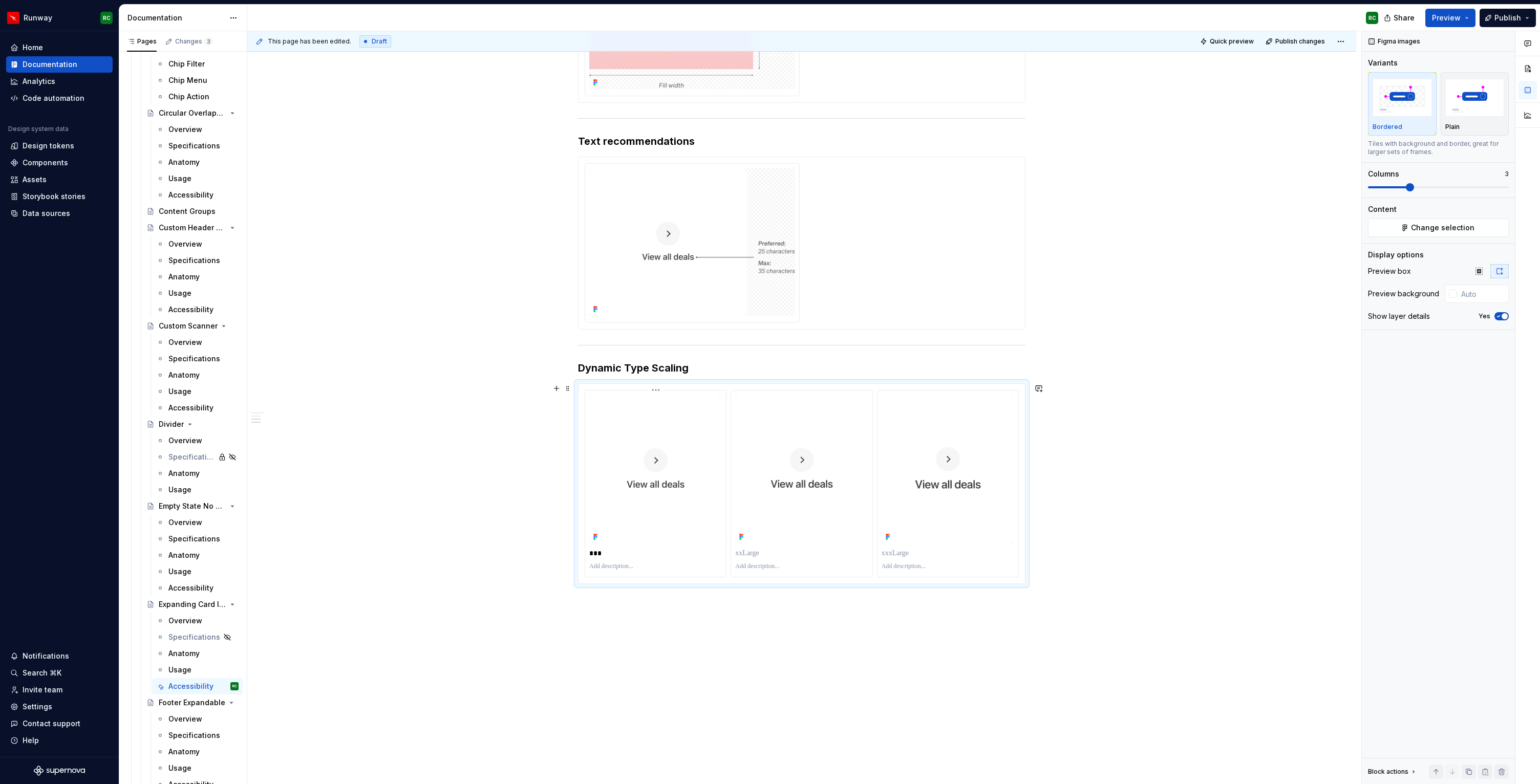
type textarea "*"
click at [752, 554] on p at bounding box center [802, 553] width 133 height 10
click at [899, 552] on p at bounding box center [948, 553] width 133 height 10
click at [738, 367] on h3 "Dynamic Type Scaling" at bounding box center [802, 368] width 448 height 14
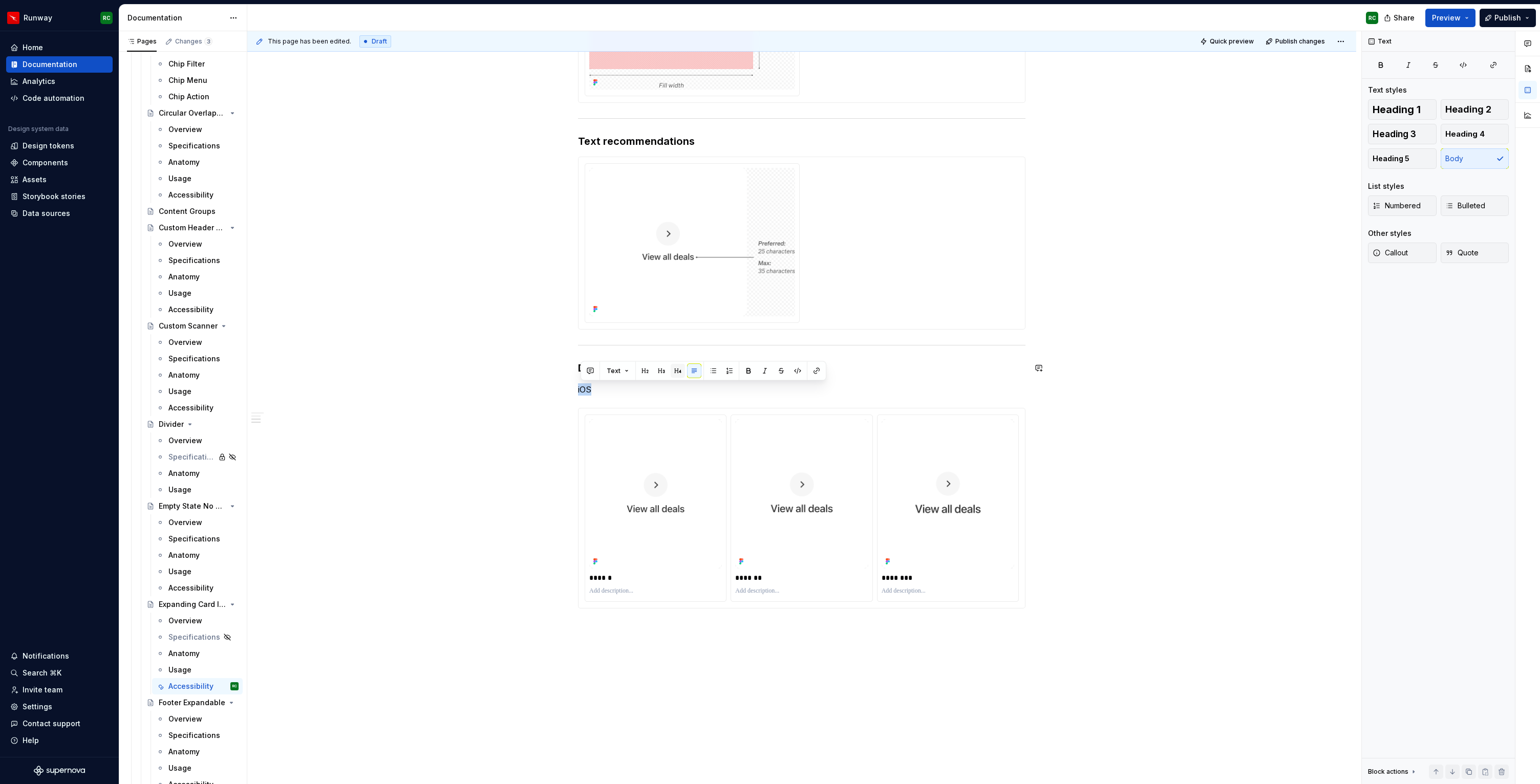
click at [673, 366] on button "button" at bounding box center [678, 371] width 14 height 14
click at [935, 525] on img at bounding box center [948, 489] width 133 height 149
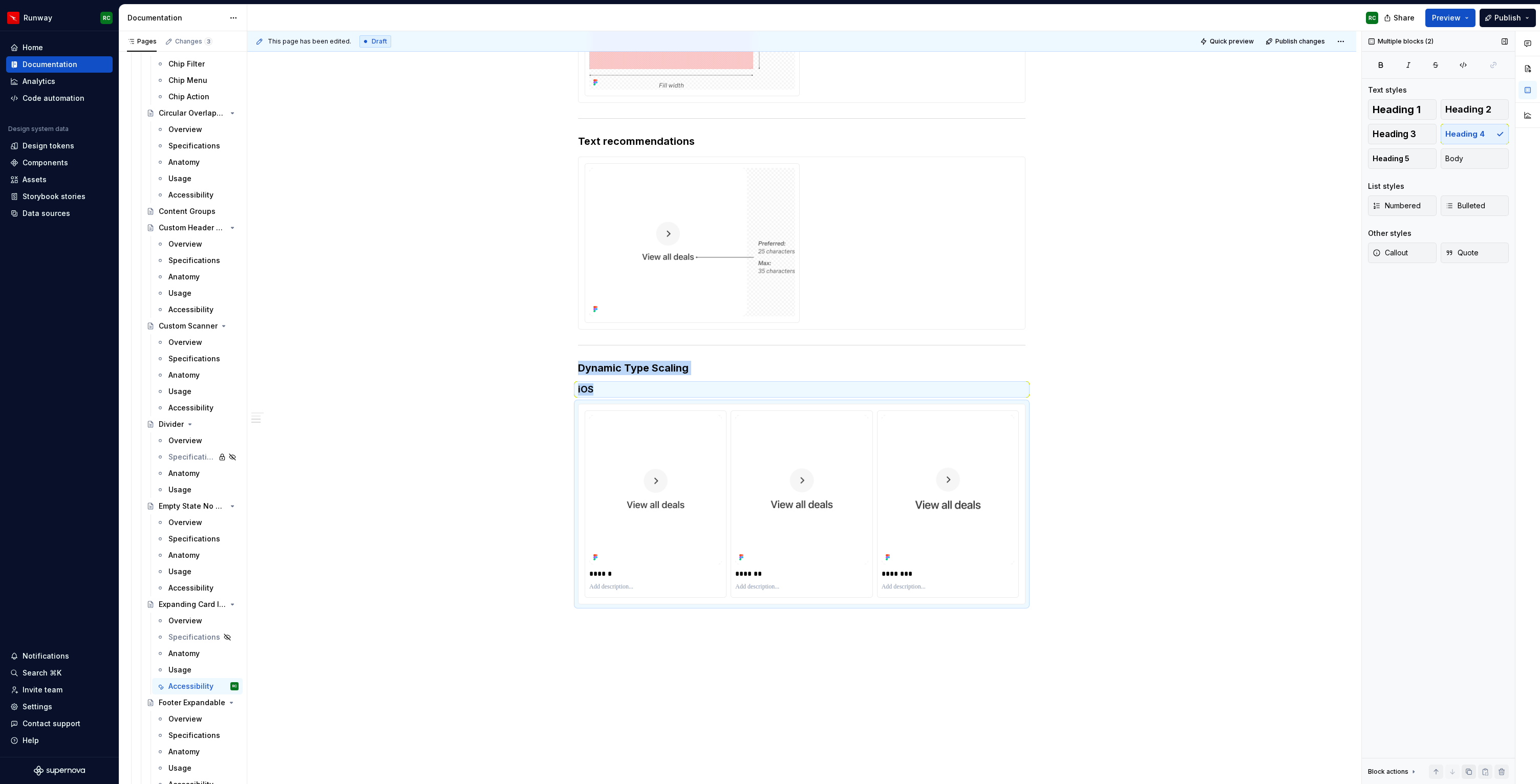
click at [1467, 769] on button "button" at bounding box center [1469, 772] width 14 height 14
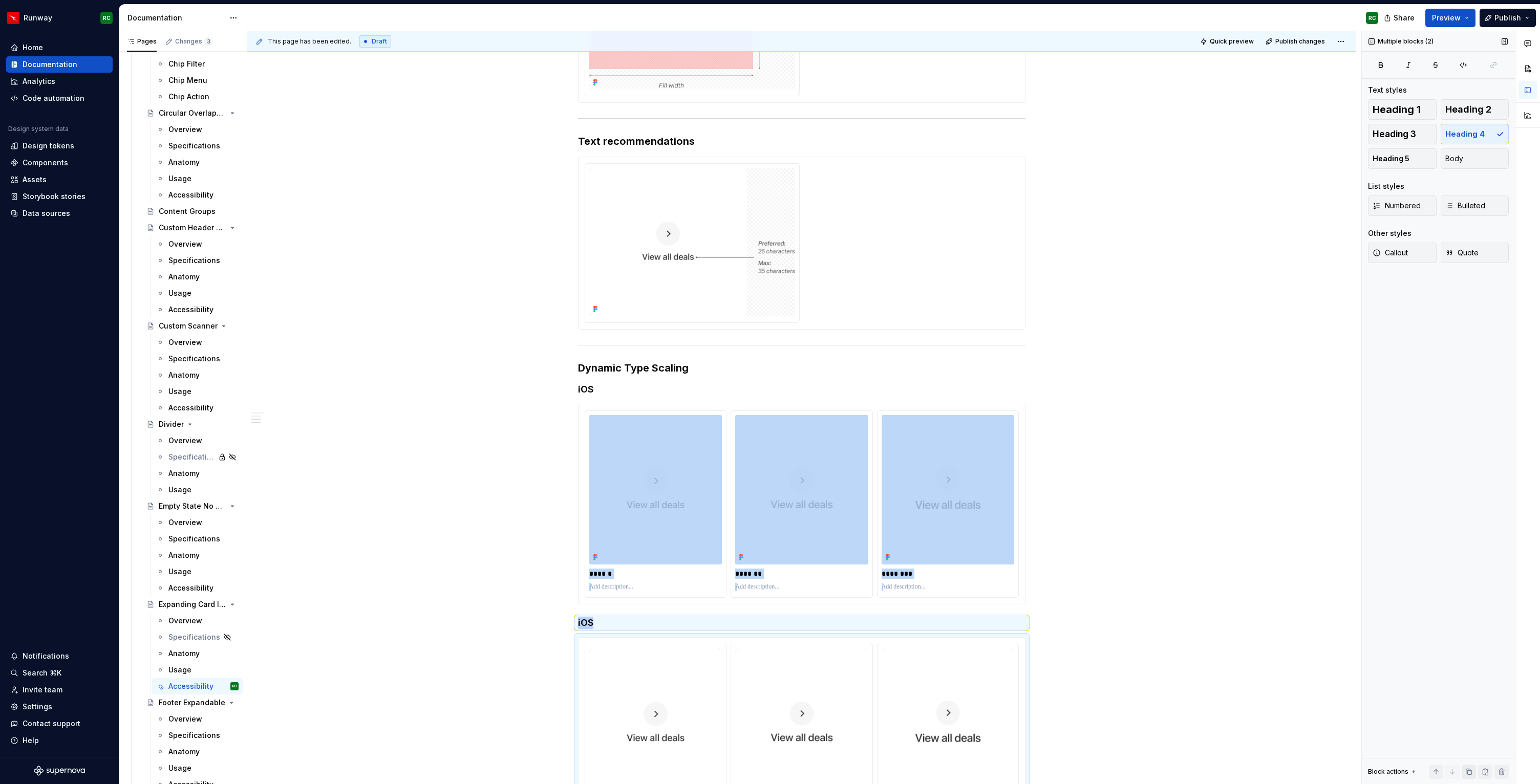
scroll to position [410, 0]
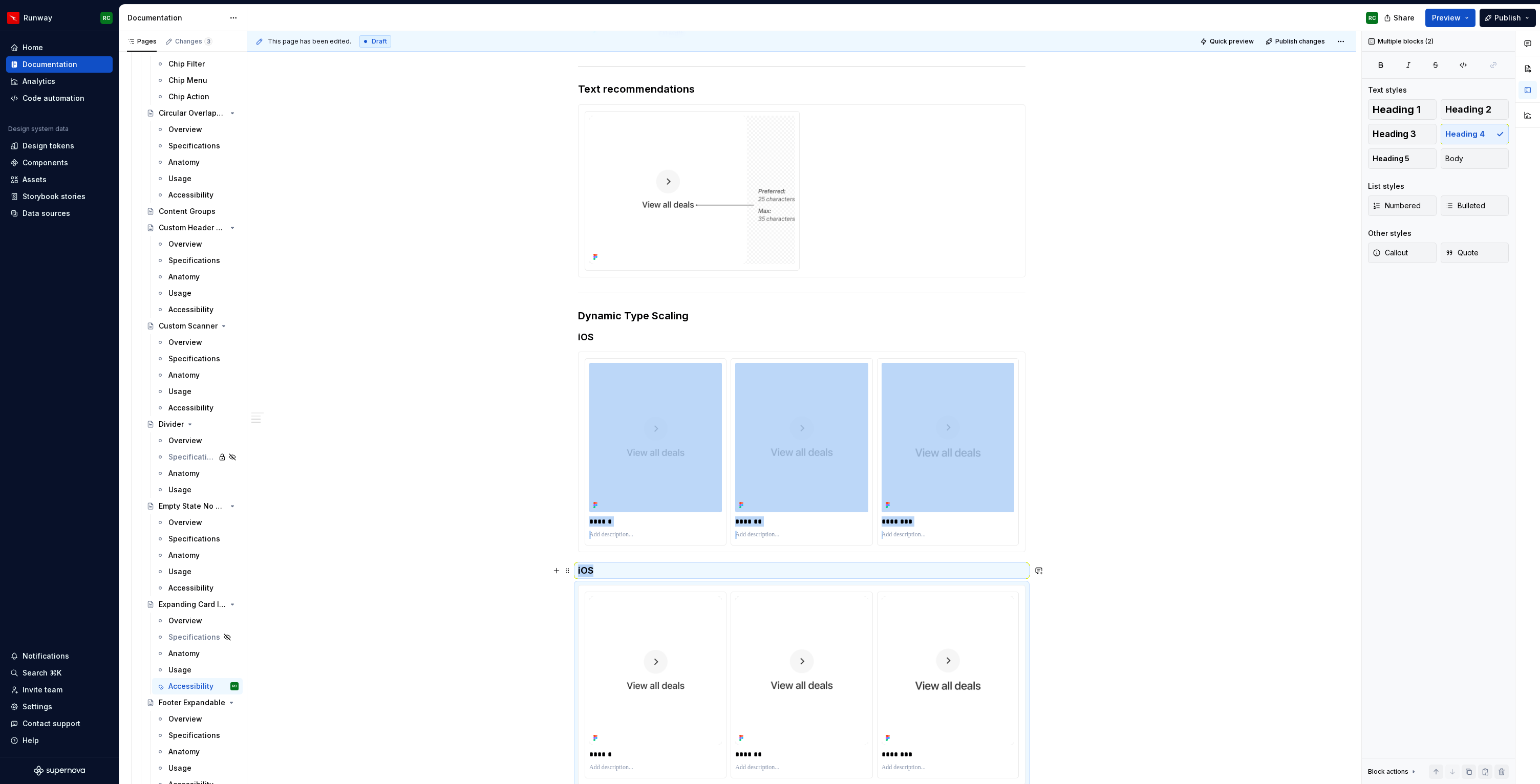
click at [594, 572] on h4 "iOS" at bounding box center [802, 571] width 448 height 12
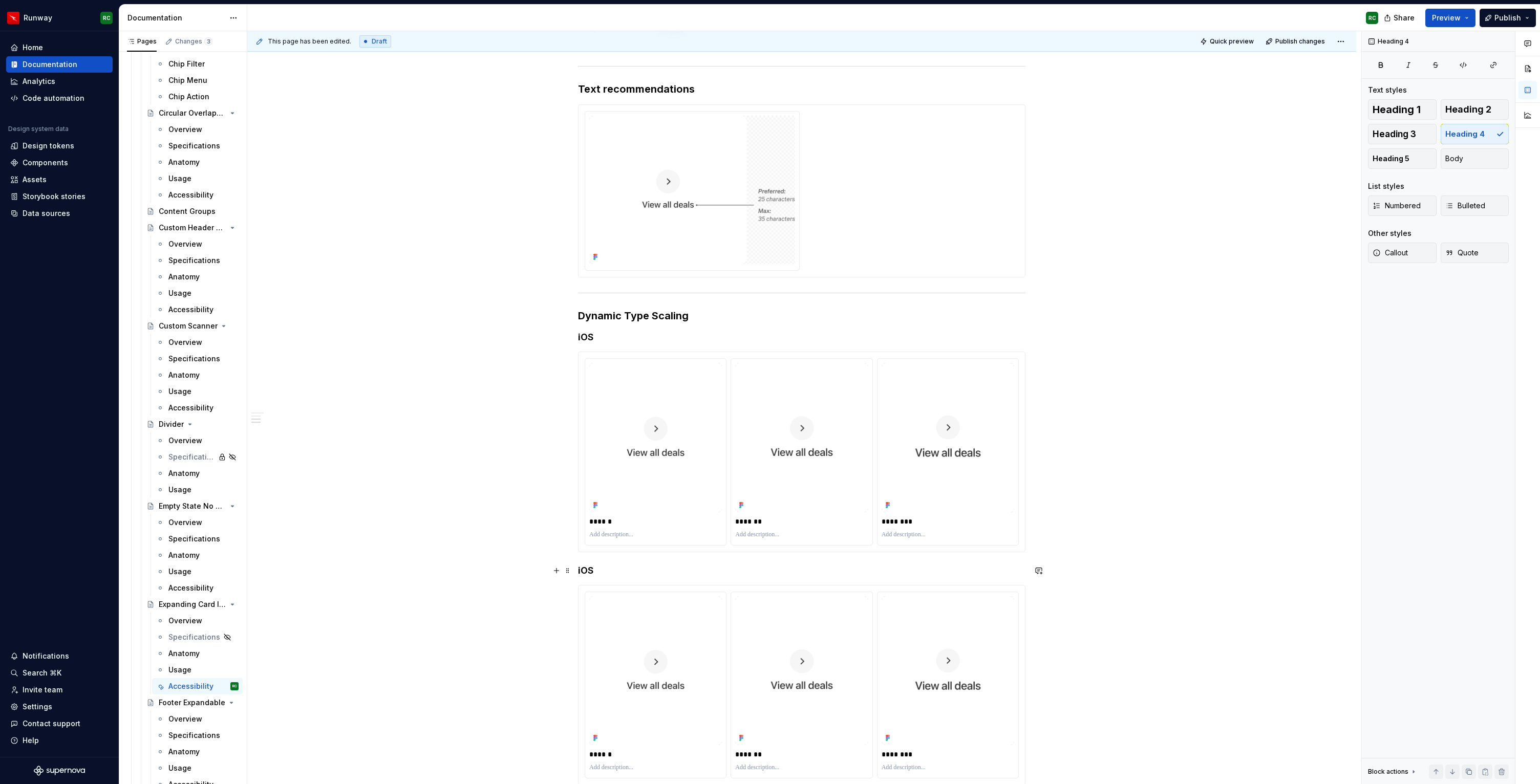
click at [594, 572] on h4 "iOS" at bounding box center [802, 571] width 448 height 12
click at [609, 622] on img at bounding box center [656, 670] width 133 height 149
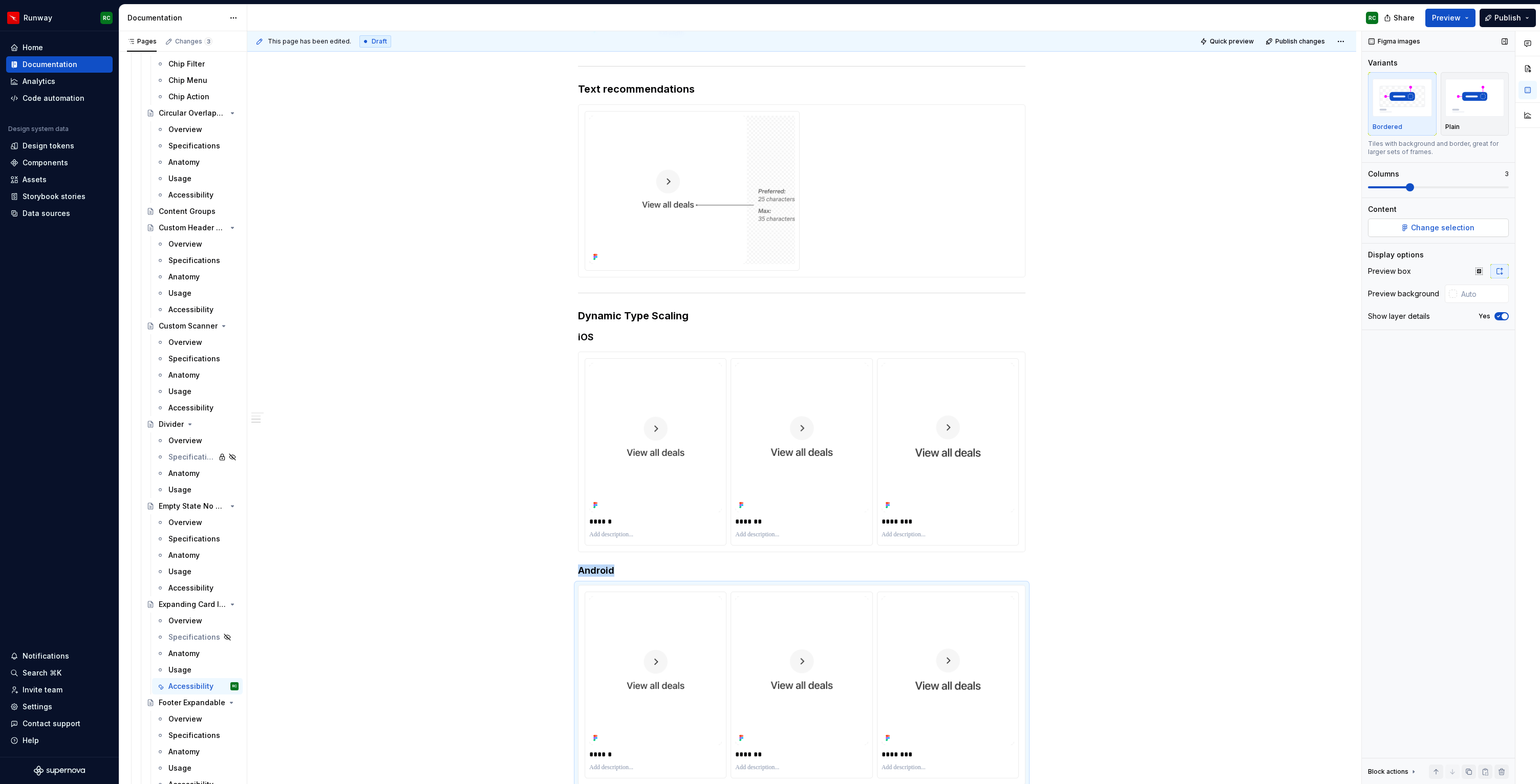
click at [1428, 230] on span "Change selection" at bounding box center [1443, 227] width 64 height 10
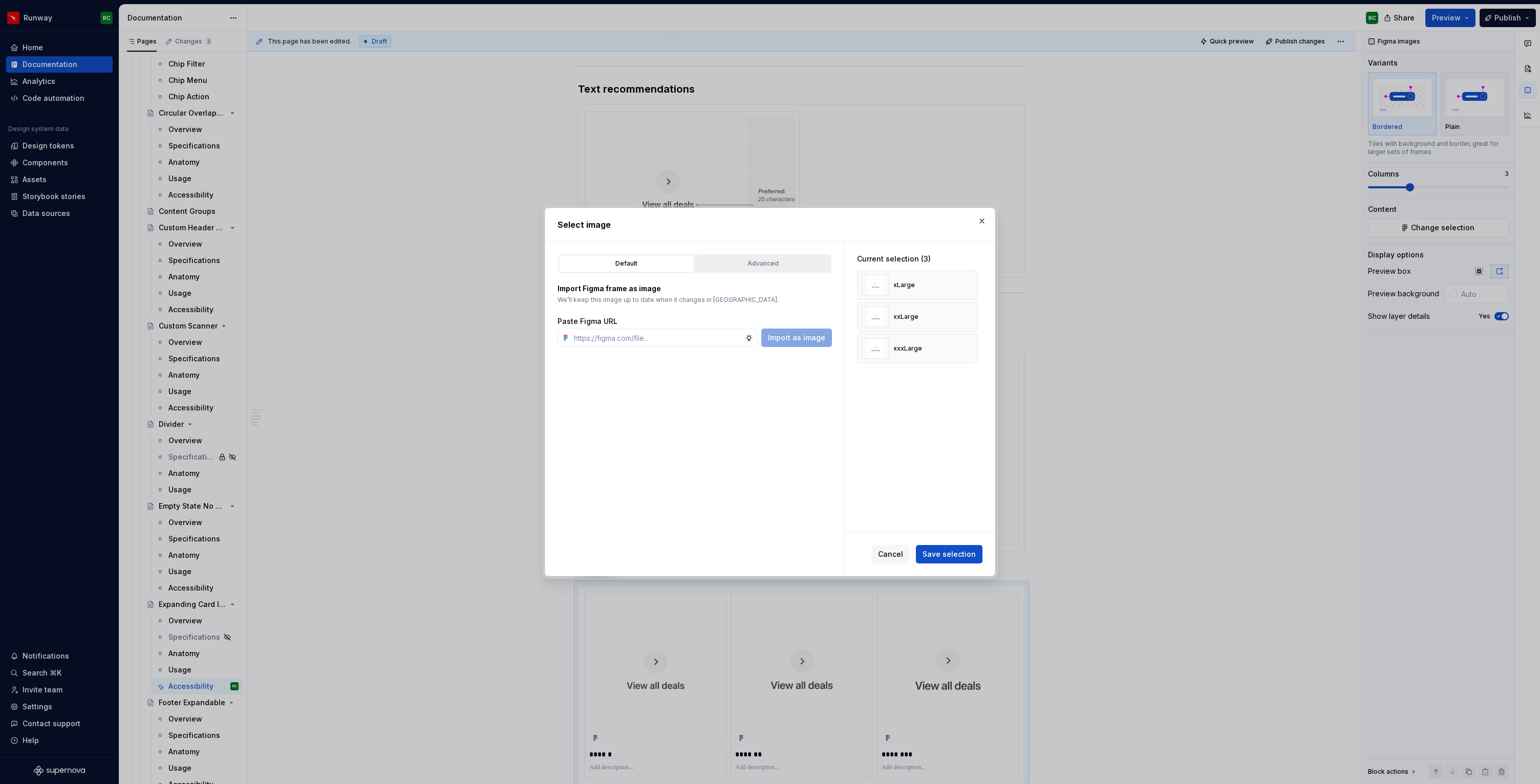
click at [734, 271] on button "Advanced" at bounding box center [763, 263] width 136 height 18
type textarea "*"
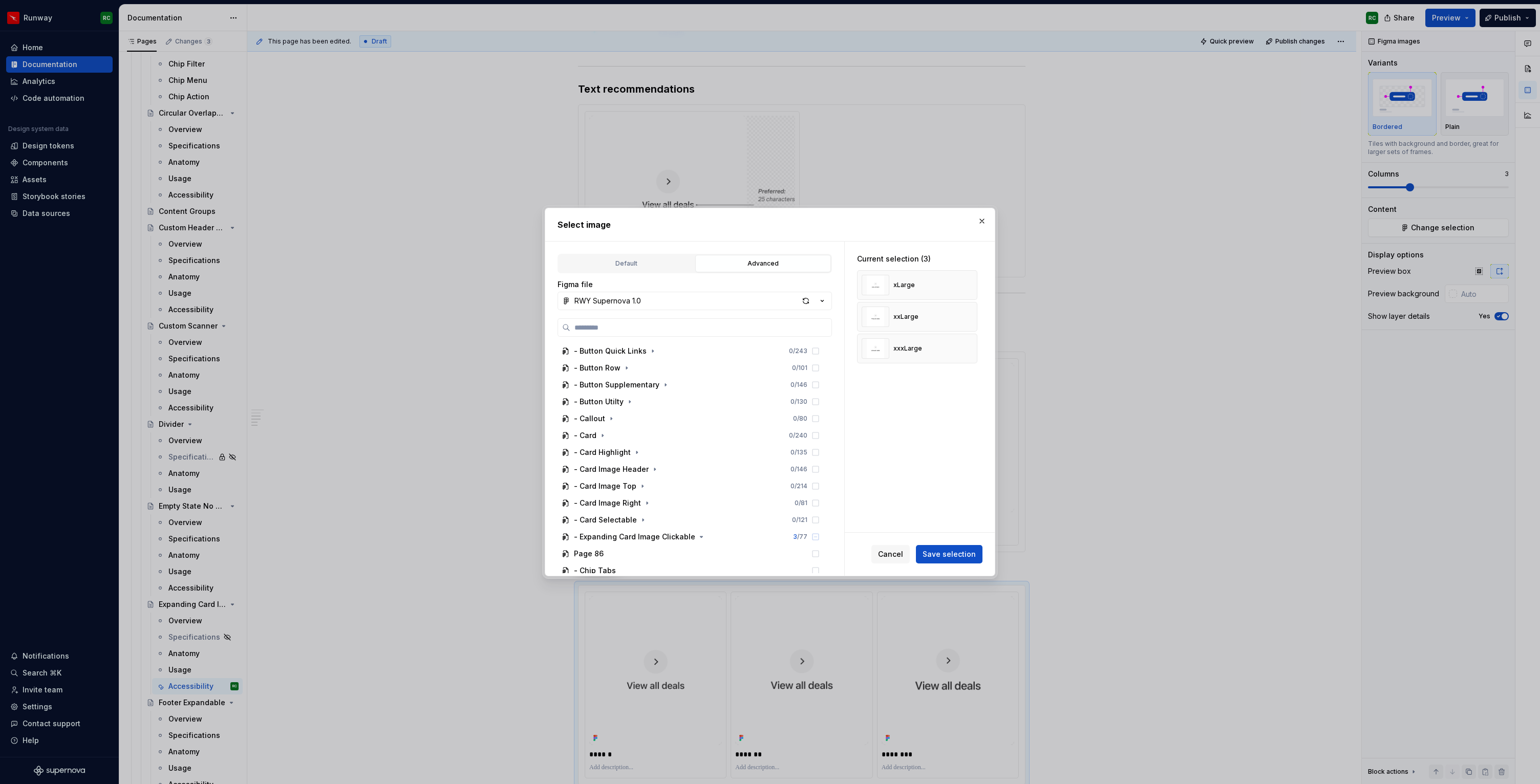
scroll to position [576, 0]
click at [699, 434] on icon "button" at bounding box center [701, 434] width 8 height 8
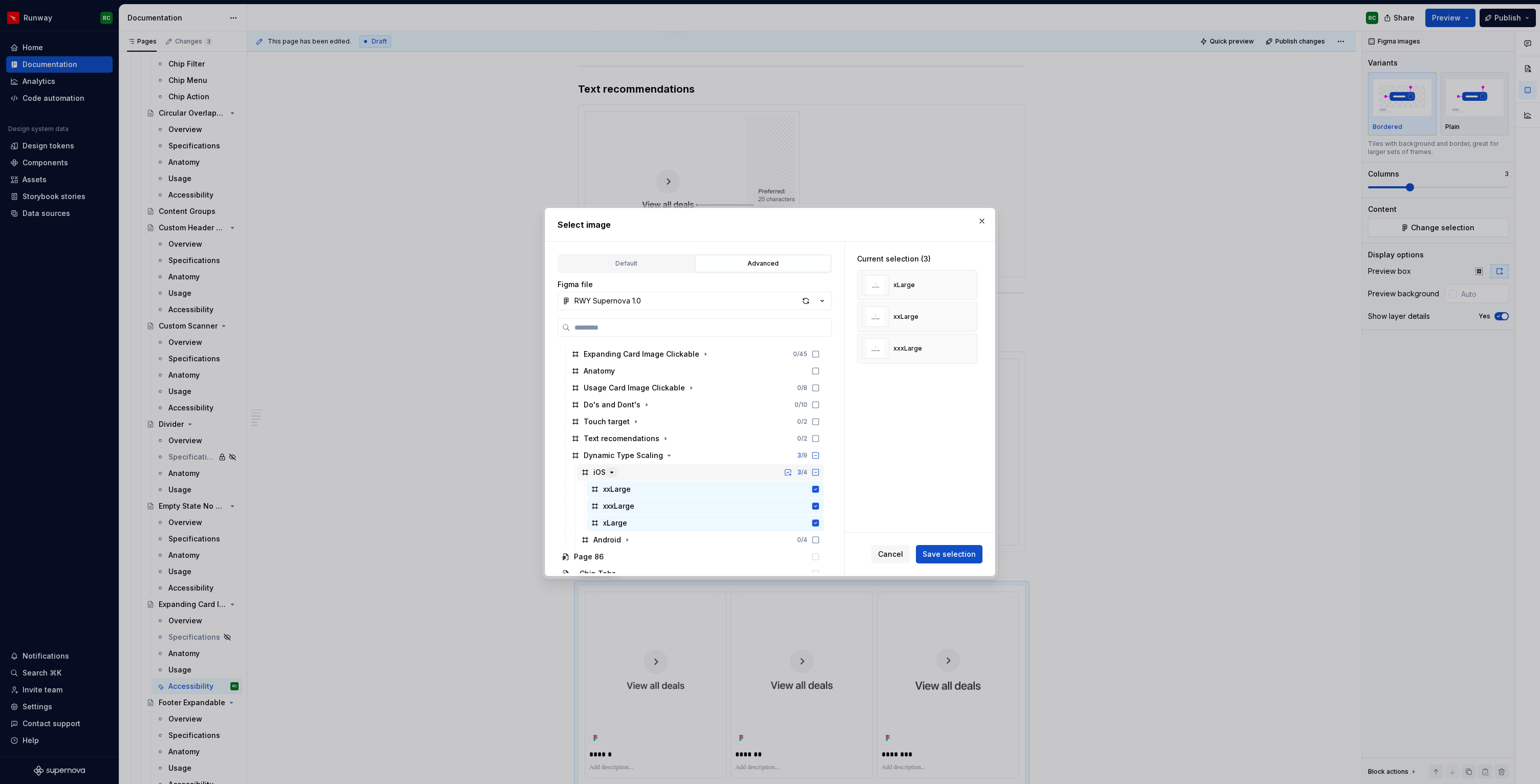
click at [612, 475] on icon "button" at bounding box center [612, 473] width 8 height 8
click at [629, 489] on icon "button" at bounding box center [627, 489] width 8 height 8
click at [969, 287] on button "button" at bounding box center [966, 285] width 14 height 14
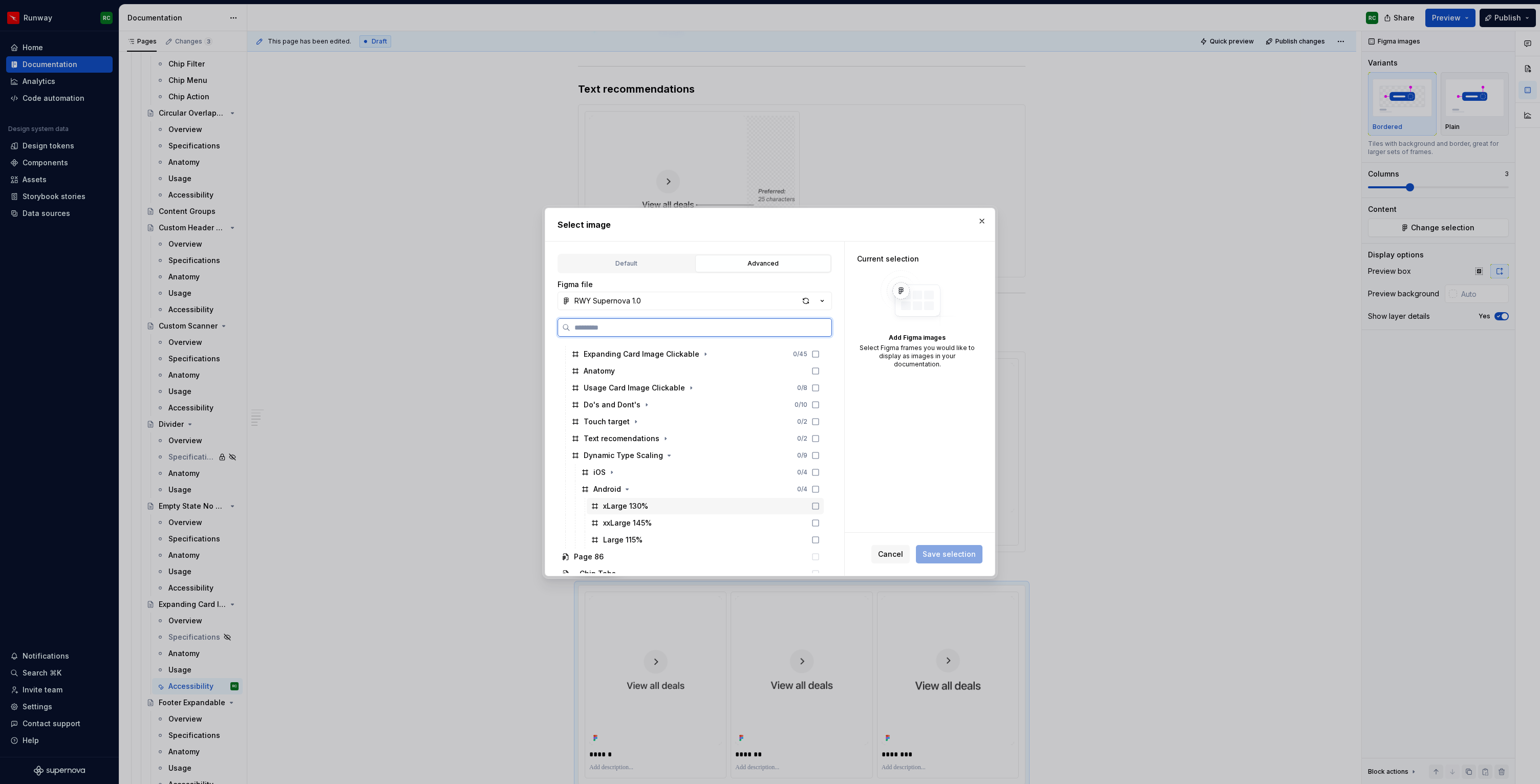
click at [819, 507] on icon at bounding box center [816, 506] width 8 height 8
click at [819, 527] on icon at bounding box center [816, 523] width 8 height 8
click at [819, 537] on icon at bounding box center [816, 540] width 8 height 8
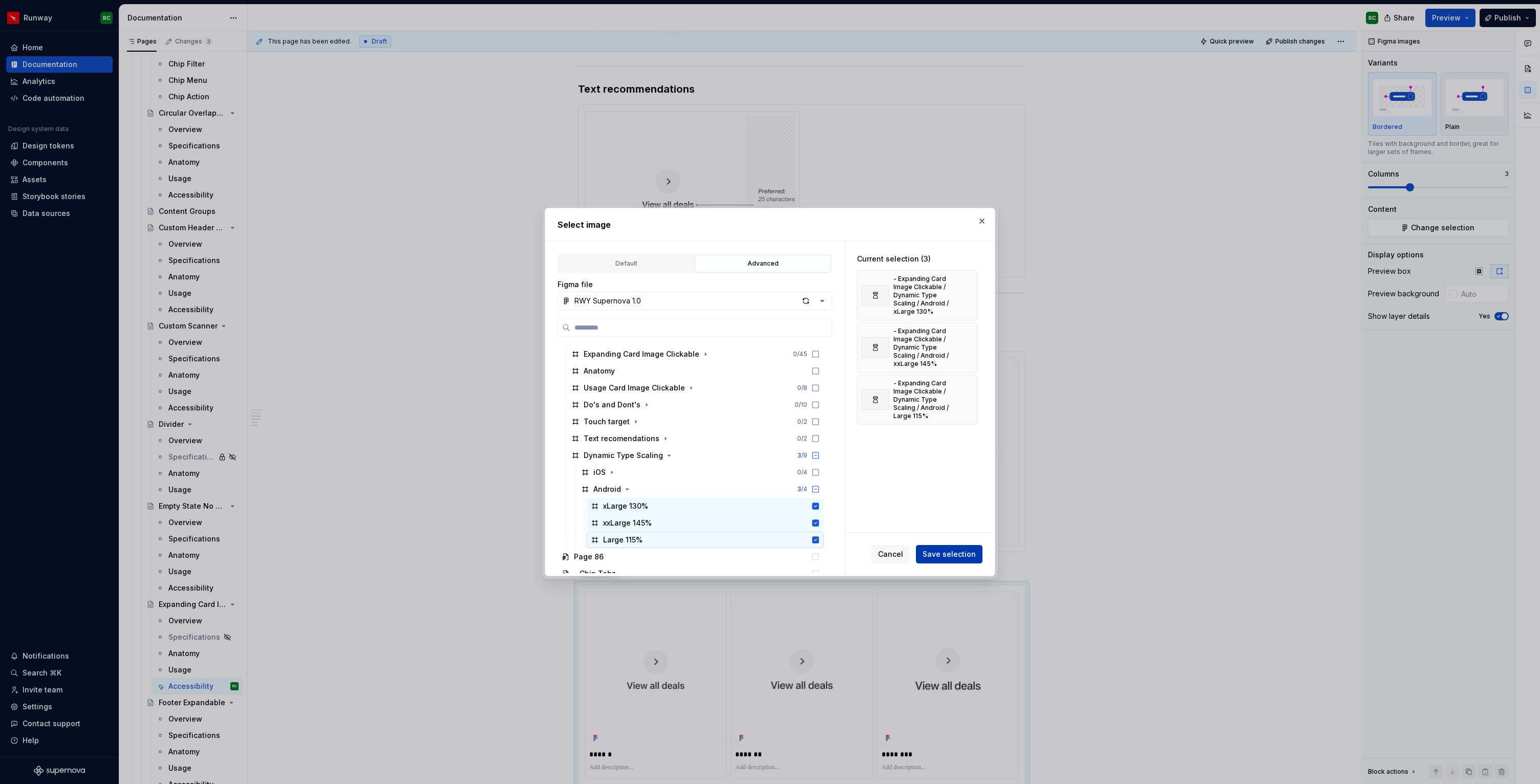
click at [921, 555] on button "Save selection" at bounding box center [949, 554] width 66 height 18
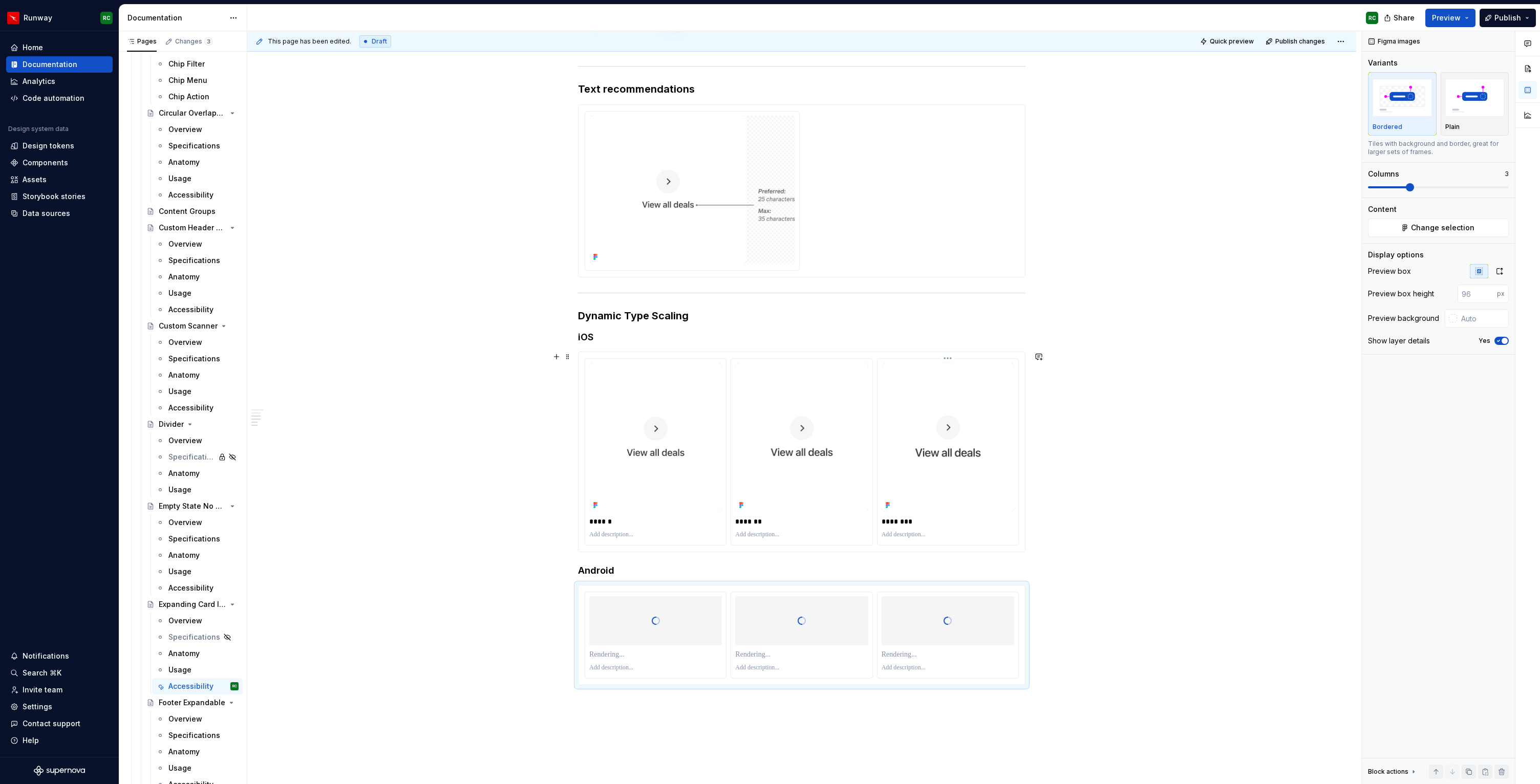
scroll to position [307, 0]
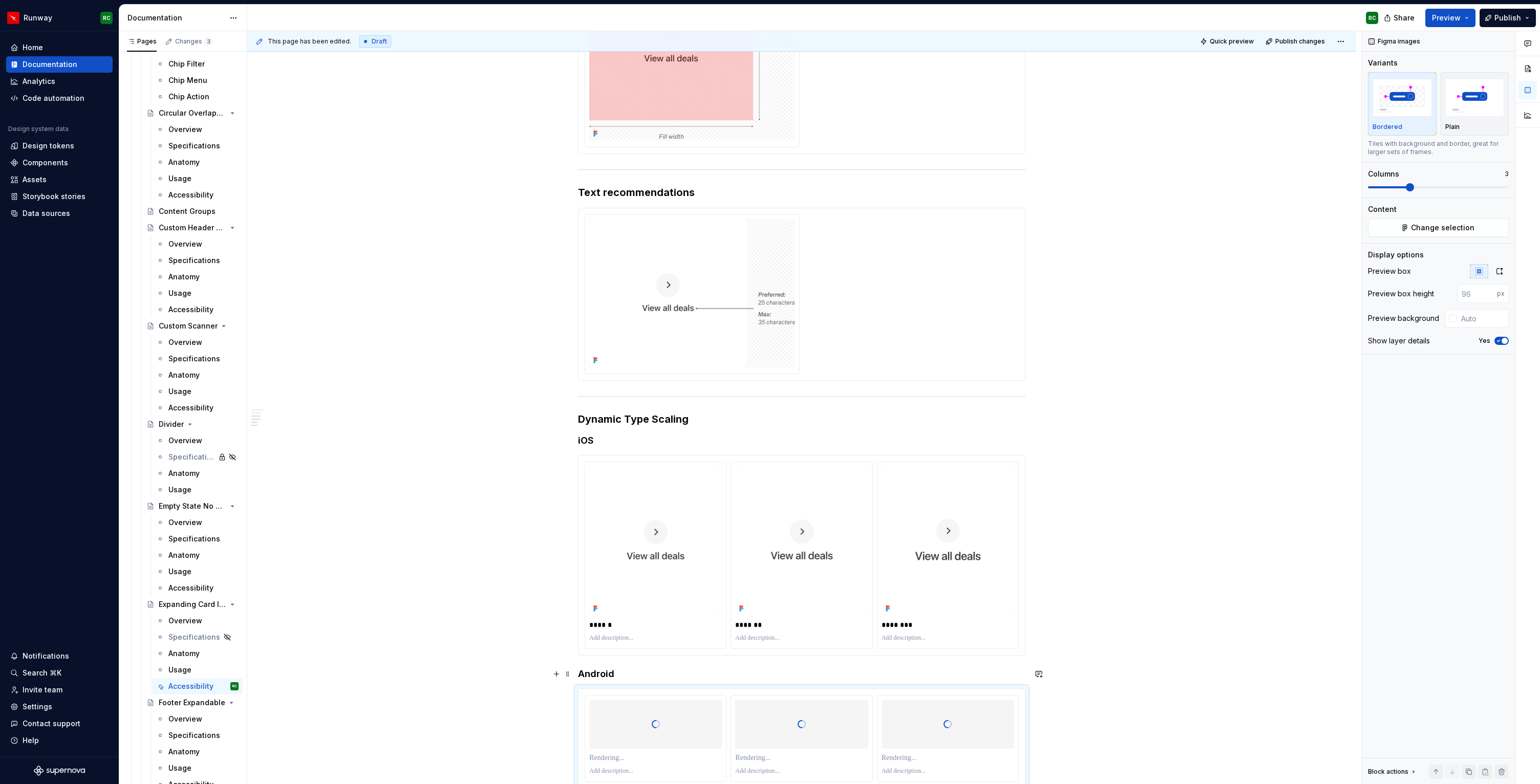
click at [584, 672] on h4 "Android" at bounding box center [802, 674] width 448 height 12
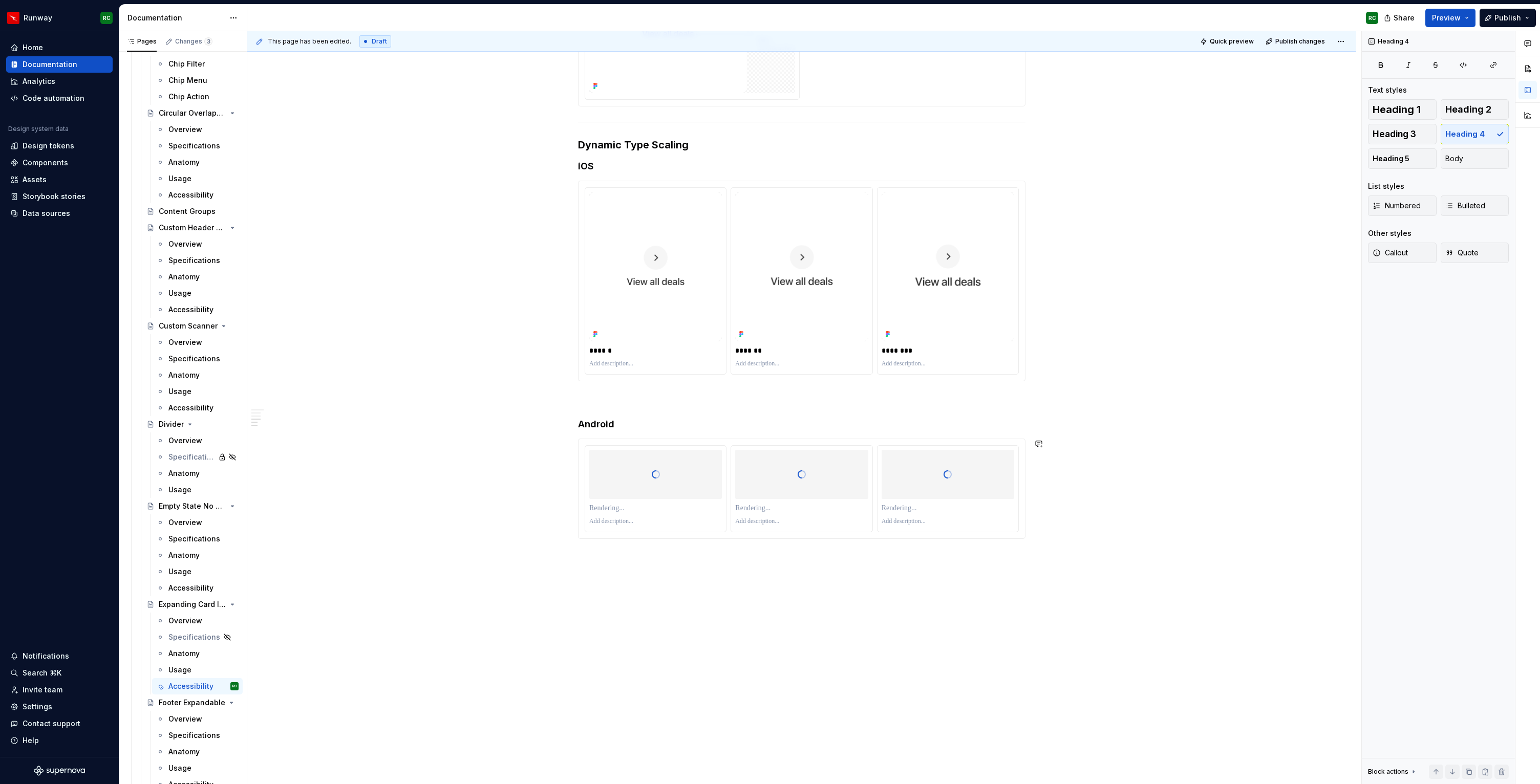
scroll to position [581, 0]
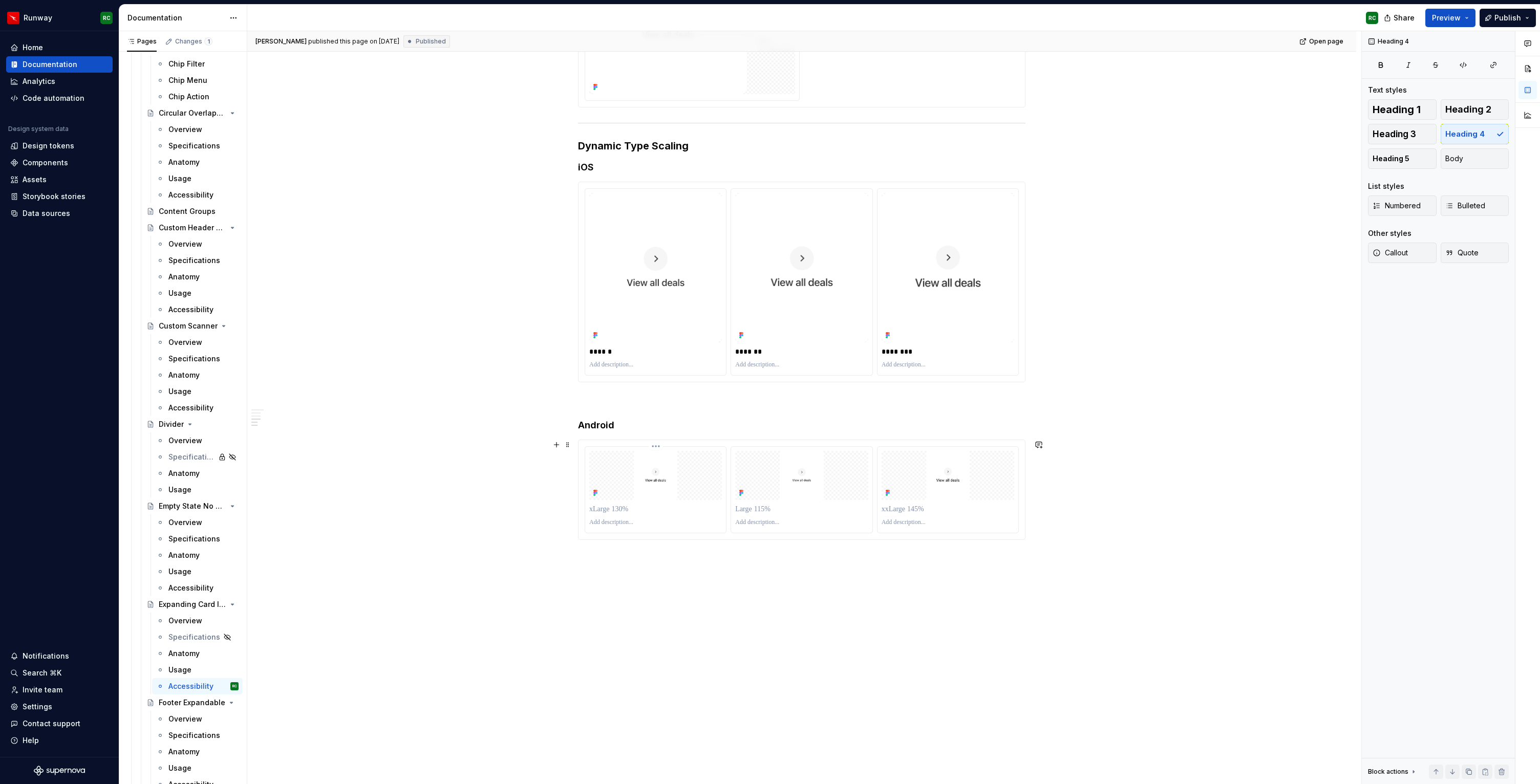
click at [722, 509] on p at bounding box center [656, 509] width 133 height 10
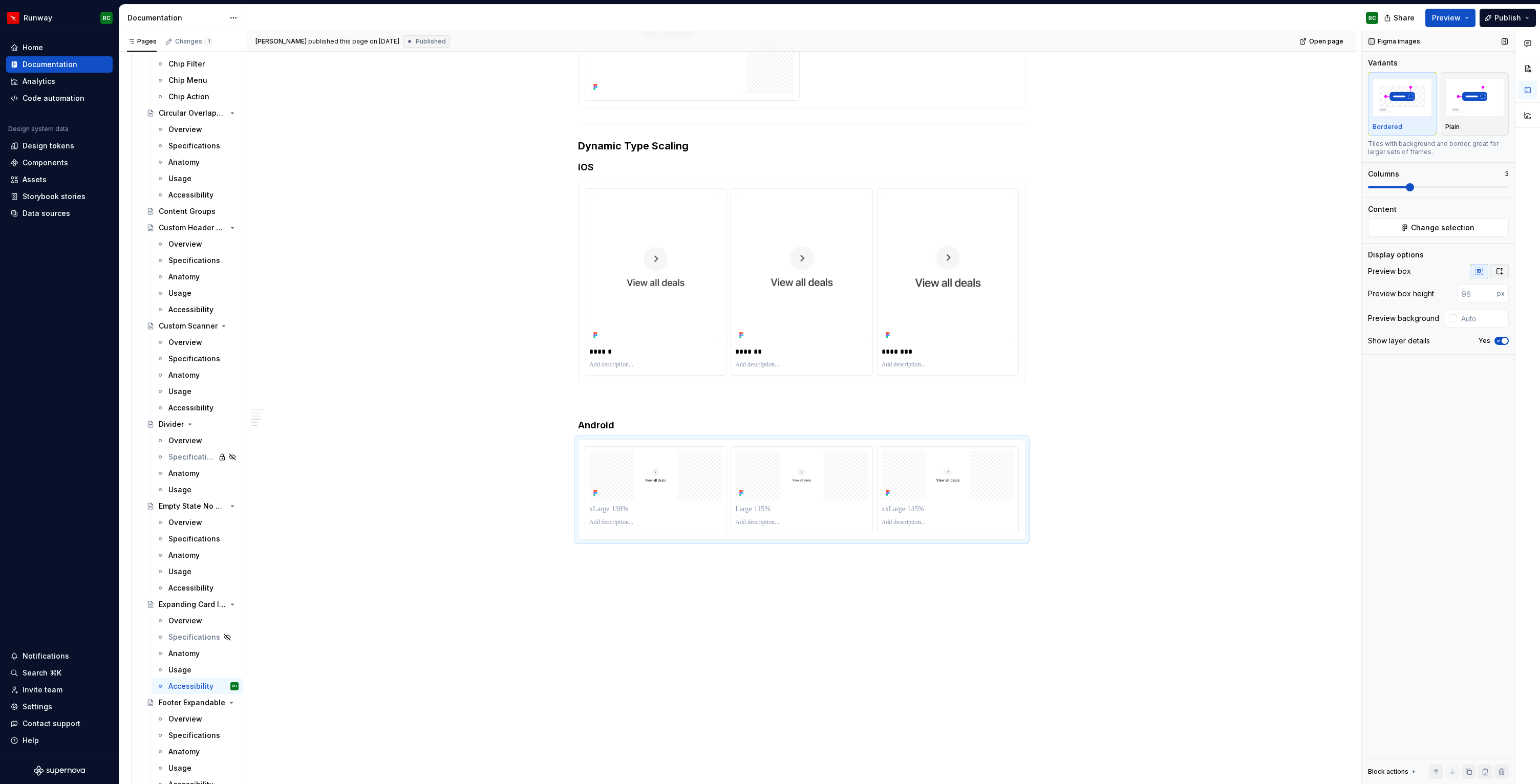
click at [1503, 273] on icon "button" at bounding box center [1500, 271] width 8 height 8
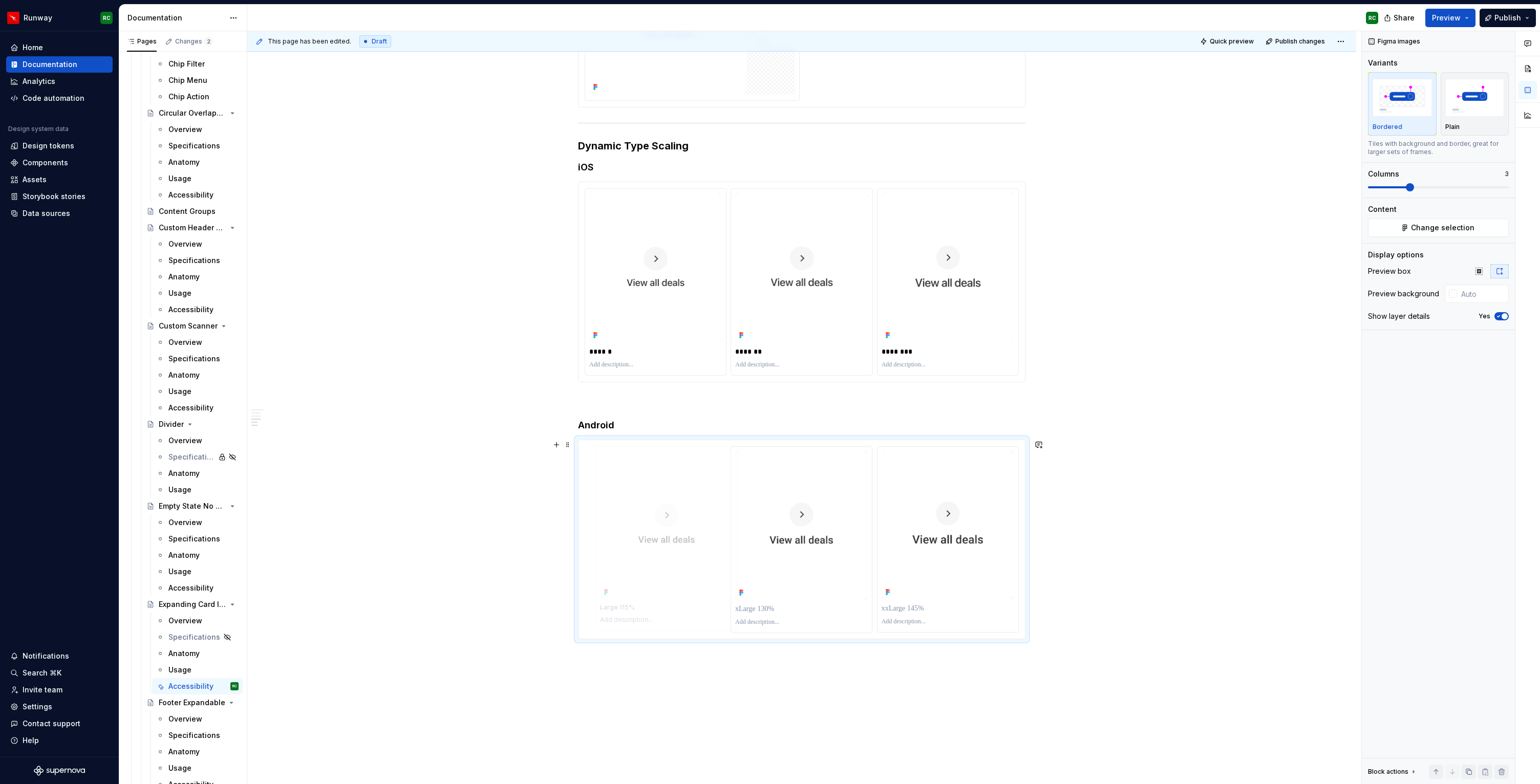
drag, startPoint x: 817, startPoint y: 539, endPoint x: 677, endPoint y: 538, distance: 140.0
click at [677, 538] on body "Runway RC Home Documentation Analytics Code automation Design system data Desig…" at bounding box center [770, 392] width 1540 height 784
click at [623, 609] on p at bounding box center [656, 609] width 133 height 10
click at [778, 605] on p at bounding box center [802, 609] width 133 height 10
click at [771, 607] on p "**********" at bounding box center [802, 609] width 133 height 10
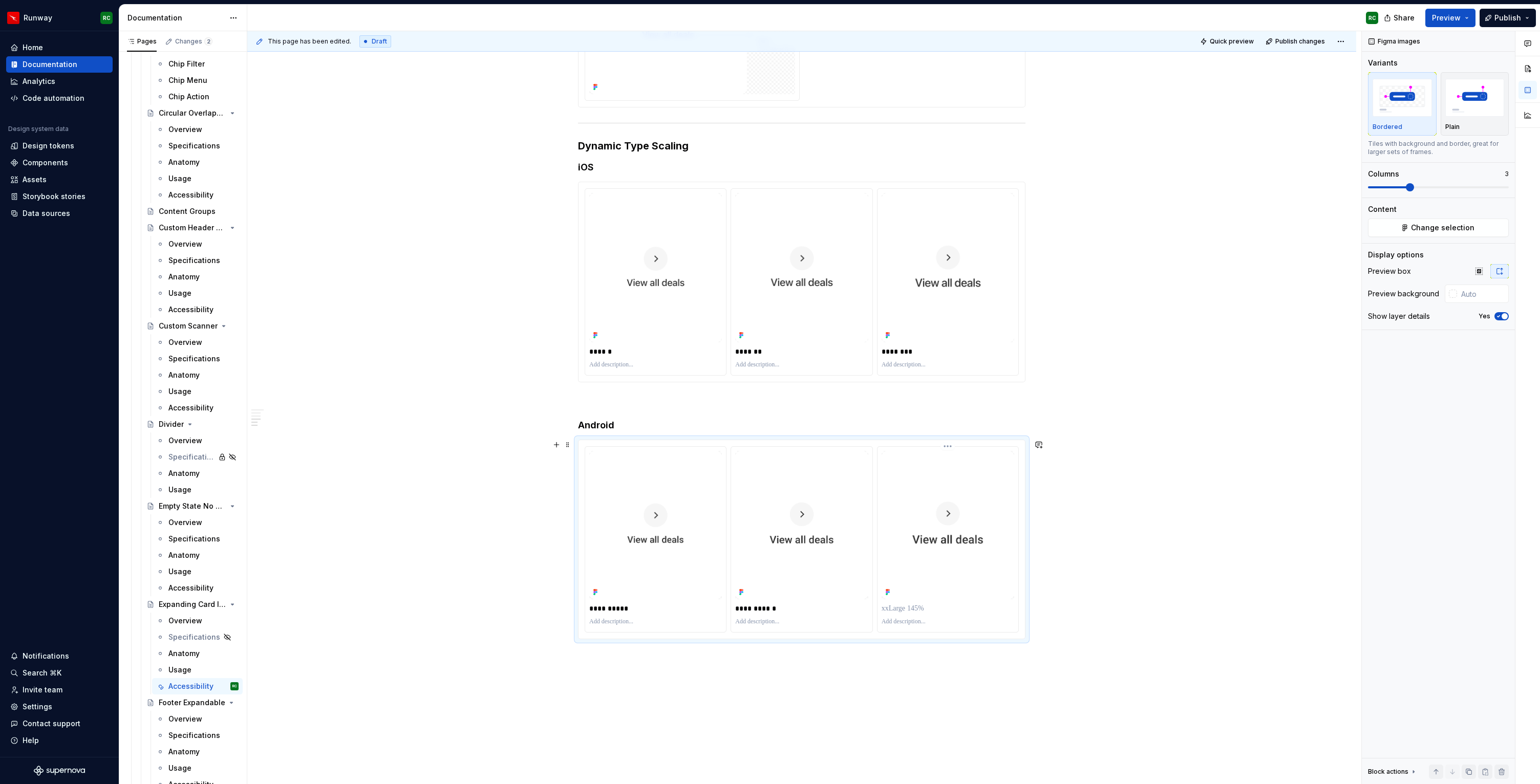
click at [914, 613] on p at bounding box center [948, 609] width 133 height 10
click at [922, 609] on p "**********" at bounding box center [948, 609] width 133 height 10
click at [1462, 110] on img "button" at bounding box center [1475, 97] width 59 height 37
click at [883, 280] on div "********" at bounding box center [947, 281] width 141 height 186
click at [1464, 121] on div "Plain" at bounding box center [1475, 104] width 59 height 54
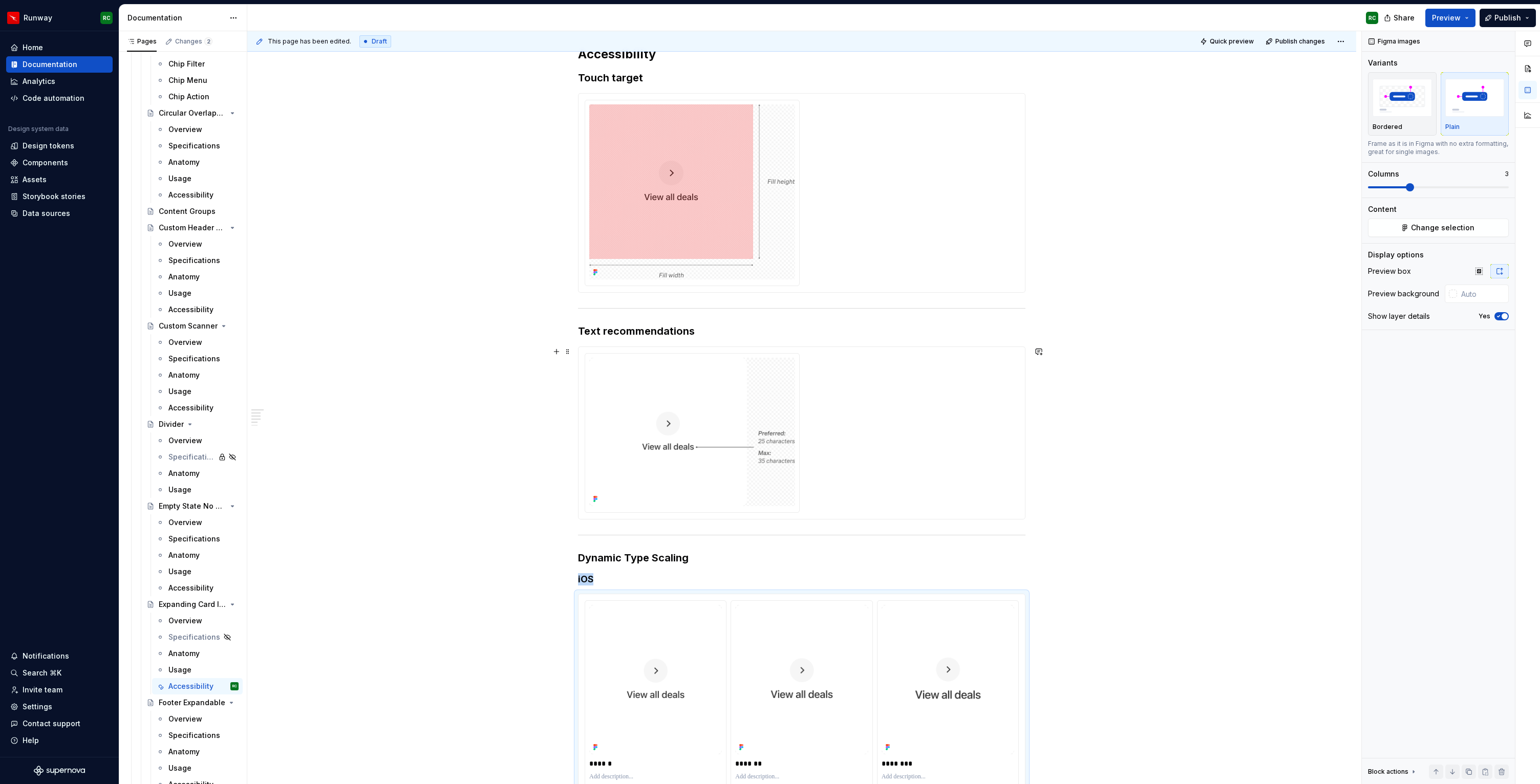
scroll to position [0, 0]
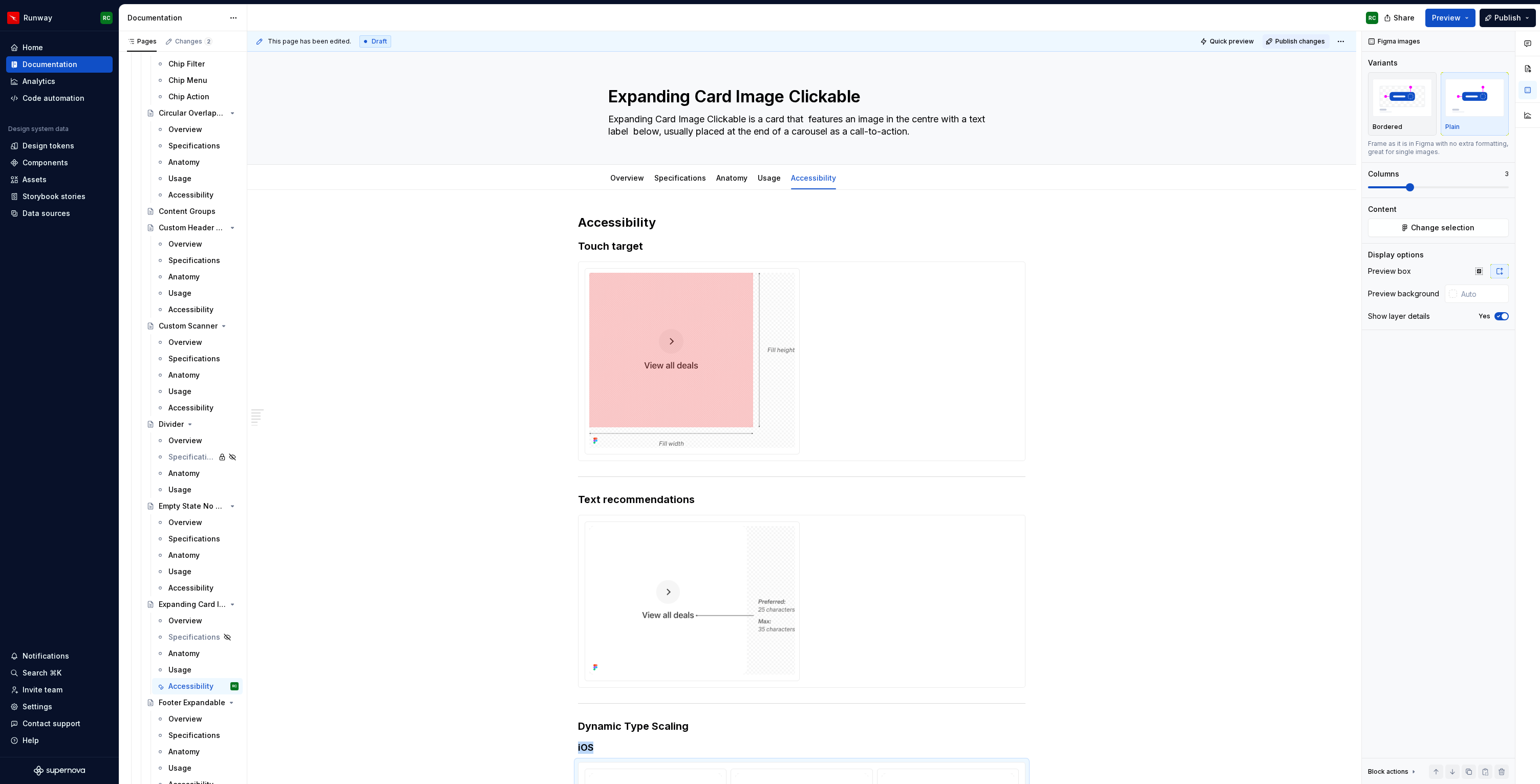
click at [1304, 37] on span "Publish changes" at bounding box center [1301, 42] width 49 height 8
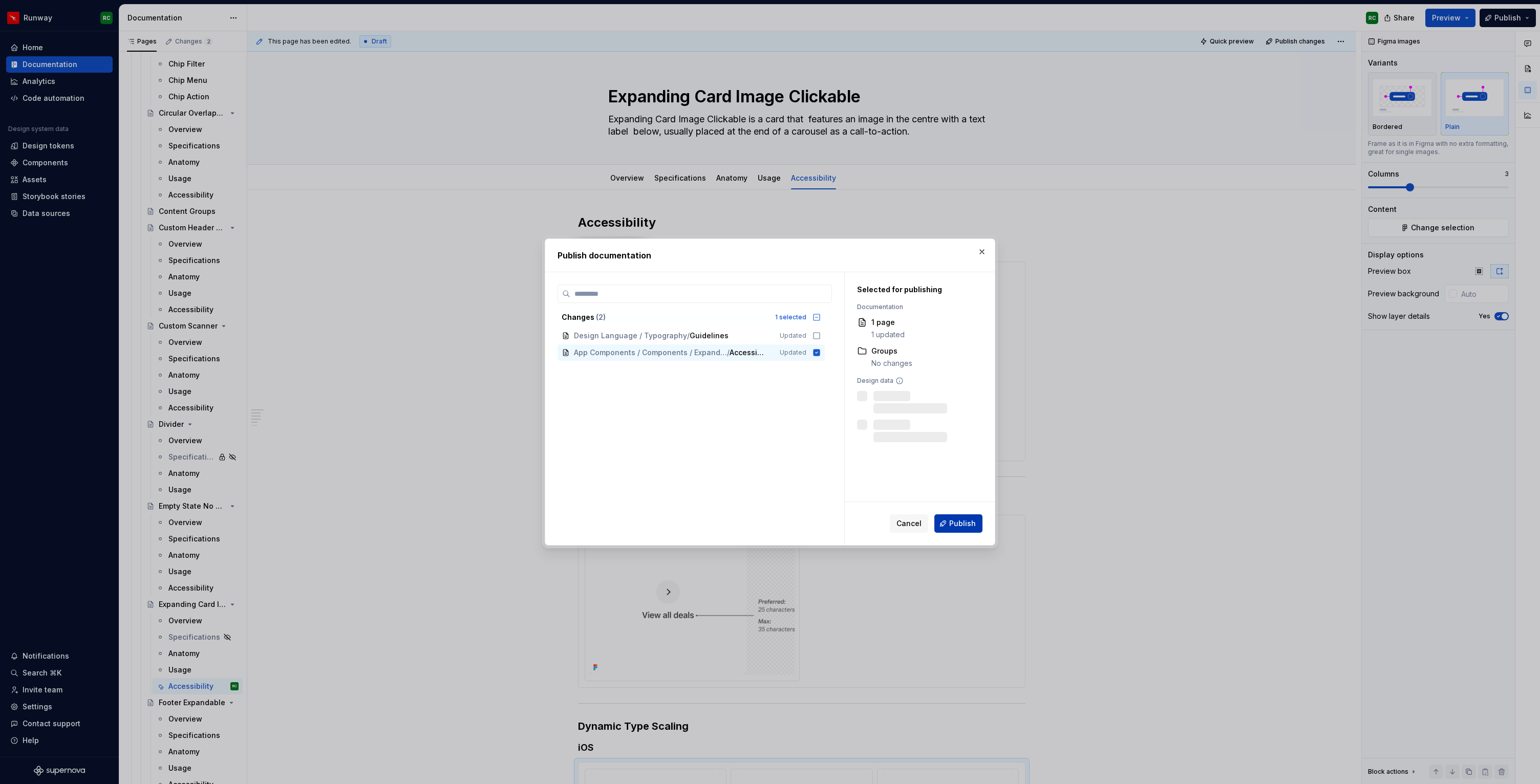
click at [958, 522] on span "Publish" at bounding box center [963, 523] width 27 height 10
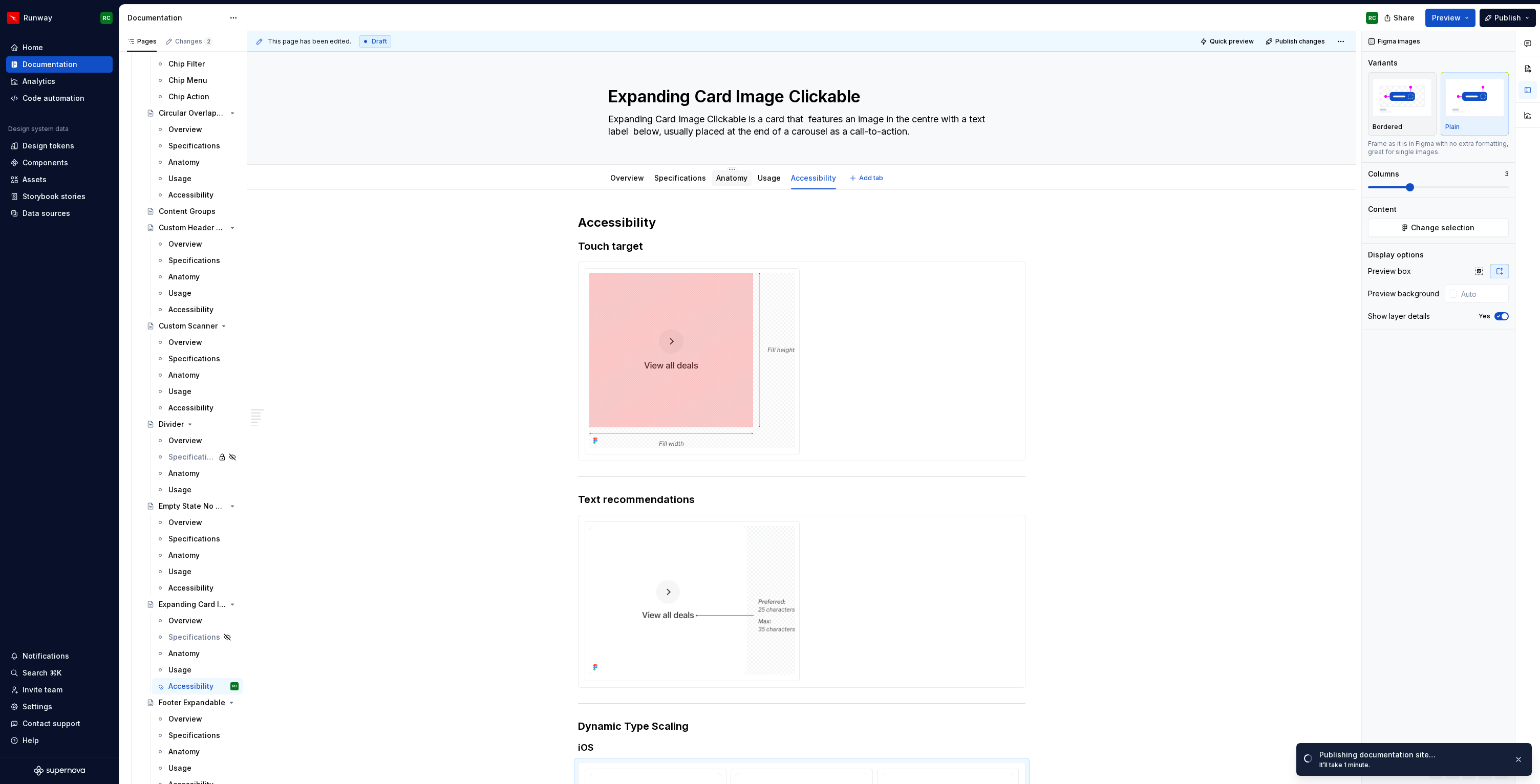
click at [718, 179] on link "Anatomy" at bounding box center [732, 178] width 31 height 8
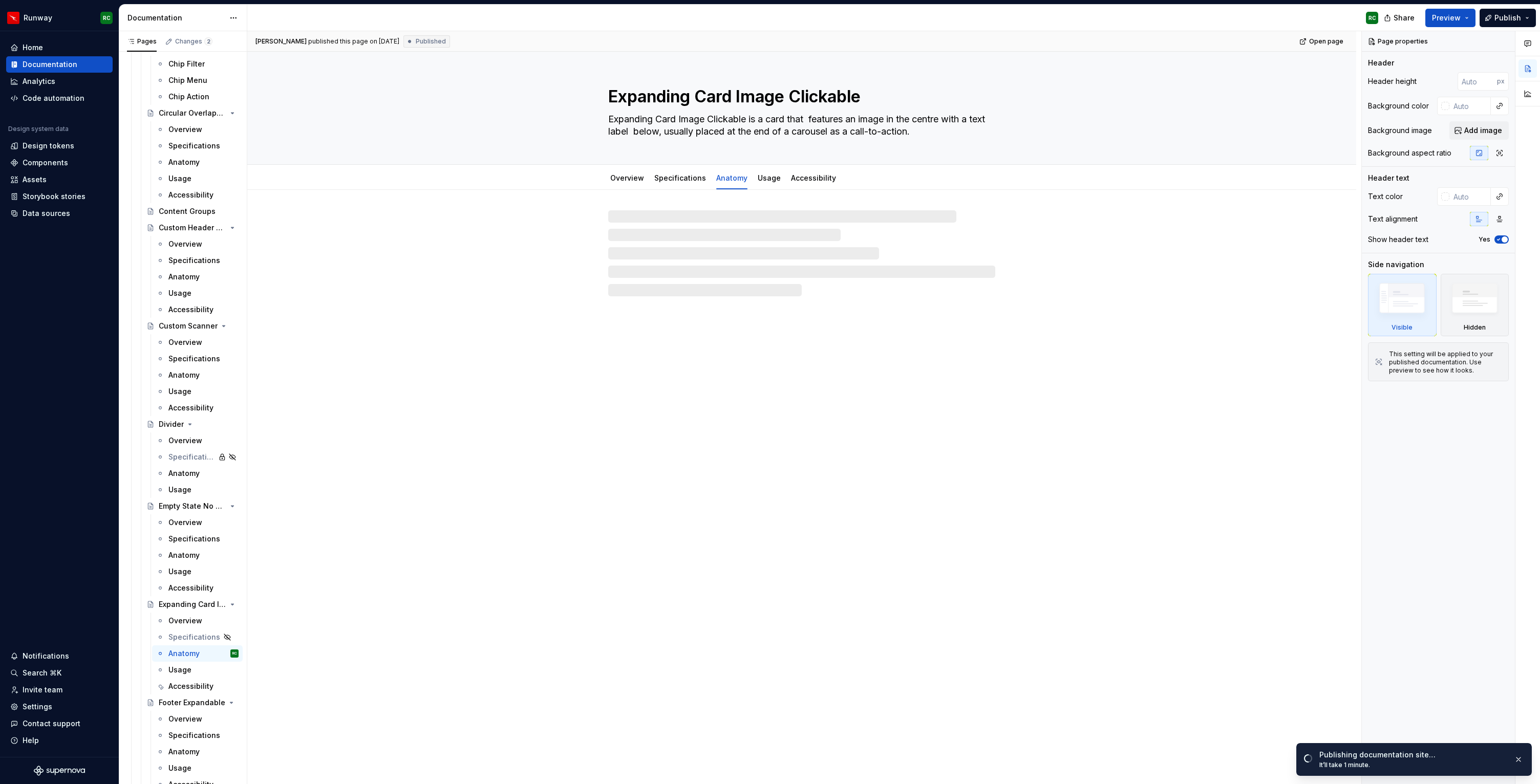
type textarea "*"
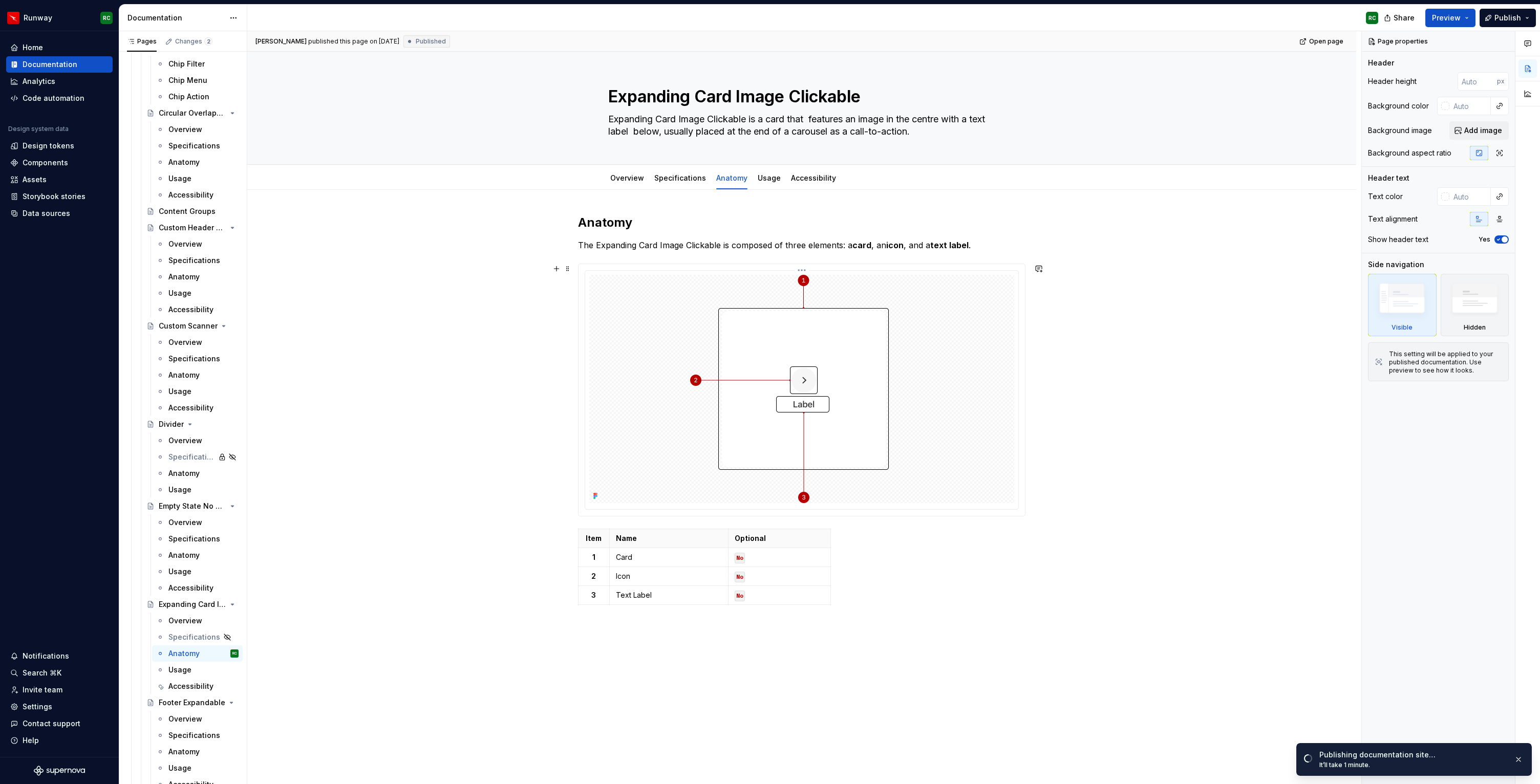
click at [734, 457] on img at bounding box center [802, 388] width 223 height 228
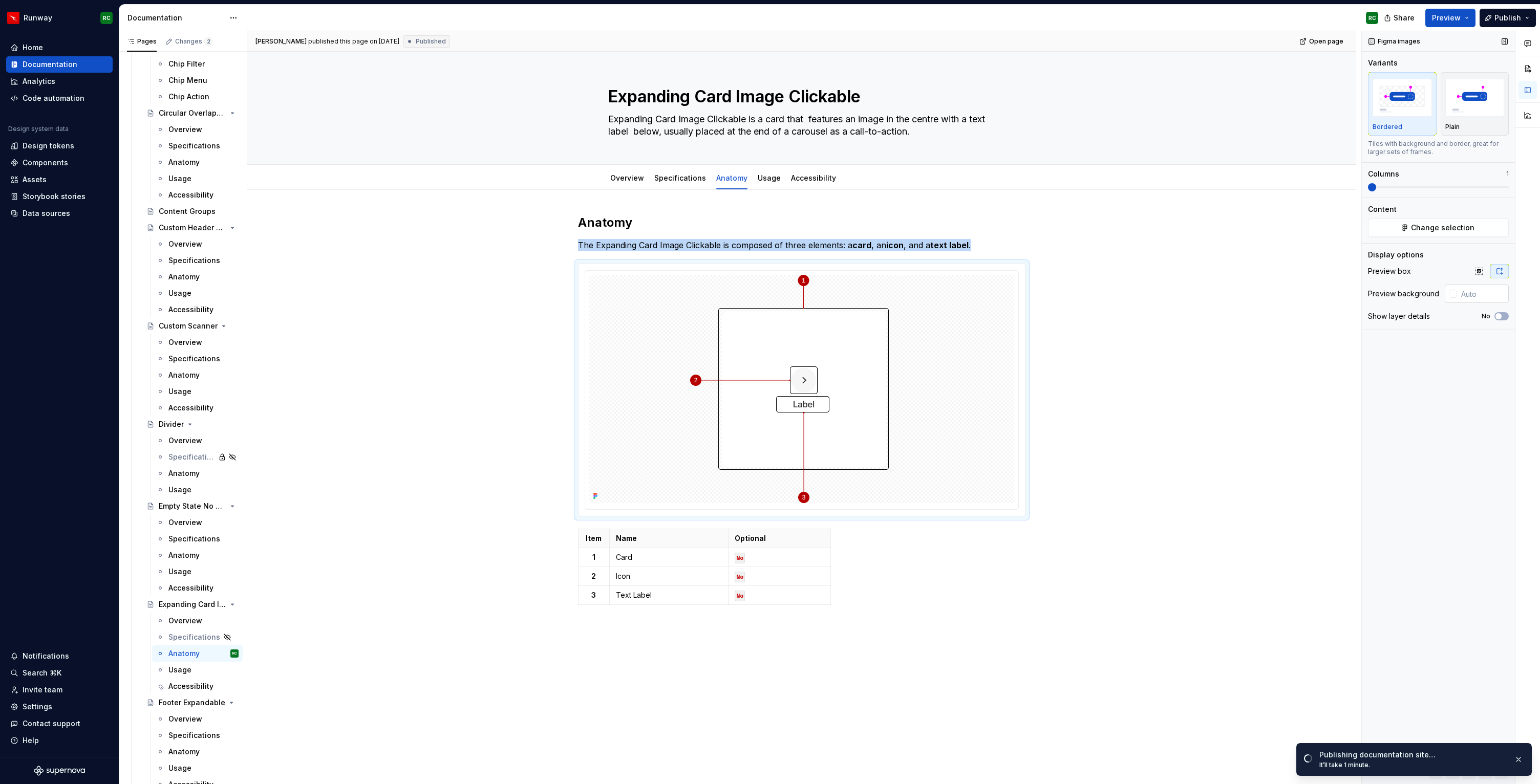
click at [1469, 292] on input "text" at bounding box center [1483, 294] width 52 height 18
paste input "E5E3E1"
type input "E5E3E1"
click at [1135, 328] on div "Rhuan Coradello published this page on September 25, 2025 Published Open page E…" at bounding box center [804, 408] width 1114 height 754
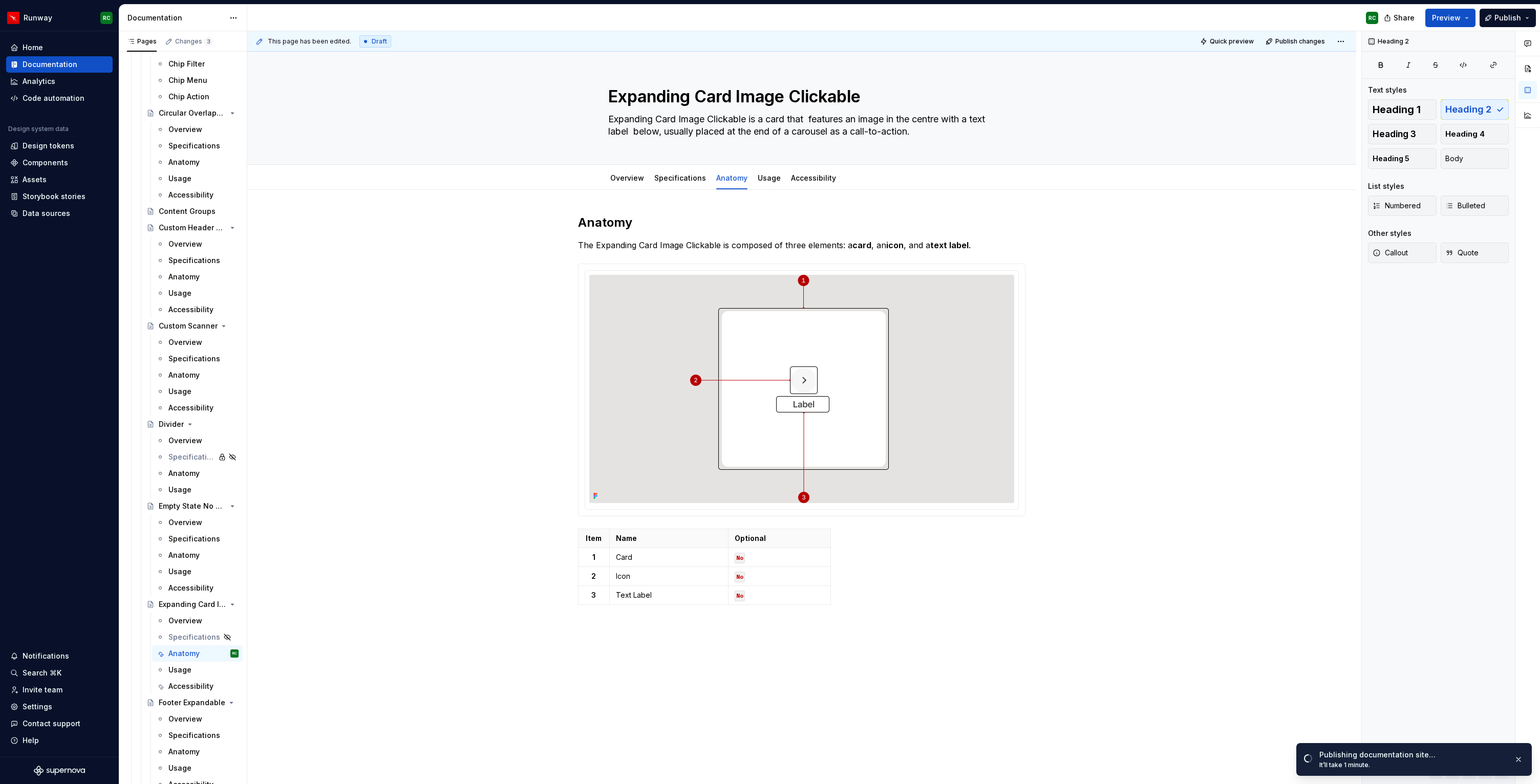
click at [1290, 32] on div "This page has been edited. Draft Quick preview Publish changes" at bounding box center [802, 41] width 1109 height 20
click at [1291, 44] on span "Publish changes" at bounding box center [1301, 42] width 49 height 8
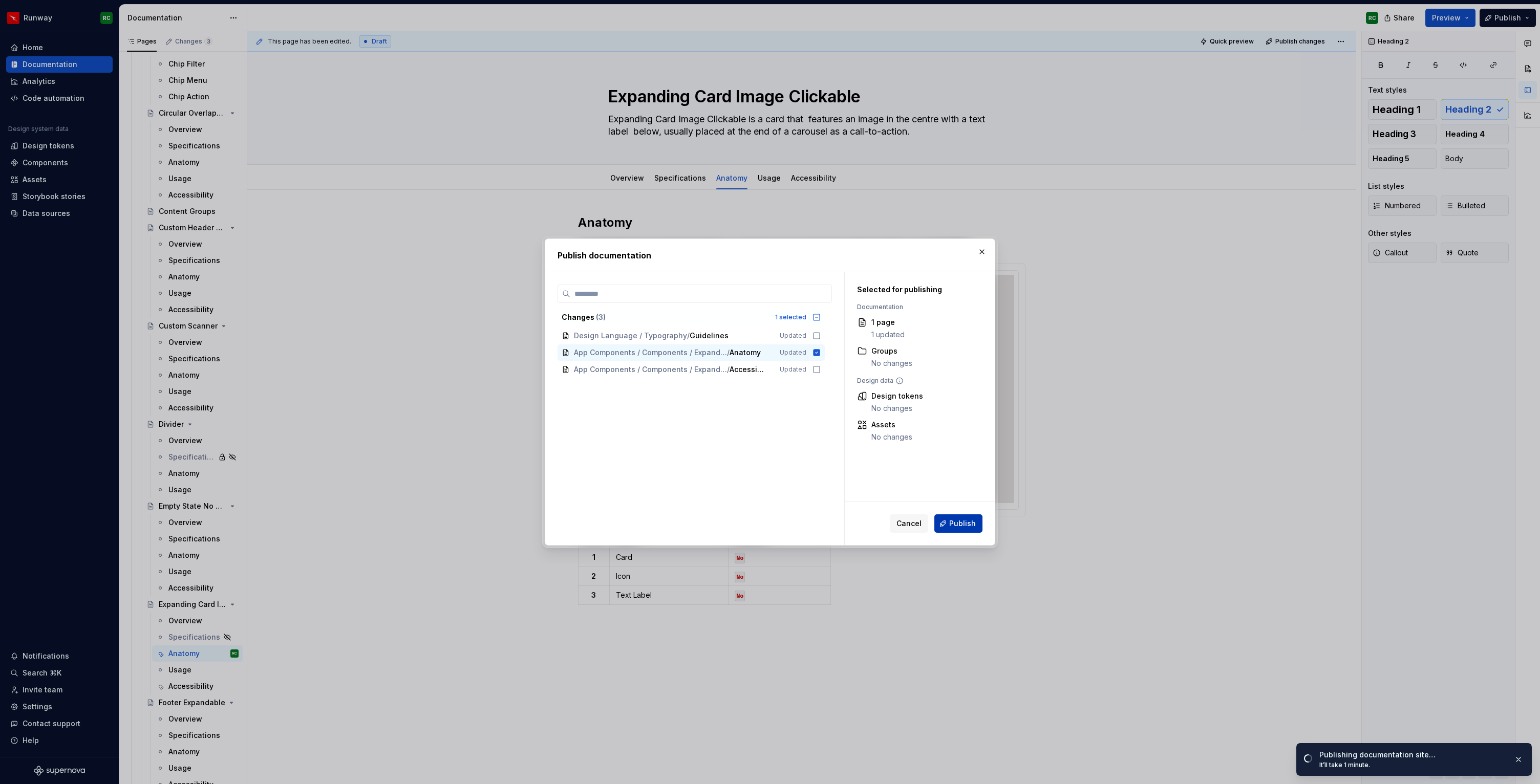
click at [950, 524] on button "Publish" at bounding box center [959, 523] width 48 height 18
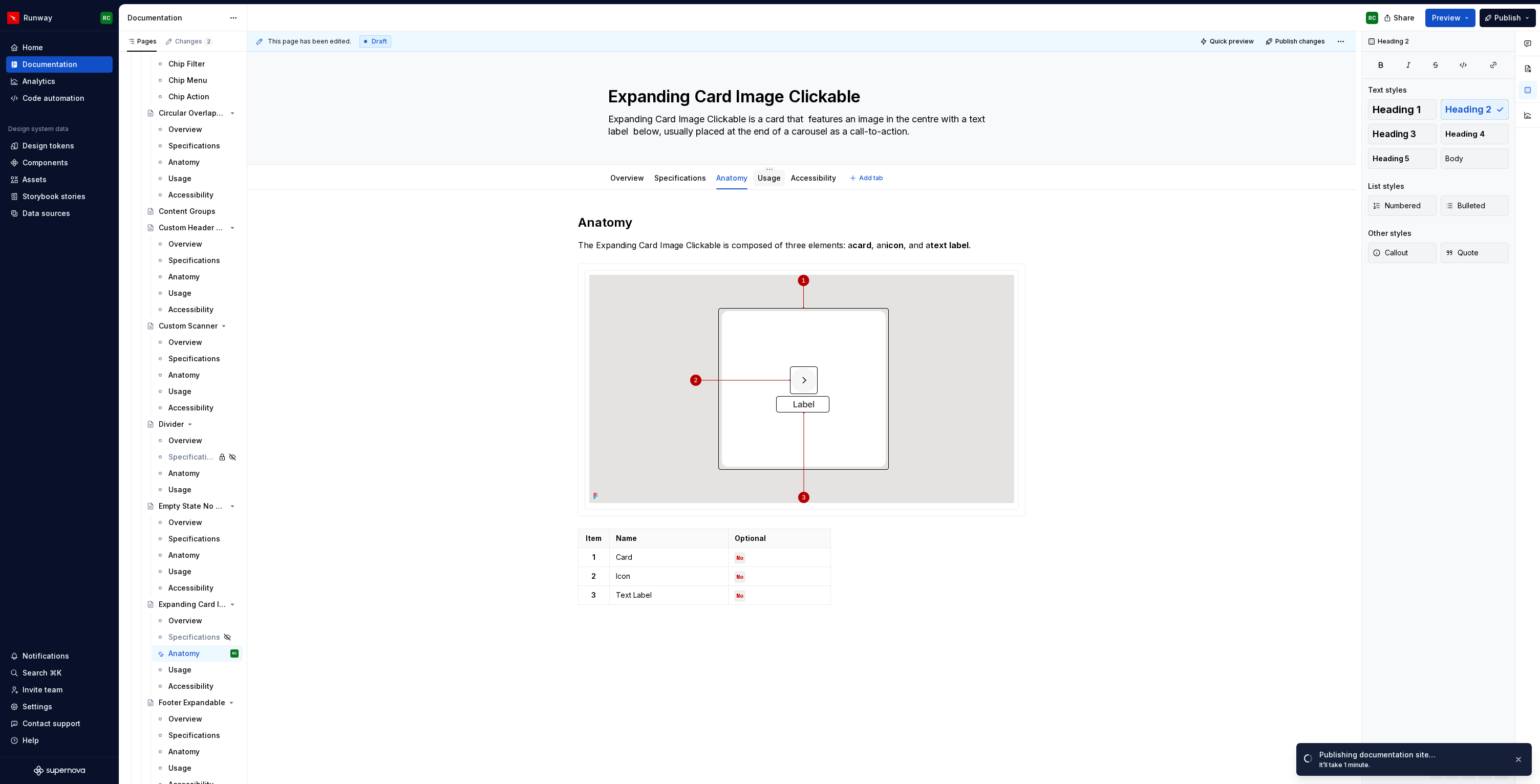
click at [758, 179] on link "Usage" at bounding box center [769, 178] width 23 height 8
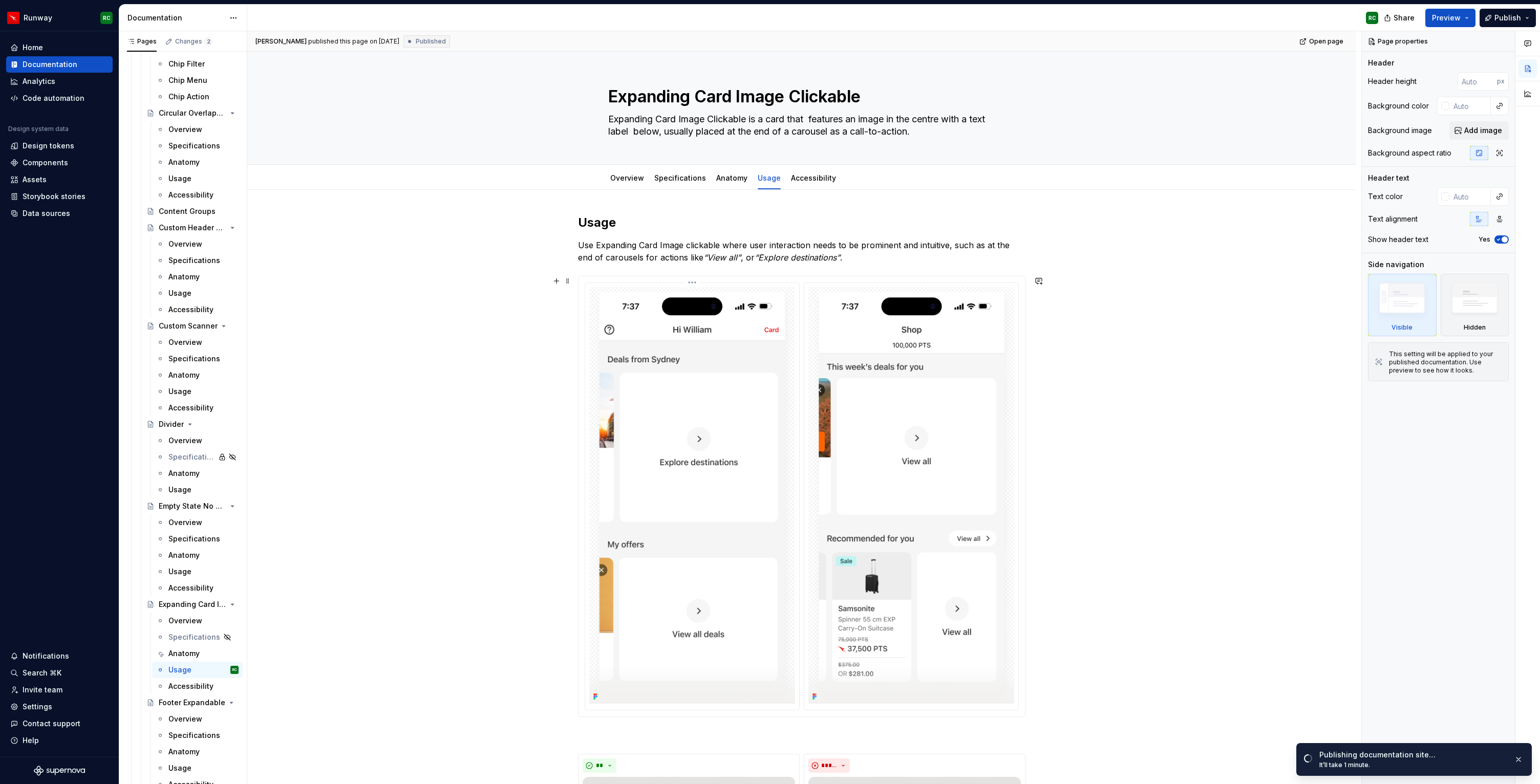
click at [776, 453] on img at bounding box center [692, 496] width 206 height 417
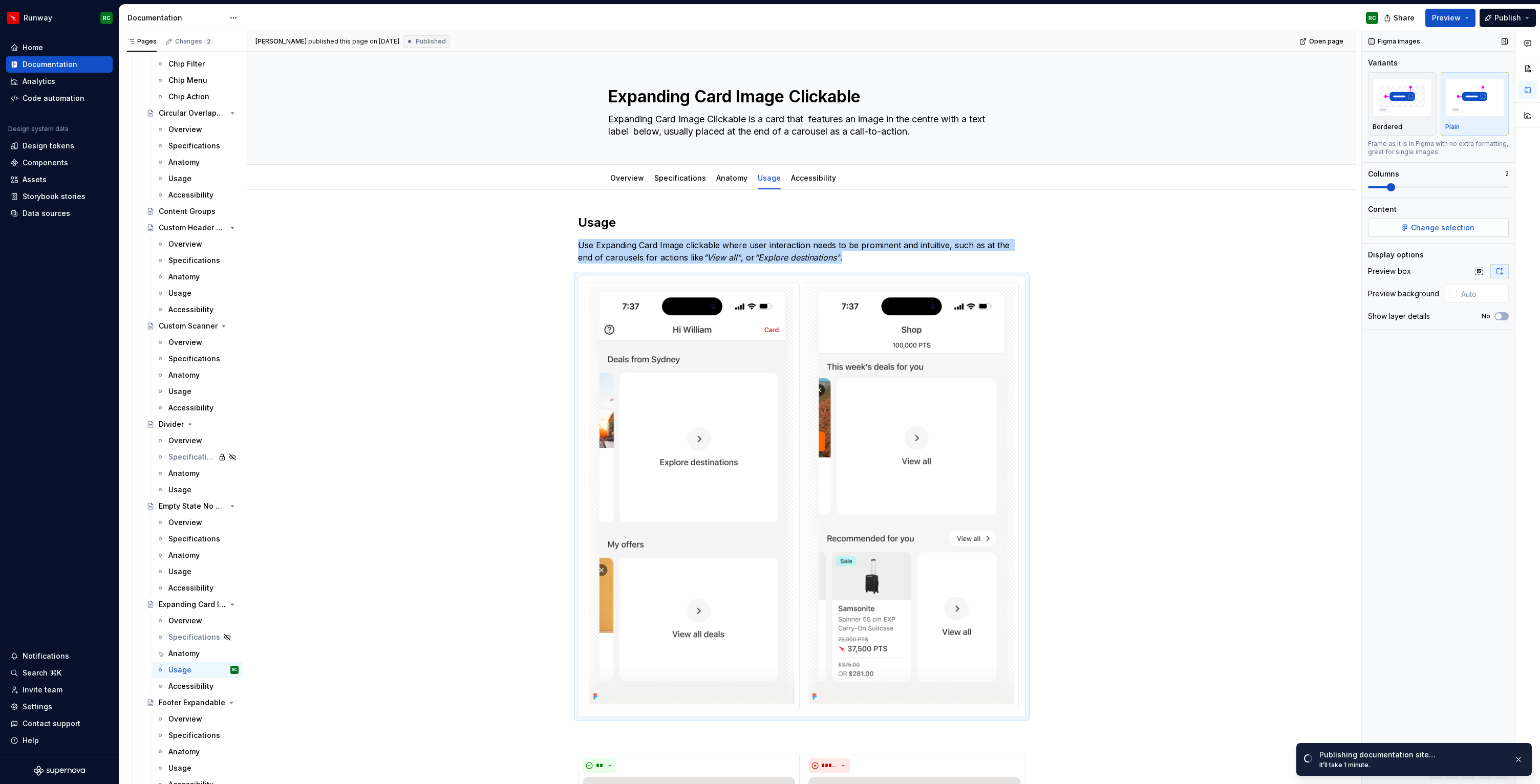
click at [1448, 230] on span "Change selection" at bounding box center [1443, 227] width 64 height 10
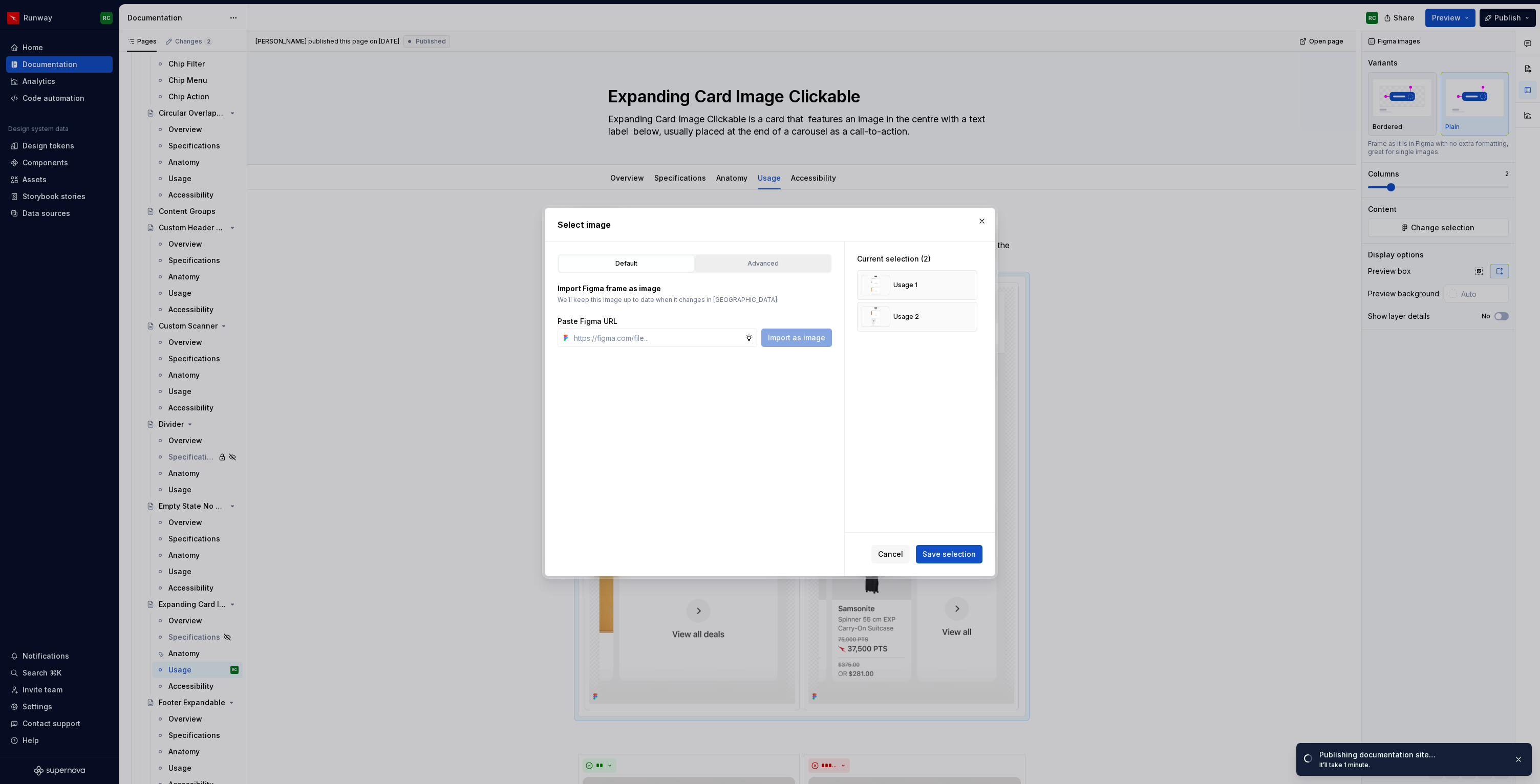
click at [759, 271] on button "Advanced" at bounding box center [763, 263] width 136 height 18
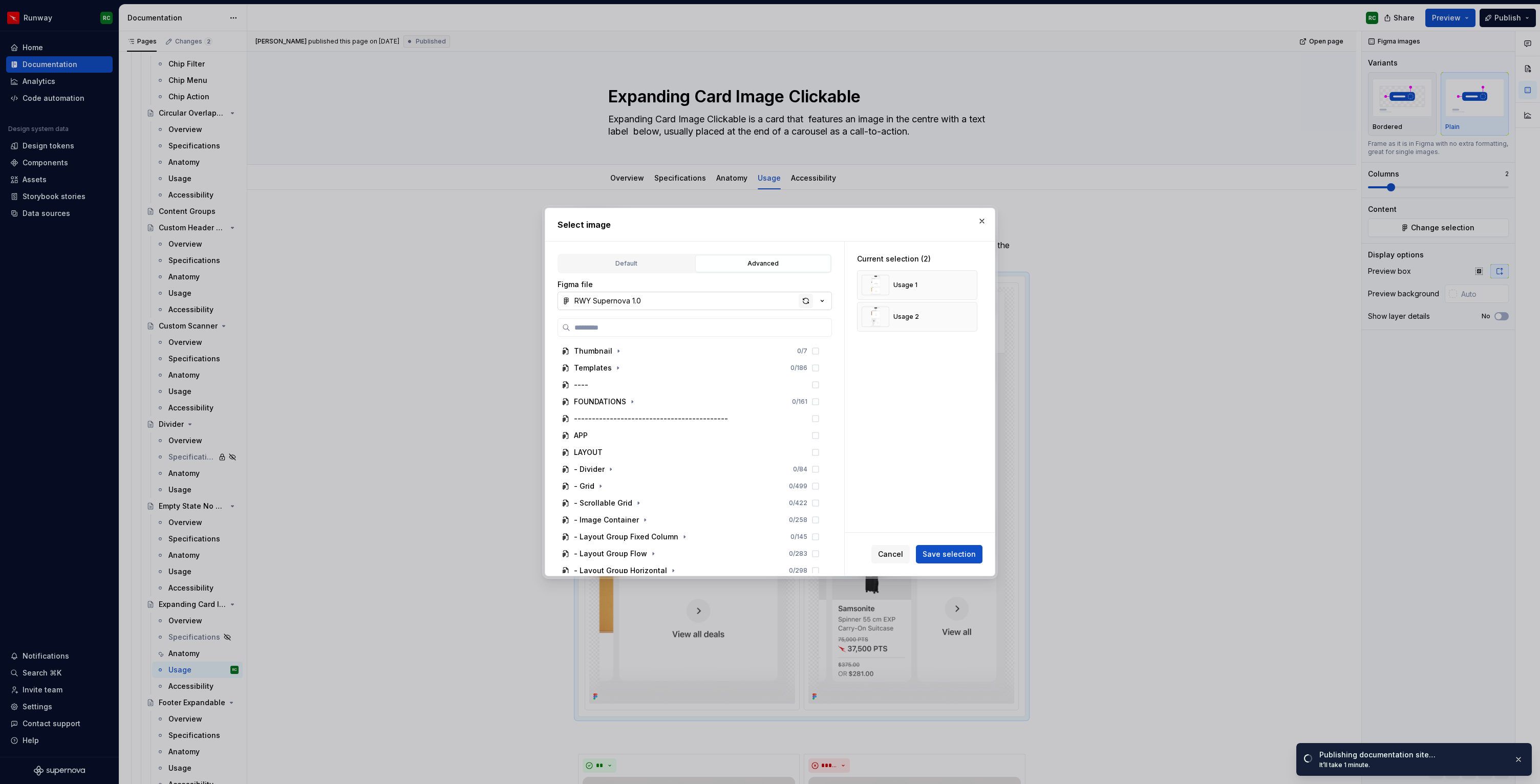
click at [805, 299] on div "button" at bounding box center [806, 301] width 14 height 14
click at [803, 300] on div "button" at bounding box center [806, 301] width 14 height 14
click at [947, 555] on span "Save selection" at bounding box center [949, 554] width 53 height 10
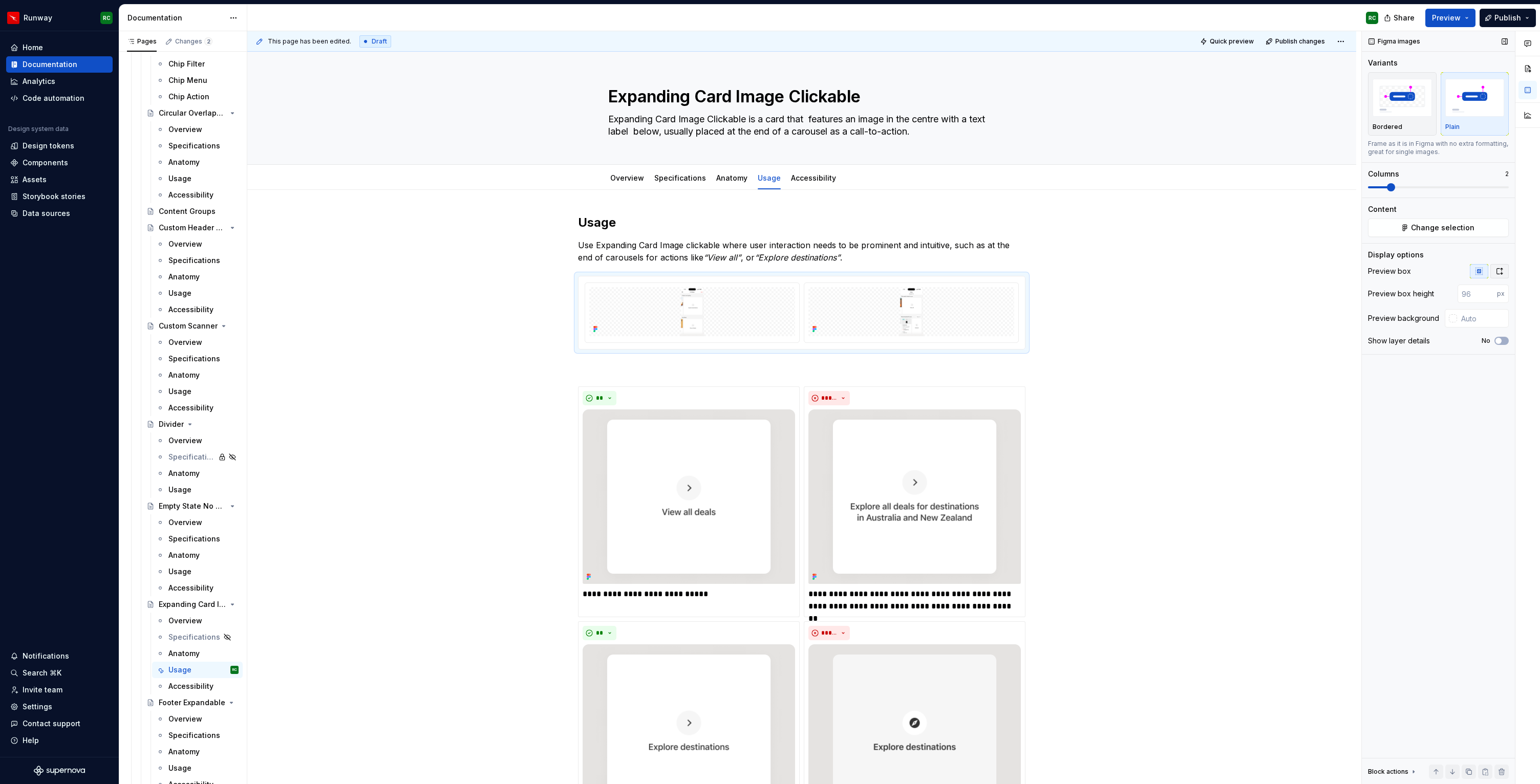
click at [1496, 273] on icon "button" at bounding box center [1500, 271] width 8 height 8
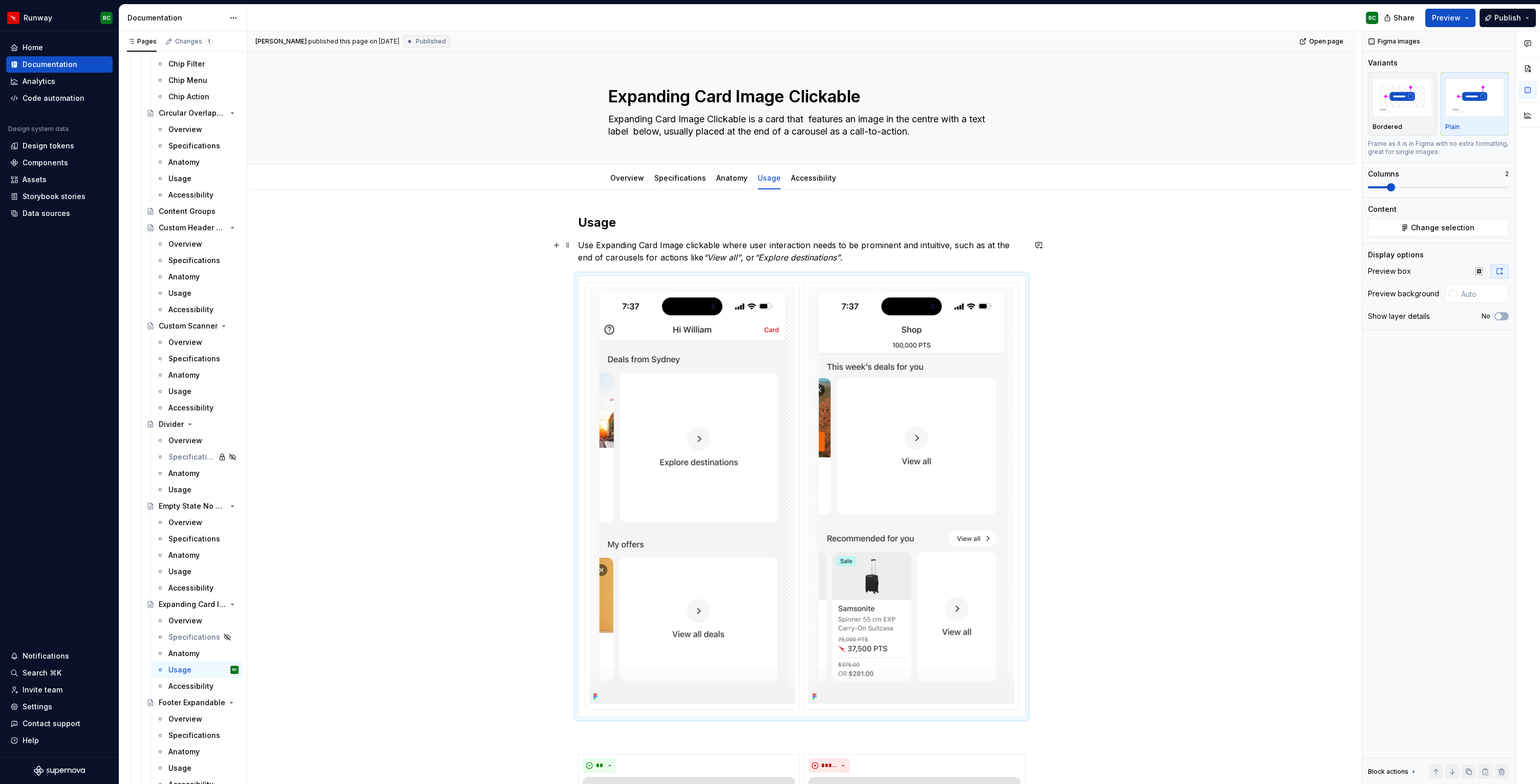
click at [934, 258] on p "Use Expanding Card Image clickable where user interaction needs to be prominent…" at bounding box center [802, 251] width 448 height 25
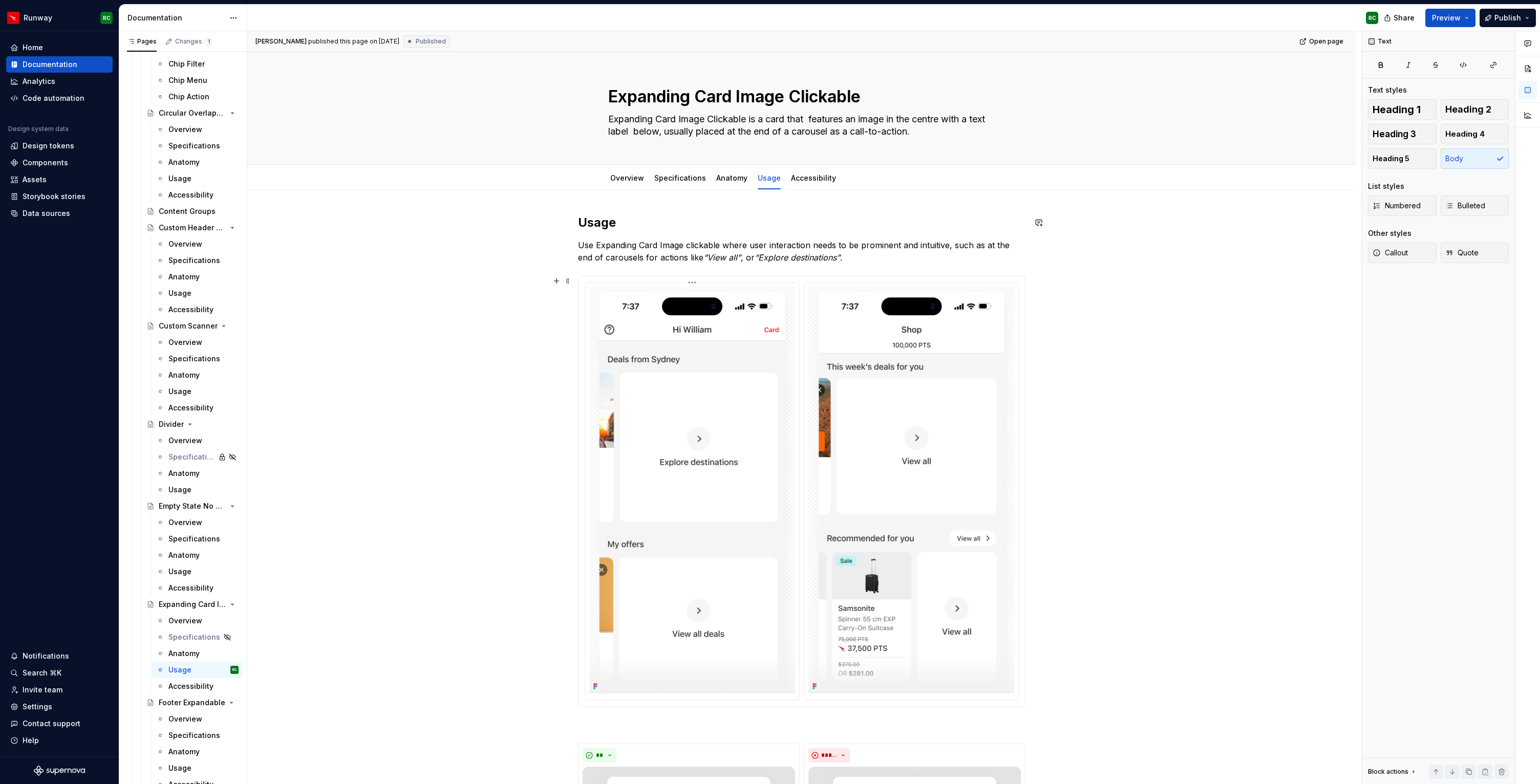
type textarea "*"
click at [842, 249] on p "Use Expanding Card Image clickable where user interaction needs to be prominent…" at bounding box center [802, 251] width 448 height 25
click at [842, 258] on p "Use Expanding Card Image clickable where user interaction needs to be prominent…" at bounding box center [802, 251] width 448 height 25
click at [1295, 44] on span "Publish changes" at bounding box center [1301, 42] width 49 height 8
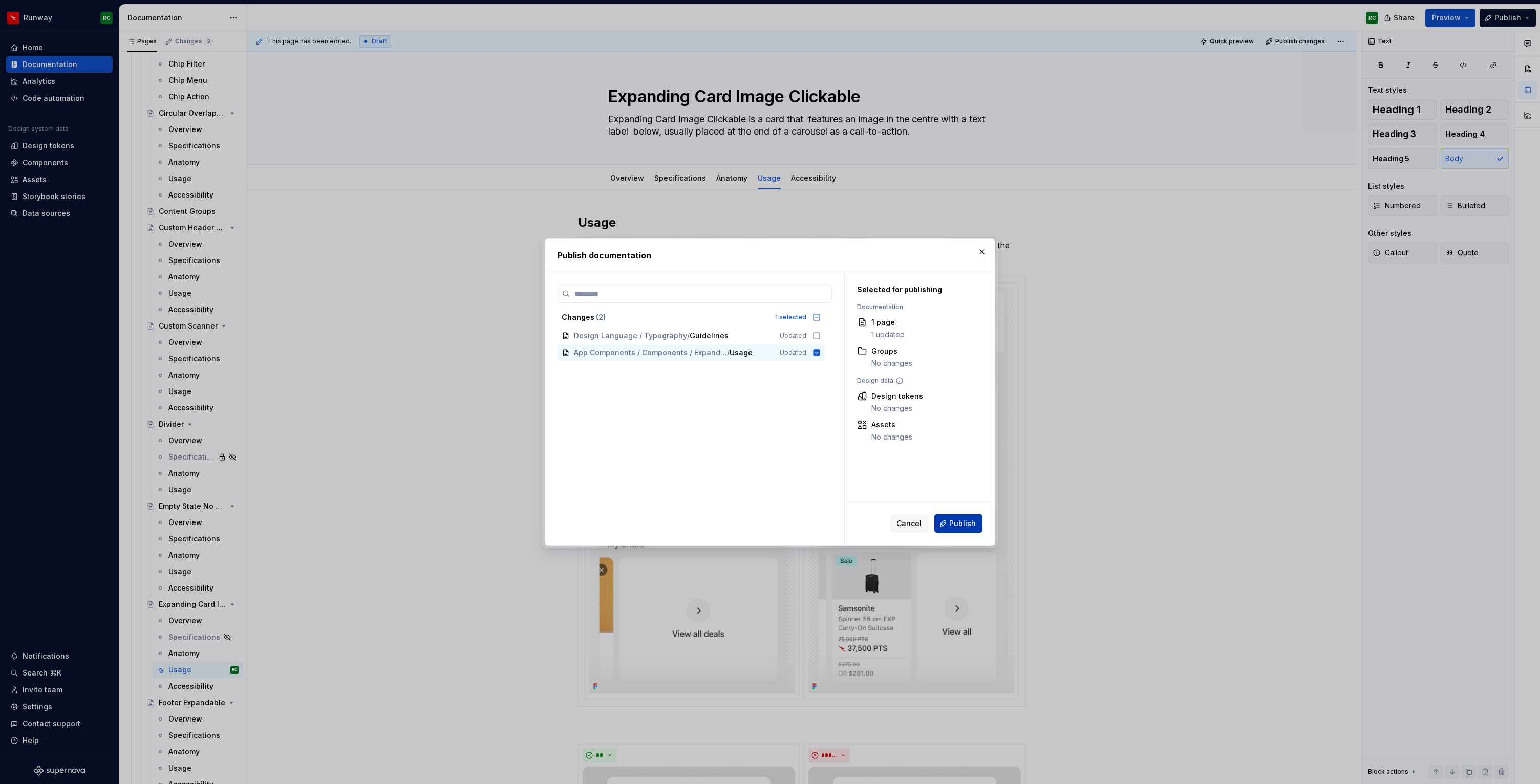
click at [965, 517] on button "Publish" at bounding box center [959, 523] width 48 height 18
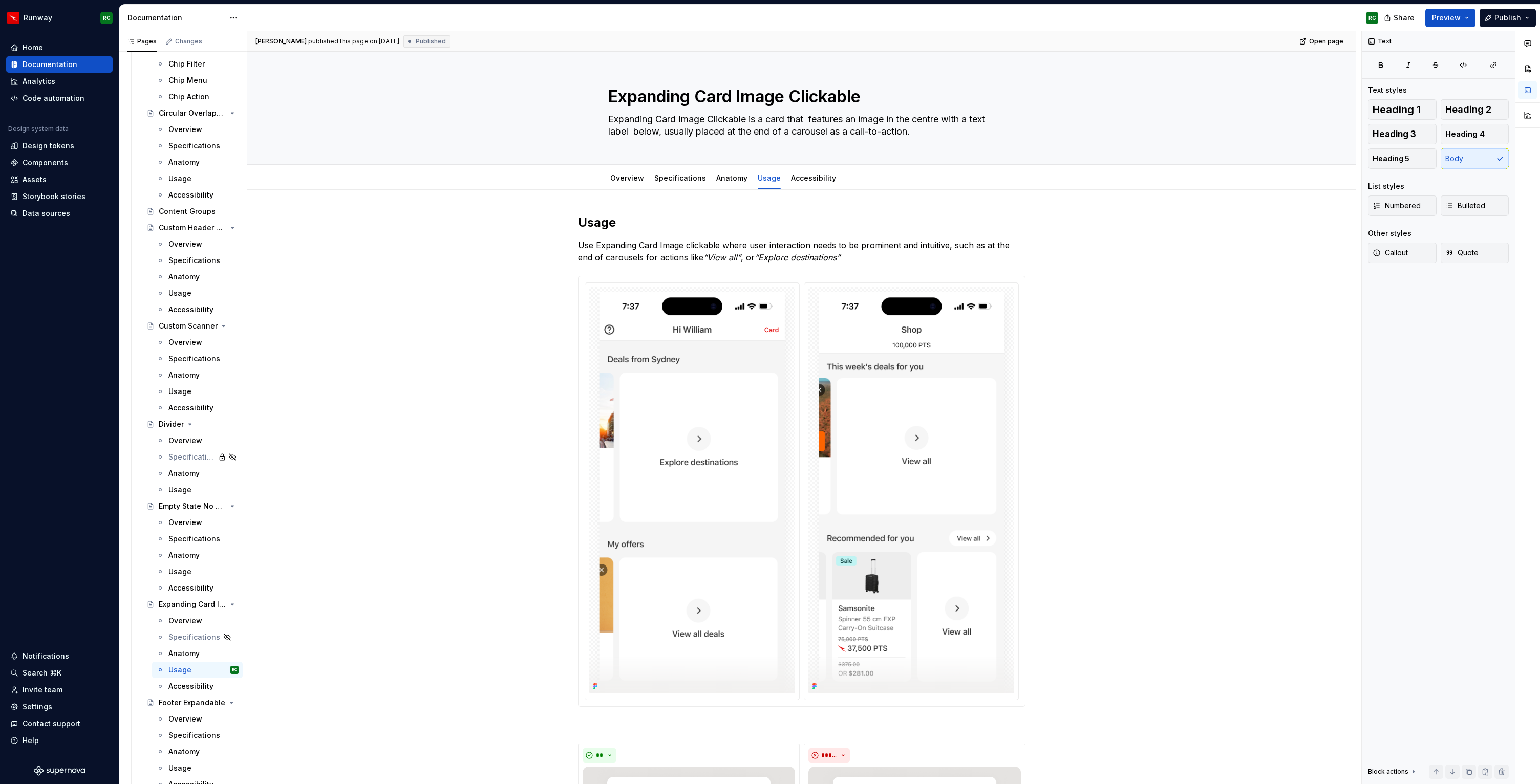
type textarea "*"
